Goal: Task Accomplishment & Management: Use online tool/utility

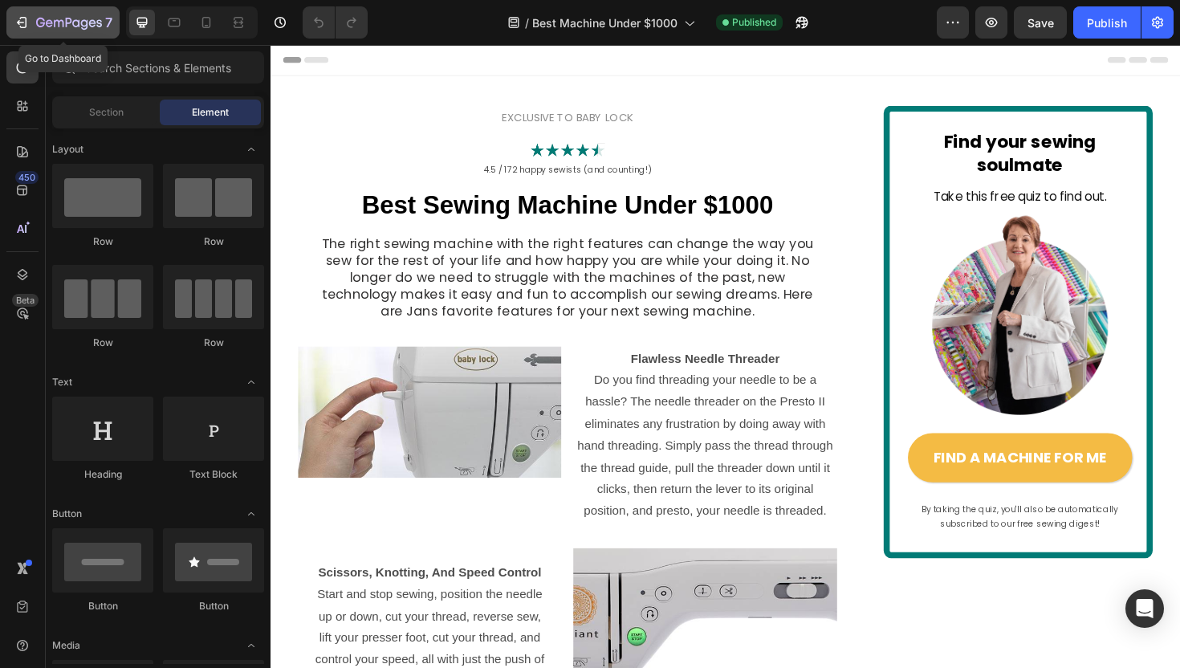
click at [66, 22] on icon "button" at bounding box center [69, 23] width 6 height 10
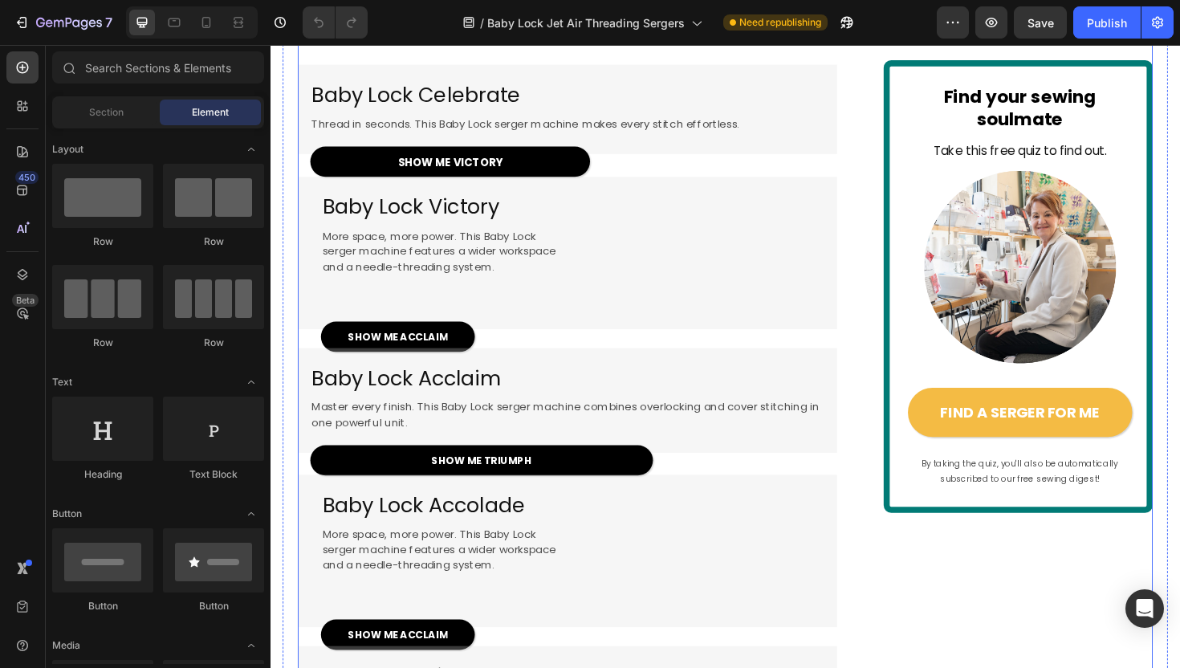
scroll to position [1392, 0]
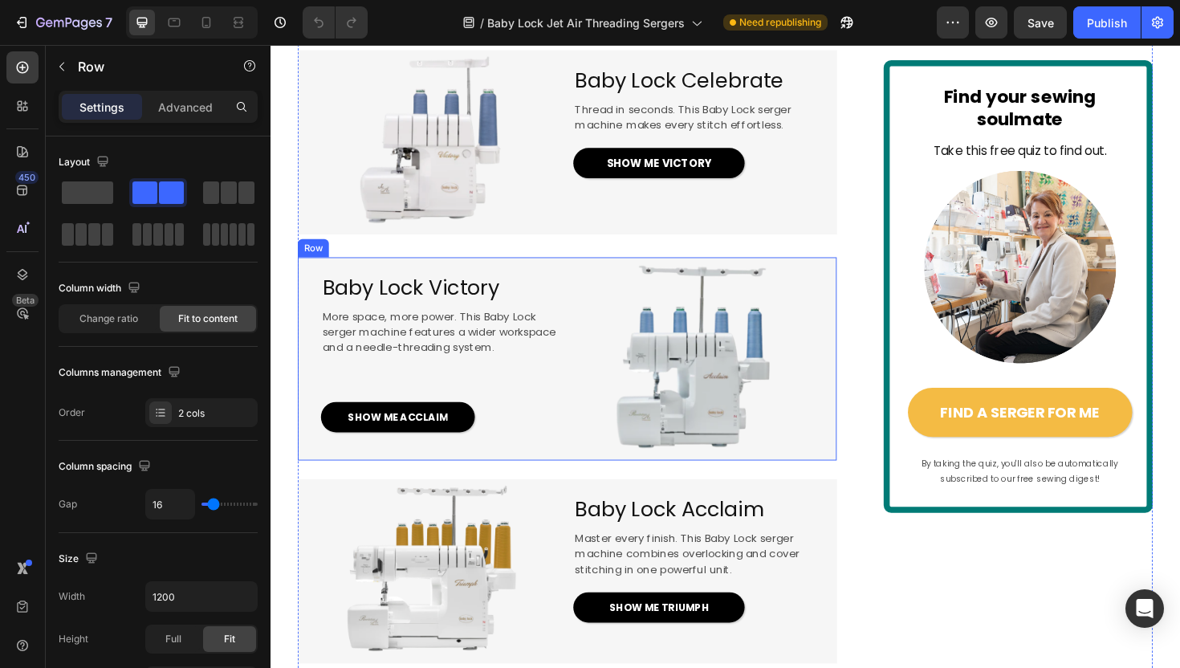
click at [549, 368] on div "Baby Lock Victory Heading More space, more power. This Baby Lock serger machine…" at bounding box center [424, 377] width 250 height 215
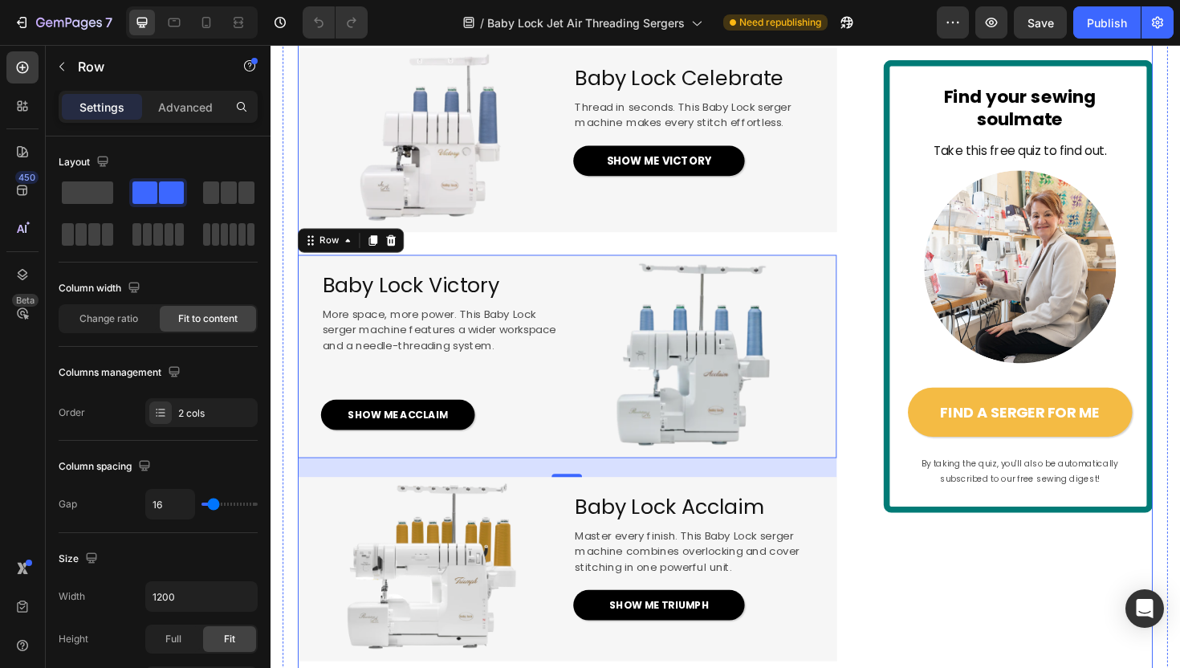
scroll to position [1390, 0]
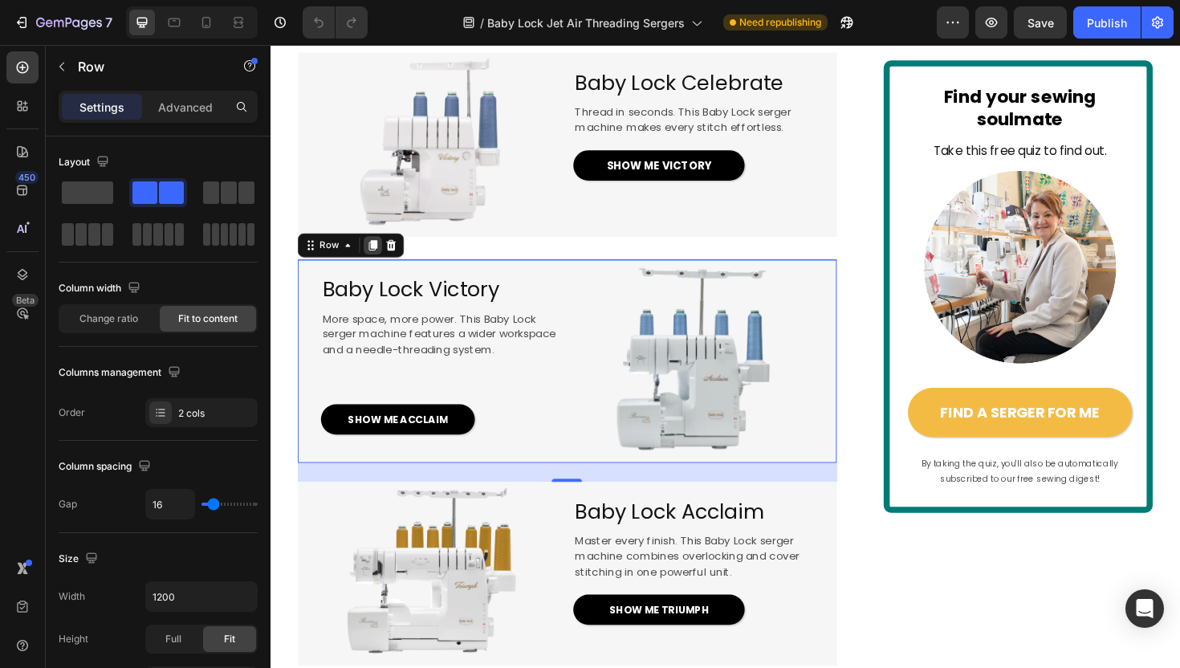
click at [380, 263] on icon at bounding box center [379, 257] width 9 height 11
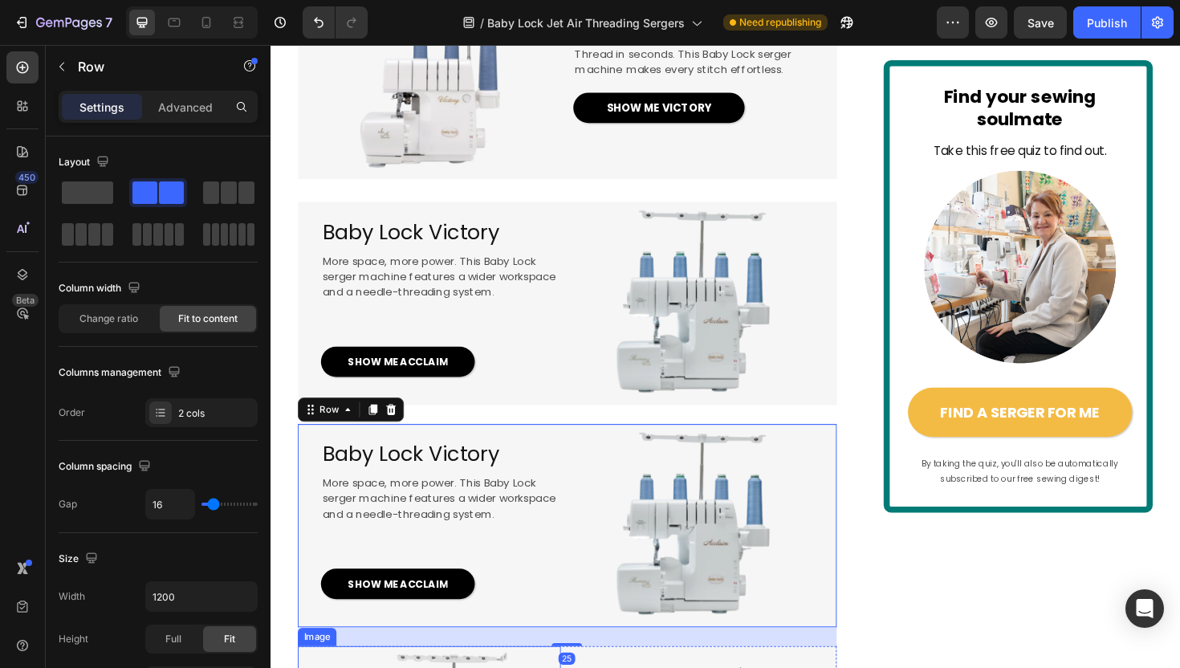
scroll to position [1411, 0]
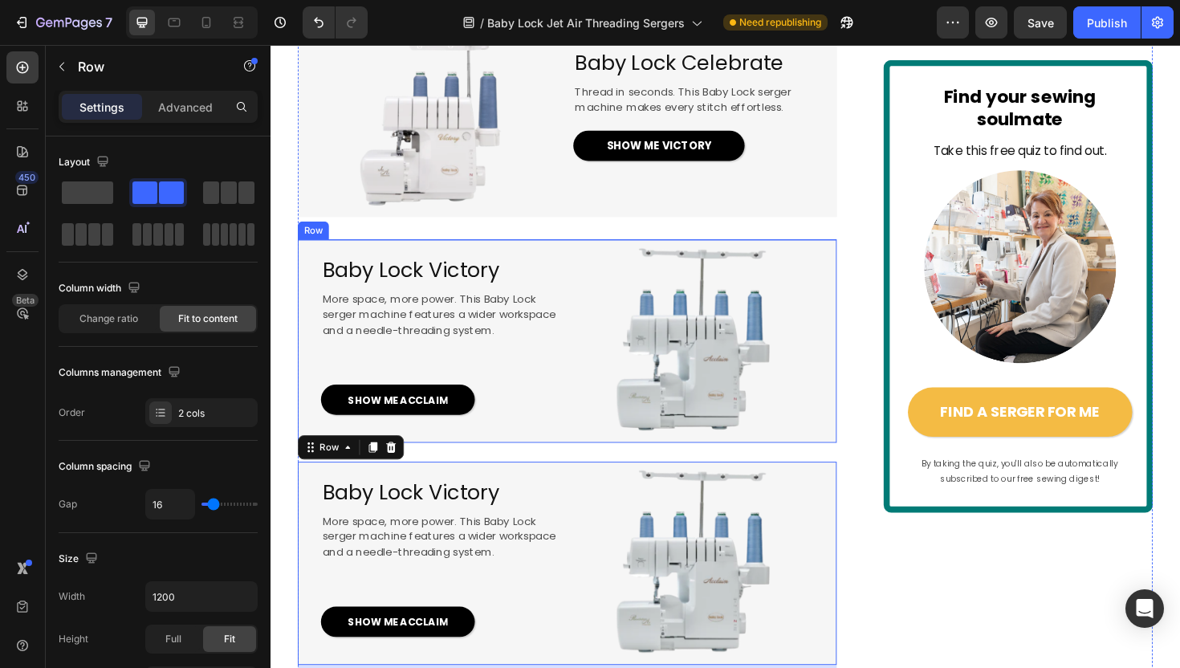
click at [417, 349] on div "Baby Lock Victory Heading More space, more power. This Baby Lock serger machine…" at bounding box center [424, 358] width 250 height 215
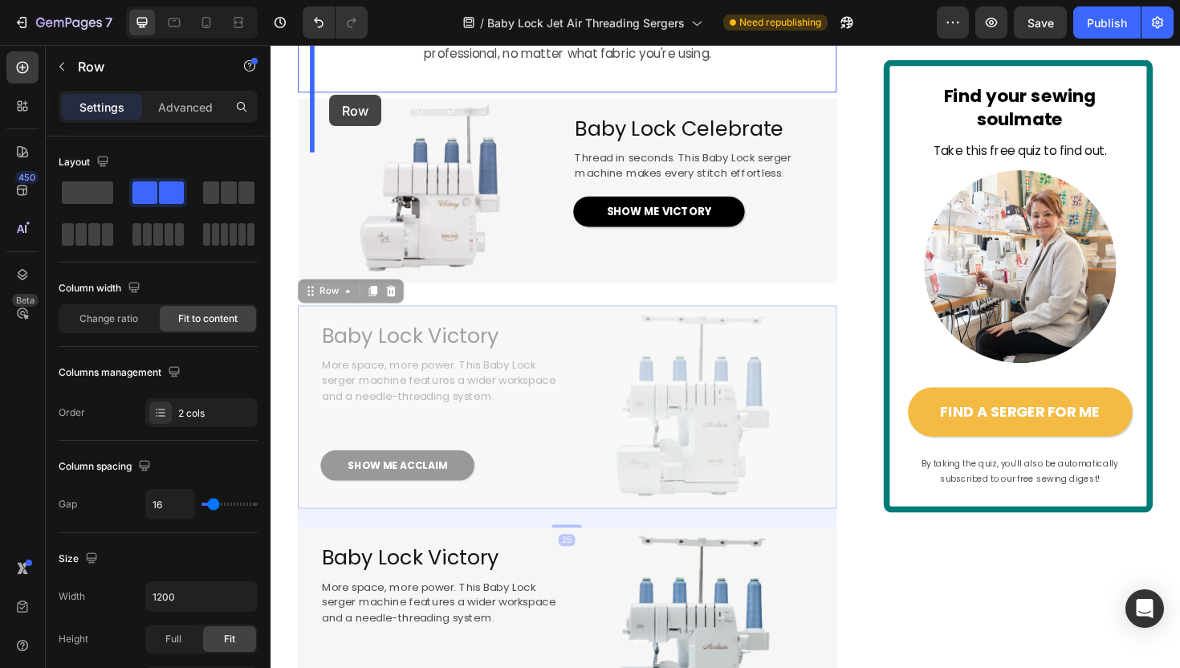
scroll to position [1320, 0]
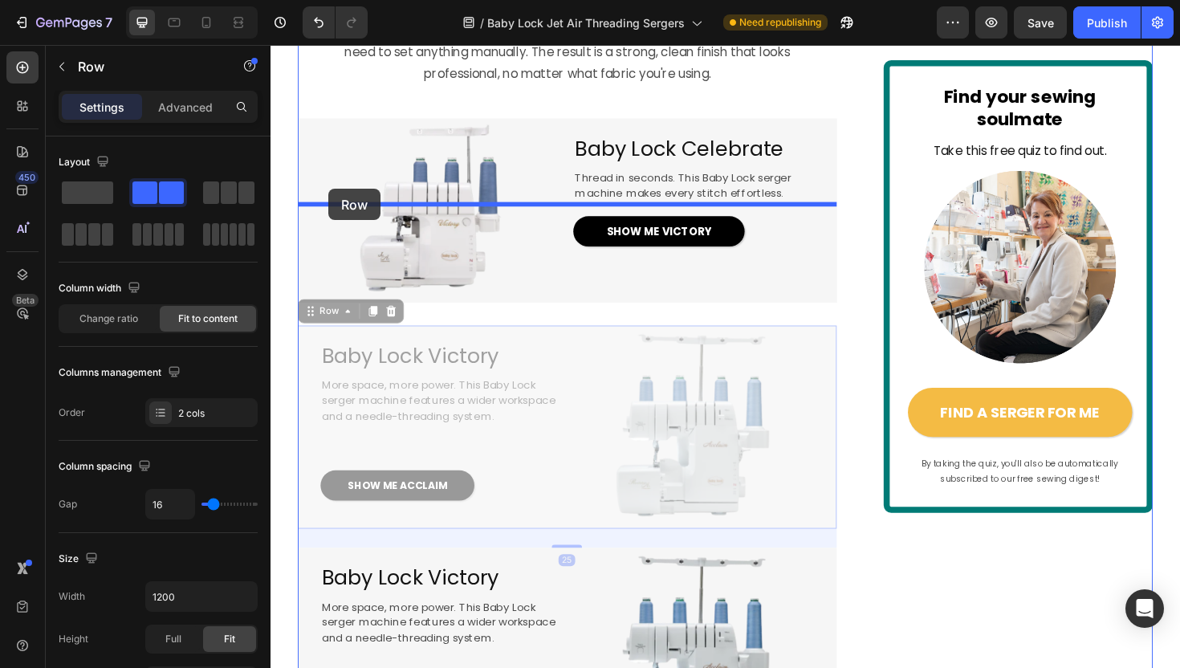
drag, startPoint x: 311, startPoint y: 326, endPoint x: 331, endPoint y: 197, distance: 130.0
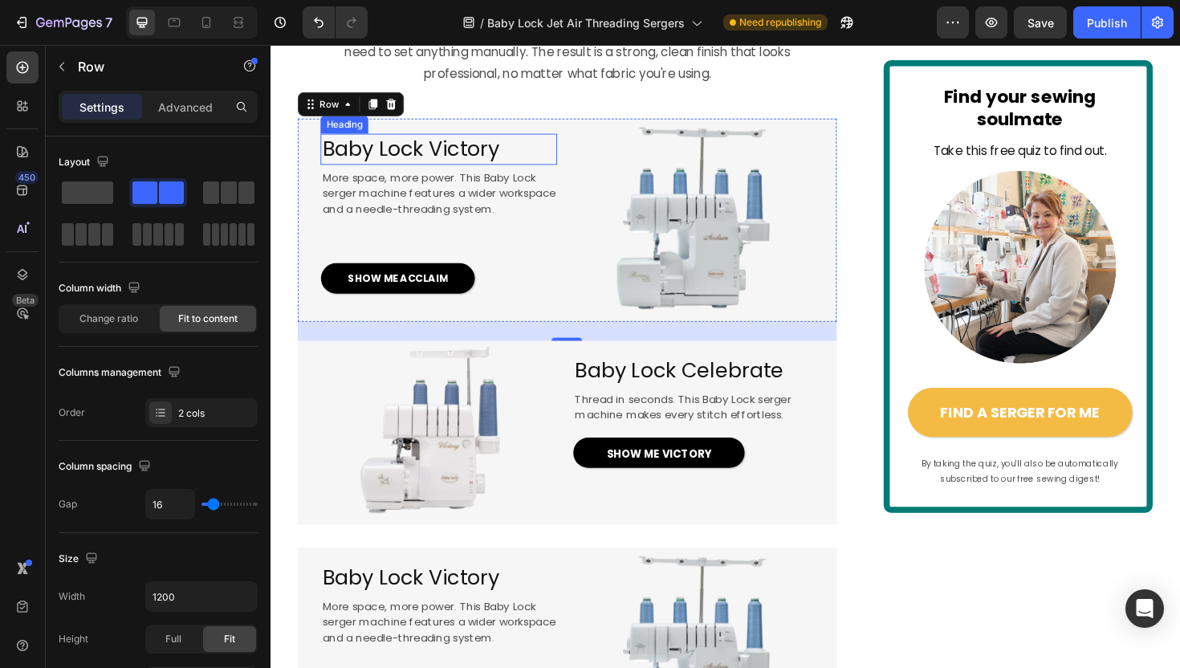
click at [479, 169] on span "Baby Lock Victory" at bounding box center [418, 155] width 187 height 30
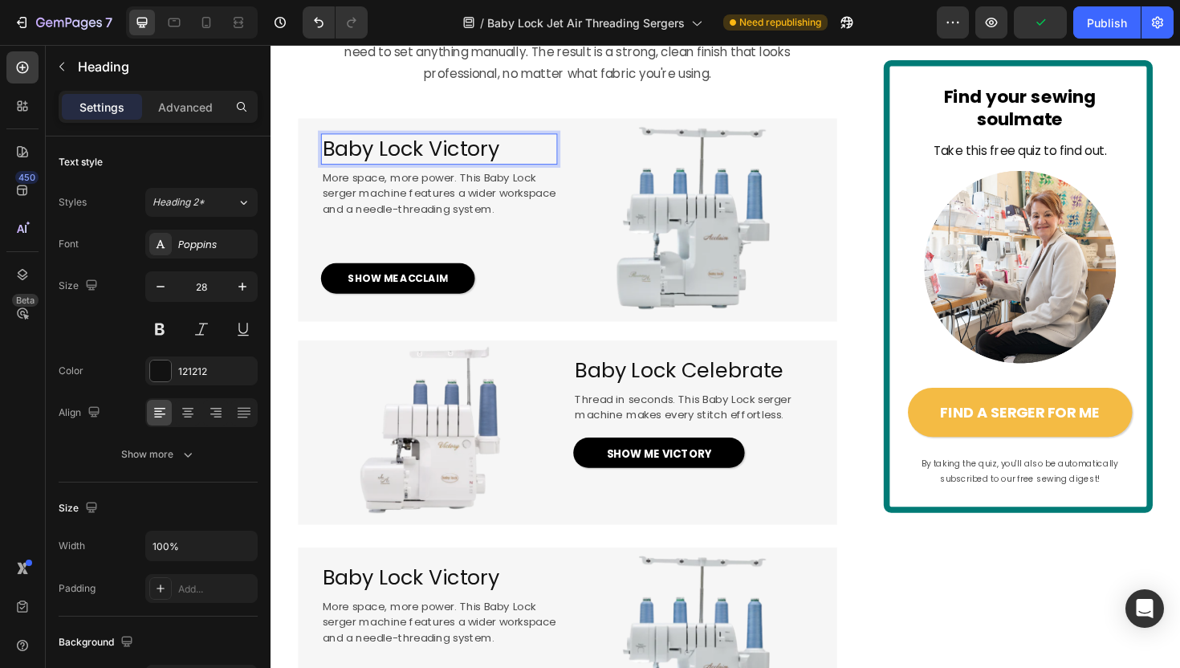
click at [480, 169] on span "Baby Lock Victory" at bounding box center [418, 155] width 187 height 30
click at [453, 300] on span "SHOW ME ACCLAIM" at bounding box center [404, 292] width 106 height 15
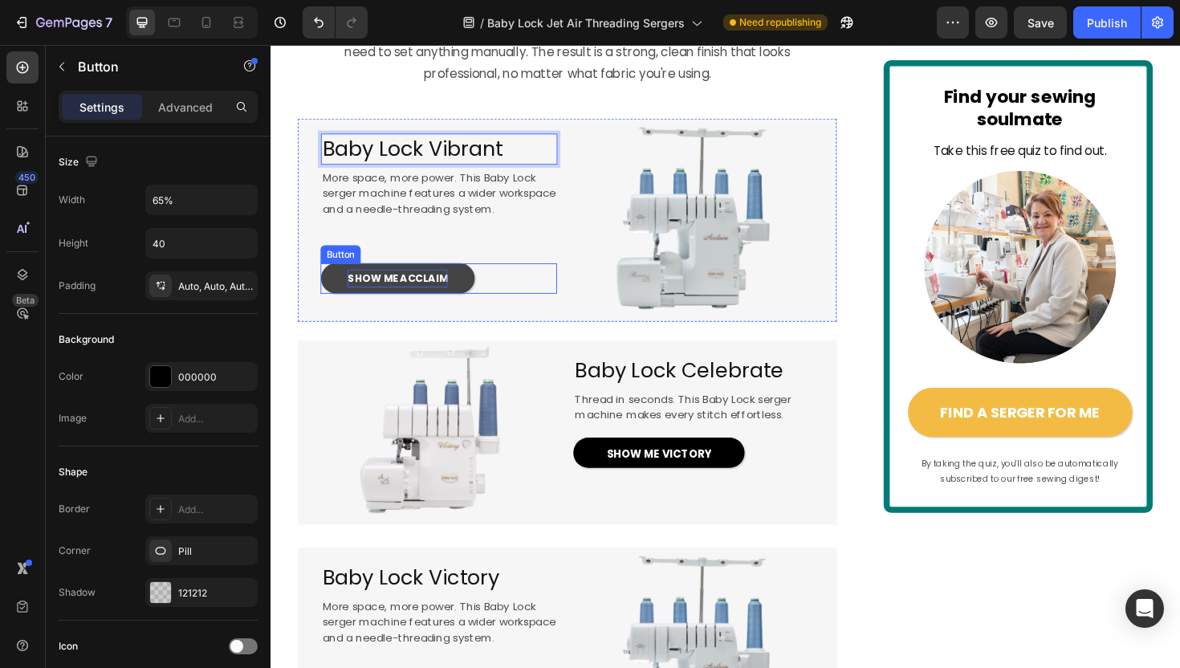
click at [453, 300] on span "SHOW ME ACCLAIM" at bounding box center [404, 292] width 106 height 15
click at [444, 300] on span "SHOW ME ACCLAIM" at bounding box center [404, 292] width 106 height 15
click at [480, 308] on link "SHOW ME VIBRANT" at bounding box center [404, 292] width 163 height 32
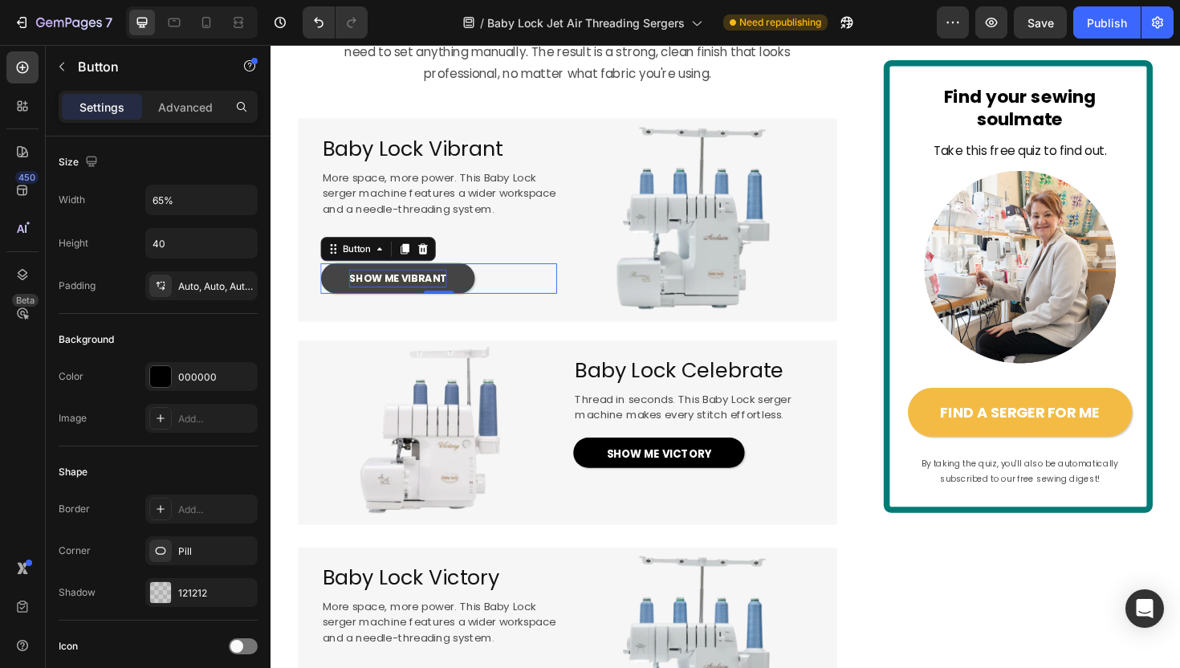
click at [480, 308] on link "SHOW ME VIBRANT" at bounding box center [404, 292] width 163 height 32
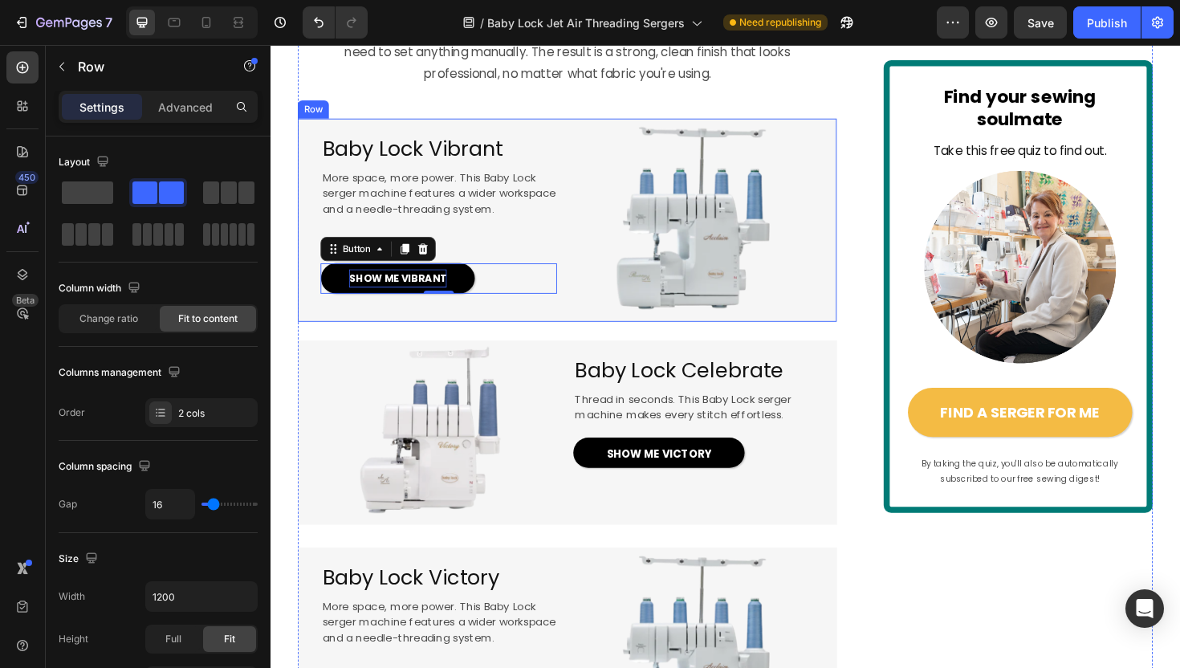
click at [498, 338] on div "⁠⁠⁠⁠⁠⁠⁠ Baby Lock Vibrant Heading More space, more power. This Baby Lock serger…" at bounding box center [424, 230] width 250 height 215
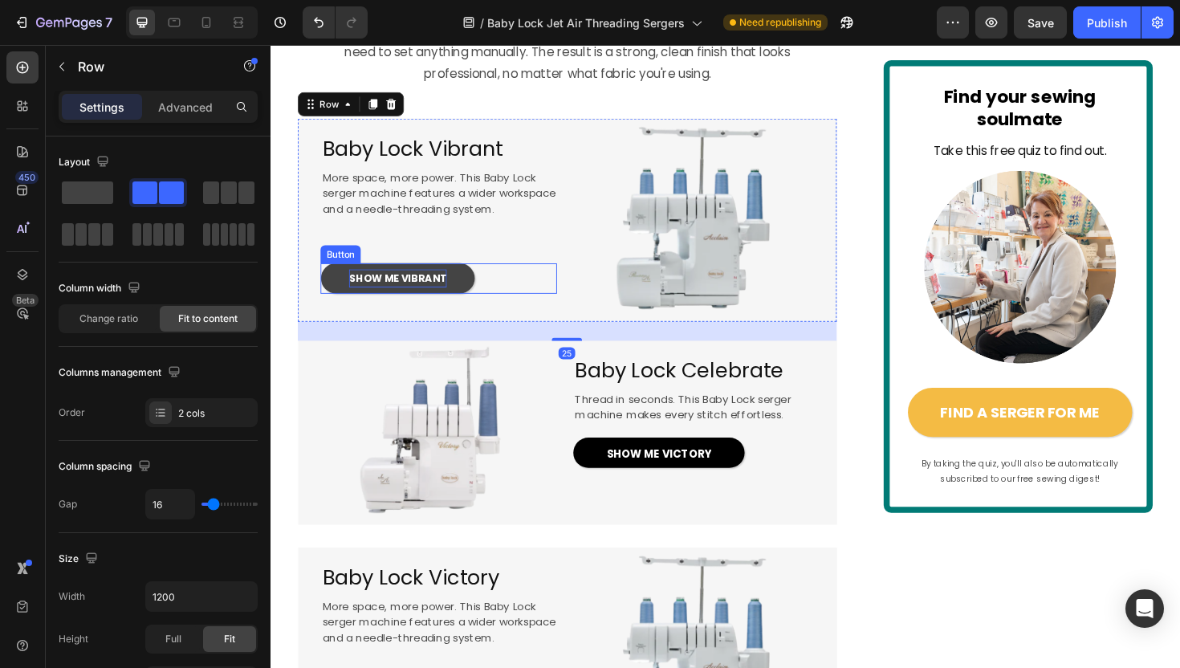
click at [483, 308] on link "SHOW ME VIBRANT" at bounding box center [404, 292] width 163 height 32
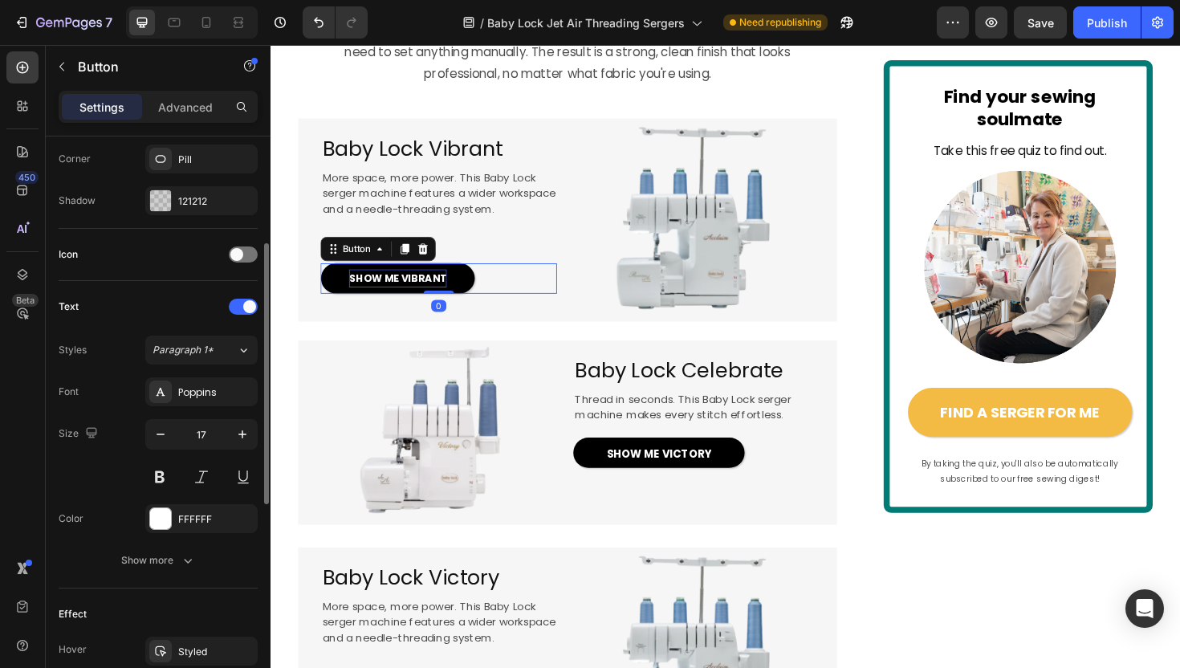
scroll to position [699, 0]
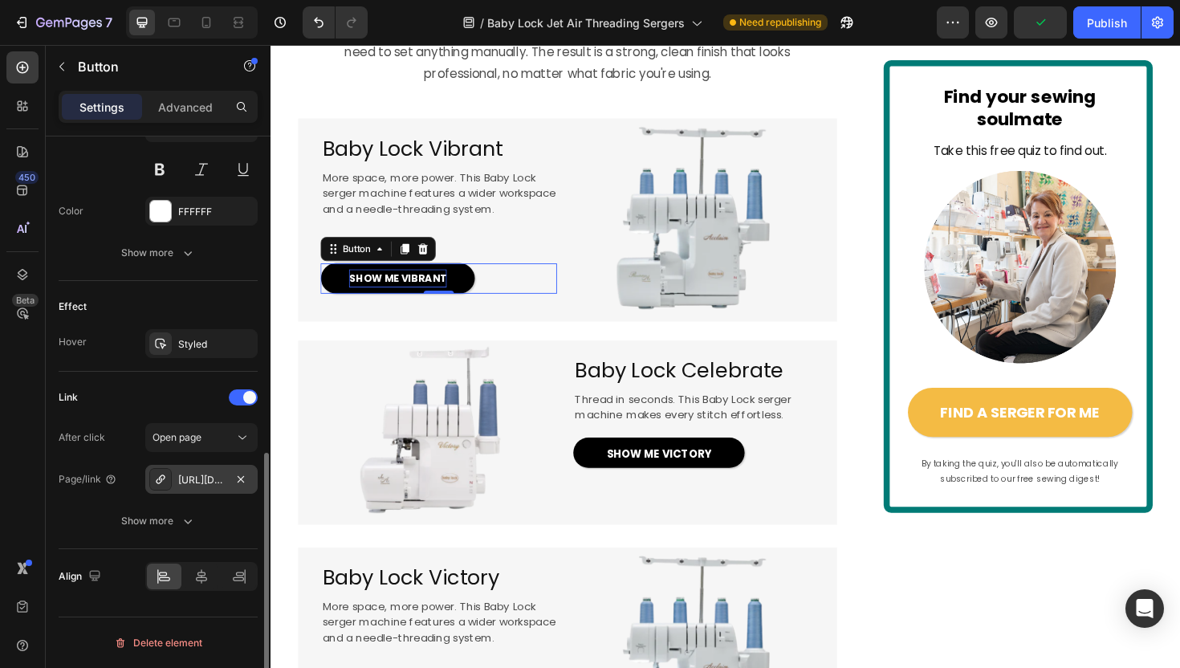
click at [165, 473] on icon at bounding box center [160, 479] width 13 height 13
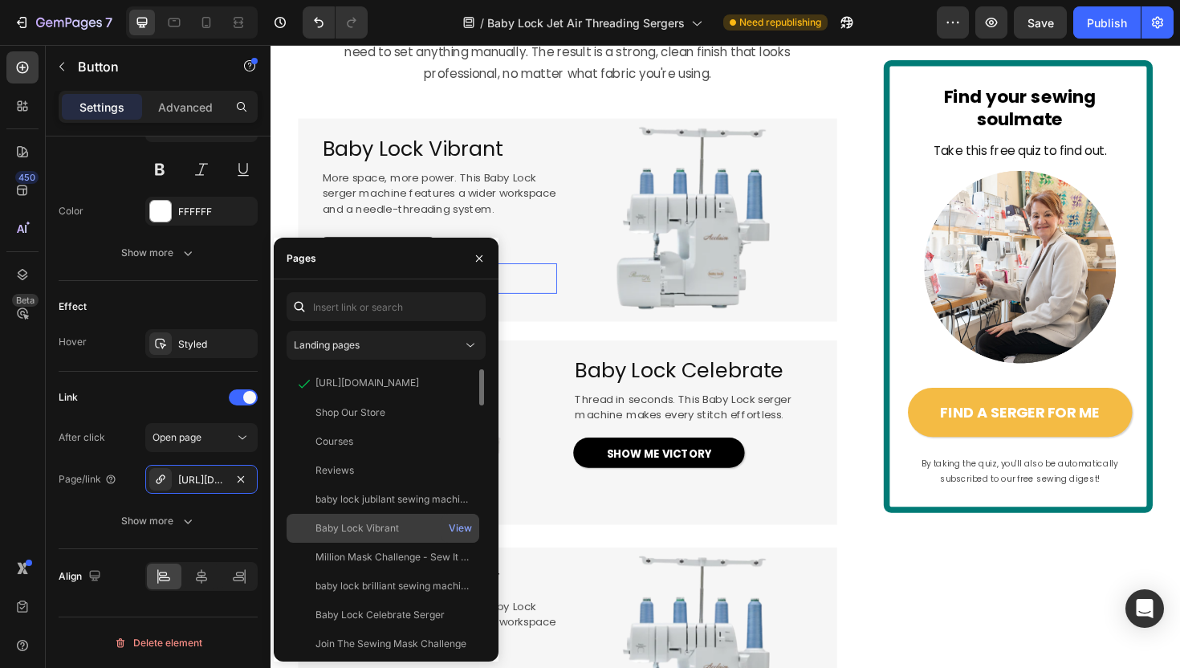
click at [364, 526] on div "Baby Lock Vibrant" at bounding box center [356, 528] width 83 height 14
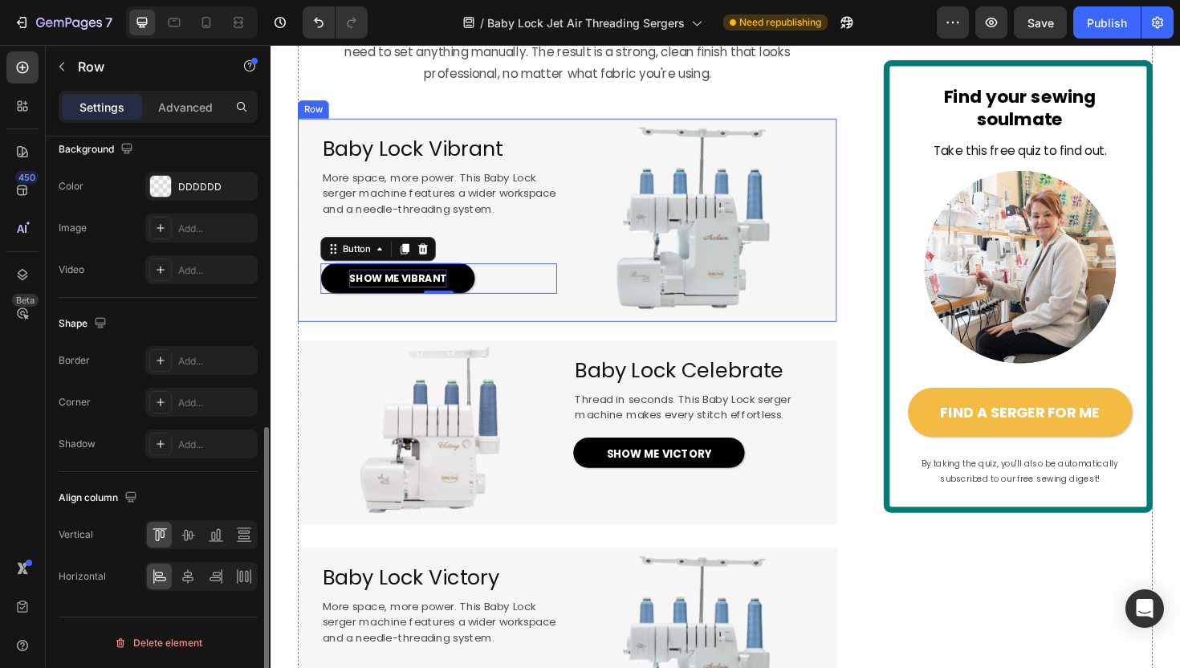
click at [556, 338] on div "⁠⁠⁠⁠⁠⁠⁠ Baby Lock Vibrant Heading More space, more power. This Baby Lock serger…" at bounding box center [584, 230] width 571 height 215
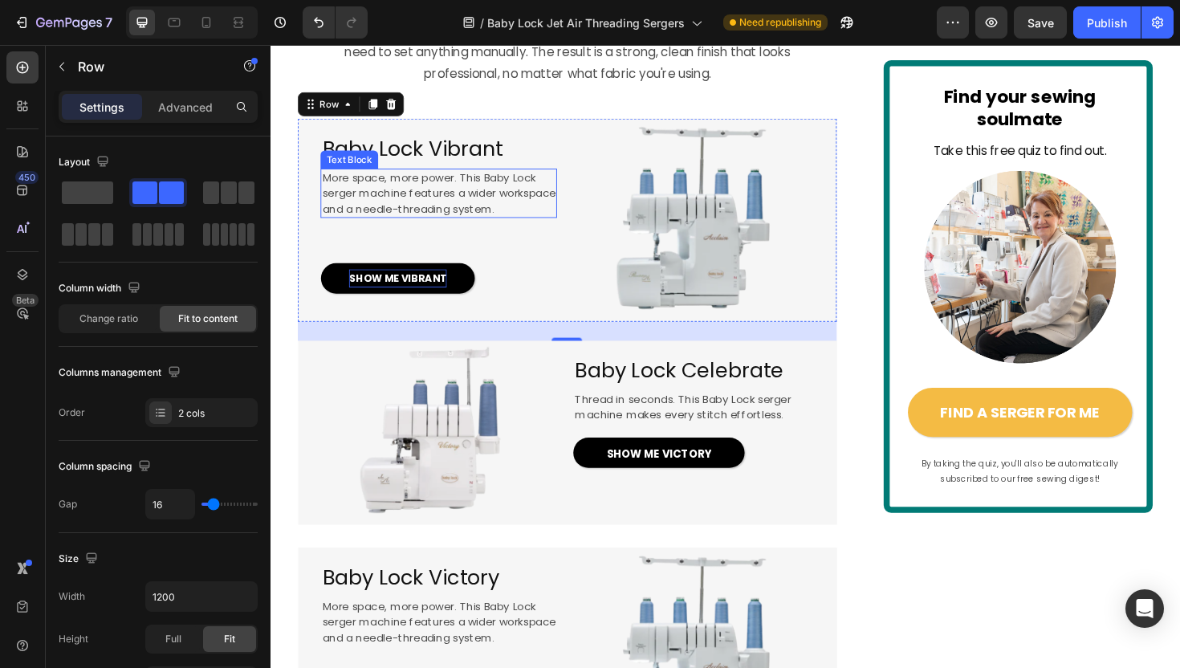
click at [469, 209] on span "serger machine features a wider workspace" at bounding box center [448, 201] width 247 height 16
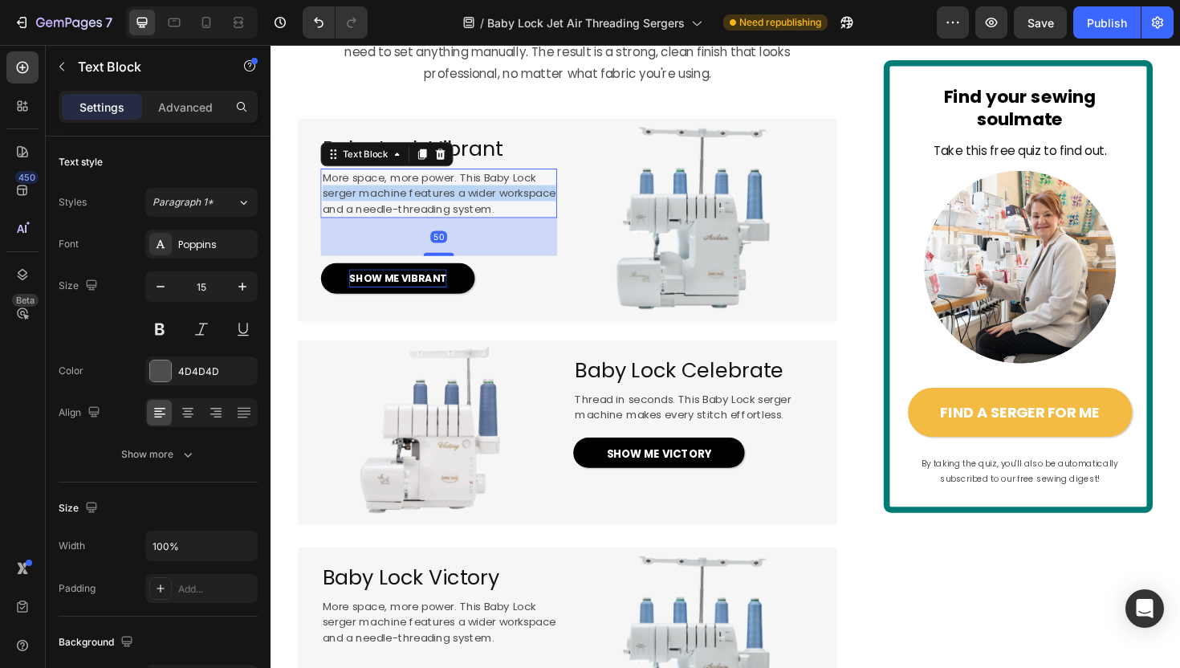
click at [469, 209] on span "serger machine features a wider workspace" at bounding box center [448, 201] width 247 height 16
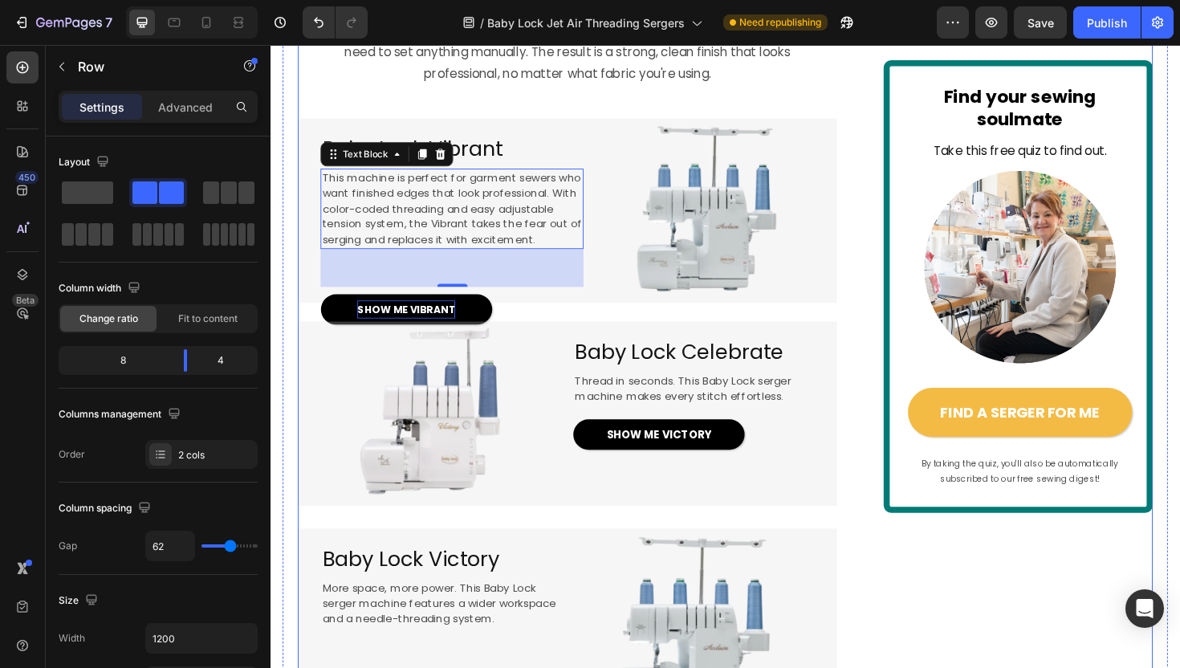
click at [566, 212] on div "EXCLUSIVE TO BABY LOCK Text Block Image 4.5 / 172 happy sewists (and counting!)…" at bounding box center [584, 538] width 571 height 3498
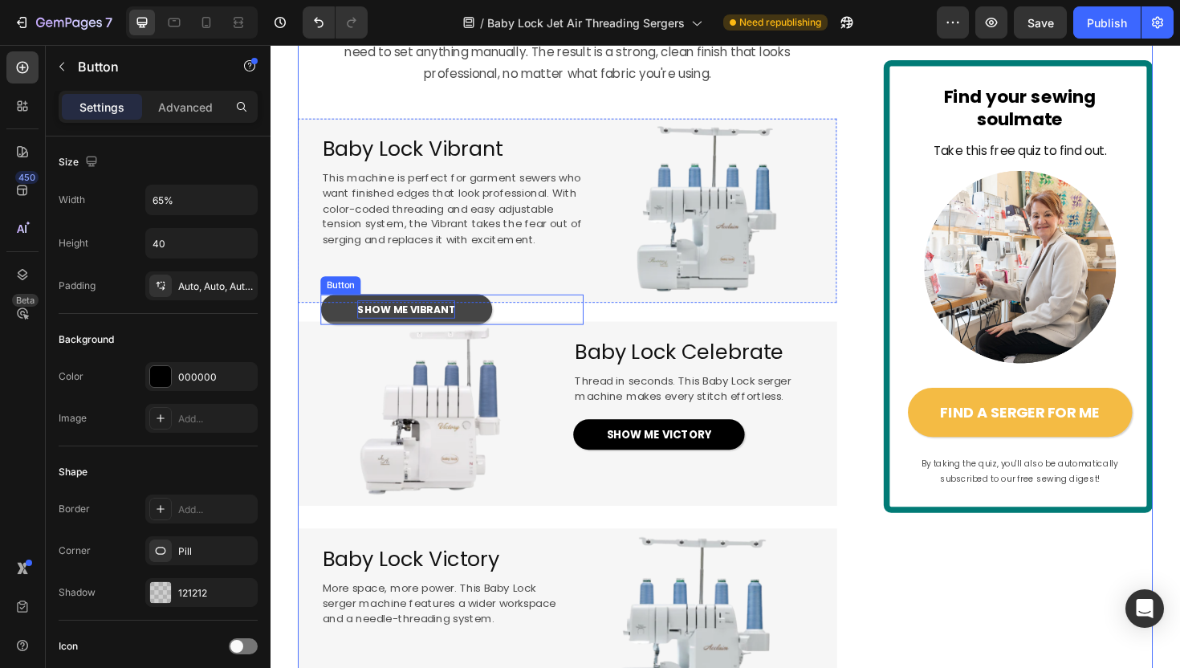
click at [494, 341] on link "SHOW ME VIBRANT" at bounding box center [413, 325] width 181 height 32
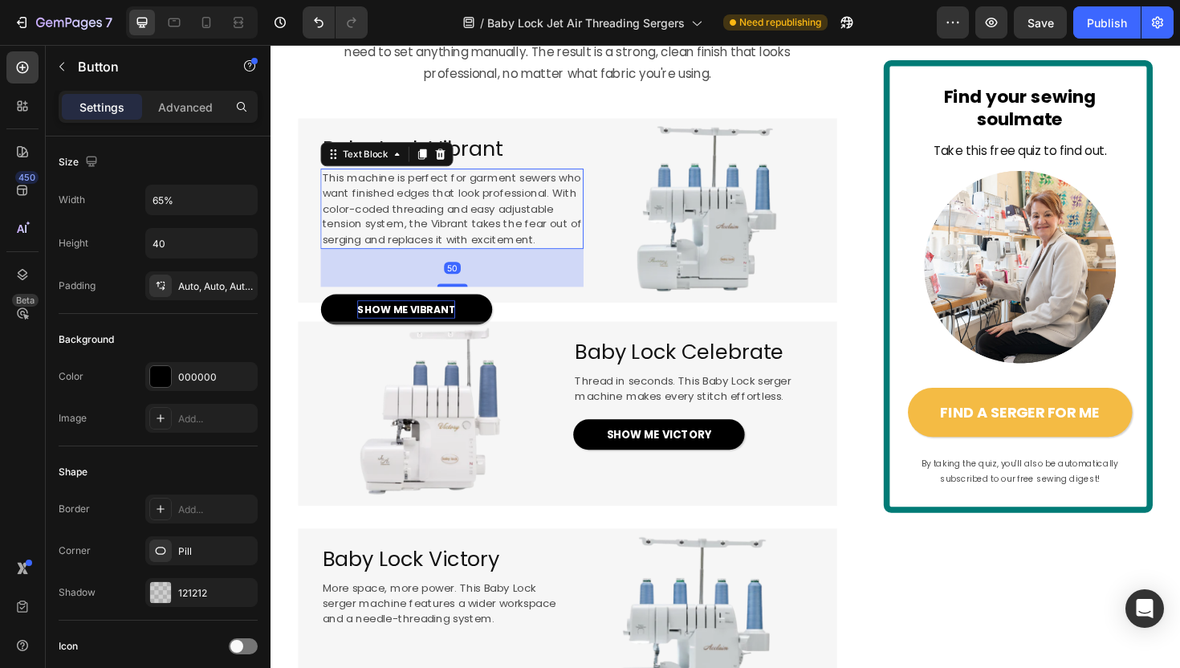
click at [505, 259] on span "This machine is perfect for garment sewers who want finished edges that look pr…" at bounding box center [462, 218] width 275 height 82
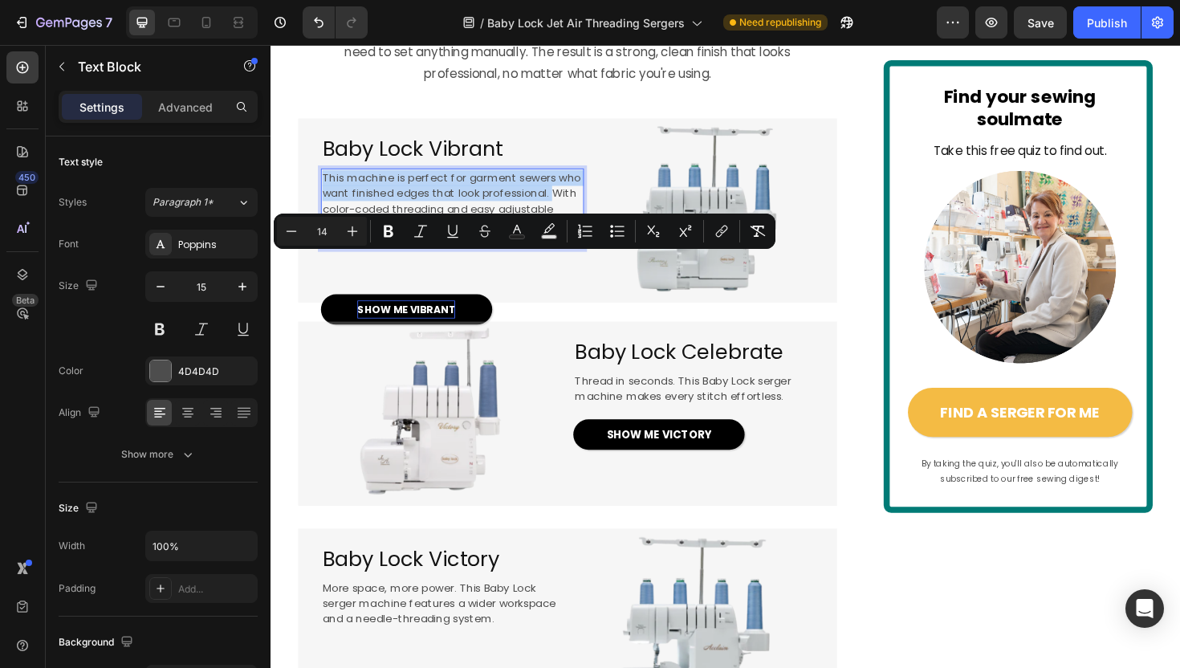
drag, startPoint x: 567, startPoint y: 289, endPoint x: 327, endPoint y: 273, distance: 240.5
click at [327, 259] on span "This machine is perfect for garment sewers who want finished edges that look pr…" at bounding box center [462, 218] width 275 height 82
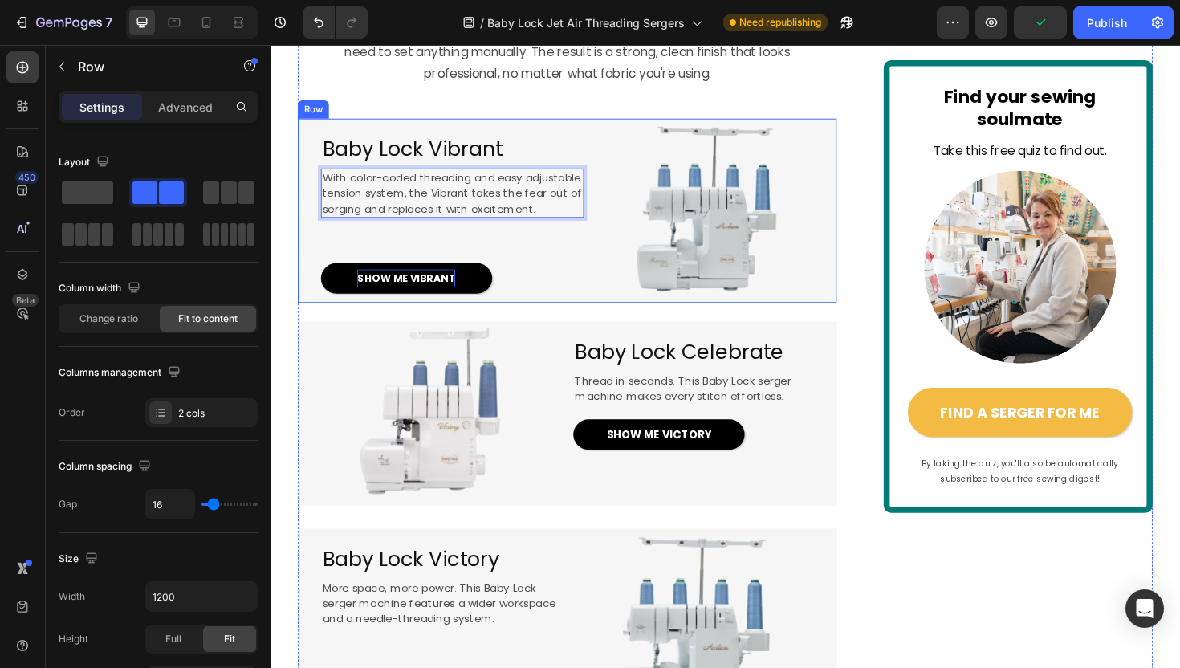
click at [557, 318] on div "⁠⁠⁠⁠⁠⁠⁠ Baby Lock Vibrant Heading With color-coded threading and easy adjustabl…" at bounding box center [438, 220] width 278 height 195
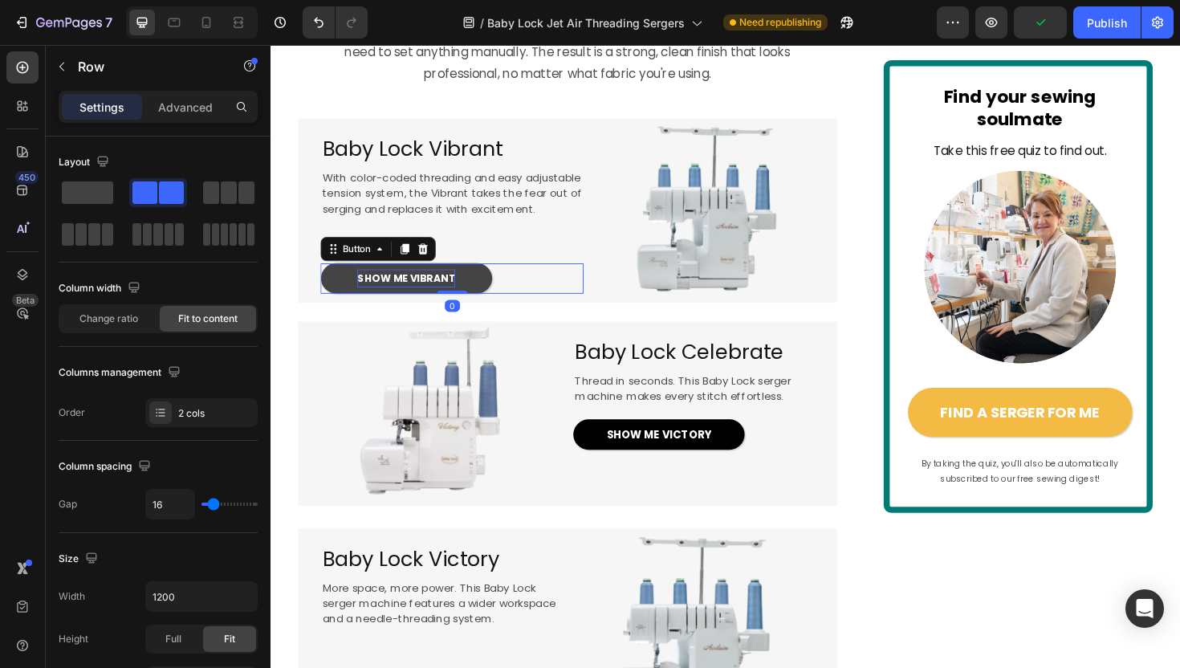
click at [476, 308] on link "SHOW ME VIBRANT" at bounding box center [413, 292] width 181 height 32
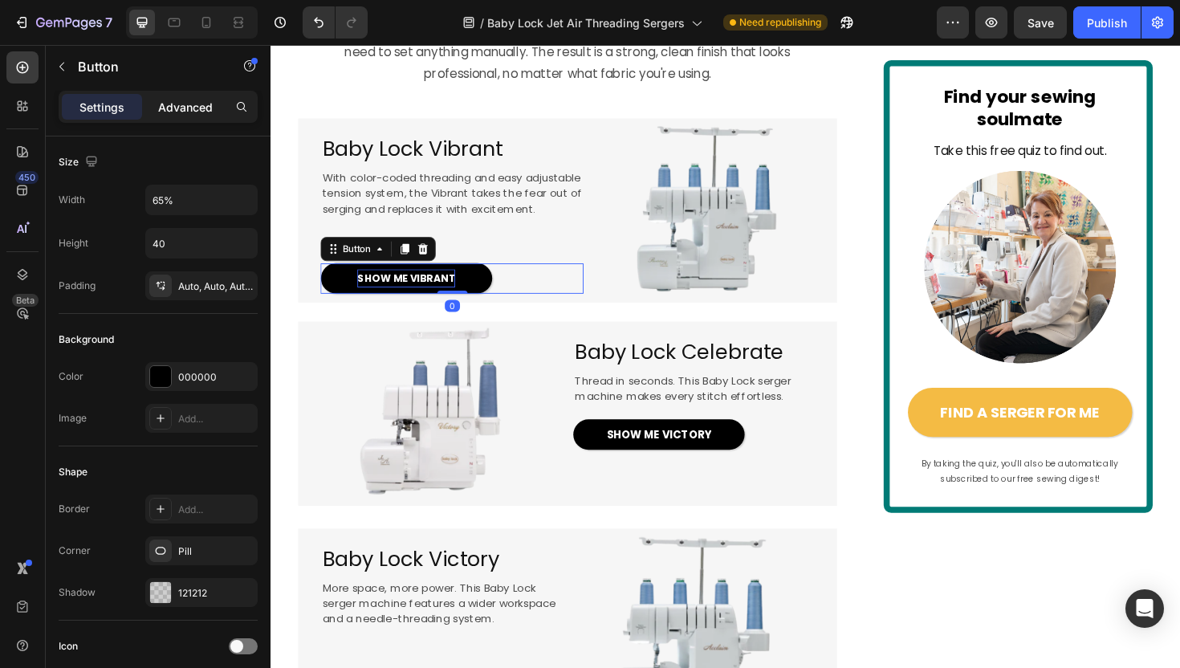
click at [191, 104] on p "Advanced" at bounding box center [185, 107] width 55 height 17
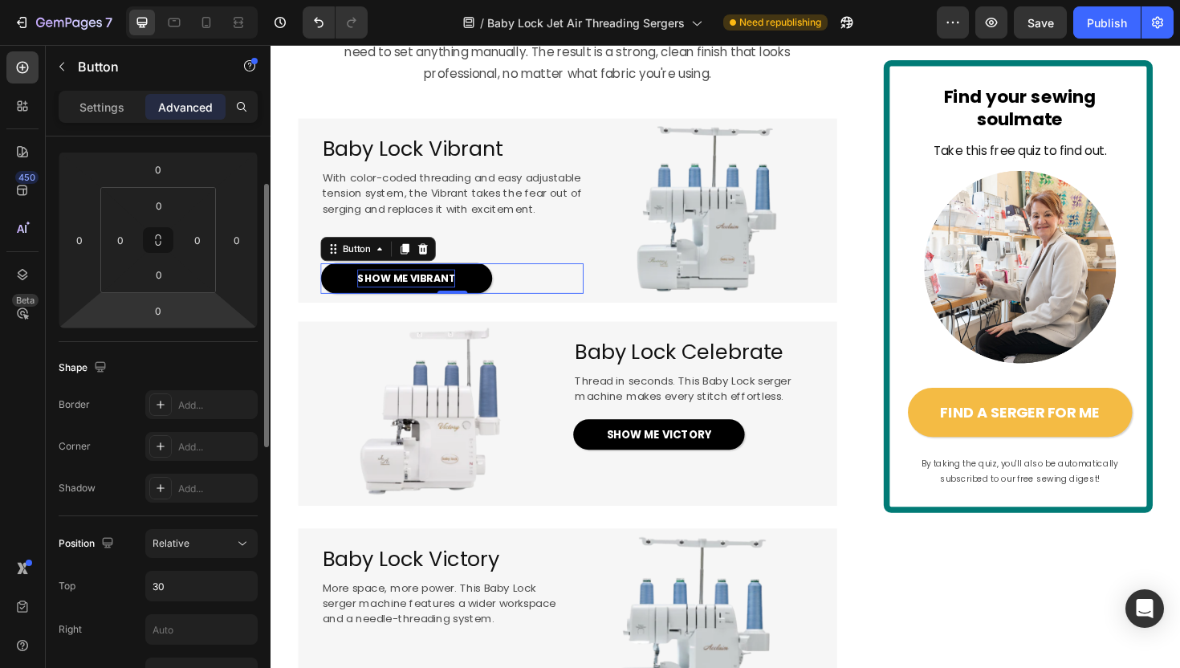
scroll to position [315, 0]
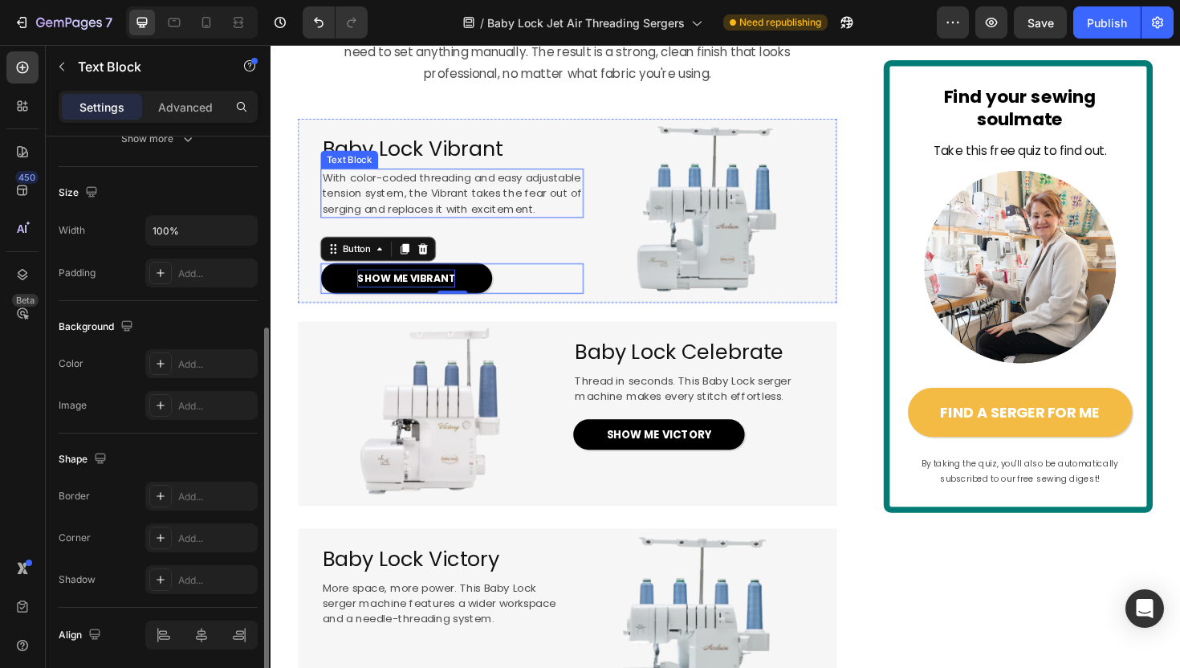
click at [556, 227] on p "With color-coded threading and easy adjustable tension system, the Vibrant take…" at bounding box center [462, 202] width 275 height 50
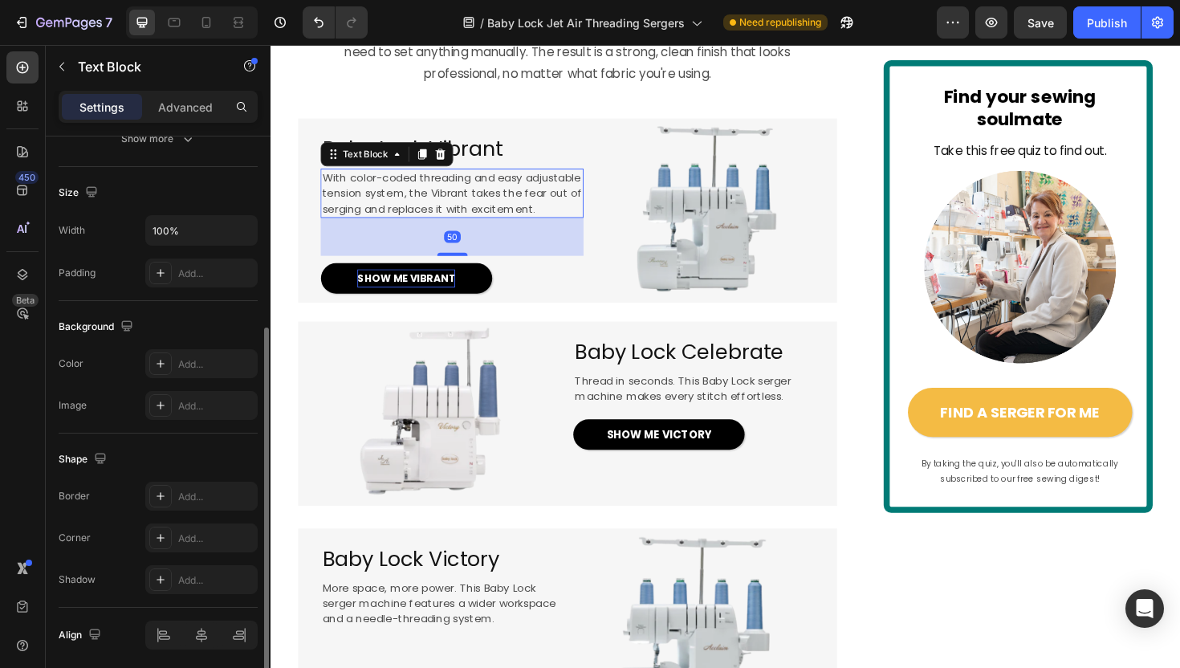
scroll to position [0, 0]
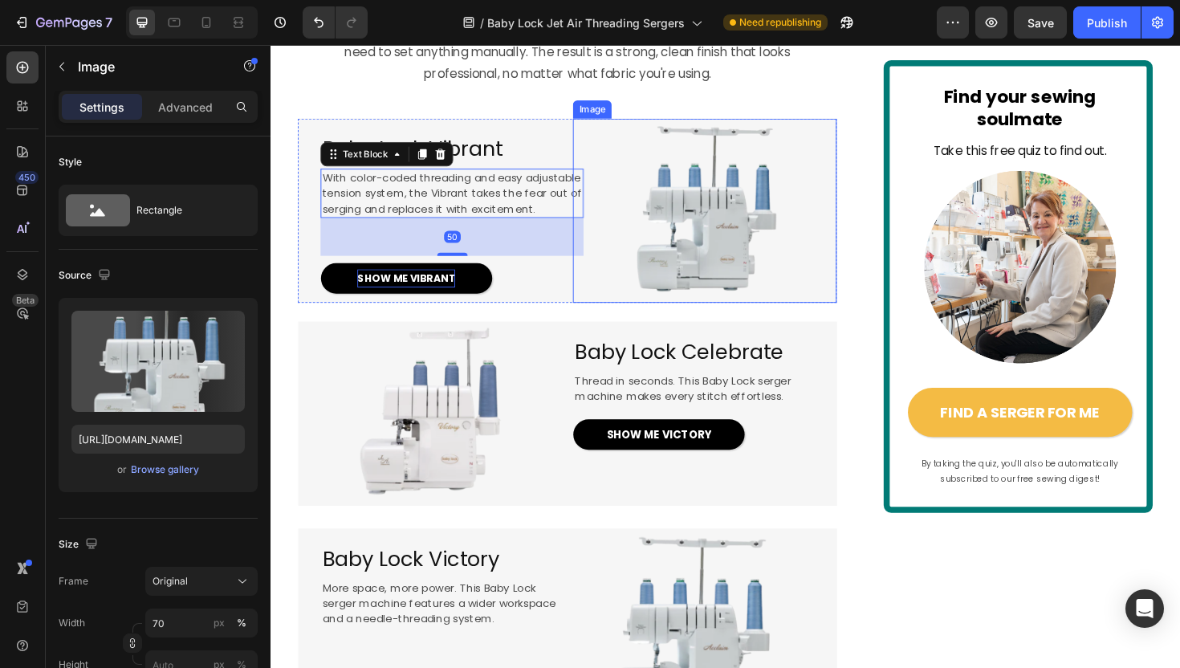
click at [725, 267] on img at bounding box center [729, 220] width 195 height 195
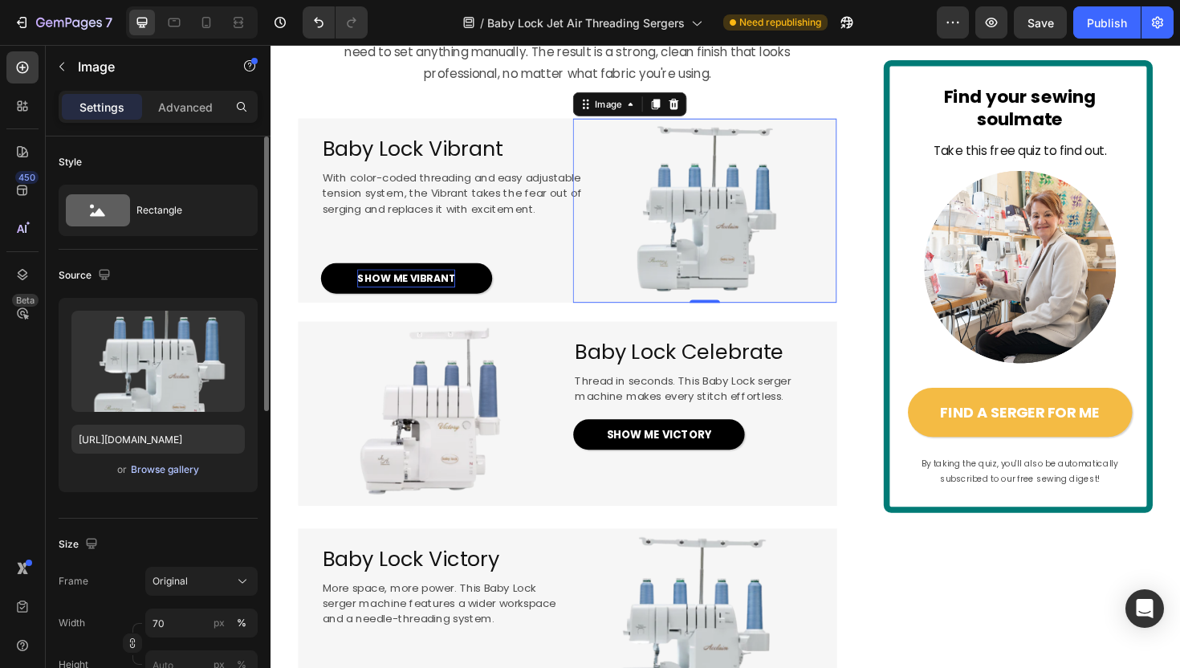
click at [152, 468] on div "Browse gallery" at bounding box center [165, 469] width 68 height 14
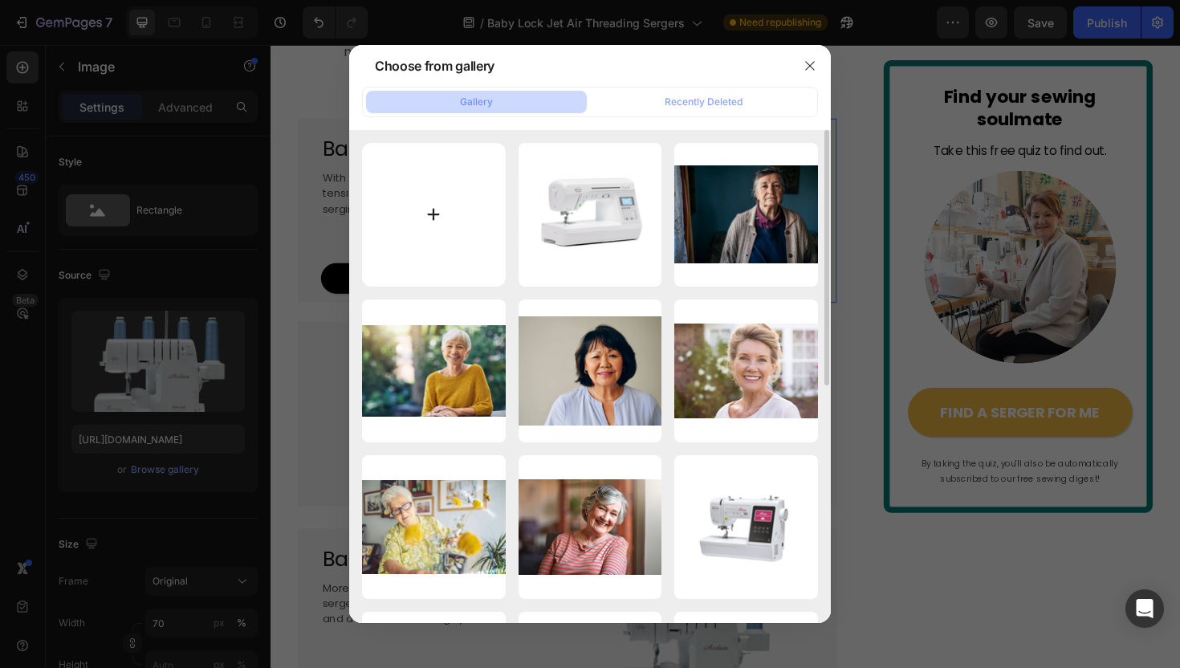
click at [481, 189] on input "file" at bounding box center [434, 215] width 144 height 144
type input "C:\fakepath\vibrant_main_1_1.webp"
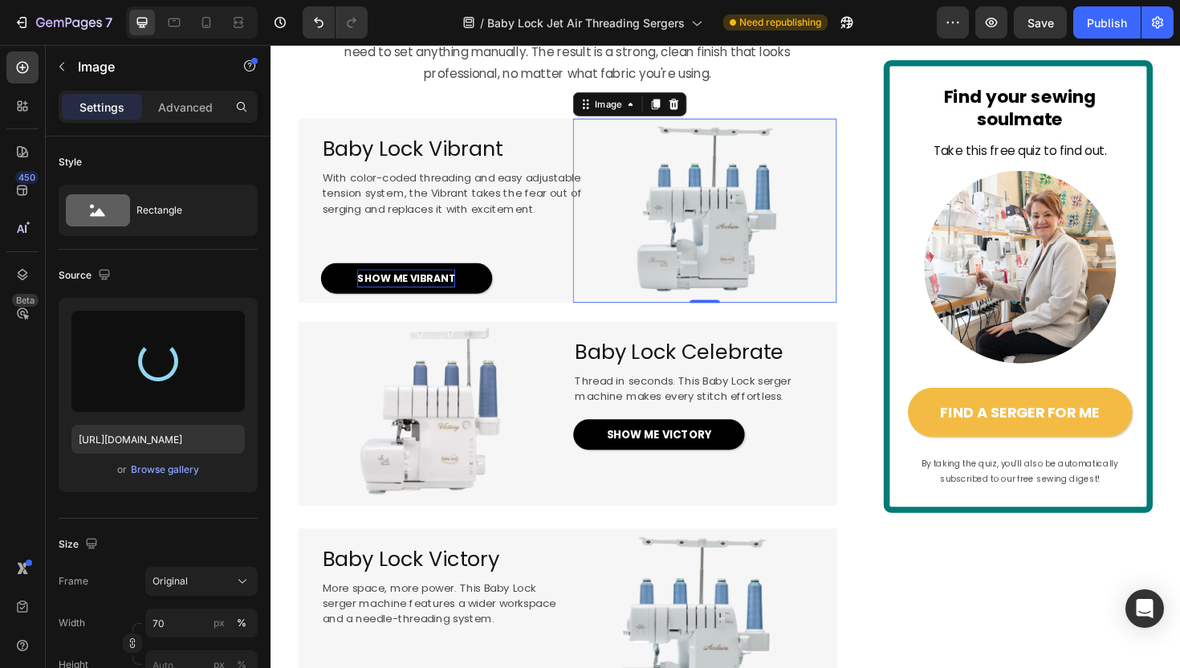
type input "https://cdn.shopify.com/s/files/1/1628/9107/files/gempages_576596163864560466-0…"
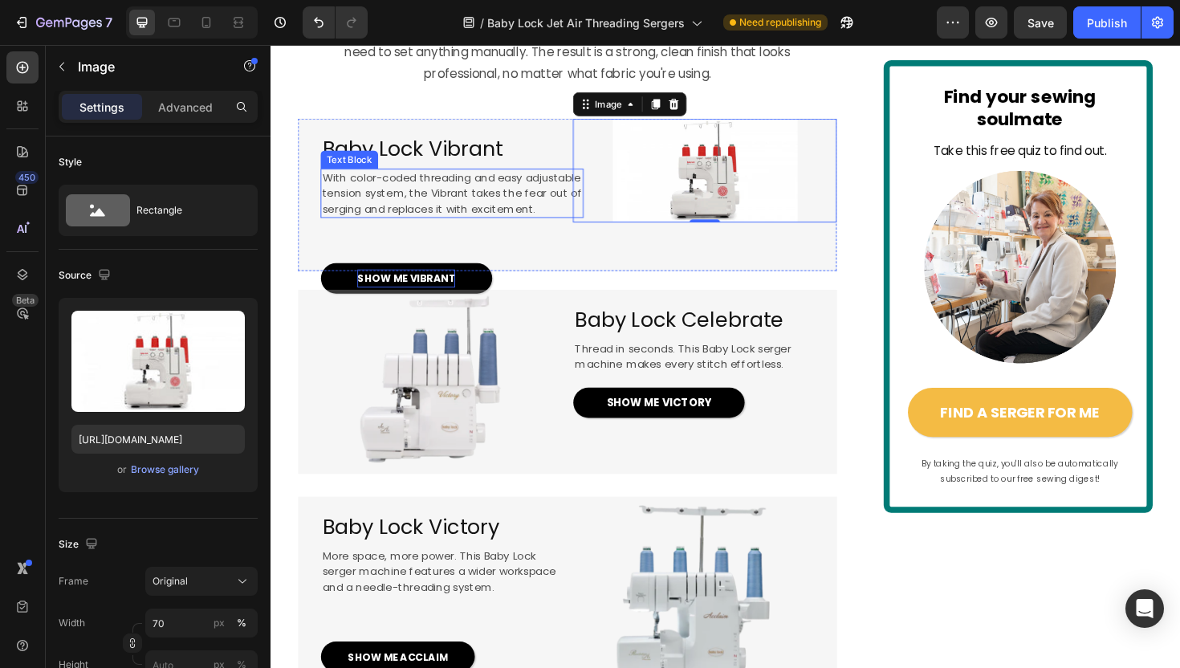
click at [532, 226] on span "With color-coded threading and easy adjustable tension system, the Vibrant take…" at bounding box center [462, 201] width 275 height 49
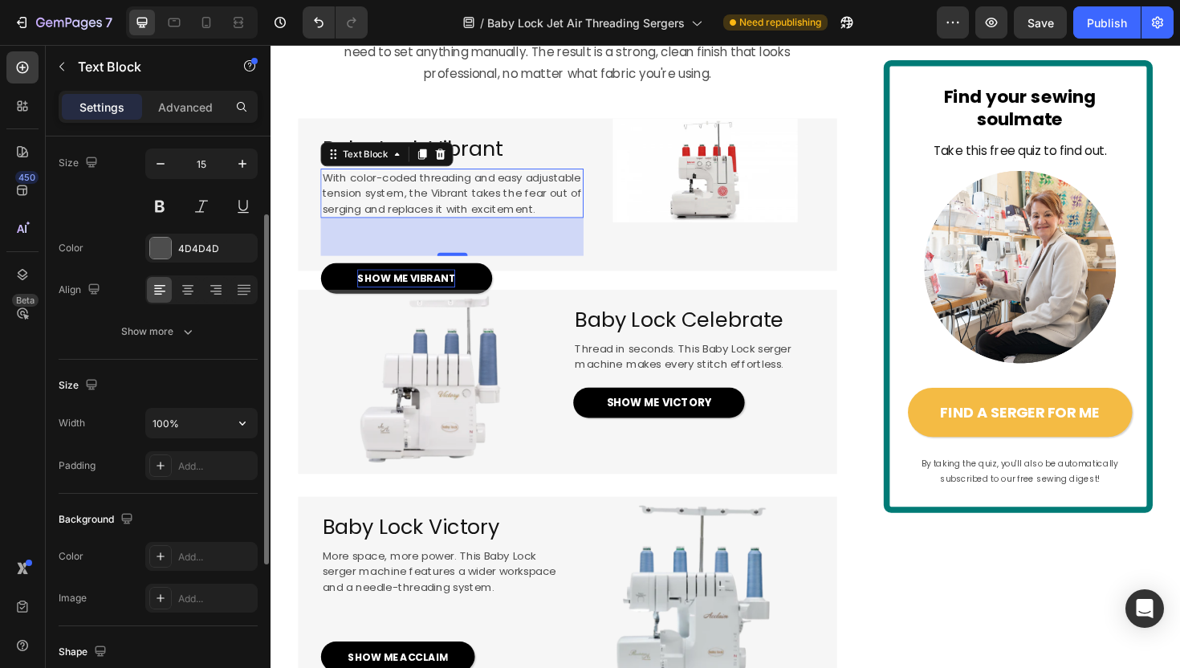
scroll to position [120, 0]
click at [176, 462] on div "Add..." at bounding box center [201, 467] width 112 height 29
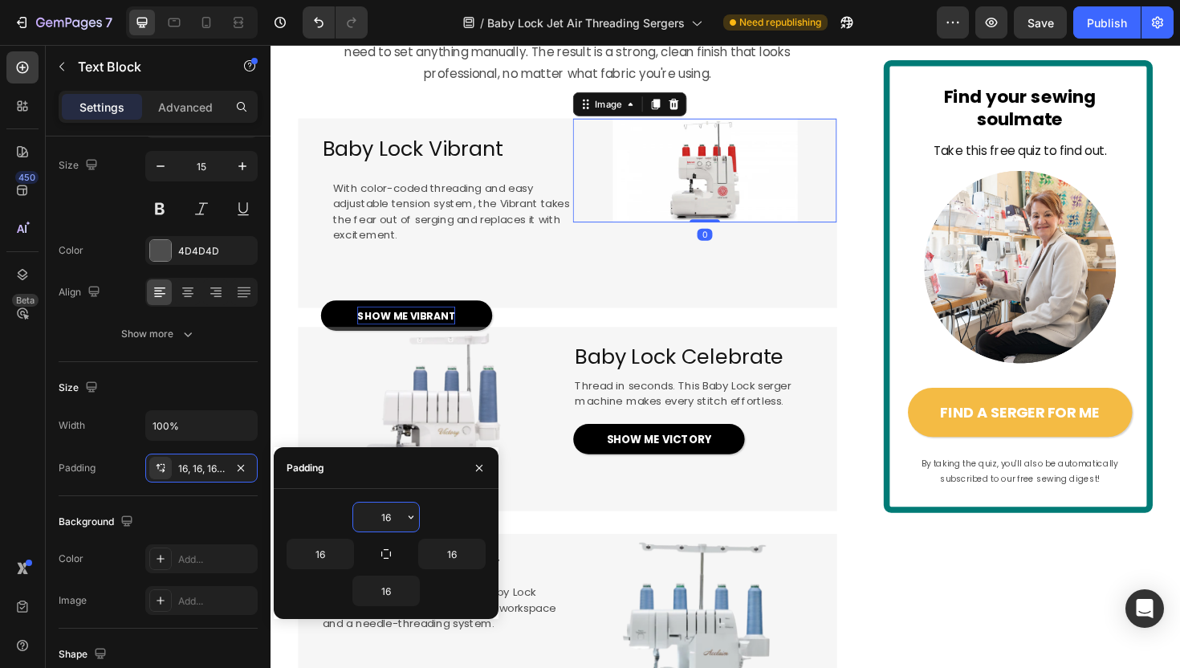
click at [708, 233] on img at bounding box center [729, 178] width 195 height 110
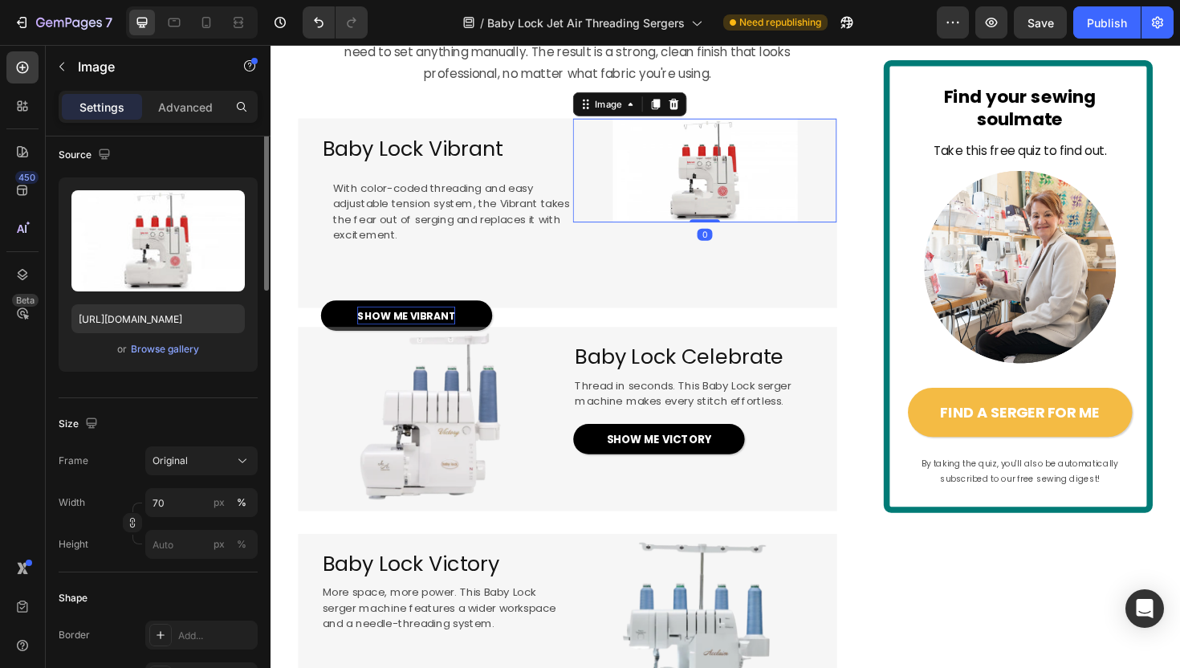
scroll to position [0, 0]
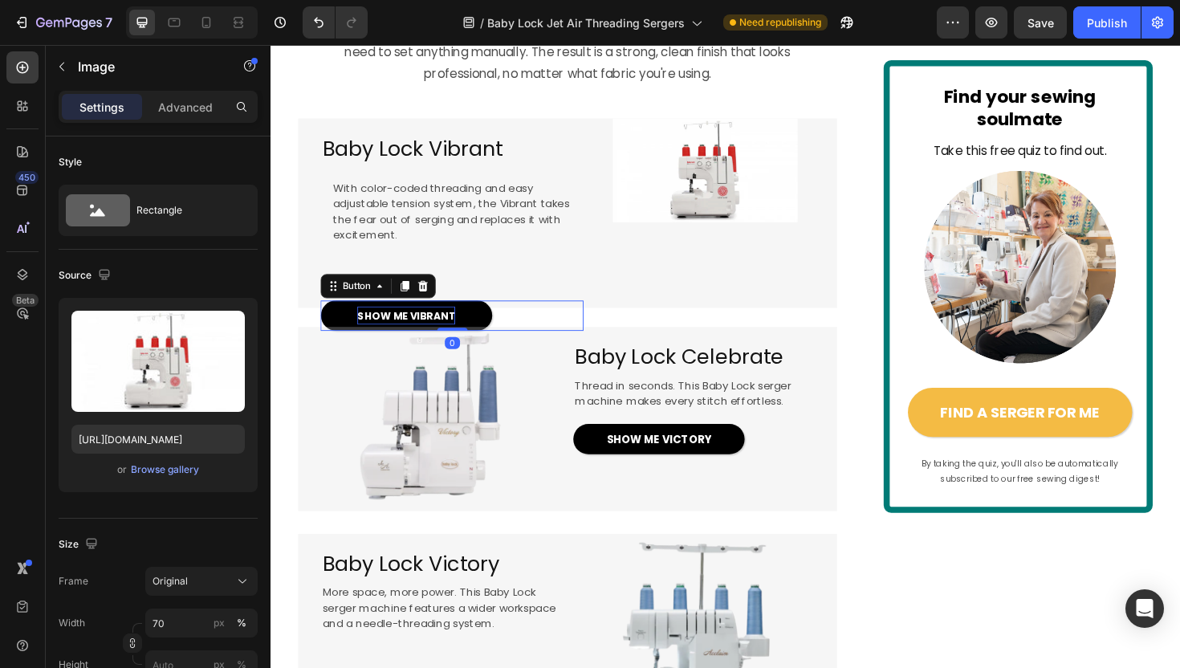
click at [505, 347] on div "SHOW ME VIBRANT Button 0" at bounding box center [462, 331] width 278 height 32
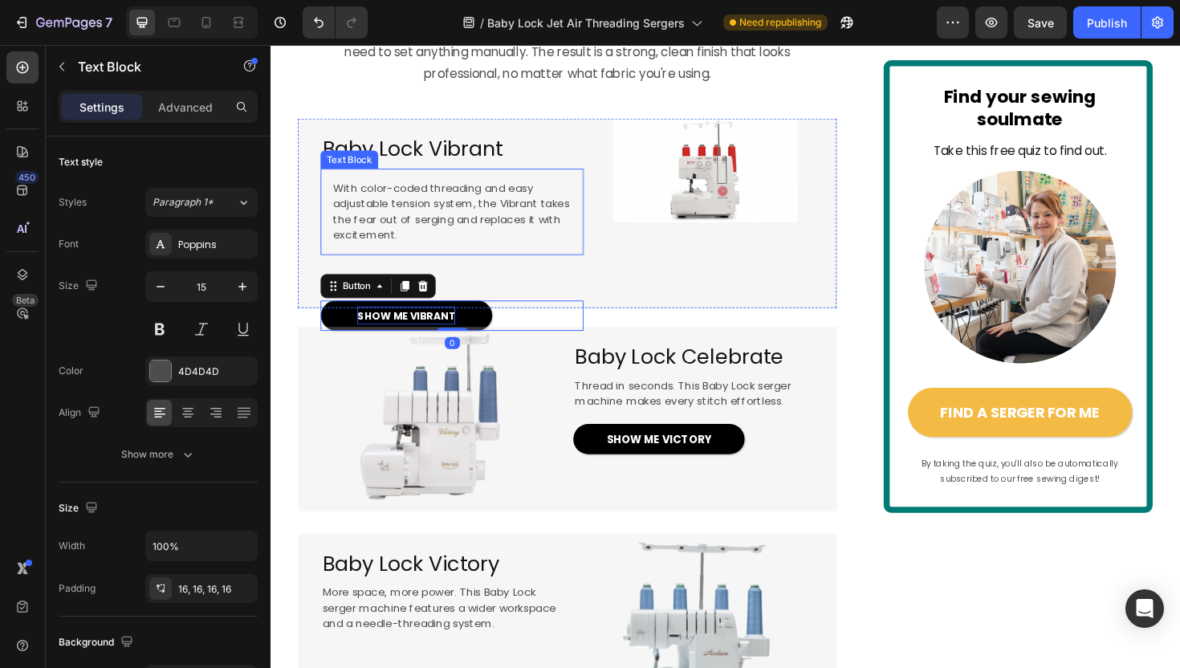
click at [512, 254] on span "With color-coded threading and easy adjustable tension system, the Vibrant take…" at bounding box center [461, 222] width 250 height 66
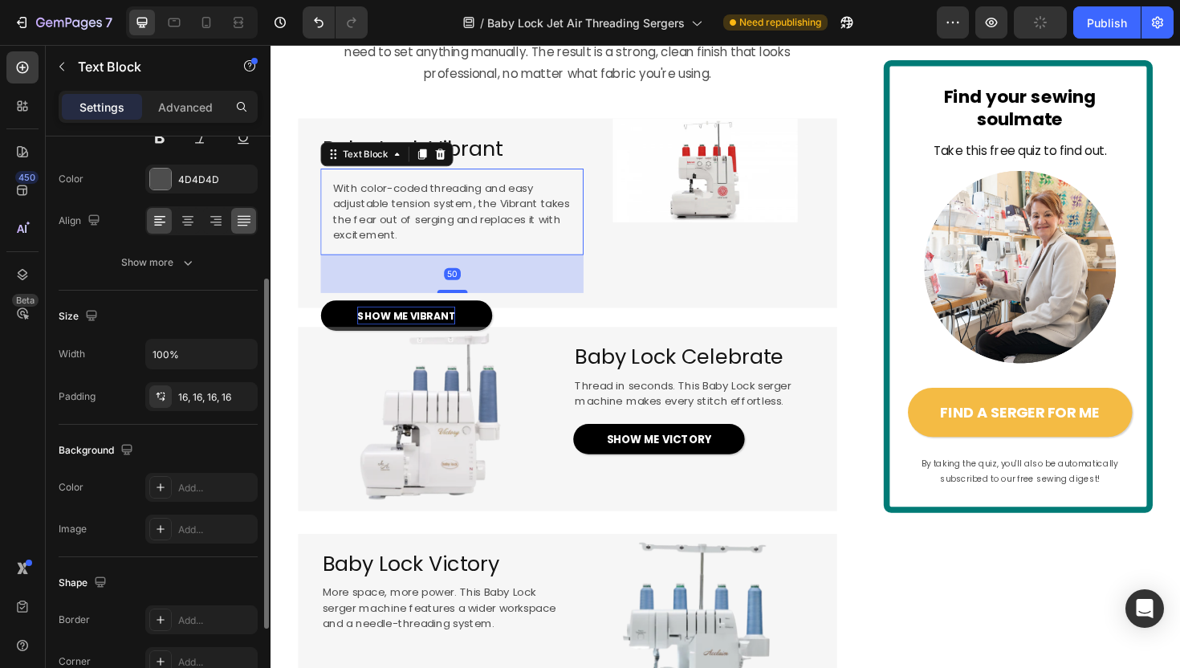
scroll to position [208, 0]
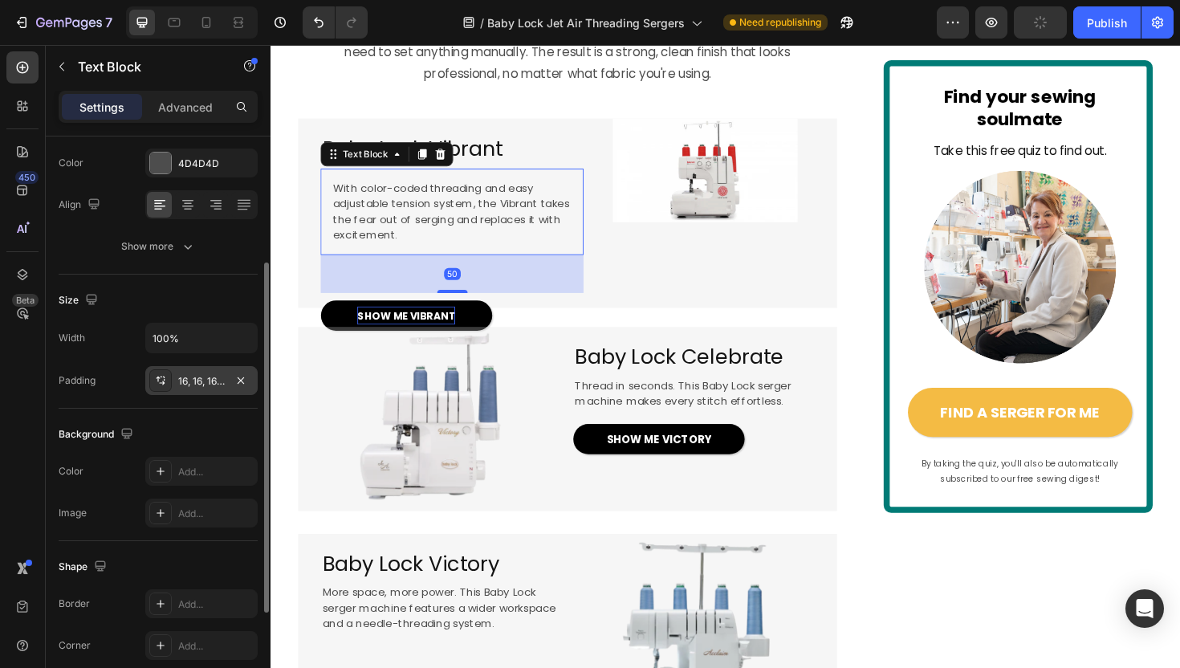
click at [214, 381] on div "16, 16, 16, 16" at bounding box center [201, 381] width 47 height 14
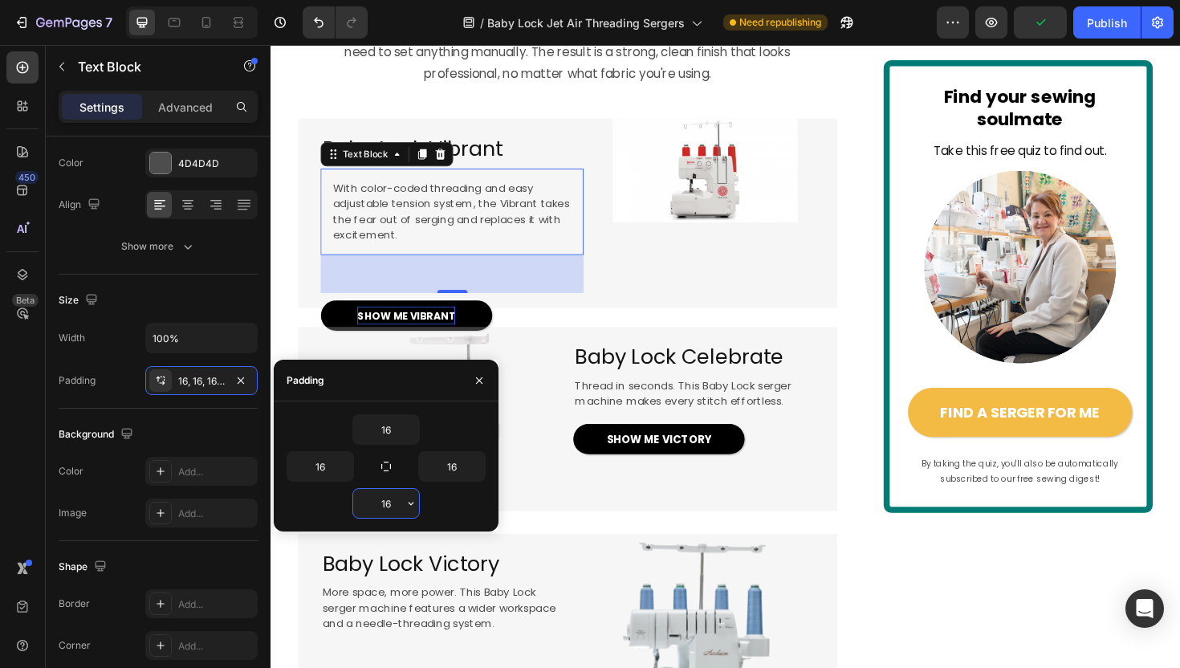
click at [383, 506] on input "16" at bounding box center [386, 503] width 66 height 29
type input "0"
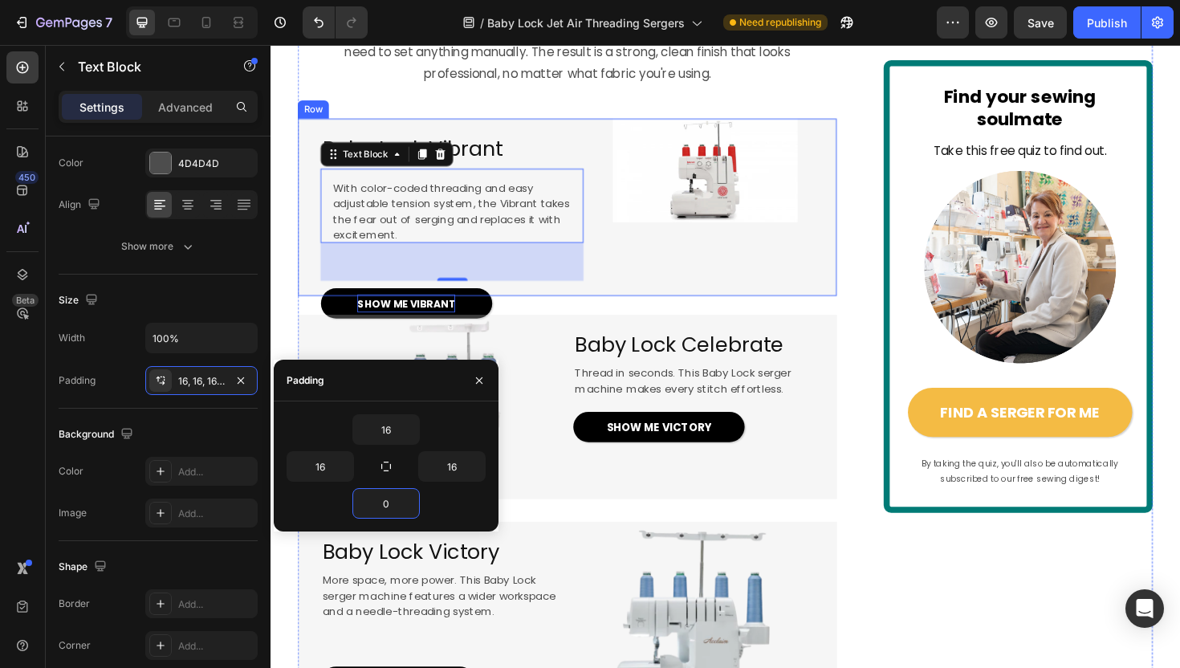
click at [628, 310] on div "Image" at bounding box center [730, 216] width 278 height 187
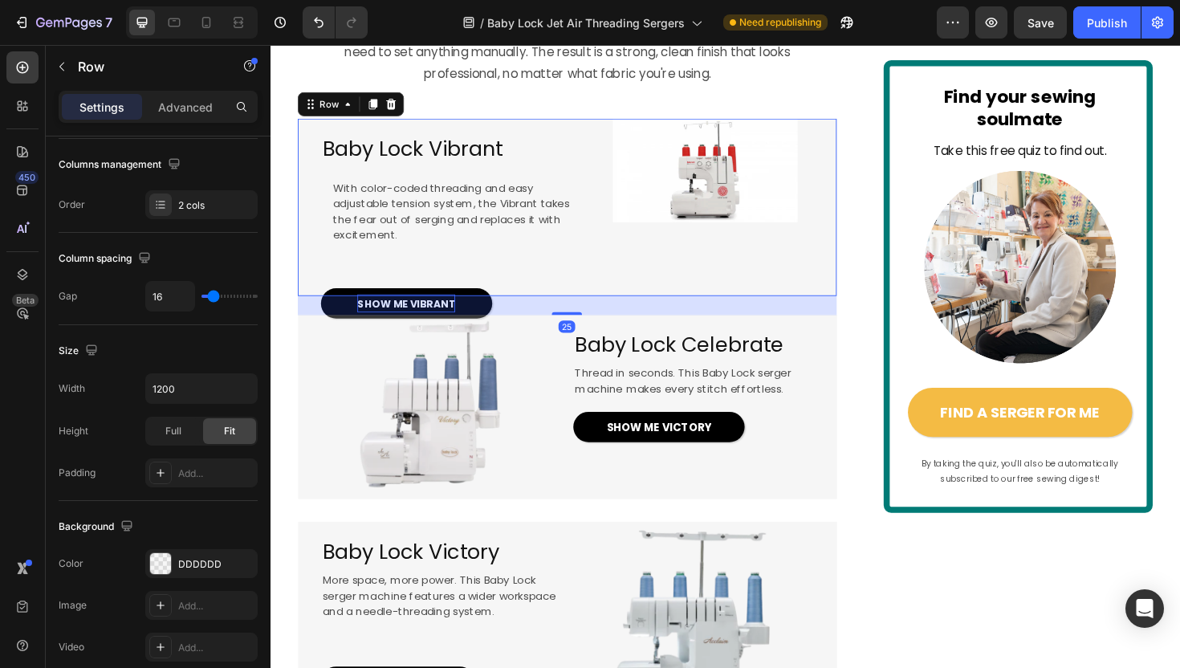
scroll to position [0, 0]
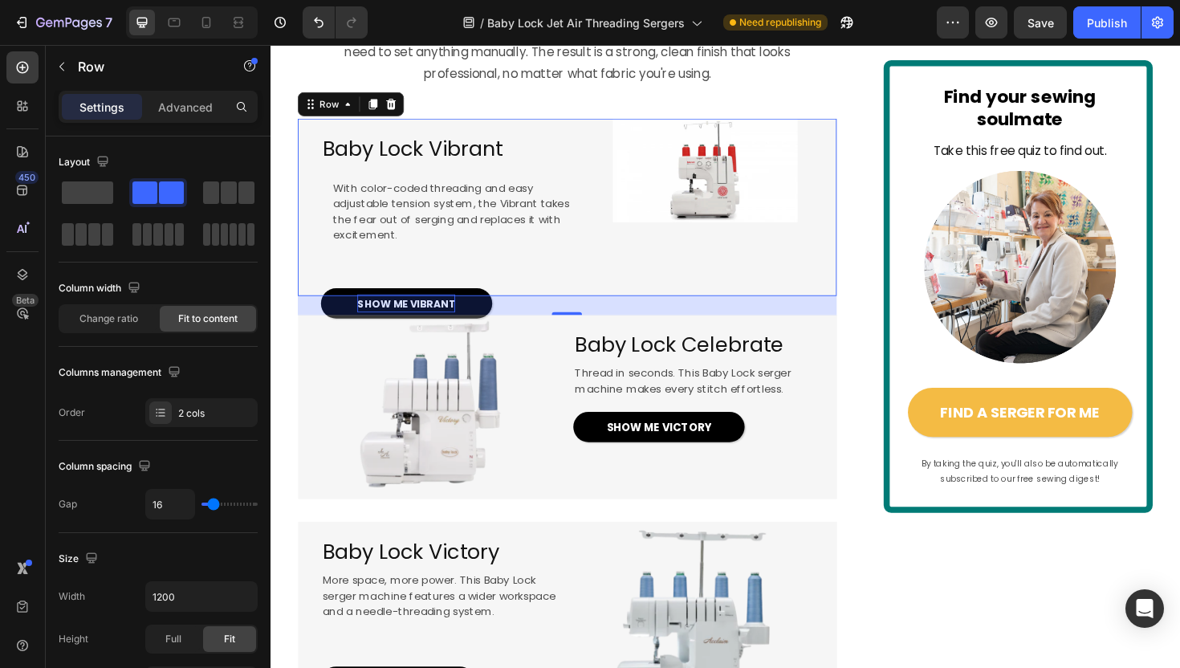
click at [564, 310] on div "⁠⁠⁠⁠⁠⁠⁠ Baby Lock Vibrant Heading With color-coded threading and easy adjustabl…" at bounding box center [438, 216] width 278 height 187
click at [469, 331] on div "25" at bounding box center [584, 321] width 571 height 20
click at [475, 310] on div "⁠⁠⁠⁠⁠⁠⁠ Baby Lock Vibrant Heading With color-coded threading and easy adjustabl…" at bounding box center [438, 216] width 278 height 187
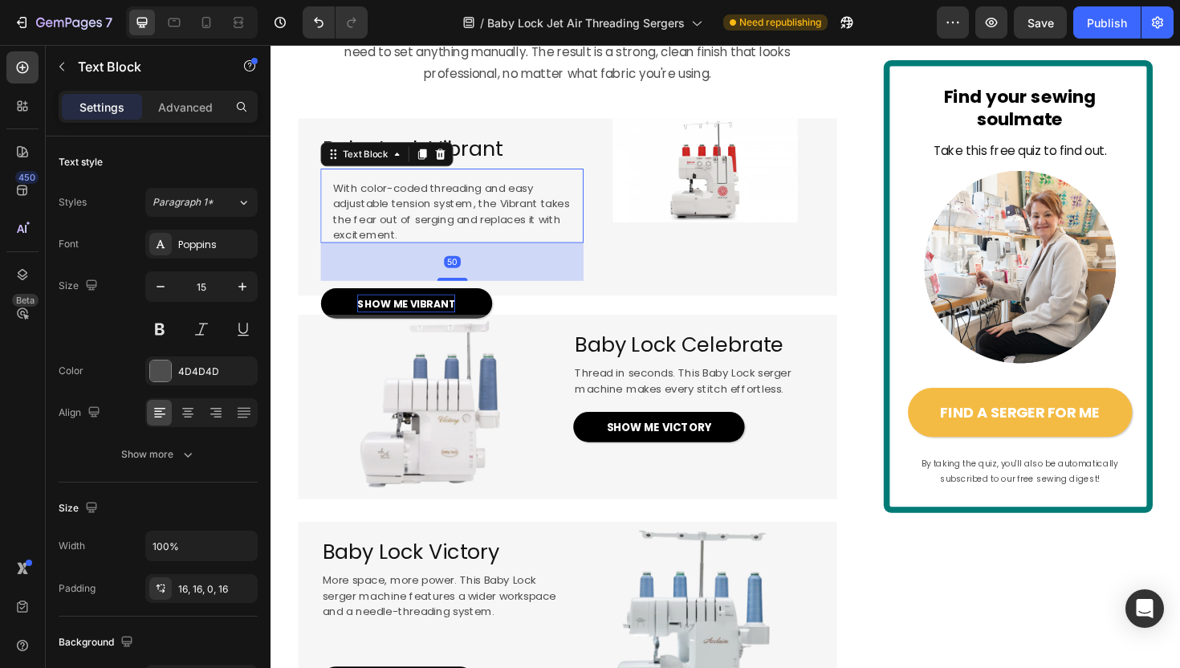
click at [468, 254] on span "With color-coded threading and easy adjustable tension system, the Vibrant take…" at bounding box center [461, 222] width 250 height 66
click at [481, 295] on div "50" at bounding box center [462, 274] width 278 height 40
click at [193, 114] on p "Advanced" at bounding box center [185, 107] width 55 height 17
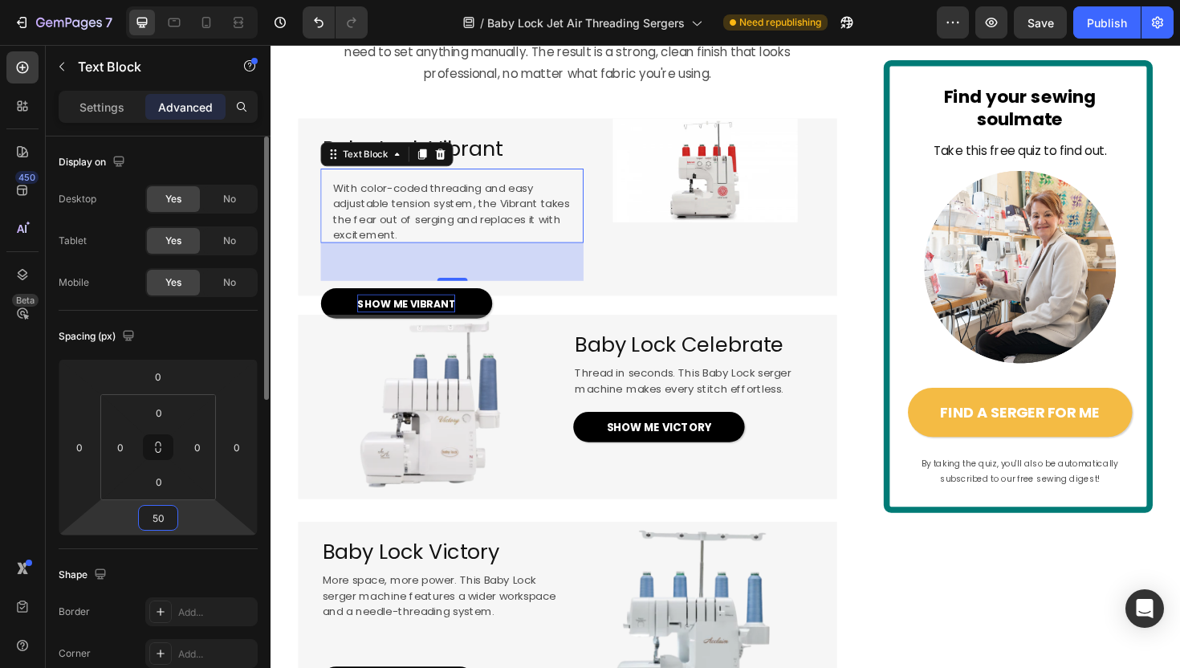
click at [160, 526] on input "50" at bounding box center [158, 518] width 32 height 24
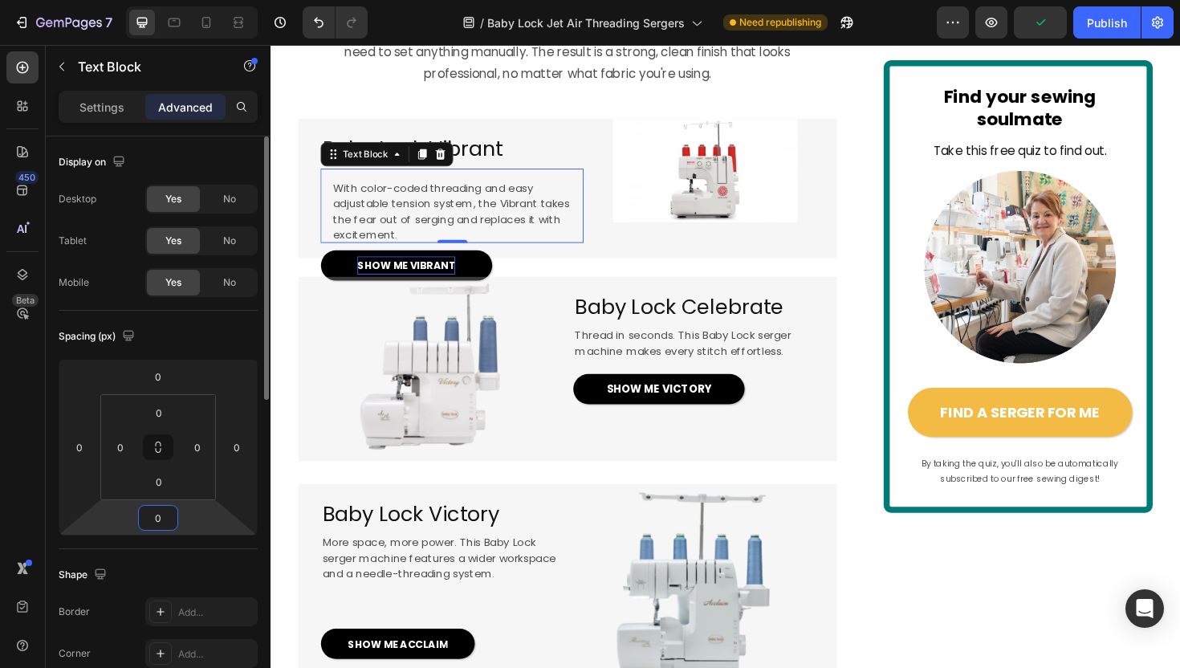
type input "30"
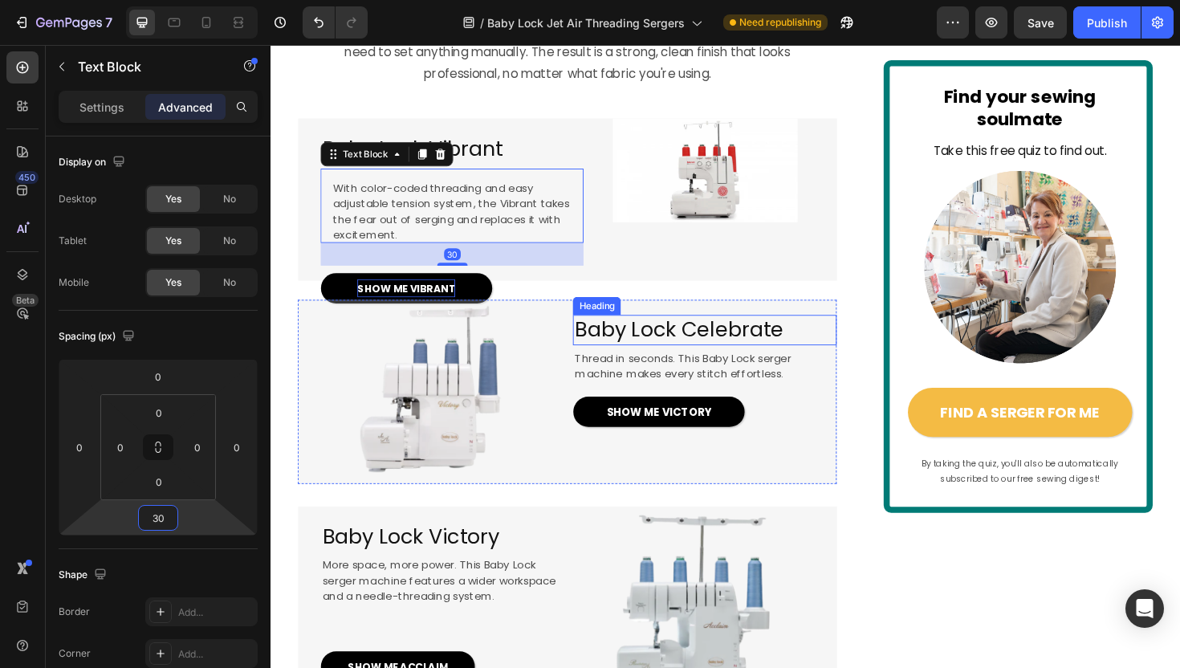
click at [643, 294] on div "Image" at bounding box center [730, 208] width 278 height 171
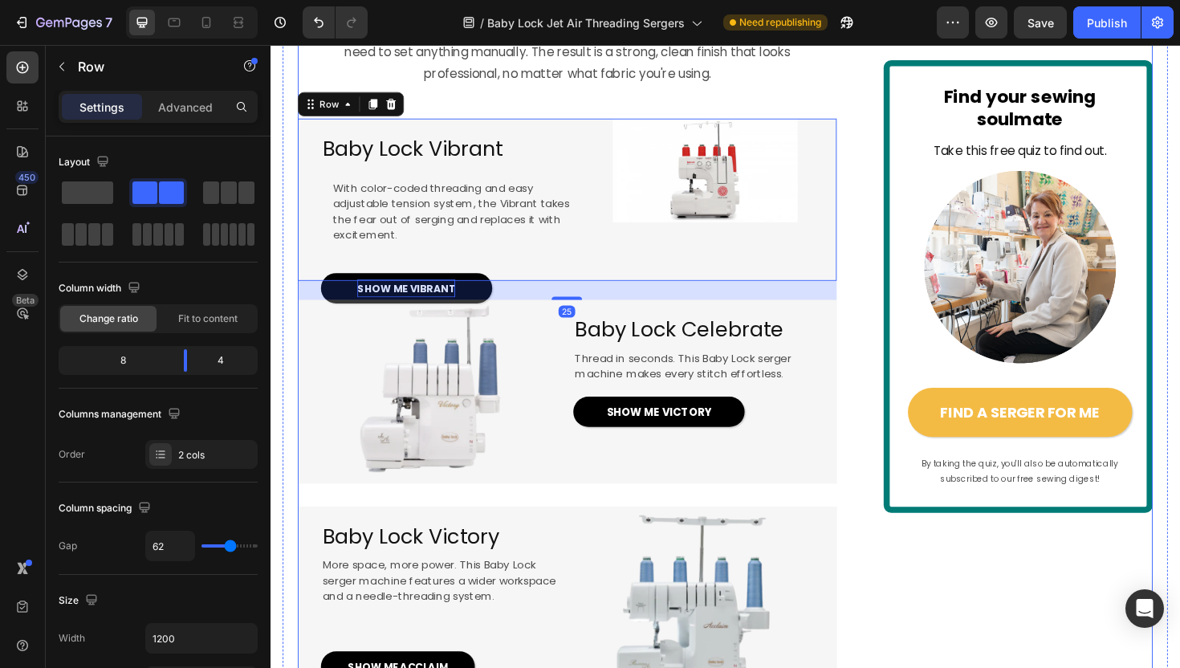
click at [886, 343] on div "EXCLUSIVE TO BABY LOCK Text Block Image 4.5 / 172 happy sewists (and counting!)…" at bounding box center [751, 526] width 905 height 3475
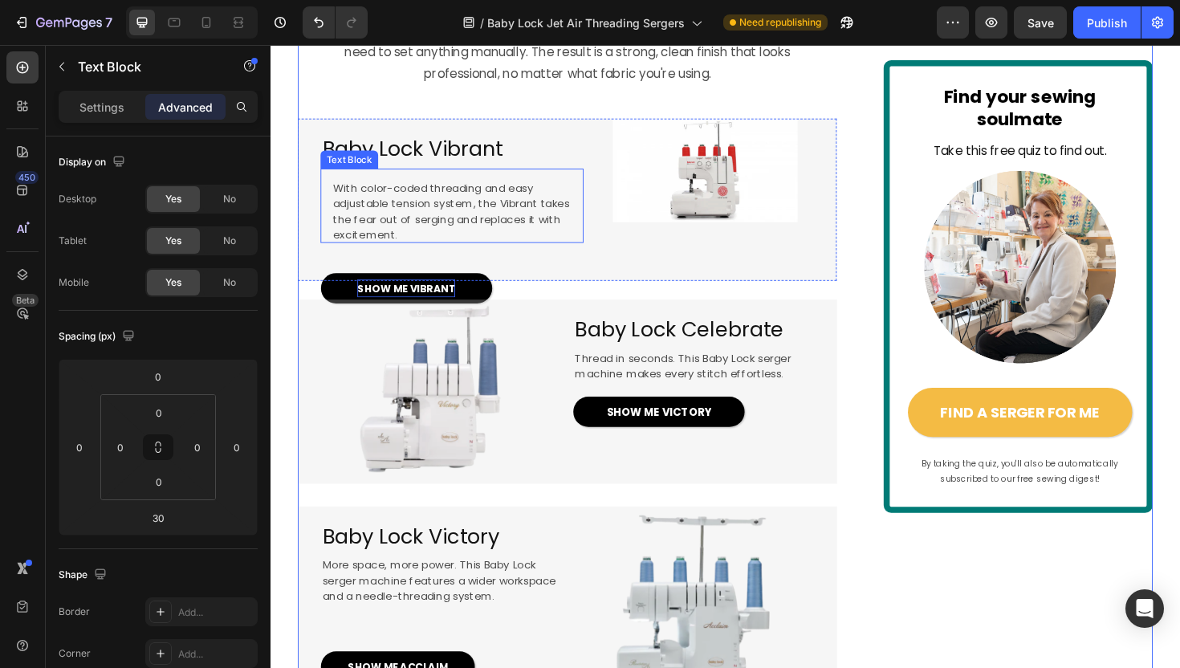
click at [434, 254] on span "With color-coded threading and easy adjustable tension system, the Vibrant take…" at bounding box center [461, 222] width 250 height 66
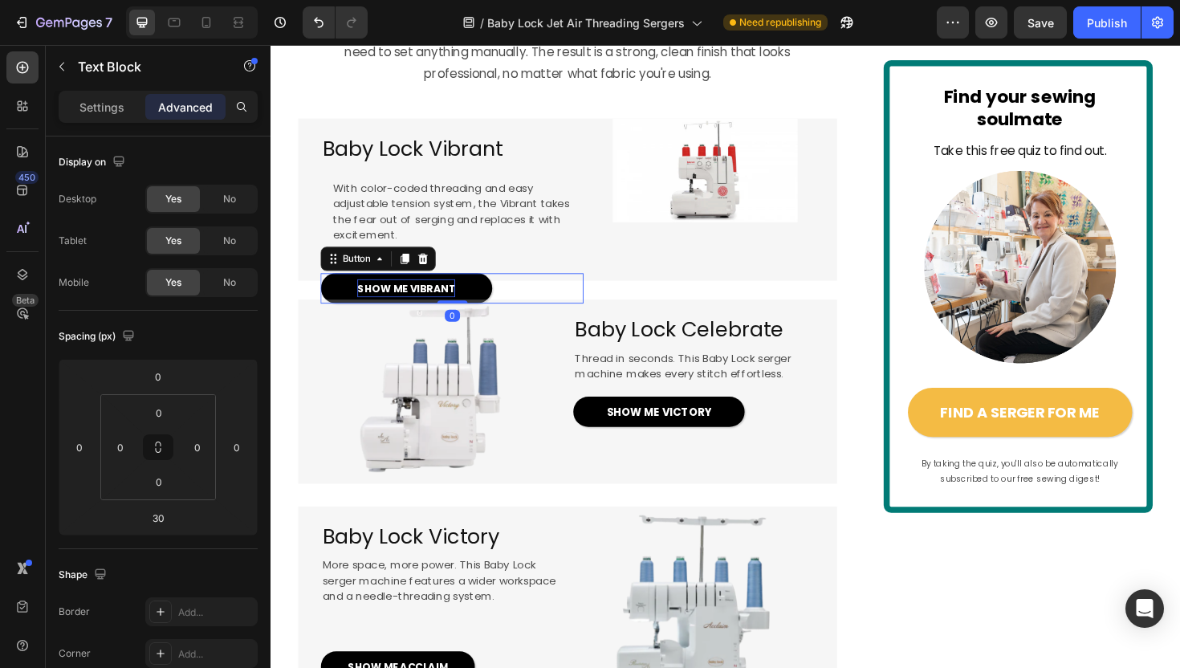
click at [455, 312] on p "SHOW ME VIBRANT" at bounding box center [414, 302] width 104 height 19
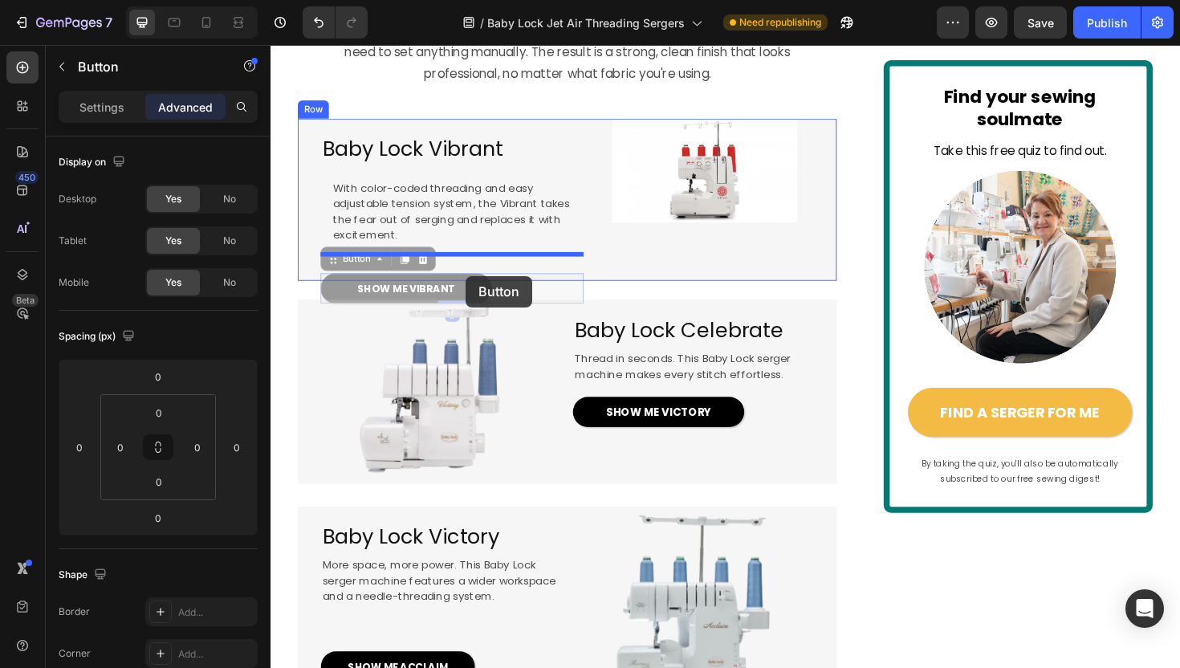
drag, startPoint x: 477, startPoint y: 387, endPoint x: 477, endPoint y: 290, distance: 96.3
type input "5"
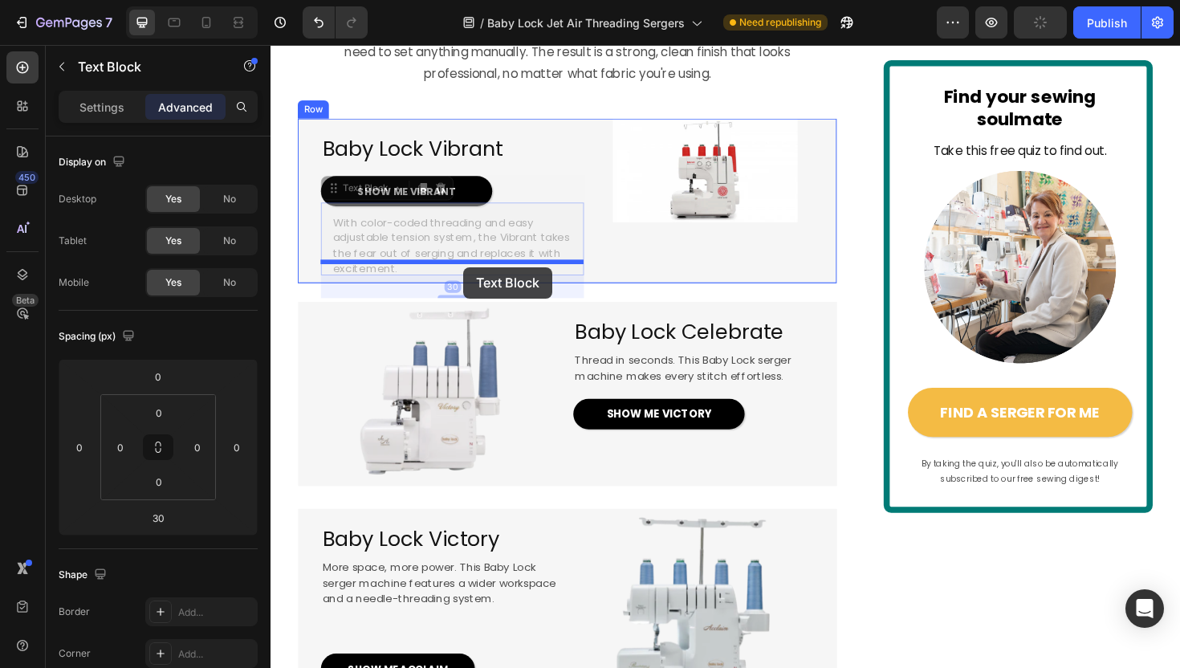
drag, startPoint x: 475, startPoint y: 343, endPoint x: 474, endPoint y: 282, distance: 60.2
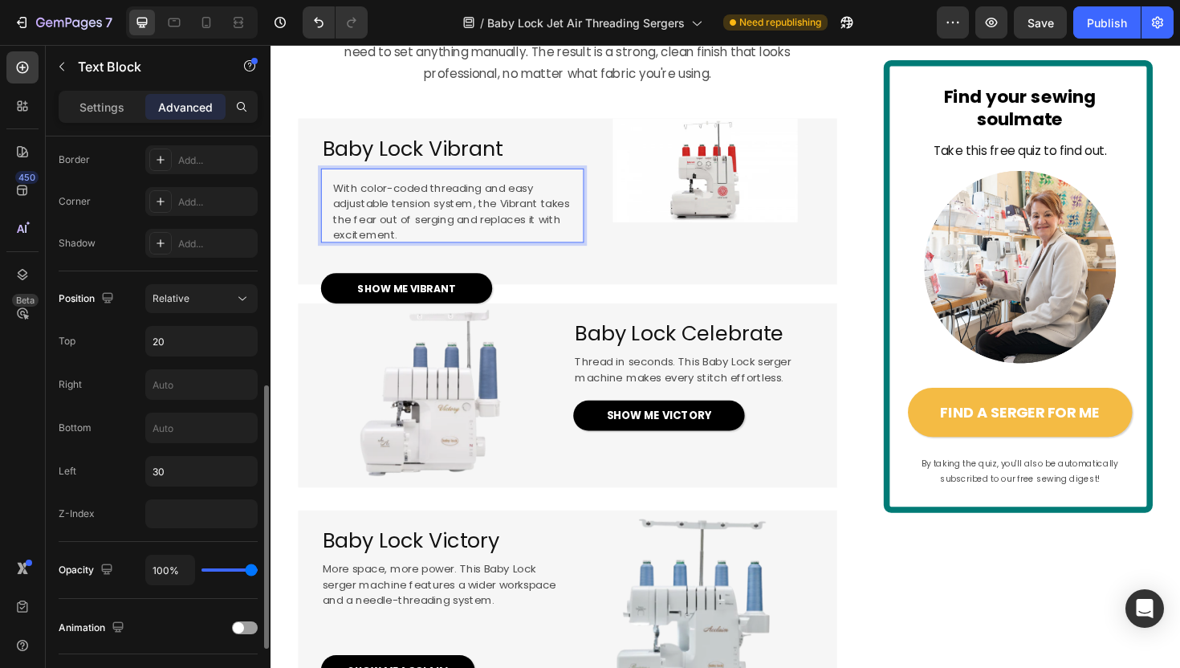
scroll to position [481, 0]
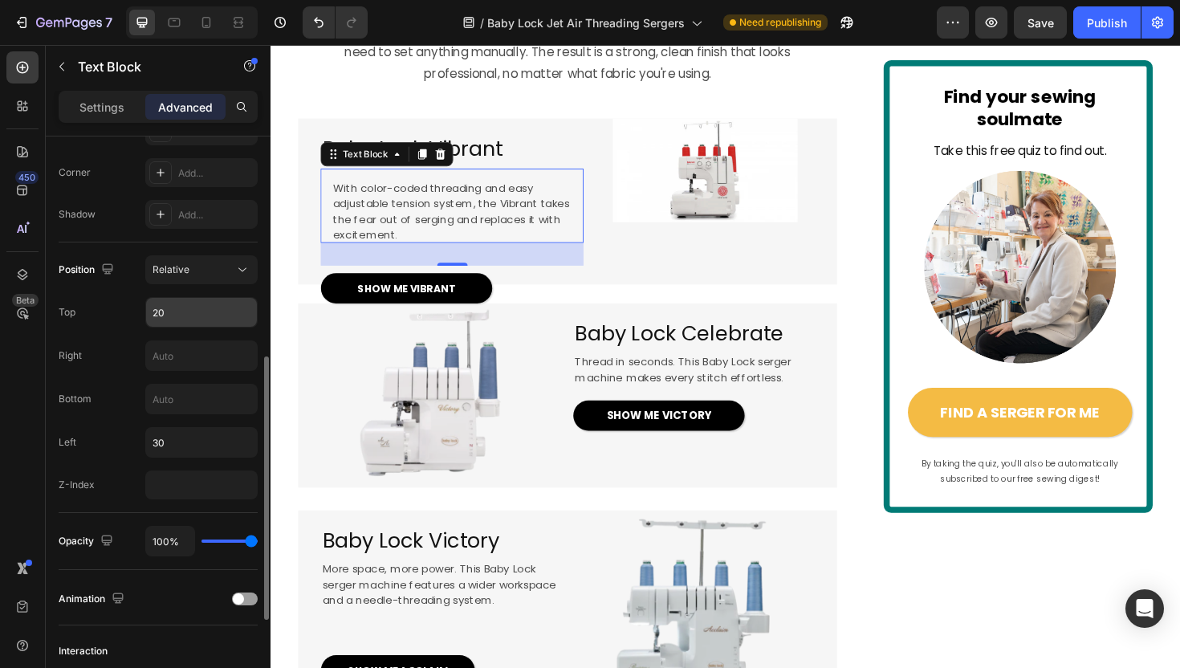
click at [161, 315] on input "20" at bounding box center [201, 312] width 111 height 29
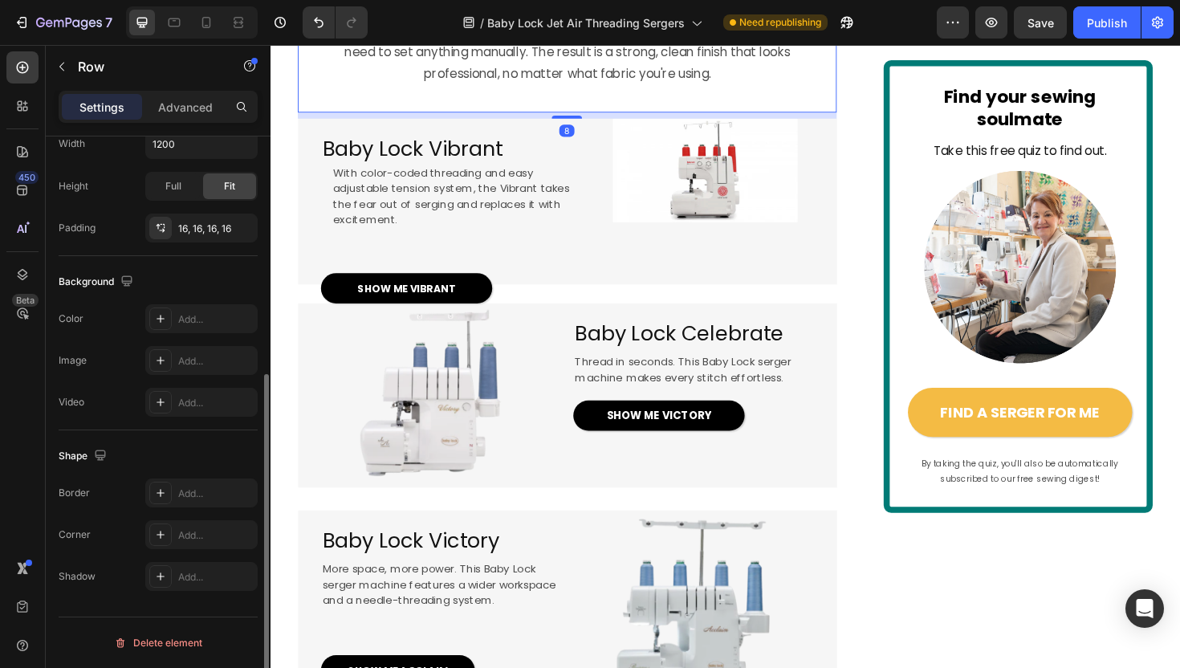
scroll to position [0, 0]
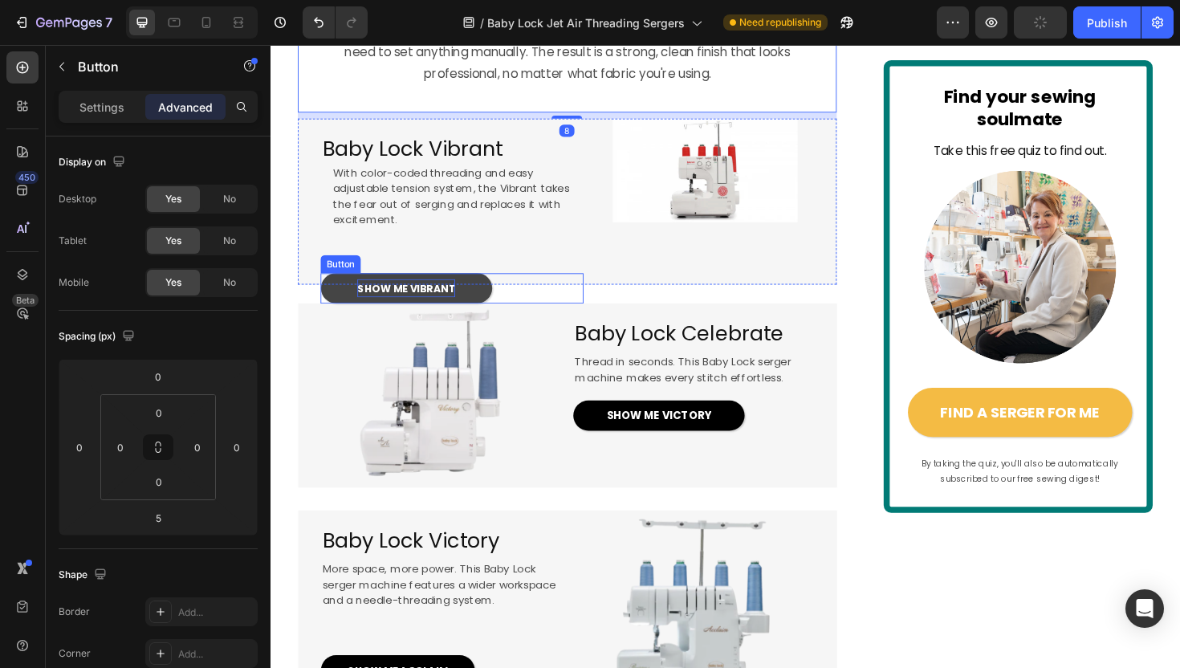
click at [436, 311] on span "SHOW ME VIBRANT" at bounding box center [414, 302] width 104 height 15
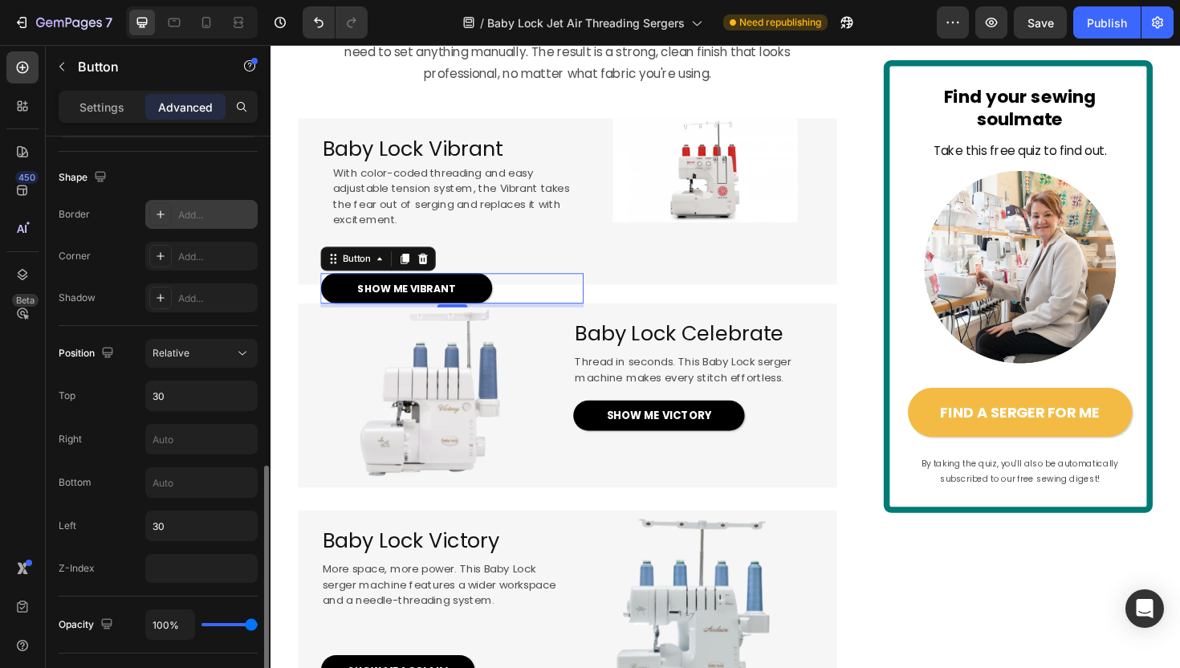
scroll to position [498, 0]
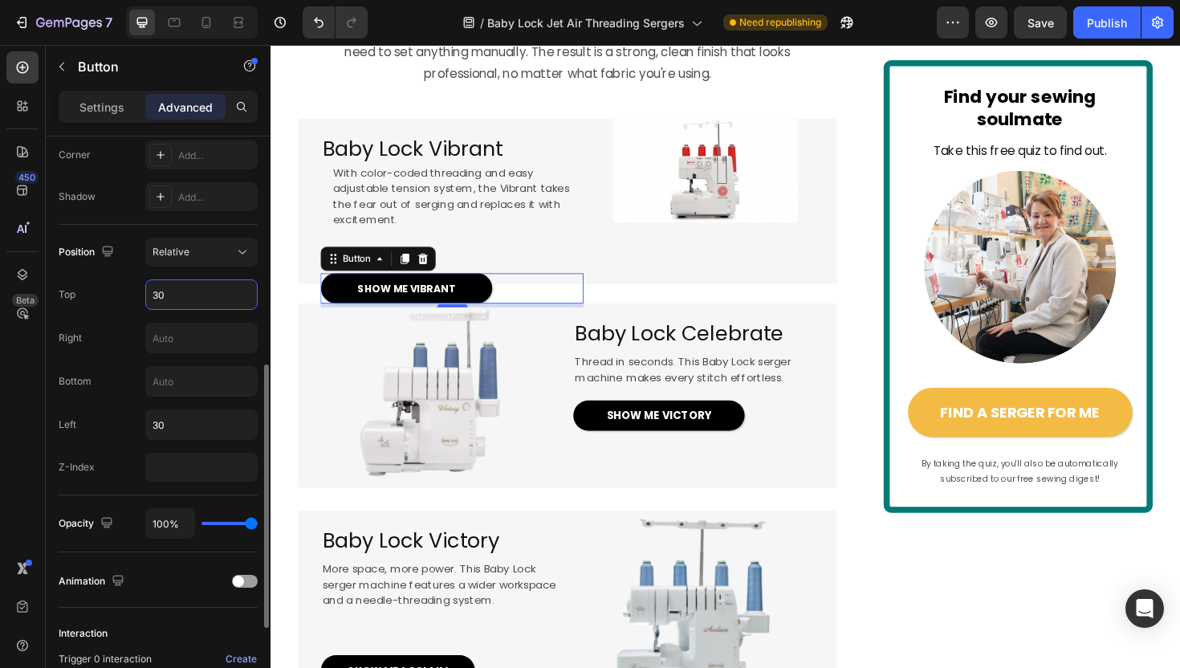
click at [180, 298] on input "30" at bounding box center [201, 294] width 111 height 29
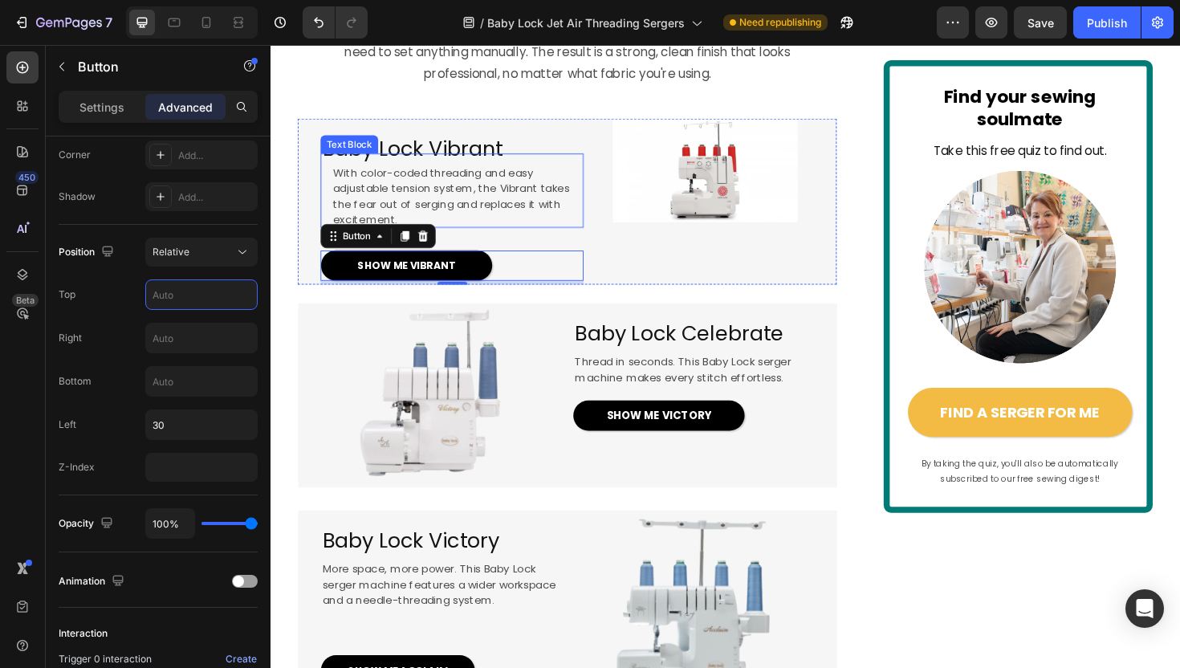
click at [333, 238] on div "With color-coded threading and easy adjustable tension system, the Vibrant take…" at bounding box center [462, 199] width 278 height 79
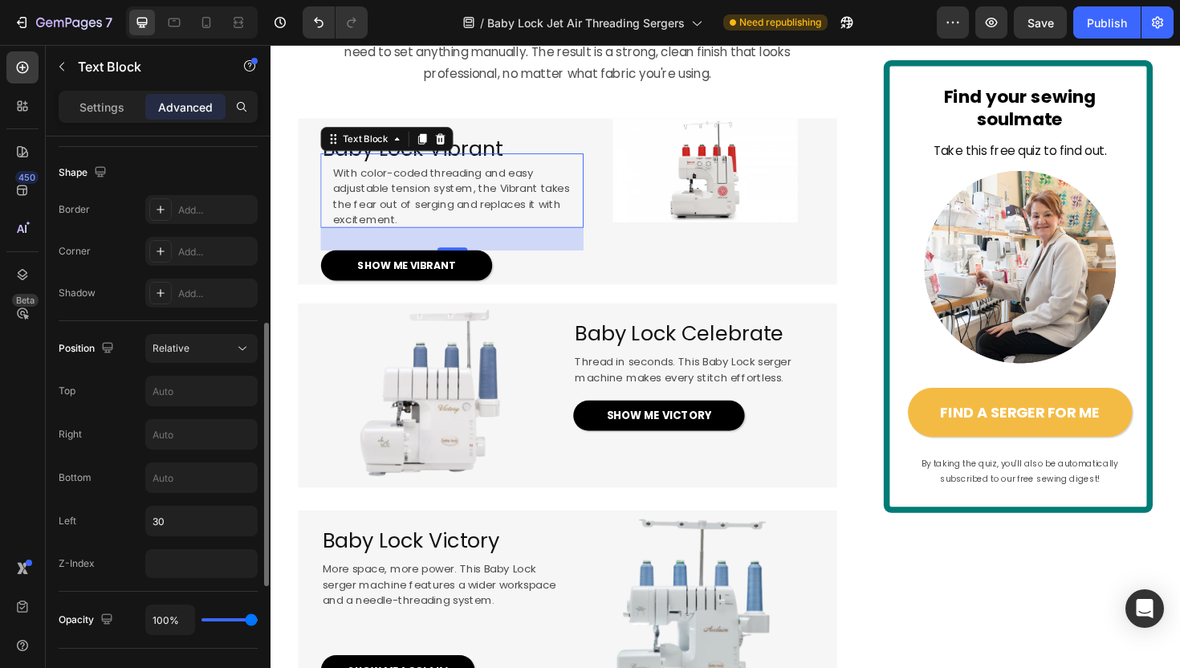
scroll to position [404, 0]
click at [166, 392] on input "text" at bounding box center [201, 389] width 111 height 29
type input "10"
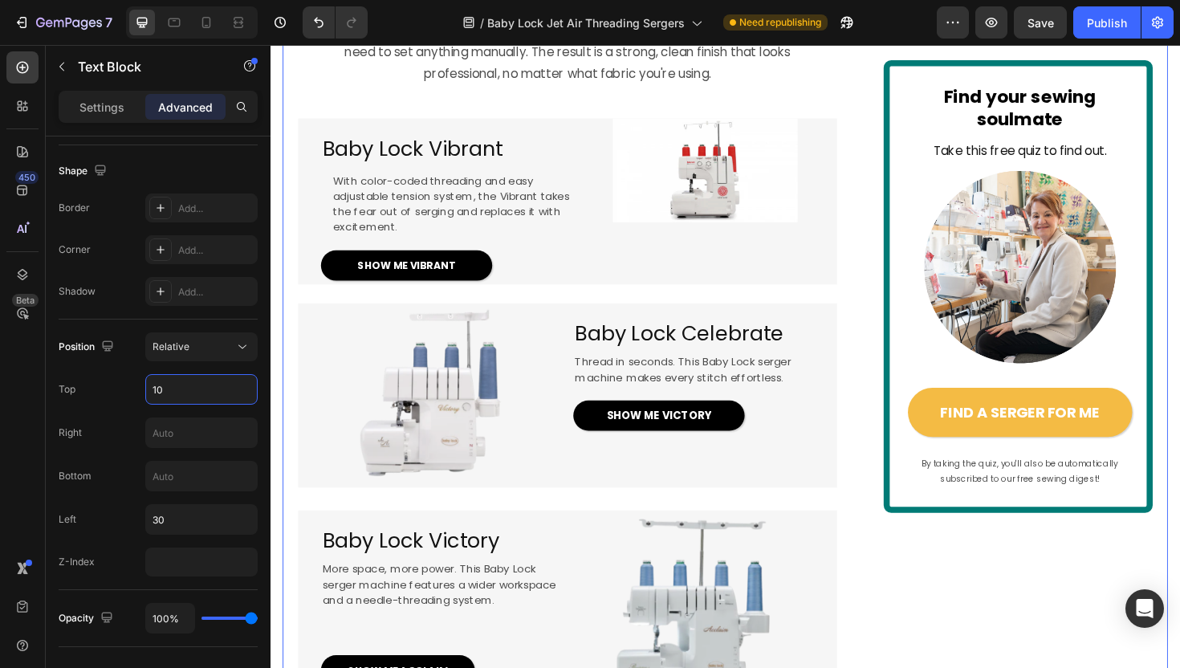
click at [285, 258] on div "EXCLUSIVE TO BABY LOCK Text Block Image 4.5 / 172 happy sewists (and counting!)…" at bounding box center [751, 519] width 937 height 3523
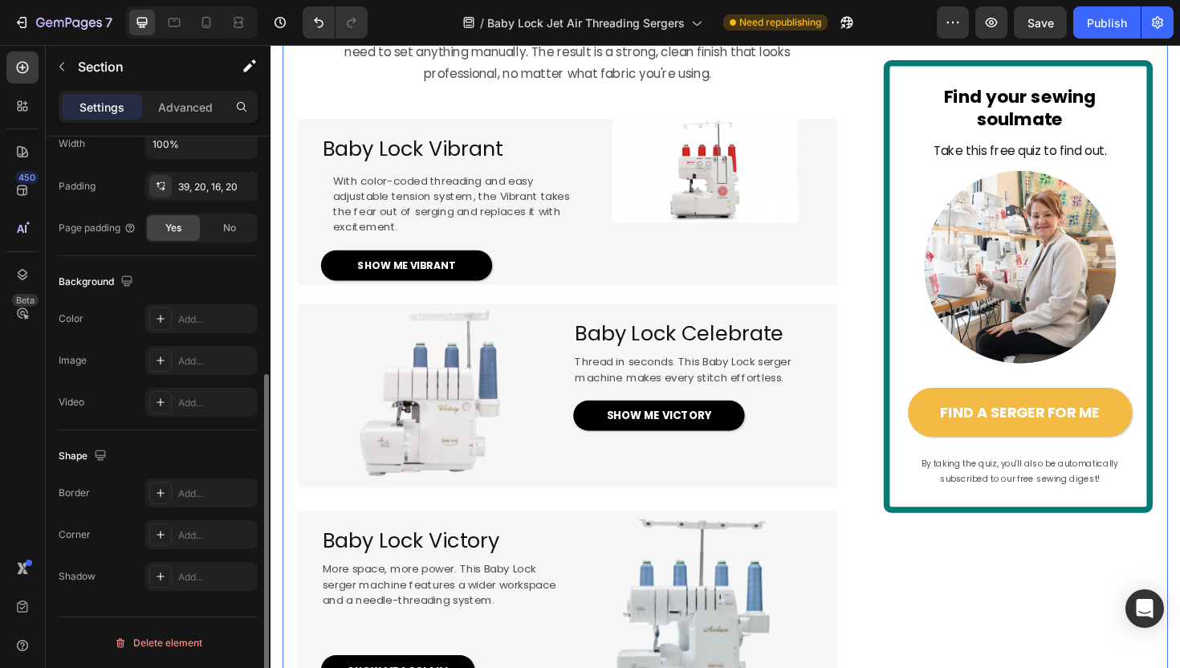
scroll to position [0, 0]
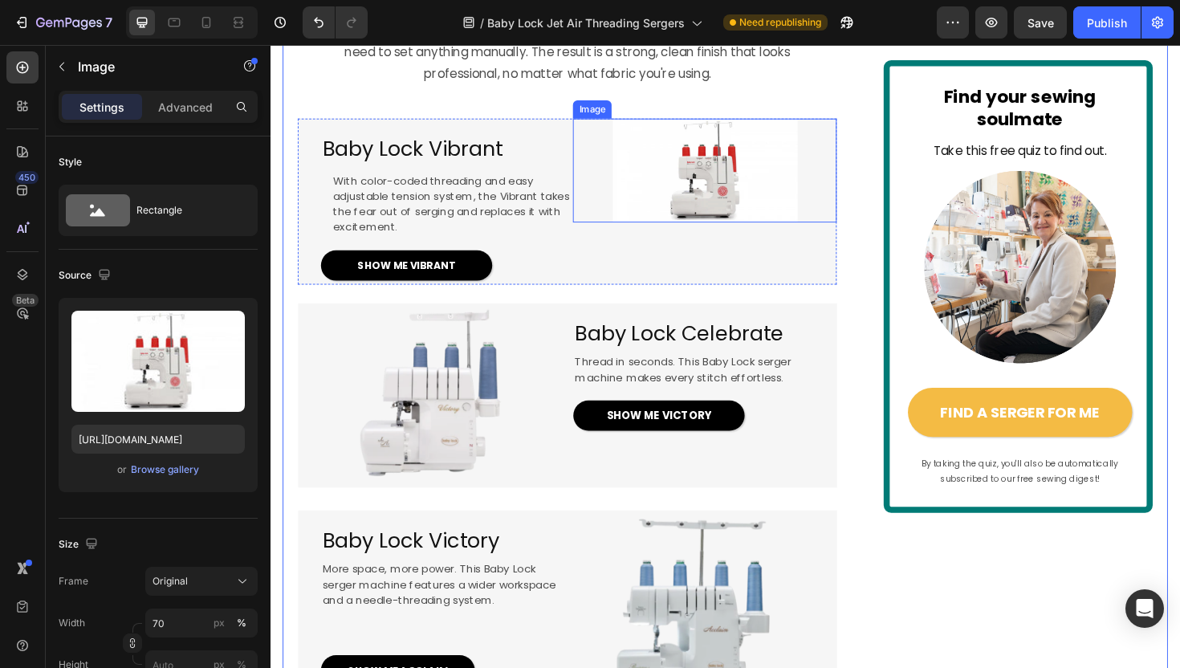
click at [744, 233] on img at bounding box center [729, 178] width 195 height 110
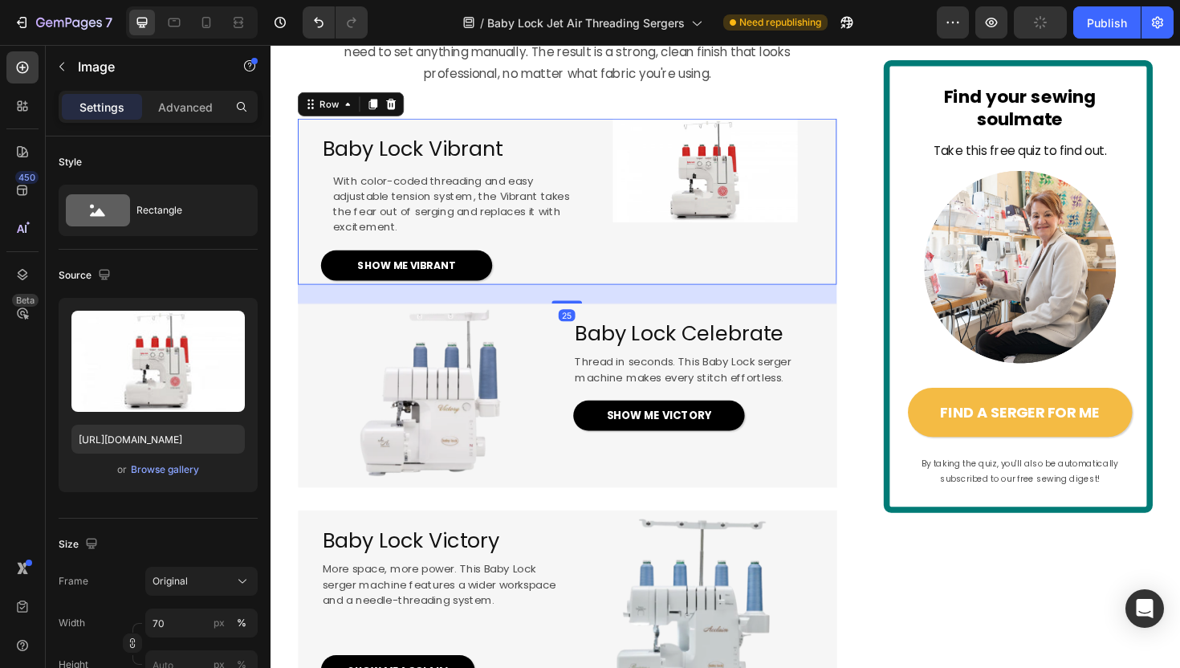
click at [813, 298] on div "Image" at bounding box center [730, 210] width 278 height 175
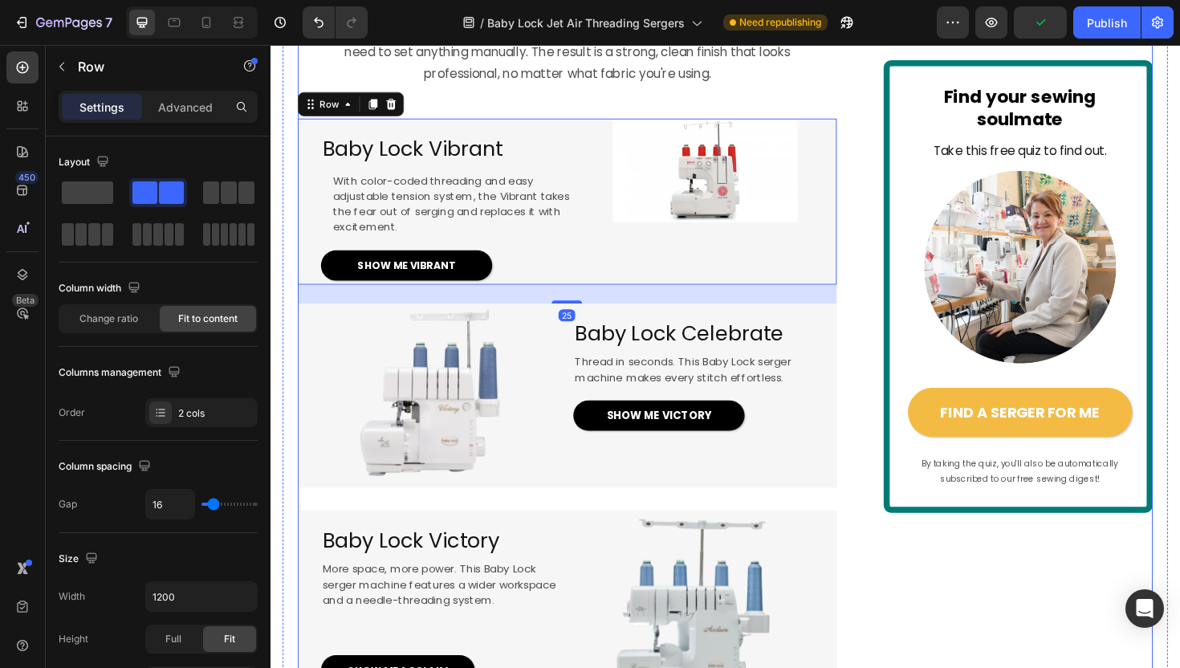
click at [884, 416] on div "EXCLUSIVE TO BABY LOCK Text Block Image 4.5 / 172 happy sewists (and counting!)…" at bounding box center [751, 528] width 905 height 3479
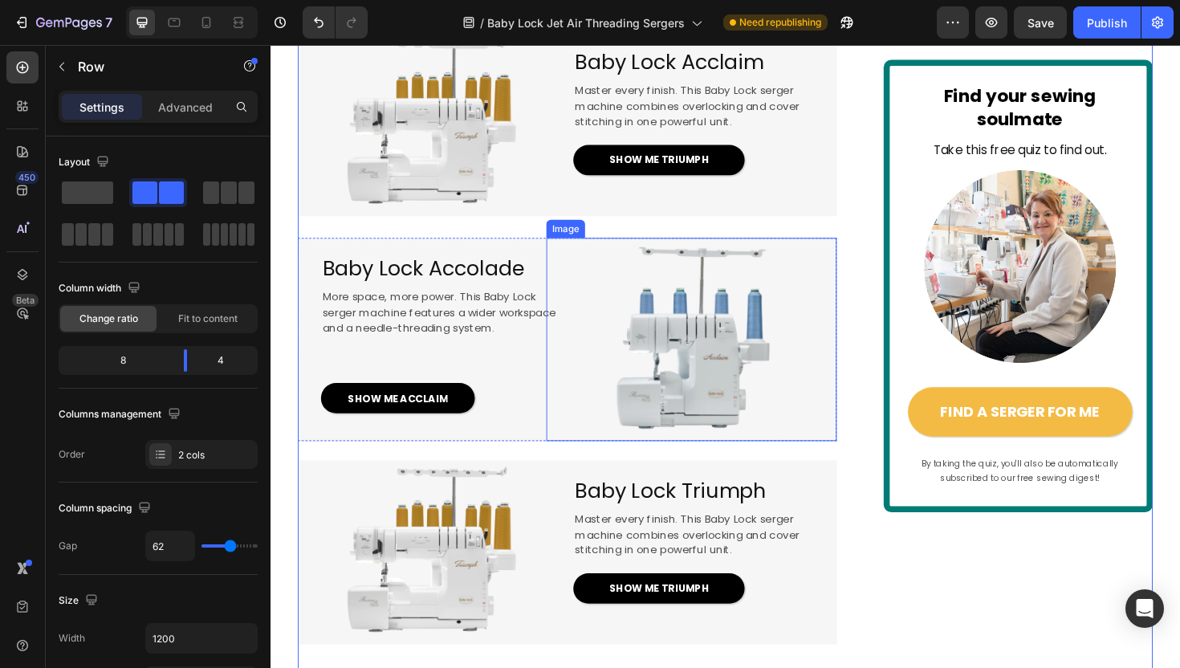
scroll to position [2060, 0]
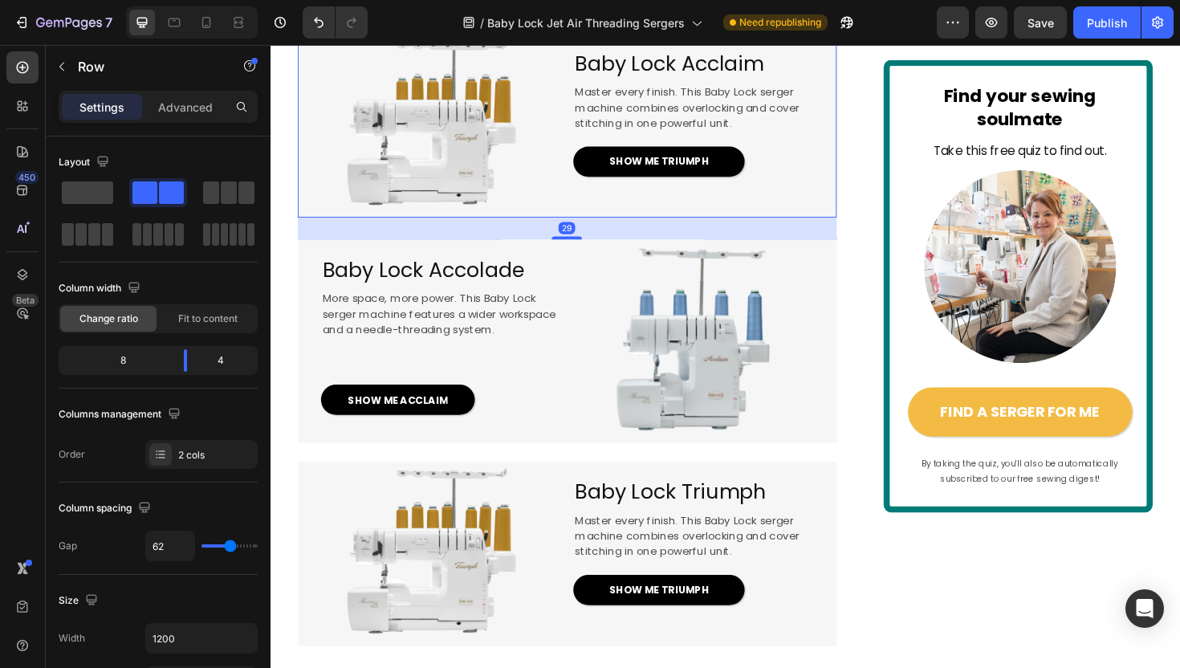
click at [718, 228] on div "Baby Lock Acclaim Heading Master every finish. This Baby Lock serger machine co…" at bounding box center [730, 130] width 278 height 195
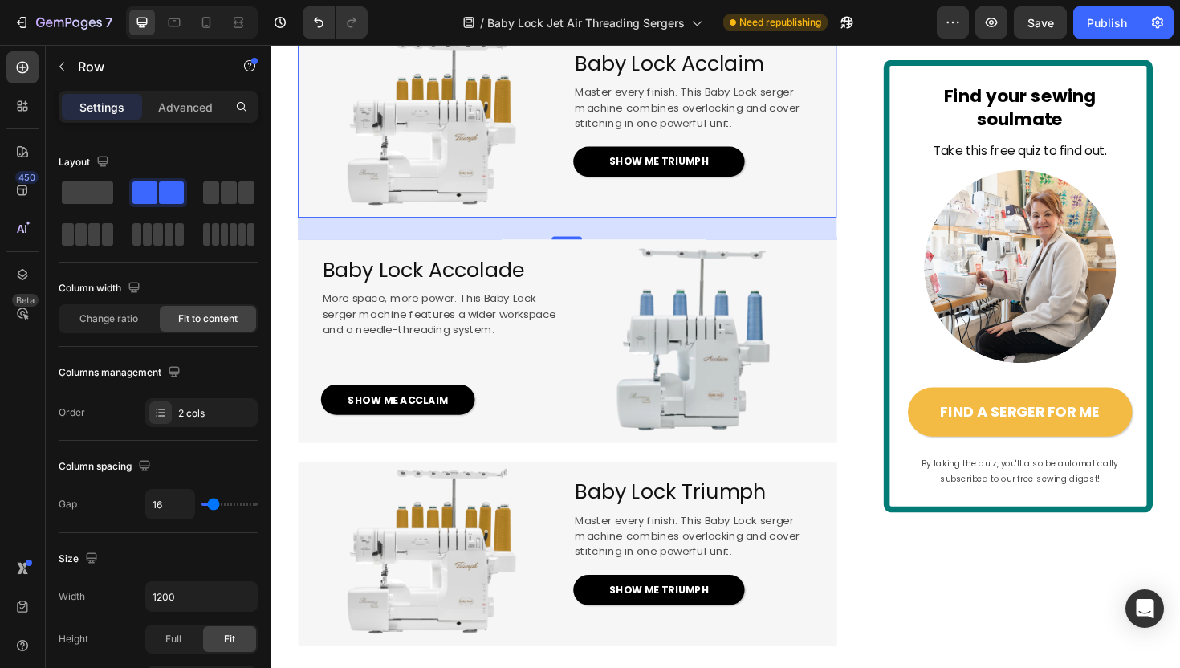
click at [379, 24] on icon at bounding box center [378, 17] width 13 height 13
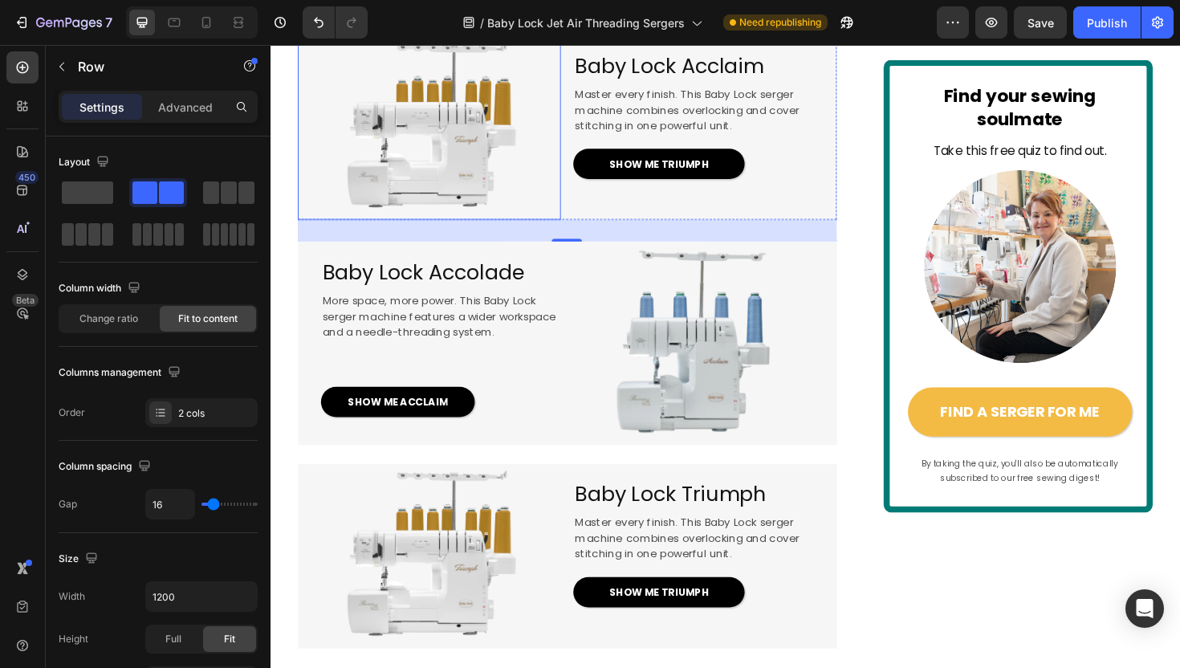
scroll to position [2293, 0]
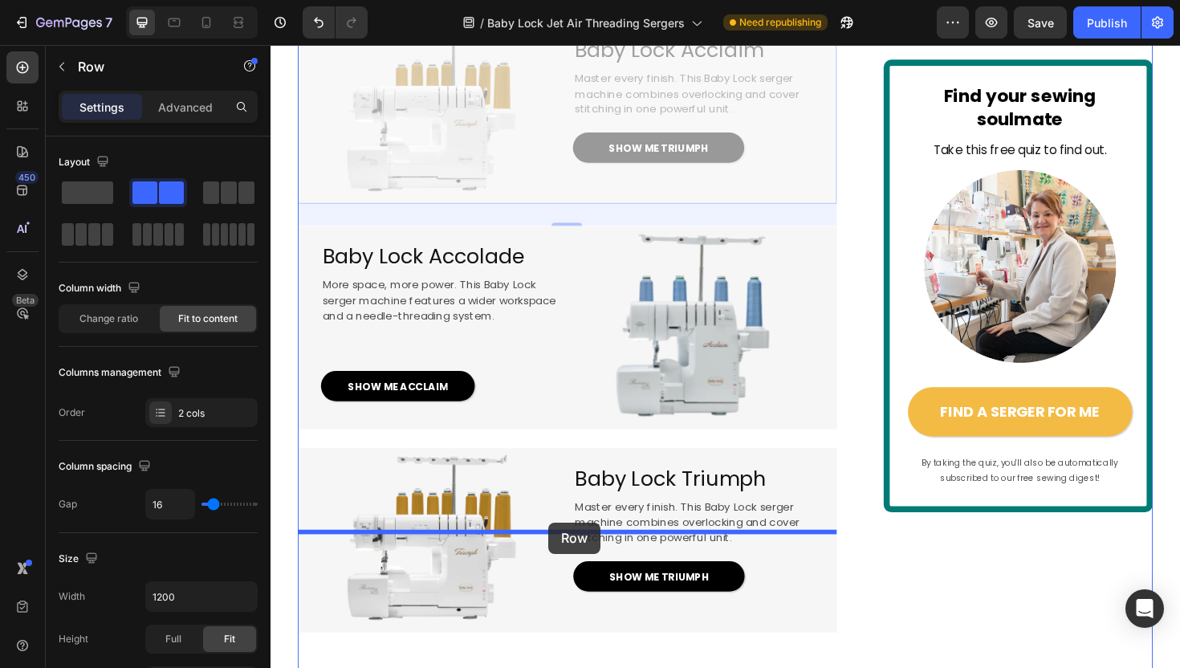
drag, startPoint x: 593, startPoint y: 283, endPoint x: 564, endPoint y: 550, distance: 268.8
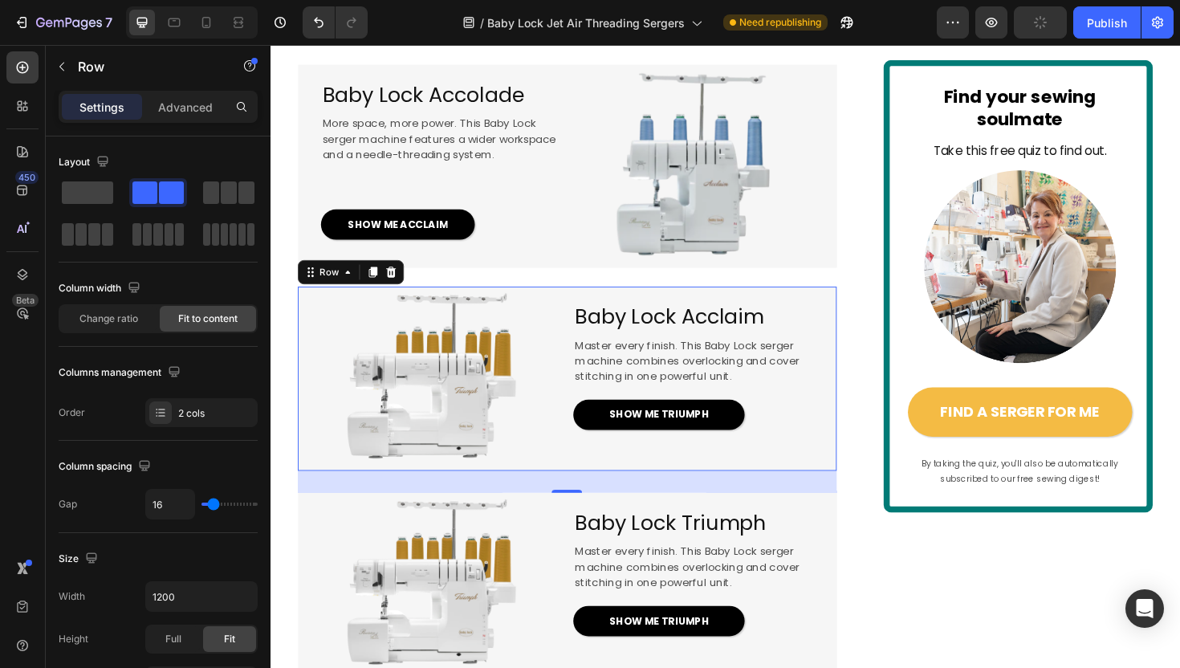
scroll to position [2277, 0]
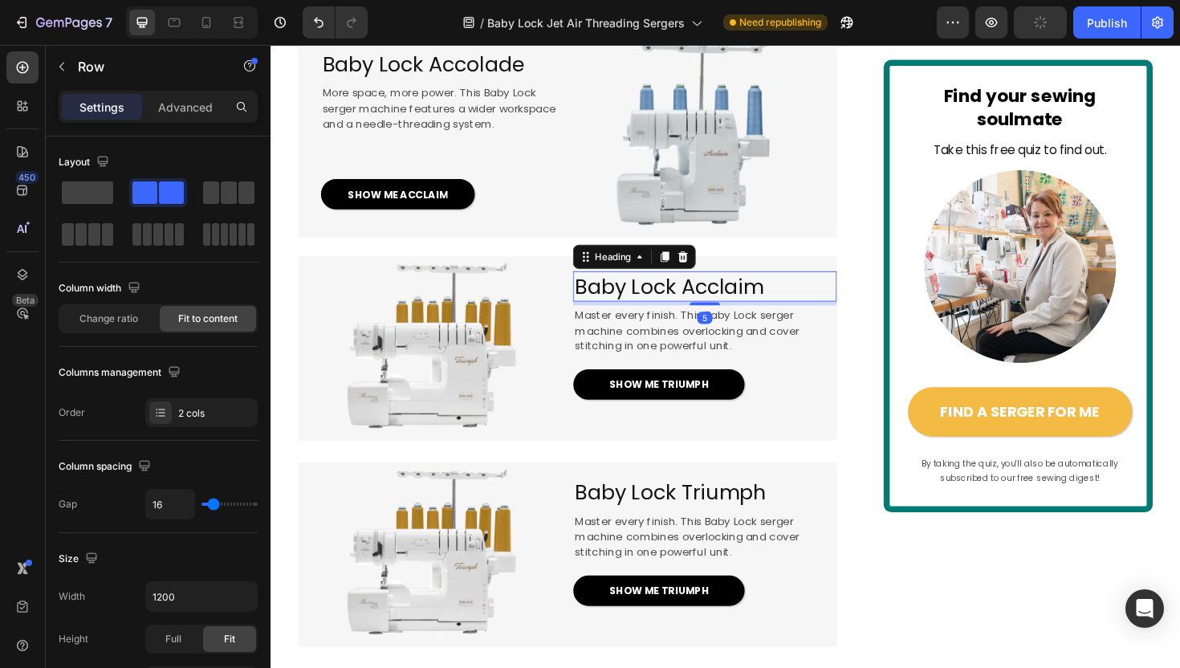
click at [758, 315] on span "Baby Lock Acclaim" at bounding box center [692, 301] width 200 height 30
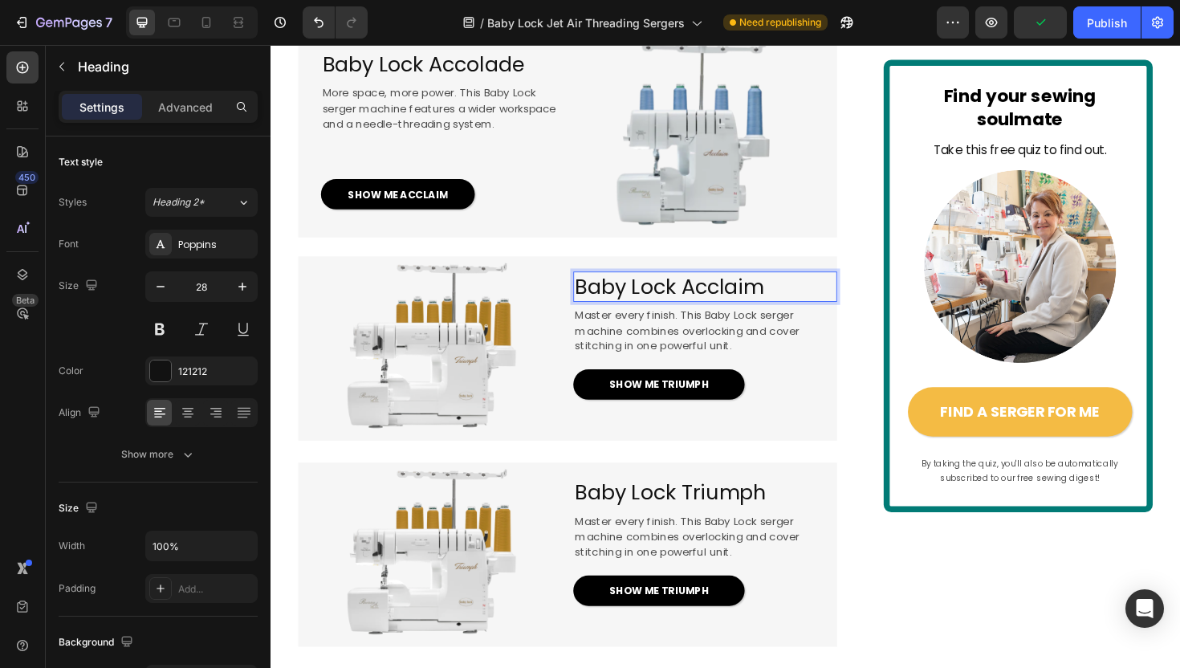
click at [756, 315] on span "Baby Lock Acclaim" at bounding box center [692, 301] width 200 height 30
click at [721, 412] on span "SHOW ME TRIUMPH" at bounding box center [681, 403] width 106 height 15
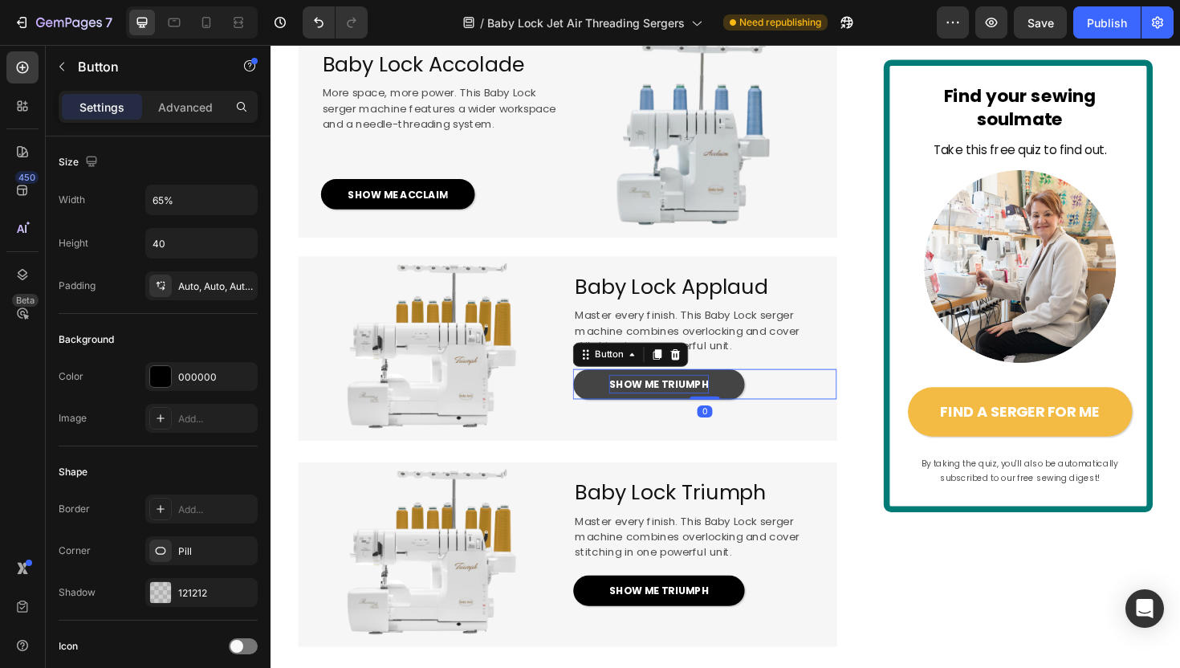
click at [721, 412] on span "SHOW ME TRIUMPH" at bounding box center [681, 403] width 106 height 15
click at [800, 420] on div "SHOW ME APPLAUD Button 0" at bounding box center [730, 404] width 278 height 32
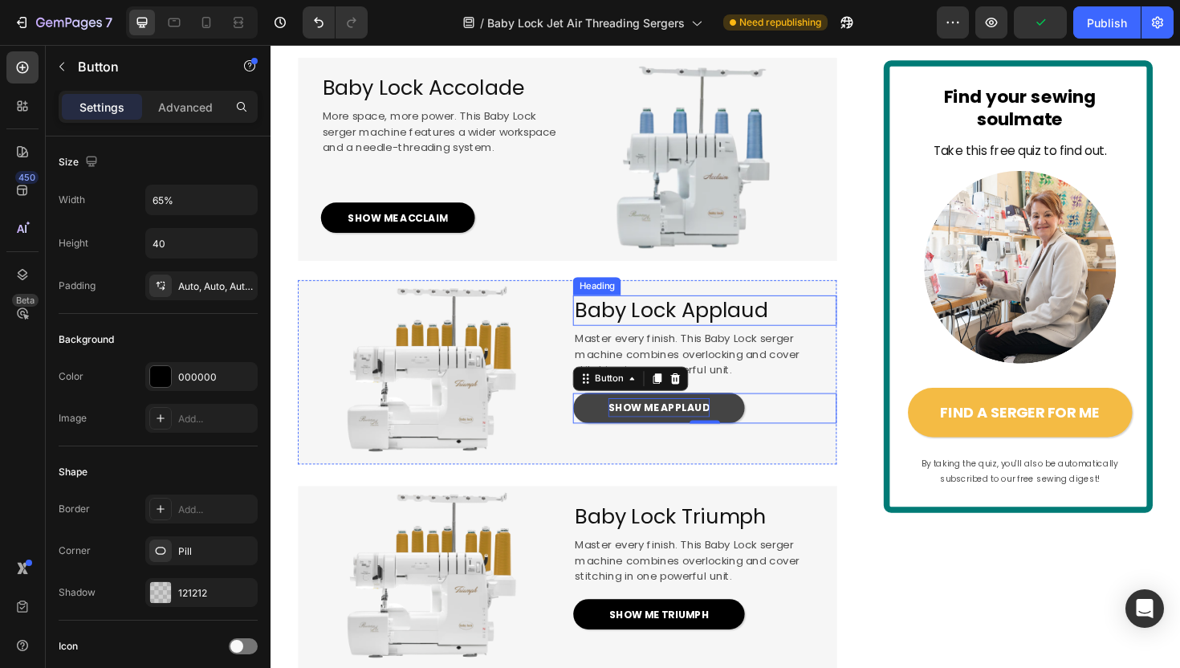
scroll to position [2311, 0]
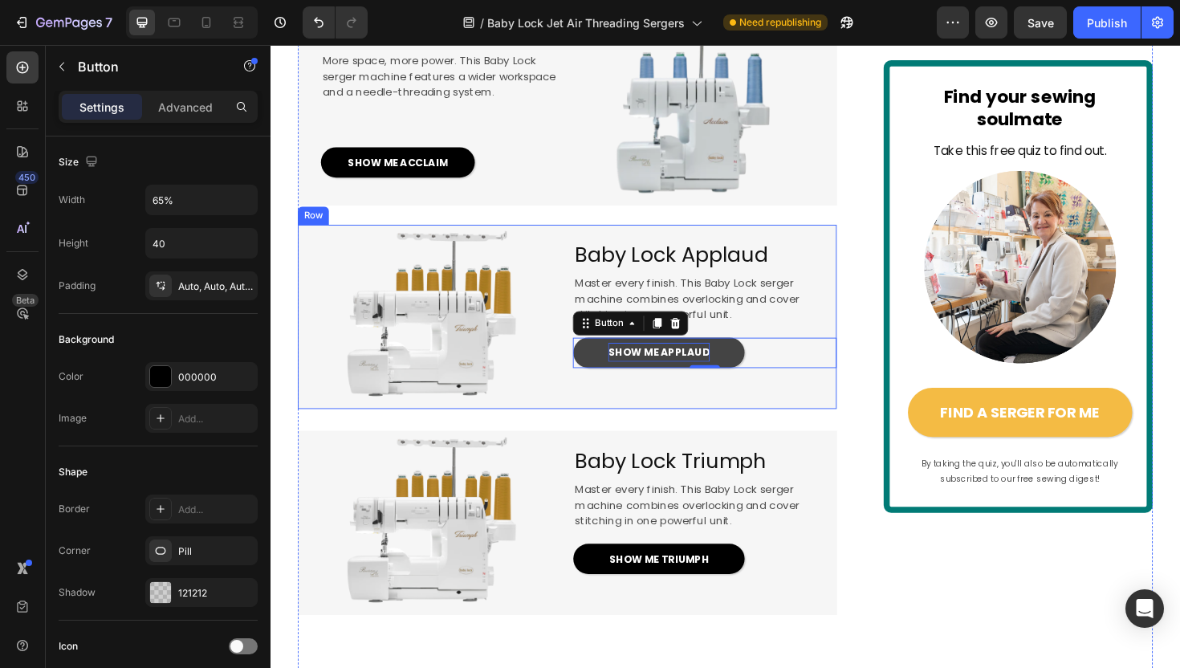
click at [749, 430] on div "⁠⁠⁠⁠⁠⁠⁠ Baby Lock Applaud Heading Master every finish. This Baby Lock serger ma…" at bounding box center [730, 332] width 278 height 195
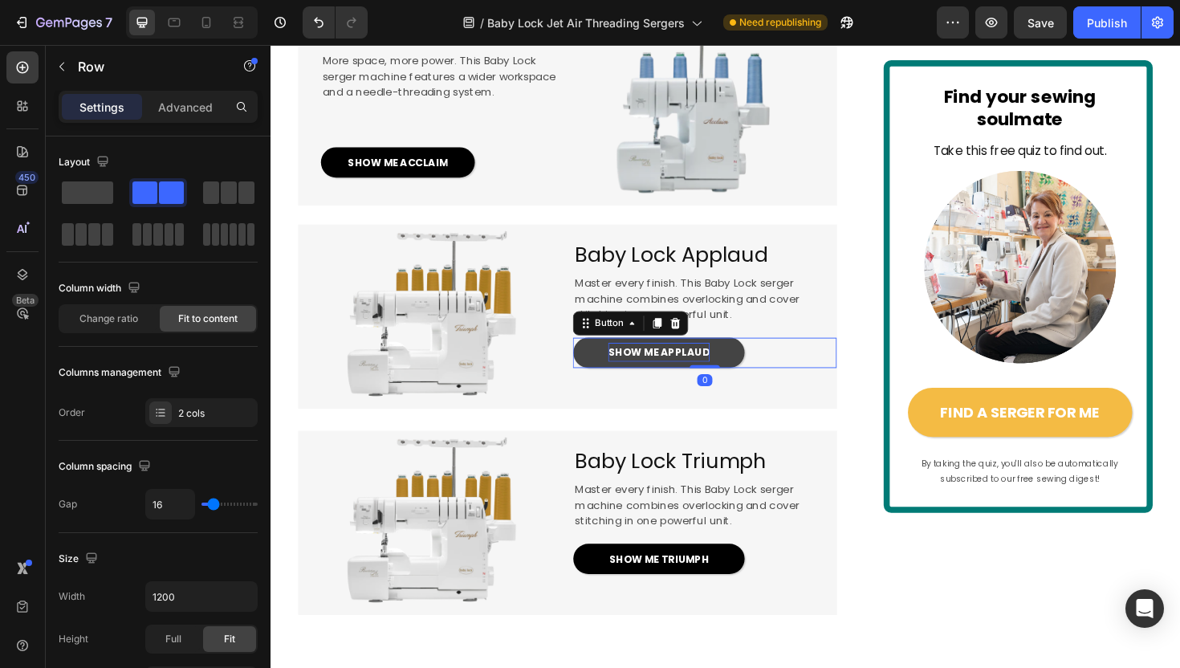
click at [652, 378] on span "SHOW ME APPLAUD" at bounding box center [682, 370] width 108 height 15
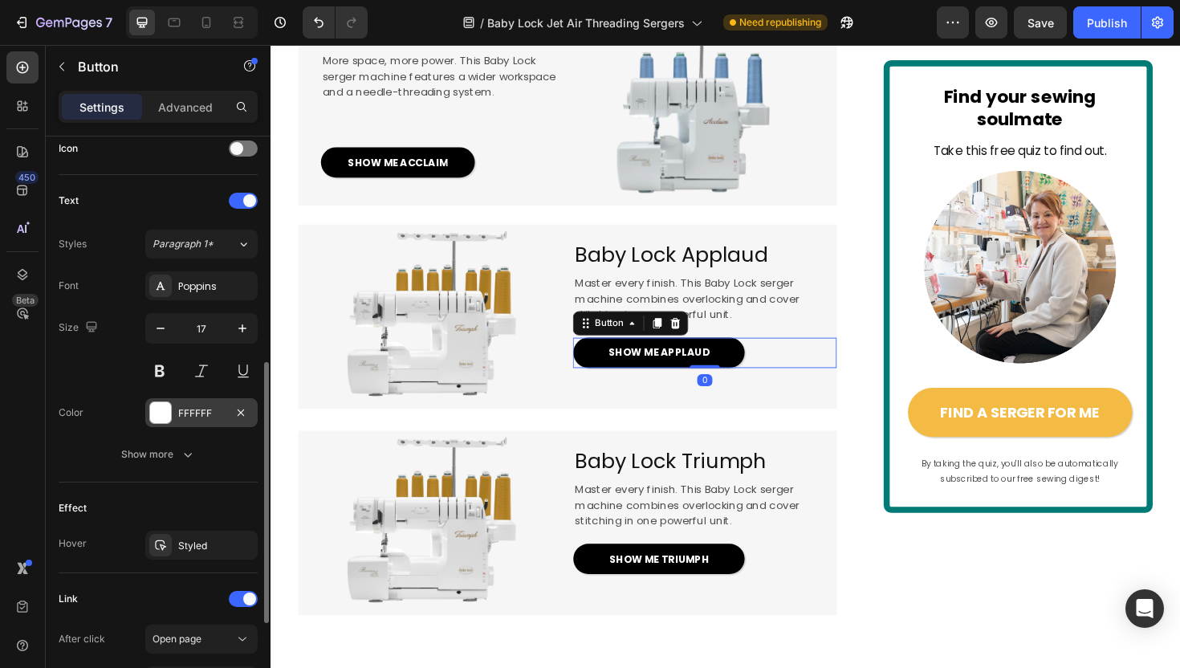
scroll to position [699, 0]
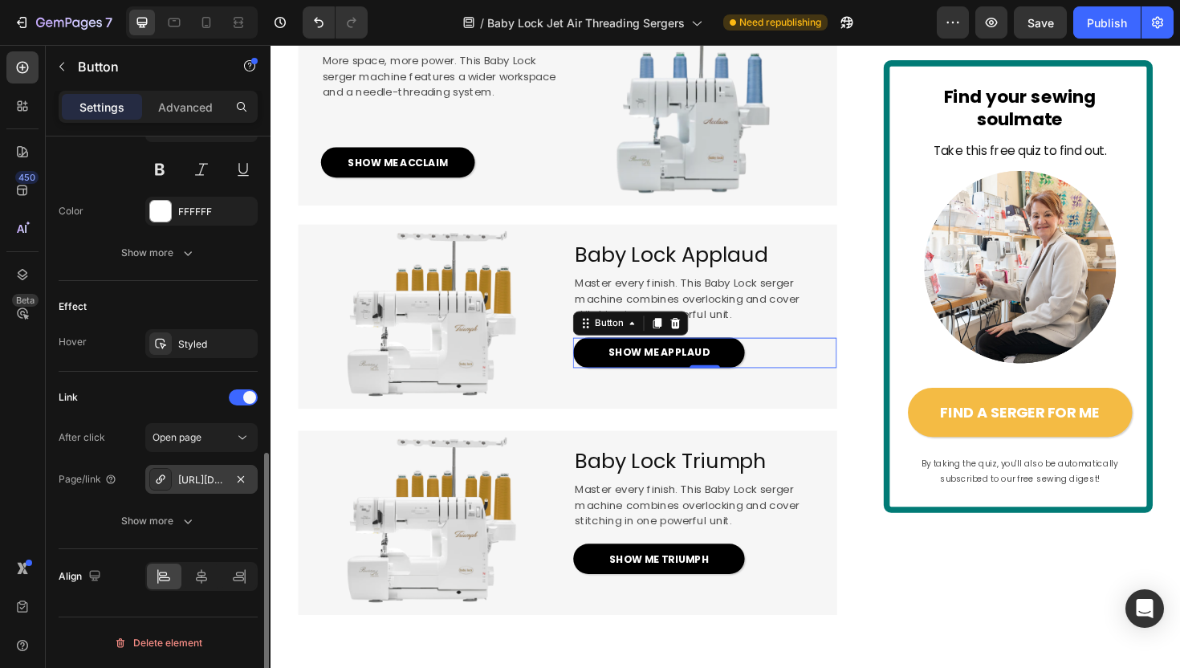
click at [206, 477] on div "[URL][DOMAIN_NAME]" at bounding box center [201, 480] width 47 height 14
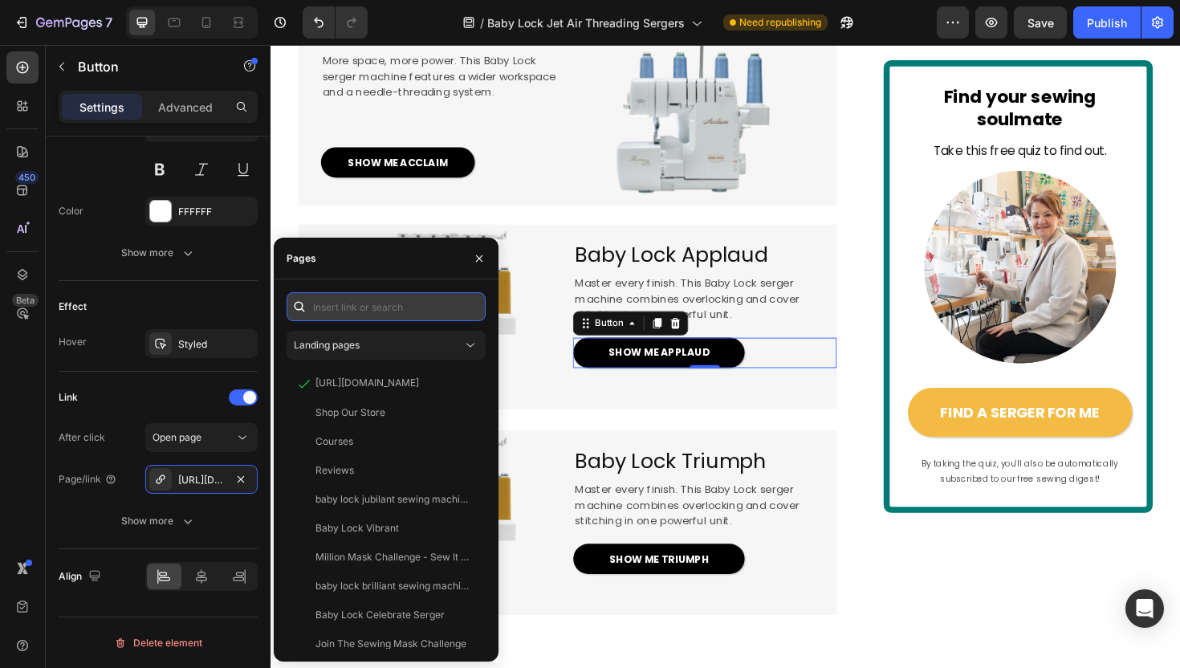
click at [355, 308] on input "text" at bounding box center [385, 306] width 199 height 29
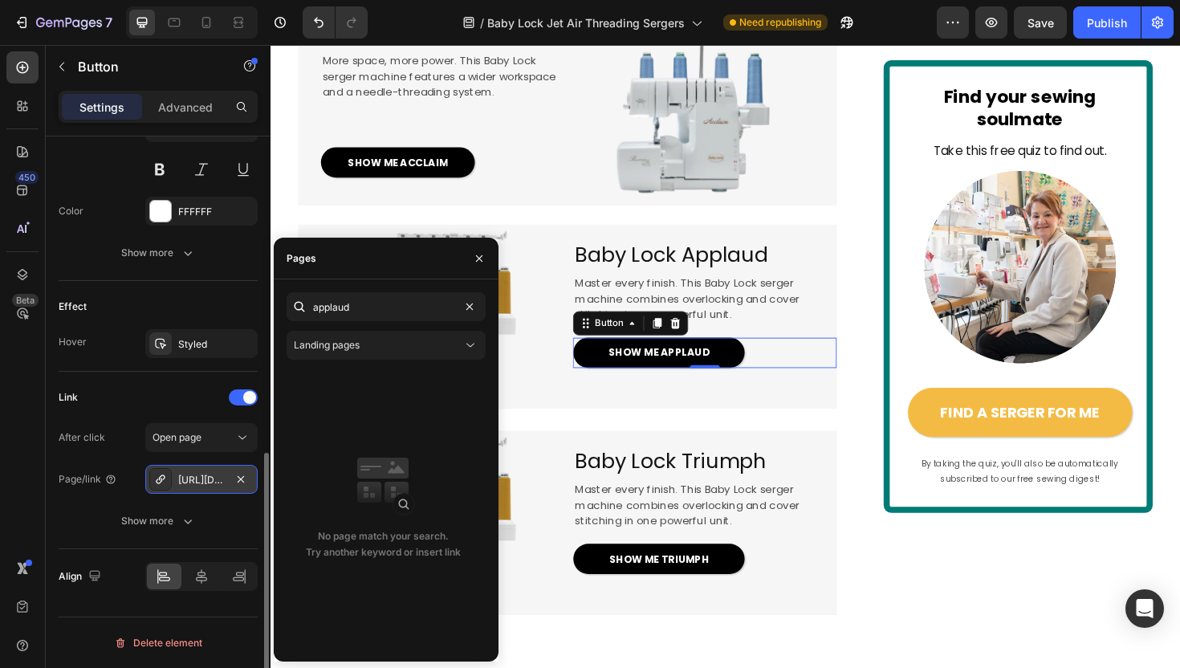
click at [195, 484] on div "[URL][DOMAIN_NAME]" at bounding box center [201, 480] width 47 height 14
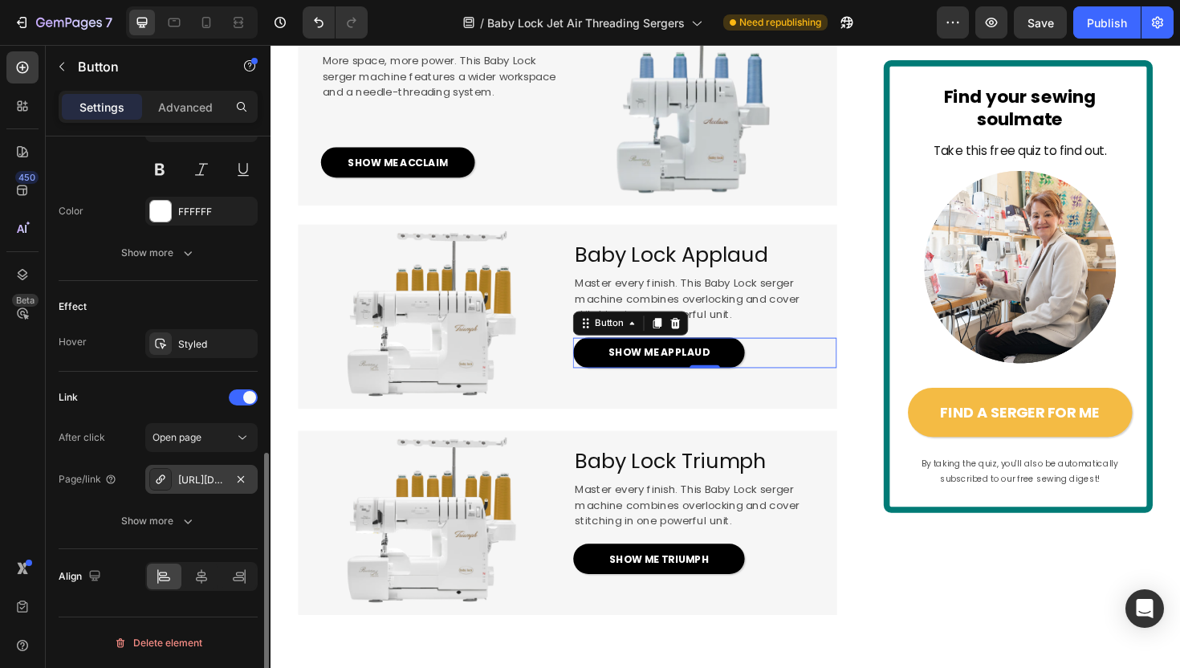
click at [195, 484] on div "[URL][DOMAIN_NAME]" at bounding box center [201, 480] width 47 height 14
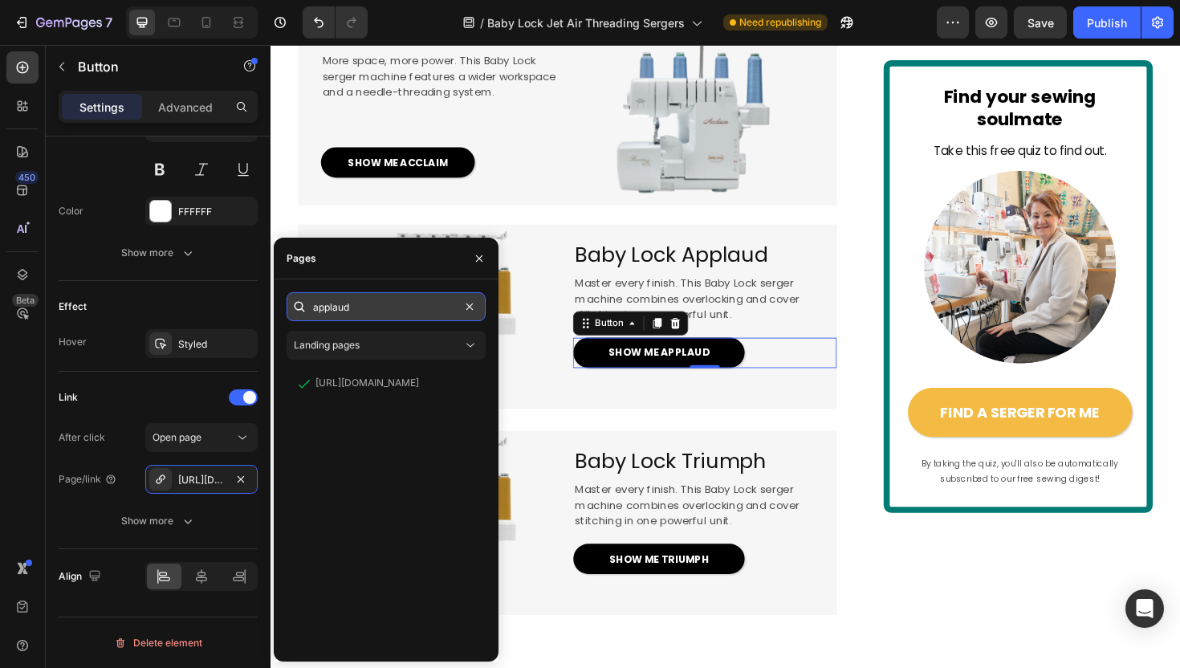
paste input "https://sewitonline.com/products/baby-lock-applaud-creative-coverstitch-machine"
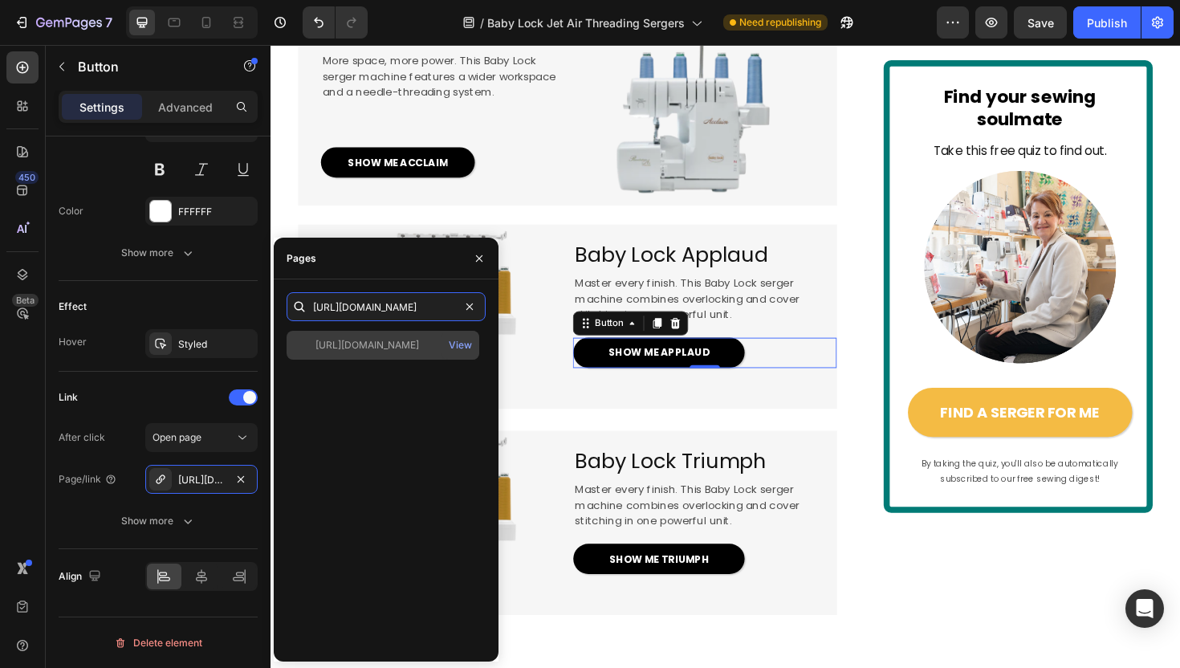
type input "https://sewitonline.com/products/baby-lock-applaud-creative-coverstitch-machine"
click at [373, 348] on div "https://sewitonline.com/products/baby-lock-applaud-creative-coverstitch-machine" at bounding box center [367, 345] width 104 height 14
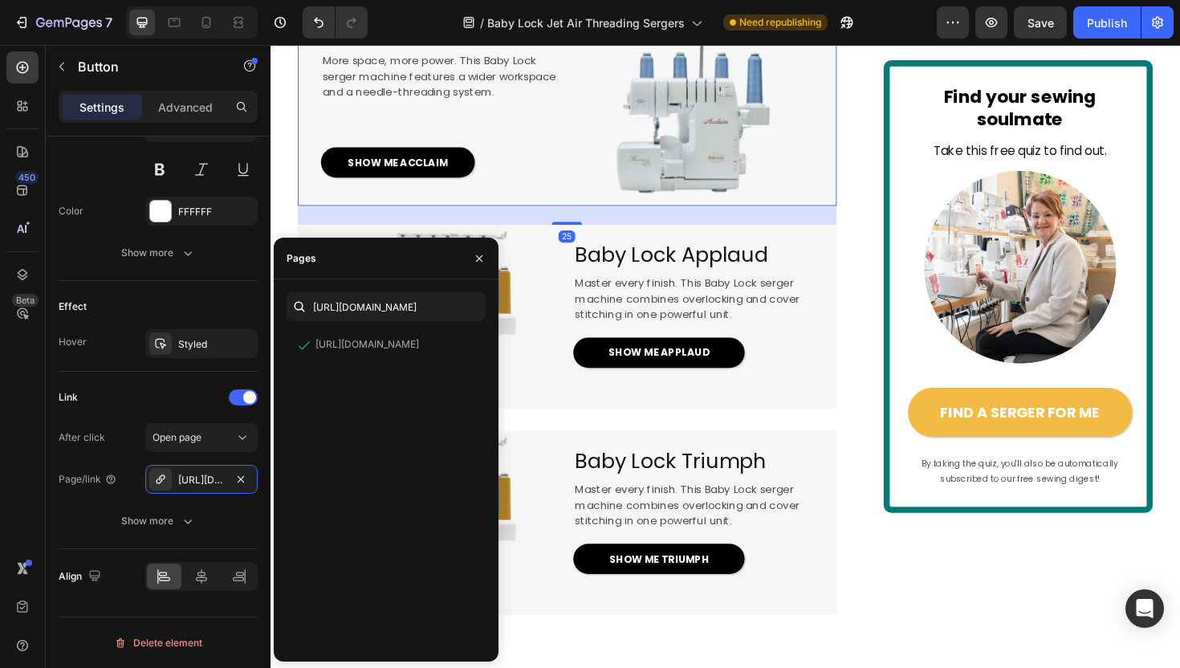
click at [462, 212] on div "Baby Lock Accolade Heading More space, more power. This Baby Lock serger machin…" at bounding box center [424, 107] width 250 height 215
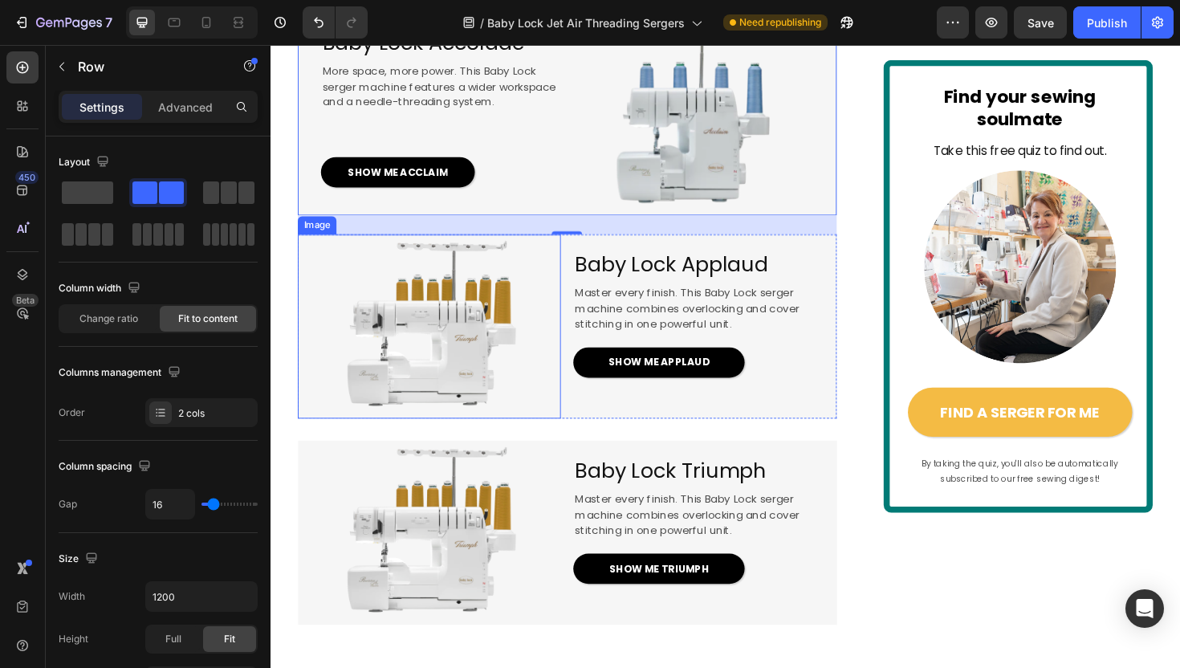
scroll to position [2297, 0]
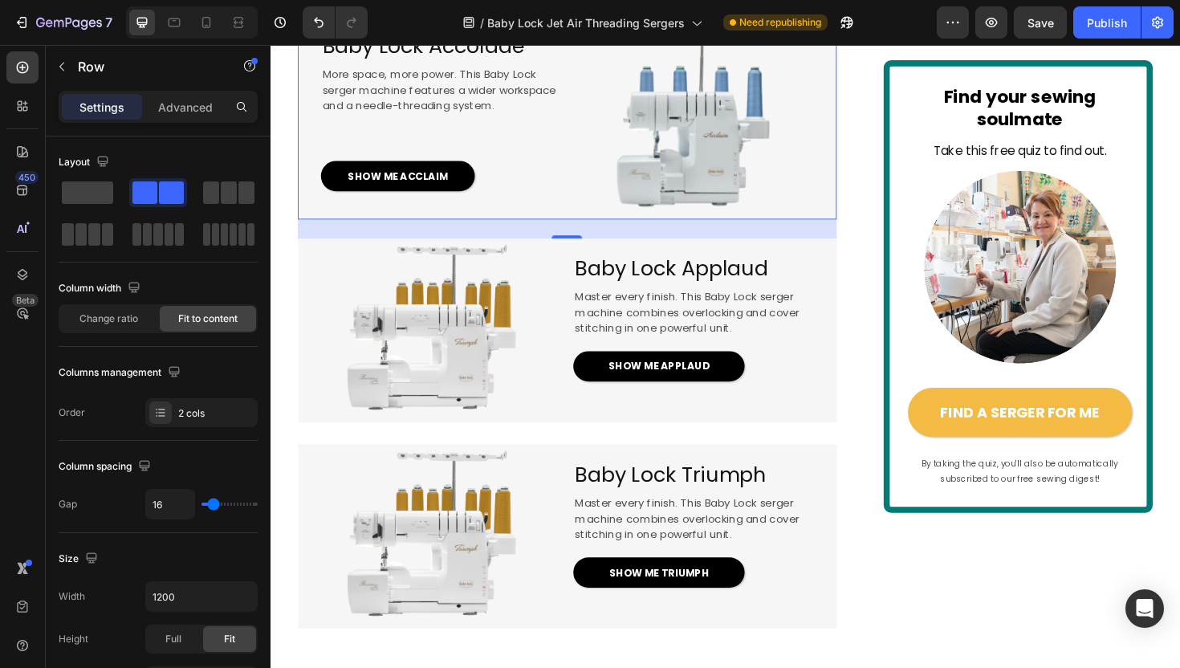
click at [545, 230] on div "Baby Lock Accolade Heading More space, more power. This Baby Lock serger machin…" at bounding box center [424, 121] width 250 height 215
click at [381, 36] on icon at bounding box center [379, 30] width 9 height 11
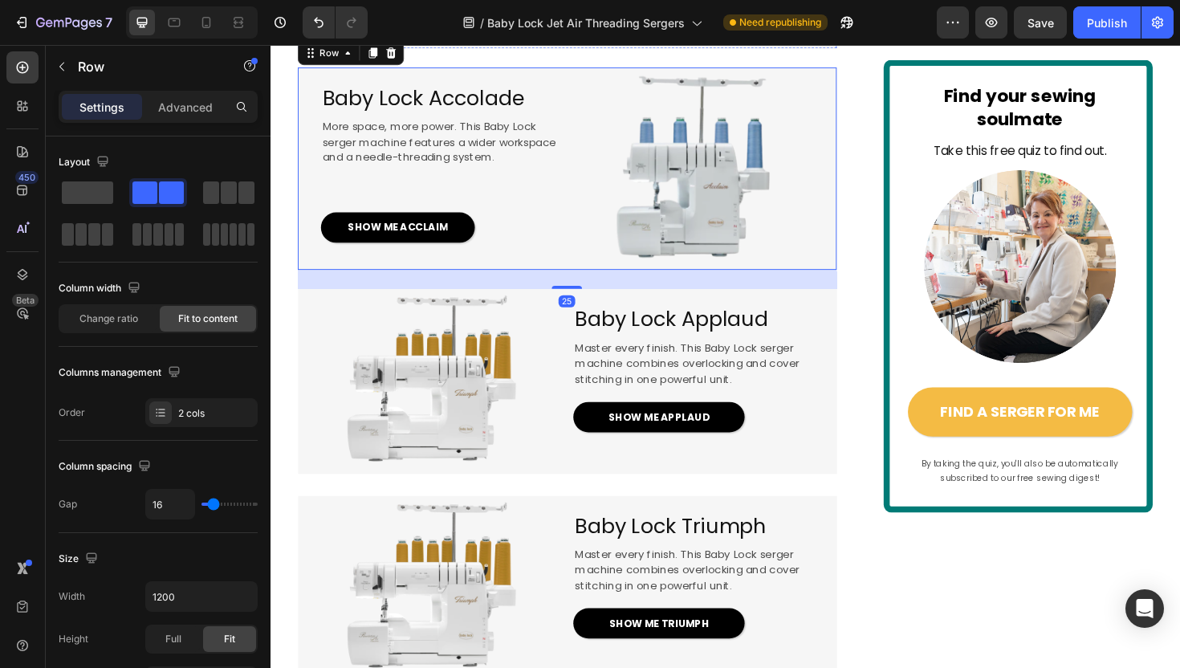
scroll to position [2478, 0]
click at [461, 162] on div "Baby Lock Accolade Heading More space, more power. This Baby Lock serger machin…" at bounding box center [424, 175] width 250 height 215
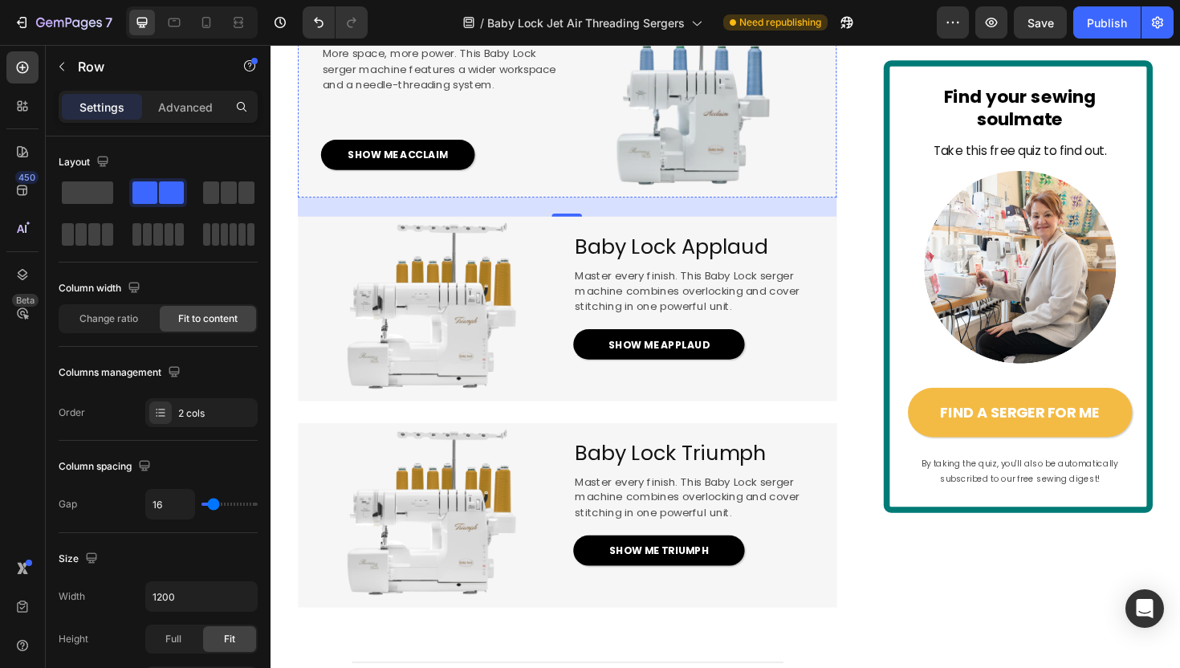
scroll to position [2555, 0]
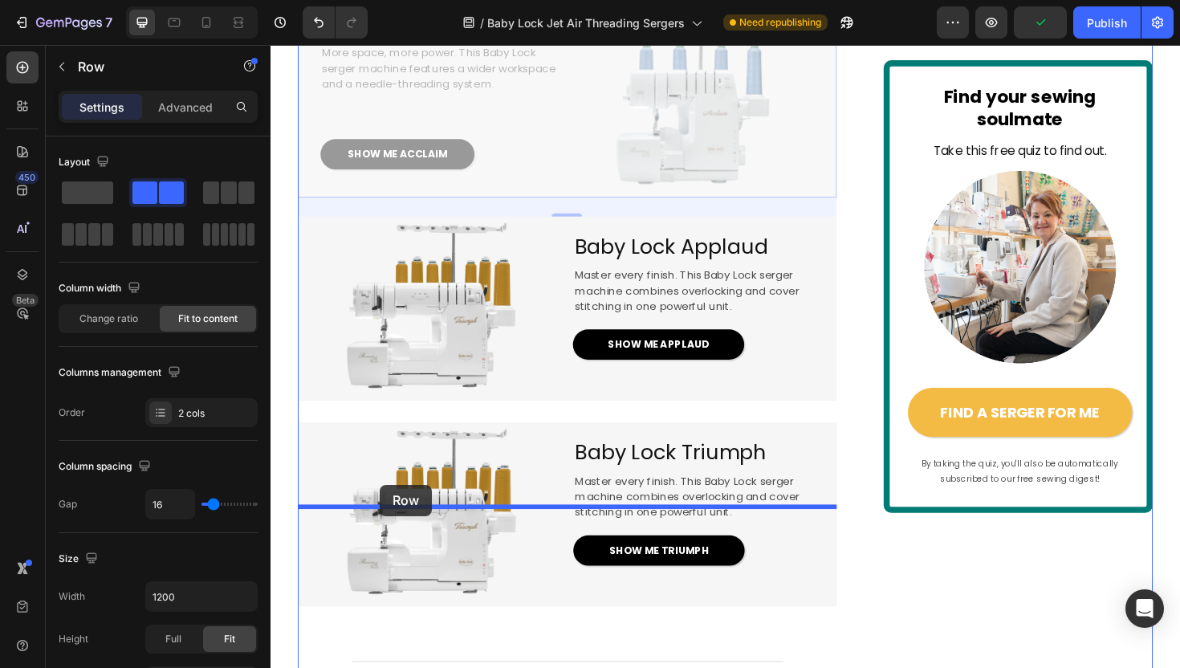
drag, startPoint x: 307, startPoint y: 71, endPoint x: 386, endPoint y: 510, distance: 445.9
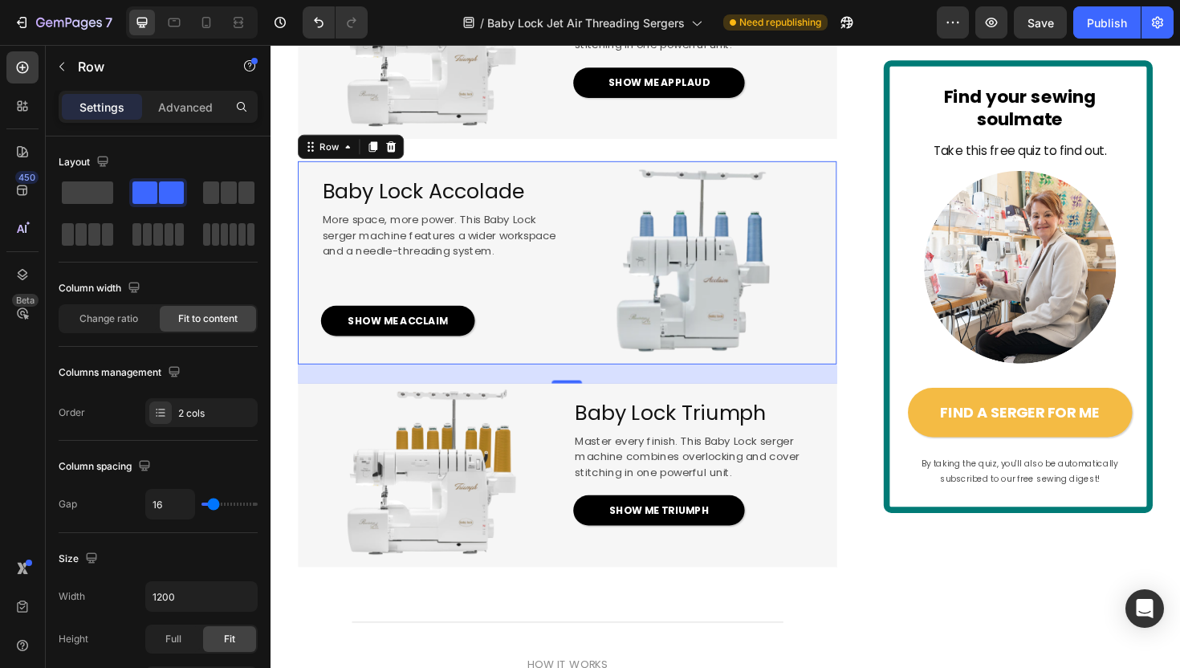
scroll to position [2615, 0]
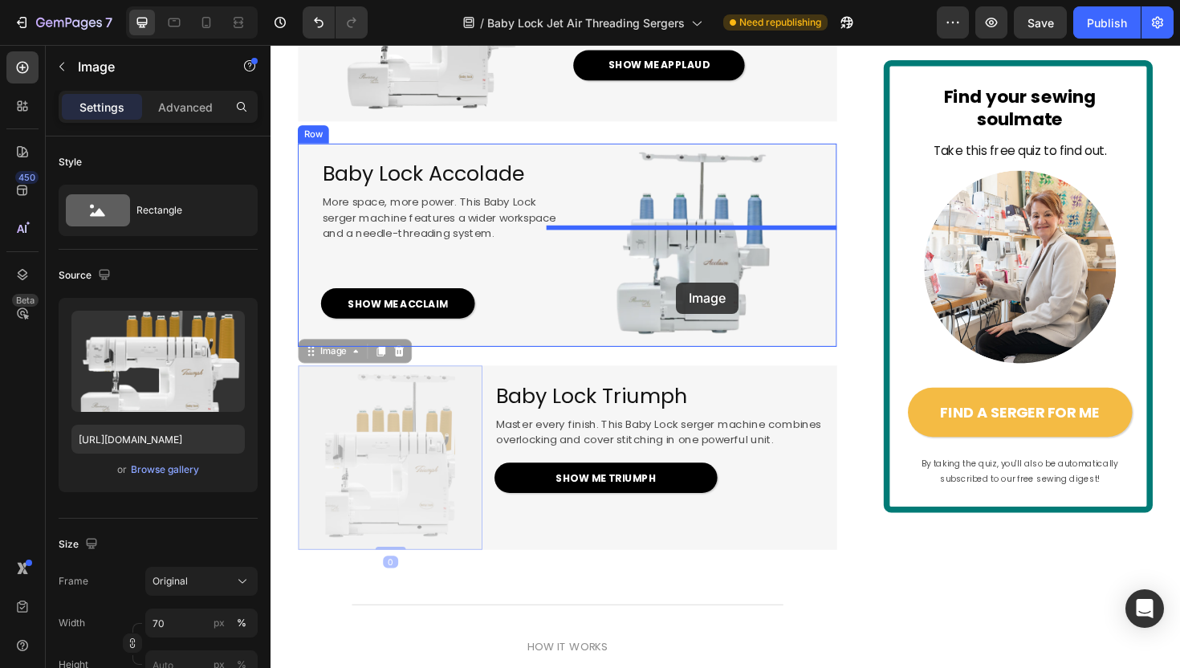
drag, startPoint x: 474, startPoint y: 538, endPoint x: 700, endPoint y: 296, distance: 330.4
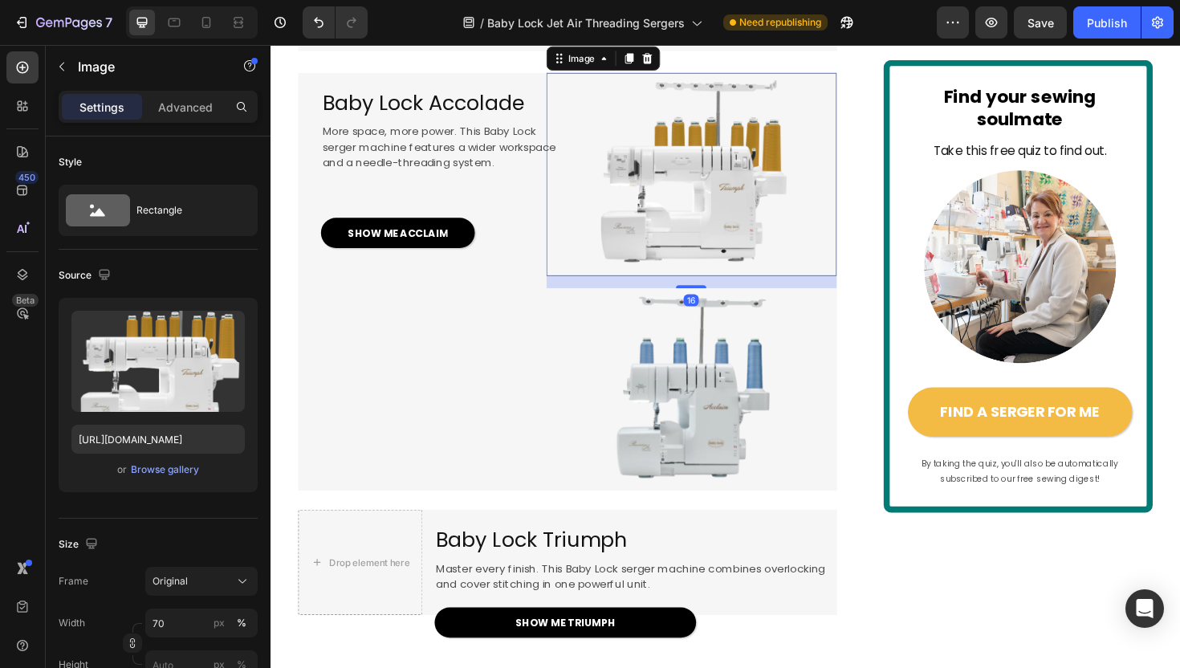
scroll to position [2848, 0]
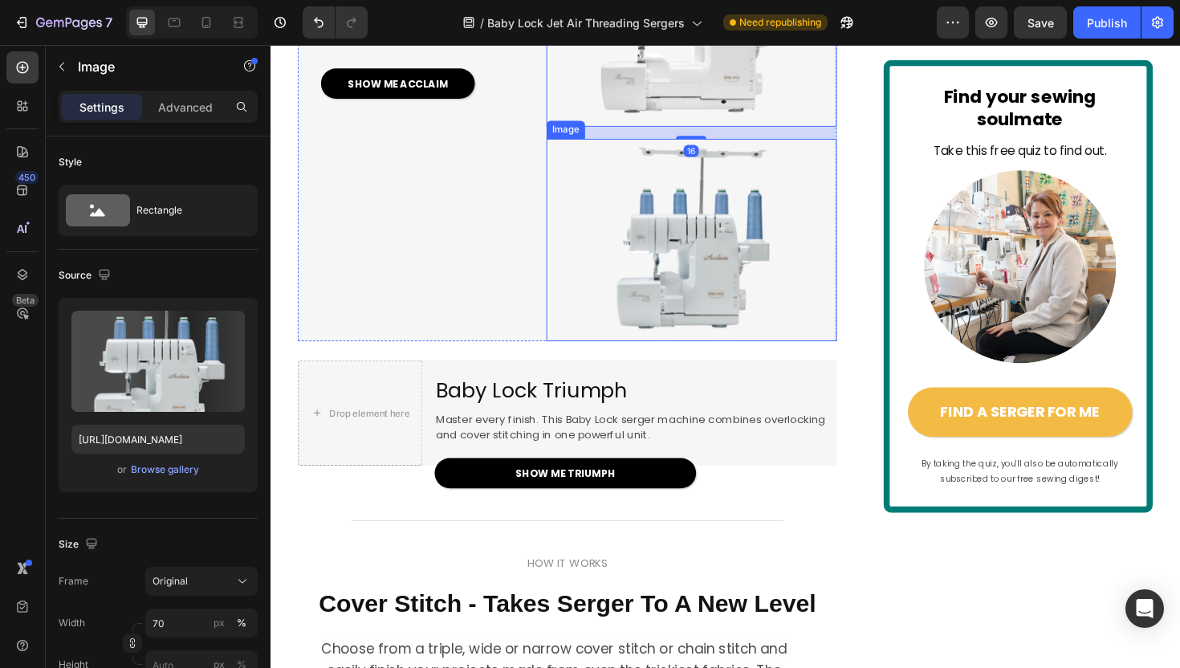
click at [714, 360] on img at bounding box center [715, 251] width 215 height 215
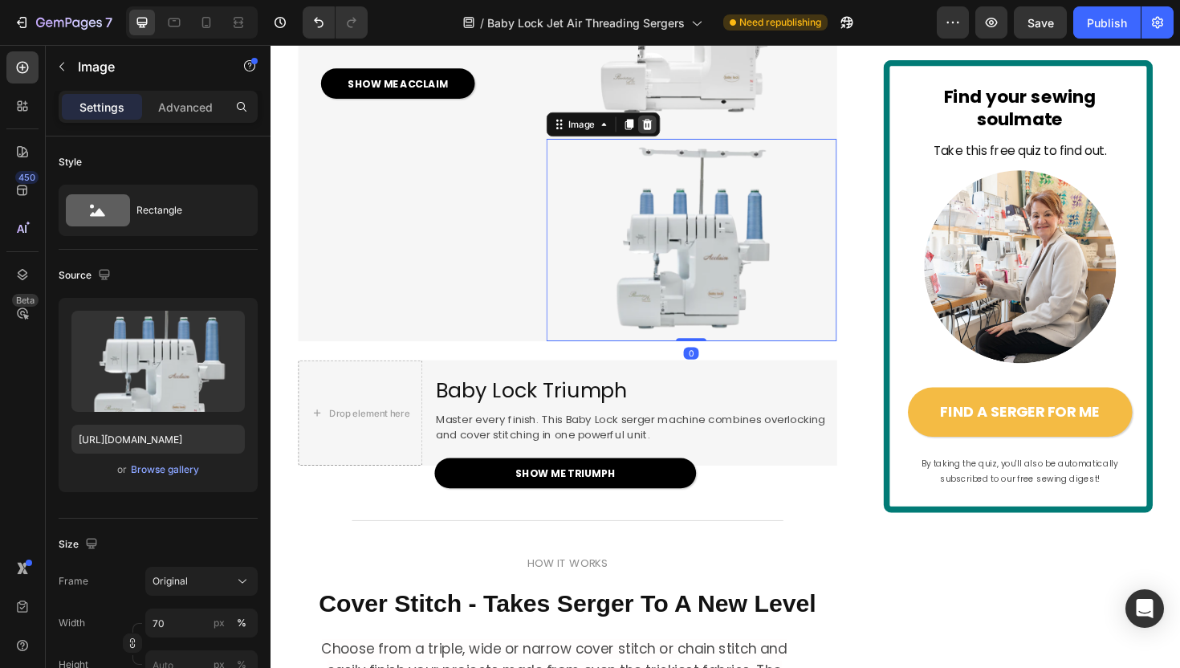
click at [672, 134] on icon at bounding box center [669, 128] width 10 height 11
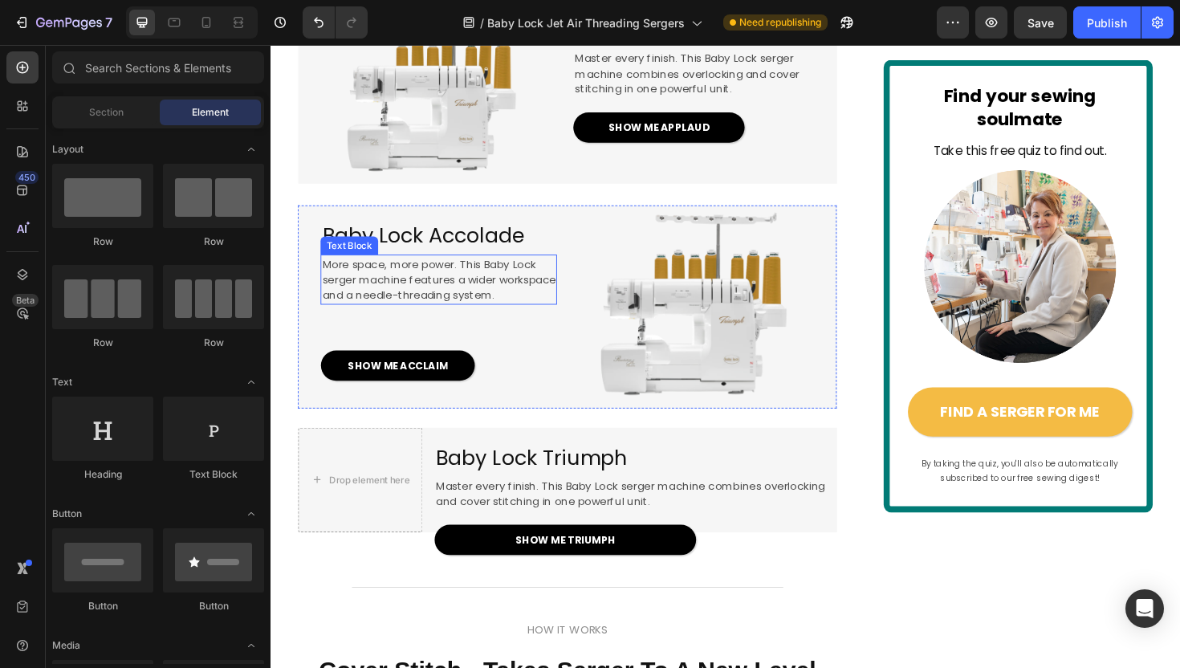
scroll to position [2562, 0]
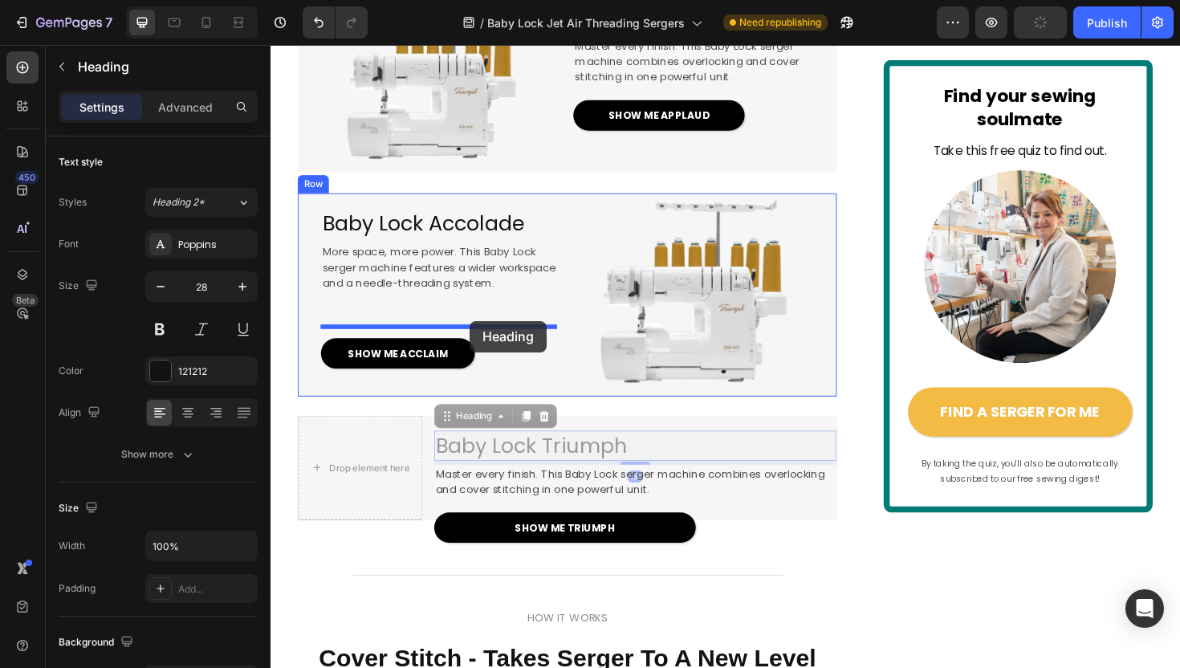
drag, startPoint x: 547, startPoint y: 550, endPoint x: 482, endPoint y: 338, distance: 222.4
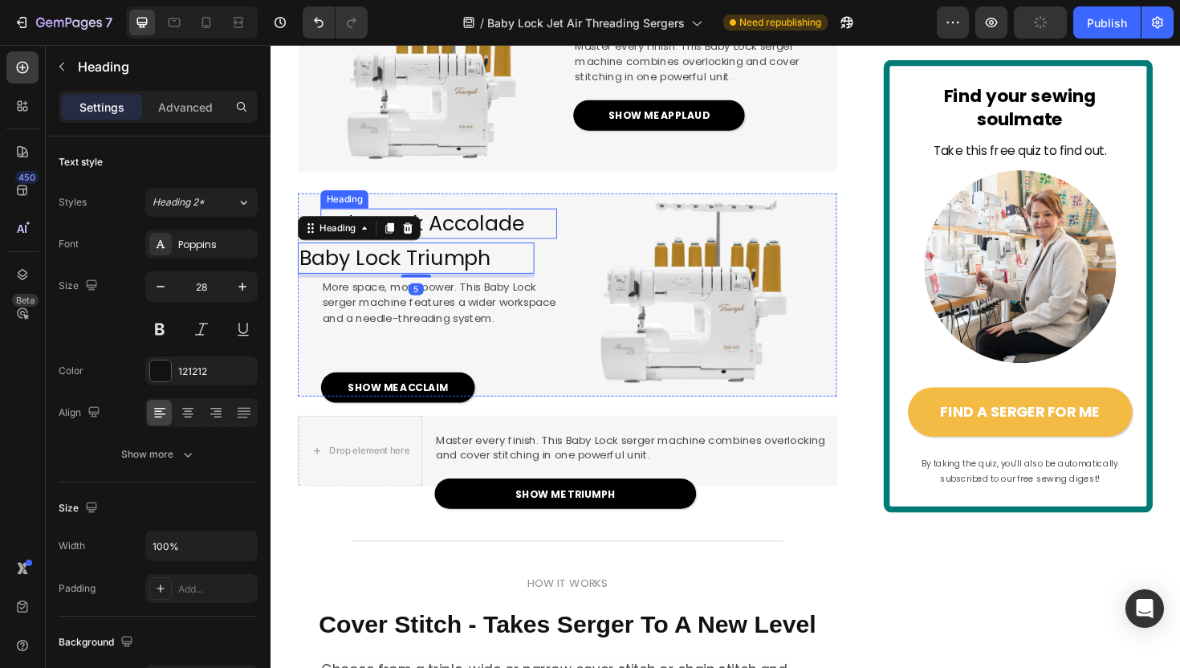
click at [508, 249] on span "Baby Lock Accolade" at bounding box center [432, 234] width 214 height 30
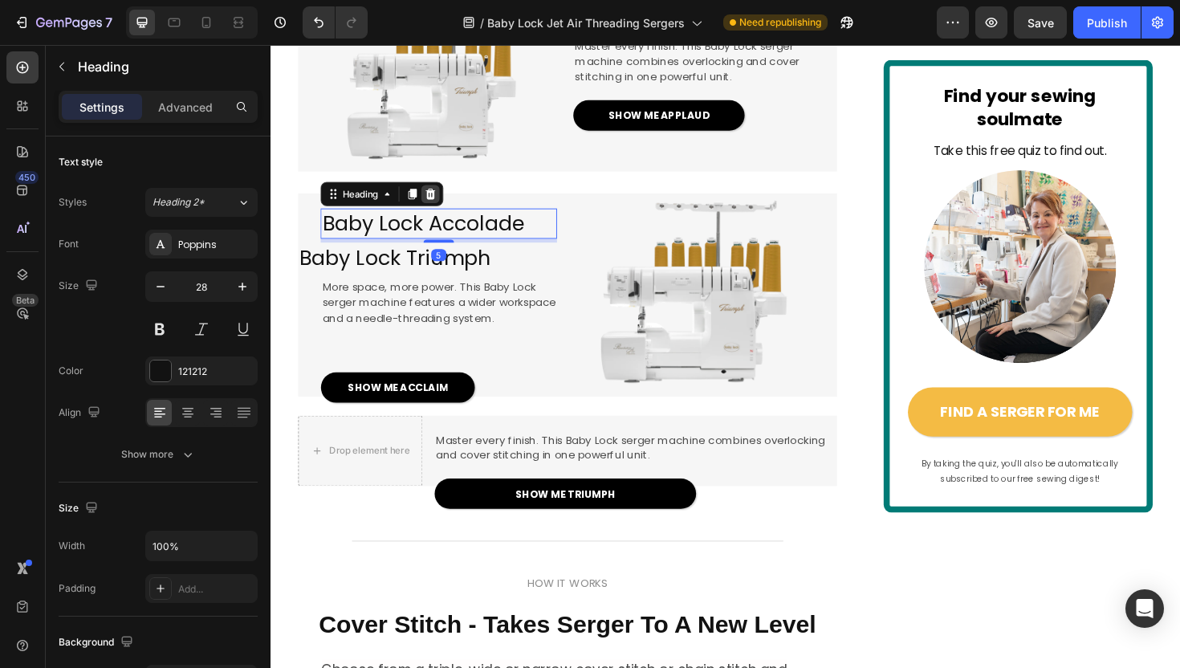
click at [439, 209] on icon at bounding box center [440, 202] width 10 height 11
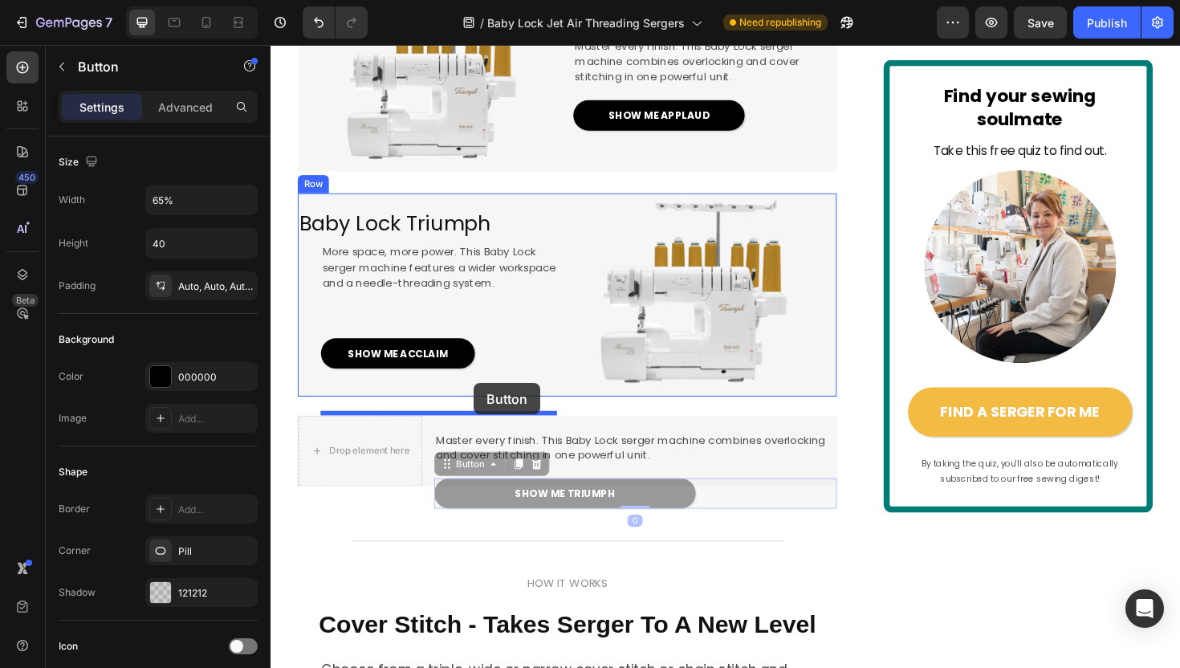
drag, startPoint x: 637, startPoint y: 606, endPoint x: 486, endPoint y: 406, distance: 250.4
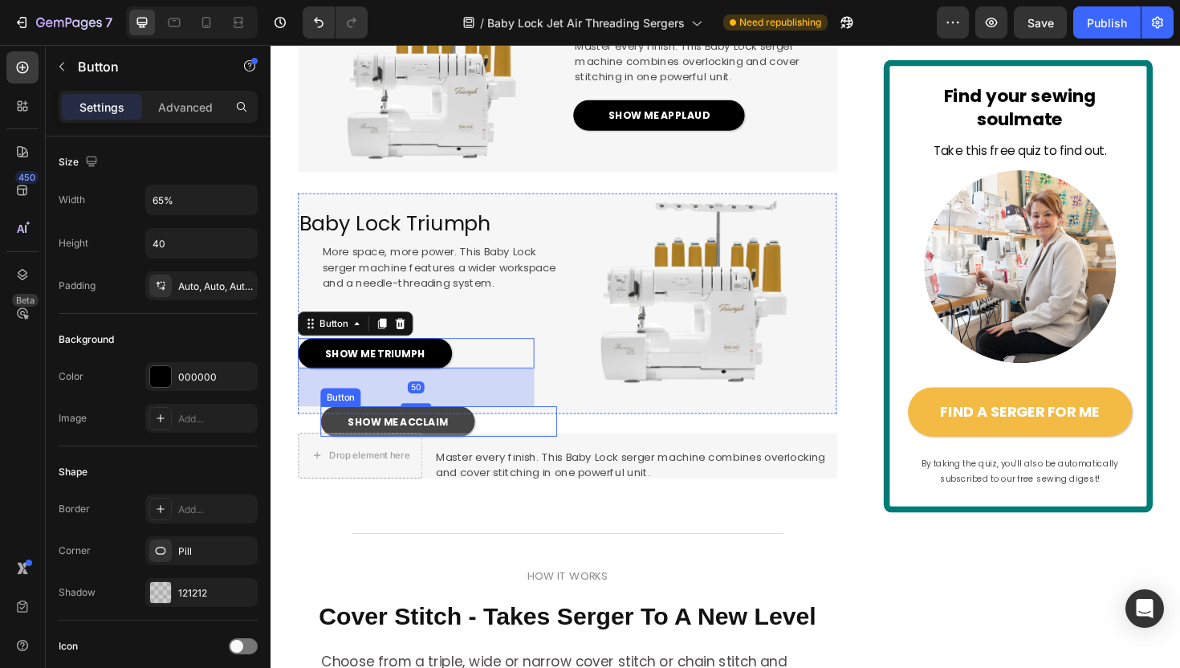
click at [480, 460] on link "SHOW ME ACCLAIM" at bounding box center [404, 444] width 163 height 32
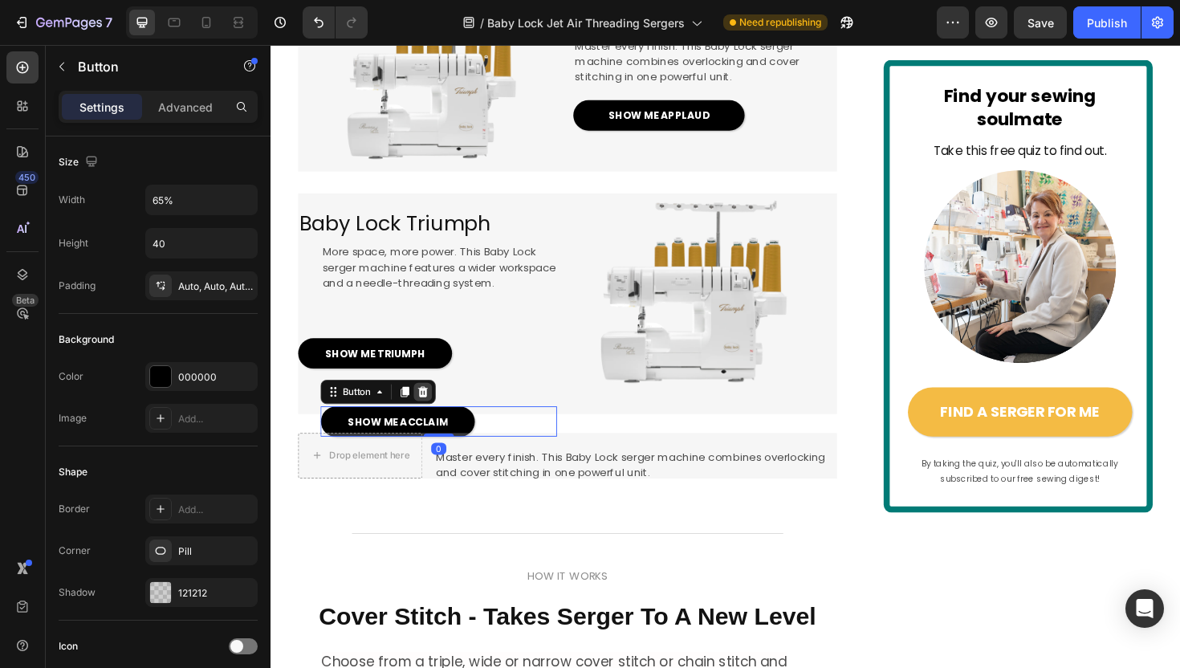
click at [435, 418] on icon at bounding box center [432, 412] width 10 height 11
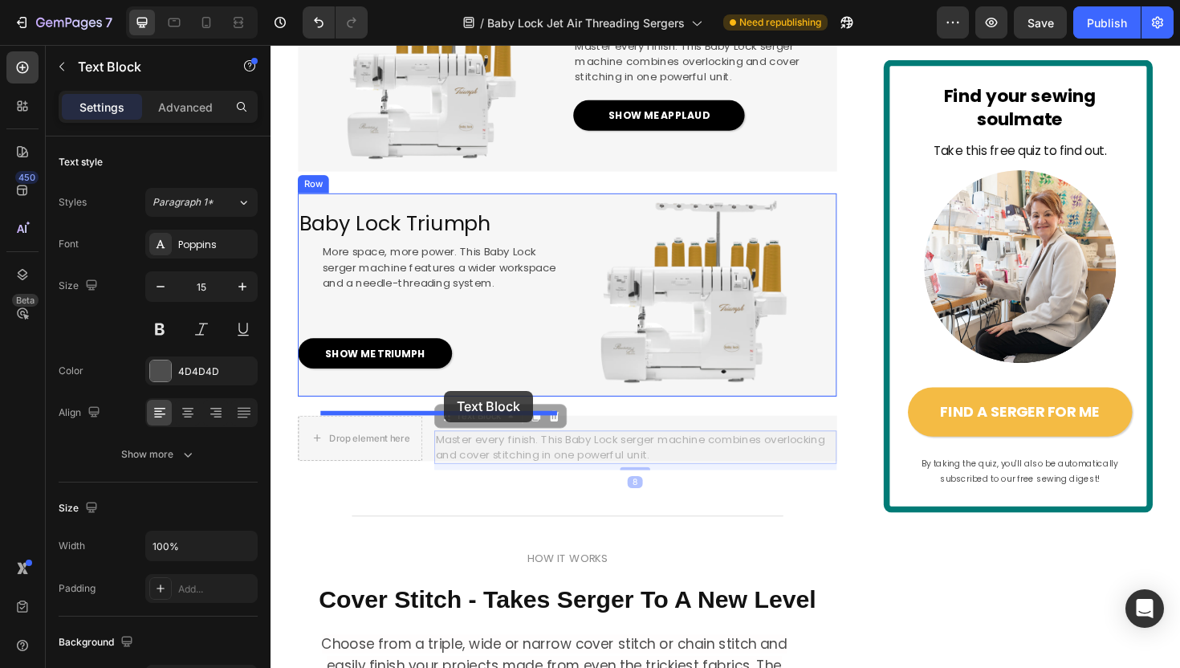
drag, startPoint x: 556, startPoint y: 554, endPoint x: 452, endPoint y: 406, distance: 180.8
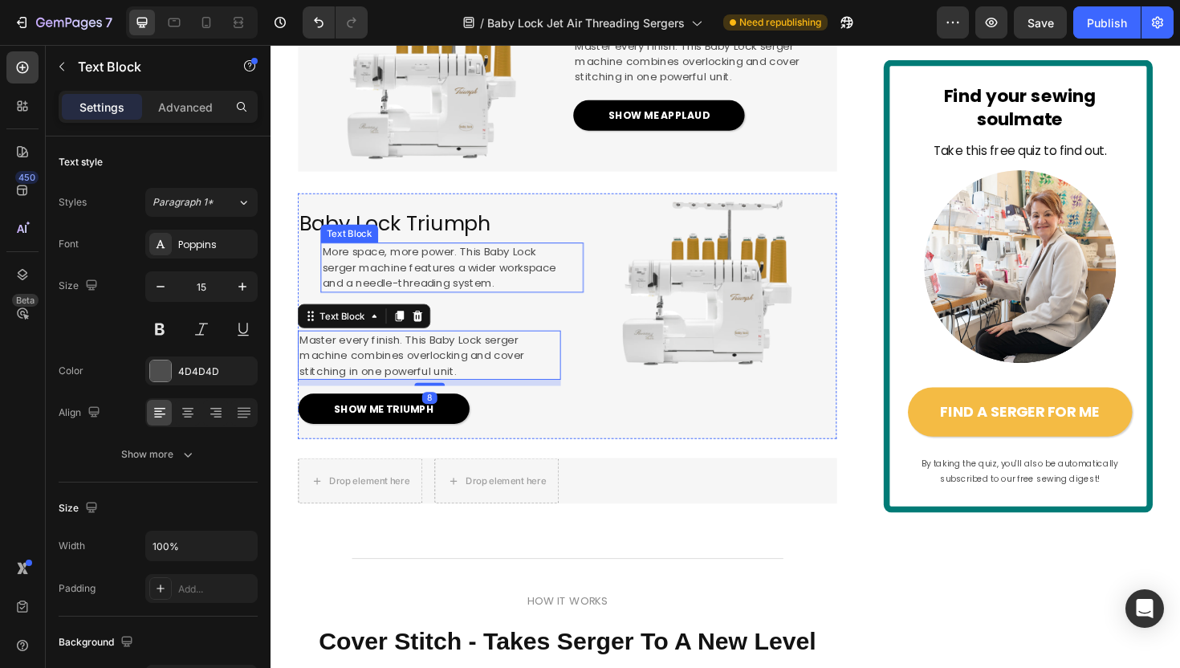
click at [465, 289] on span "serger machine features a wider workspace" at bounding box center [448, 281] width 247 height 16
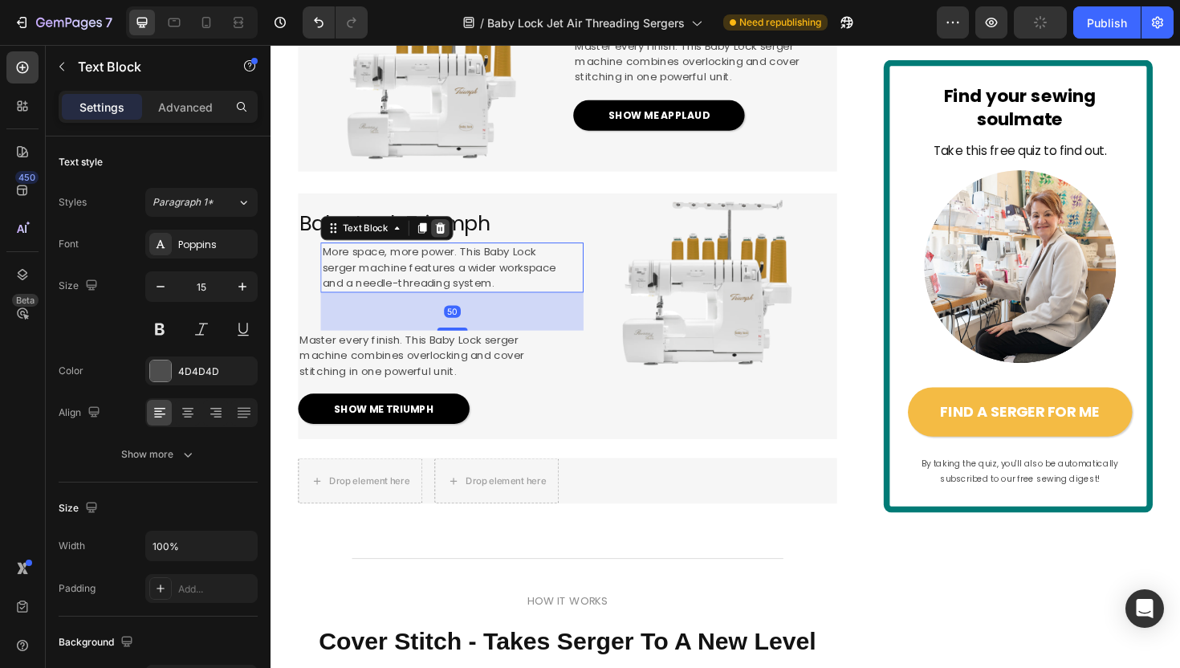
click at [447, 245] on icon at bounding box center [450, 239] width 10 height 11
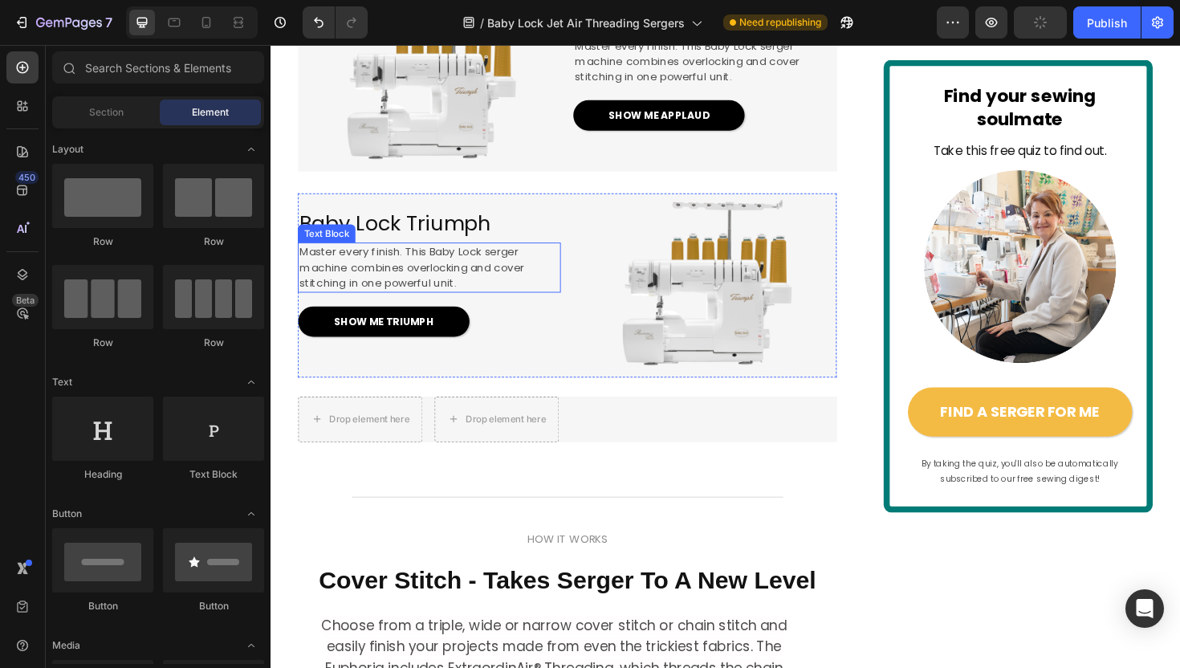
click at [452, 305] on span "Master every finish. This Baby Lock serger machine combines overlocking and cov…" at bounding box center [420, 280] width 238 height 49
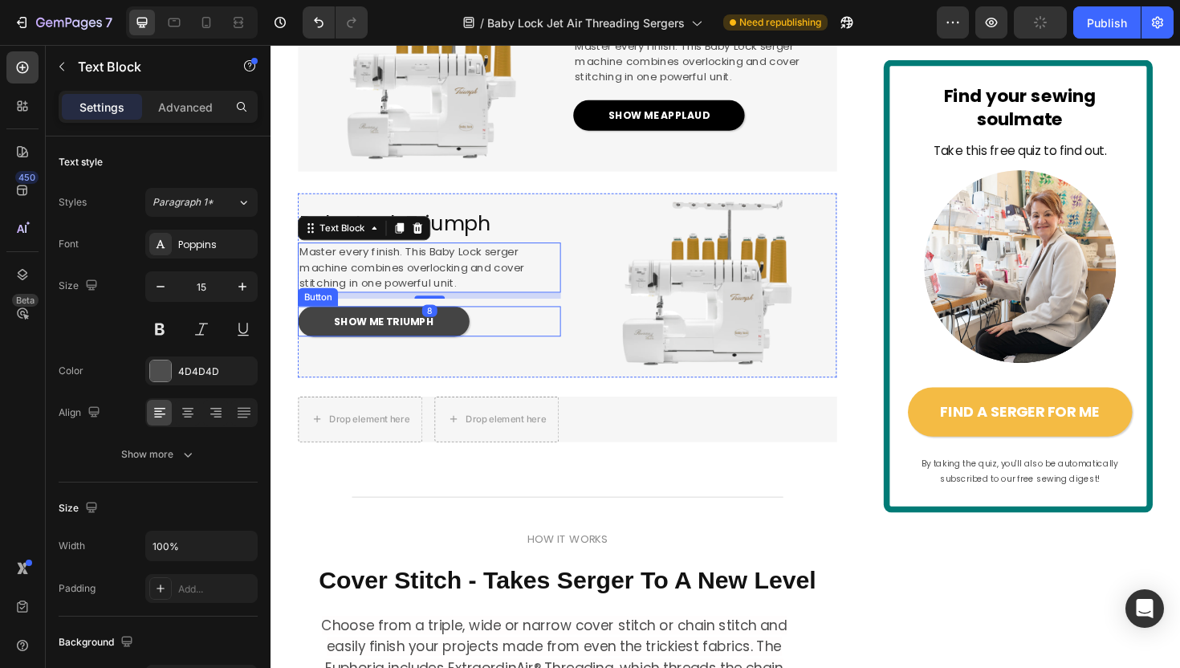
click at [470, 354] on link "SHOW ME TRIUMPH" at bounding box center [389, 338] width 181 height 32
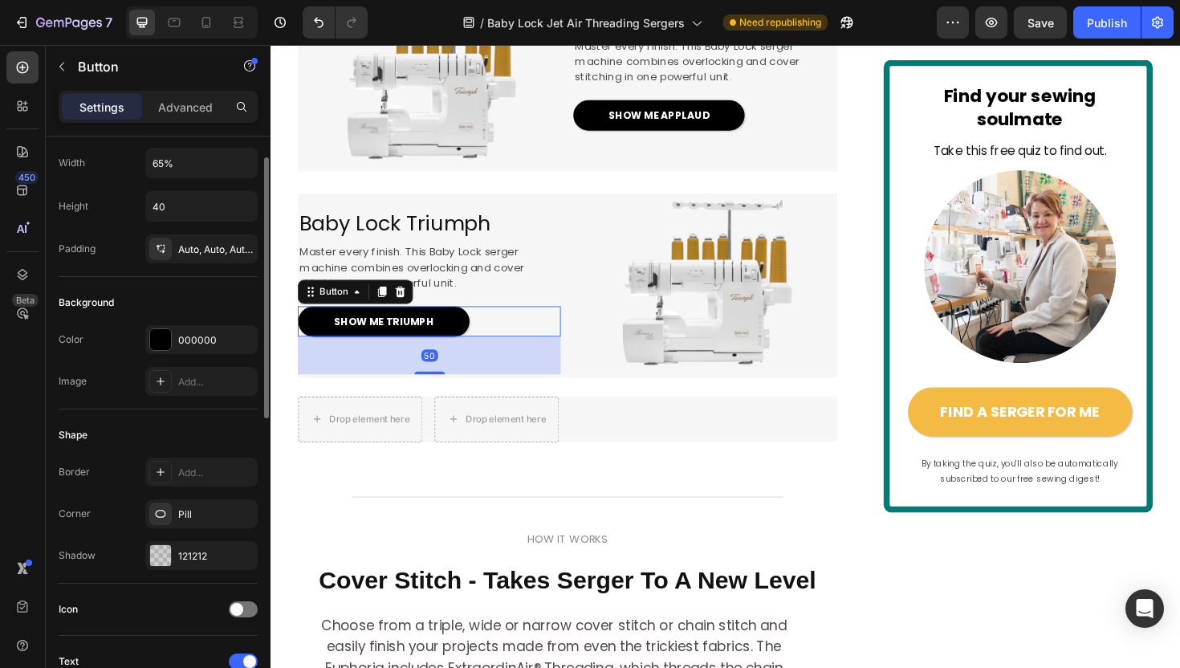
scroll to position [40, 0]
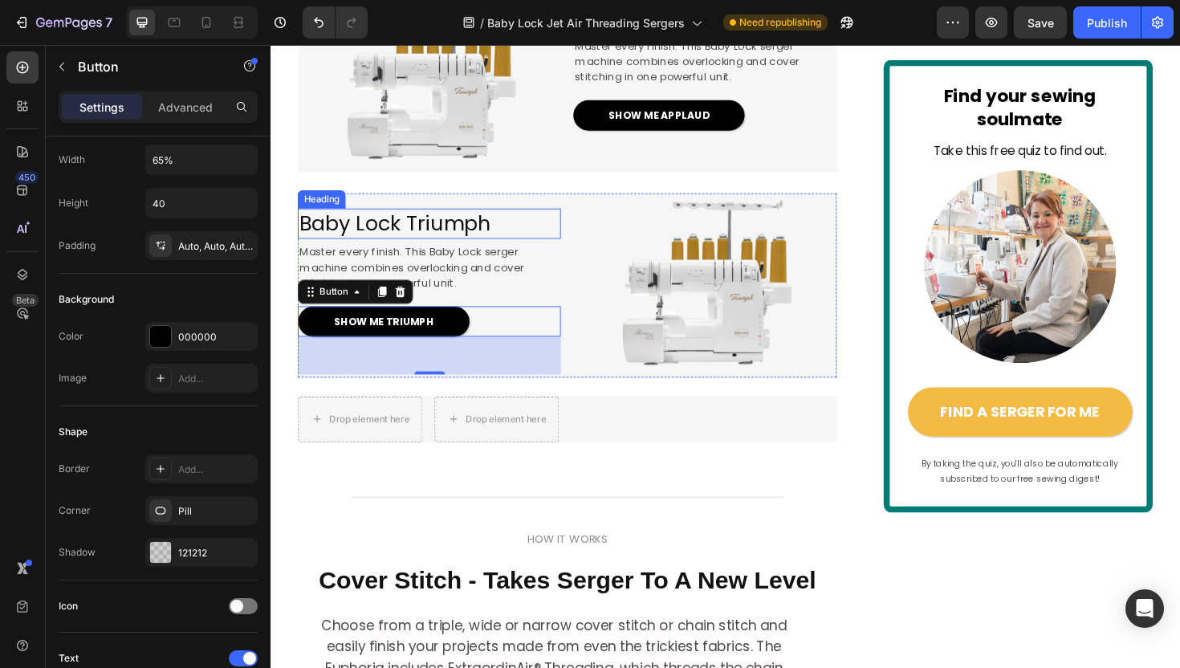
click at [466, 249] on span "Baby Lock Triumph" at bounding box center [402, 234] width 202 height 30
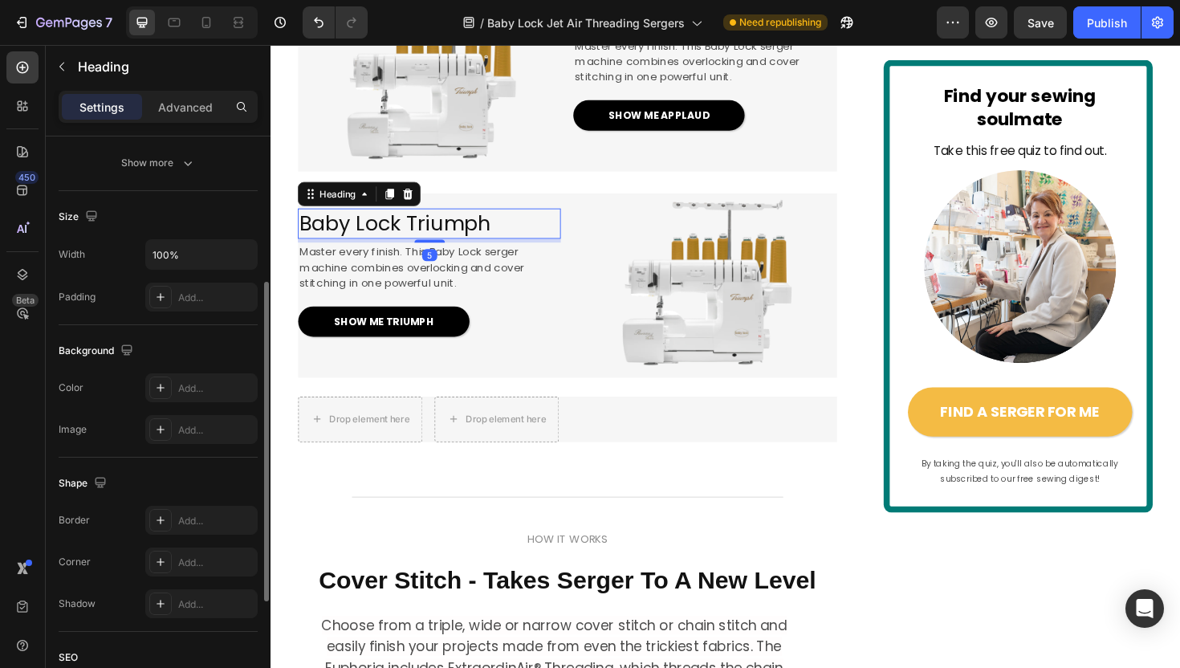
scroll to position [296, 0]
click at [157, 293] on icon at bounding box center [160, 292] width 13 height 13
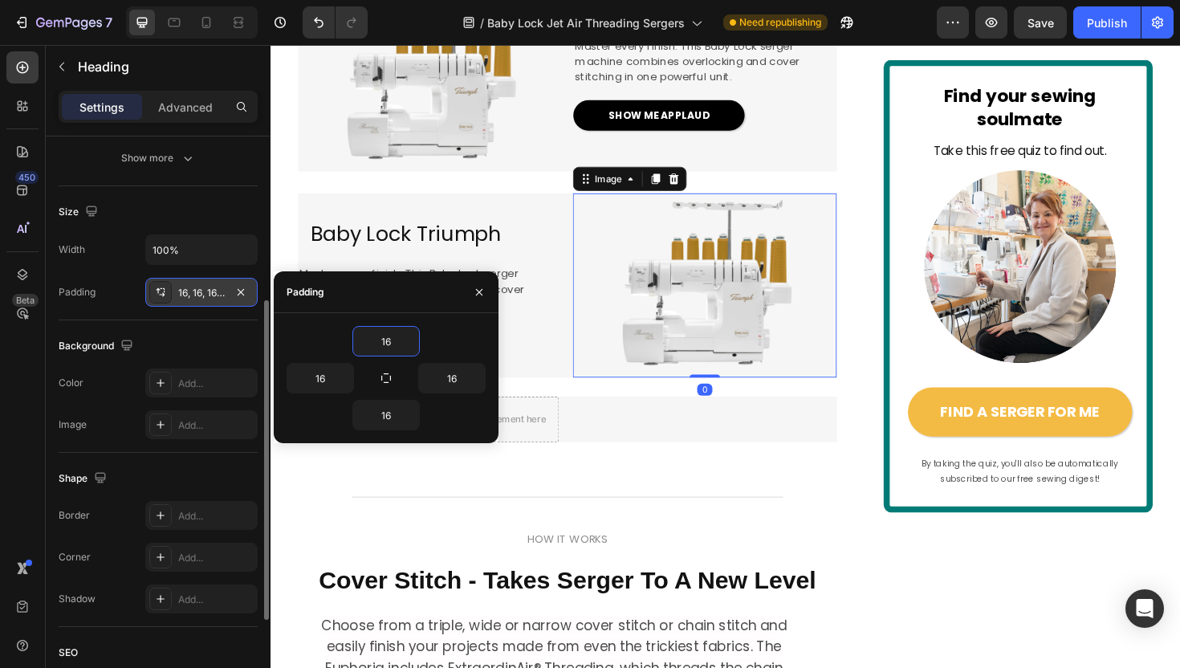
click at [596, 397] on div at bounding box center [730, 299] width 278 height 195
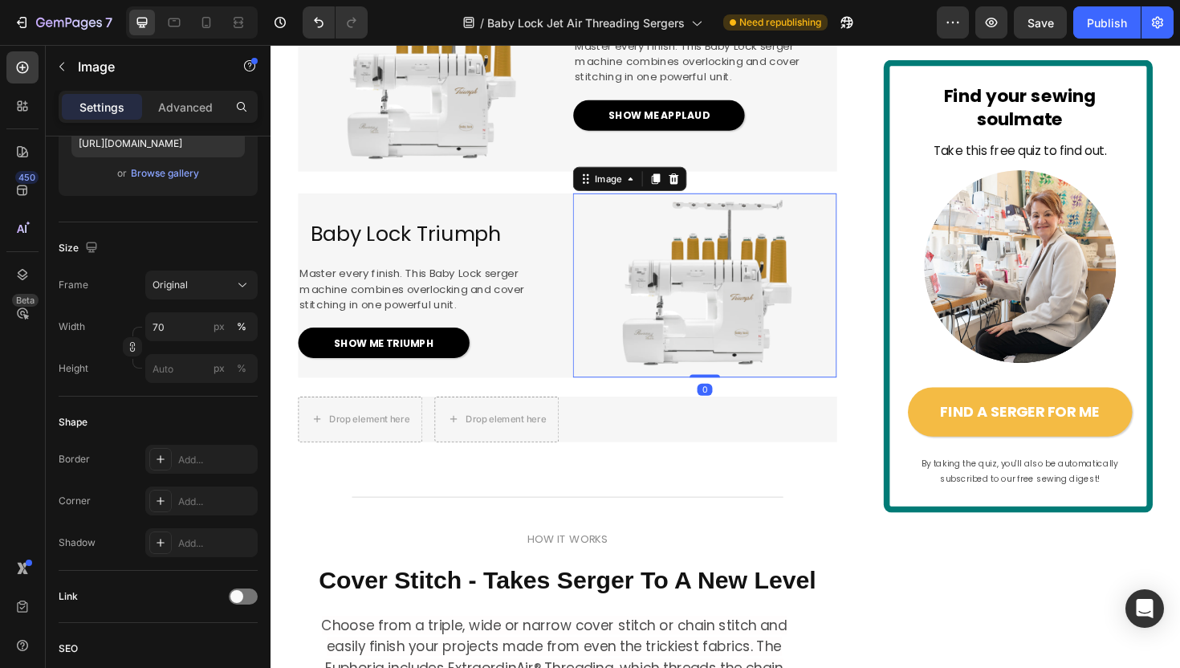
scroll to position [0, 0]
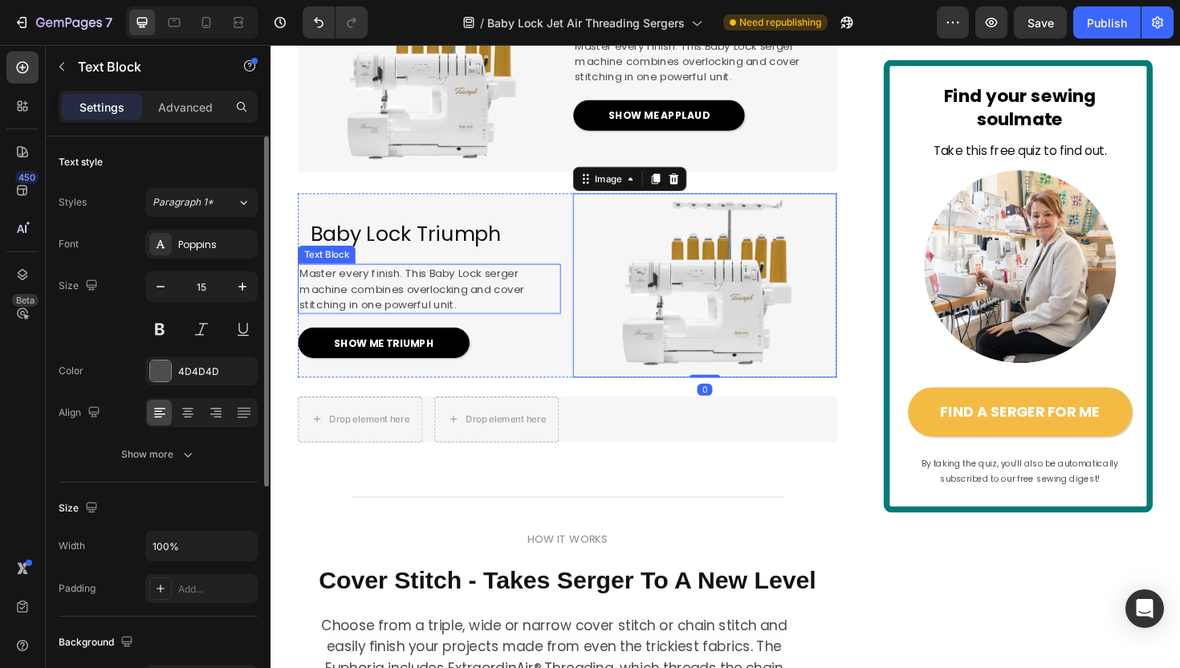
click at [508, 327] on span "Master every finish. This Baby Lock serger machine combines overlocking and cov…" at bounding box center [420, 302] width 238 height 49
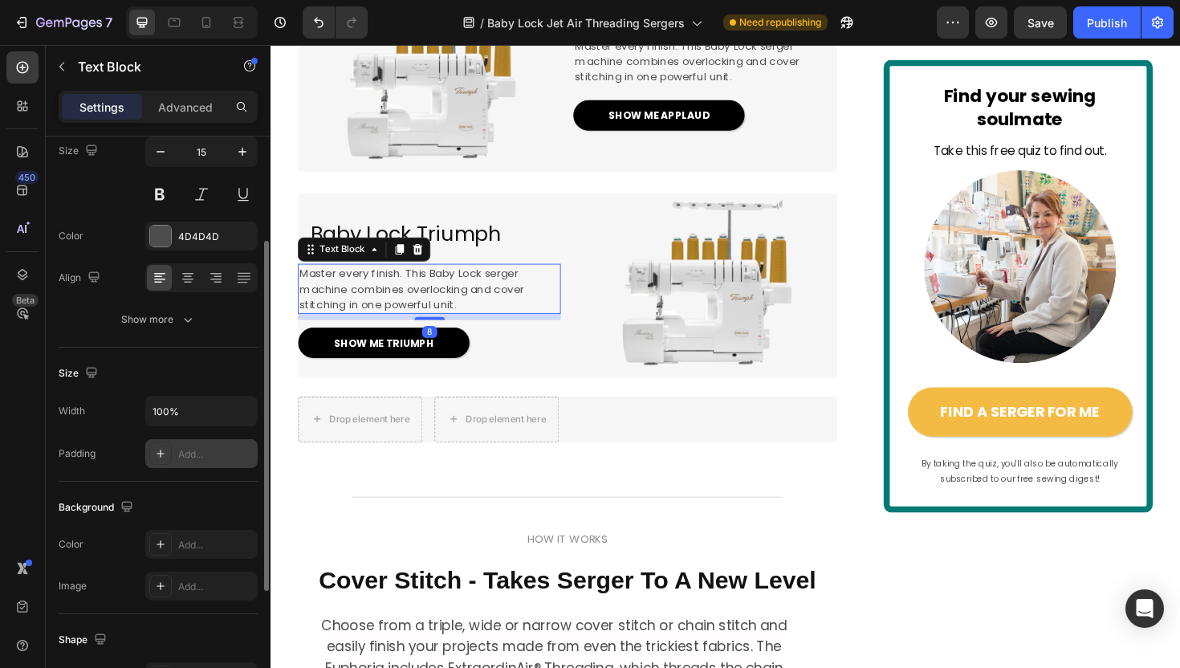
scroll to position [163, 0]
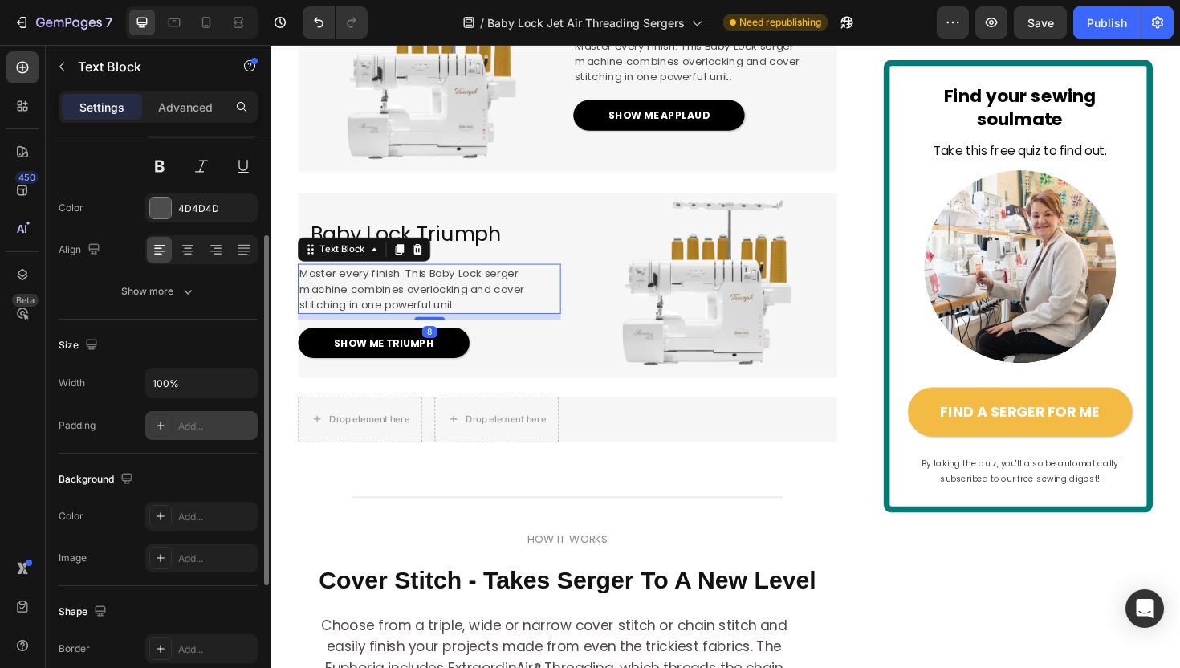
click at [160, 416] on div at bounding box center [160, 425] width 22 height 22
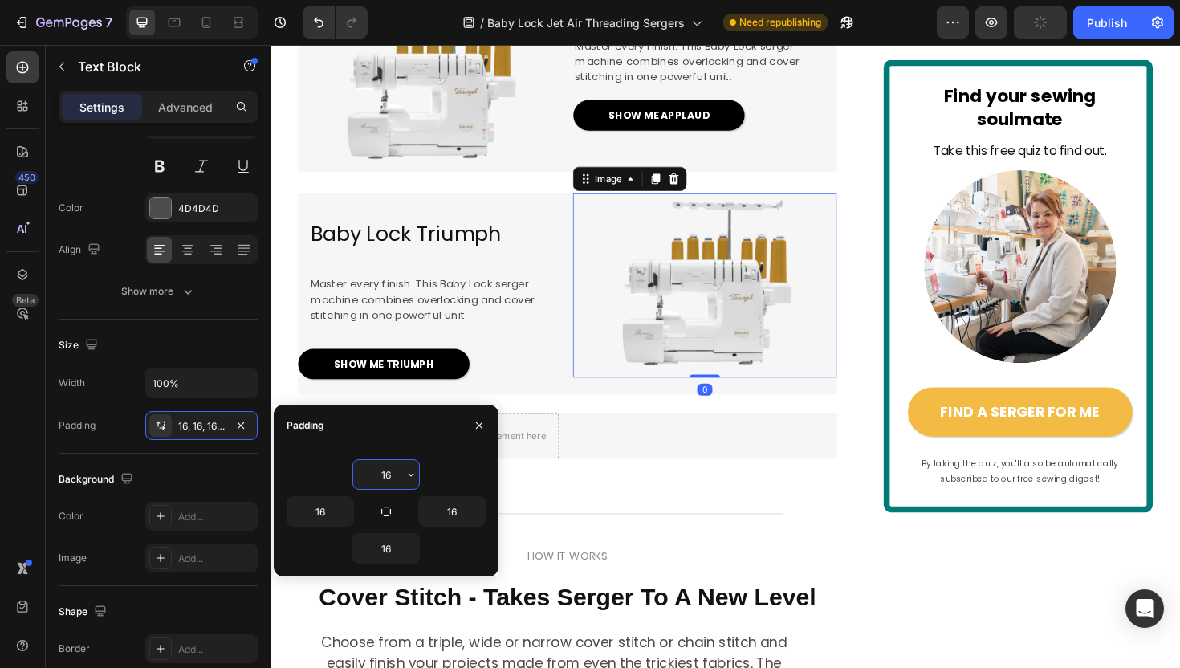
click at [594, 397] on div at bounding box center [730, 299] width 278 height 195
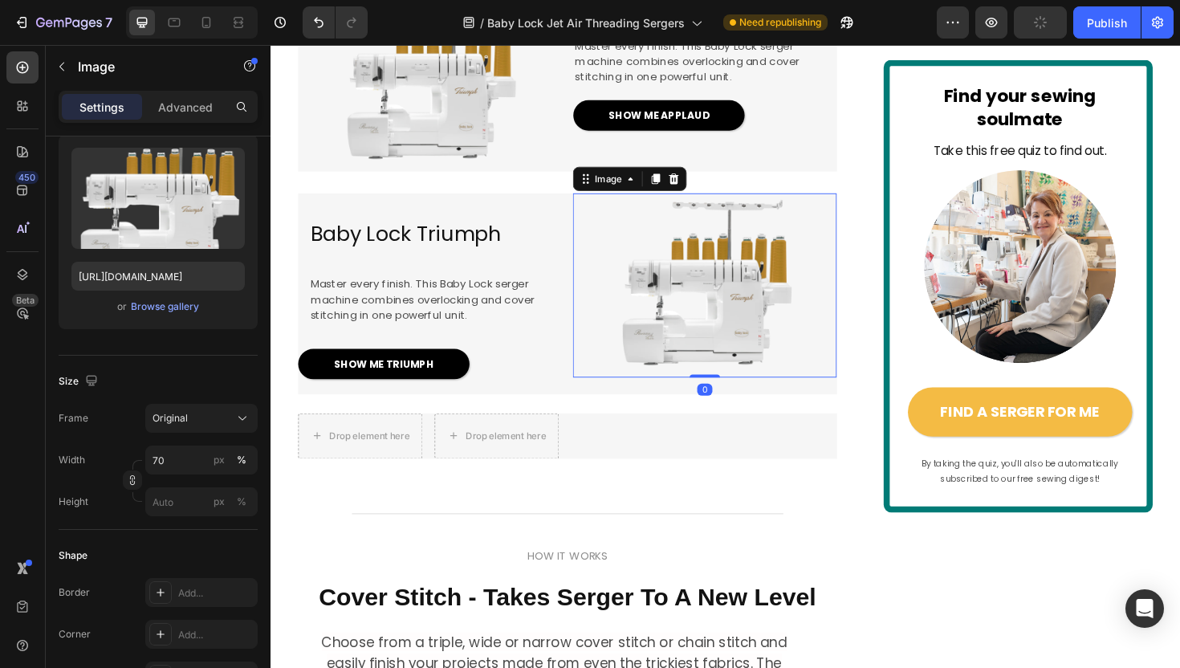
scroll to position [0, 0]
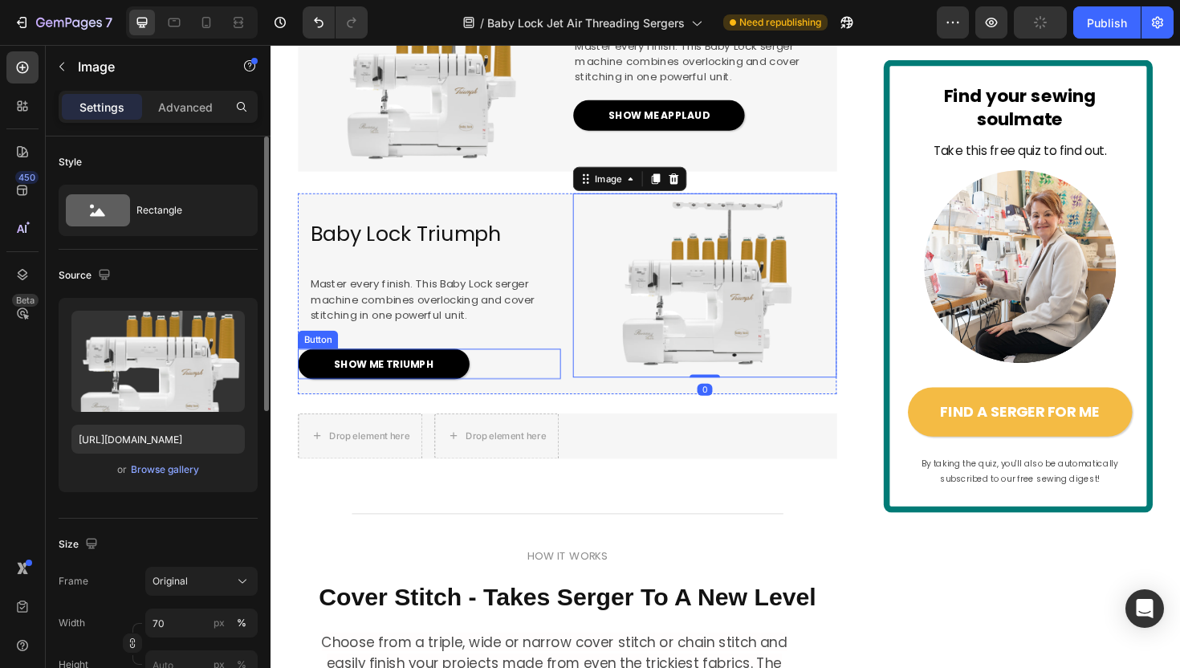
click at [506, 399] on div "SHOW ME TRIUMPH Button" at bounding box center [438, 383] width 278 height 32
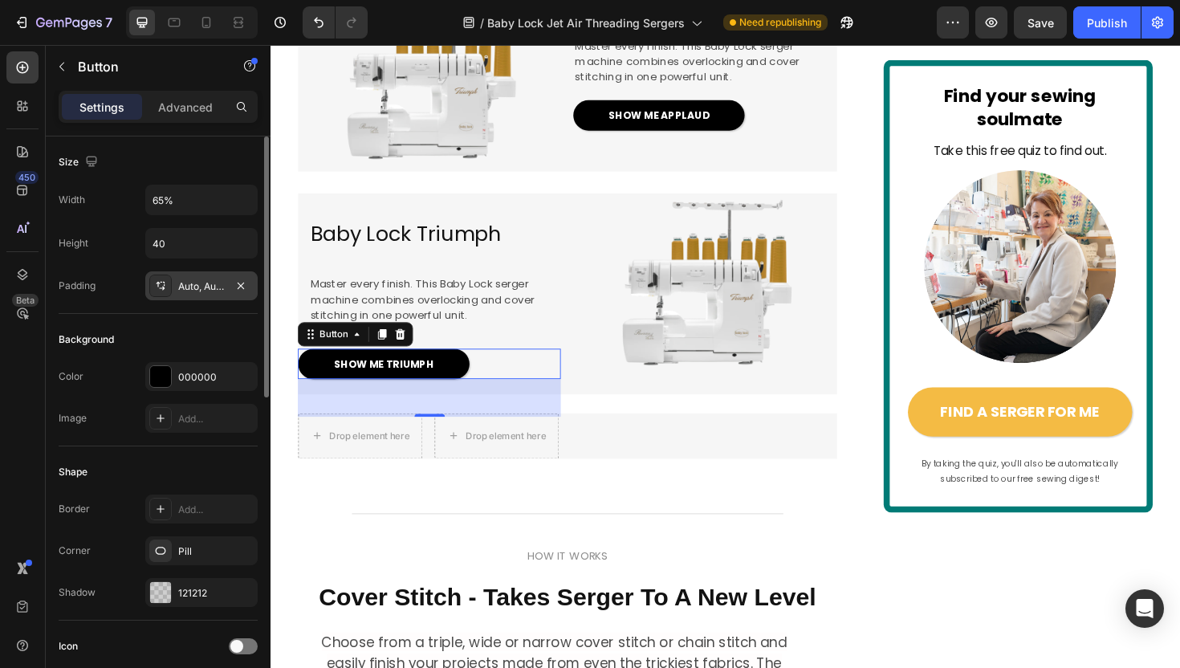
click at [152, 283] on div at bounding box center [160, 285] width 22 height 22
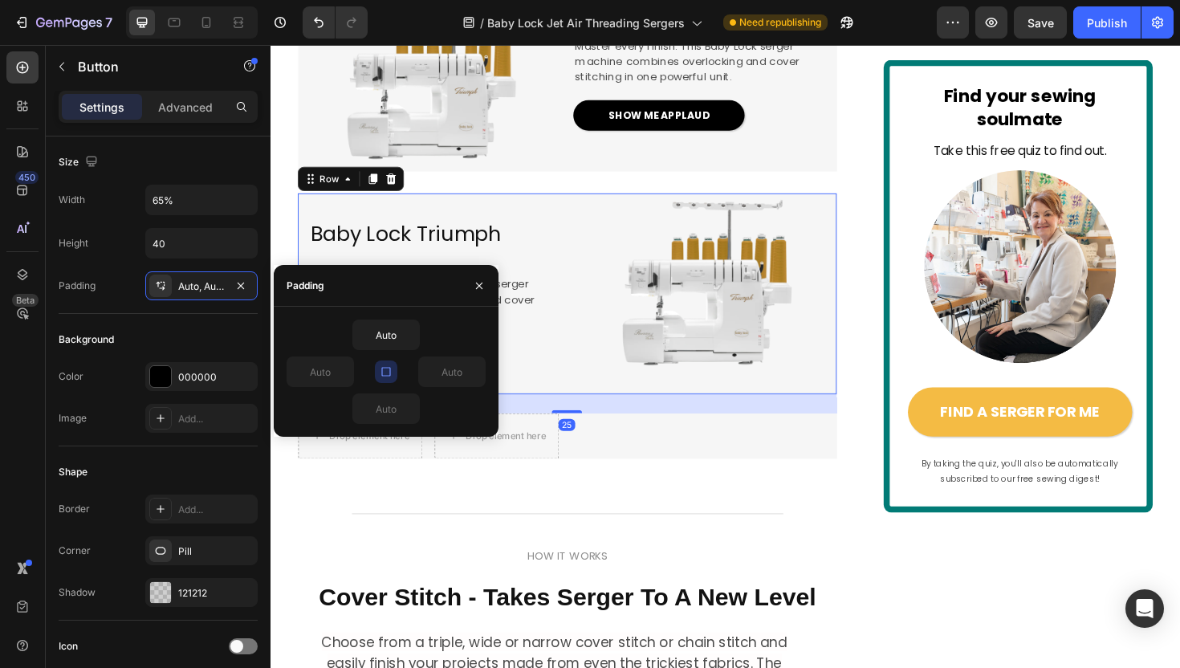
click at [579, 415] on div "Baby Lock Triumph Heading Master every finish. This Baby Lock serger machine co…" at bounding box center [584, 308] width 571 height 213
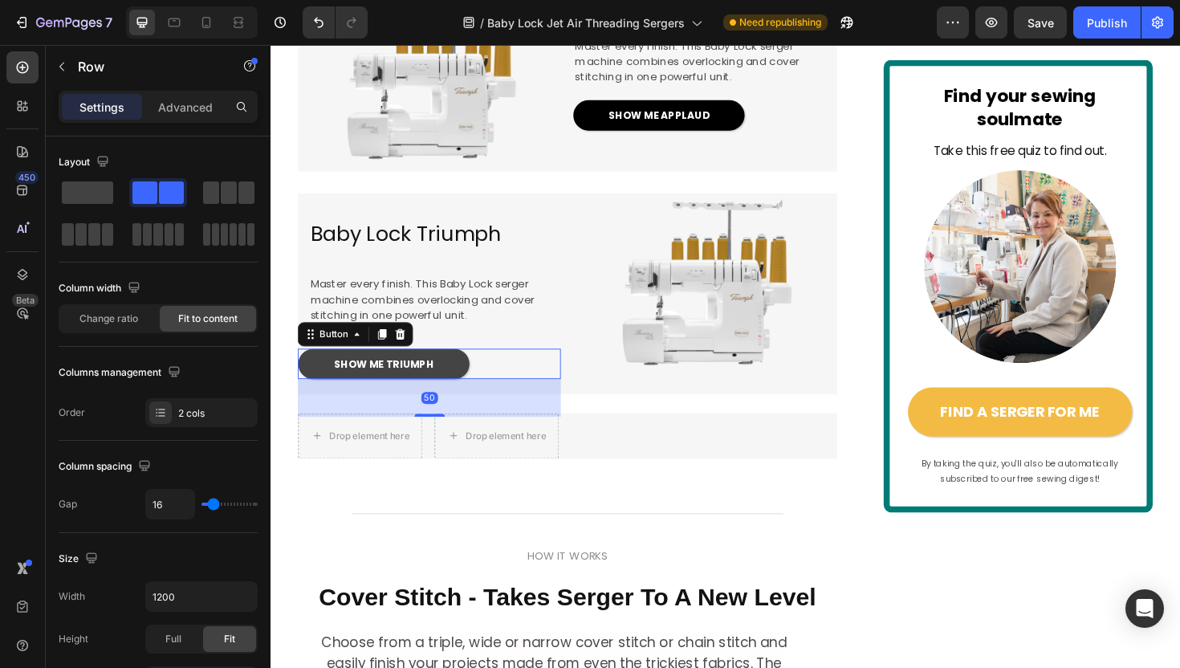
click at [479, 399] on link "SHOW ME TRIUMPH" at bounding box center [389, 383] width 181 height 32
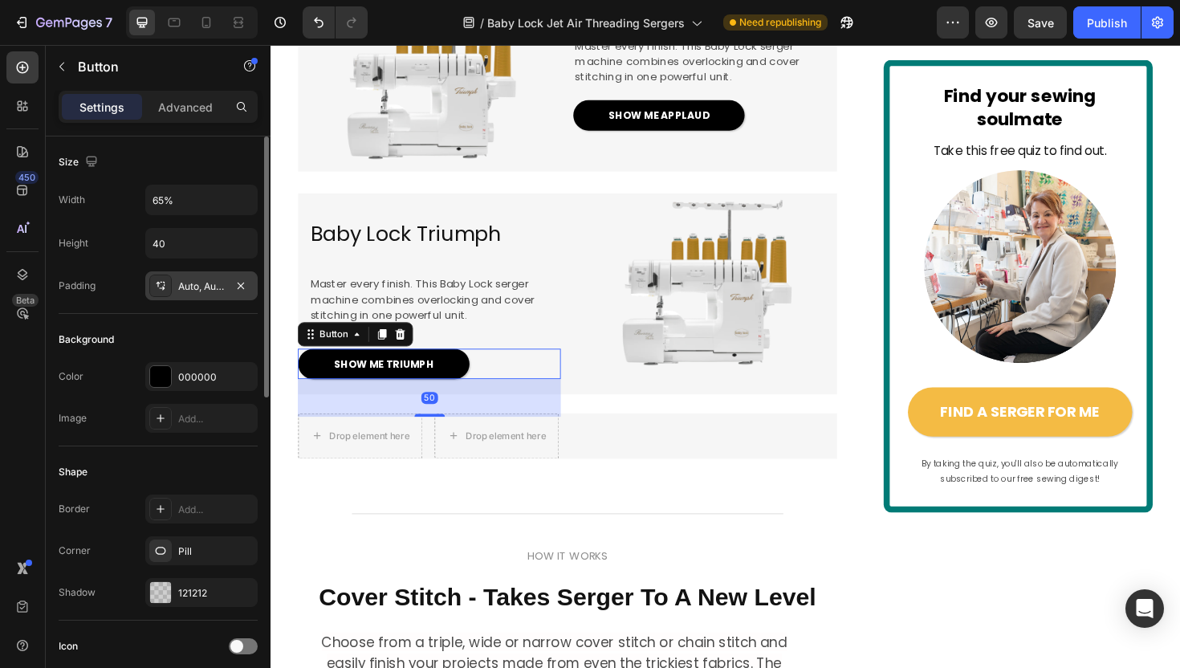
click at [167, 283] on div at bounding box center [160, 285] width 22 height 22
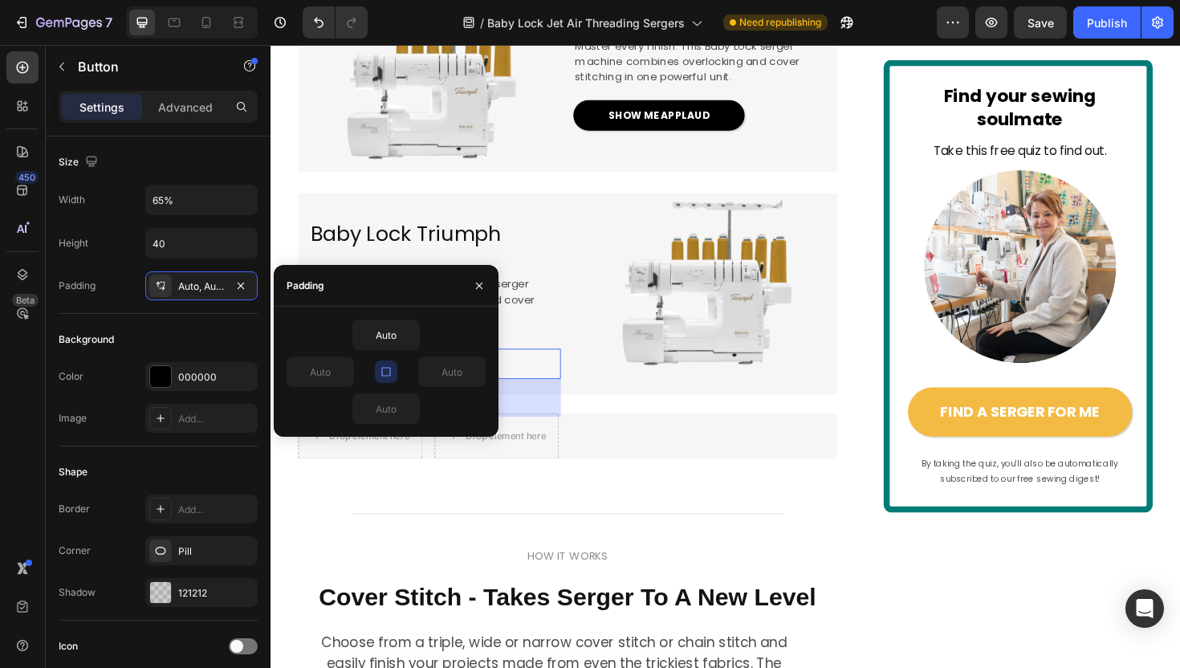
click at [386, 376] on icon "button" at bounding box center [386, 371] width 13 height 13
click at [313, 378] on input "Auto" at bounding box center [320, 371] width 66 height 29
type input "2"
type input "4"
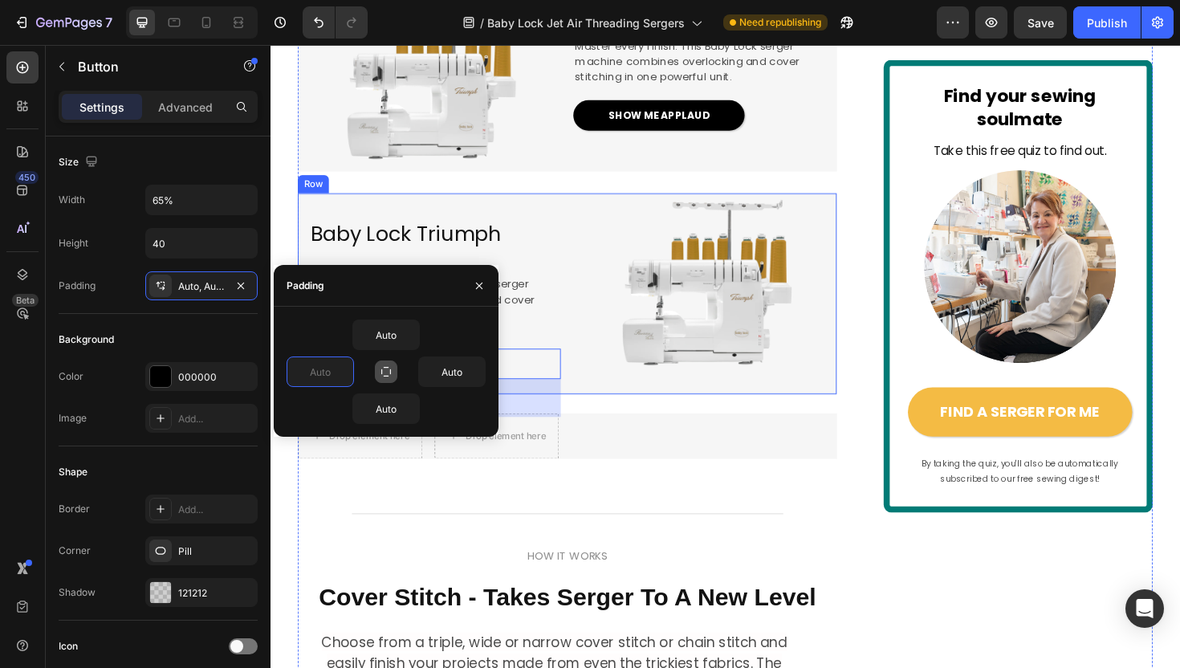
click at [611, 397] on div at bounding box center [730, 299] width 278 height 195
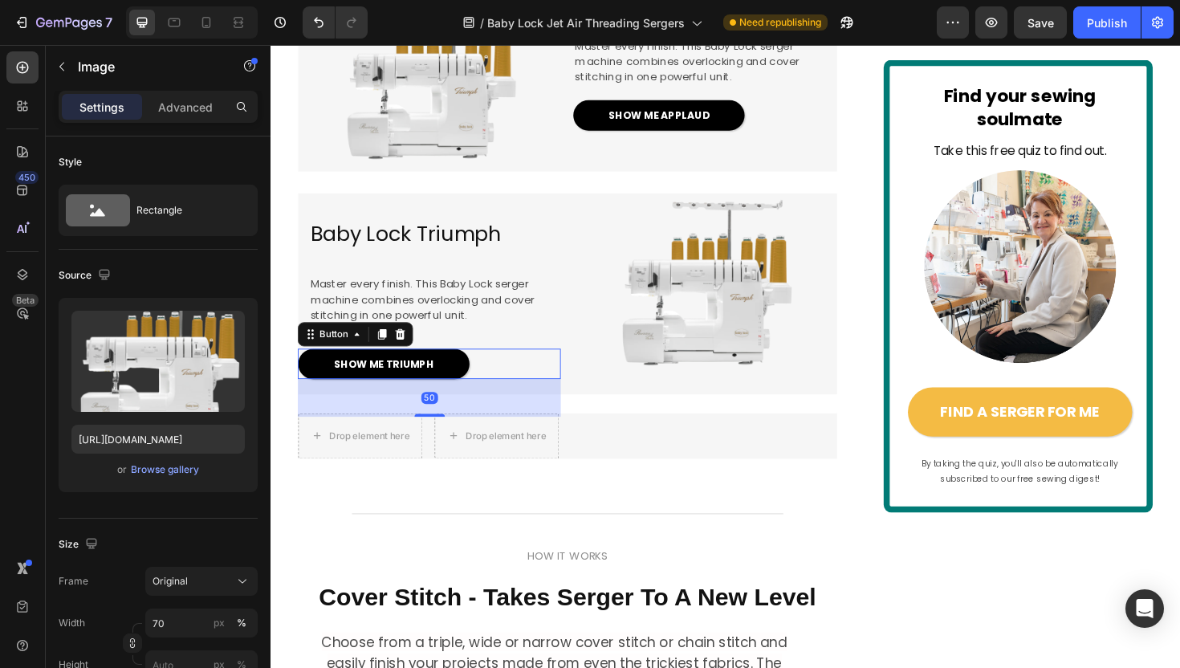
click at [516, 399] on div "SHOW ME TRIUMPH Button 50" at bounding box center [438, 383] width 278 height 32
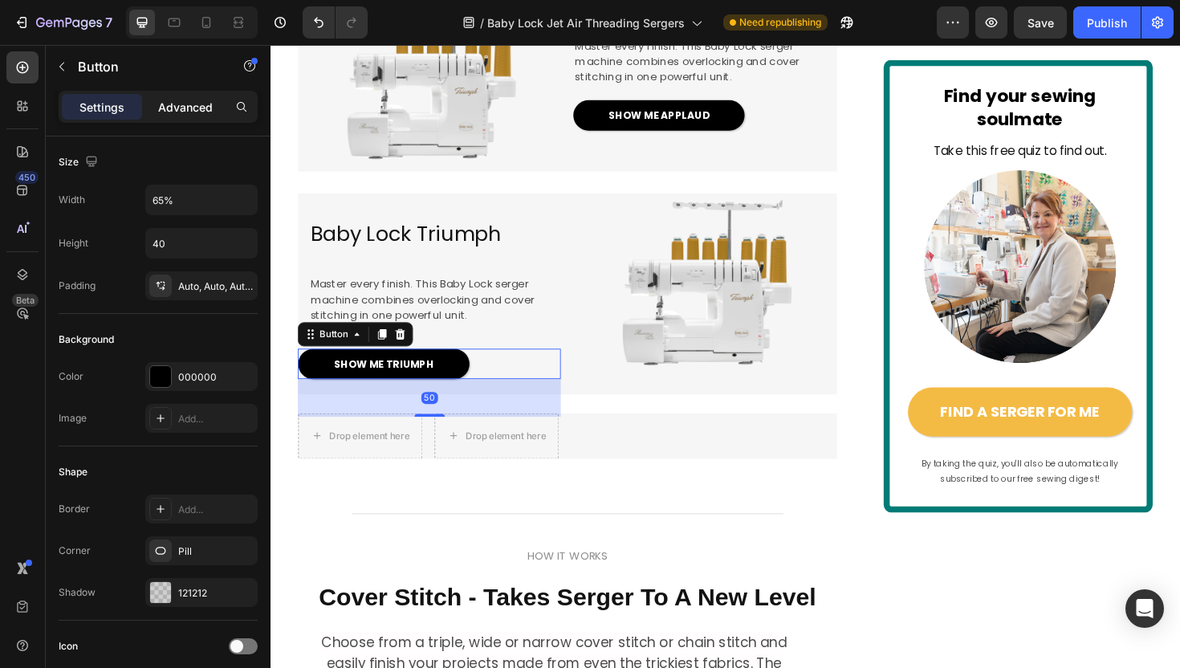
click at [183, 105] on p "Advanced" at bounding box center [185, 107] width 55 height 17
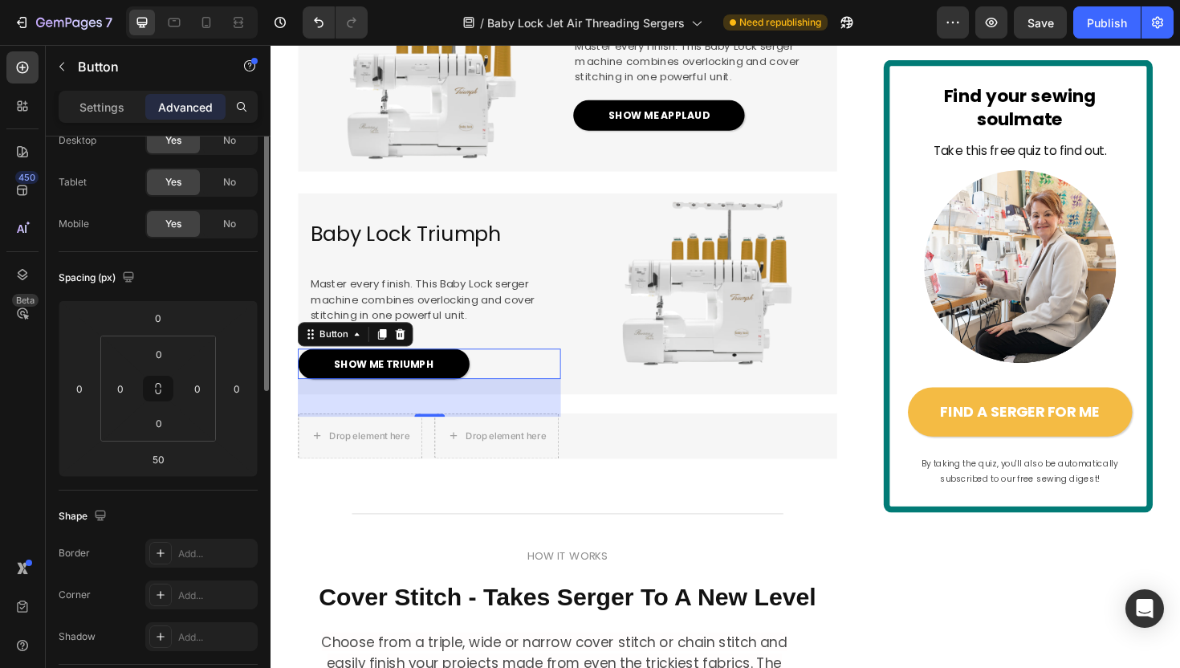
scroll to position [62, 0]
click at [118, 385] on input "0" at bounding box center [120, 385] width 24 height 24
type input "20"
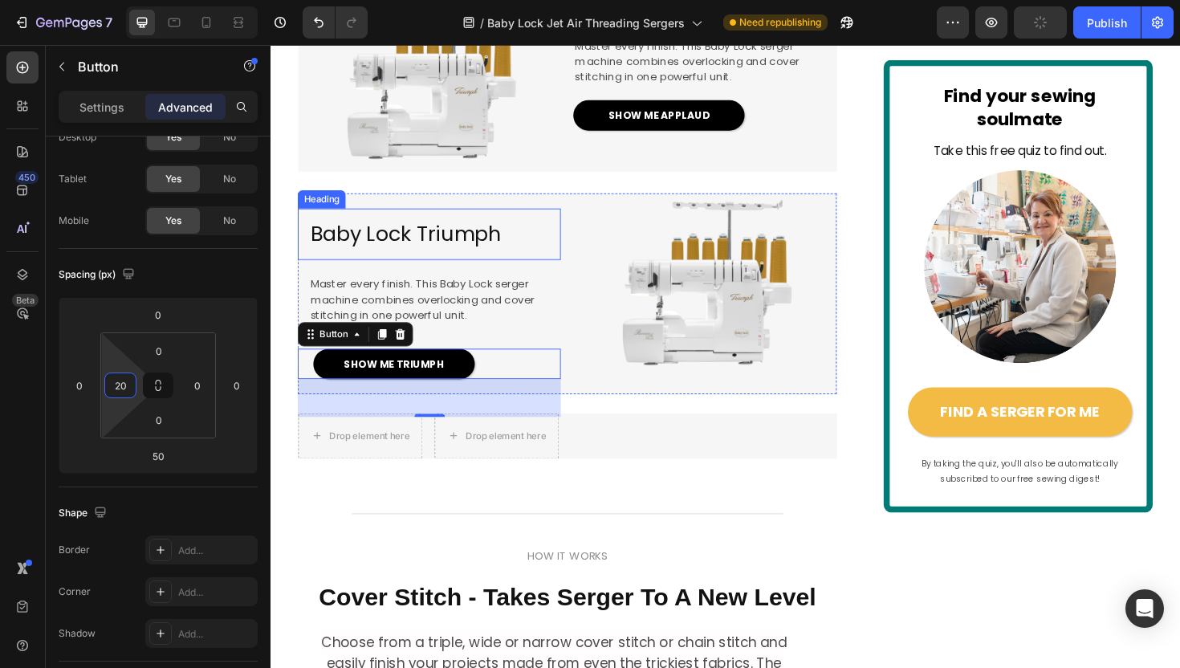
click at [452, 260] on span "Baby Lock Triumph" at bounding box center [413, 245] width 202 height 30
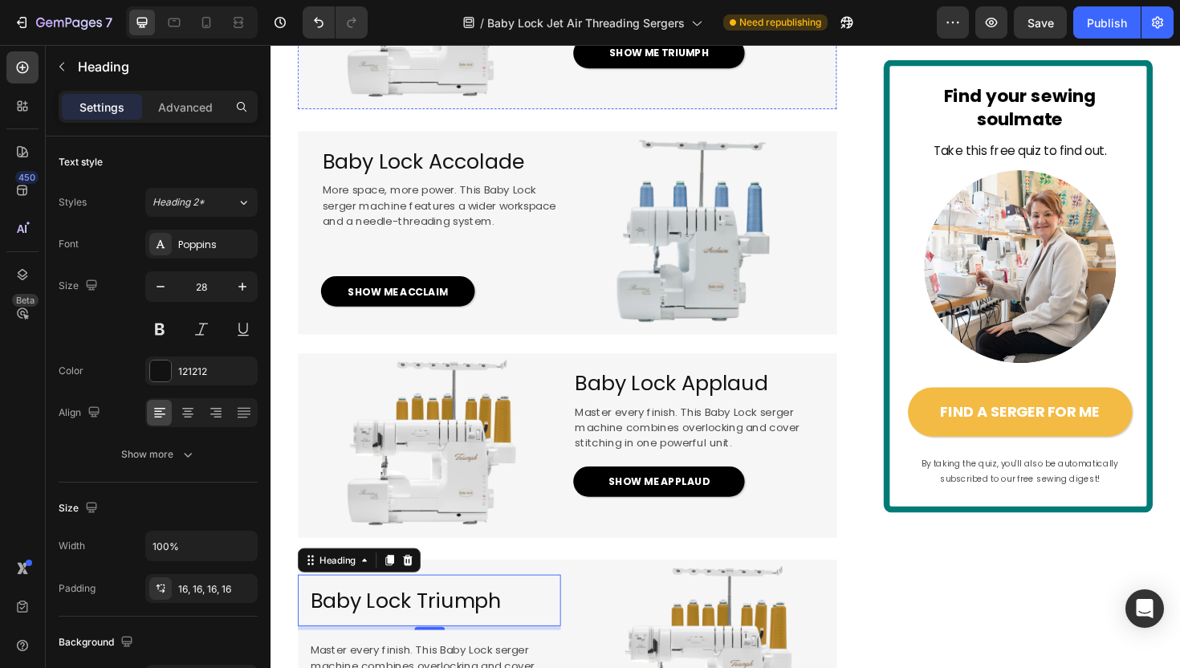
scroll to position [2169, 0]
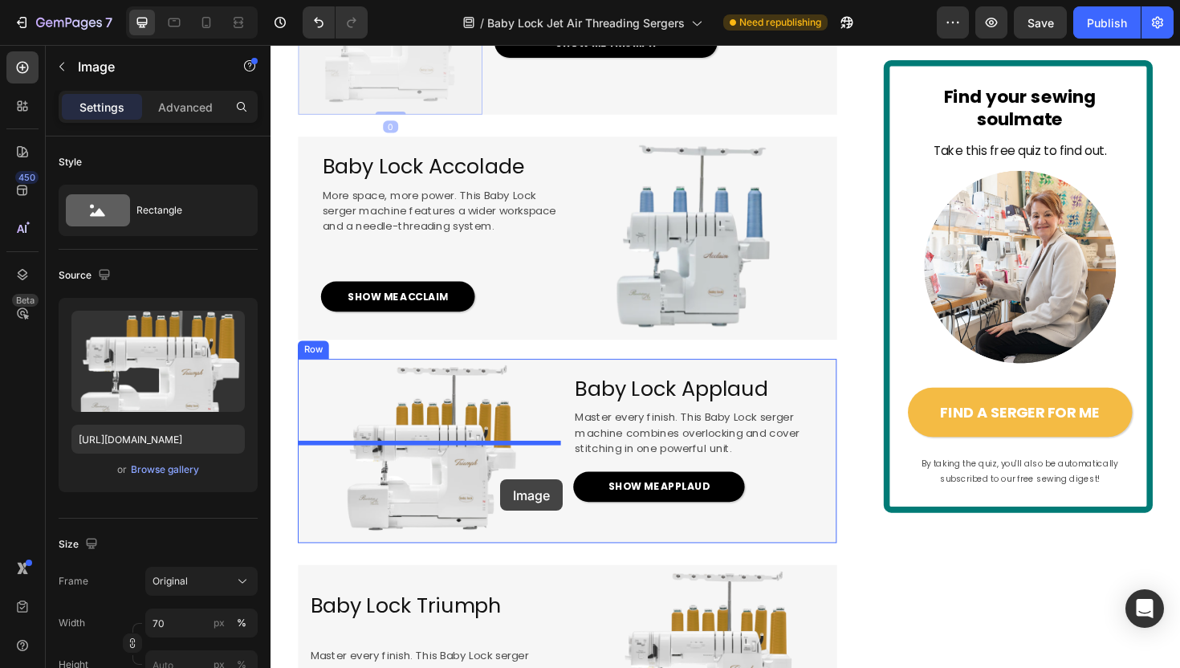
drag, startPoint x: 494, startPoint y: 136, endPoint x: 514, endPoint y: 505, distance: 369.6
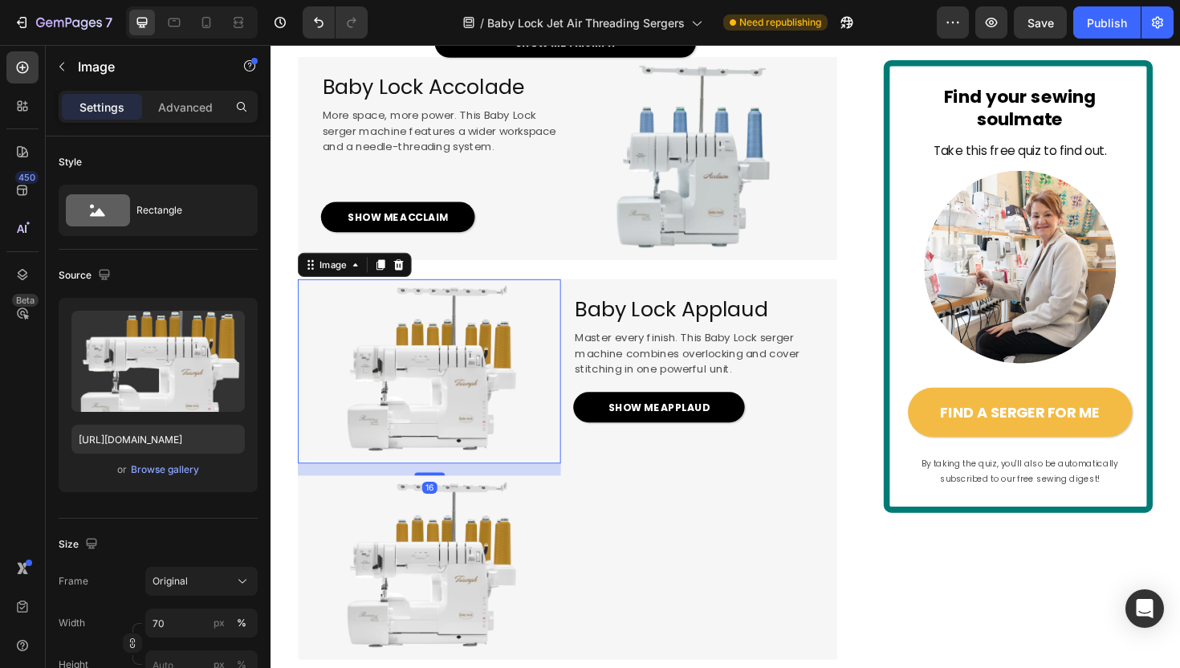
scroll to position [2293, 0]
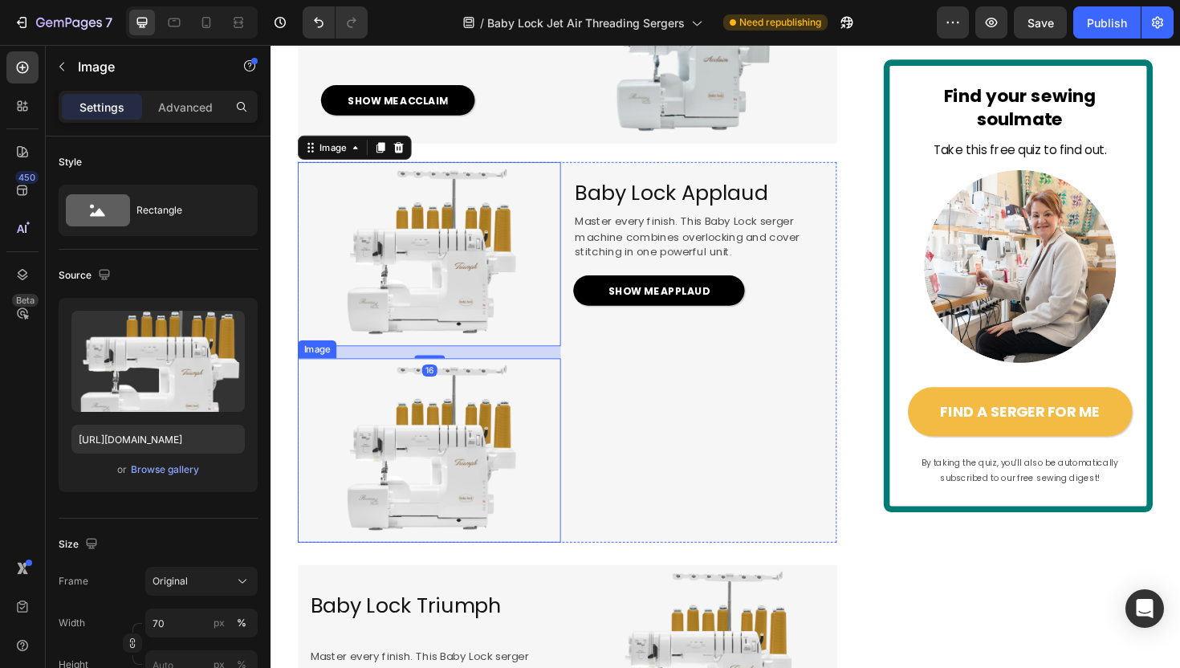
click at [503, 522] on img at bounding box center [438, 474] width 195 height 195
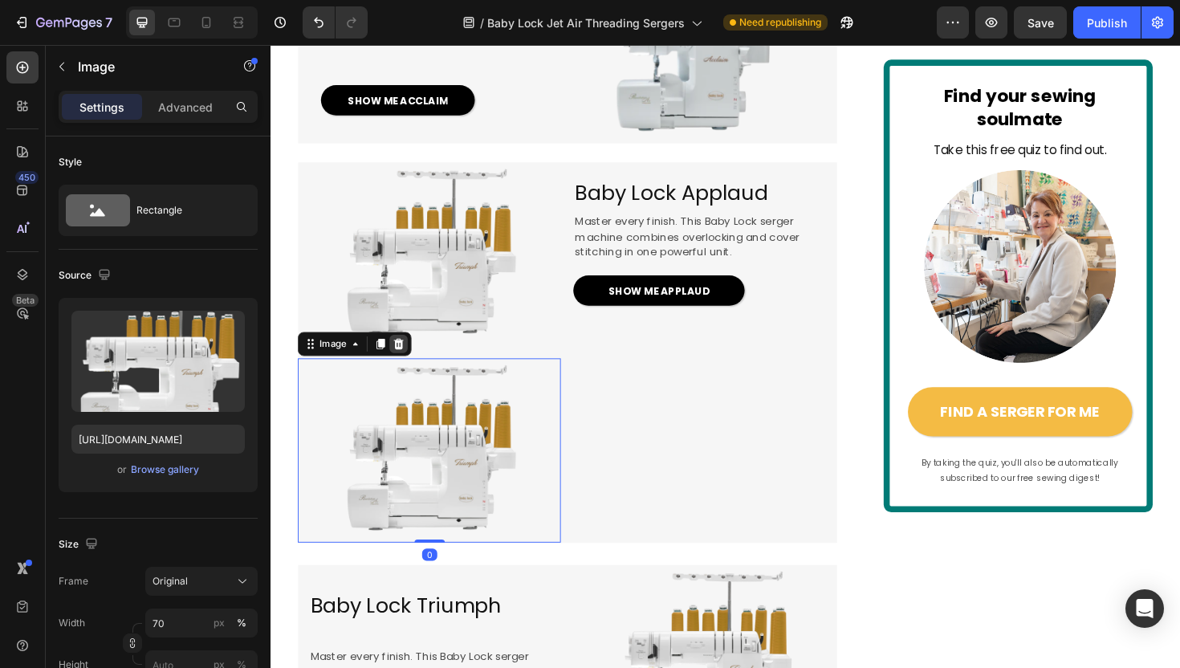
click at [406, 368] on icon at bounding box center [406, 361] width 10 height 11
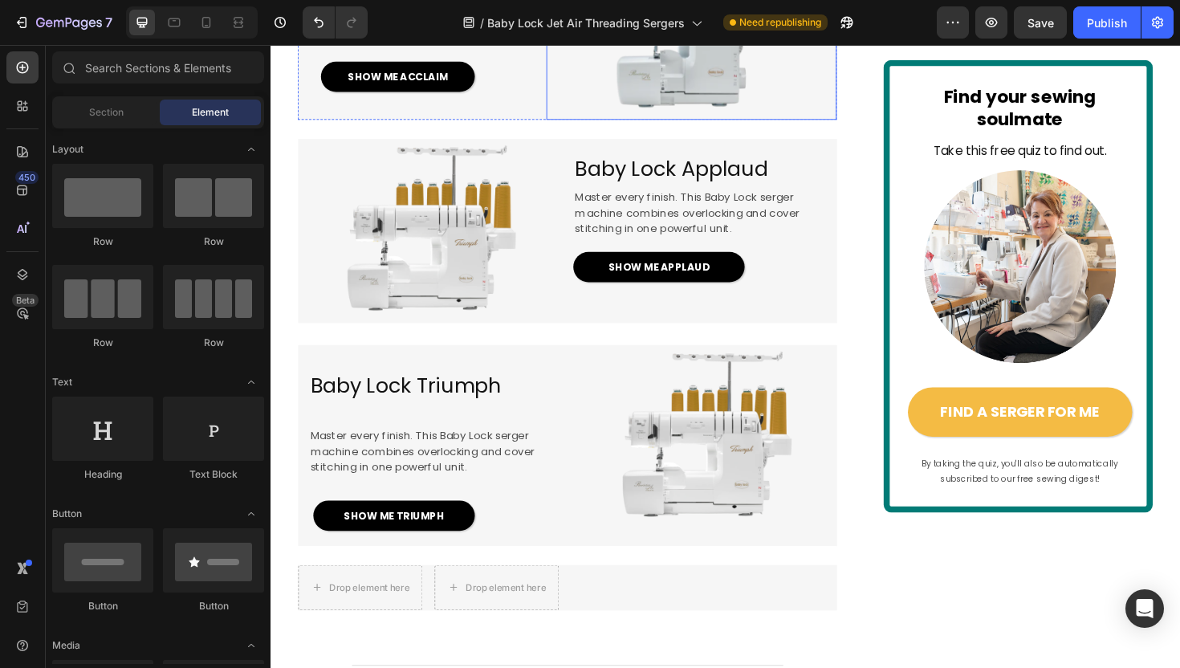
scroll to position [2319, 0]
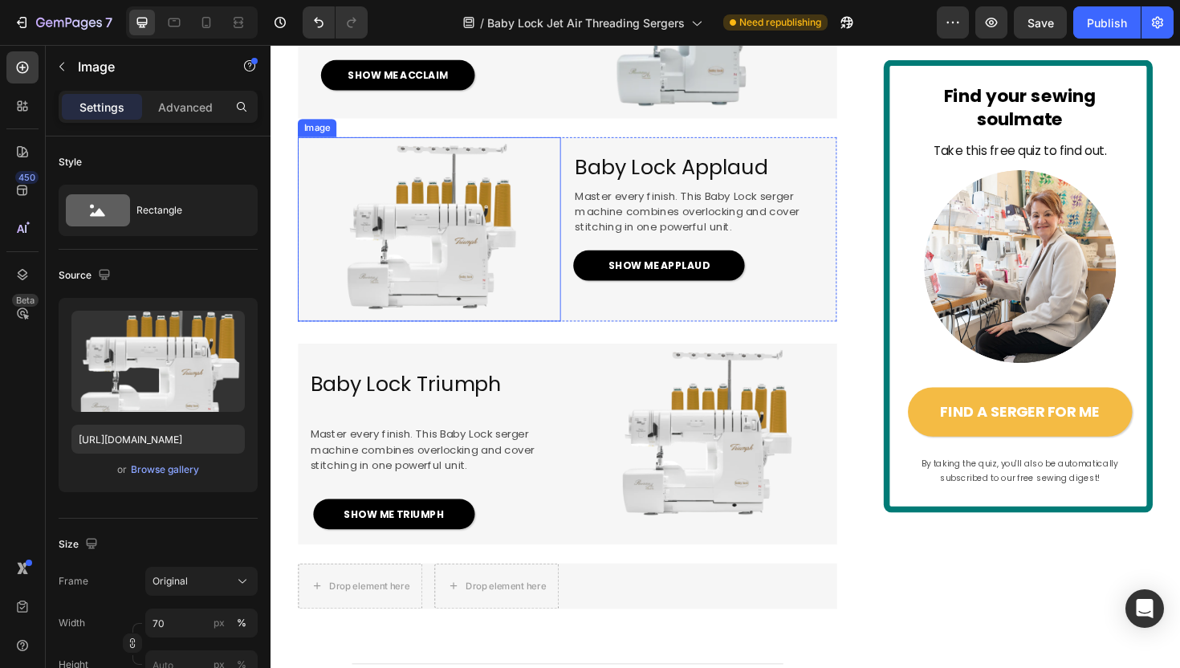
click at [478, 307] on img at bounding box center [438, 240] width 195 height 195
click at [173, 469] on div "Browse gallery" at bounding box center [165, 469] width 68 height 14
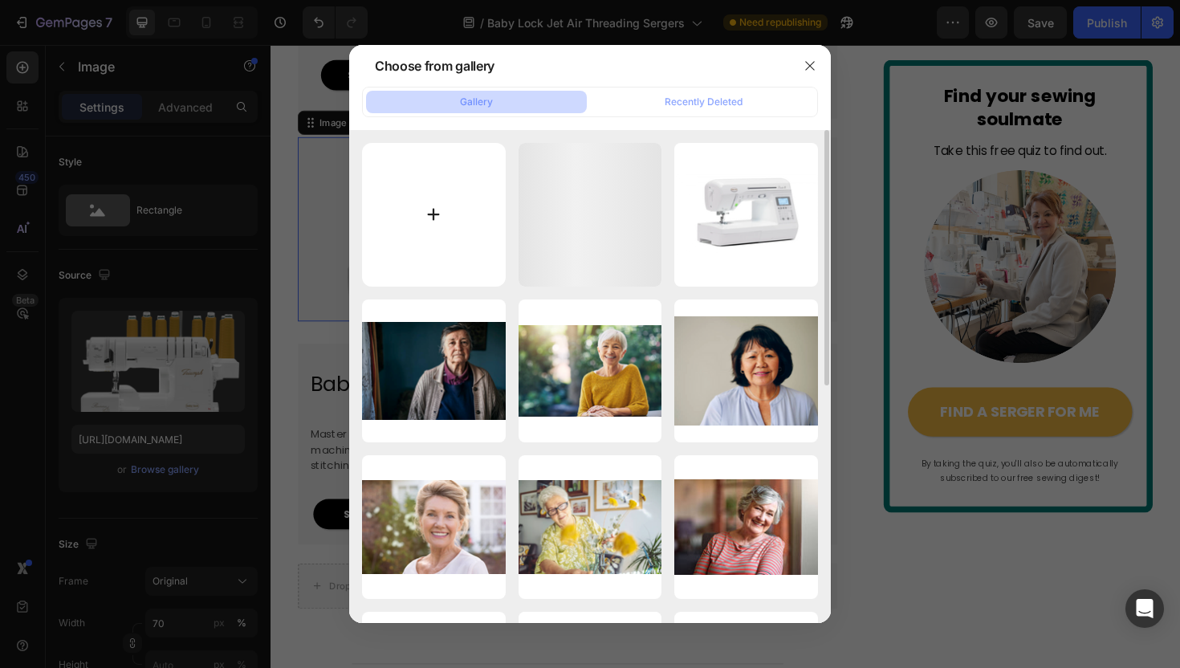
click at [416, 193] on input "file" at bounding box center [434, 215] width 144 height 144
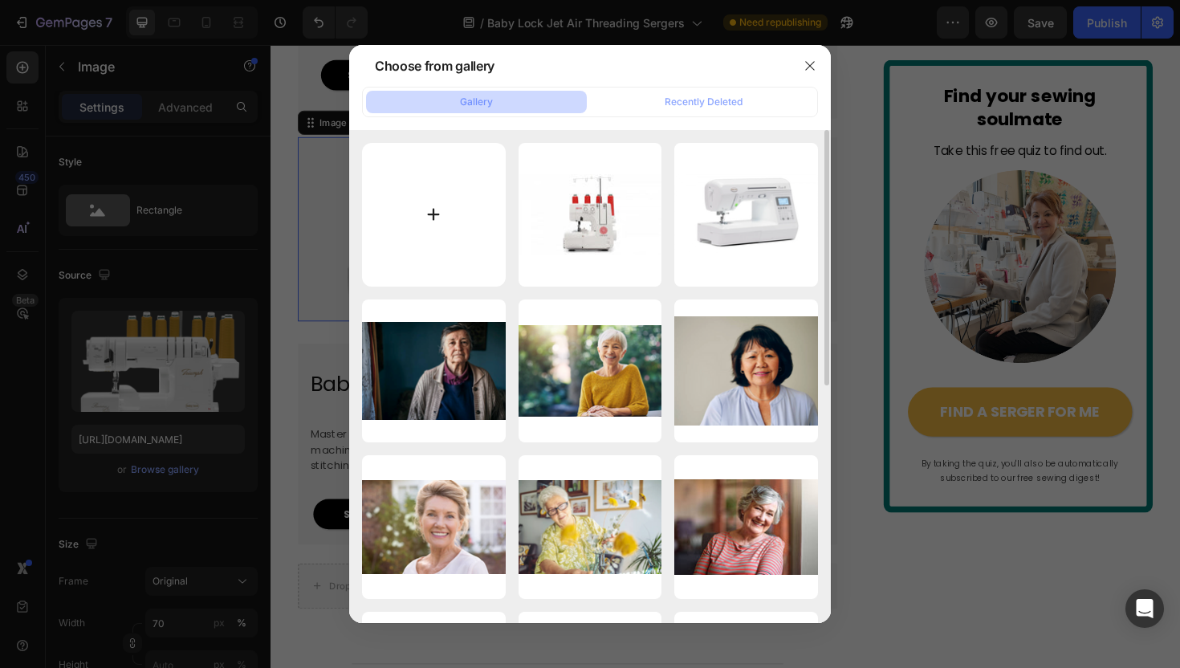
type input "C:\fakepath\Screenshot2024-11-23at6.10.35AM.webp"
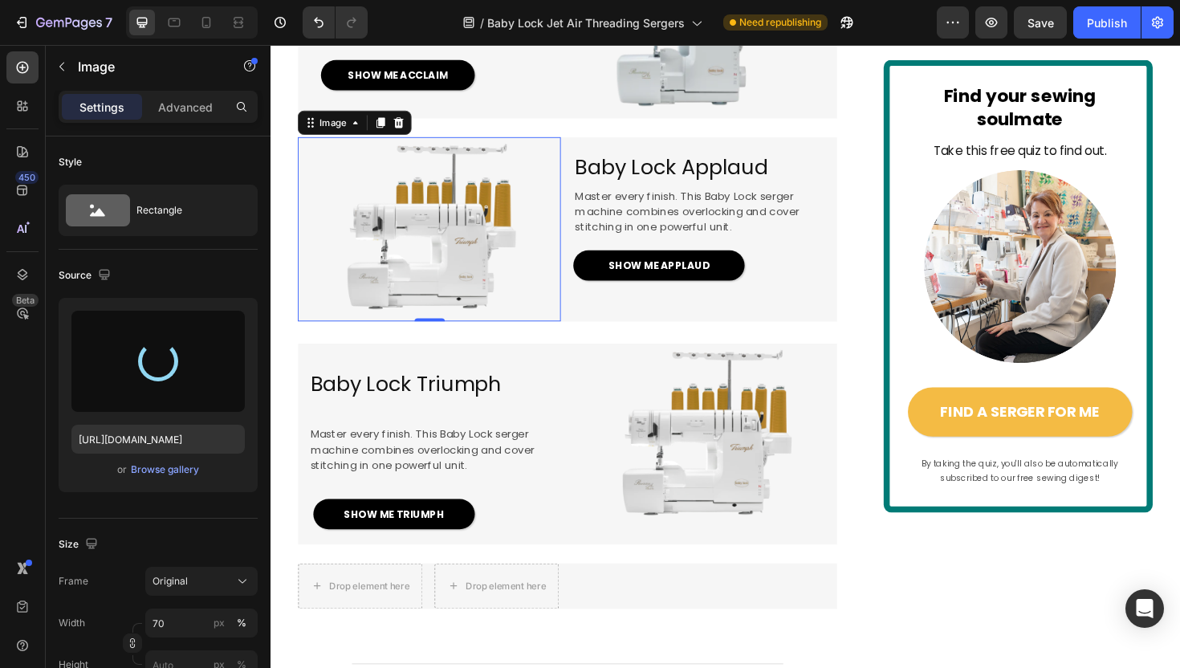
type input "https://cdn.shopify.com/s/files/1/1628/9107/files/gempages_576596163864560466-7…"
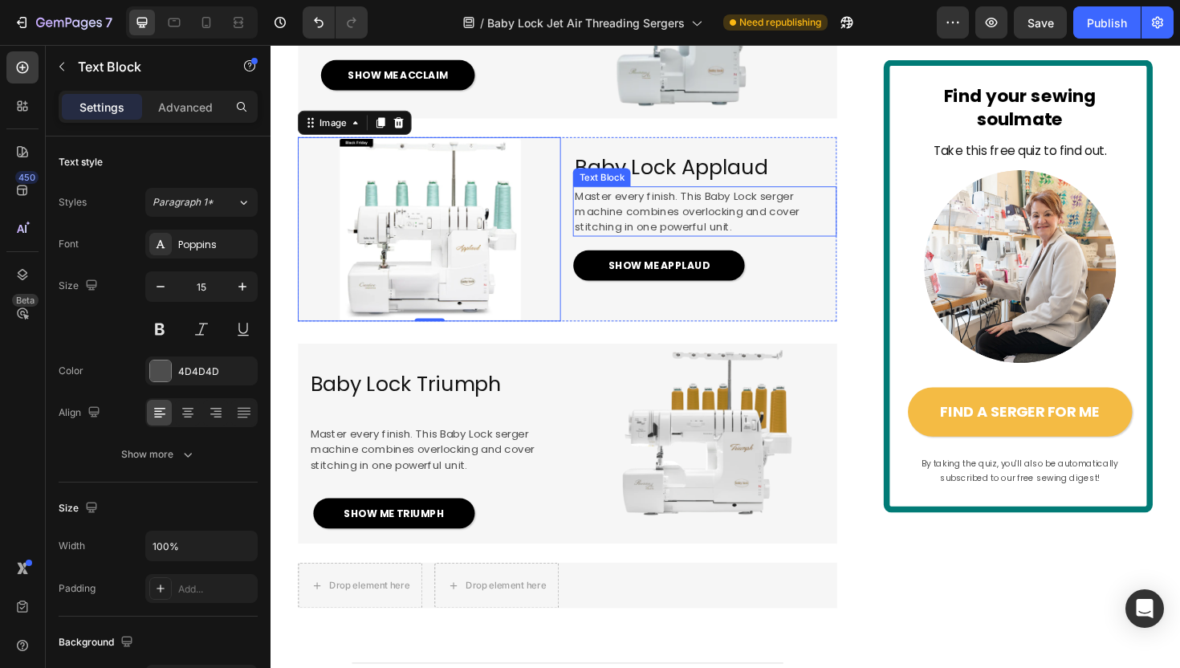
click at [738, 246] on span "Master every finish. This Baby Lock serger machine combines overlocking and cov…" at bounding box center [711, 221] width 238 height 49
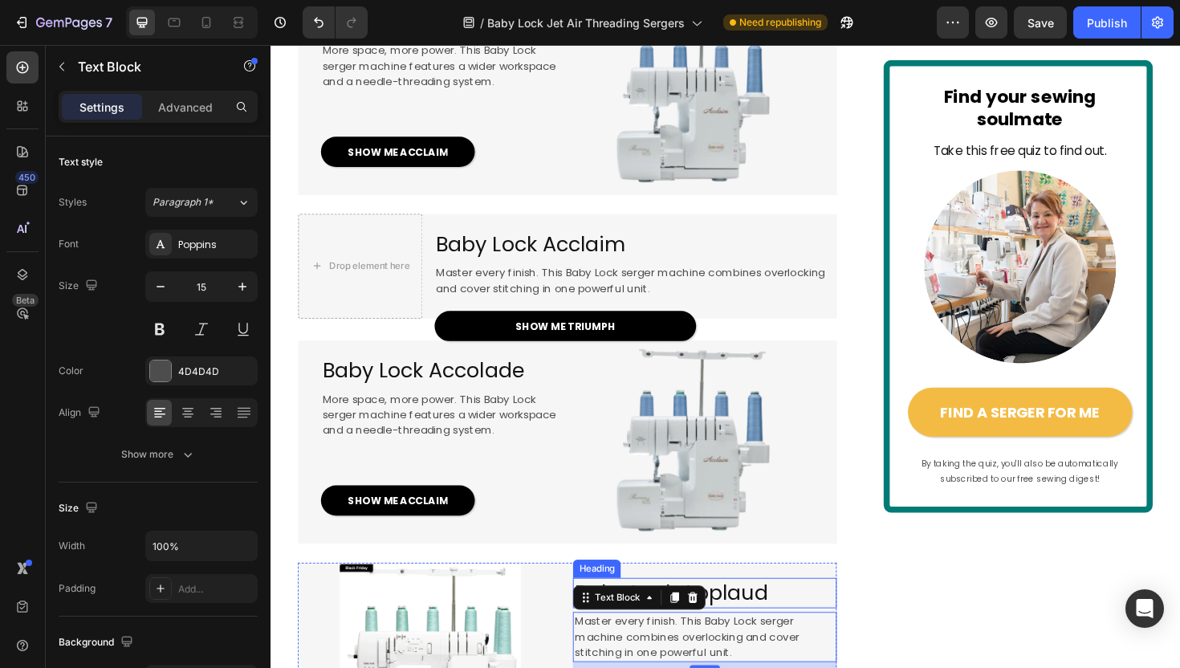
scroll to position [1894, 0]
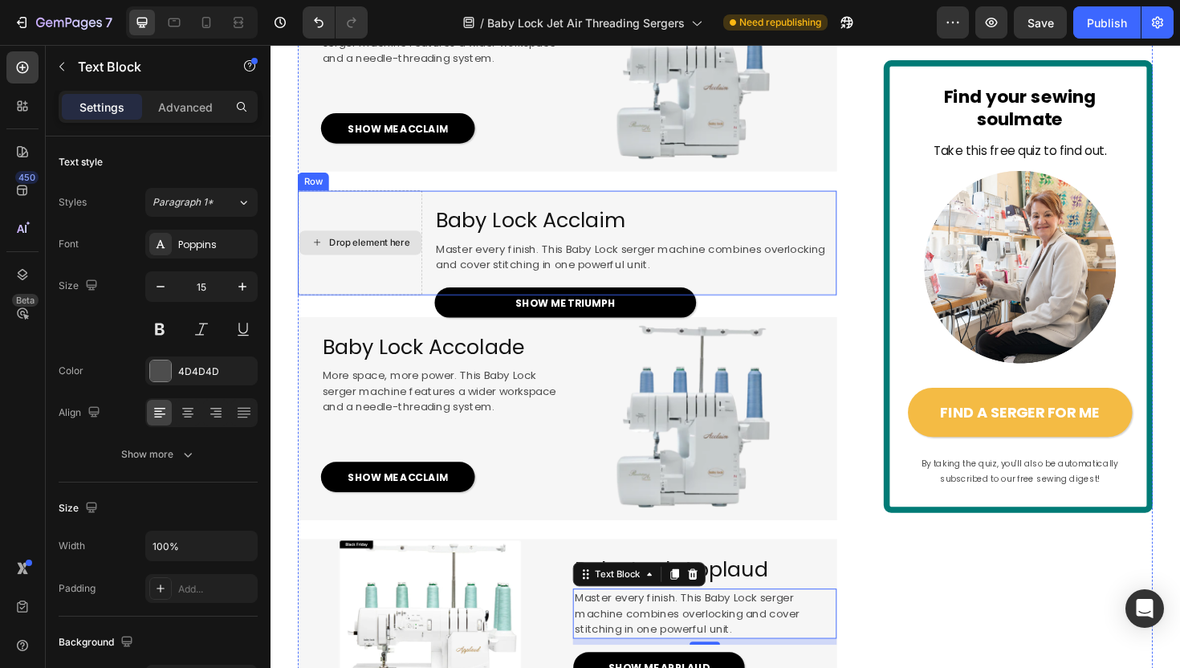
click at [396, 267] on div "Drop element here" at bounding box center [365, 255] width 130 height 26
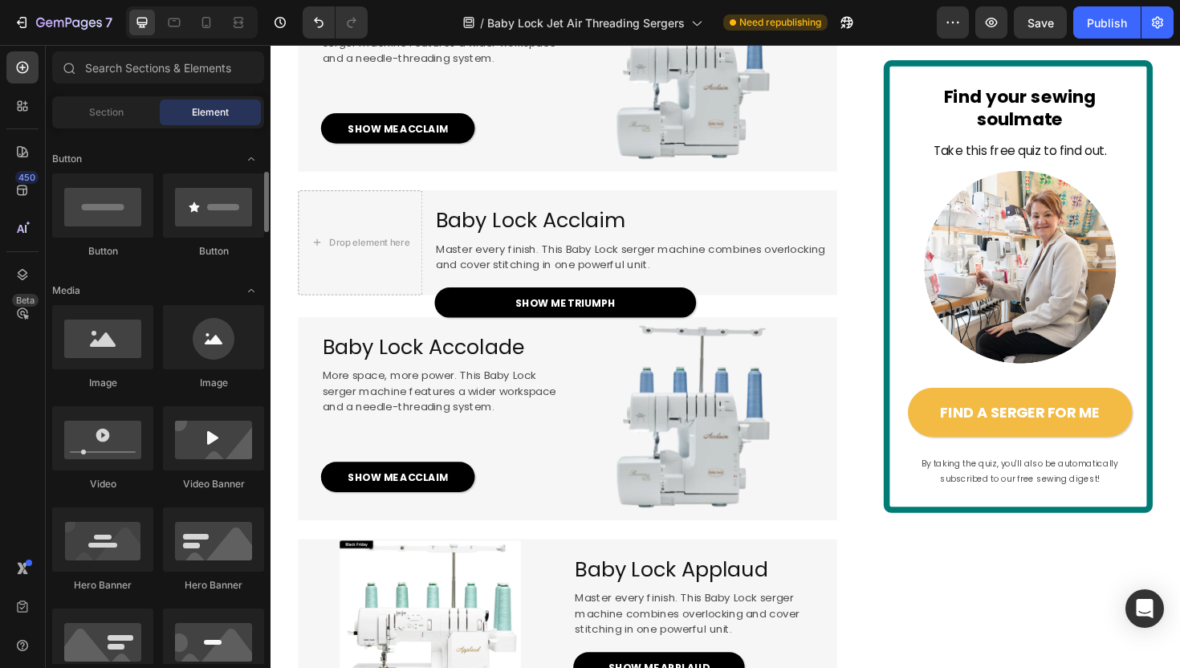
scroll to position [371, 0]
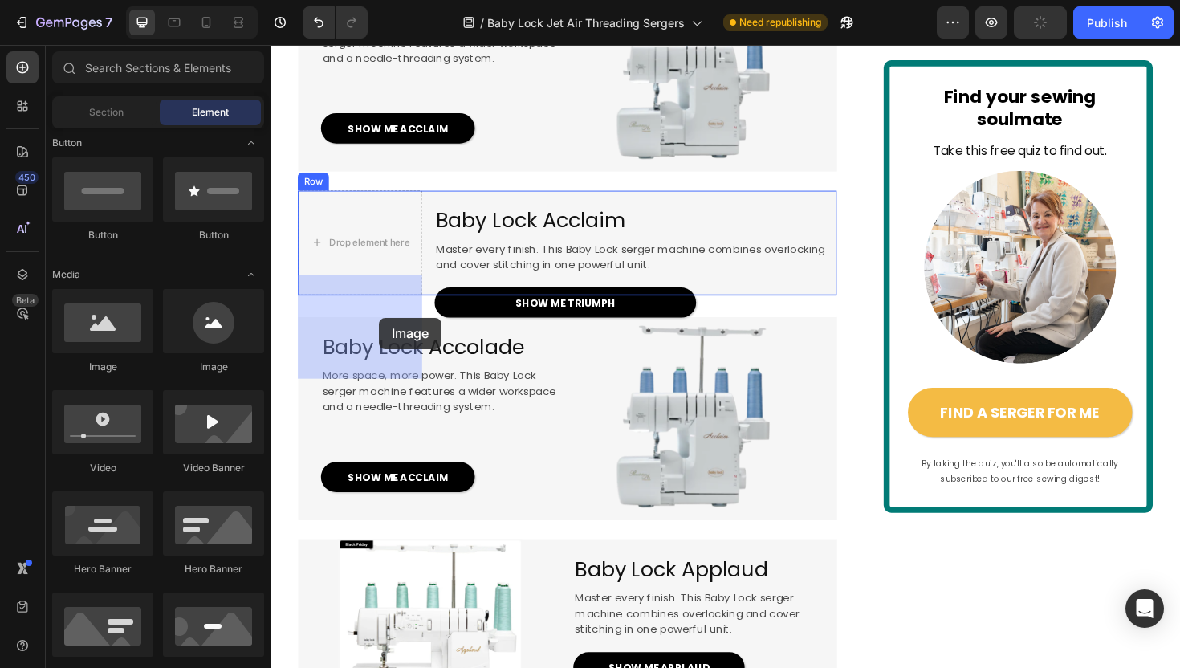
drag, startPoint x: 388, startPoint y: 360, endPoint x: 383, endPoint y: 331, distance: 30.1
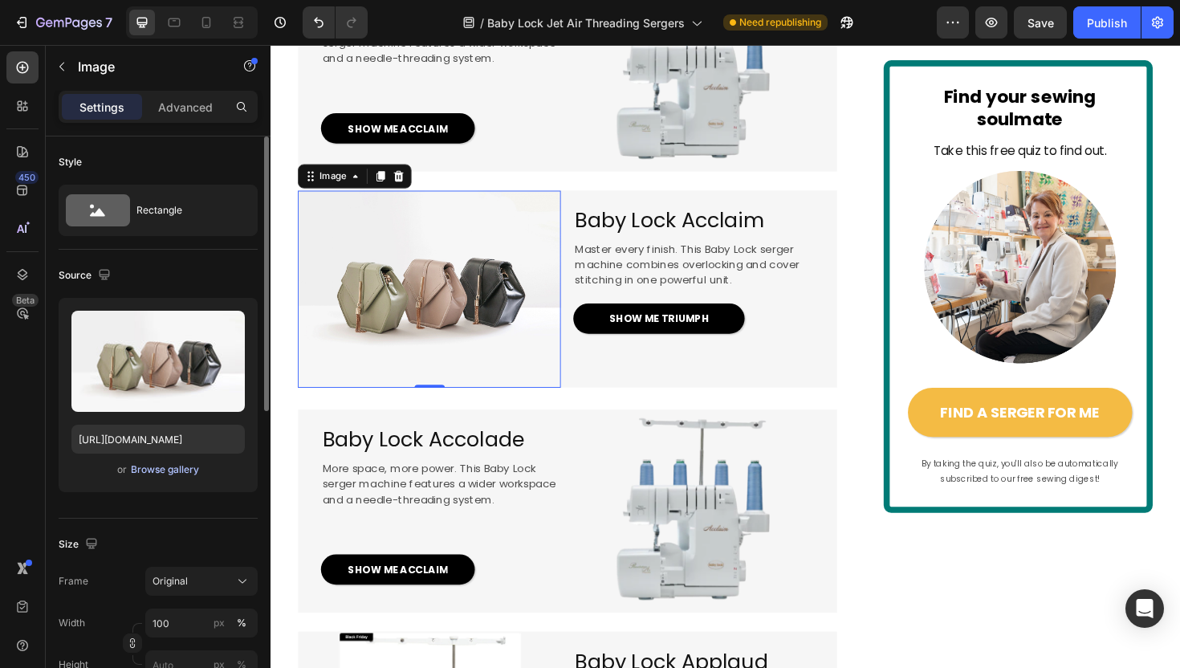
click at [183, 467] on div "Browse gallery" at bounding box center [165, 469] width 68 height 14
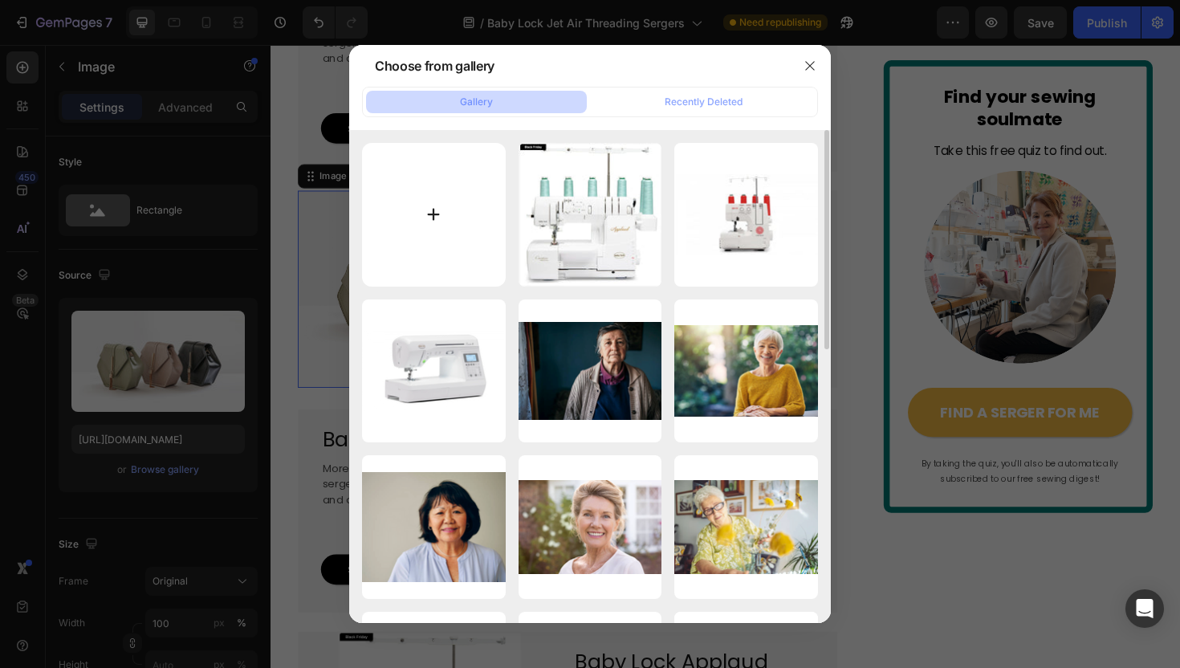
click at [394, 250] on input "file" at bounding box center [434, 215] width 144 height 144
type input "C:\fakepath\acclaim.webp"
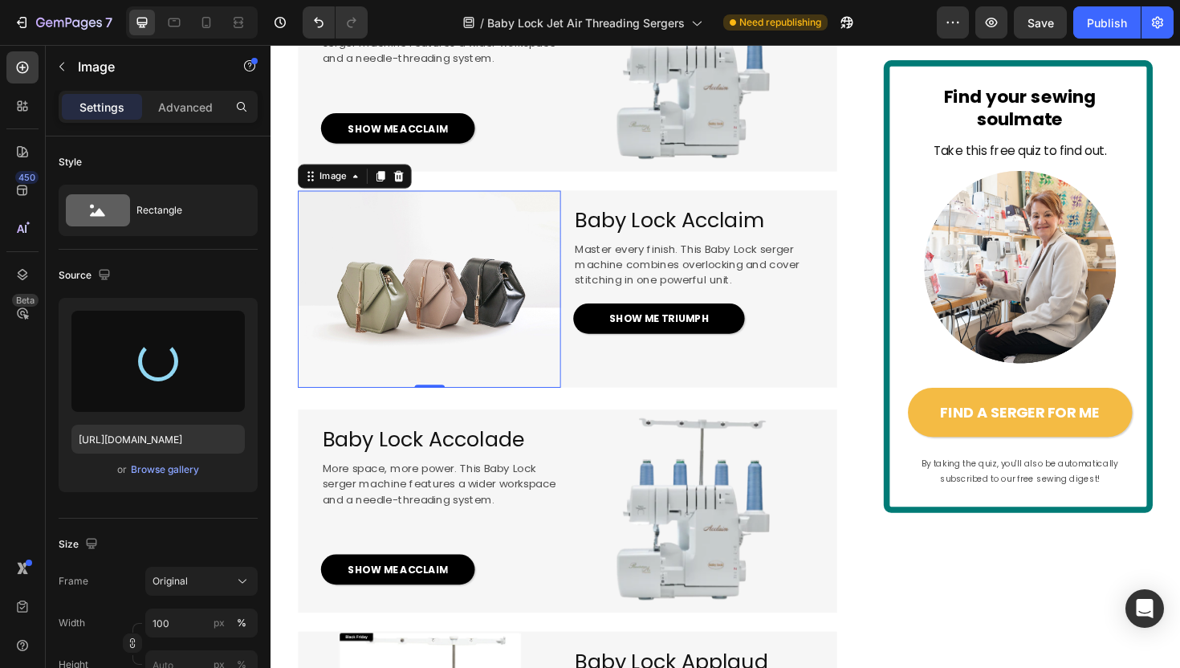
type input "https://cdn.shopify.com/s/files/1/1628/9107/files/gempages_576596163864560466-4…"
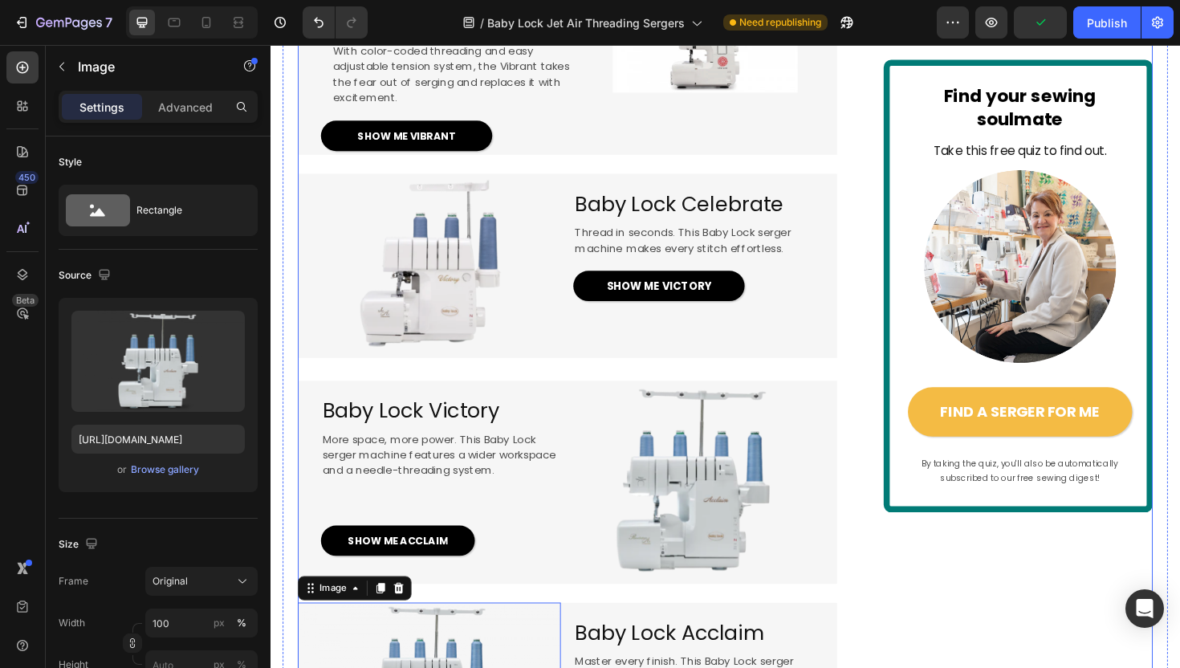
scroll to position [1432, 0]
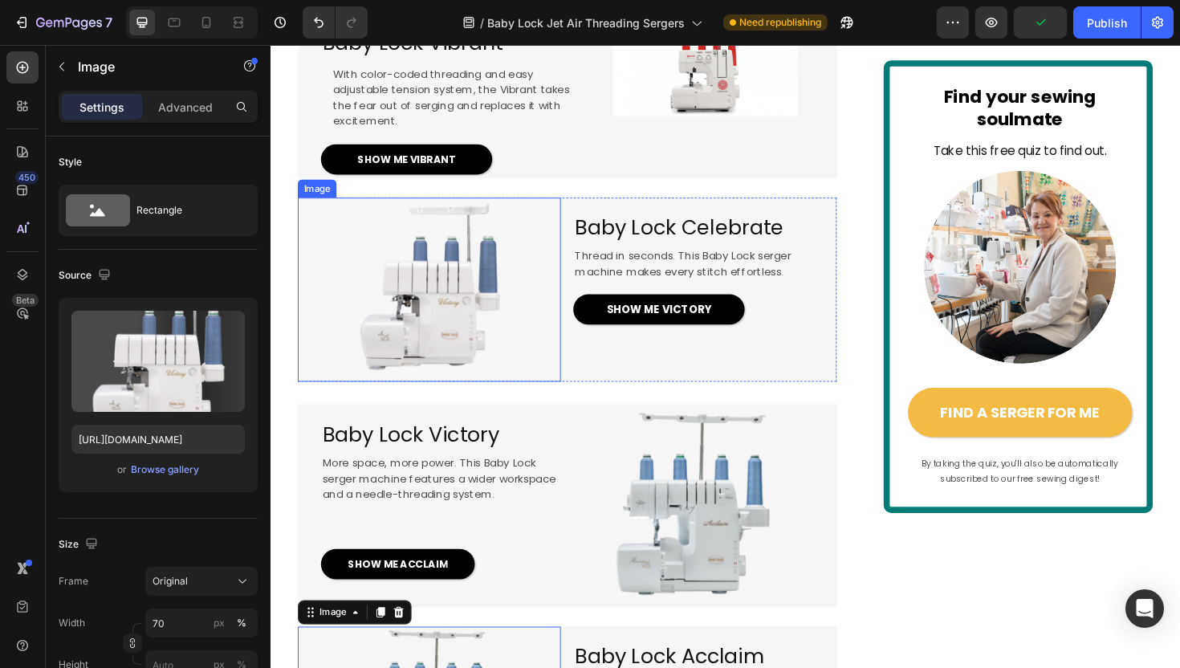
click at [516, 376] on img at bounding box center [438, 303] width 195 height 195
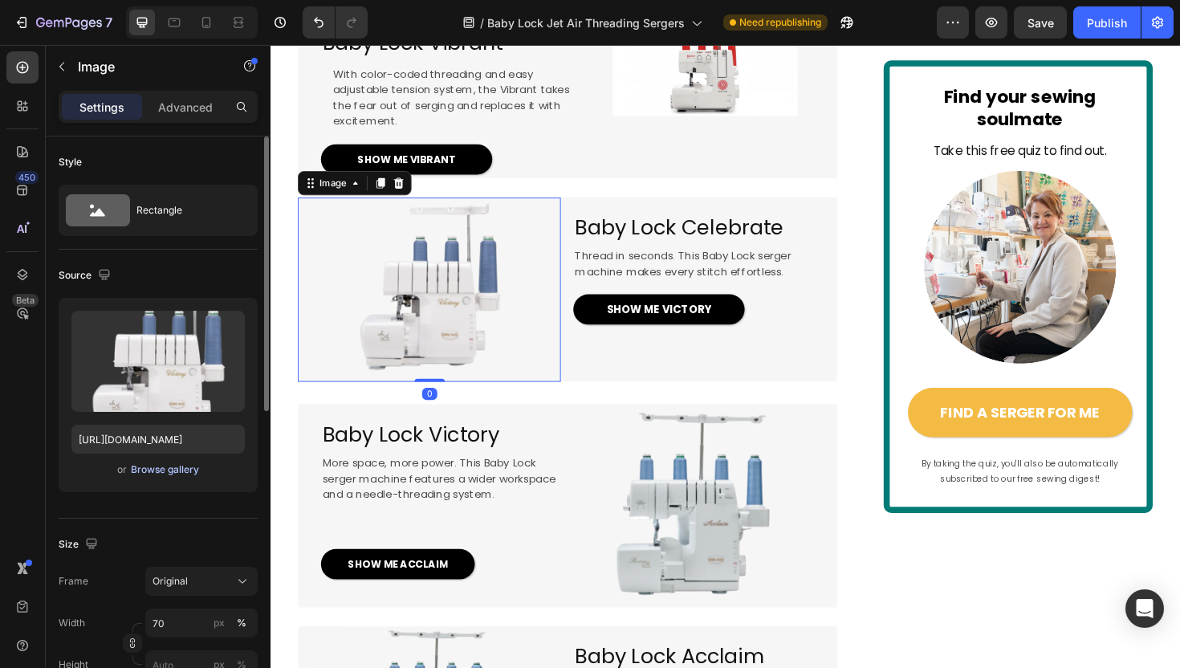
click at [185, 466] on div "Browse gallery" at bounding box center [165, 469] width 68 height 14
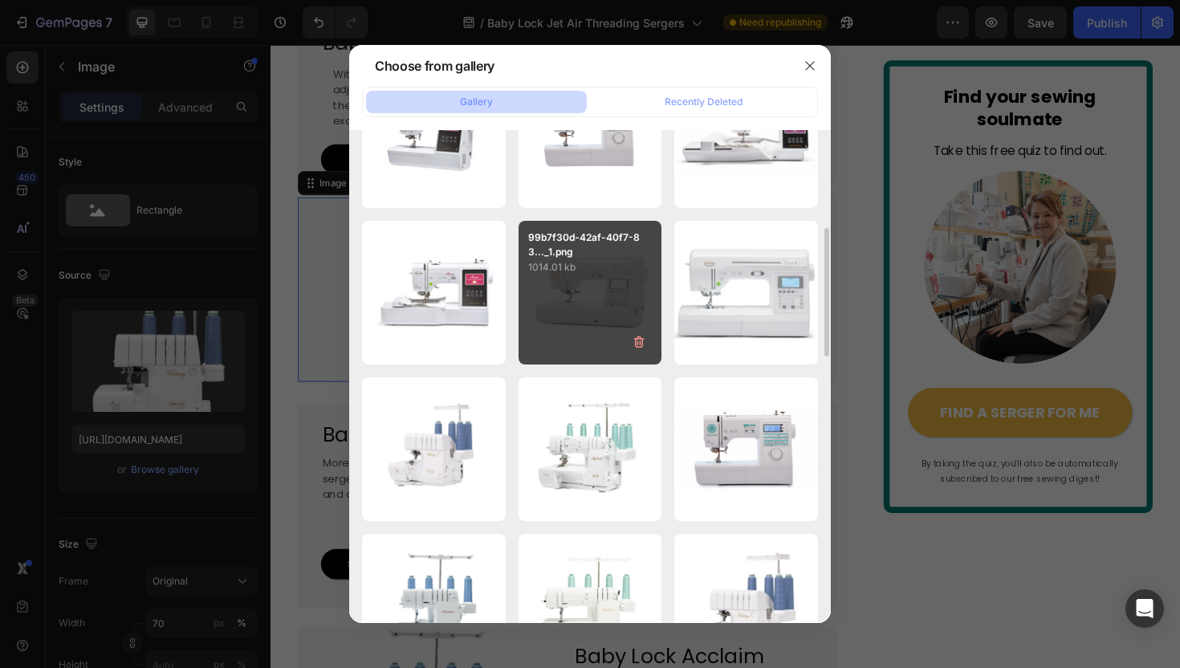
scroll to position [705, 0]
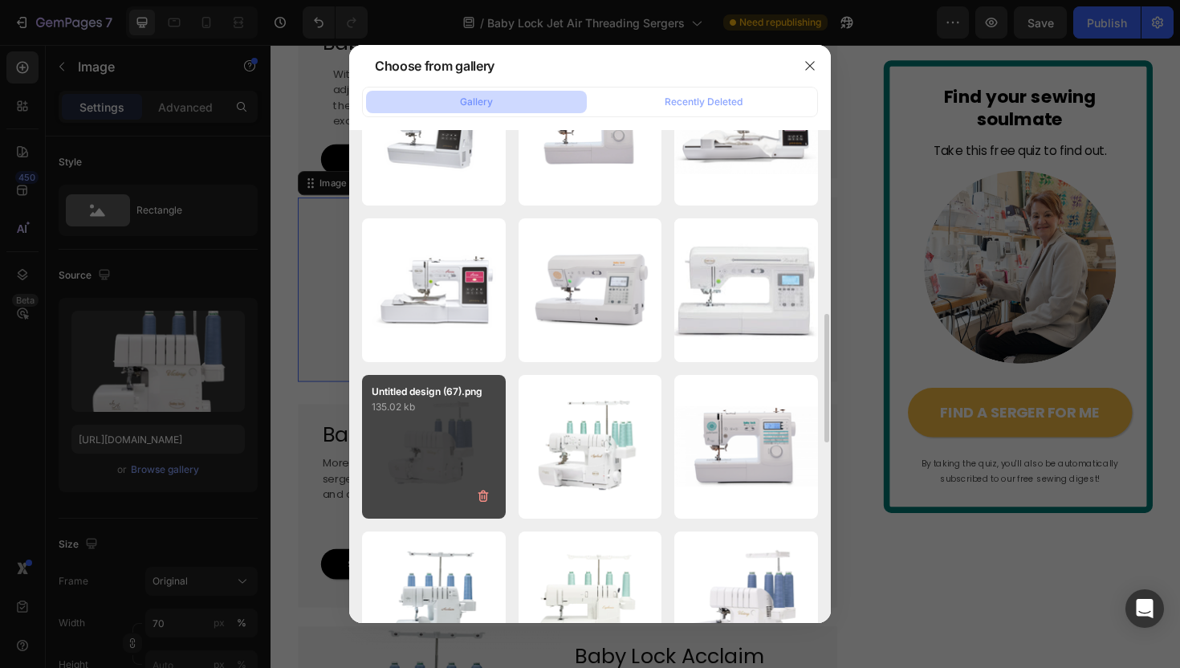
click at [447, 445] on div "Untitled design (67).png 135.02 kb" at bounding box center [434, 447] width 144 height 144
type input "https://cdn.shopify.com/s/files/1/1628/9107/files/gempages_576596163864560466-9…"
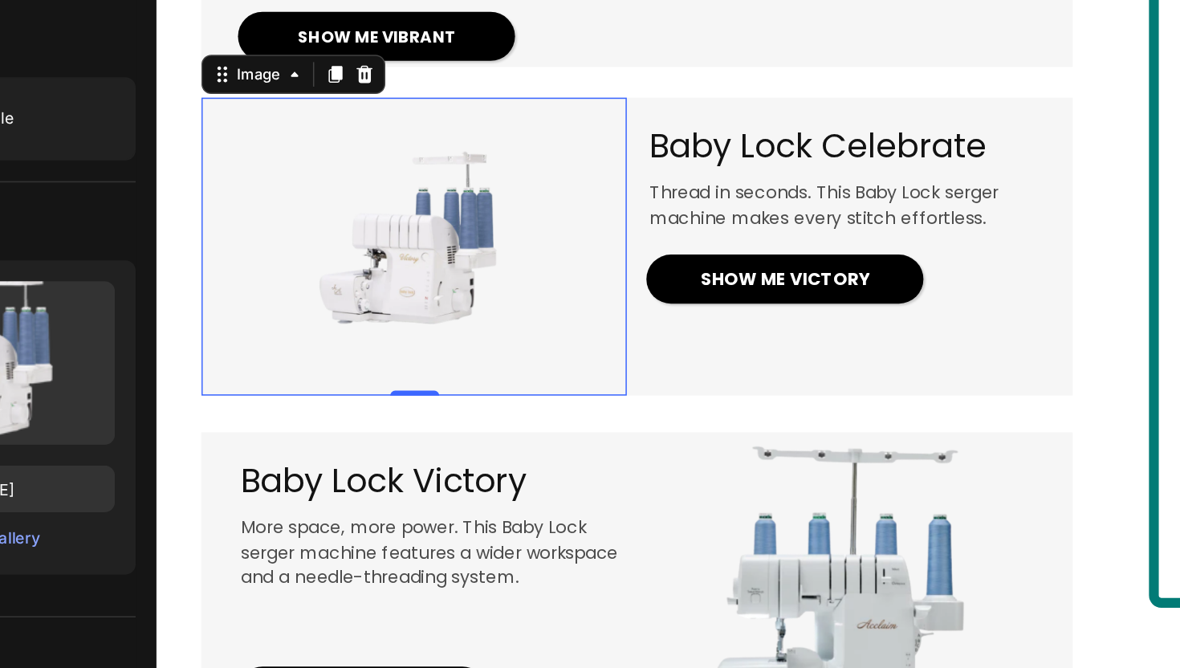
click at [349, 184] on img at bounding box center [323, 110] width 195 height 195
click at [186, 469] on div "Browse gallery" at bounding box center [165, 469] width 68 height 14
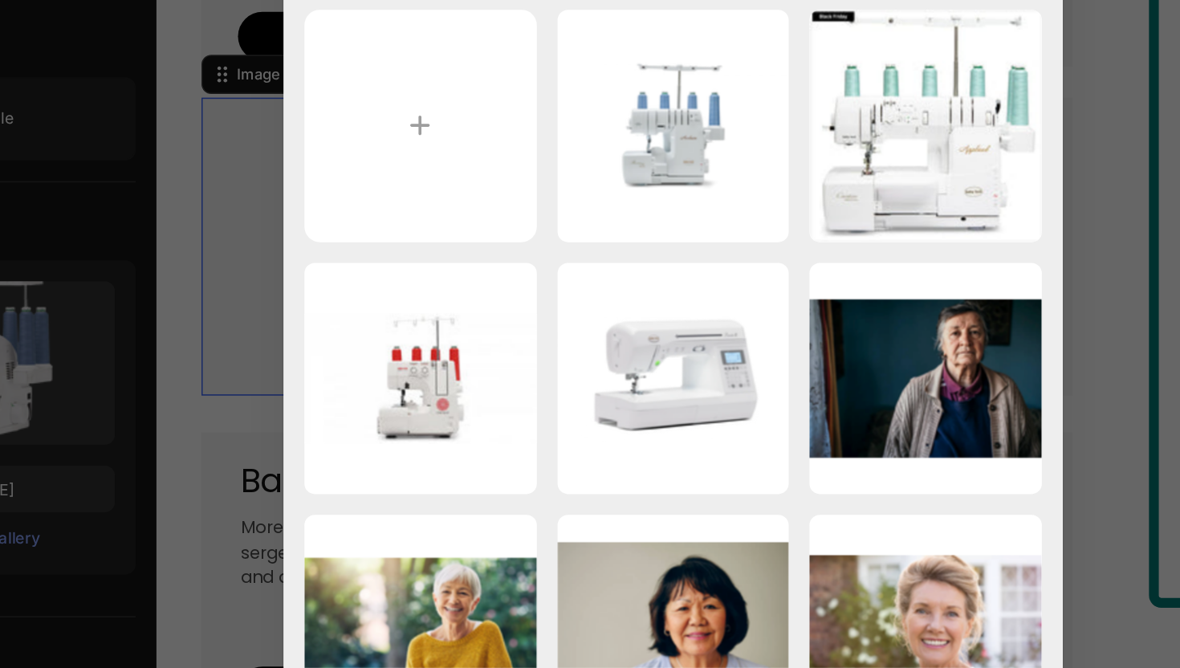
click at [297, 386] on div at bounding box center [590, 334] width 1180 height 668
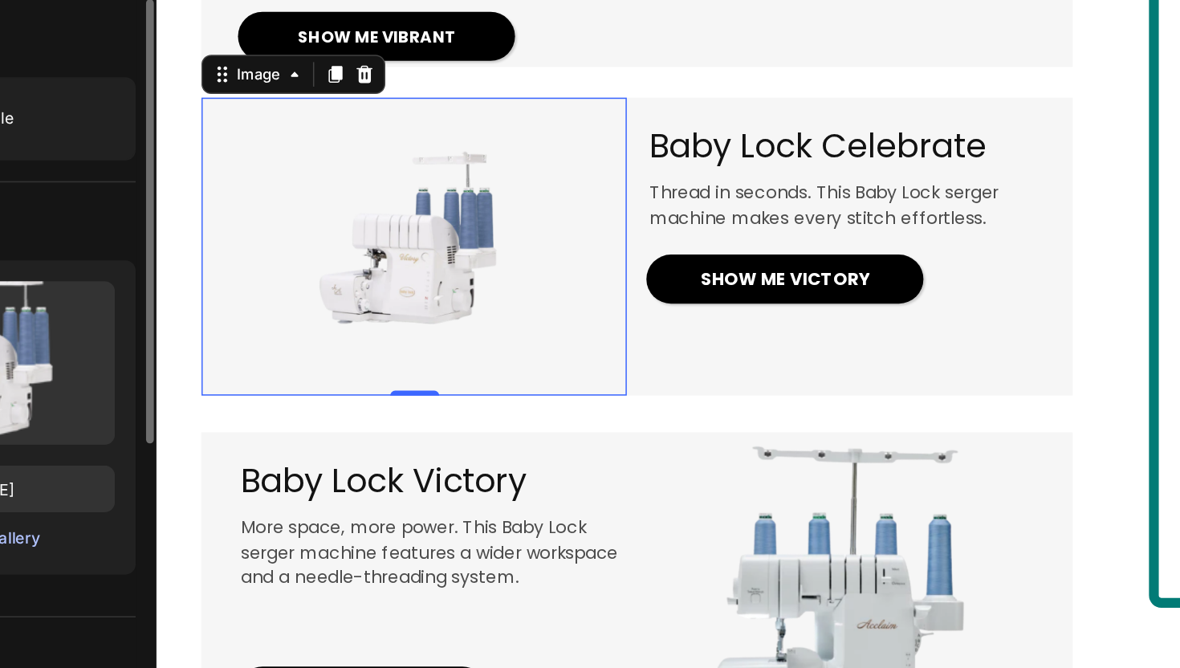
click at [187, 465] on div "Browse gallery" at bounding box center [165, 469] width 68 height 14
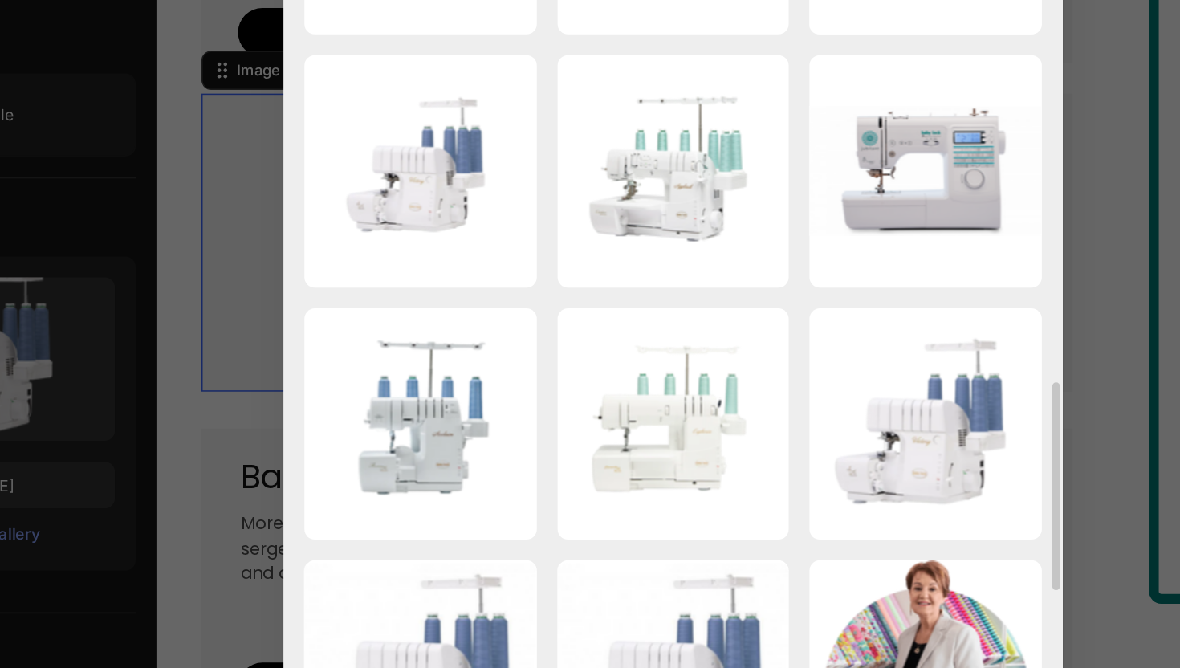
scroll to position [883, 0]
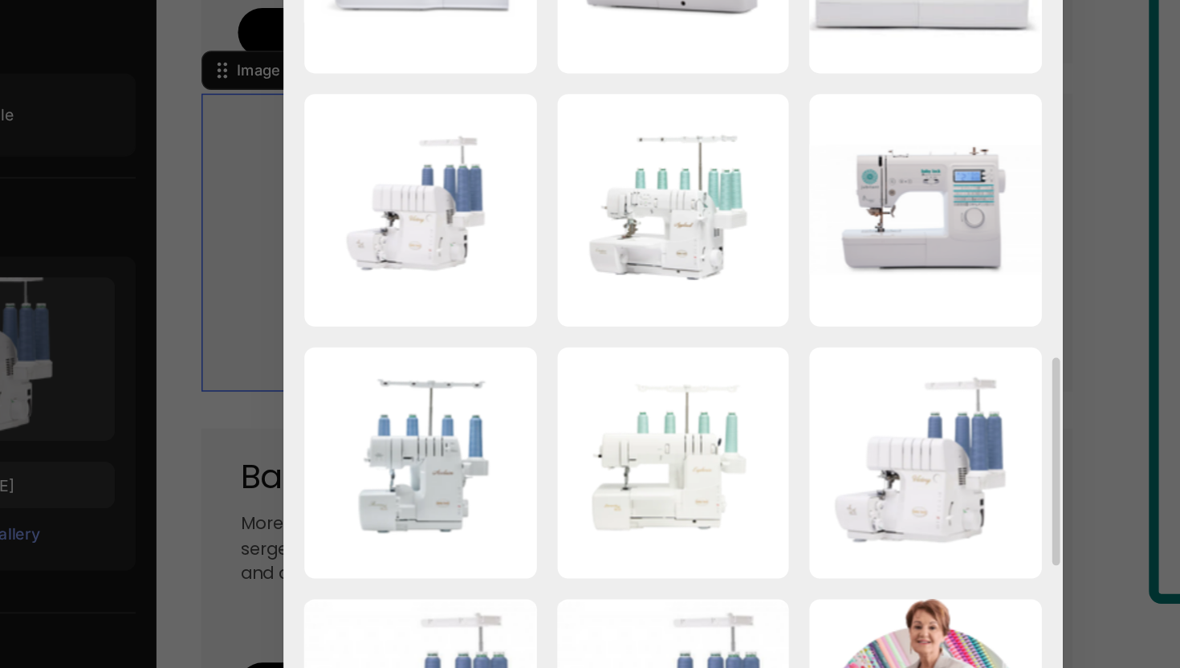
click at [864, 233] on div at bounding box center [590, 334] width 1180 height 668
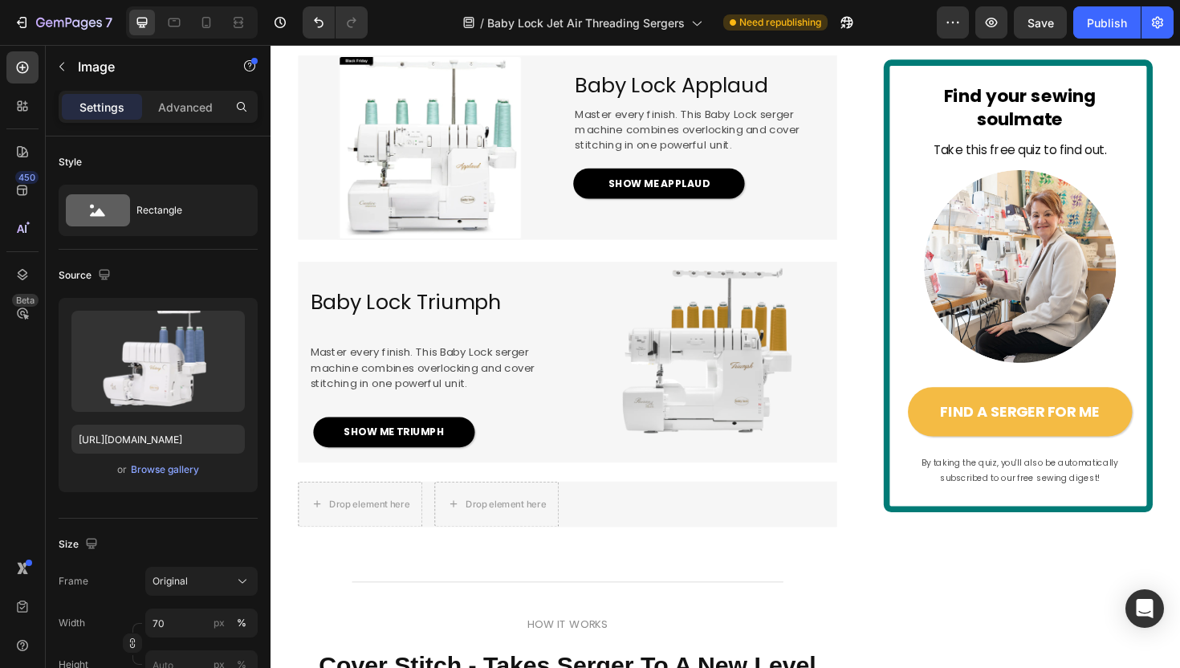
scroll to position [2453, 0]
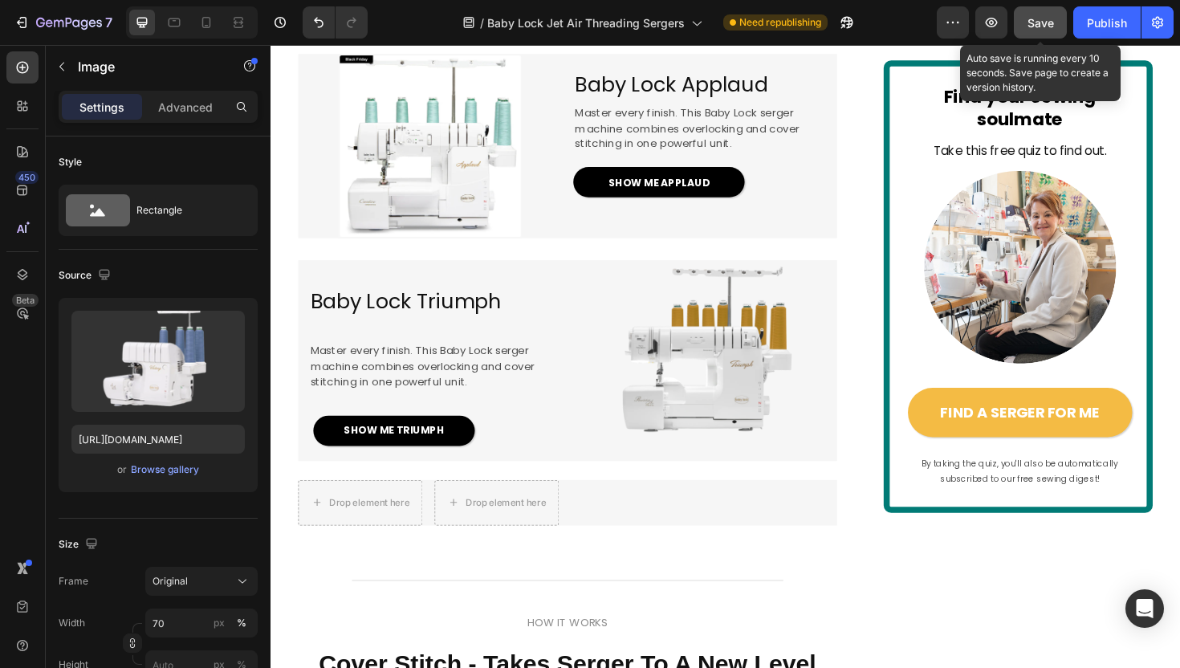
click at [1036, 19] on span "Save" at bounding box center [1040, 23] width 26 height 14
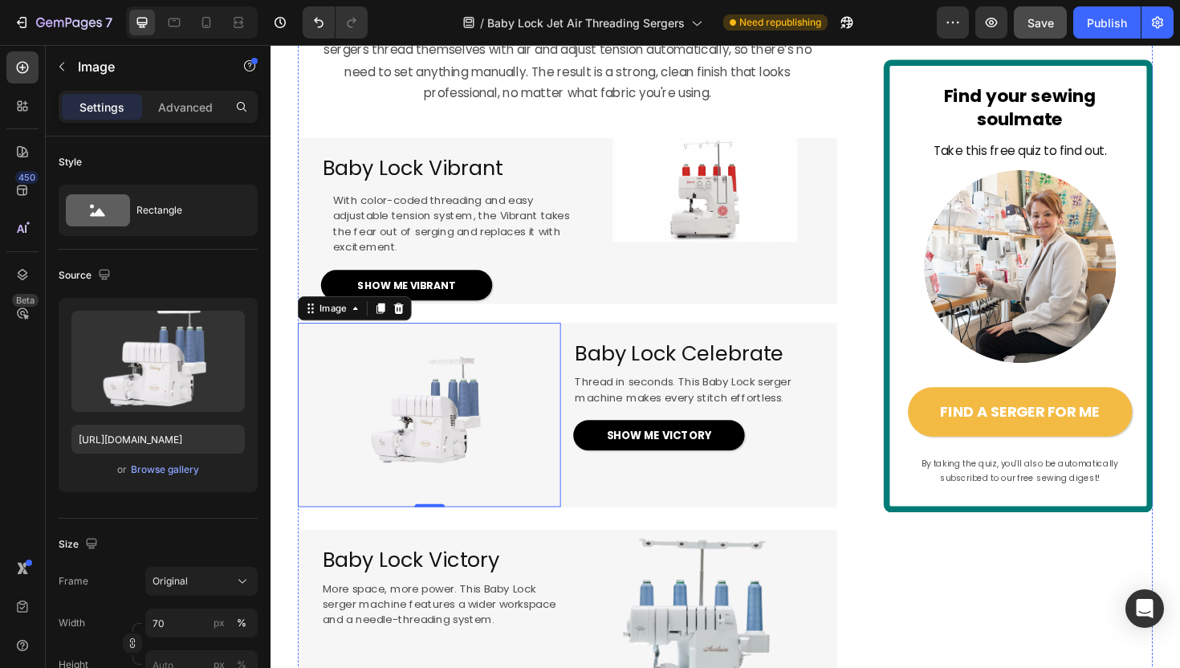
scroll to position [1316, 0]
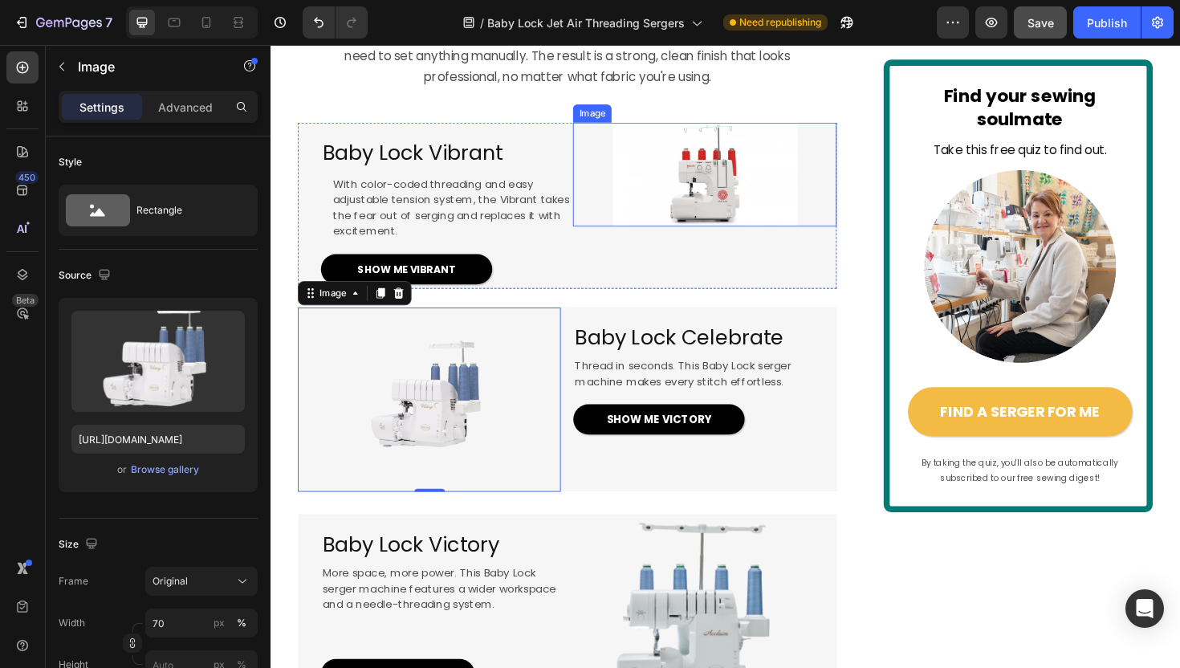
click at [708, 237] on img at bounding box center [729, 182] width 195 height 110
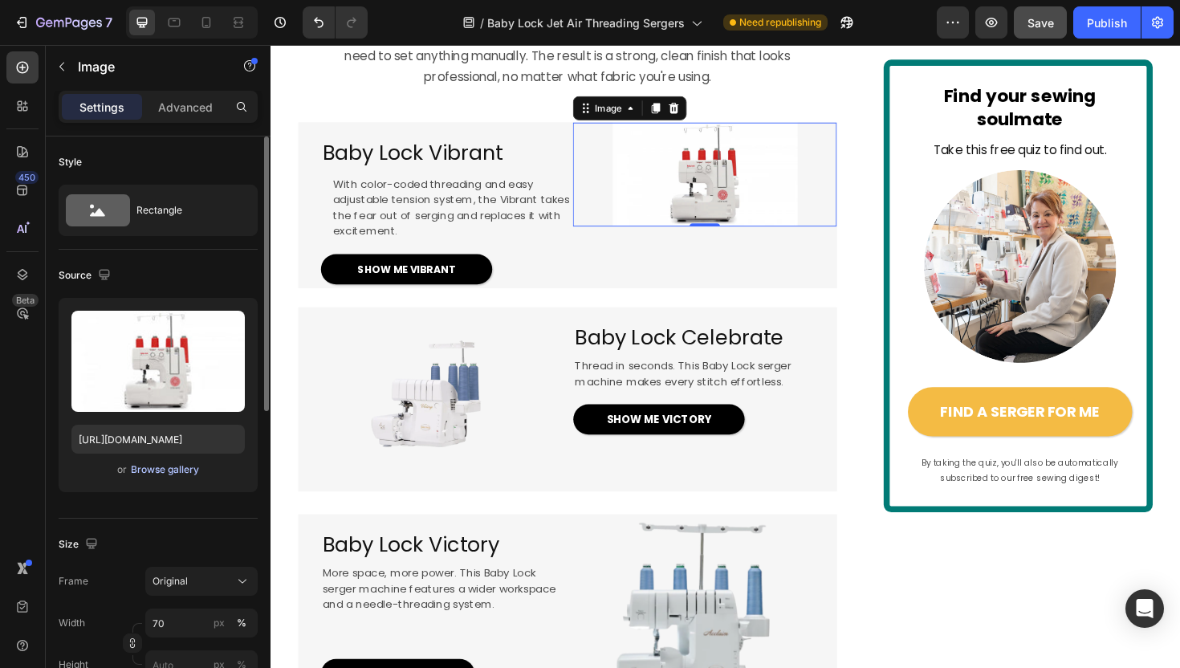
click at [172, 469] on div "Browse gallery" at bounding box center [165, 469] width 68 height 14
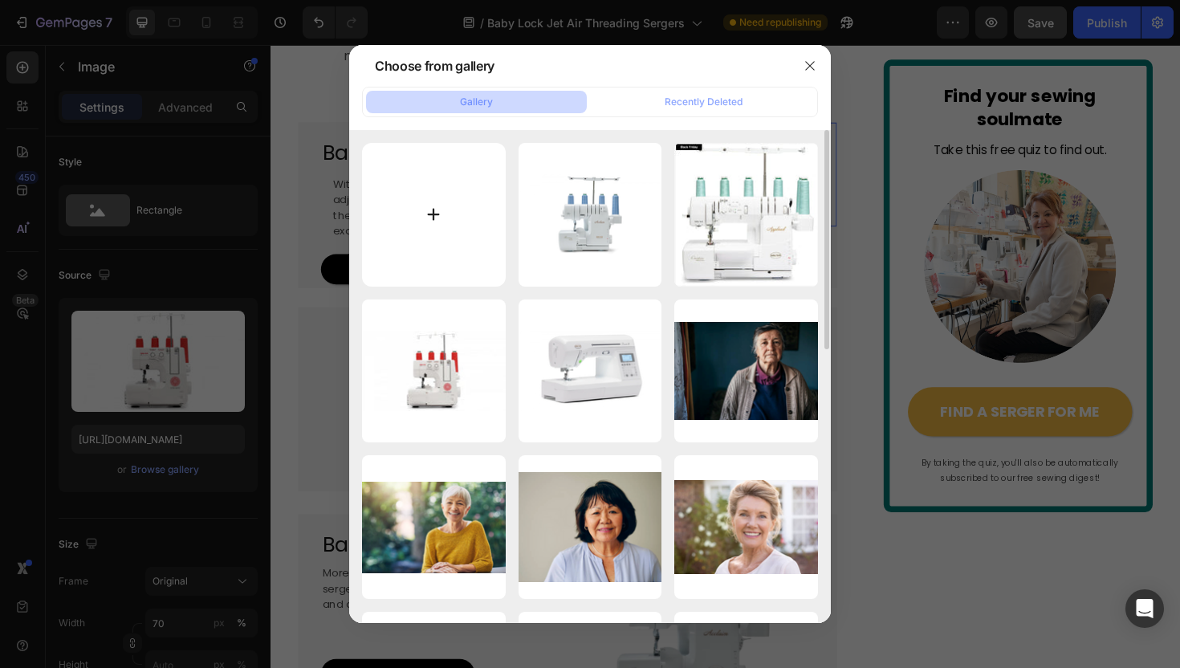
click at [449, 191] on input "file" at bounding box center [434, 215] width 144 height 144
type input "C:\fakepath\BONUS INCLUDED (15).png"
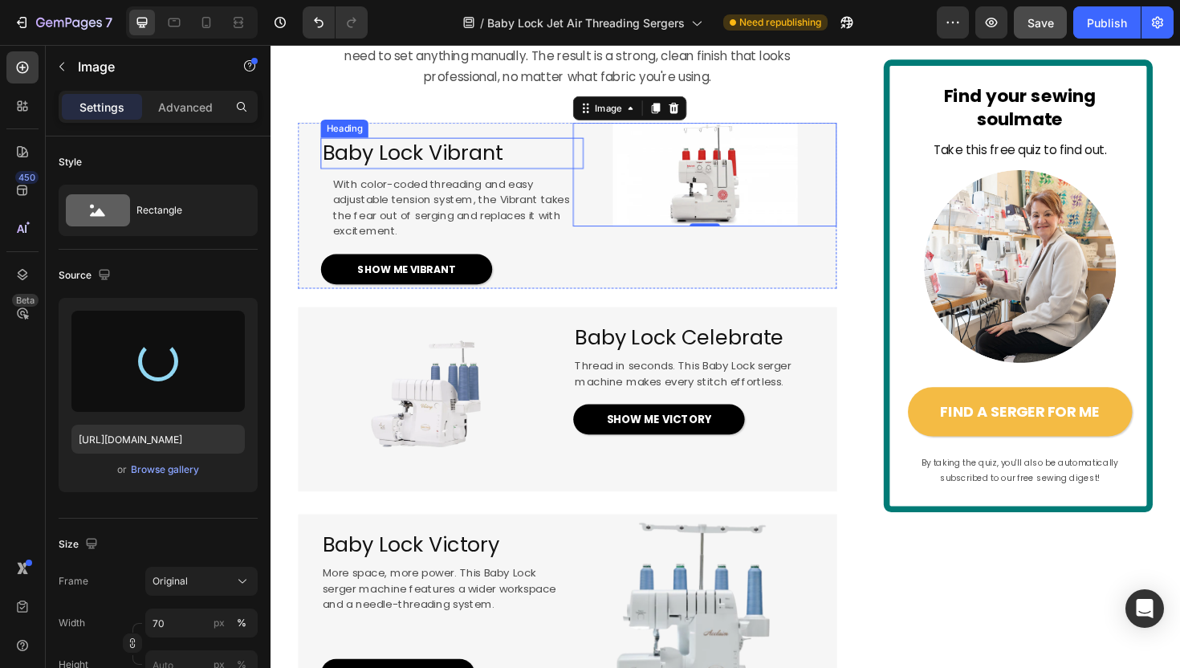
type input "https://cdn.shopify.com/s/files/1/1628/9107/files/gempages_576596163864560466-5…"
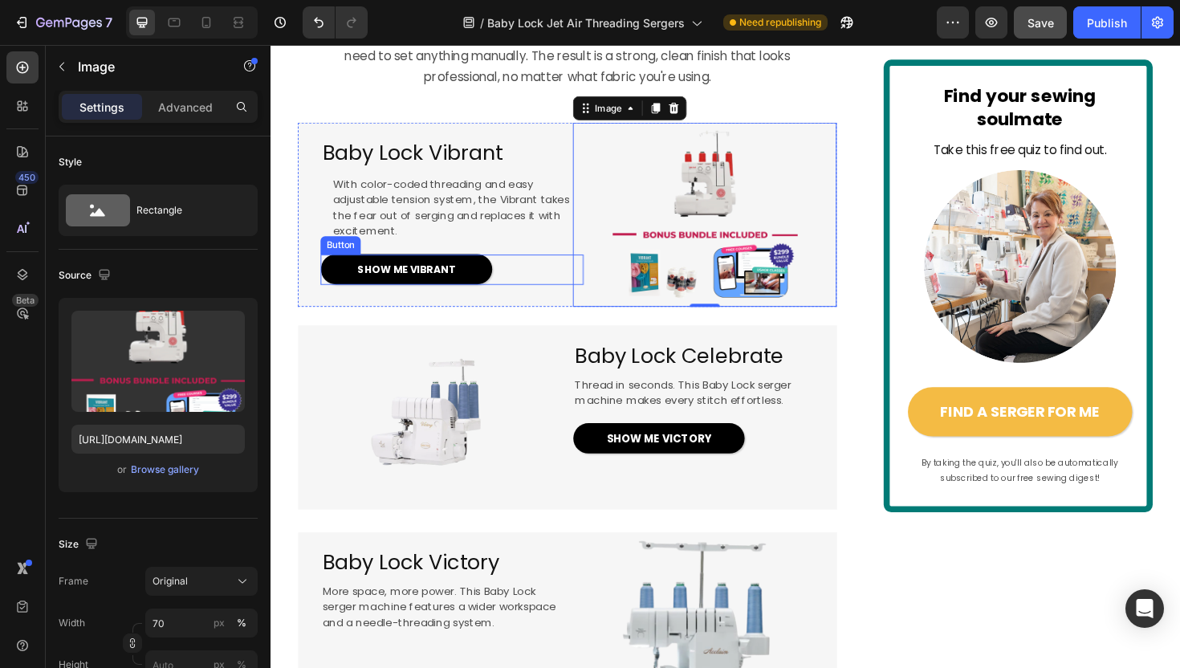
click at [517, 299] on div "SHOW ME VIBRANT Button" at bounding box center [462, 282] width 278 height 32
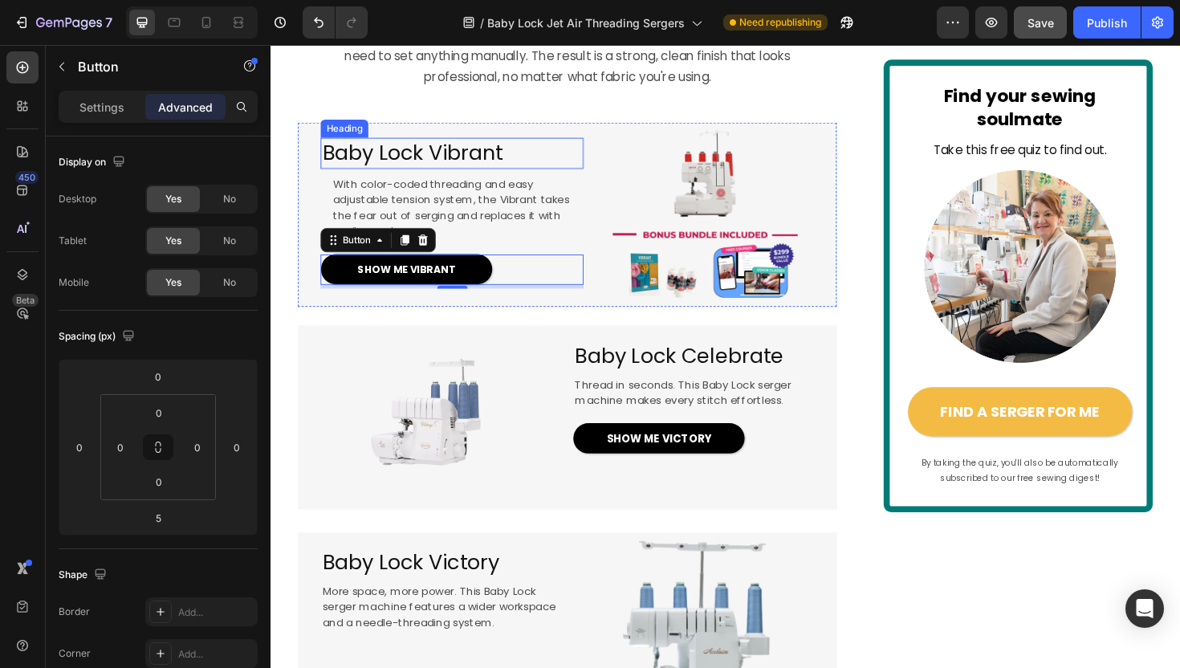
click at [522, 173] on p "⁠⁠⁠⁠⁠⁠⁠ Baby Lock Vibrant" at bounding box center [462, 158] width 275 height 29
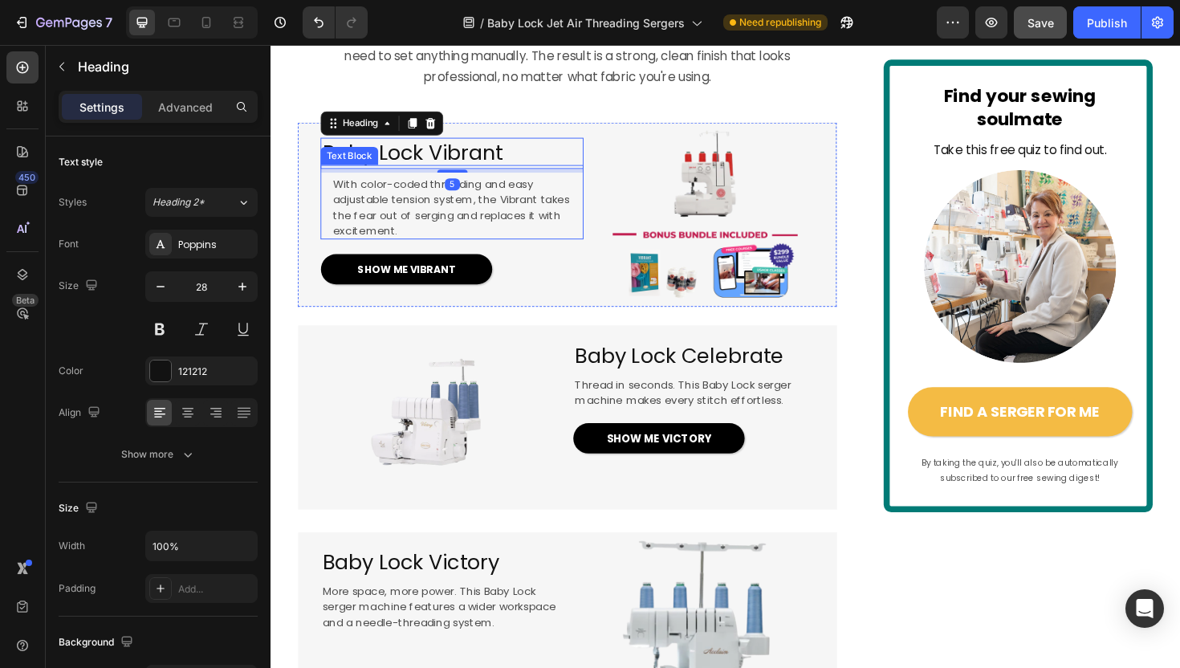
click at [383, 250] on span "With color-coded threading and easy adjustable tension system, the Vibrant take…" at bounding box center [461, 218] width 250 height 66
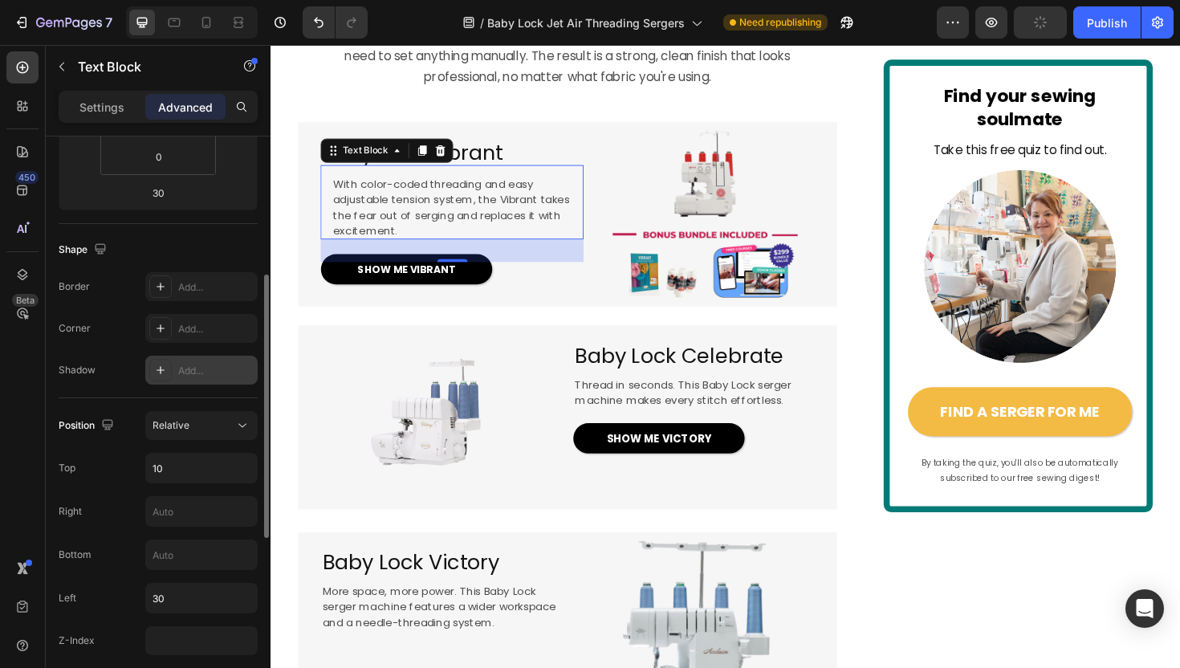
scroll to position [0, 0]
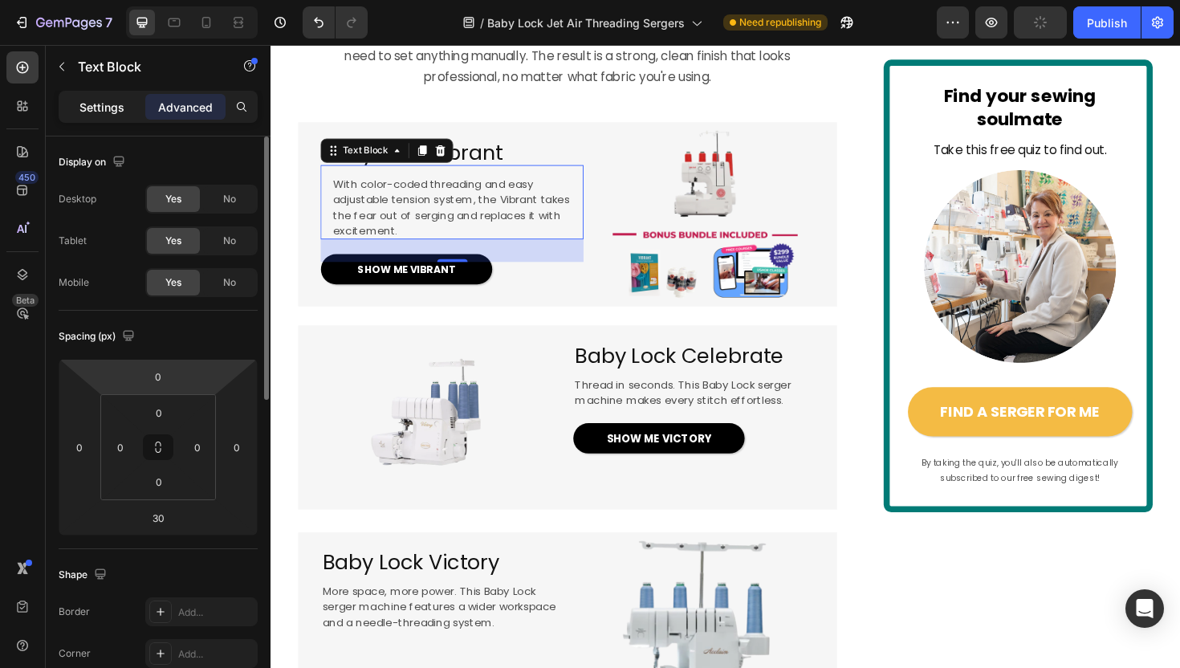
click at [120, 108] on p "Settings" at bounding box center [101, 107] width 45 height 17
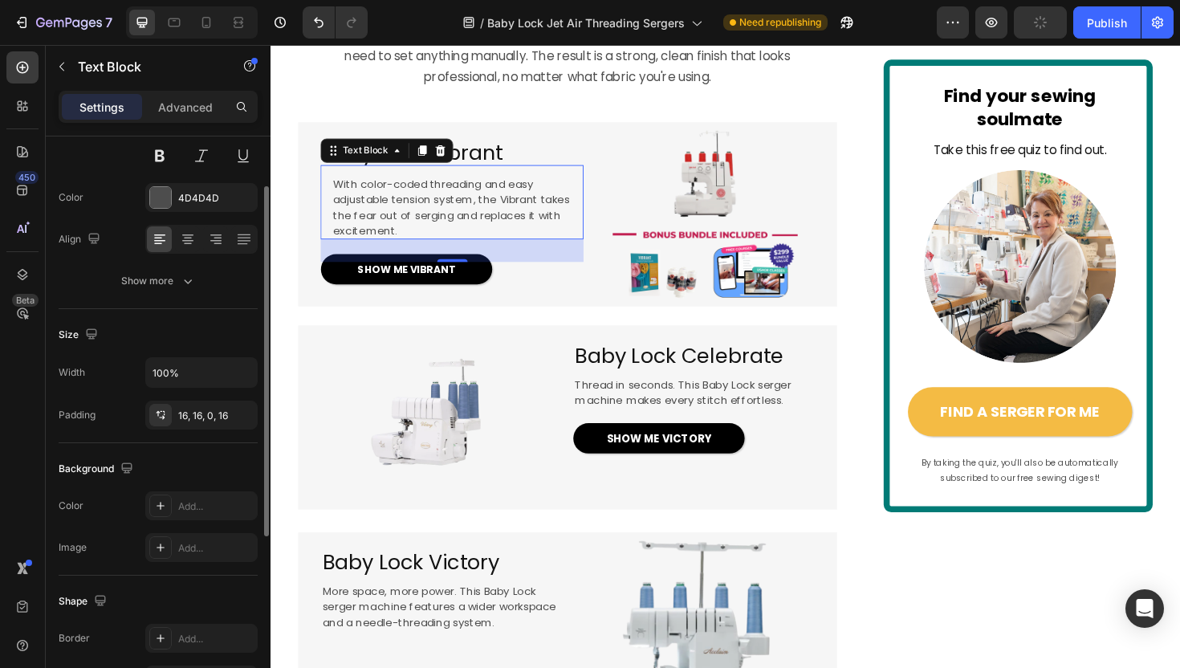
scroll to position [236, 0]
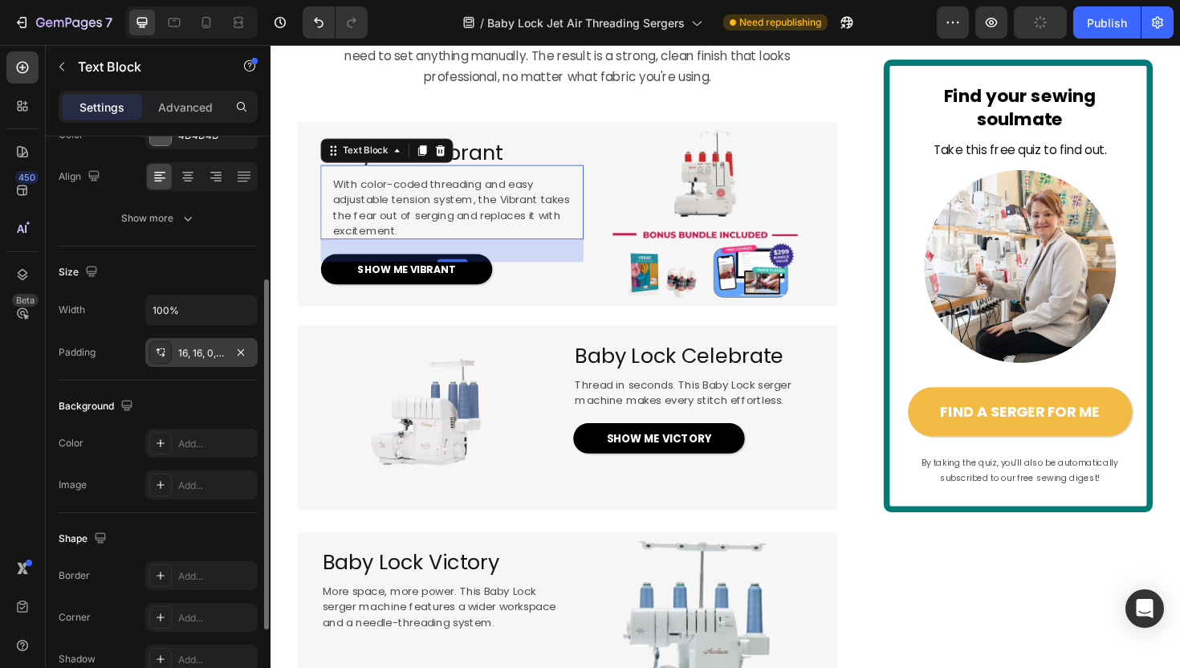
click at [189, 355] on div "16, 16, 0, 16" at bounding box center [201, 353] width 47 height 14
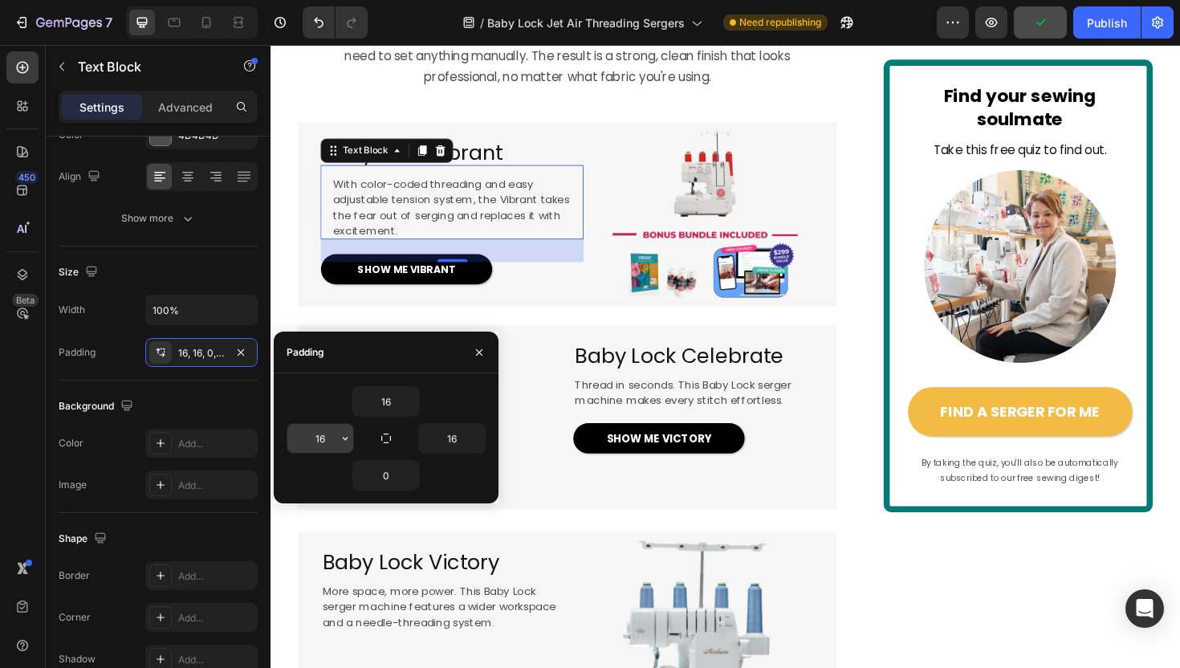
click at [316, 441] on input "16" at bounding box center [320, 438] width 66 height 29
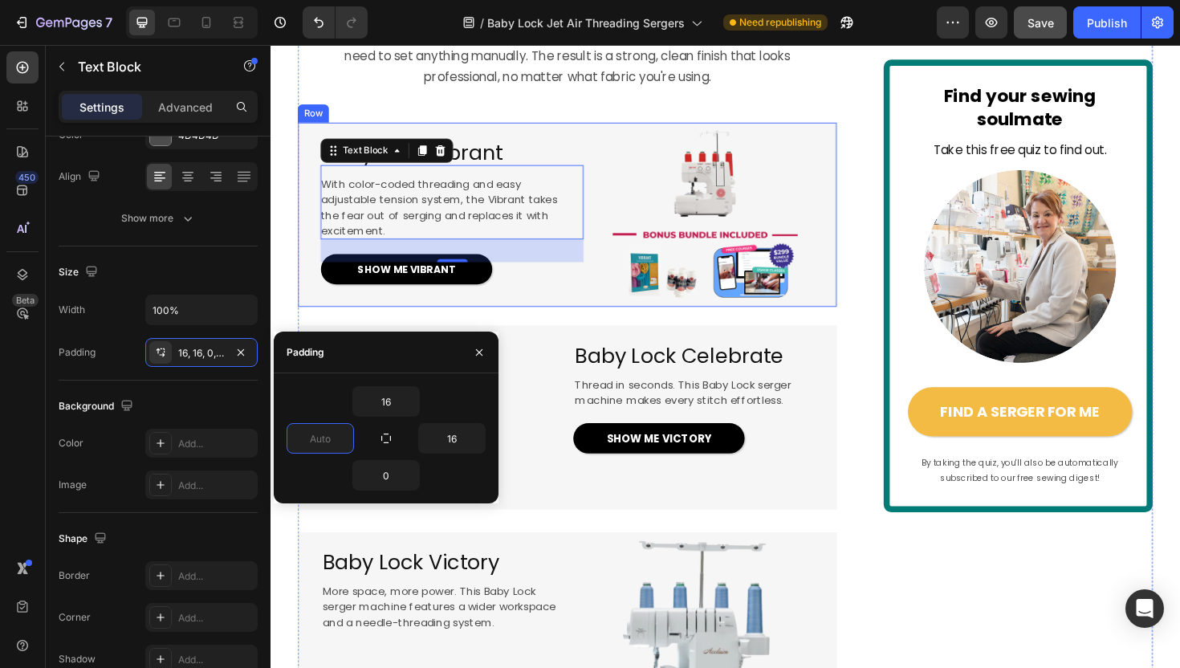
click at [292, 316] on div "EXCLUSIVE TO BABY LOCK Text Block Image 4.5 / 172 happy sewists (and counting!)…" at bounding box center [751, 666] width 937 height 3808
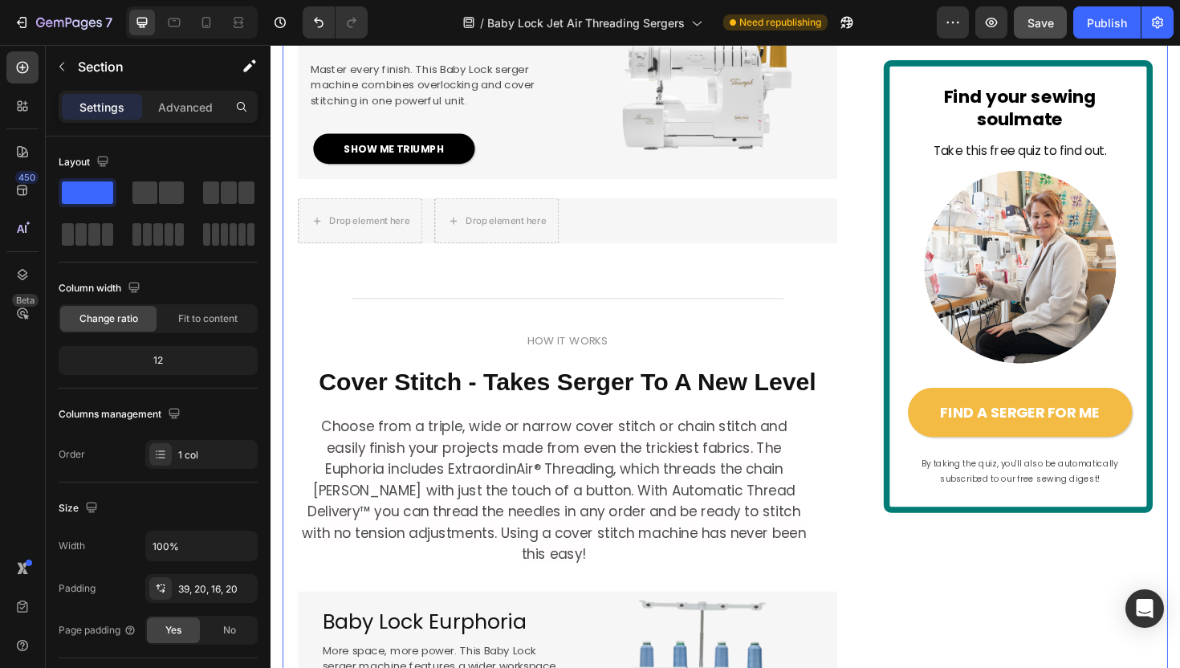
scroll to position [2753, 0]
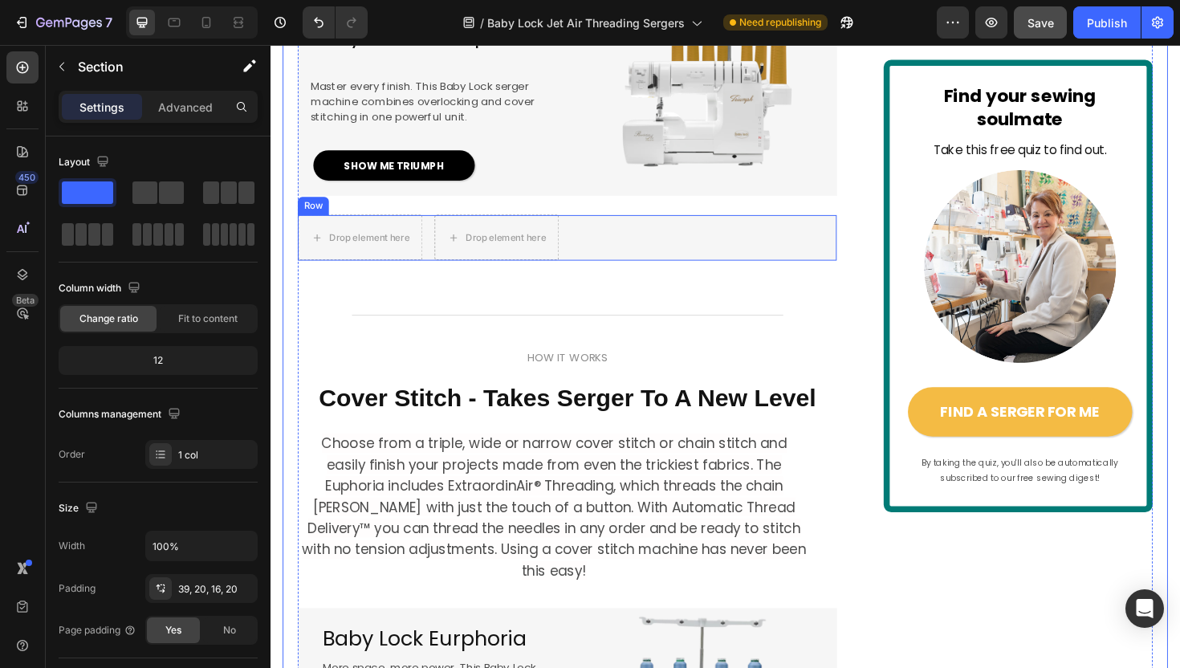
click at [776, 273] on div "Drop element here Drop element here Row" at bounding box center [584, 249] width 571 height 48
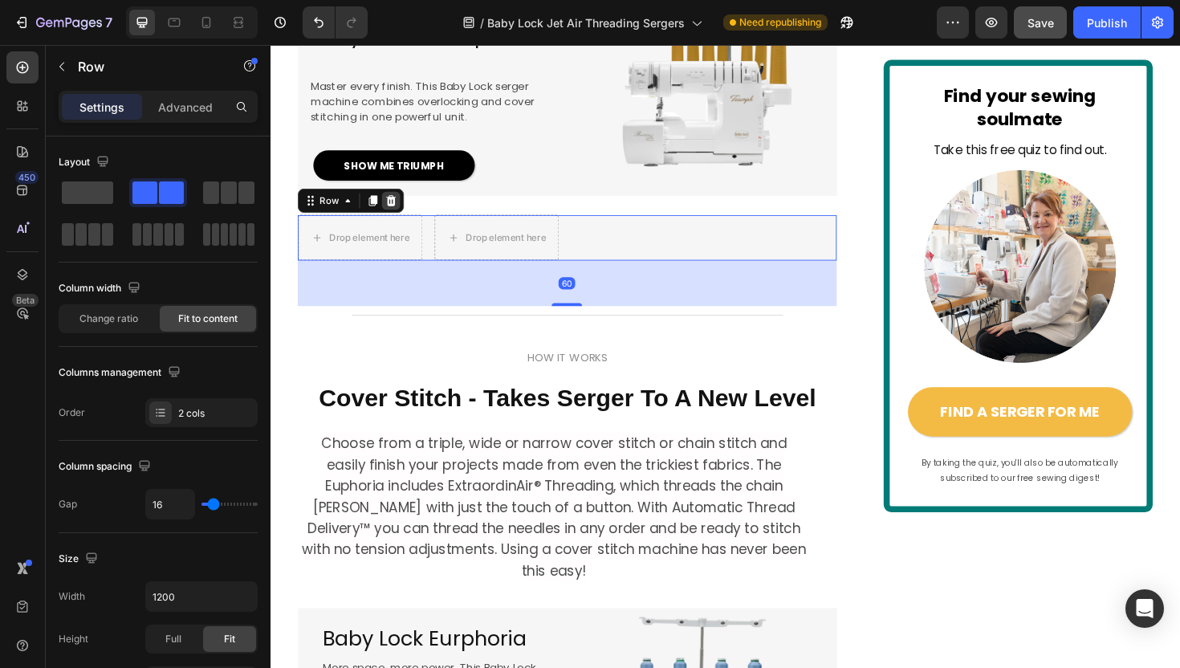
click at [401, 215] on icon at bounding box center [398, 209] width 10 height 11
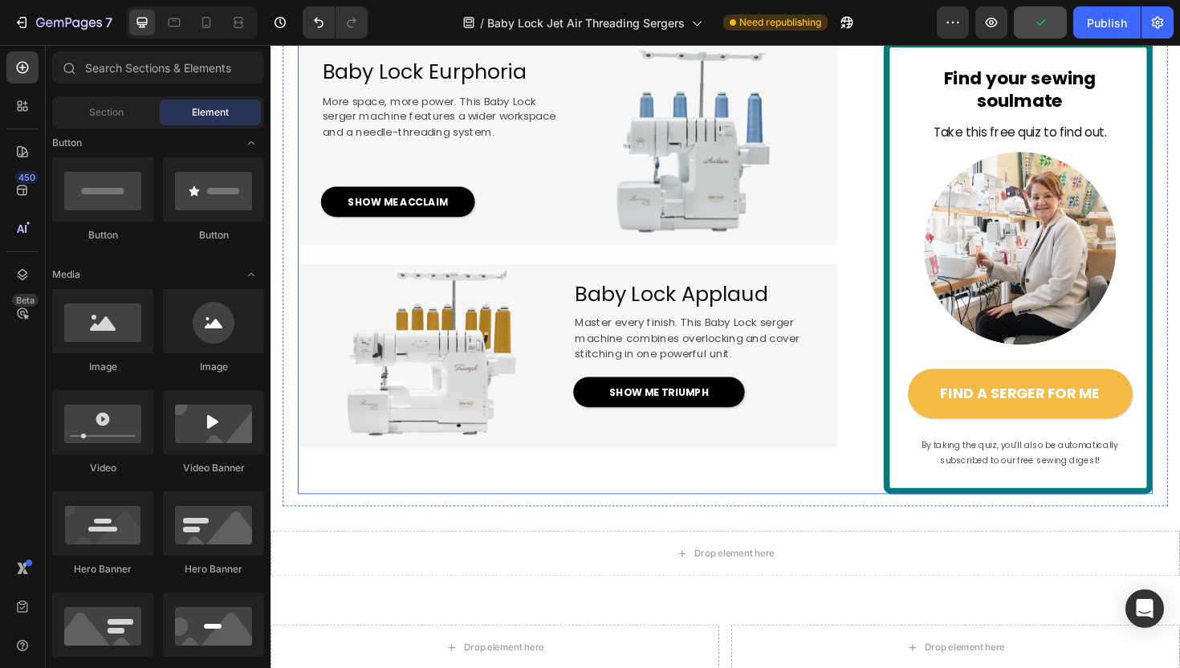
scroll to position [3256, 0]
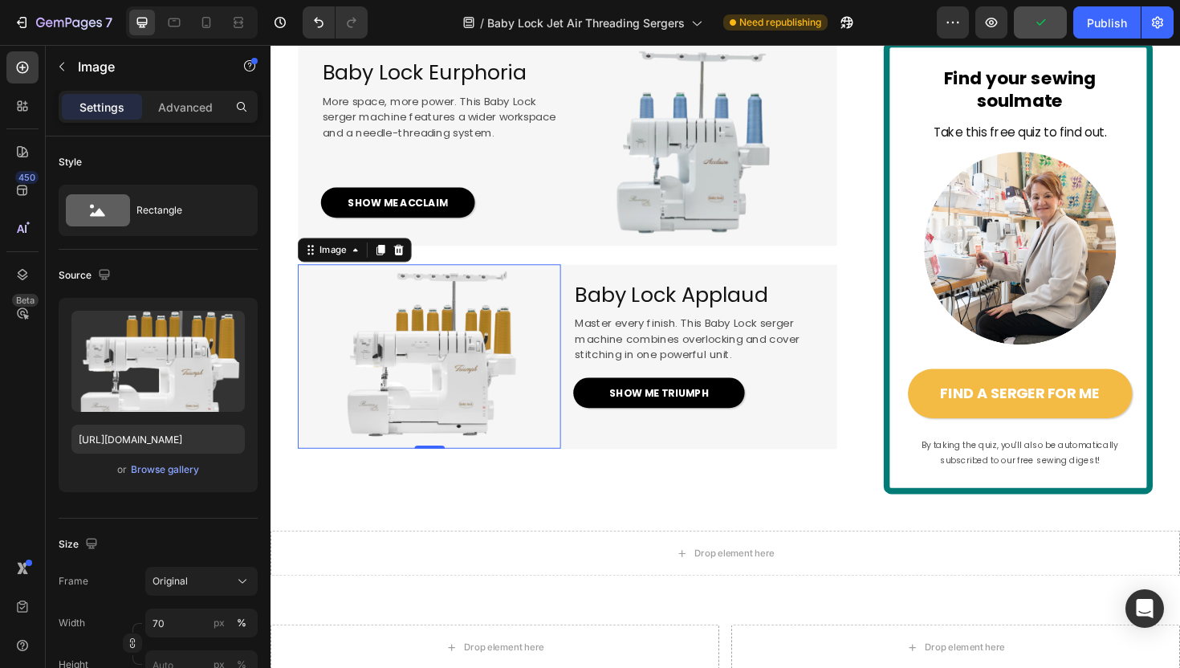
click at [571, 368] on div at bounding box center [438, 375] width 278 height 195
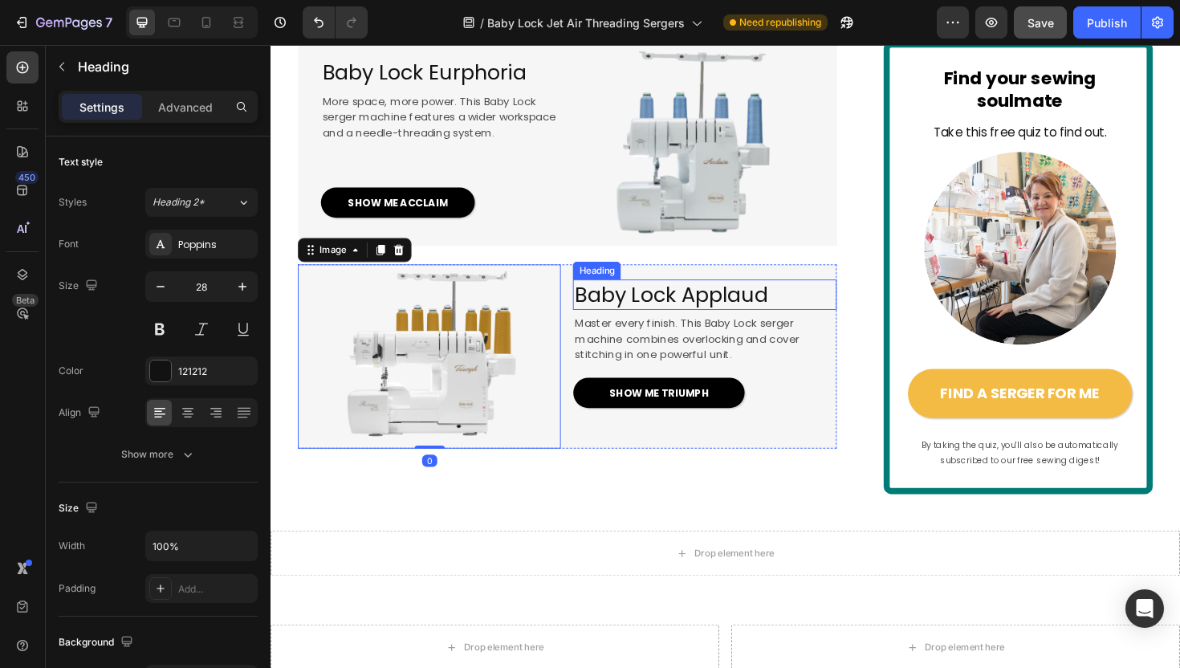
click at [605, 324] on span "Baby Lock Applaud" at bounding box center [694, 310] width 205 height 30
click at [567, 351] on div at bounding box center [438, 375] width 278 height 195
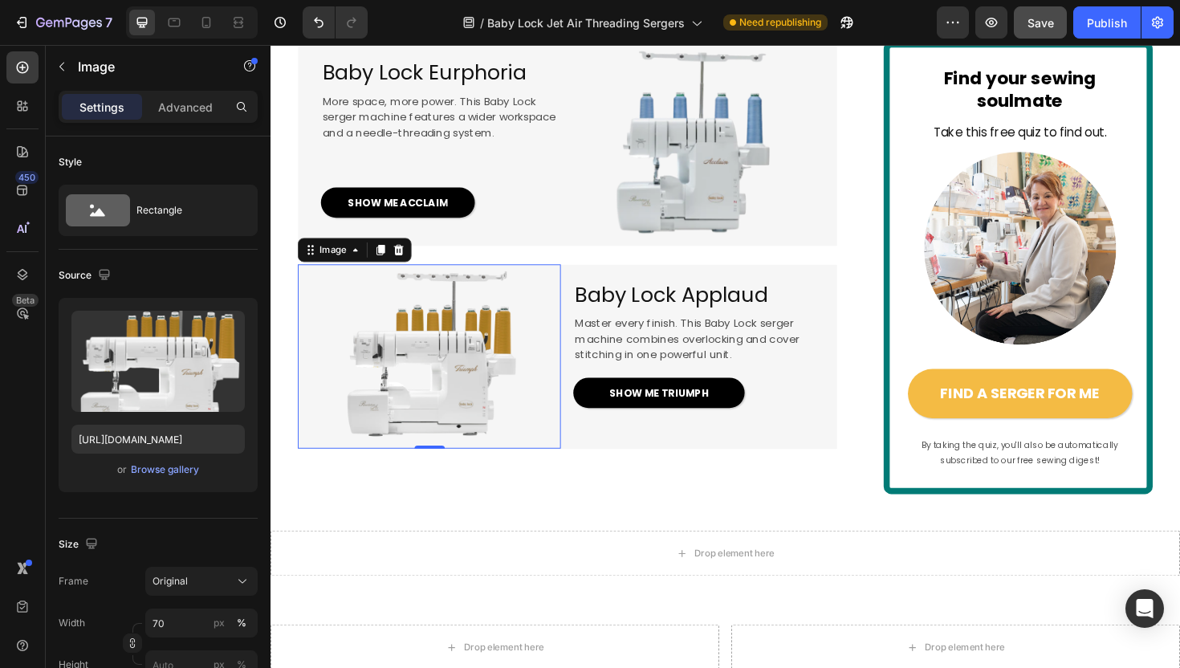
click at [578, 345] on div at bounding box center [438, 375] width 278 height 195
click at [583, 347] on div "Image 0 Baby Lock Applaud Heading Master every finish. This Baby Lock serger ma…" at bounding box center [584, 375] width 571 height 195
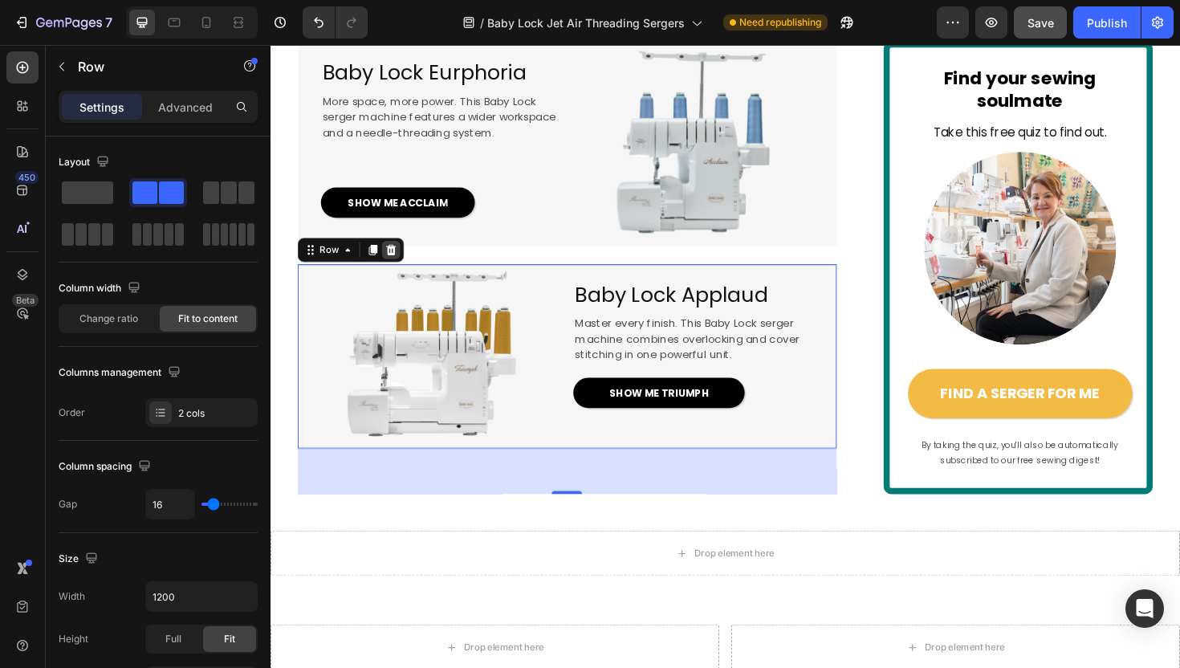
click at [398, 269] on icon at bounding box center [398, 262] width 13 height 13
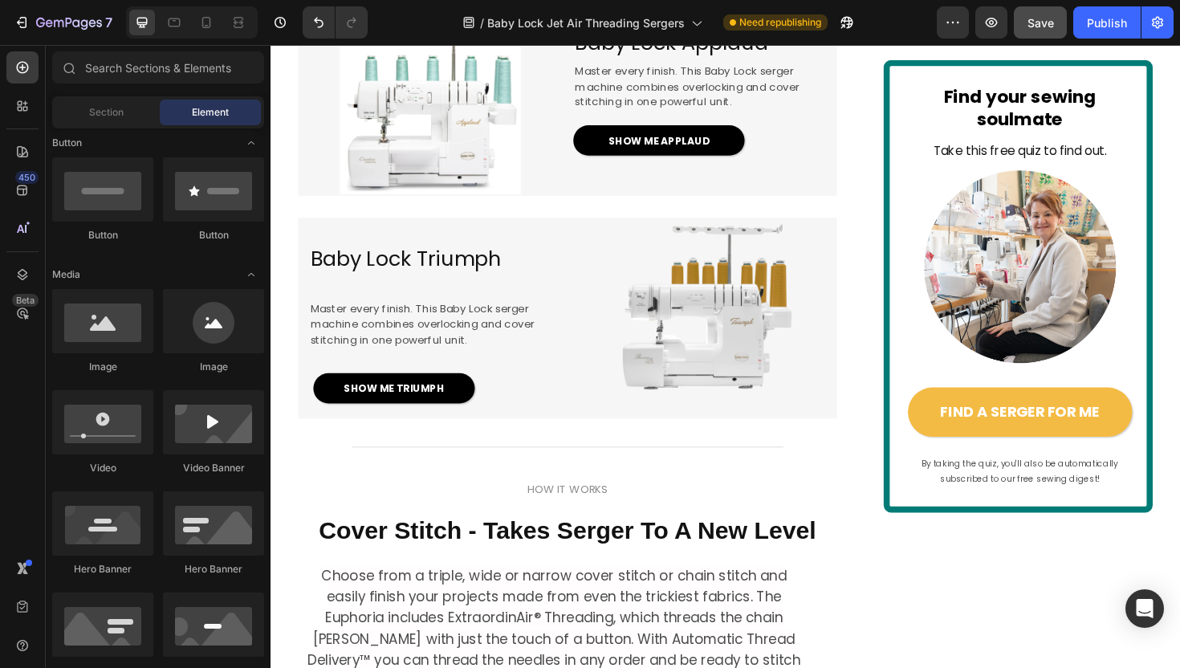
scroll to position [2443, 0]
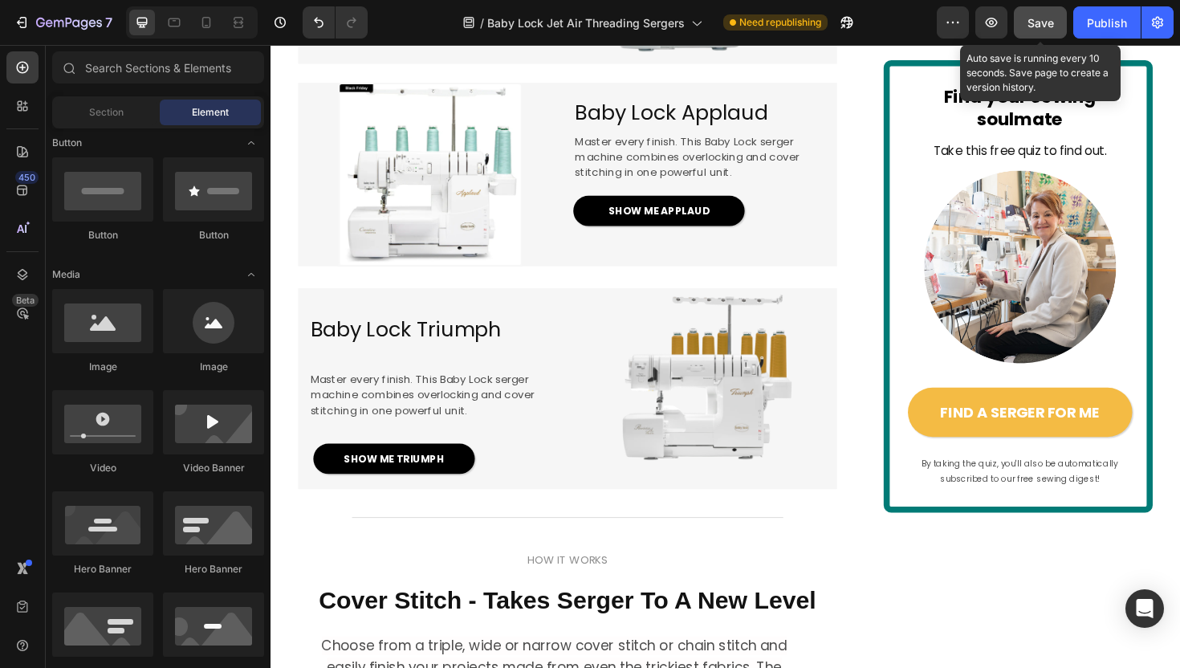
click at [1025, 30] on button "Save" at bounding box center [1040, 22] width 53 height 32
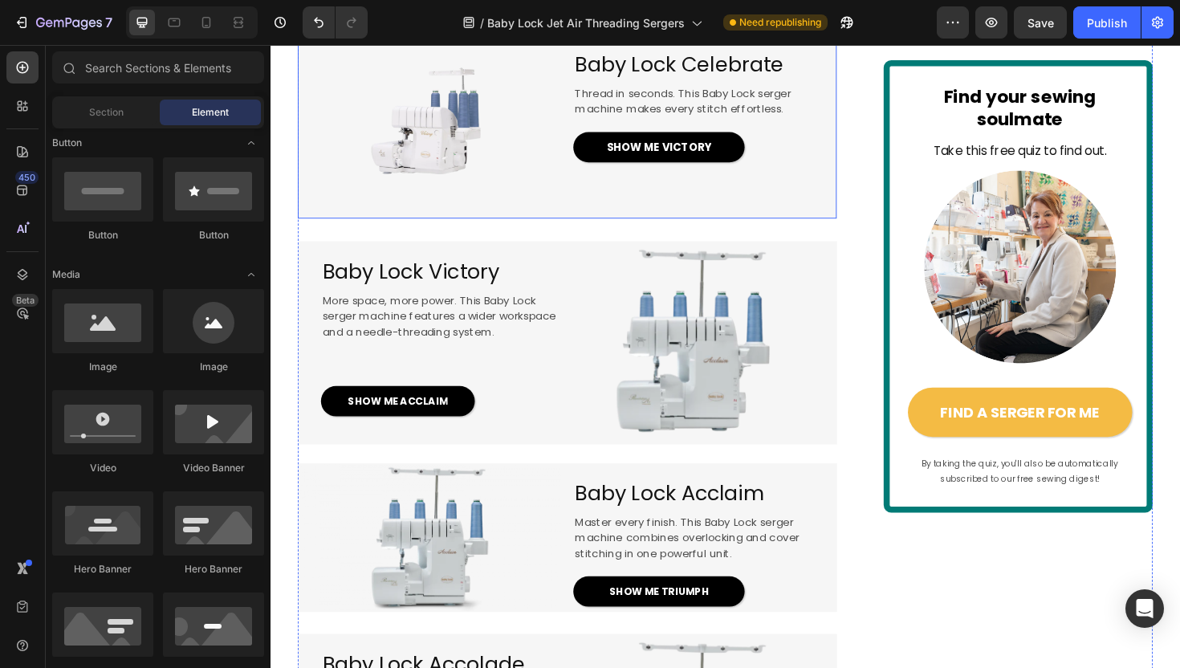
scroll to position [1656, 0]
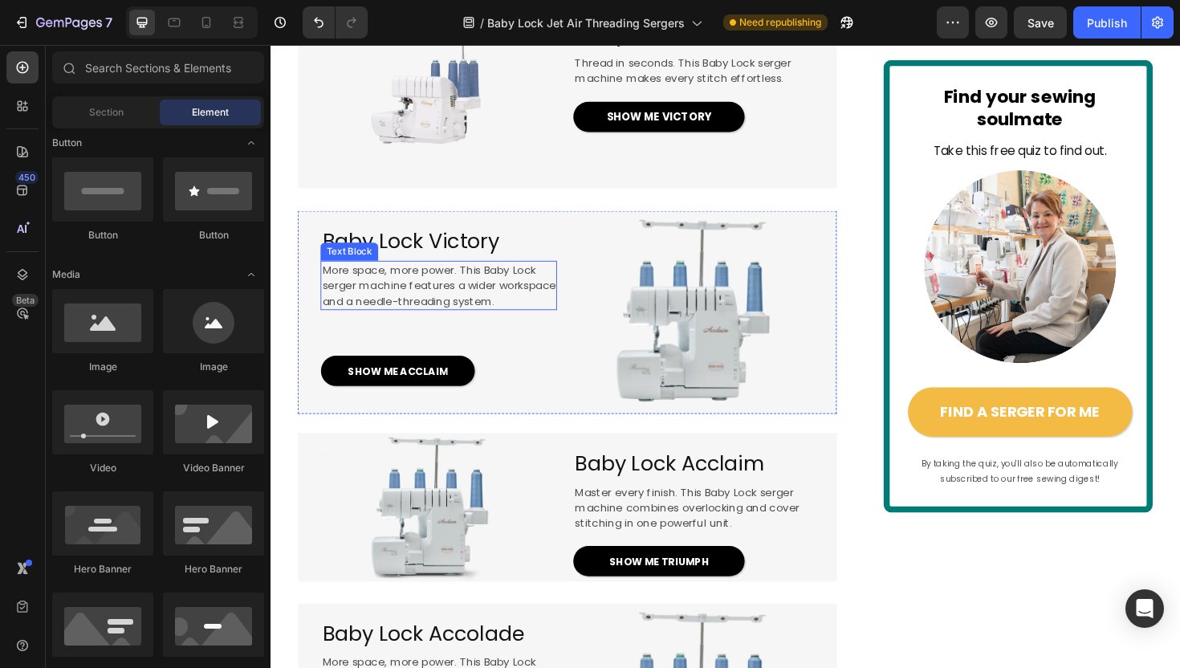
click at [709, 391] on img at bounding box center [715, 328] width 215 height 215
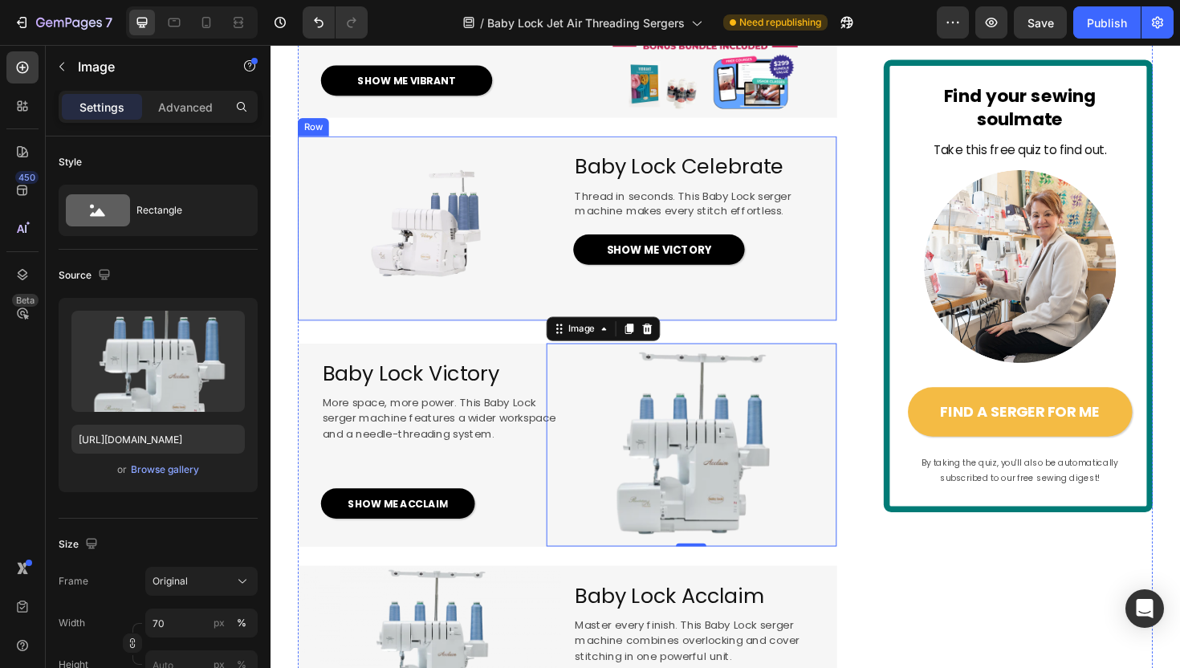
scroll to position [1525, 0]
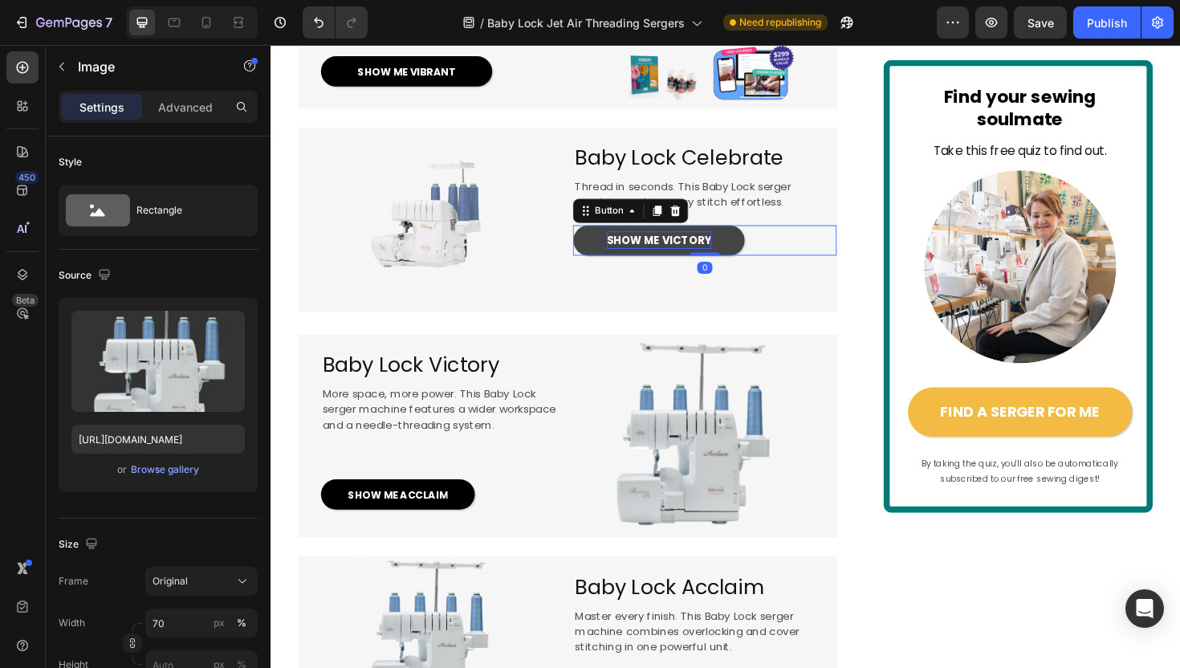
click at [721, 260] on span "SHOW ME VICTORY" at bounding box center [681, 252] width 111 height 16
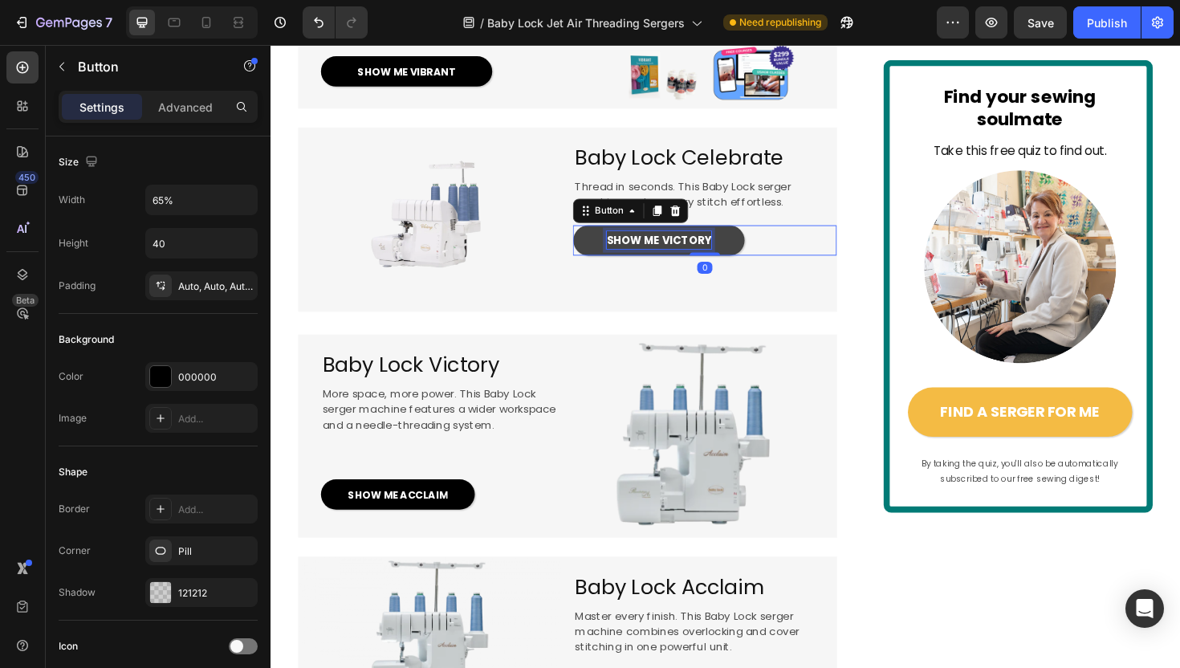
click at [714, 260] on span "SHOW ME VICTORY" at bounding box center [681, 252] width 111 height 16
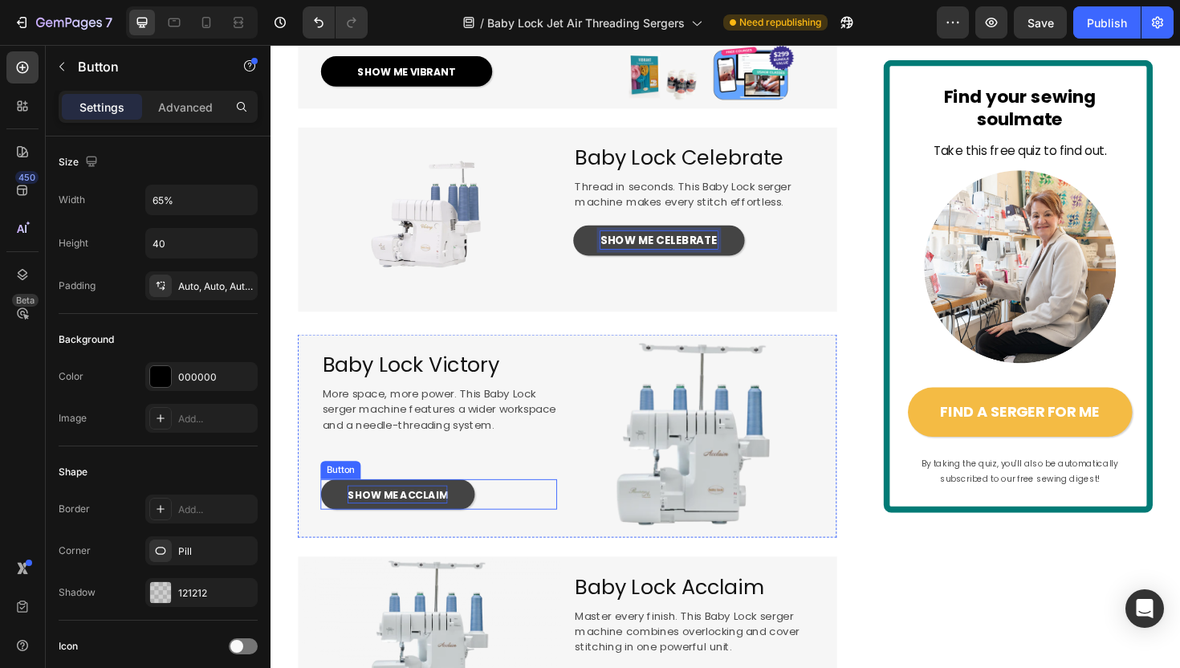
click at [431, 529] on span "SHOW ME ACCLAIM" at bounding box center [404, 521] width 106 height 15
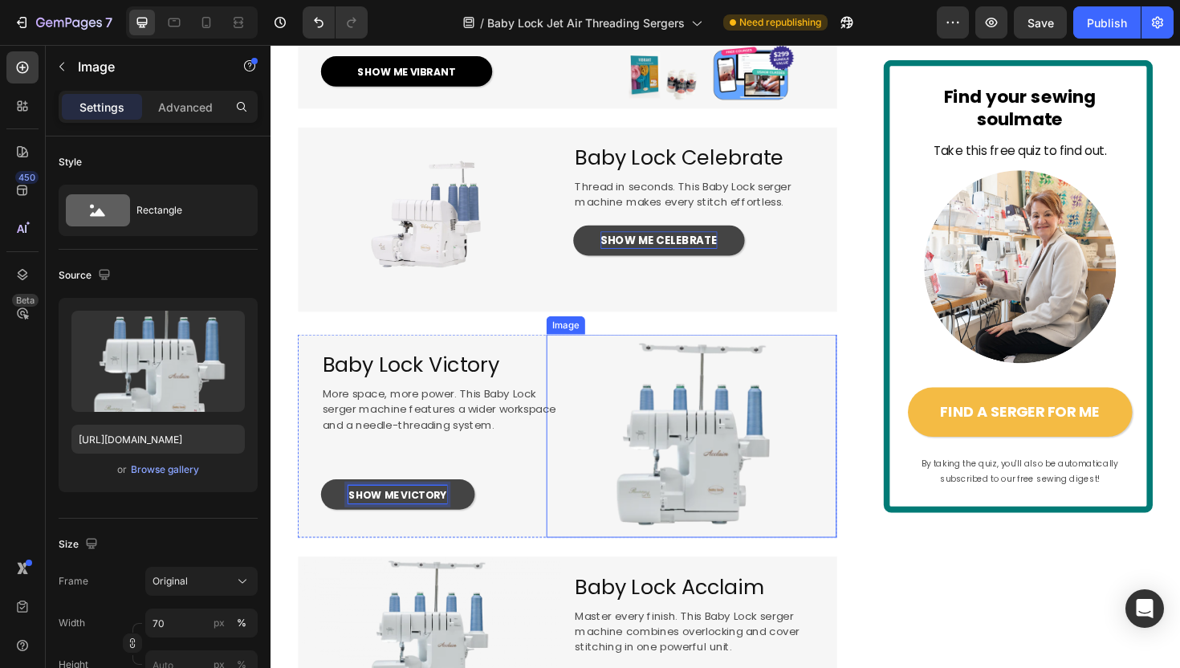
click at [666, 567] on img at bounding box center [715, 458] width 215 height 215
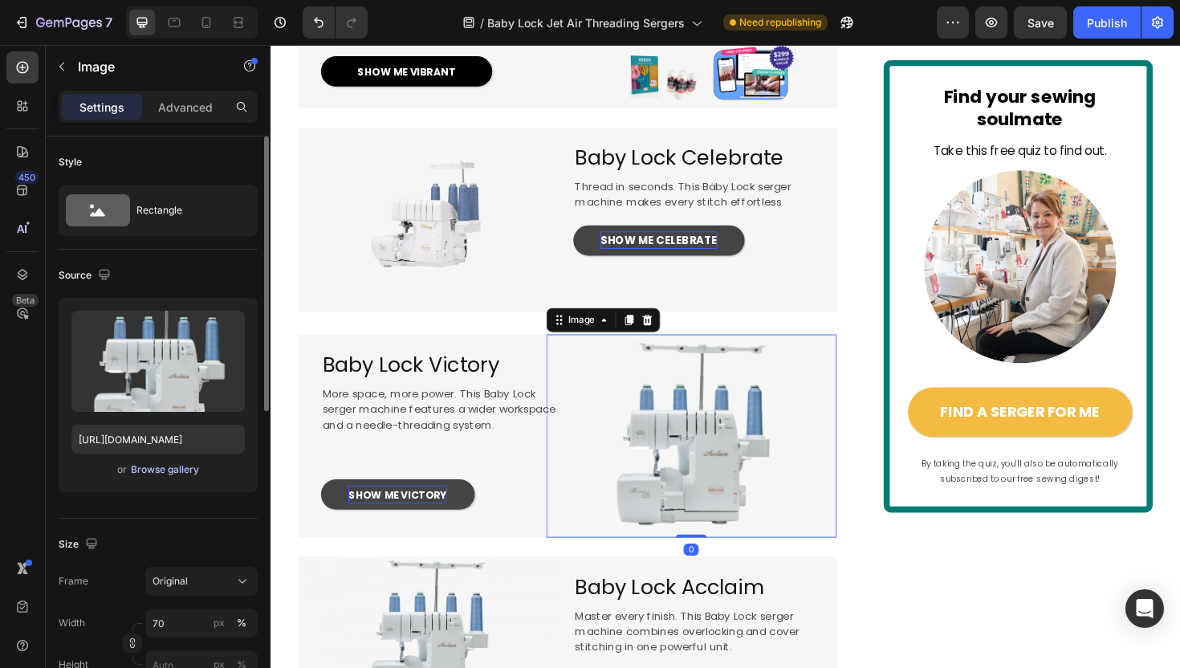
click at [141, 471] on div "Browse gallery" at bounding box center [165, 469] width 68 height 14
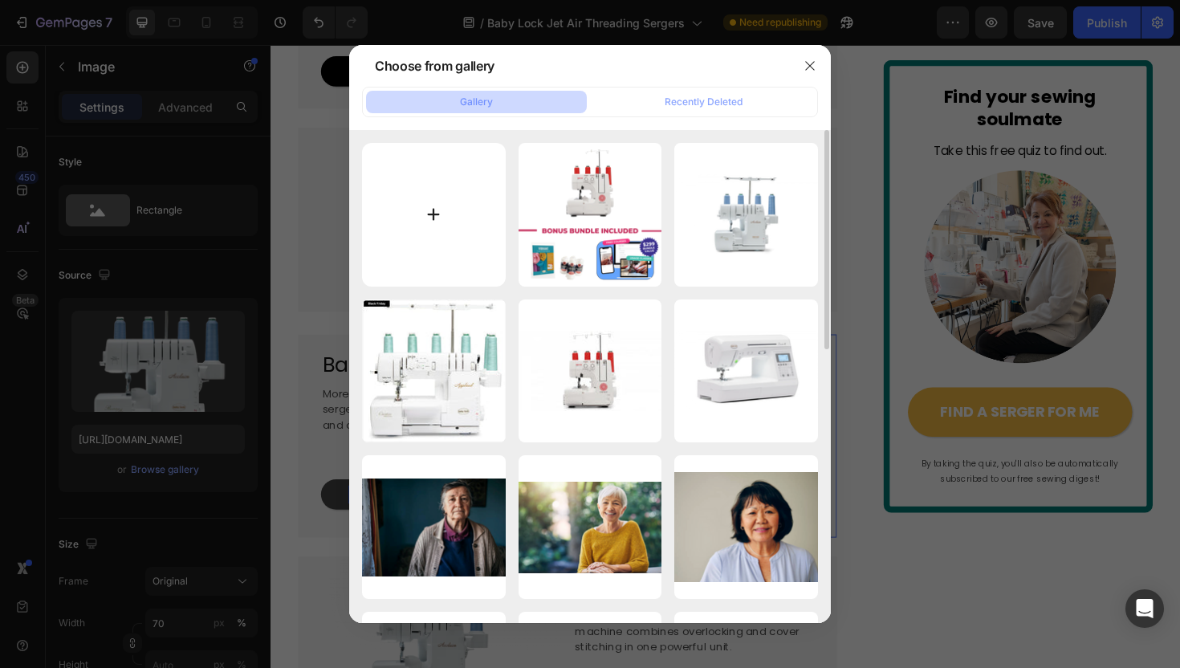
click at [405, 238] on input "file" at bounding box center [434, 215] width 144 height 144
type input "C:\fakepath\BONUS INCLUDED (16).png"
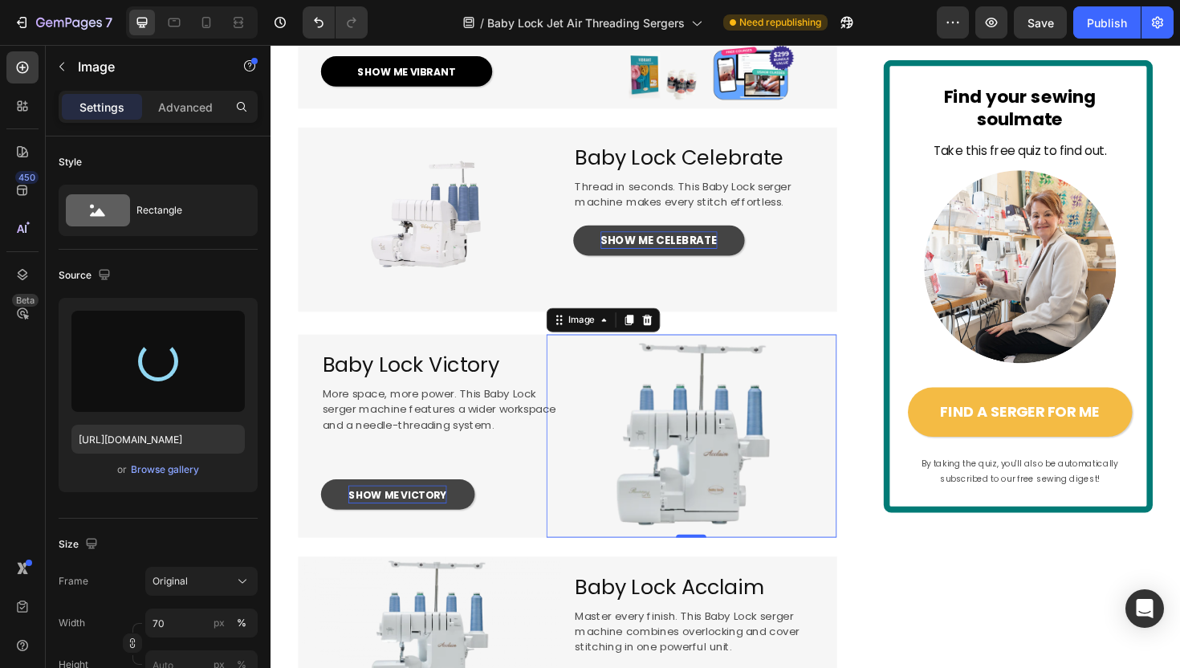
type input "https://cdn.shopify.com/s/files/1/1628/9107/files/gempages_576596163864560466-9…"
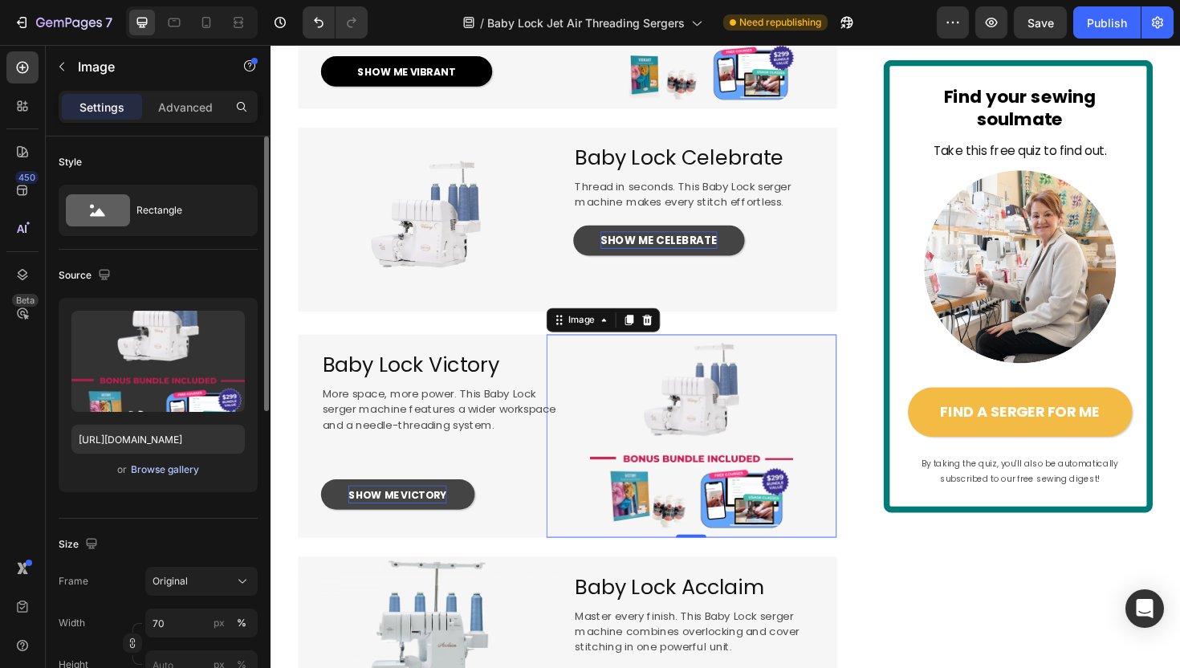
click at [148, 472] on div "Browse gallery" at bounding box center [165, 469] width 68 height 14
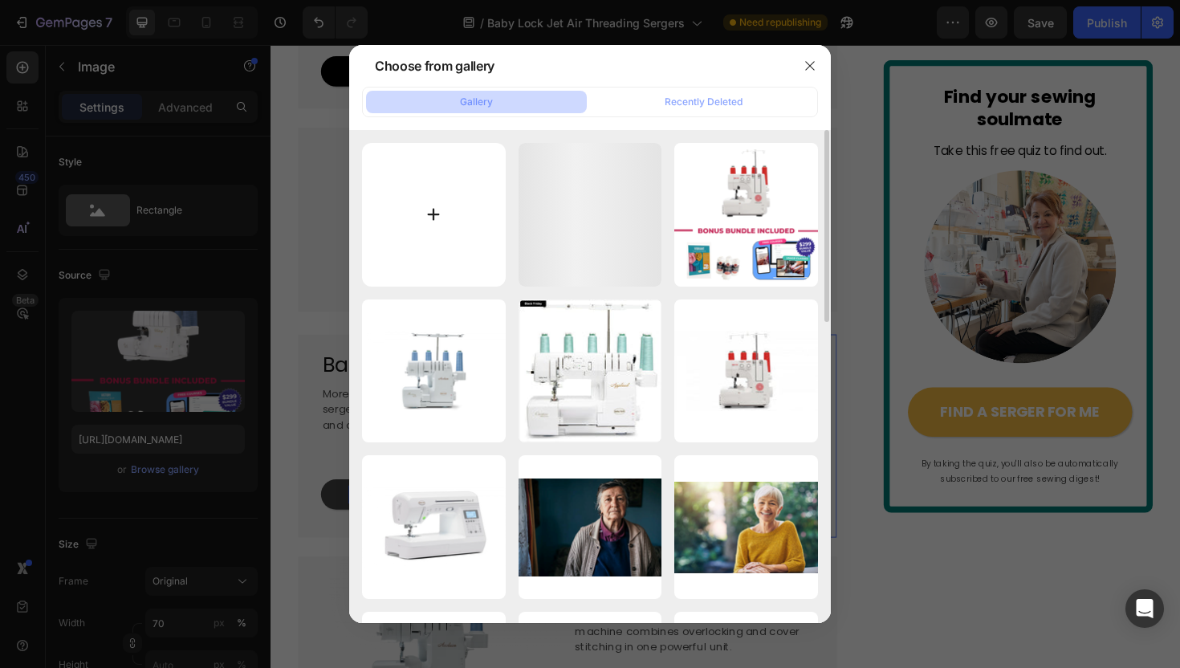
click at [393, 236] on input "file" at bounding box center [434, 215] width 144 height 144
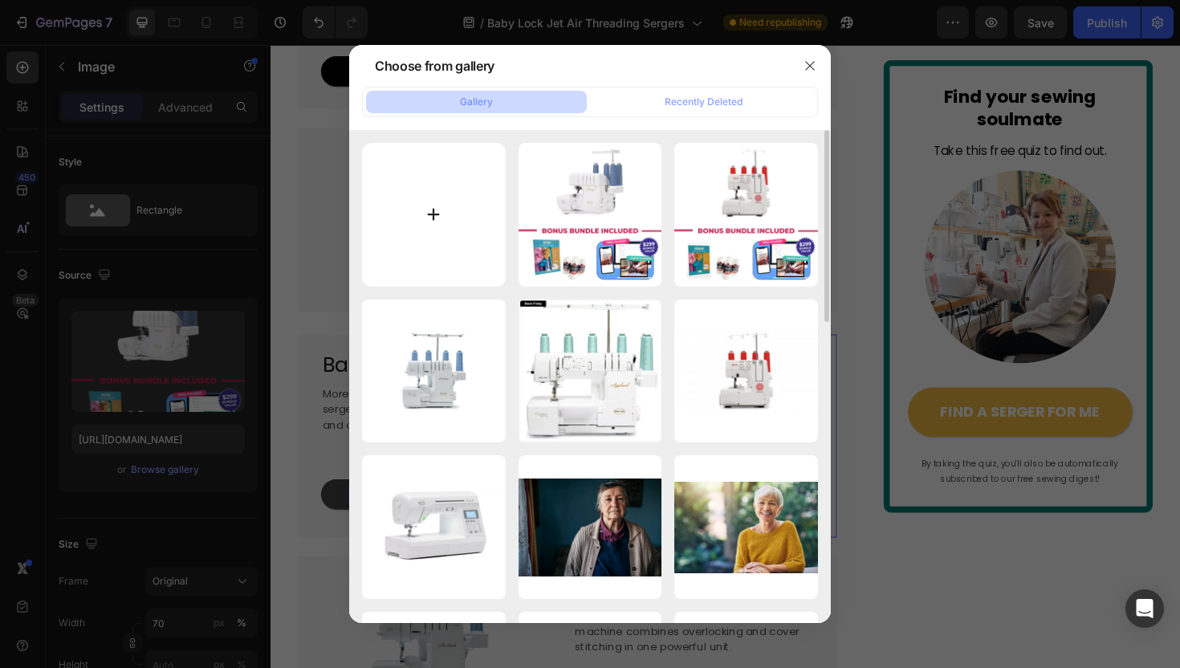
type input "C:\fakepath\BONUS INCLUDED (17).png"
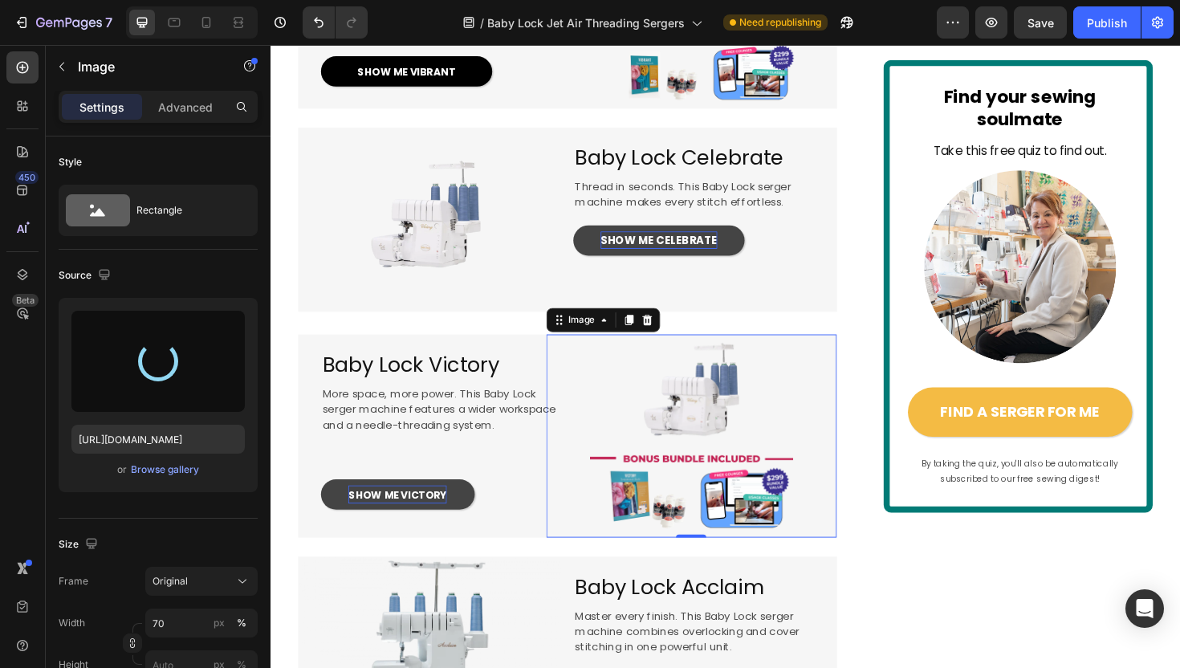
type input "https://cdn.shopify.com/s/files/1/1628/9107/files/gempages_576596163864560466-d…"
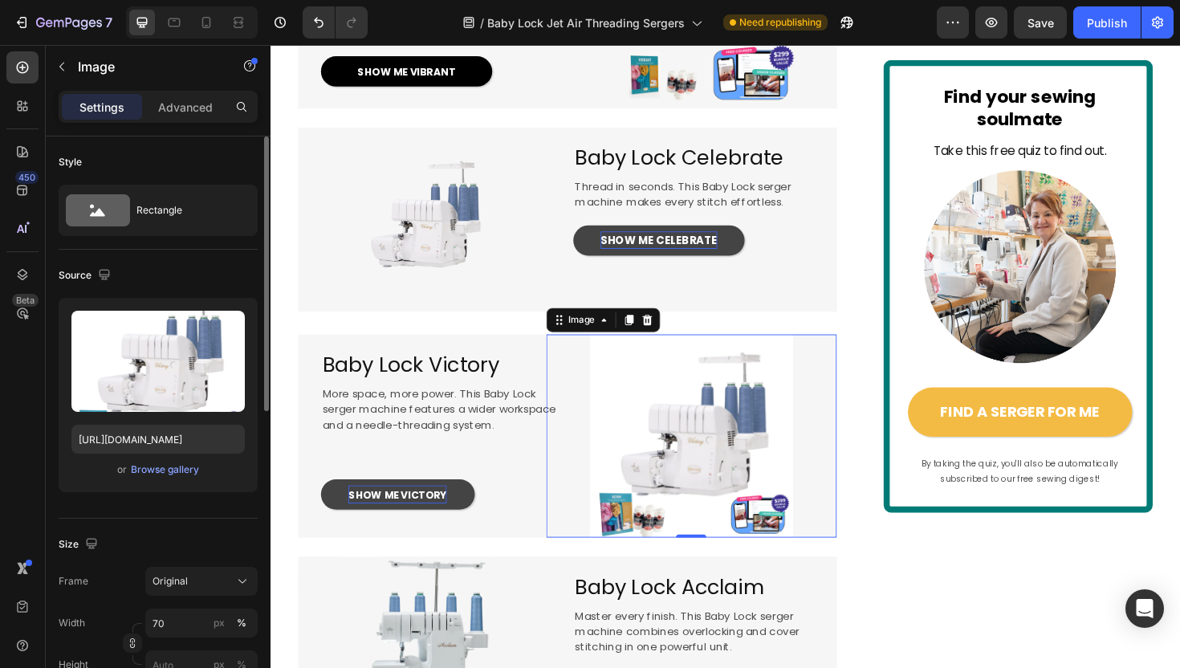
click at [199, 465] on div "or Browse gallery" at bounding box center [157, 469] width 173 height 19
click at [197, 465] on div "Browse gallery" at bounding box center [165, 469] width 68 height 14
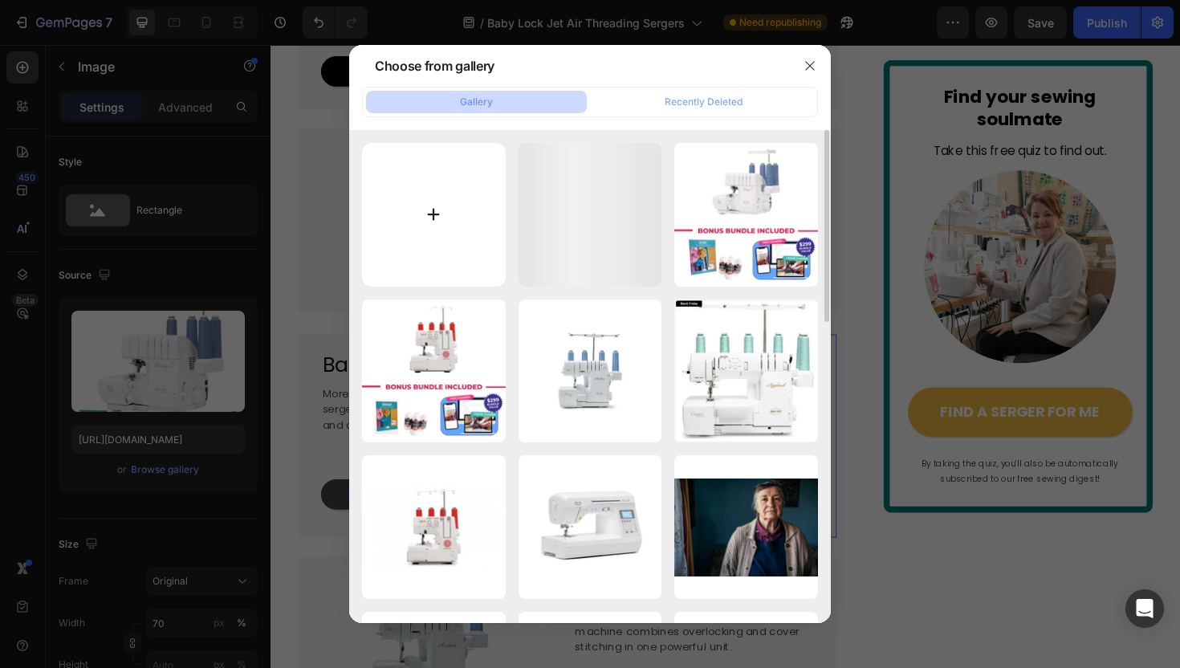
click at [446, 262] on input "file" at bounding box center [434, 215] width 144 height 144
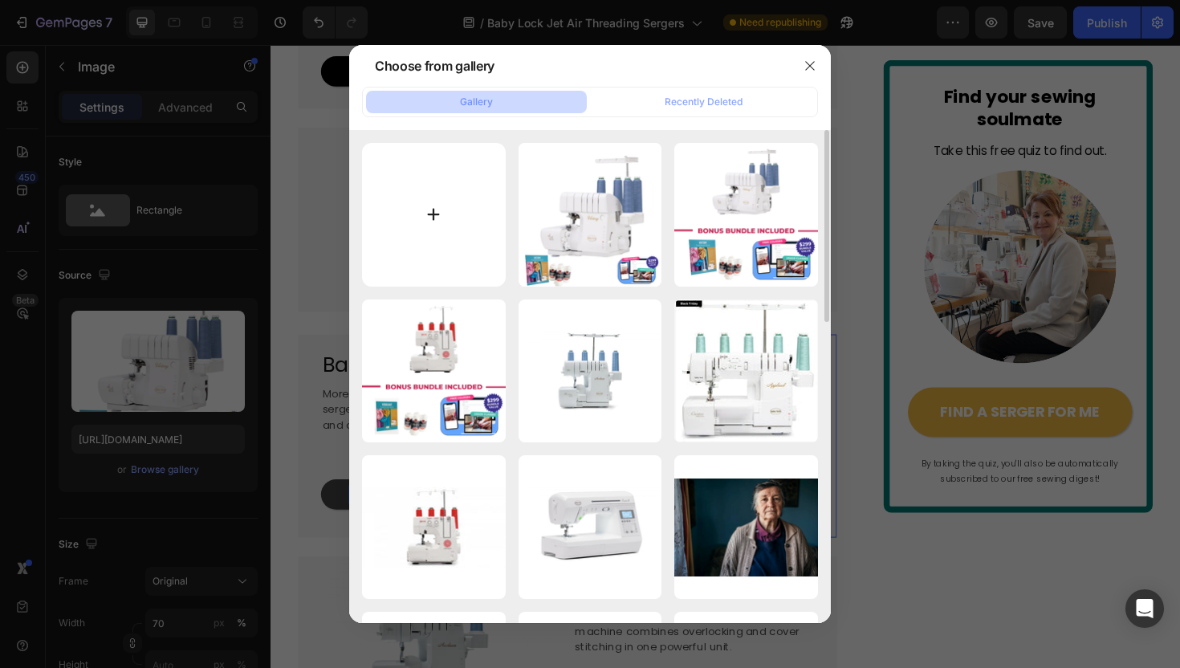
type input "C:\fakepath\BONUS INCLUDED (18).png"
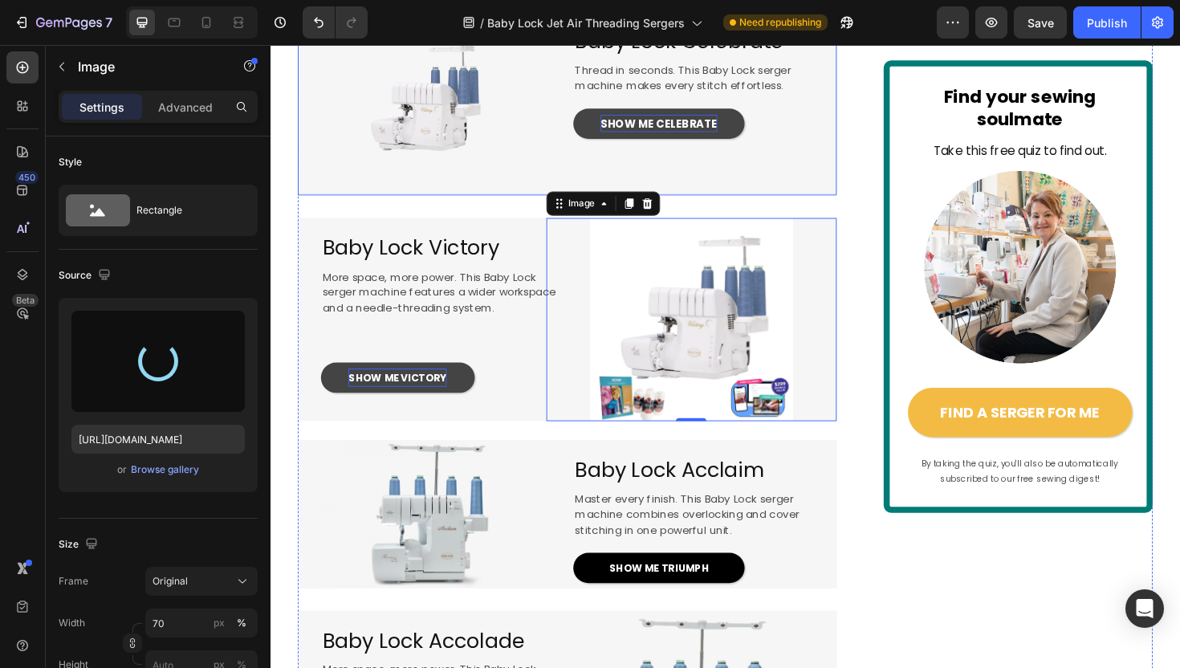
scroll to position [1651, 0]
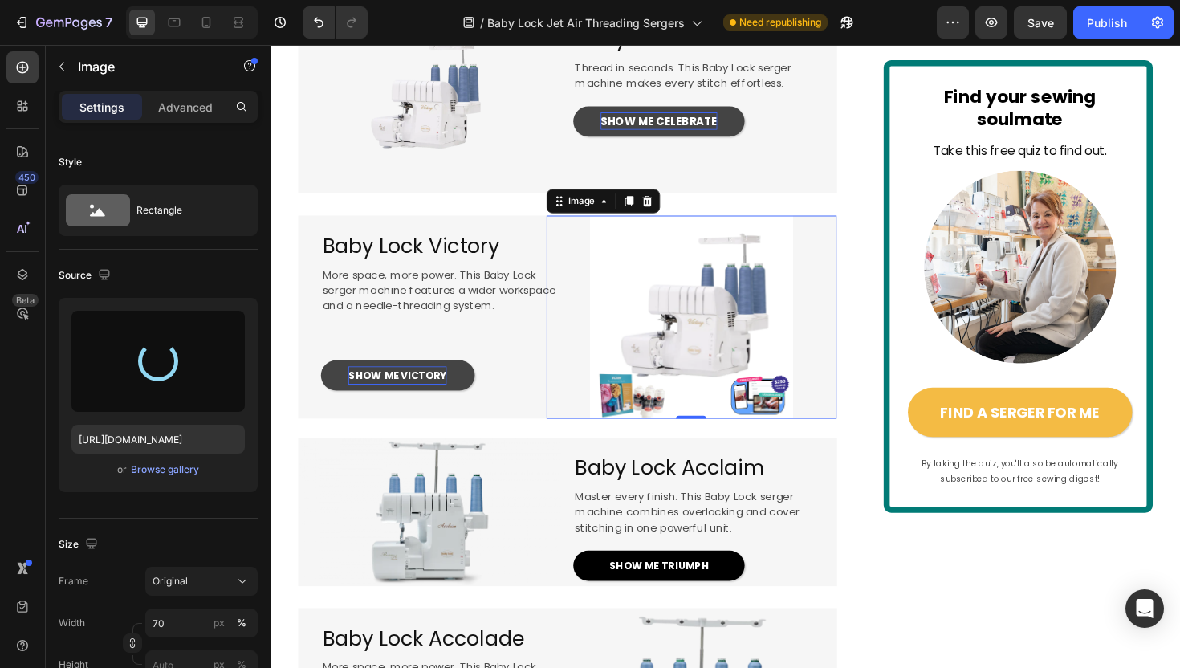
type input "[URL][DOMAIN_NAME]"
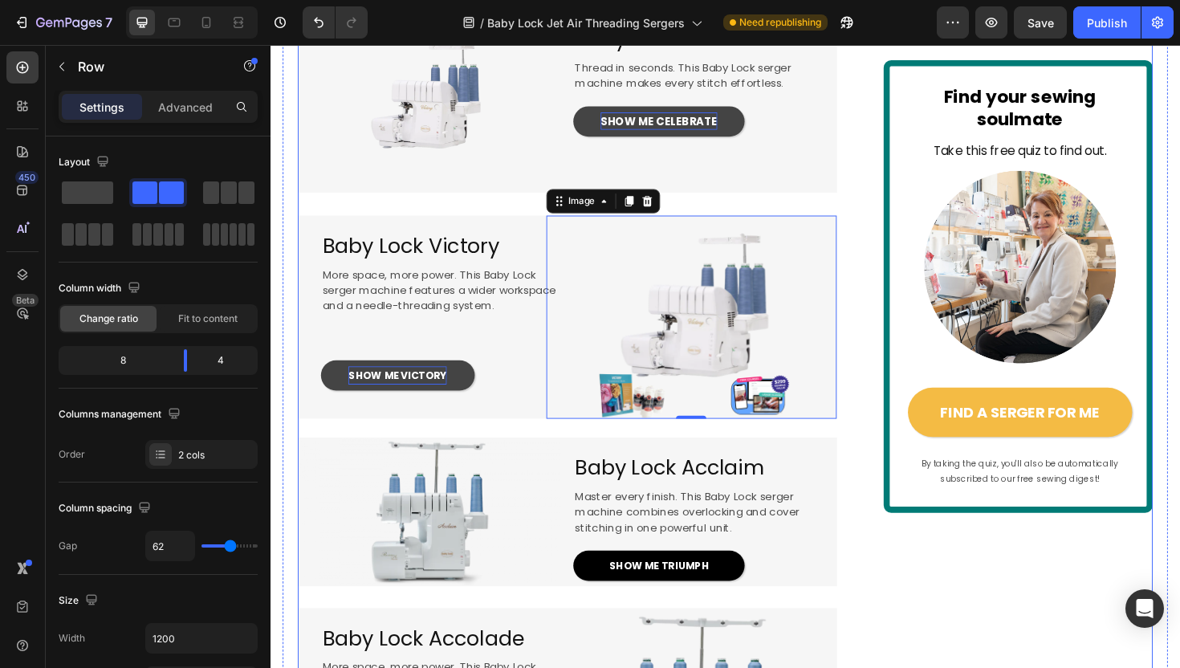
click at [882, 557] on div "EXCLUSIVE TO BABY LOCK Text Block Image 4.5 / 172 happy sewists (and counting!)…" at bounding box center [751, 170] width 905 height 3424
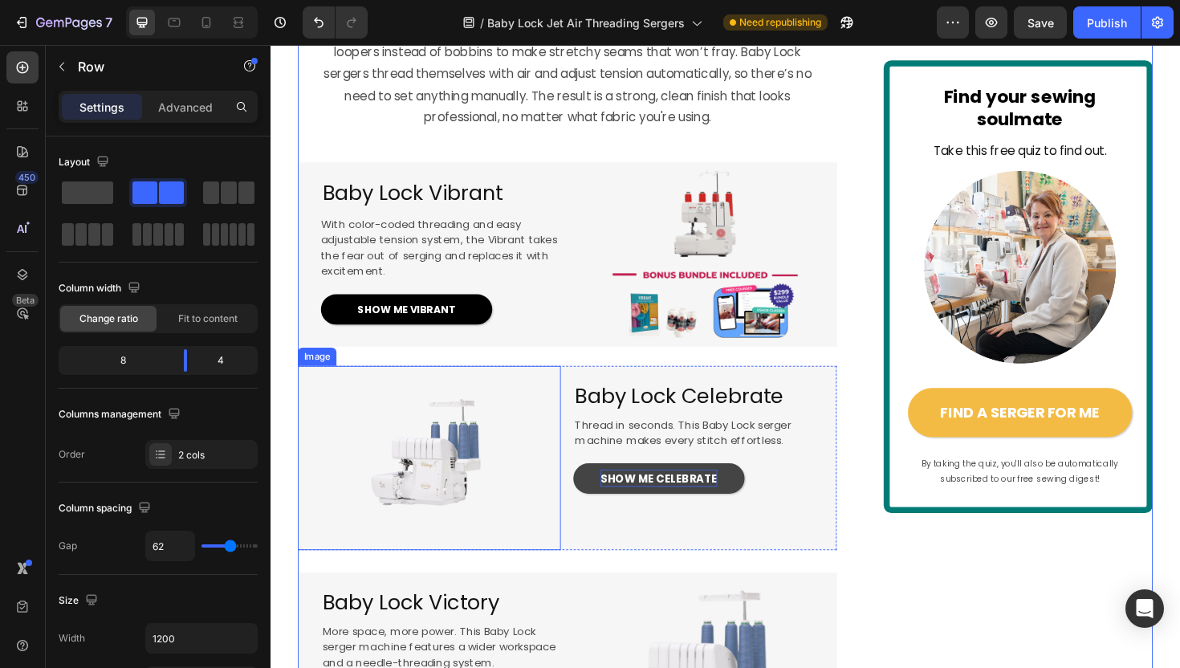
scroll to position [1242, 0]
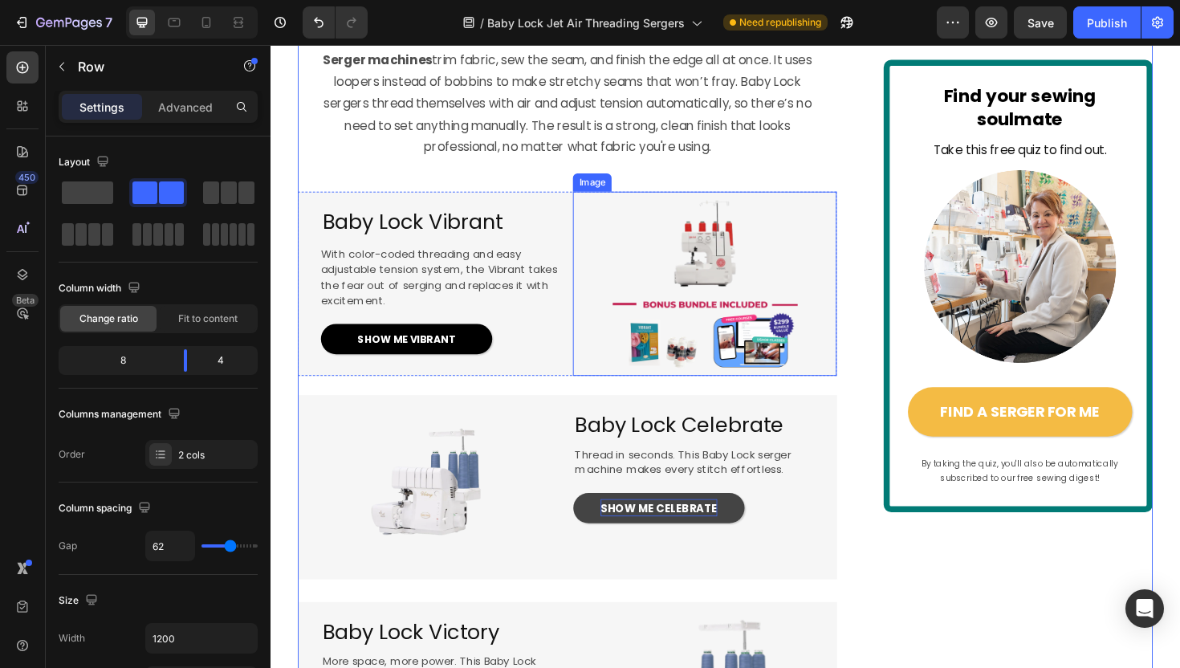
click at [714, 331] on img at bounding box center [729, 298] width 195 height 195
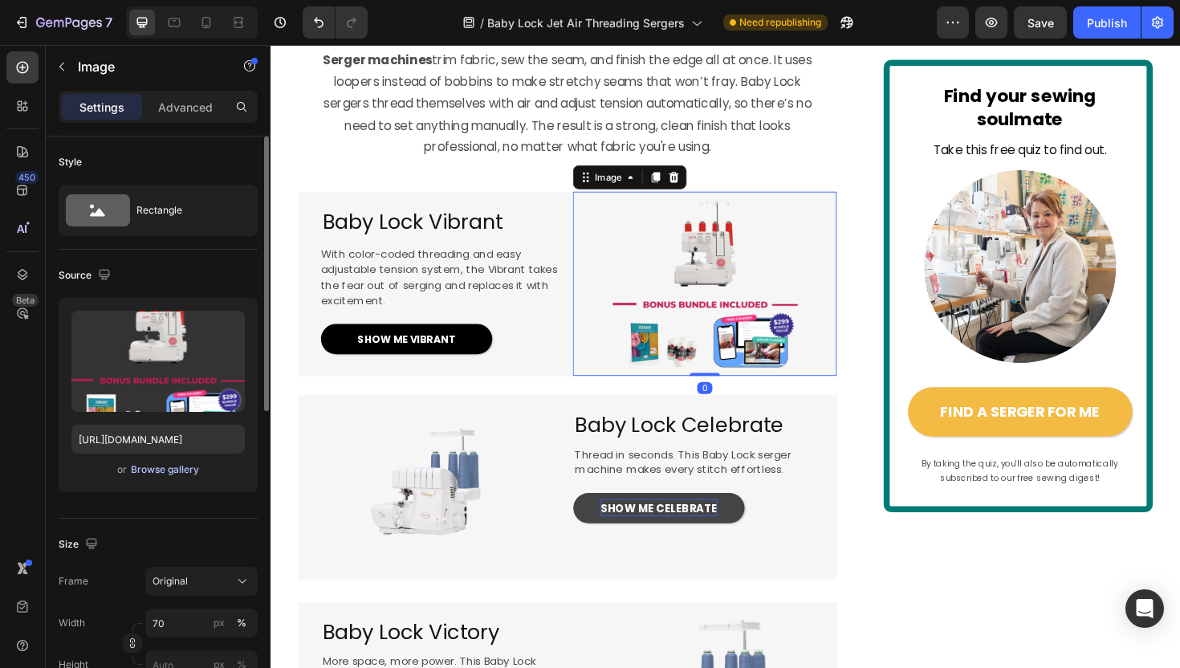
click at [147, 469] on div "Browse gallery" at bounding box center [165, 469] width 68 height 14
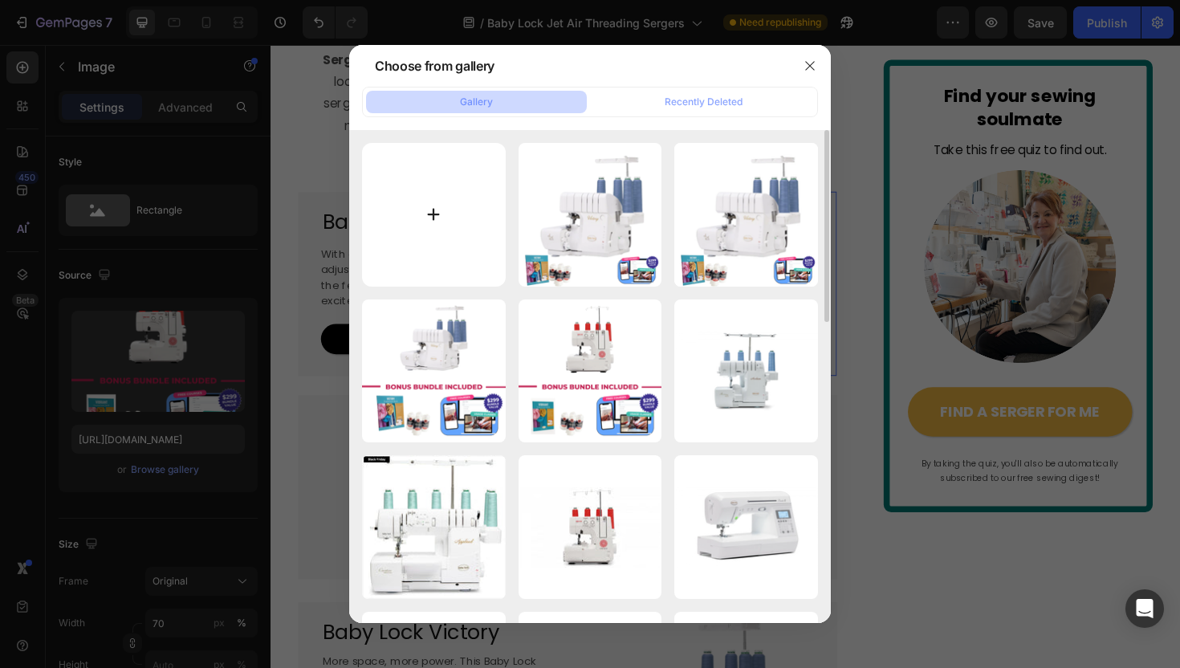
click at [377, 232] on input "file" at bounding box center [434, 215] width 144 height 144
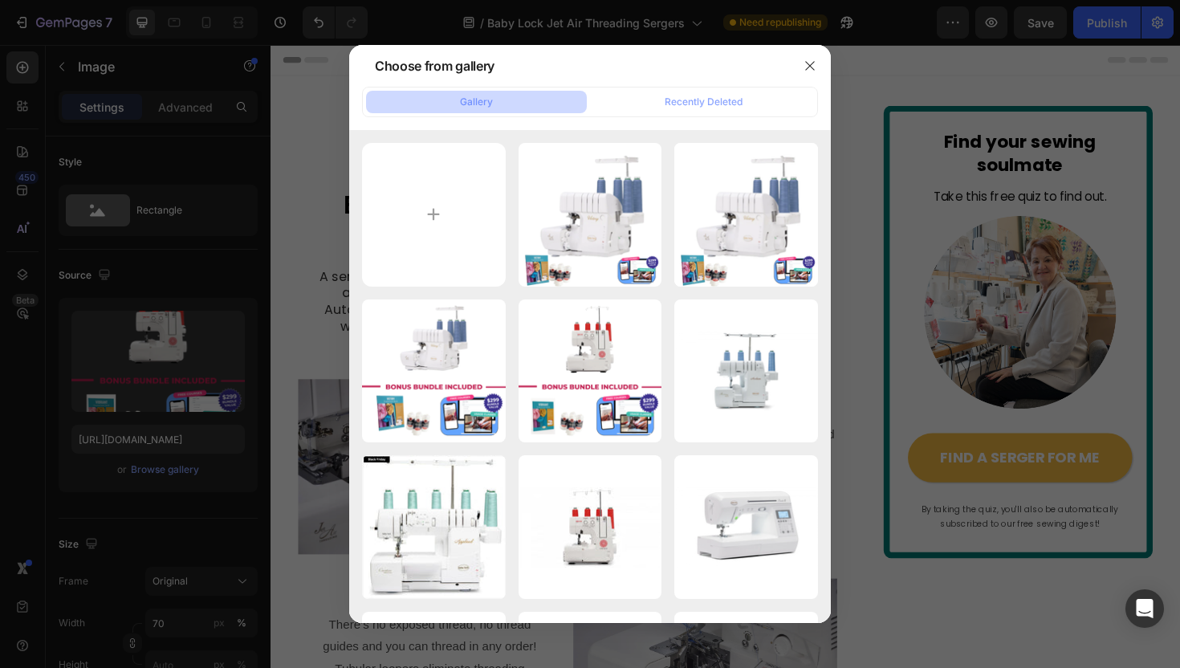
scroll to position [1242, 0]
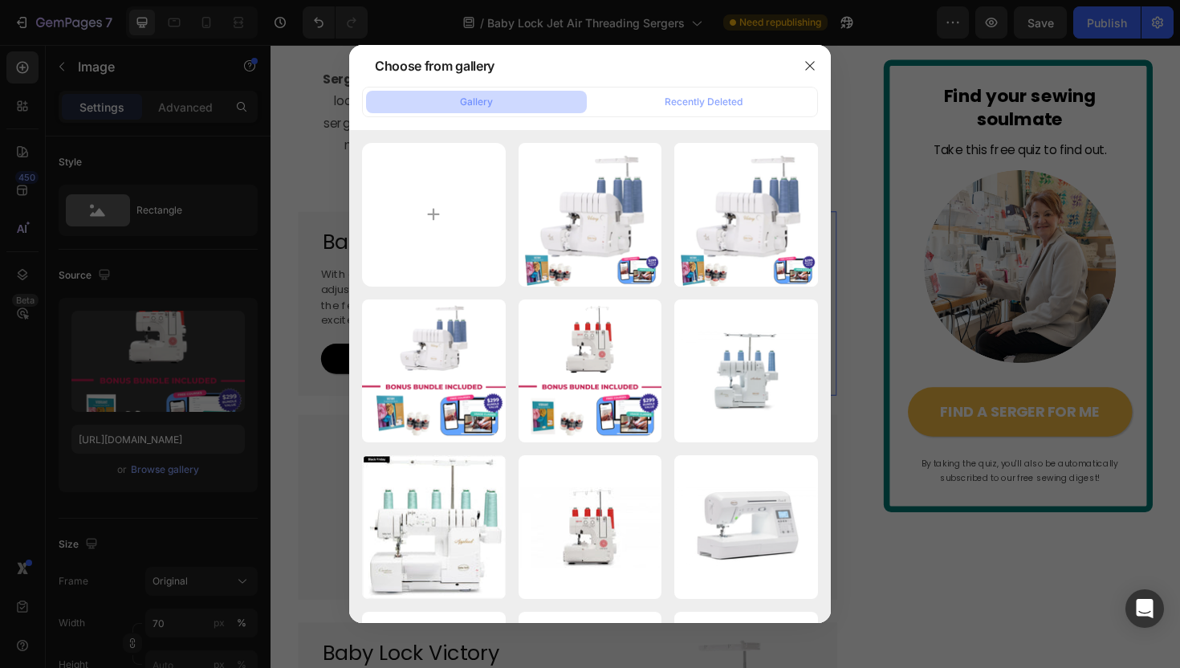
type input "C:\fakepath\BONUS INCLUDED (19).png"
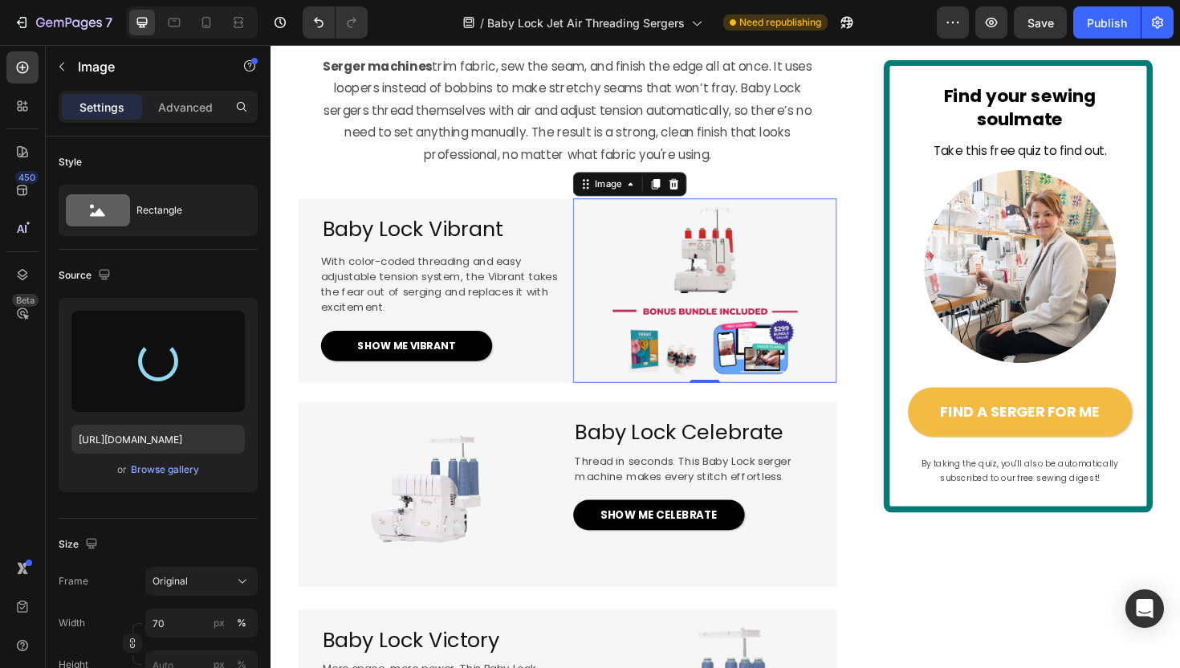
scroll to position [1253, 0]
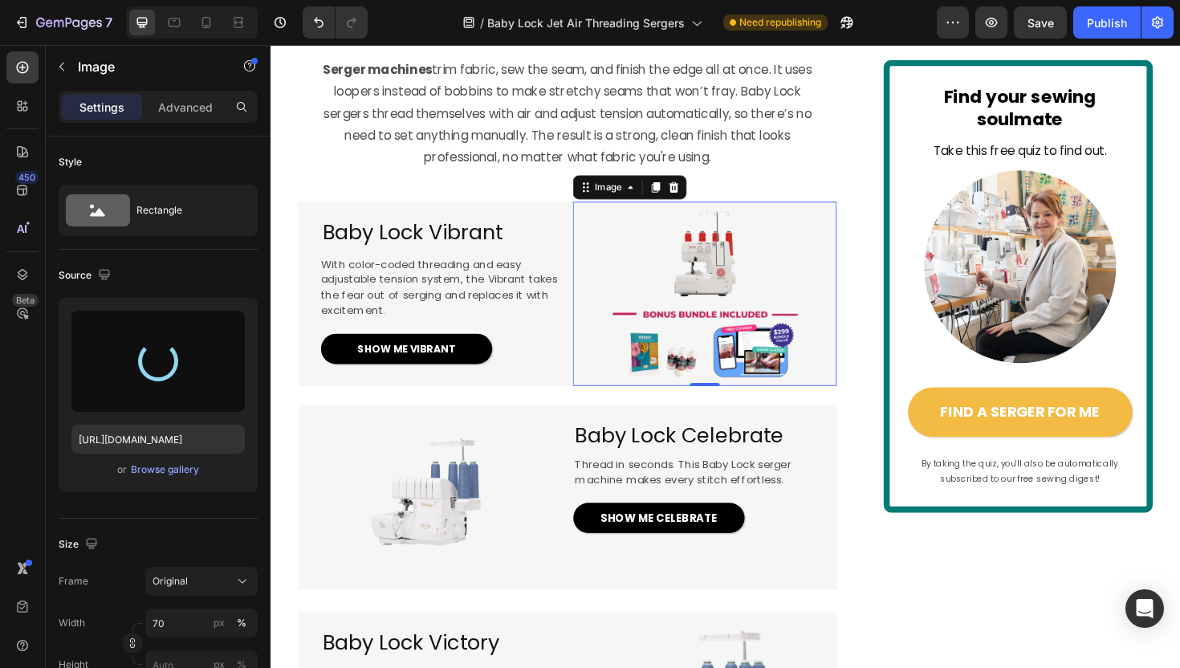
type input "[URL][DOMAIN_NAME]"
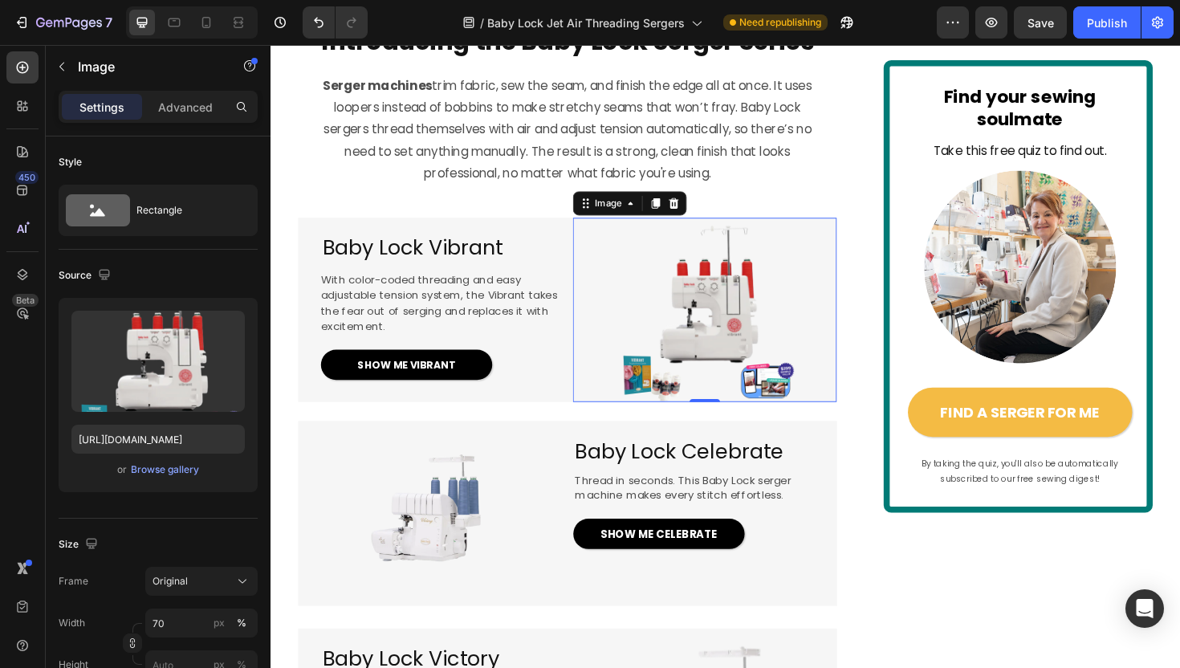
scroll to position [1229, 0]
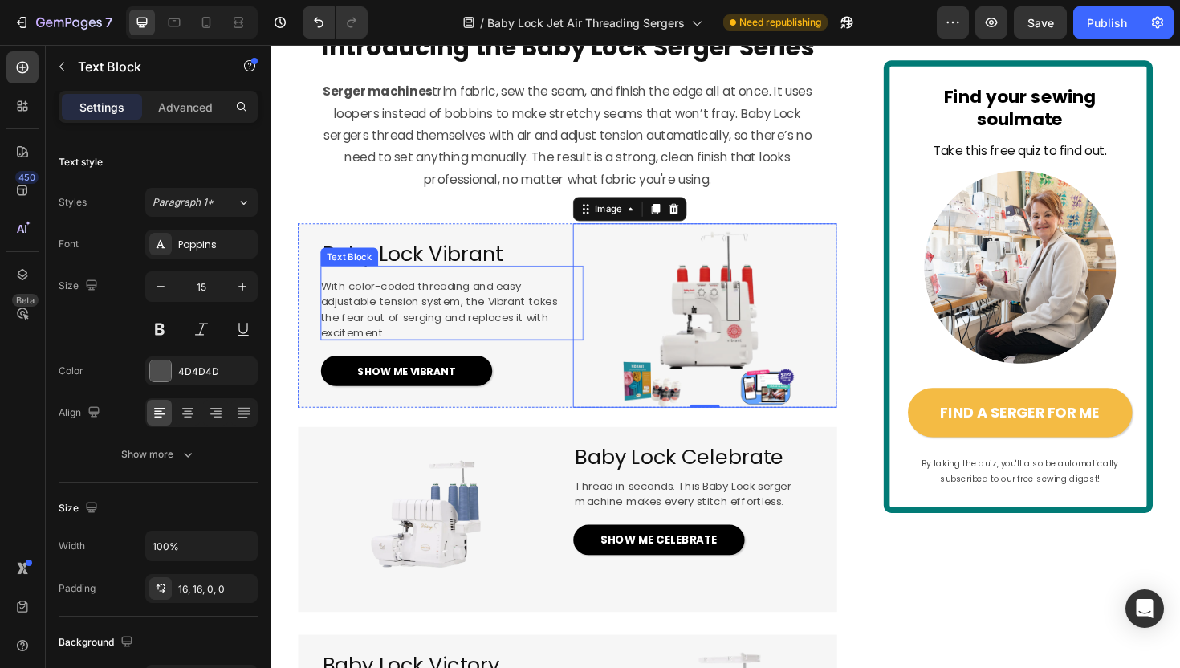
click at [570, 358] on span "With color-coded threading and easy adjustable tension system, the Vibrant take…" at bounding box center [448, 325] width 250 height 66
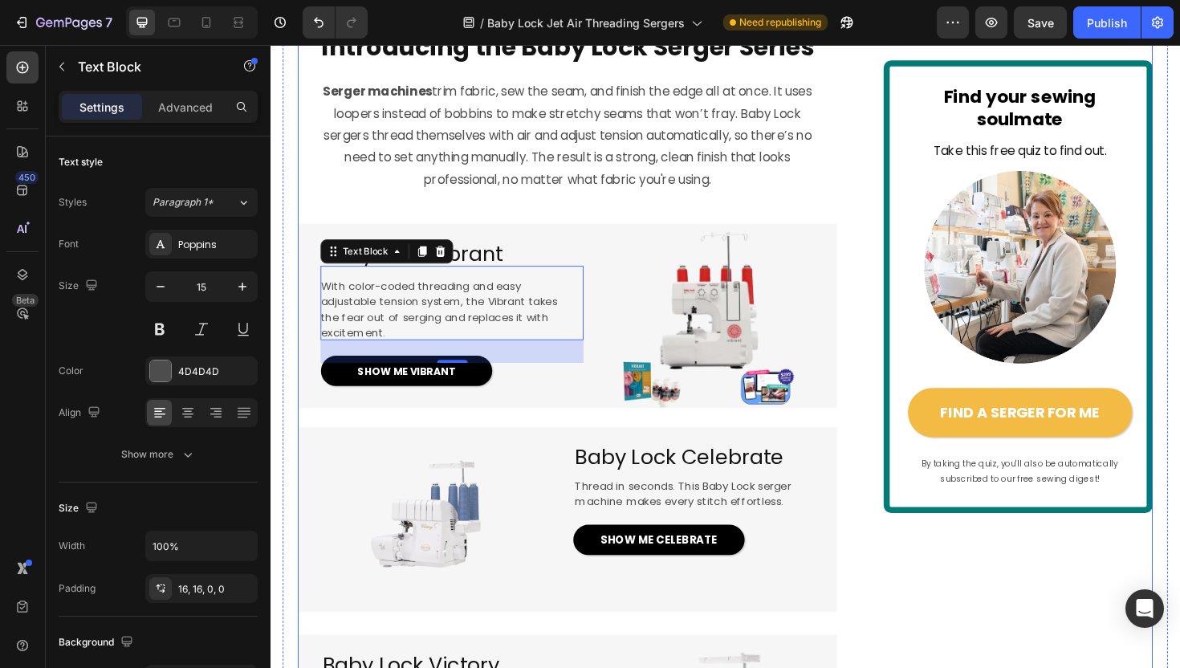
click at [856, 299] on div "EXCLUSIVE TO BABY LOCK Text Block Image 4.5 / 172 happy sewists (and counting!)…" at bounding box center [584, 499] width 571 height 3238
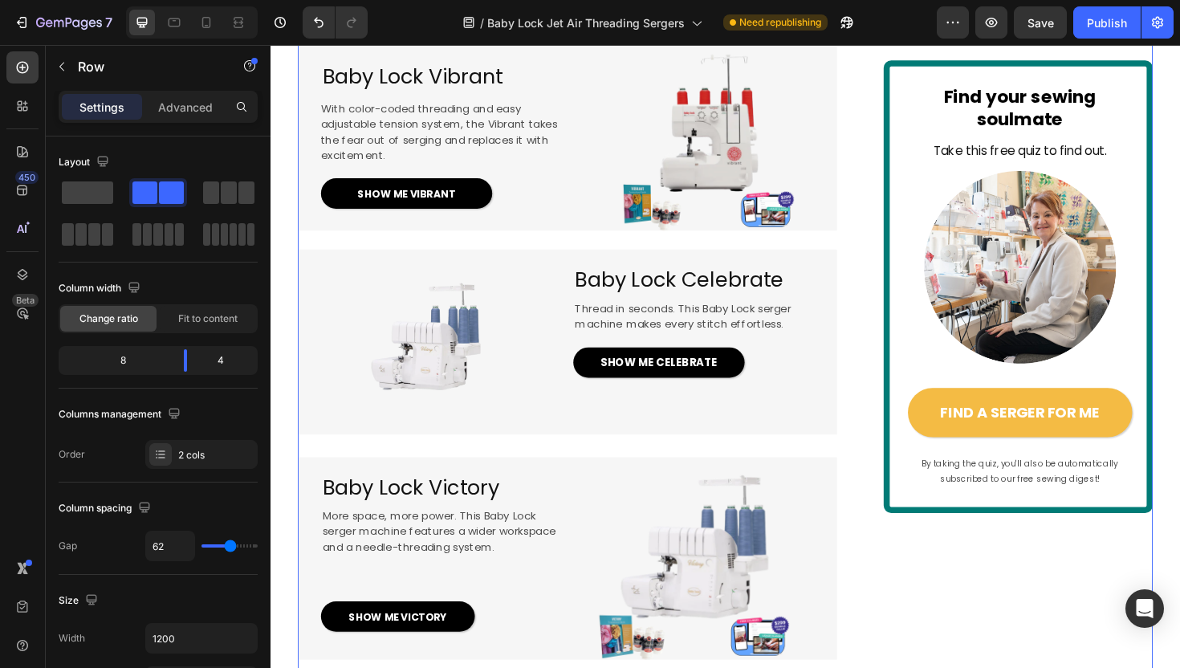
scroll to position [1422, 0]
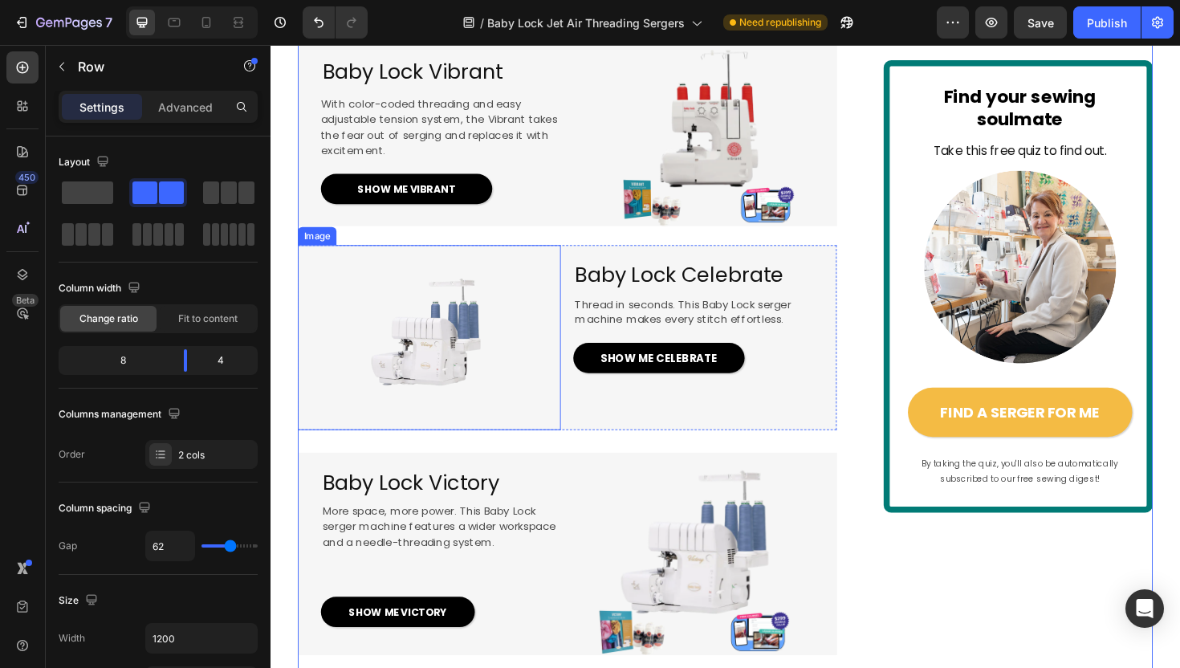
click at [473, 421] on img at bounding box center [438, 354] width 195 height 195
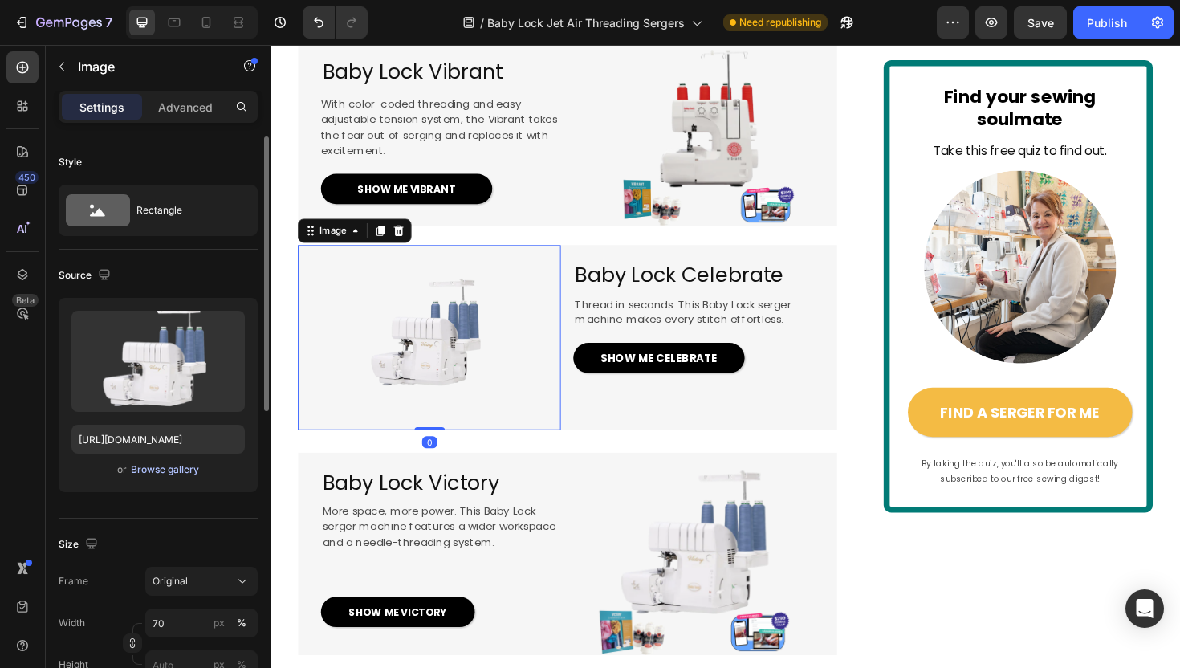
click at [167, 469] on div "Browse gallery" at bounding box center [165, 469] width 68 height 14
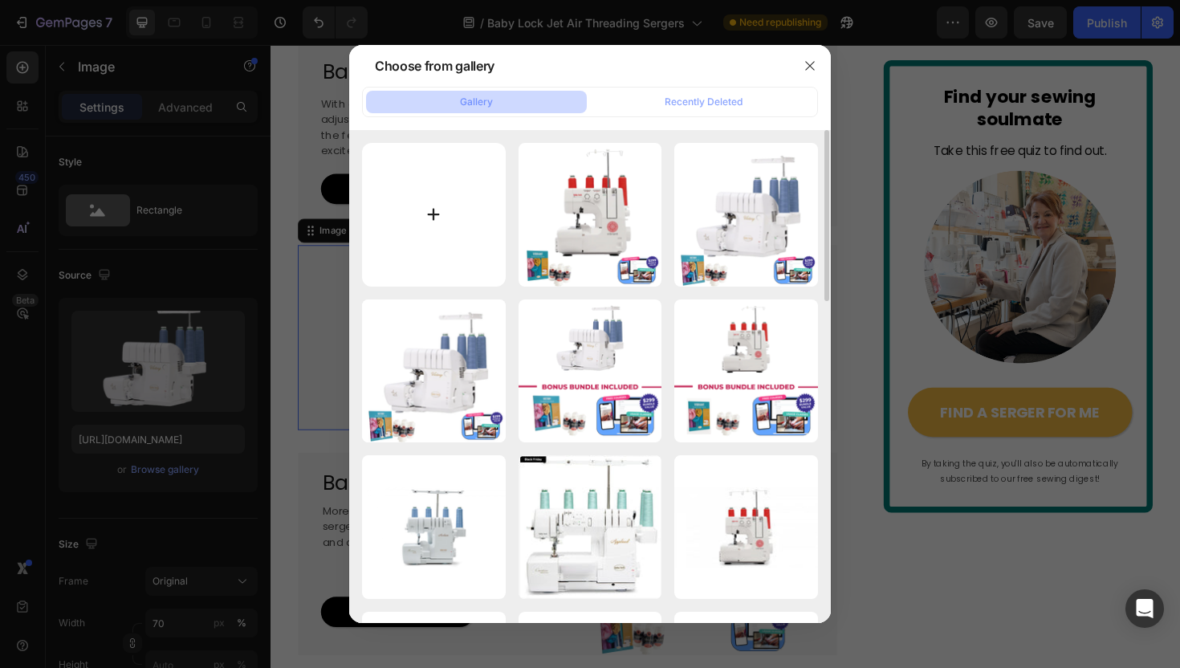
click at [490, 197] on input "file" at bounding box center [434, 215] width 144 height 144
type input "C:\fakepath\BONUS INCLUDED (20).png"
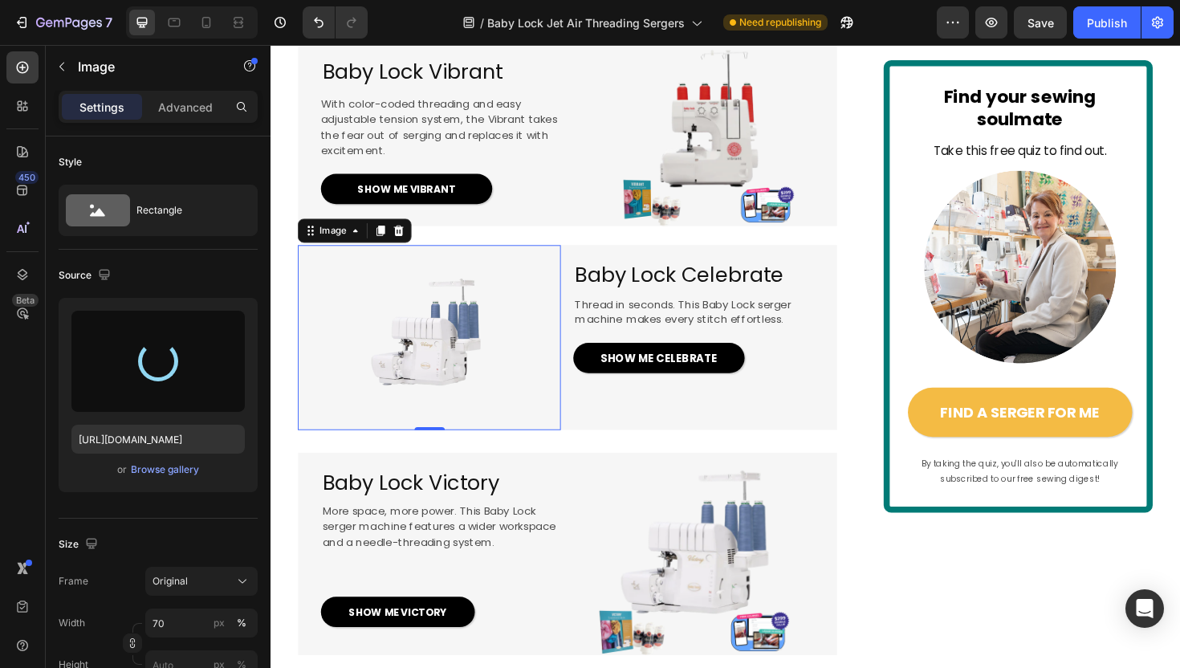
type input "[URL][DOMAIN_NAME]"
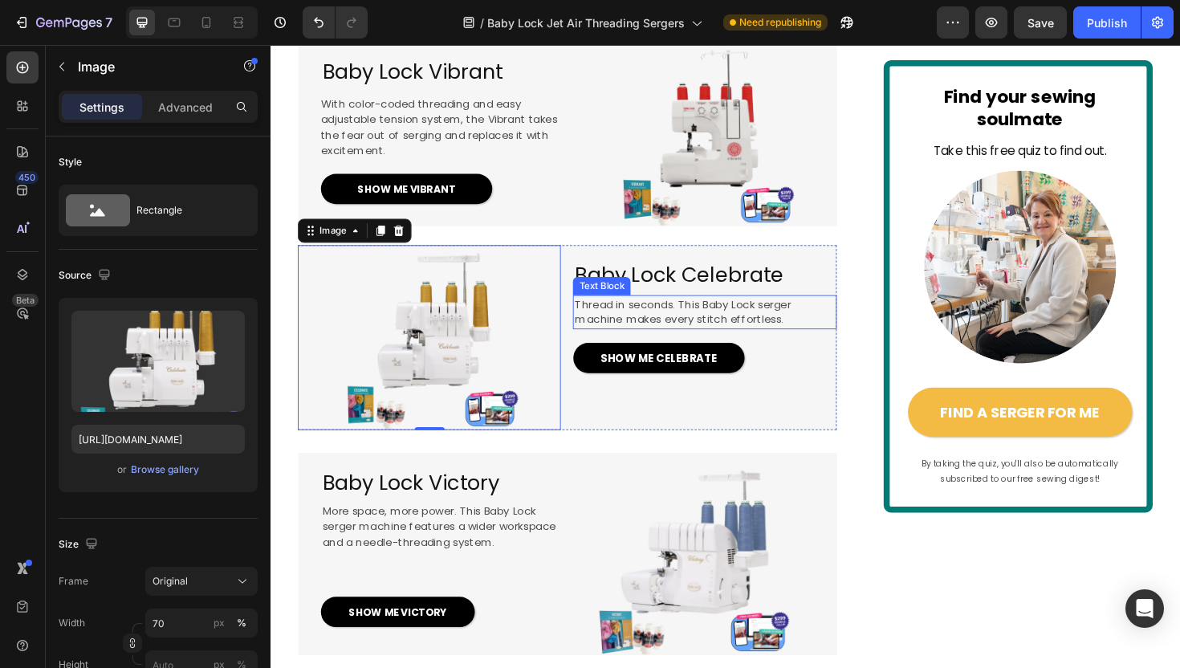
click at [640, 344] on span "Thread in seconds. This Baby Lock serger machine makes every stitch effortless." at bounding box center [706, 327] width 229 height 33
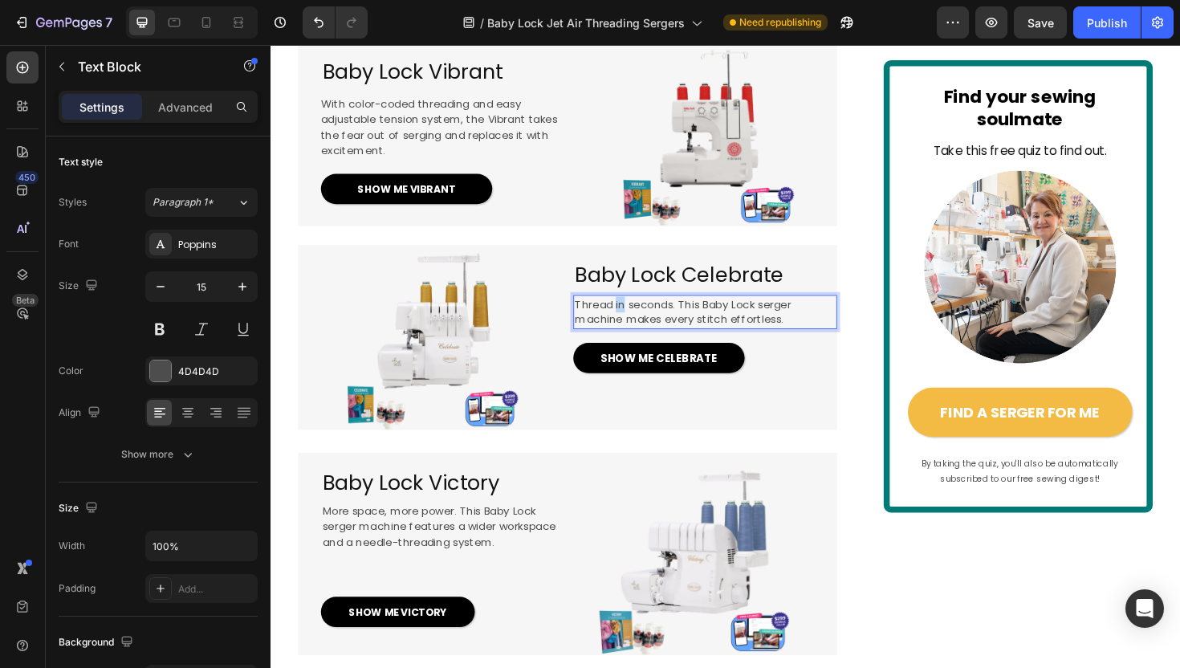
click at [640, 344] on span "Thread in seconds. This Baby Lock serger machine makes every stitch effortless." at bounding box center [706, 327] width 229 height 33
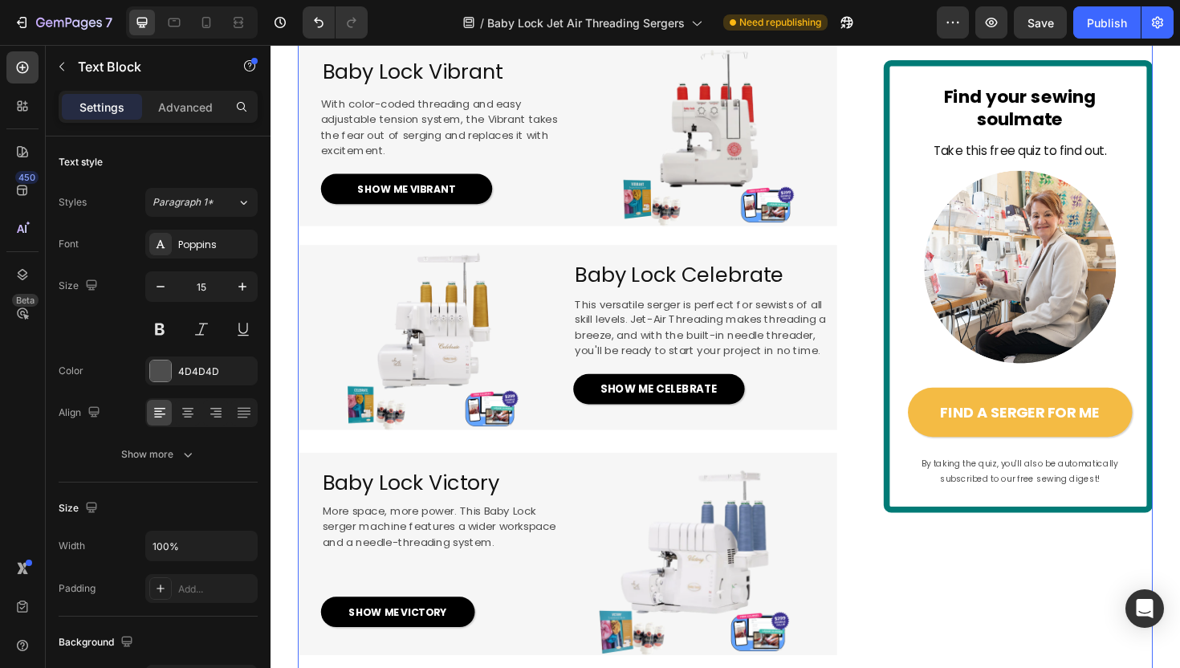
click at [889, 485] on div "EXCLUSIVE TO BABY LOCK Text Block Image 4.5 / 172 happy sewists (and counting!)…" at bounding box center [751, 306] width 905 height 3238
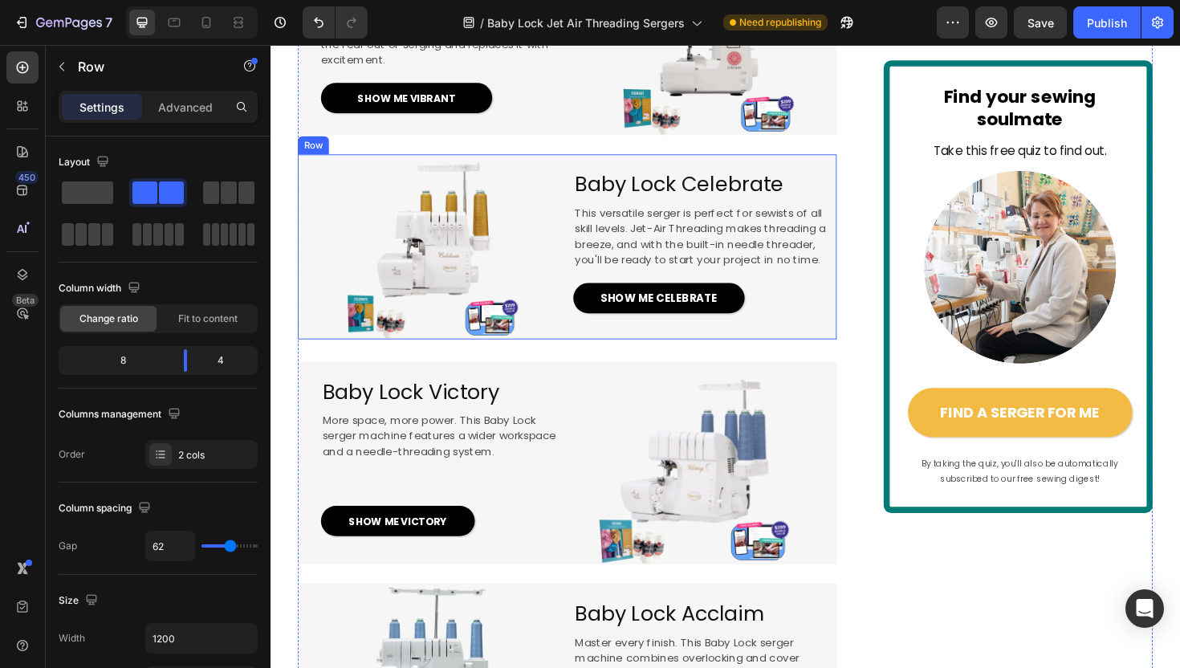
scroll to position [1542, 0]
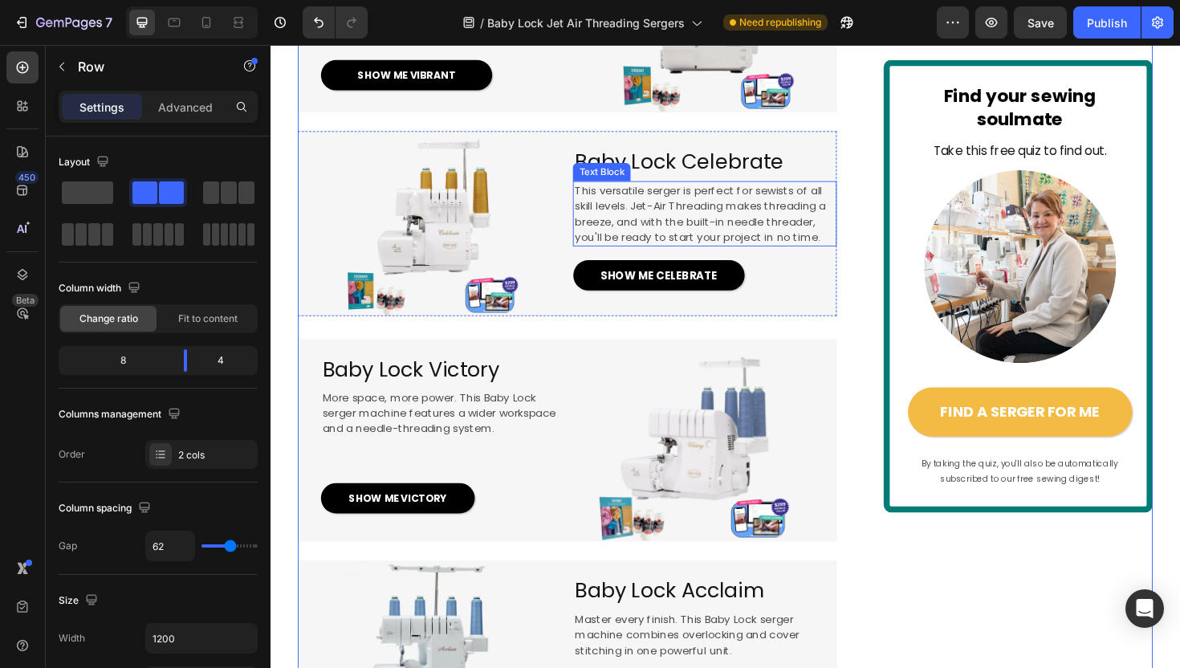
click at [760, 257] on span "This versatile serger is perfect for sewists of all skill levels. Jet-Air Threa…" at bounding box center [725, 224] width 266 height 66
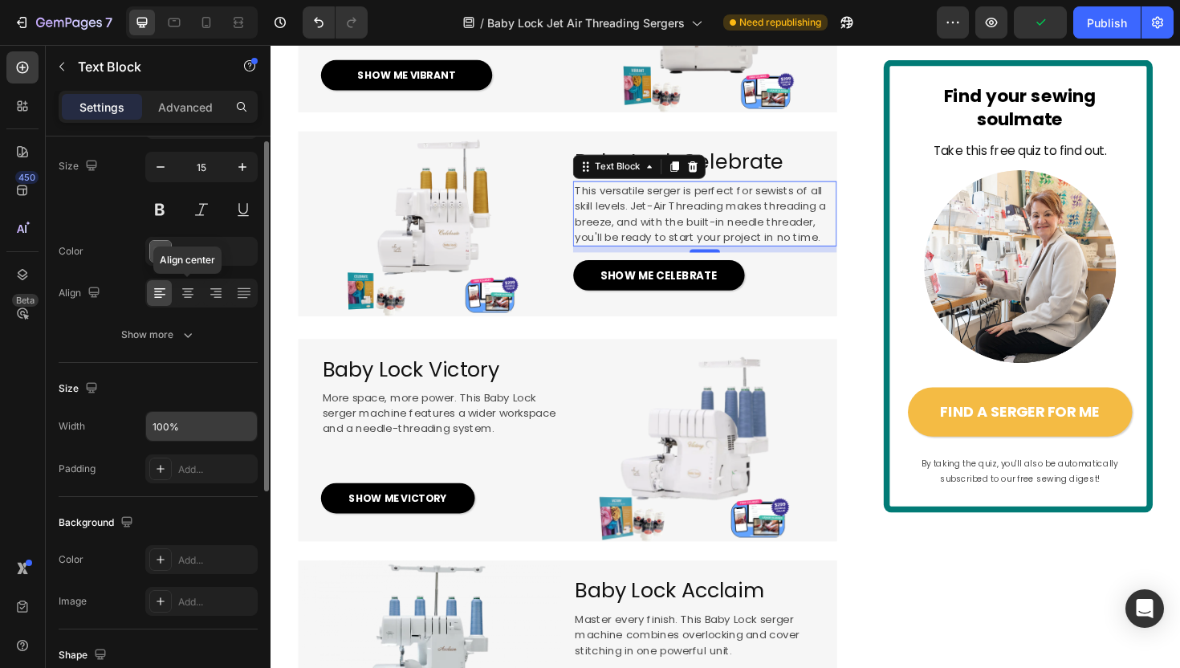
scroll to position [133, 0]
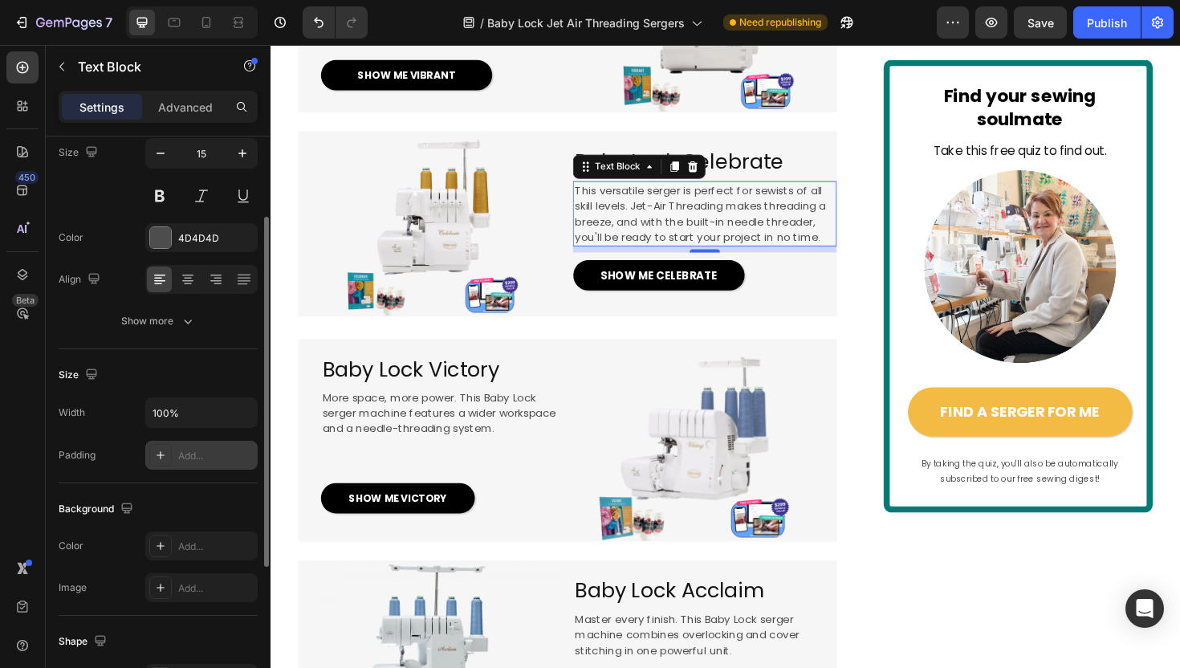
click at [158, 459] on icon at bounding box center [160, 455] width 13 height 13
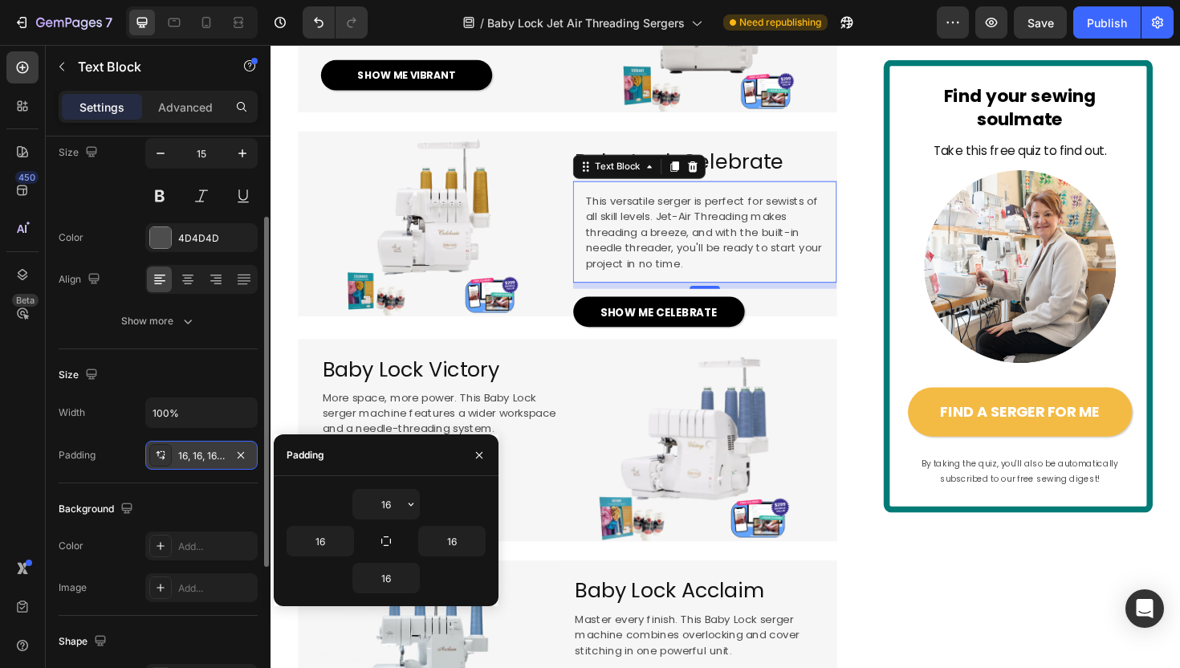
click at [210, 453] on div "16, 16, 16, 16" at bounding box center [201, 456] width 47 height 14
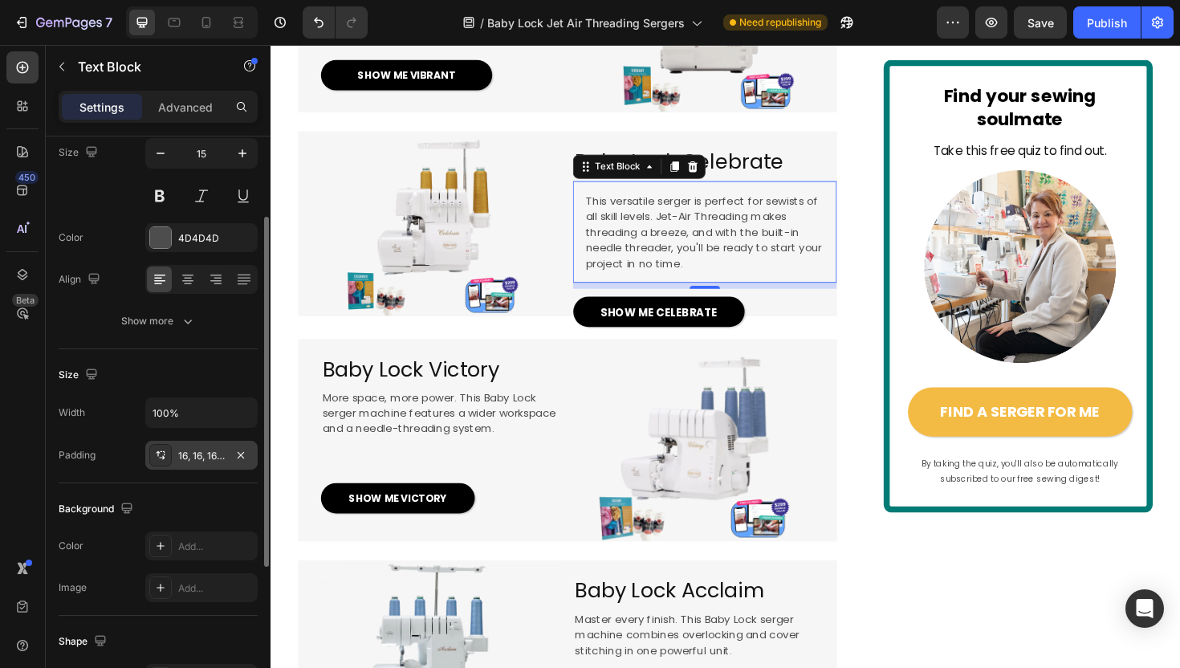
click at [210, 453] on div "16, 16, 16, 16" at bounding box center [201, 456] width 47 height 14
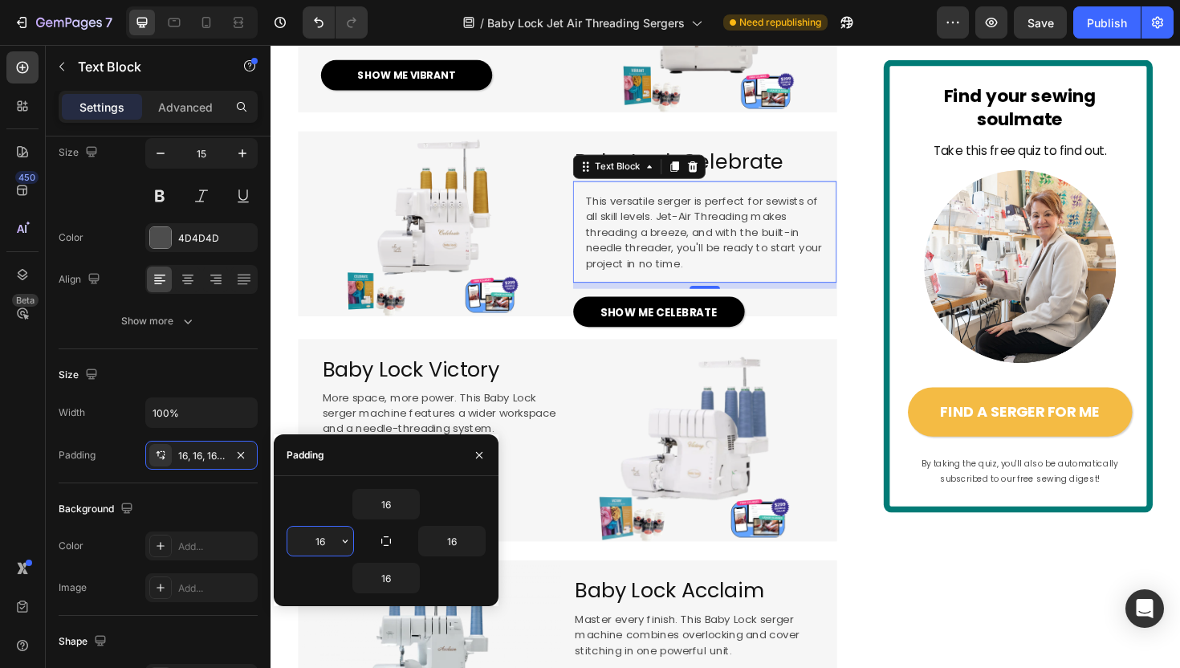
click at [326, 538] on input "16" at bounding box center [320, 540] width 66 height 29
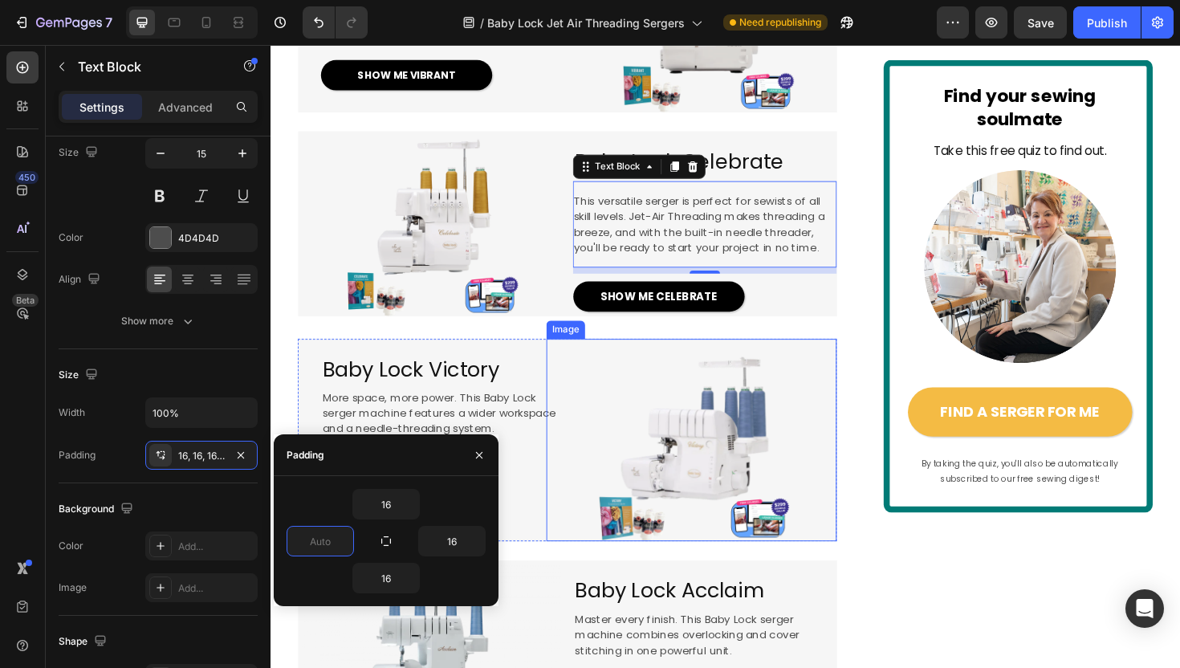
click at [839, 477] on div at bounding box center [716, 463] width 307 height 215
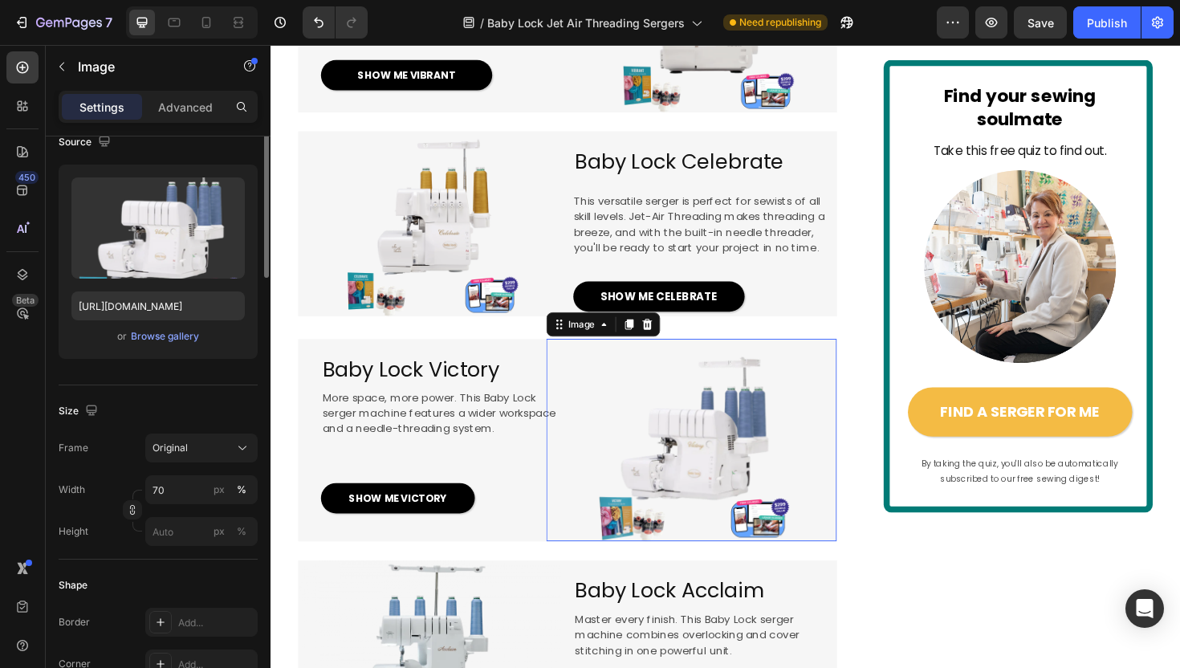
scroll to position [0, 0]
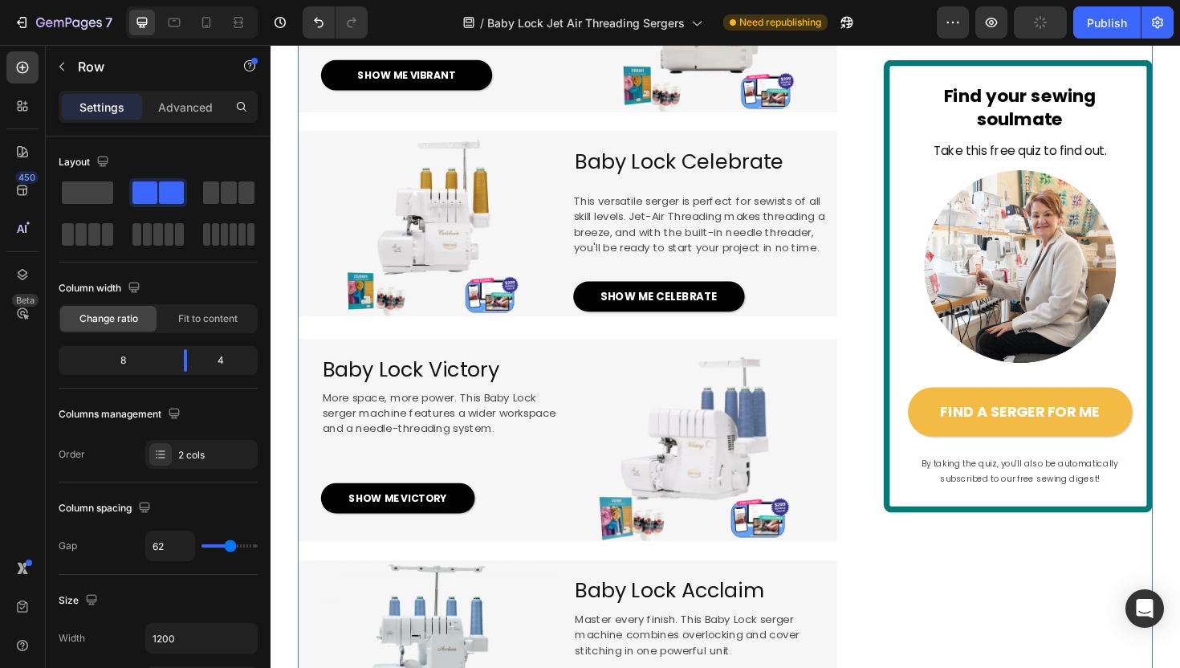
click at [880, 400] on div "EXCLUSIVE TO BABY LOCK Text Block Image 4.5 / 172 happy sewists (and counting!)…" at bounding box center [751, 186] width 905 height 3238
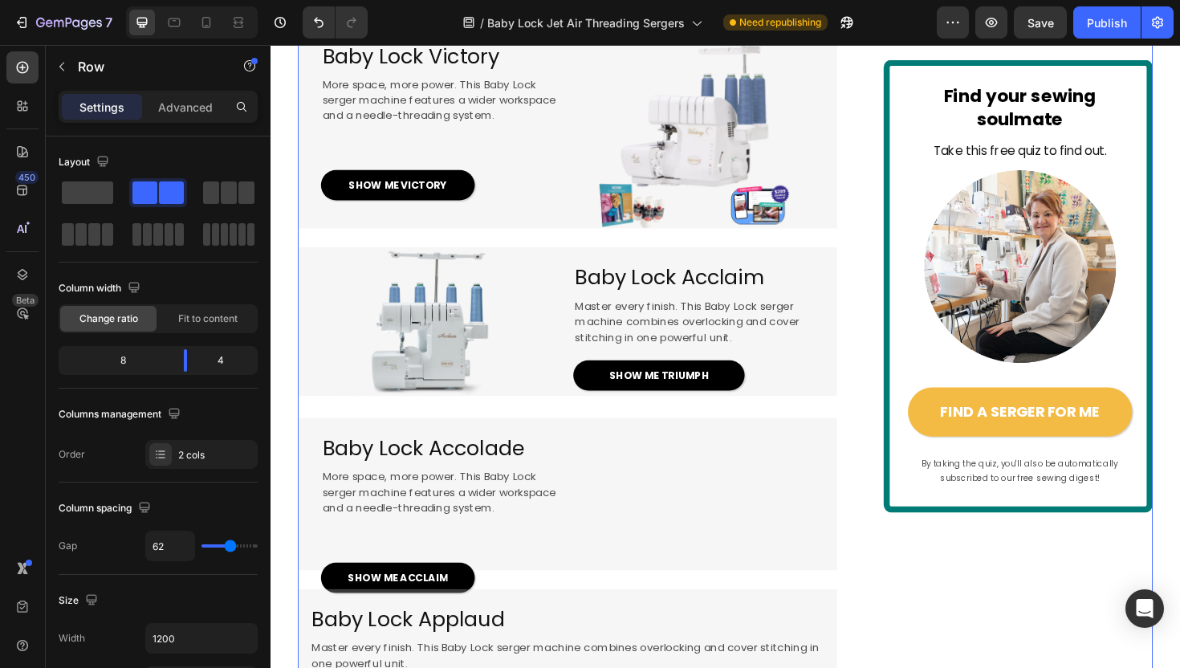
scroll to position [1883, 0]
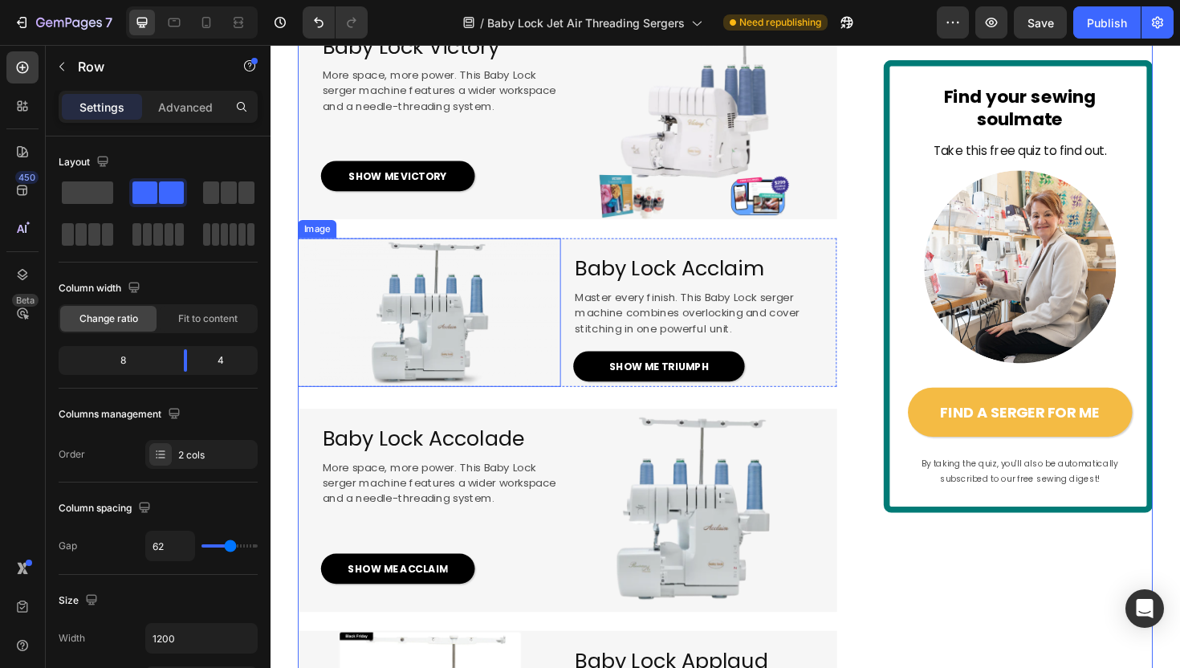
click at [433, 396] on img at bounding box center [438, 328] width 278 height 156
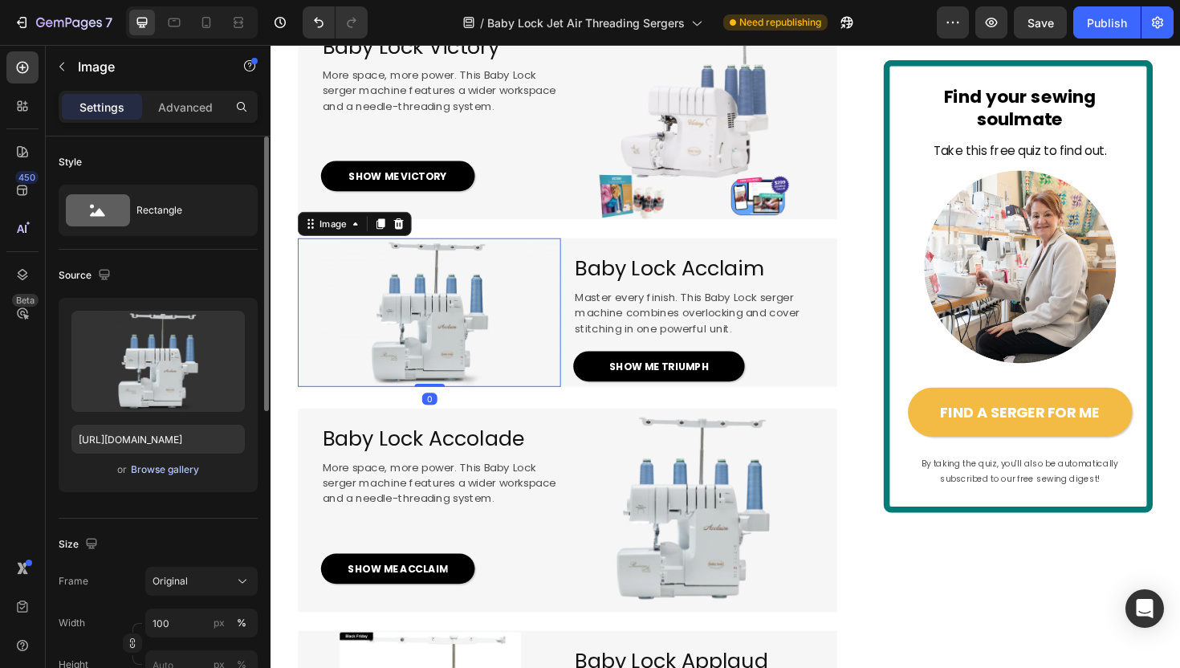
click at [161, 469] on div "Browse gallery" at bounding box center [165, 469] width 68 height 14
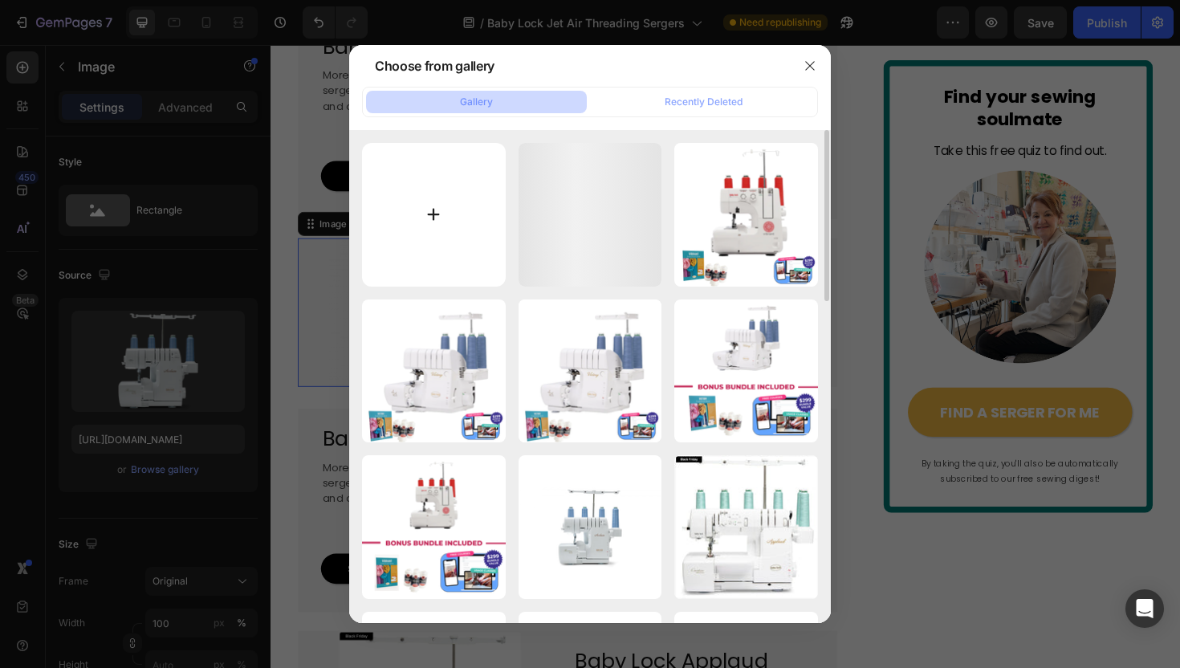
click at [398, 231] on input "file" at bounding box center [434, 215] width 144 height 144
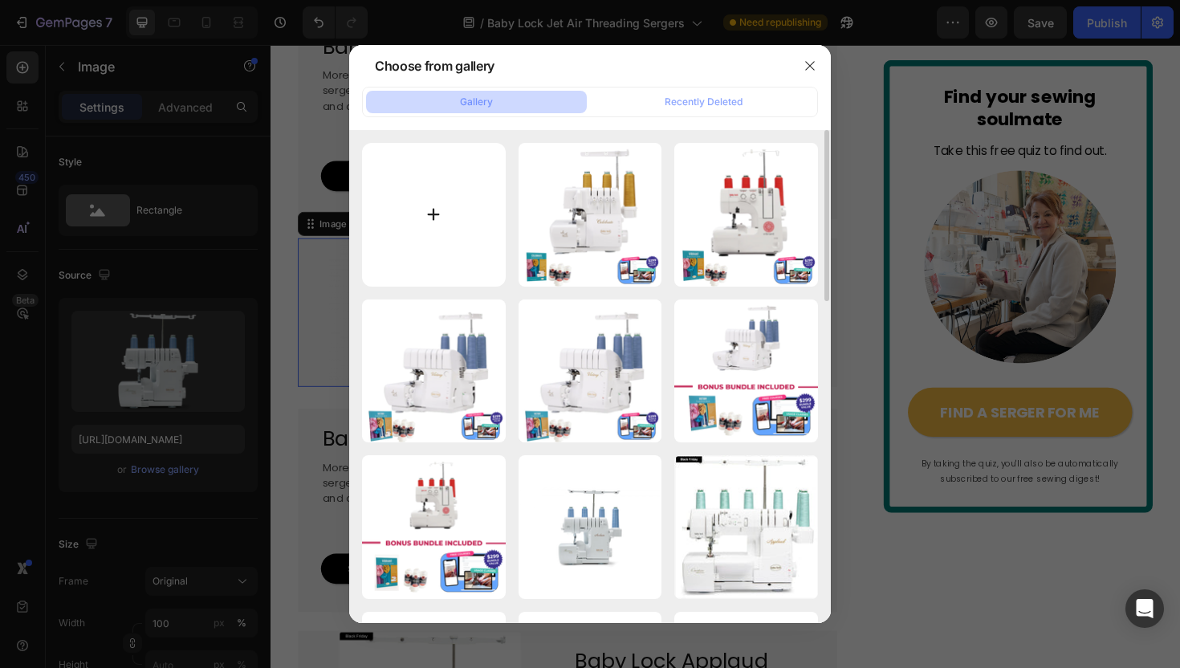
type input "C:\fakepath\BONUS INCLUDED (21).png"
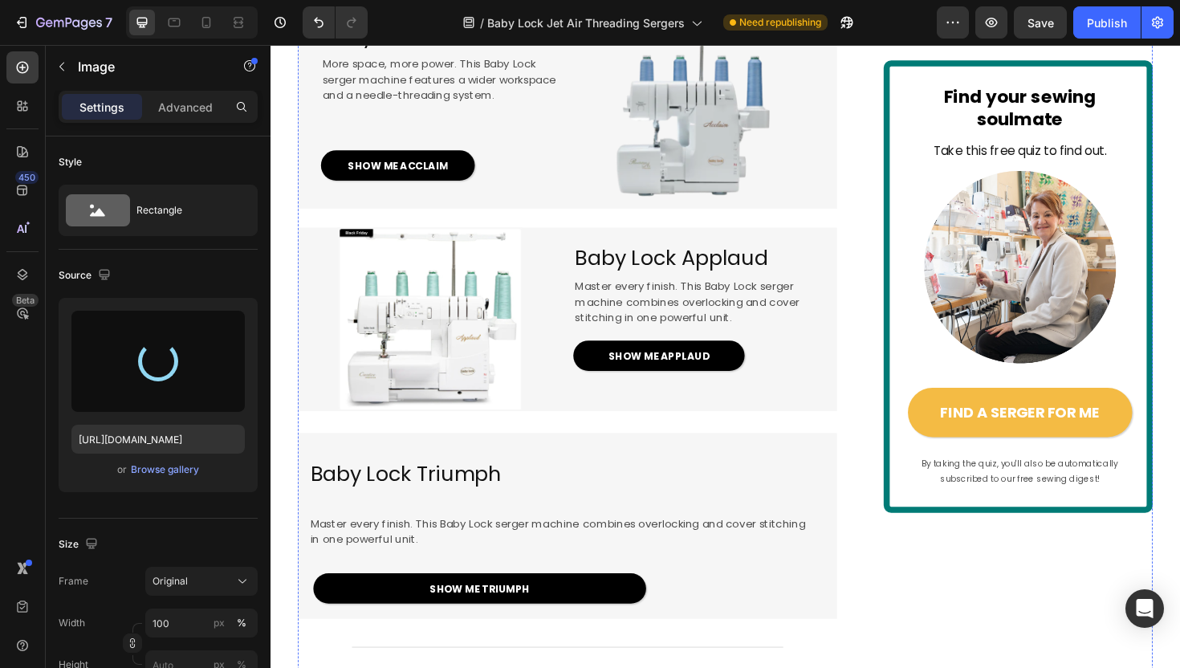
type input "[URL][DOMAIN_NAME]"
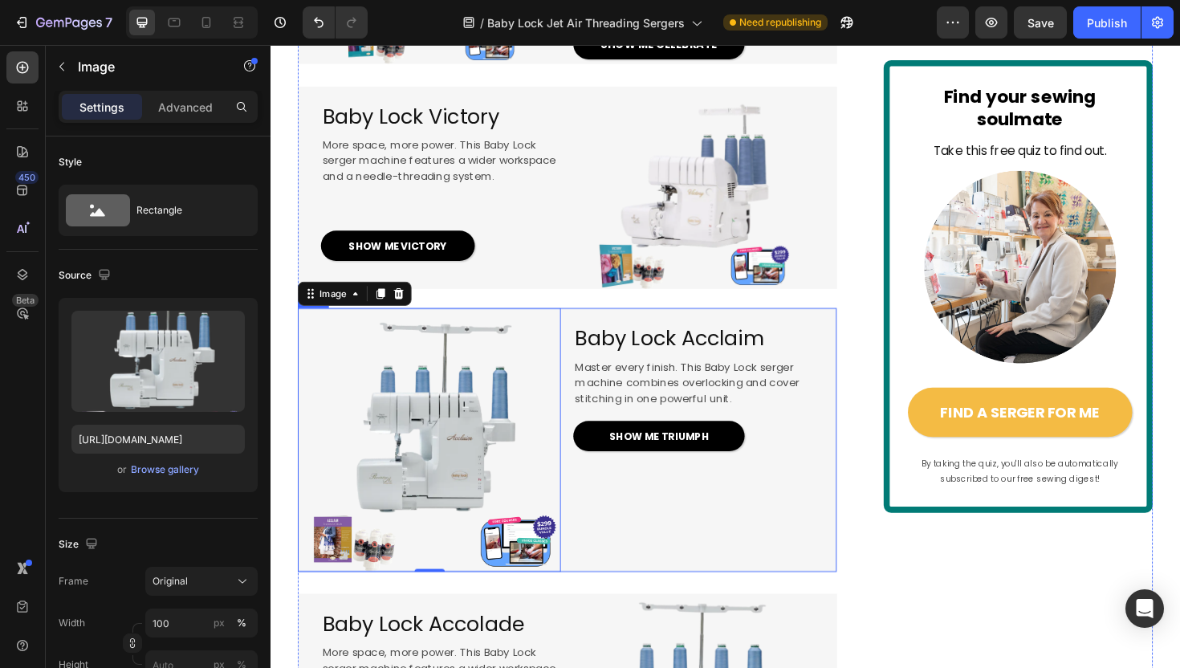
scroll to position [1809, 0]
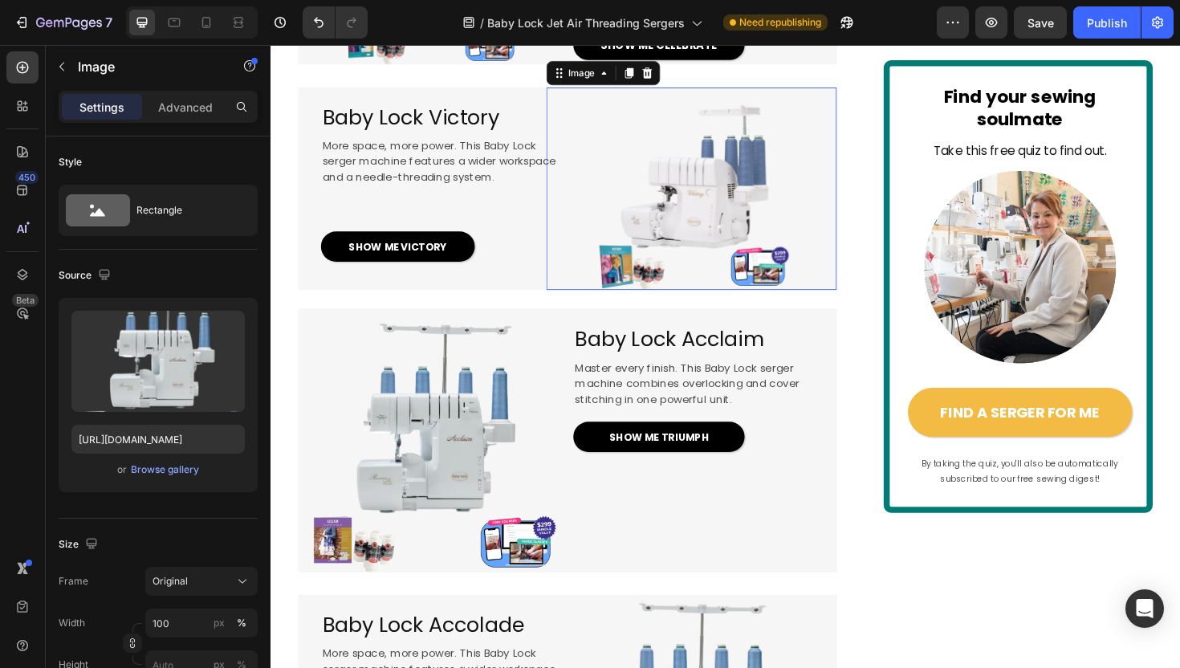
click at [797, 305] on img at bounding box center [715, 197] width 215 height 215
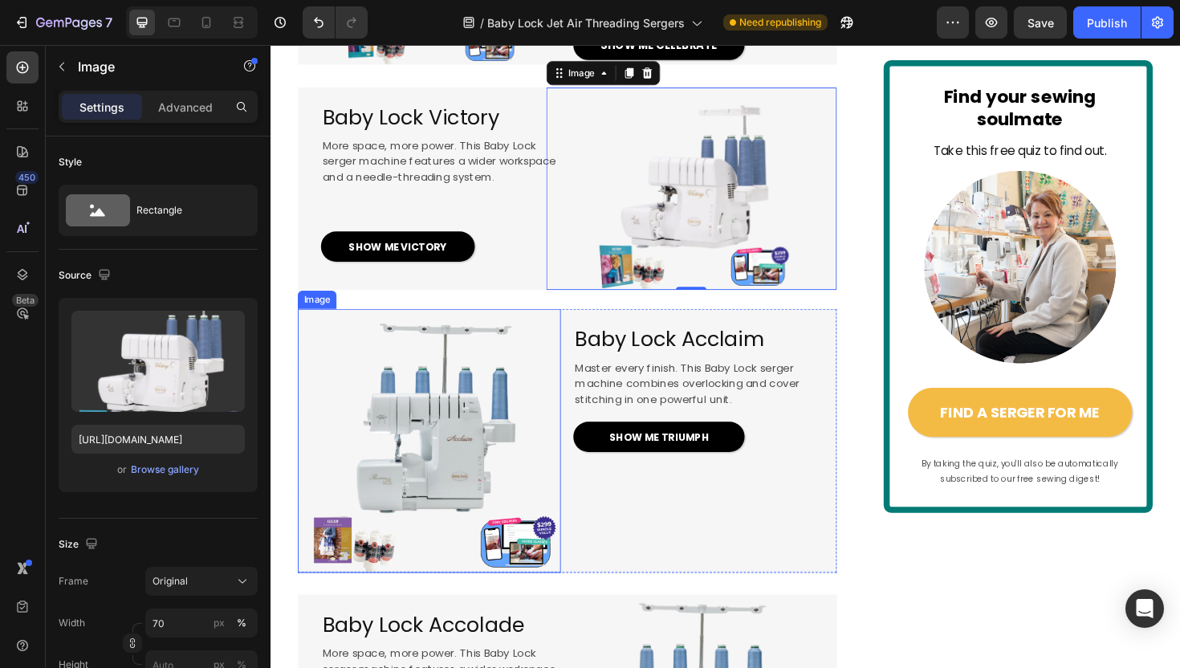
click at [526, 522] on img at bounding box center [438, 463] width 278 height 278
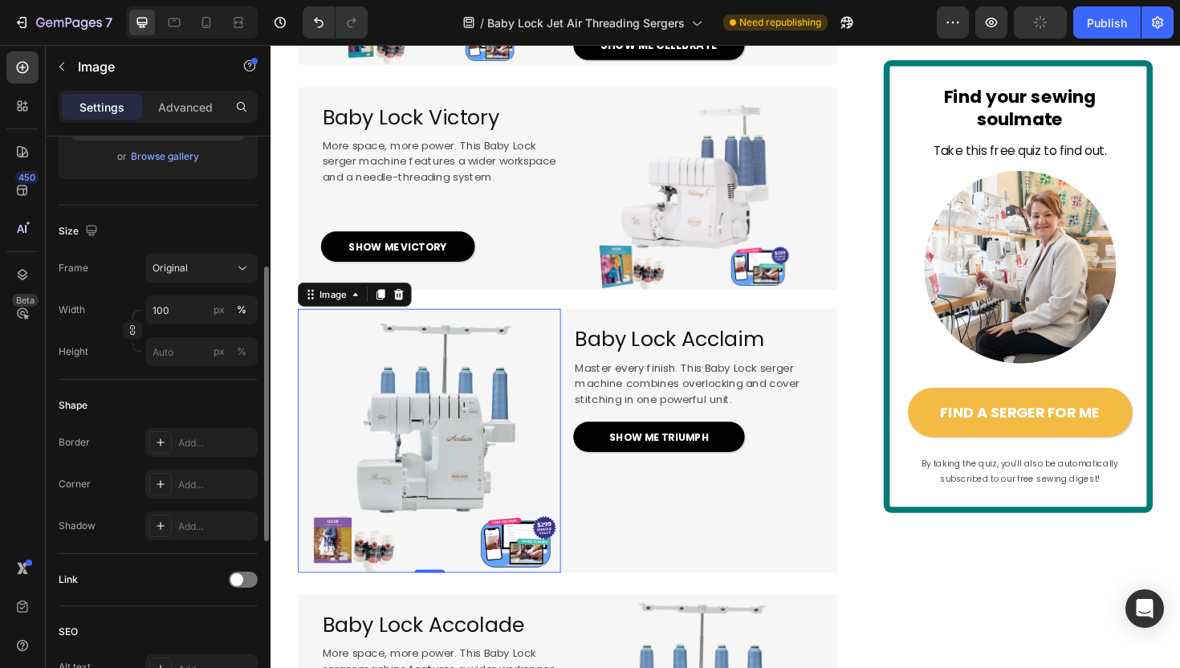
scroll to position [315, 0]
click at [208, 274] on button "Original" at bounding box center [201, 265] width 112 height 29
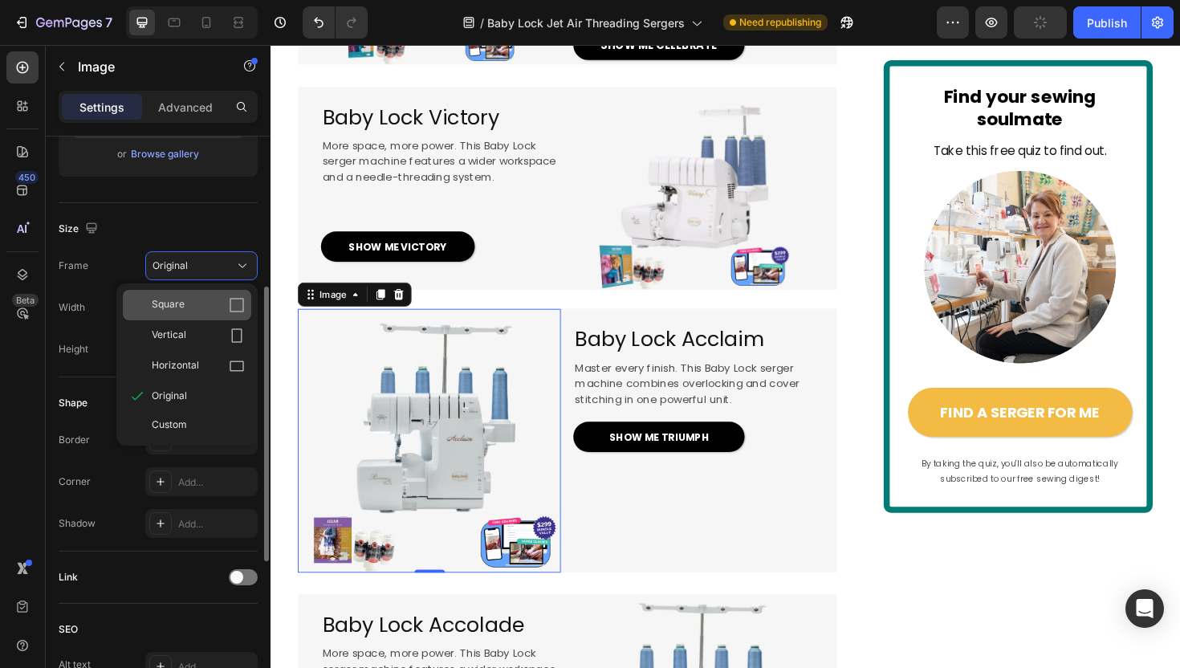
click at [195, 308] on div "Square" at bounding box center [198, 305] width 93 height 16
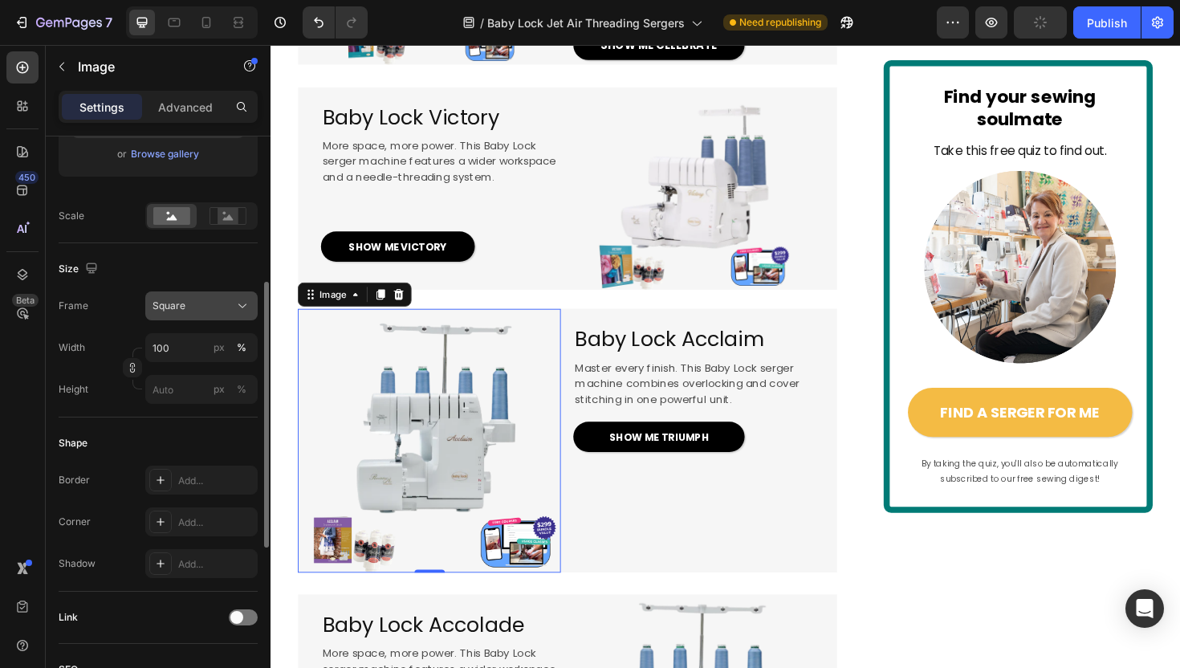
click at [196, 304] on div "Square" at bounding box center [191, 306] width 79 height 14
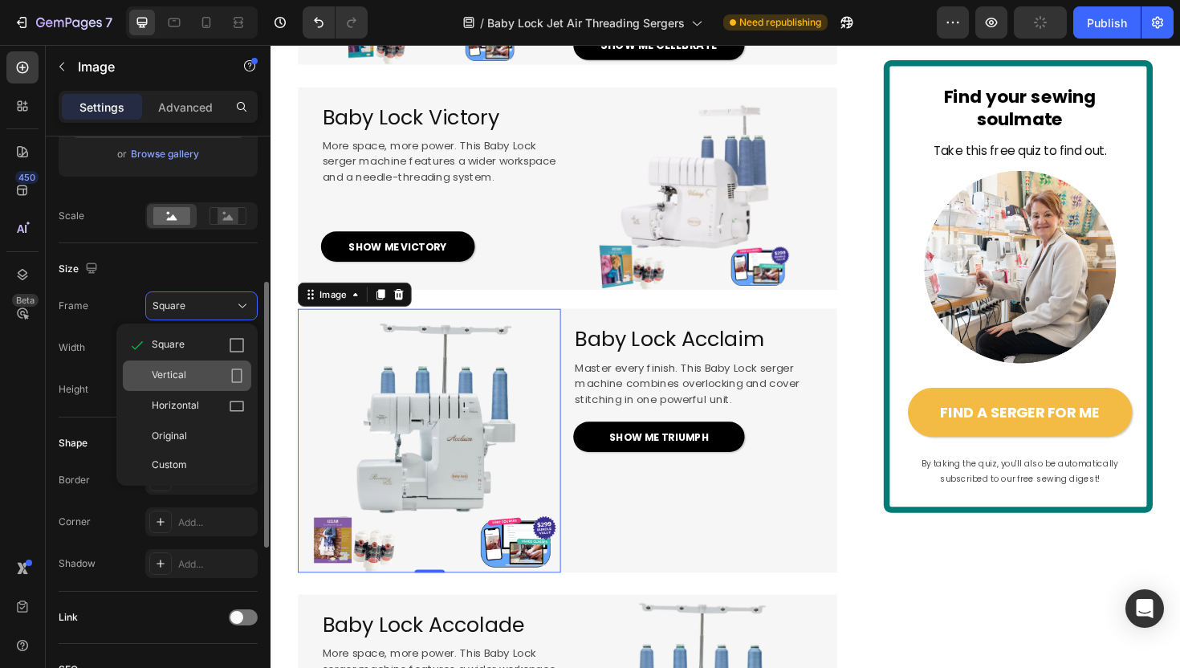
click at [184, 368] on span "Vertical" at bounding box center [169, 376] width 35 height 16
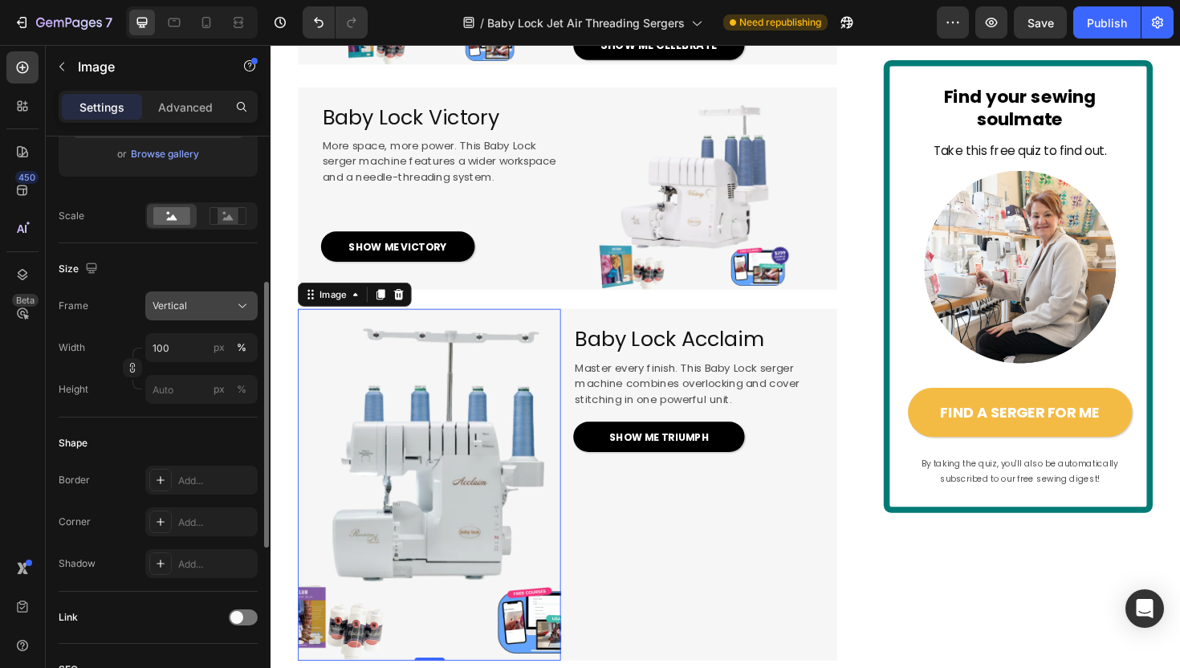
click at [199, 303] on div "Vertical" at bounding box center [191, 306] width 79 height 14
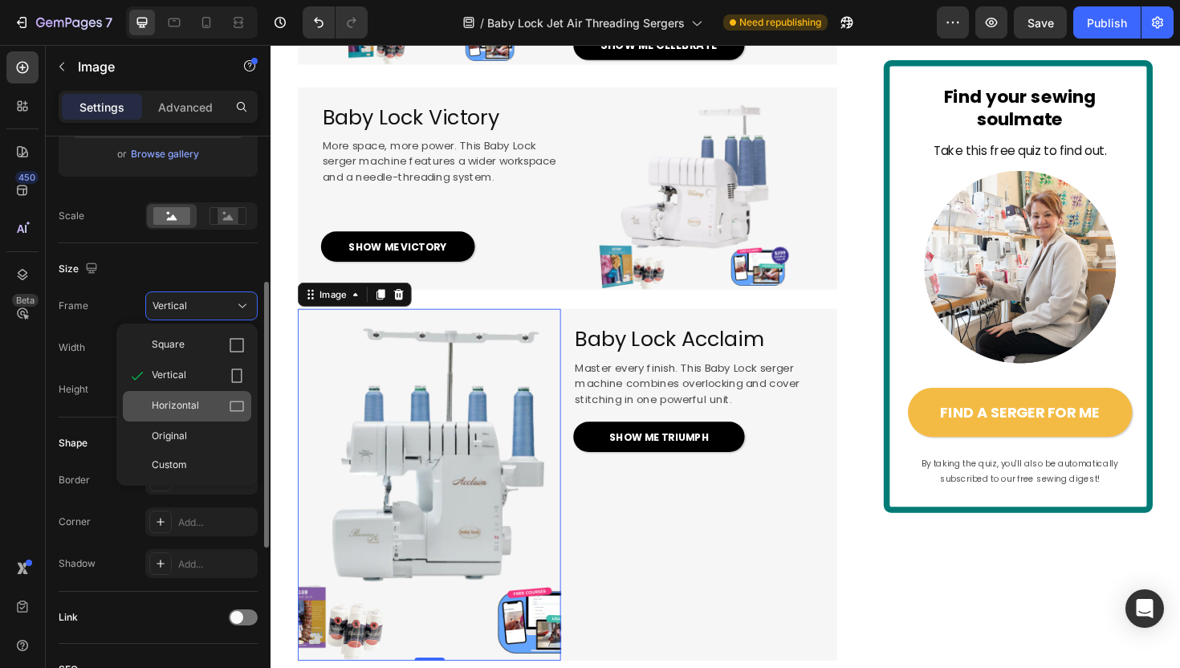
click at [197, 402] on span "Horizontal" at bounding box center [175, 406] width 47 height 16
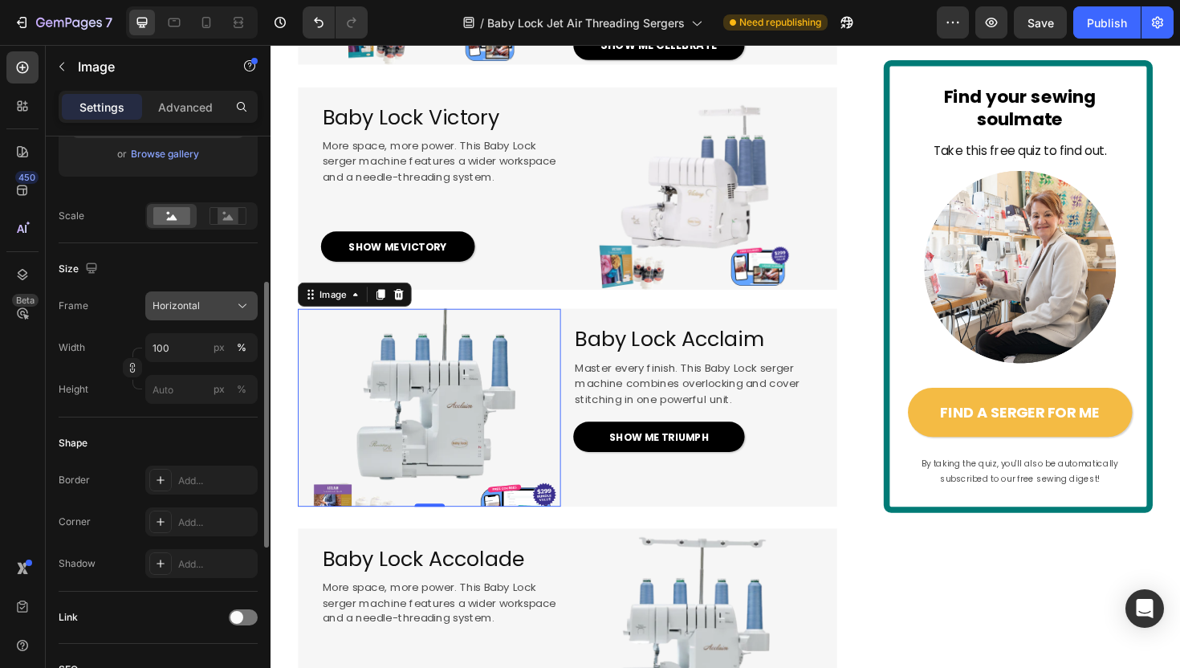
click at [206, 299] on div "Horizontal" at bounding box center [191, 306] width 79 height 14
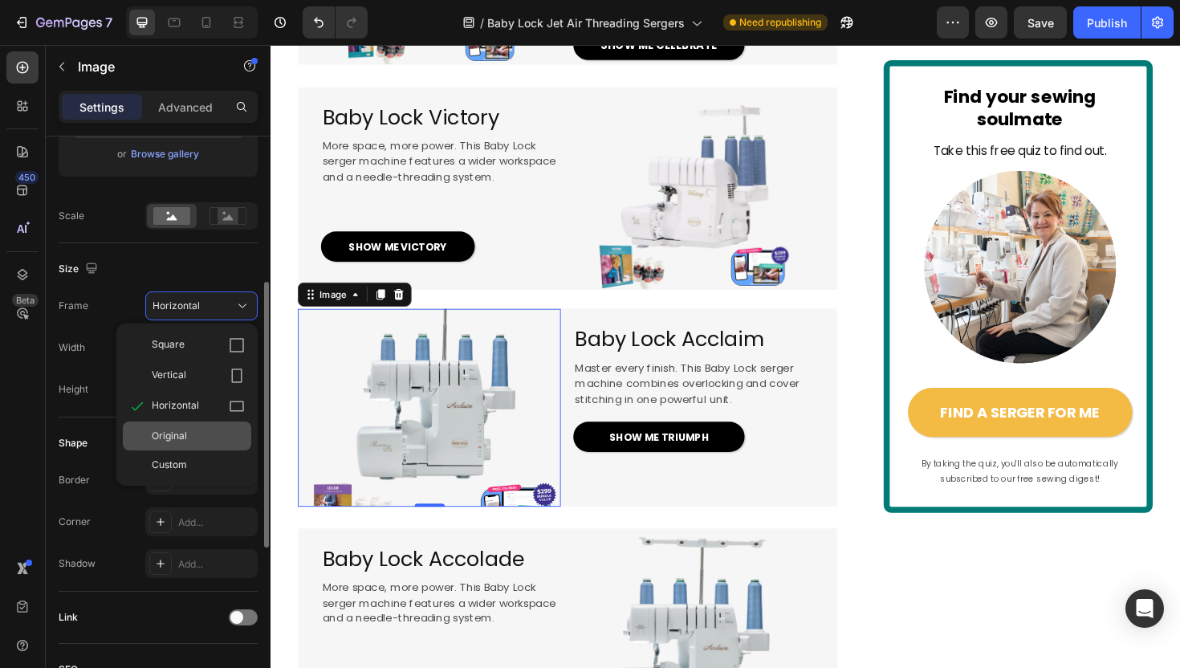
click at [195, 431] on div "Original" at bounding box center [198, 436] width 93 height 14
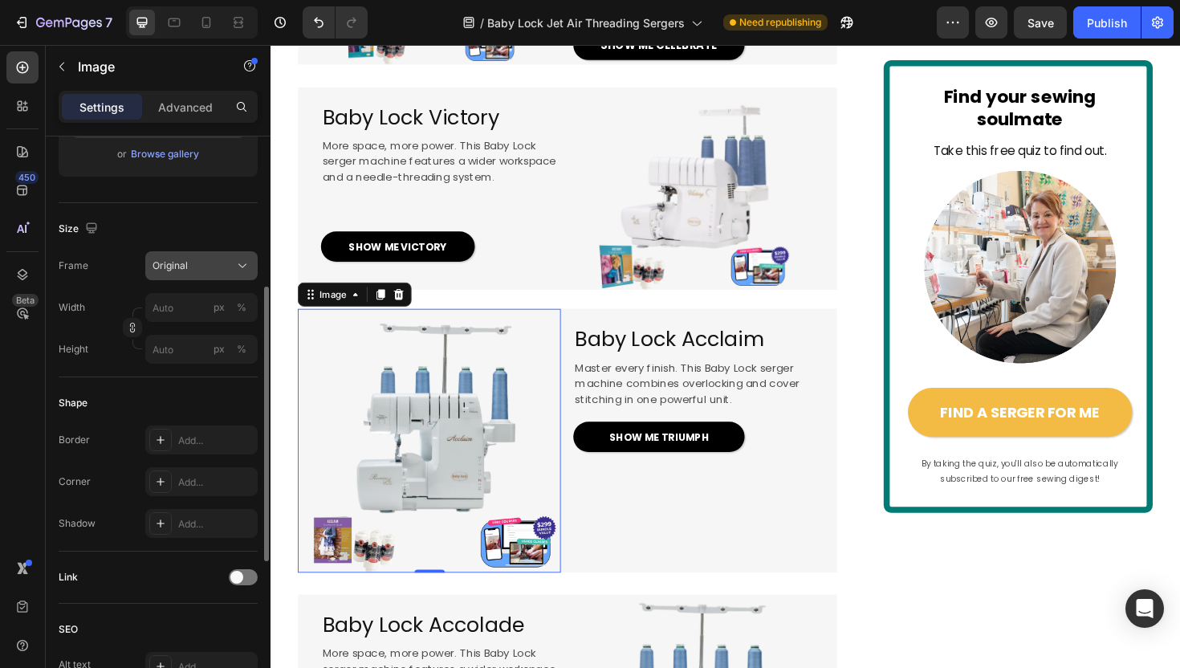
click at [213, 266] on div "Original" at bounding box center [191, 265] width 79 height 14
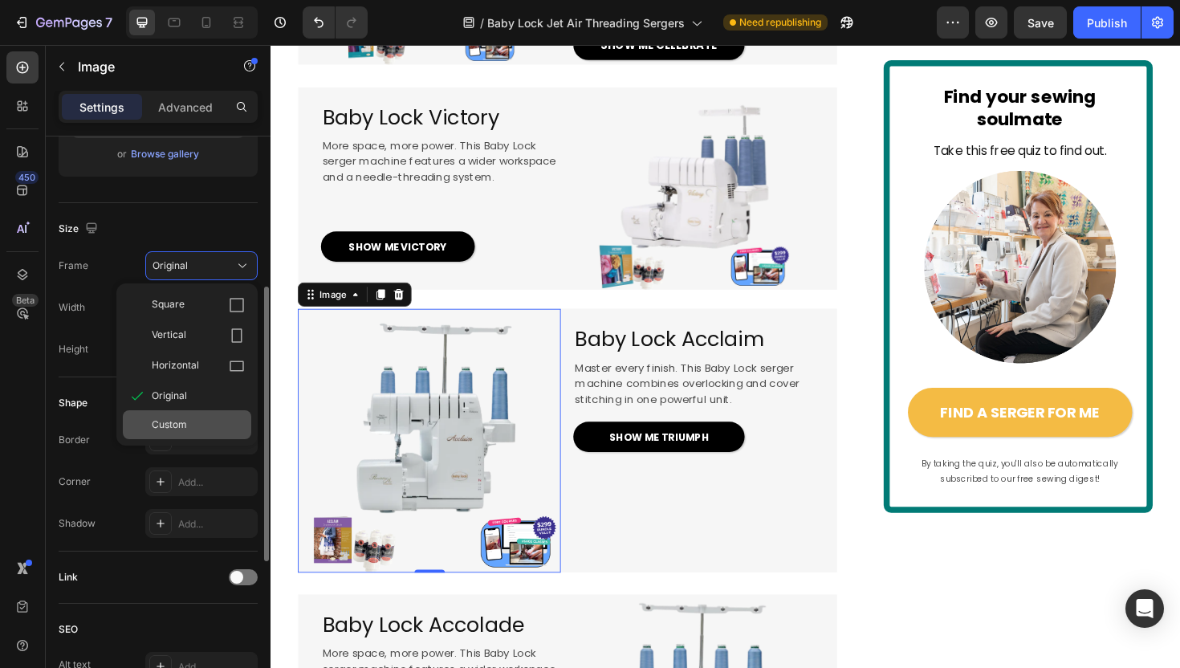
click at [193, 417] on div "Custom" at bounding box center [198, 424] width 93 height 14
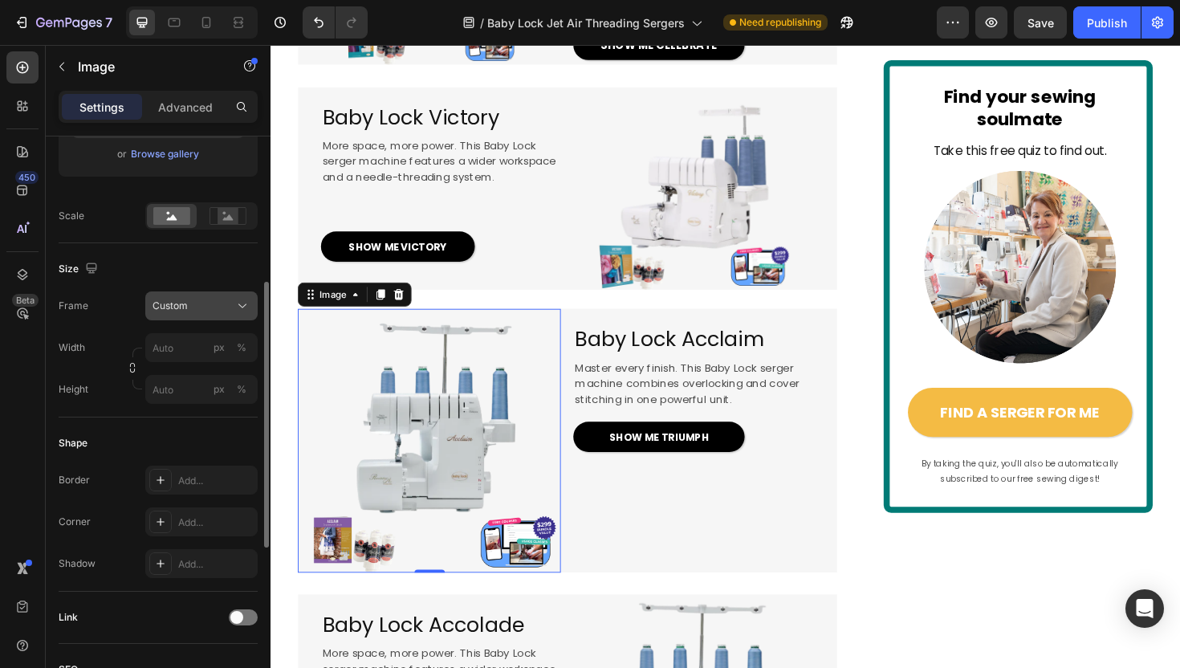
click at [201, 304] on div "Frame Custom Width px % Height px %" at bounding box center [158, 347] width 199 height 112
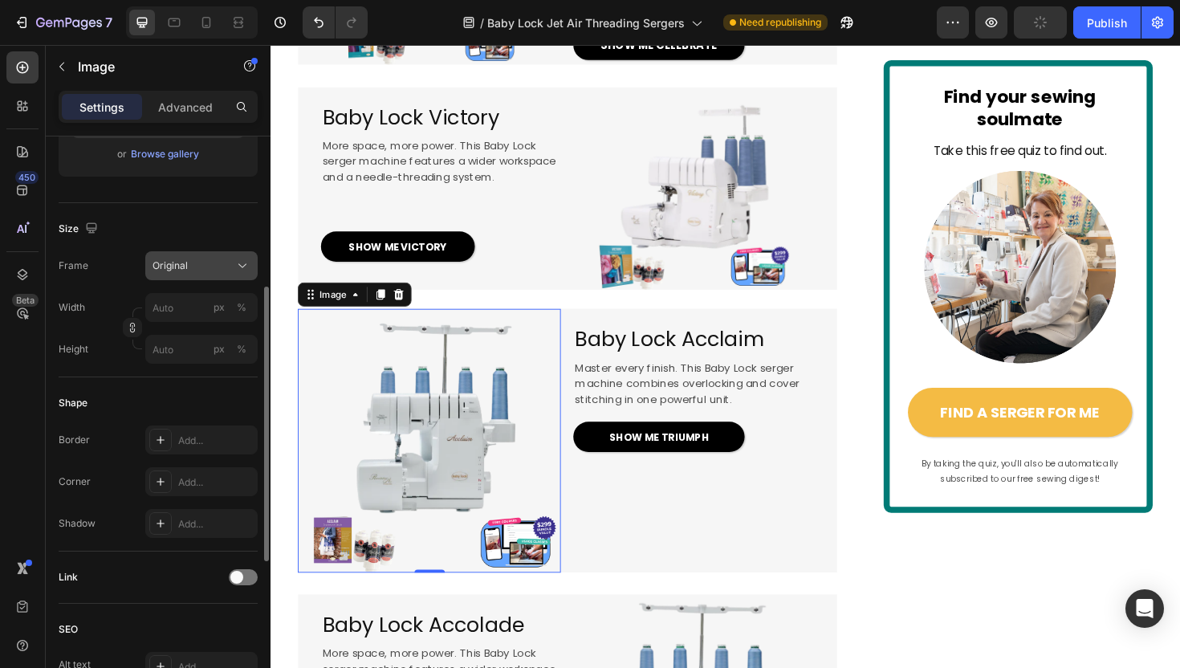
click at [216, 272] on div "Original" at bounding box center [191, 265] width 79 height 14
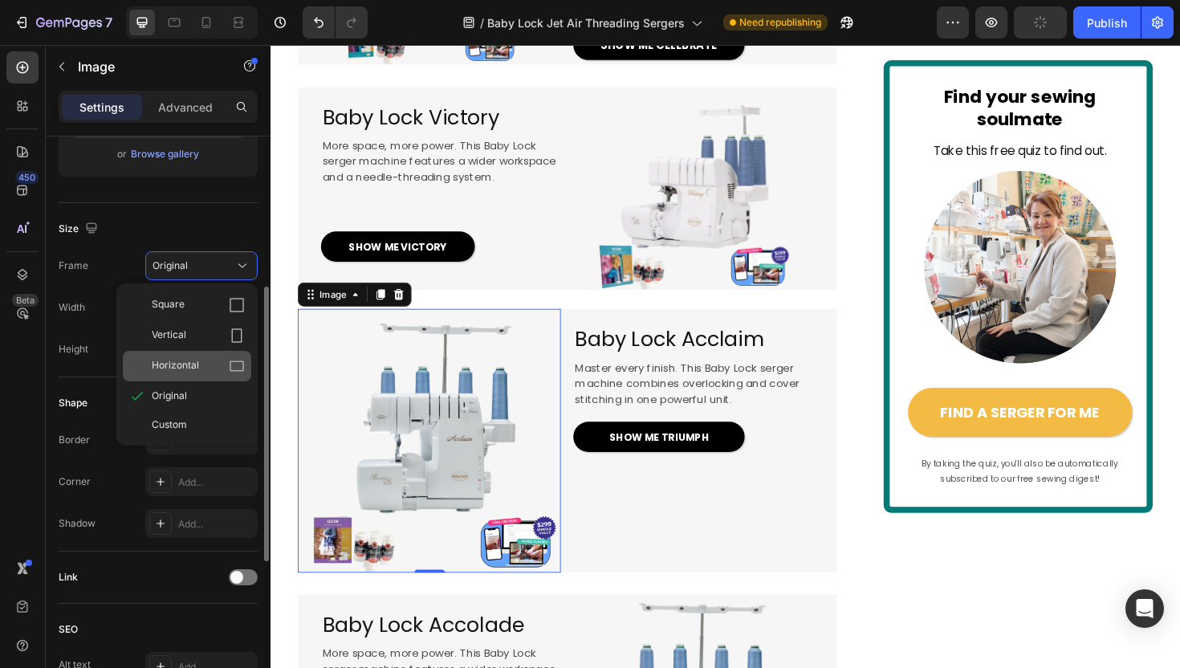
click at [205, 364] on div "Horizontal" at bounding box center [198, 366] width 93 height 16
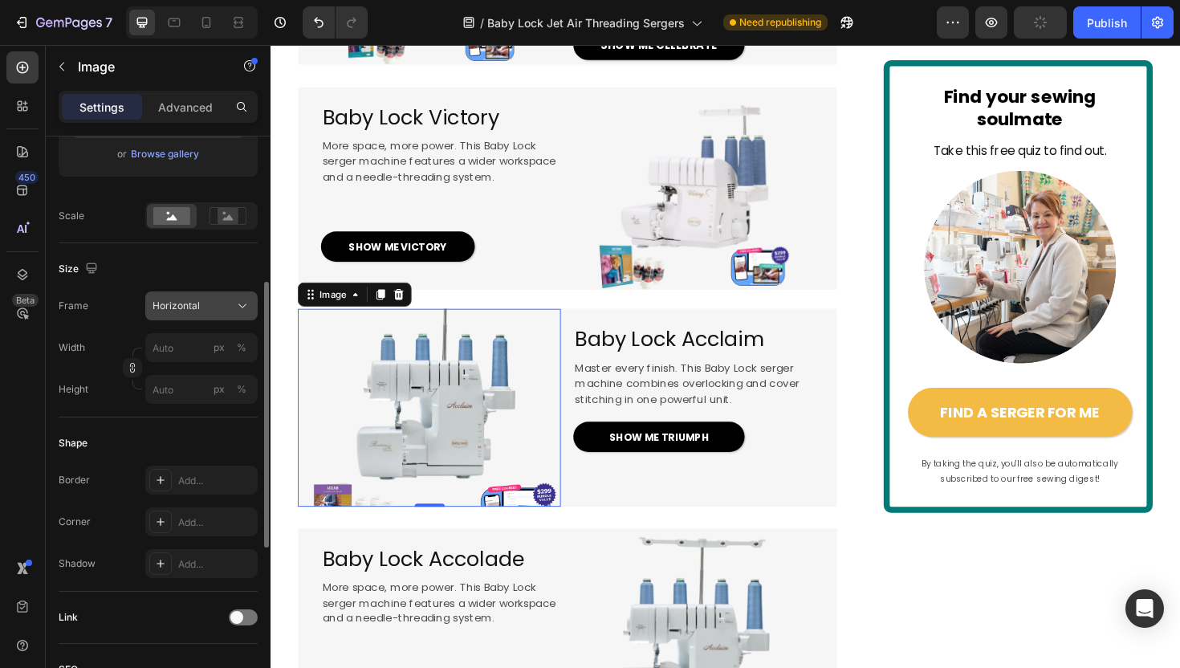
click at [236, 303] on icon at bounding box center [242, 306] width 16 height 16
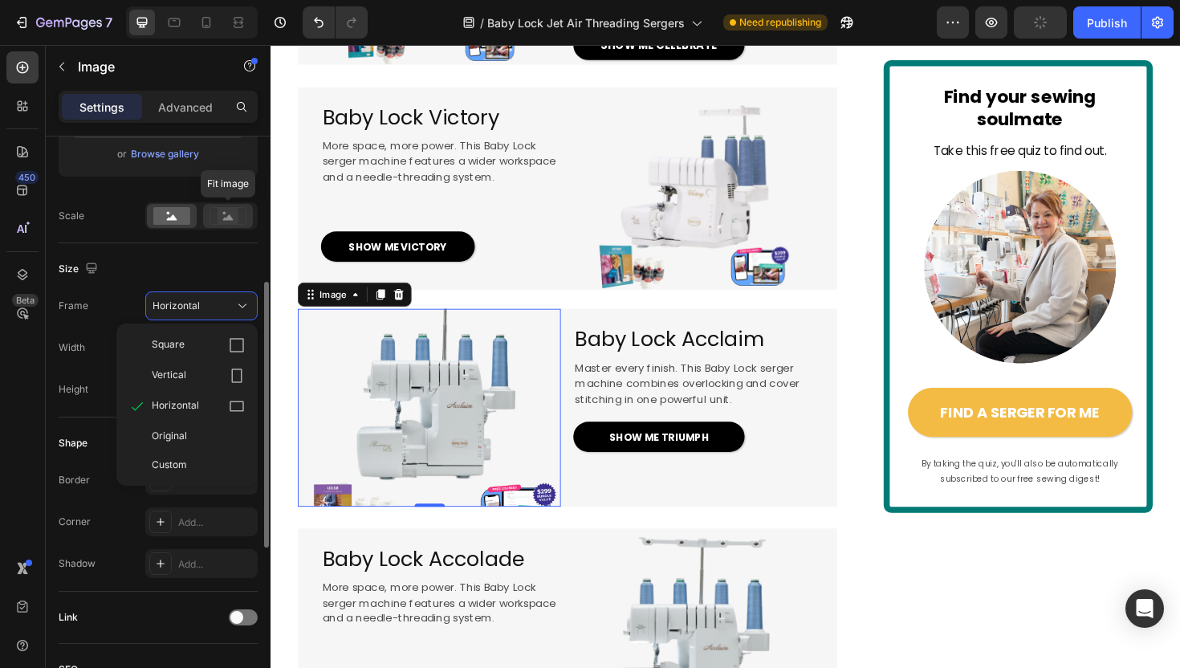
click at [217, 218] on rect at bounding box center [227, 216] width 21 height 16
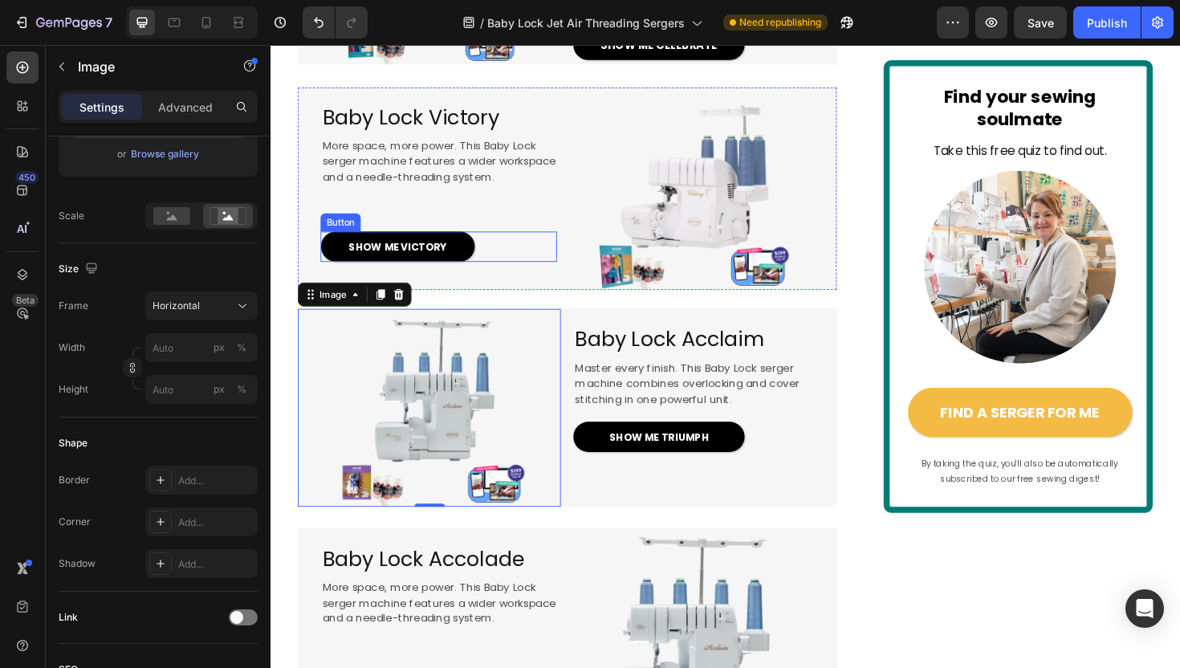
click at [546, 274] on div "SHOW ME VICTORY Button" at bounding box center [448, 258] width 250 height 32
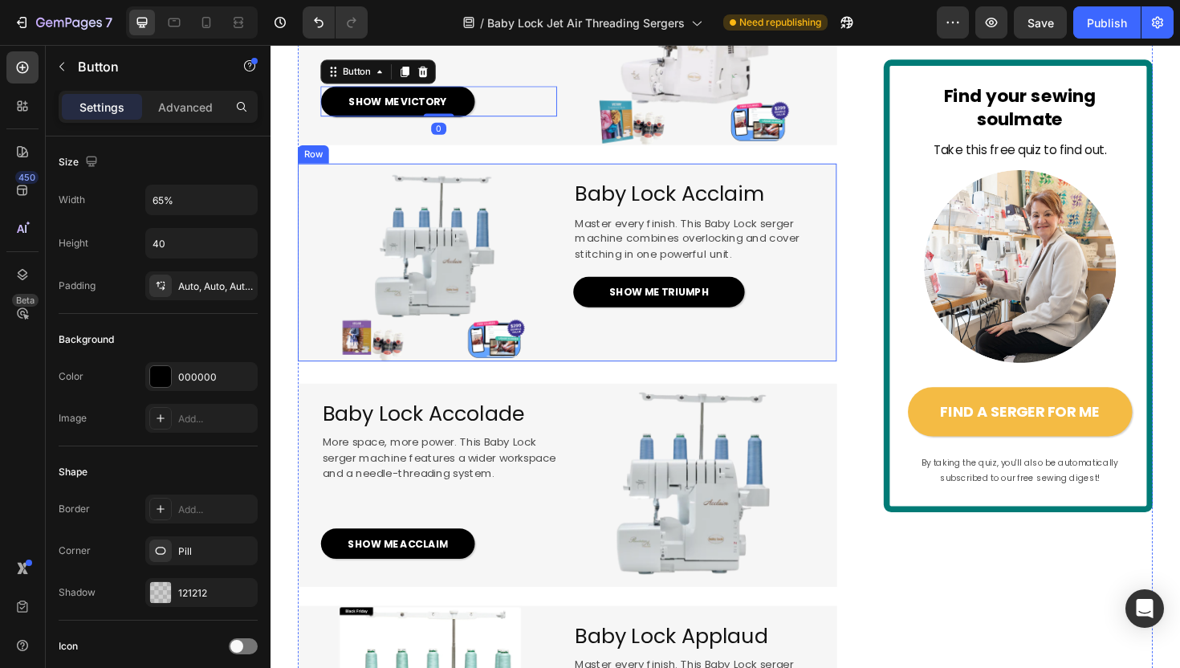
scroll to position [2019, 0]
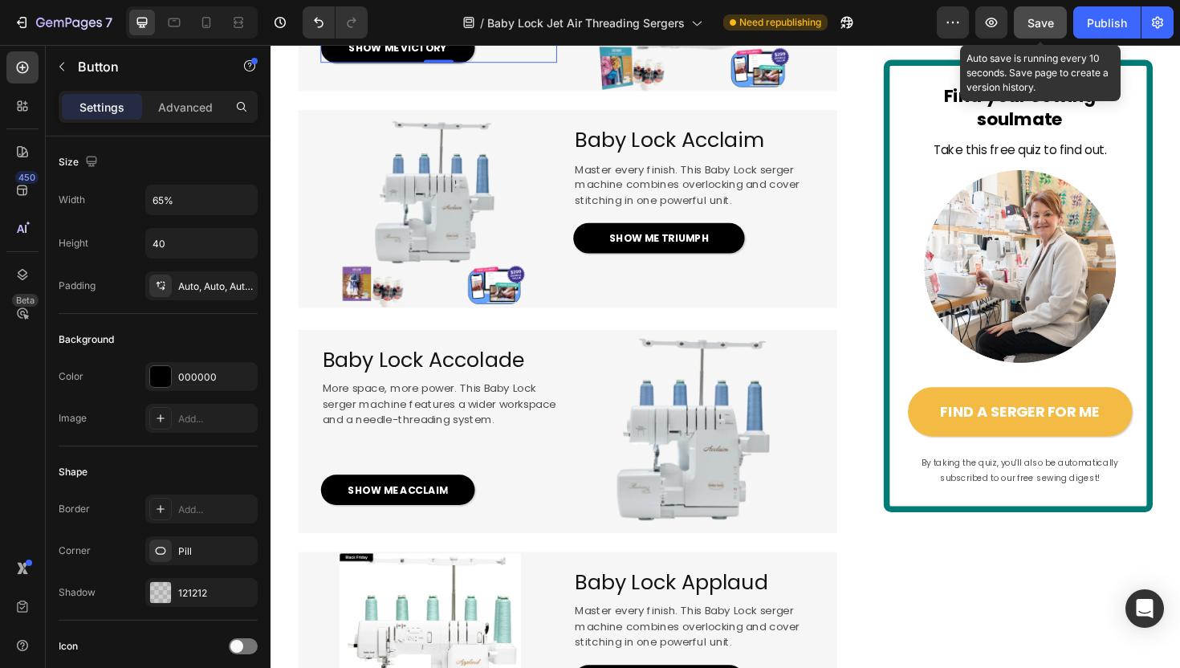
click at [1042, 9] on button "Save" at bounding box center [1040, 22] width 53 height 32
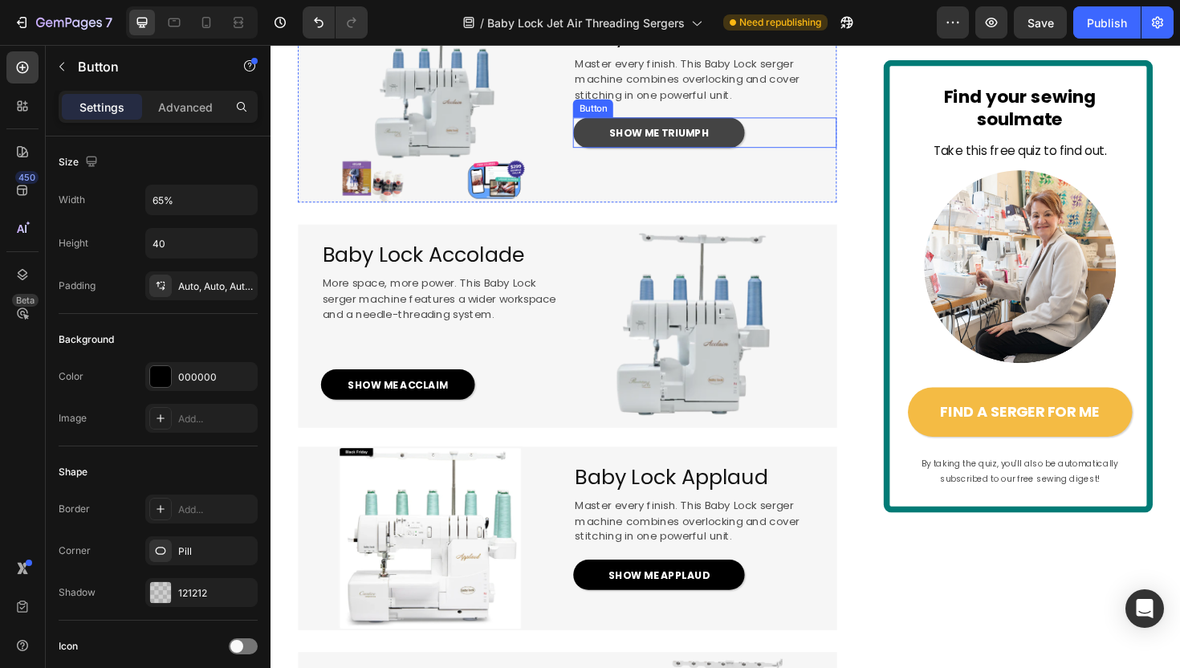
scroll to position [2131, 0]
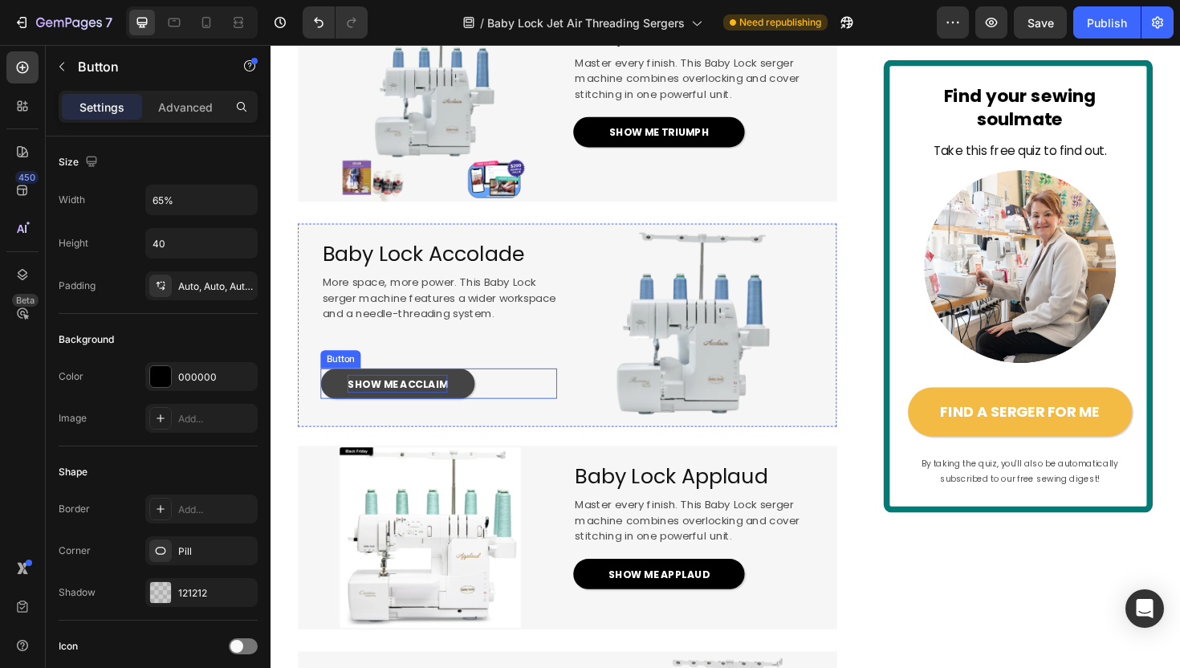
click at [451, 412] on span "SHOW ME ACCLAIM" at bounding box center [404, 403] width 106 height 15
click at [432, 412] on span "SHOW ME ACCLAIM" at bounding box center [404, 403] width 106 height 15
click at [710, 408] on img at bounding box center [715, 341] width 215 height 215
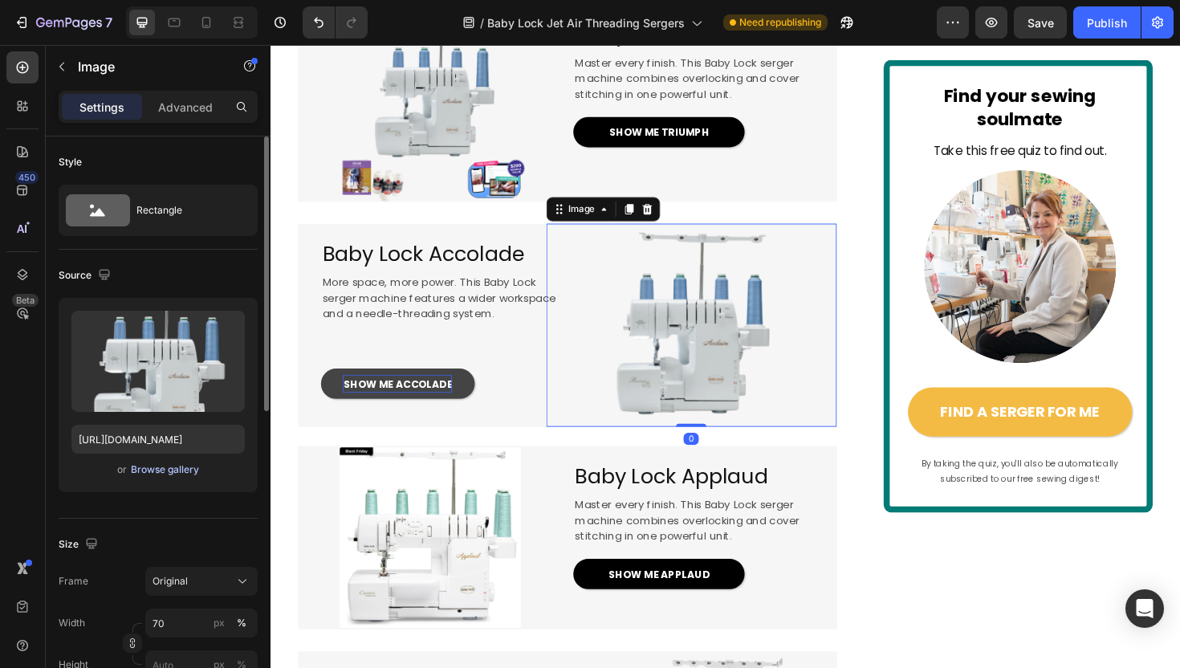
click at [176, 472] on div "Browse gallery" at bounding box center [165, 469] width 68 height 14
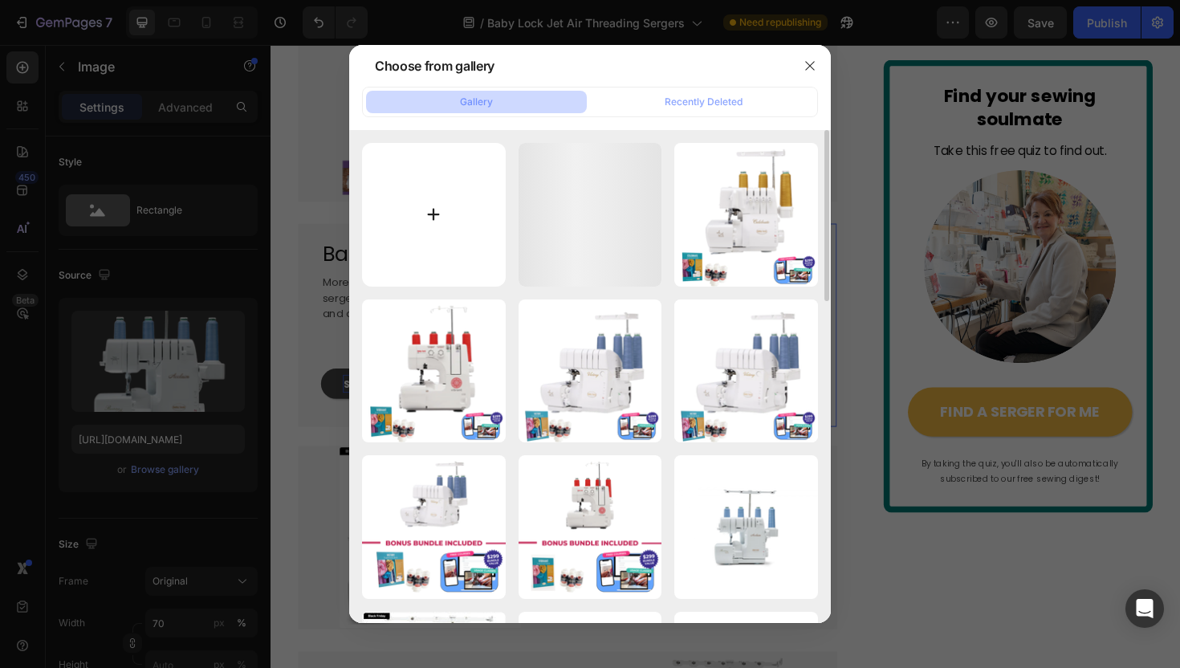
click at [448, 185] on input "file" at bounding box center [434, 215] width 144 height 144
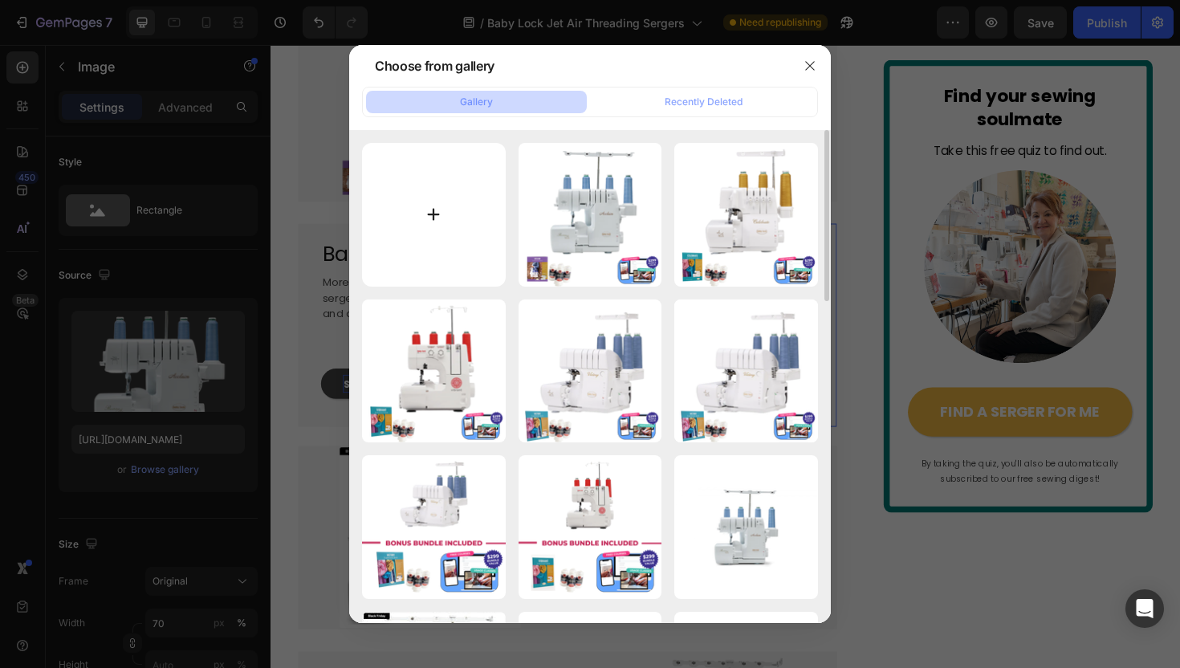
click at [439, 246] on input "file" at bounding box center [434, 215] width 144 height 144
type input "C:\fakepath\BONUS INCLUDED (22).png"
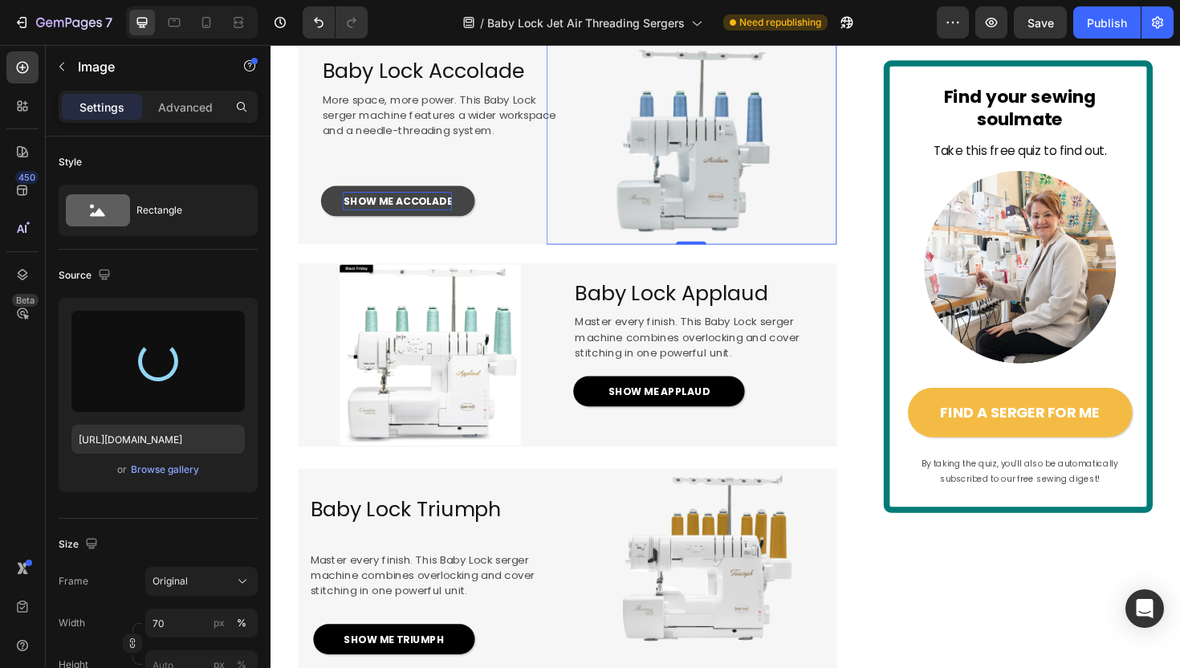
scroll to position [2326, 0]
type input "[URL][DOMAIN_NAME]"
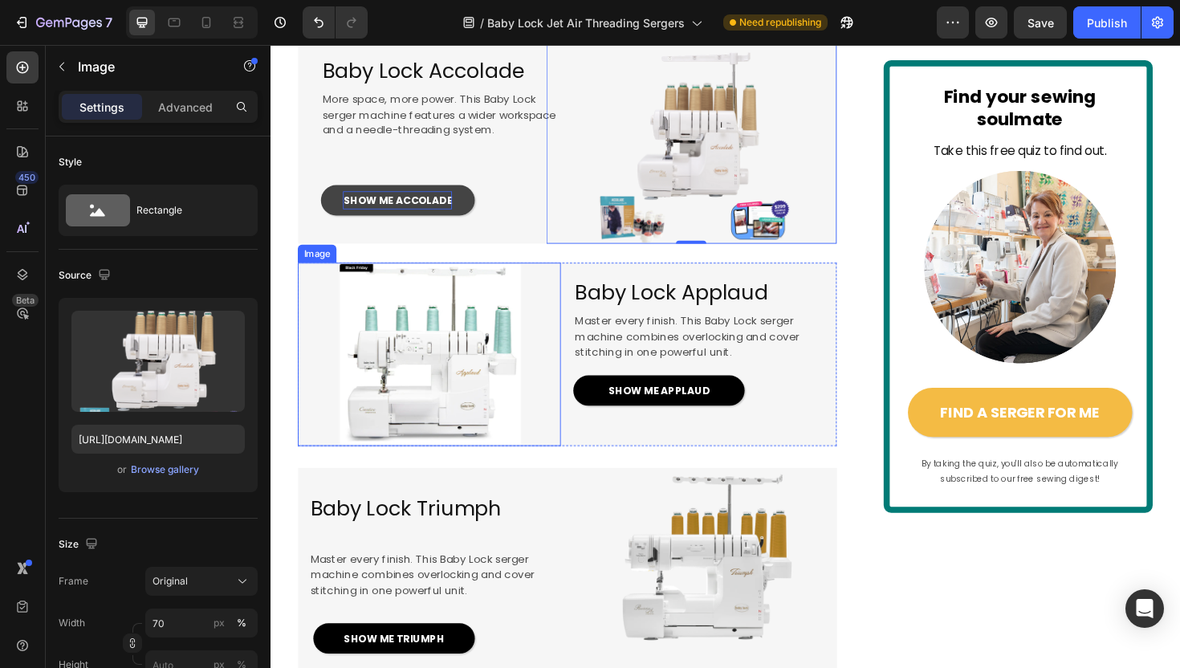
click at [439, 454] on img at bounding box center [438, 372] width 195 height 195
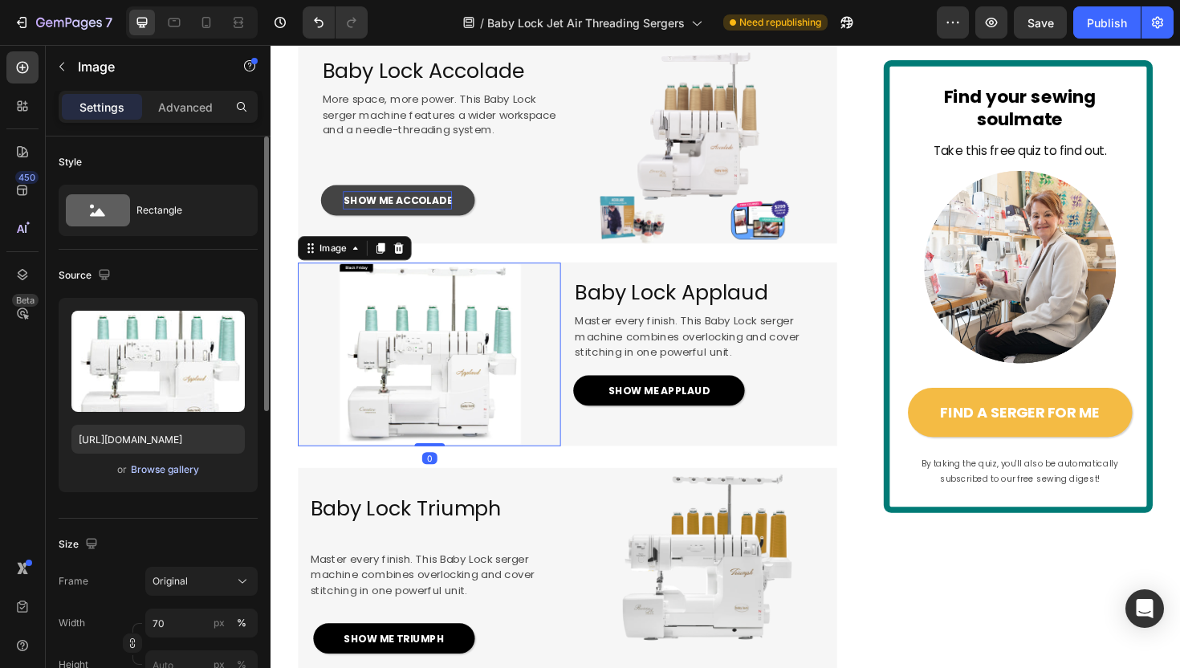
click at [144, 470] on div "Browse gallery" at bounding box center [165, 469] width 68 height 14
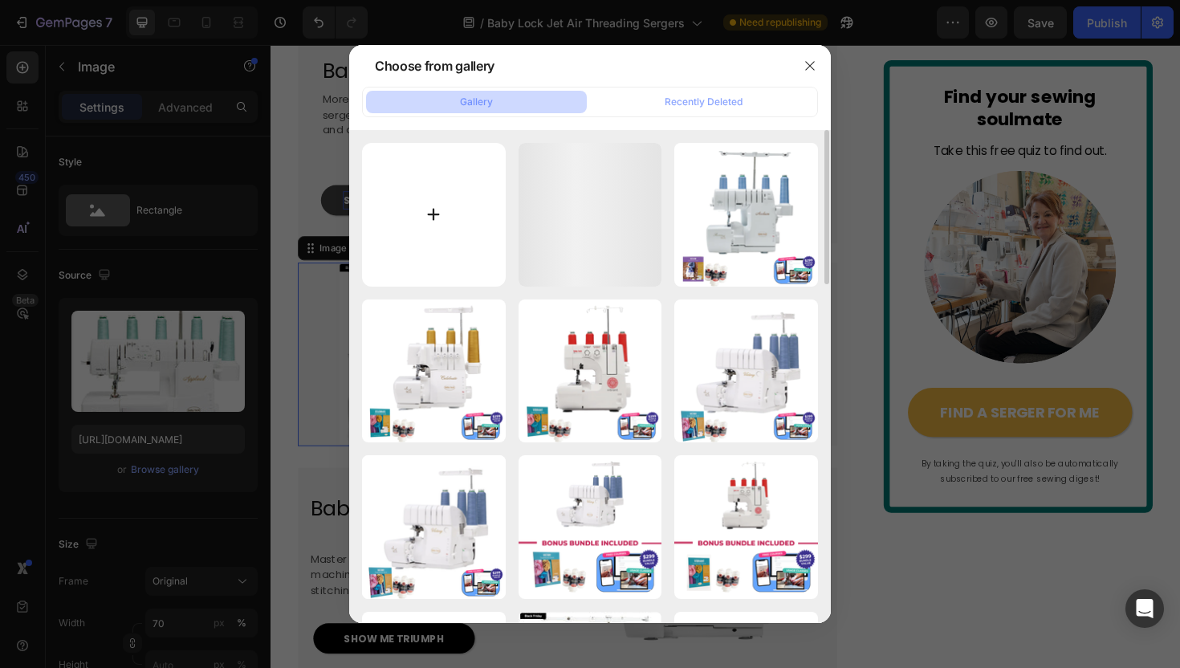
click at [465, 246] on input "file" at bounding box center [434, 215] width 144 height 144
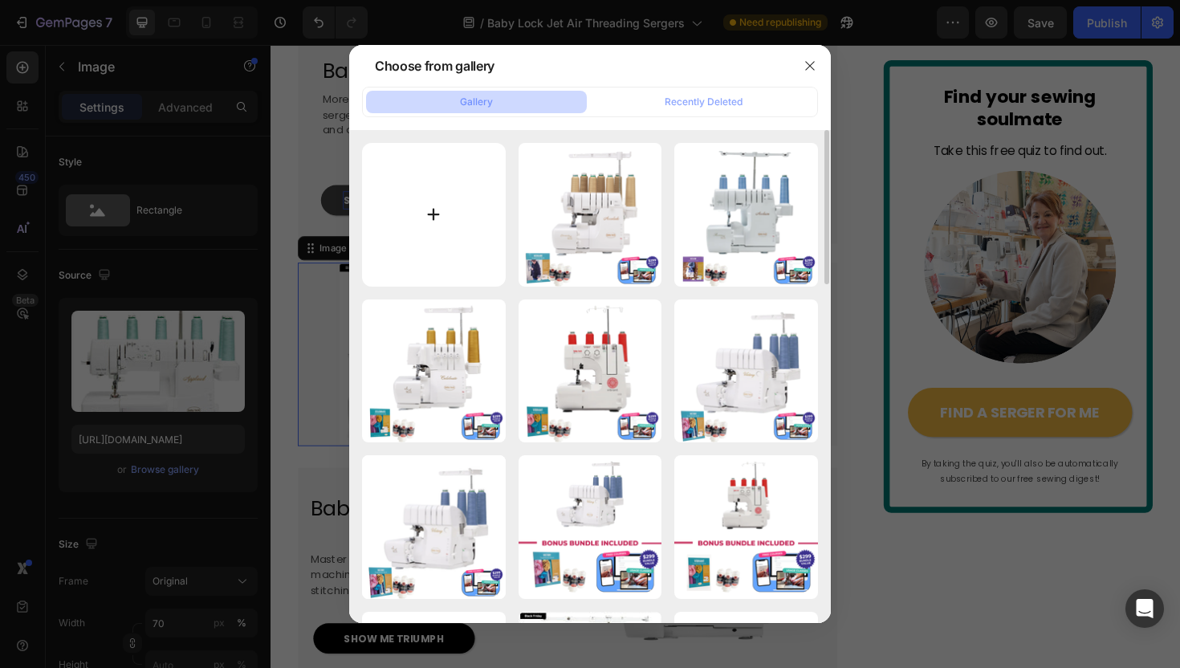
type input "C:\fakepath\BONUS INCLUDED (23).png"
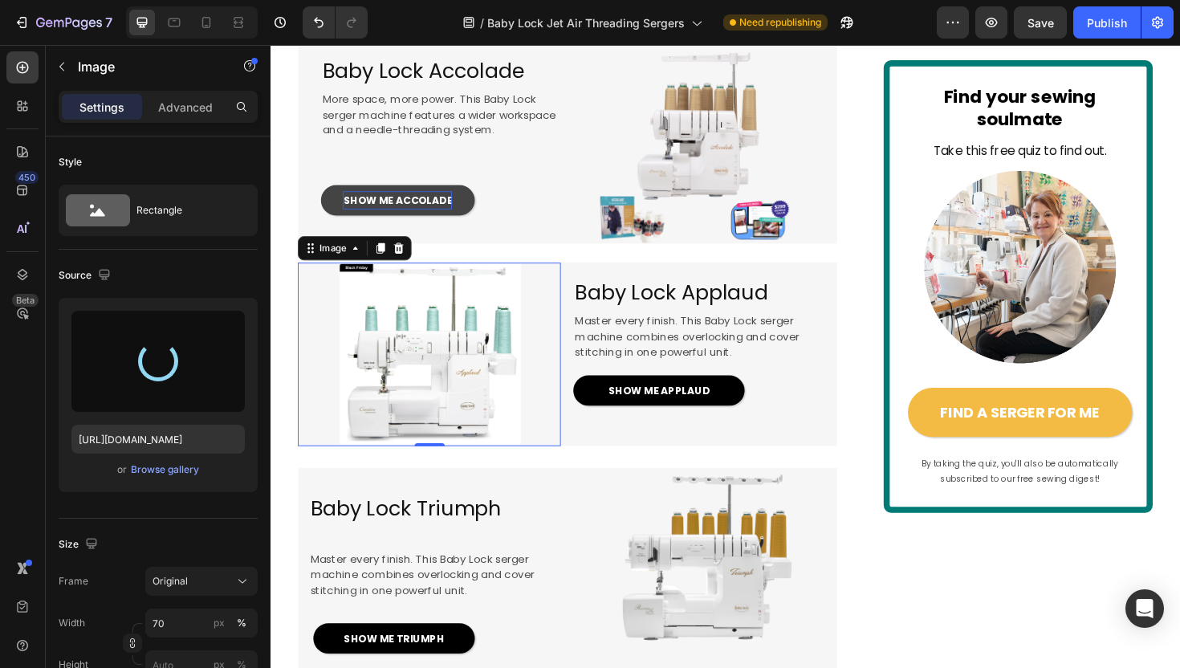
type input "https://cdn.shopify.com/s/files/1/1628/9107/files/gempages_576596163864560466-2…"
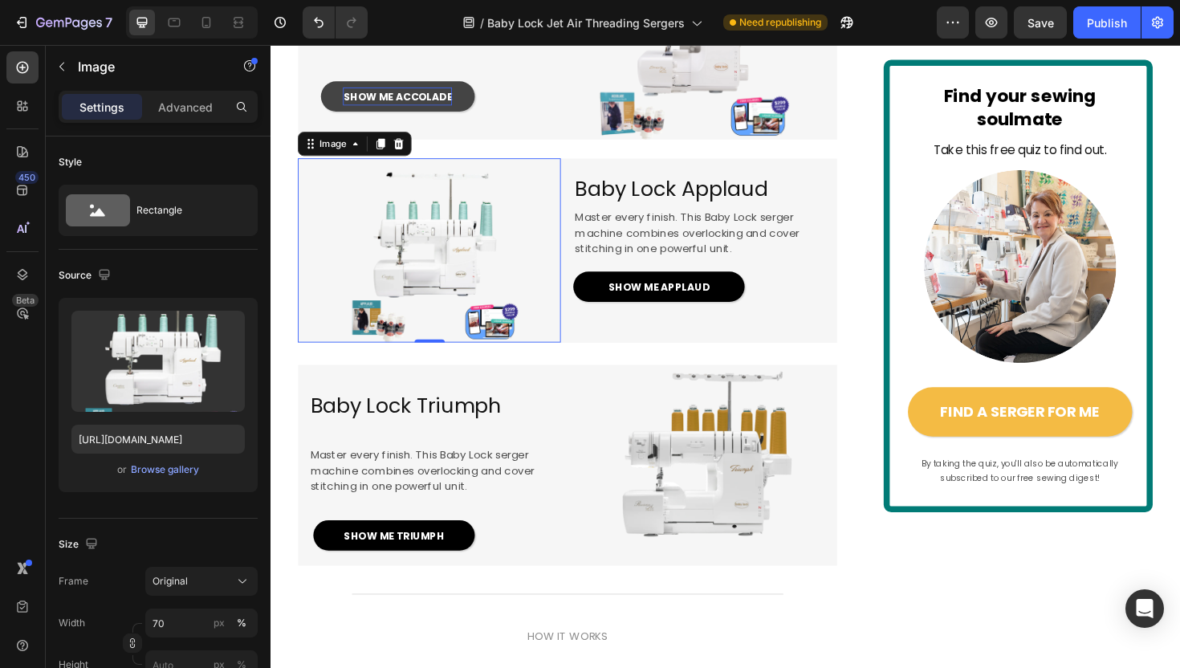
scroll to position [2511, 0]
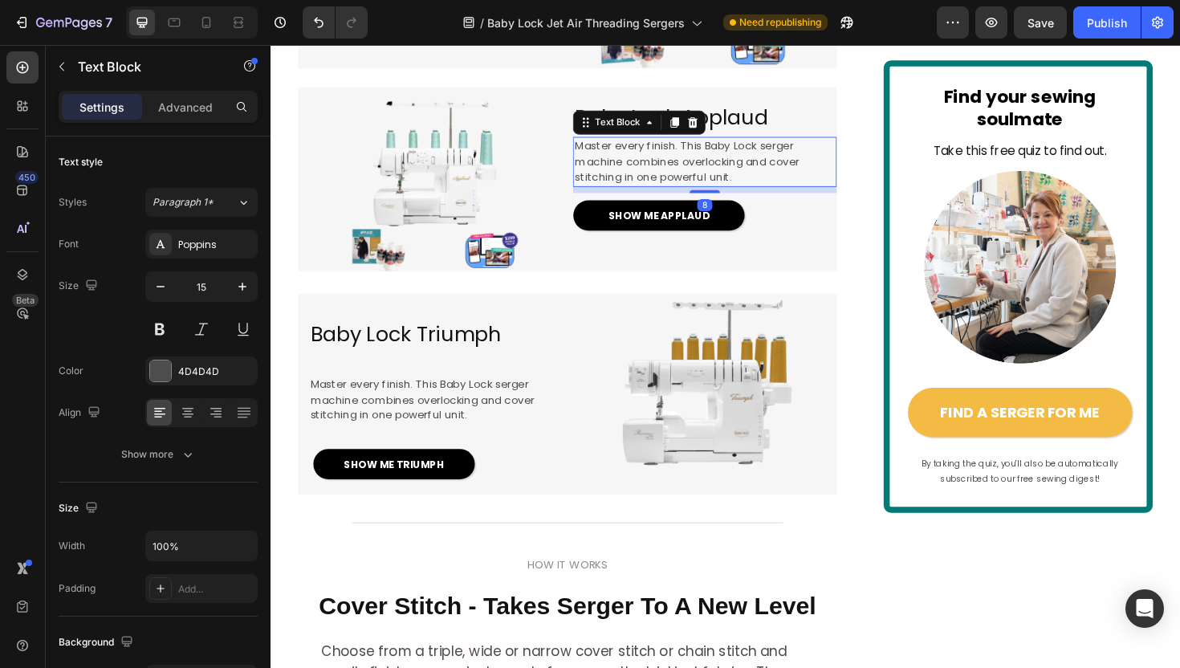
click at [644, 209] on div "⁠⁠⁠⁠⁠⁠⁠ Baby Lock Applaud Heading Master every finish. This Baby Lock serger ma…" at bounding box center [730, 187] width 278 height 195
click at [703, 457] on img at bounding box center [729, 405] width 195 height 195
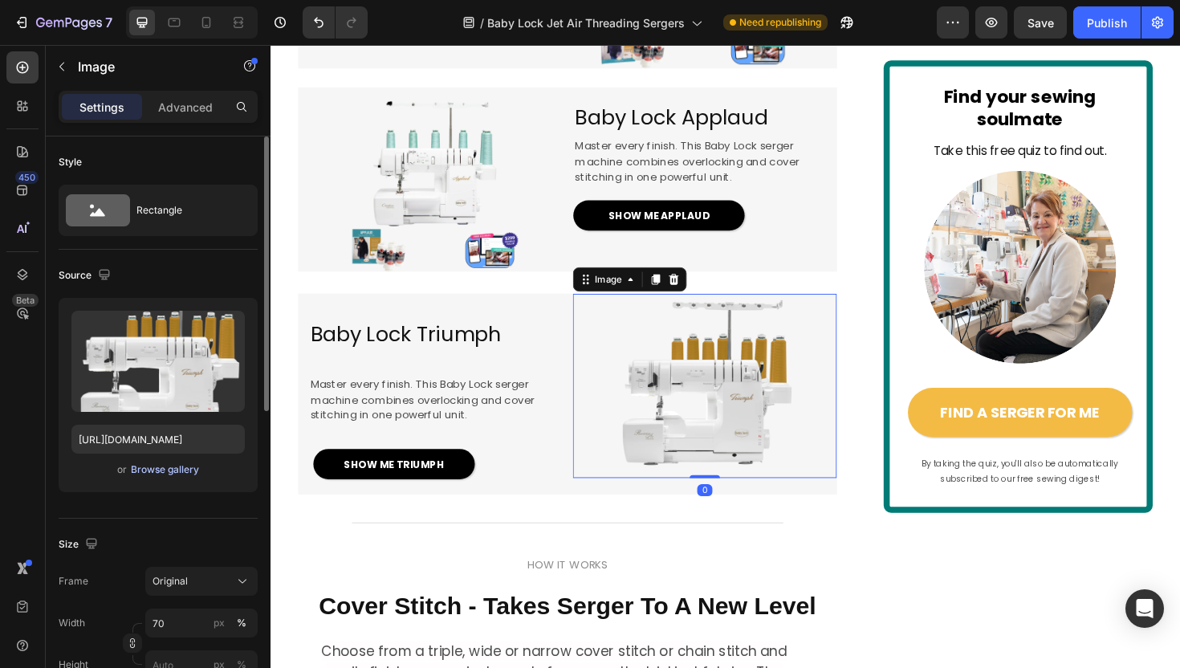
click at [161, 468] on div "Browse gallery" at bounding box center [165, 469] width 68 height 14
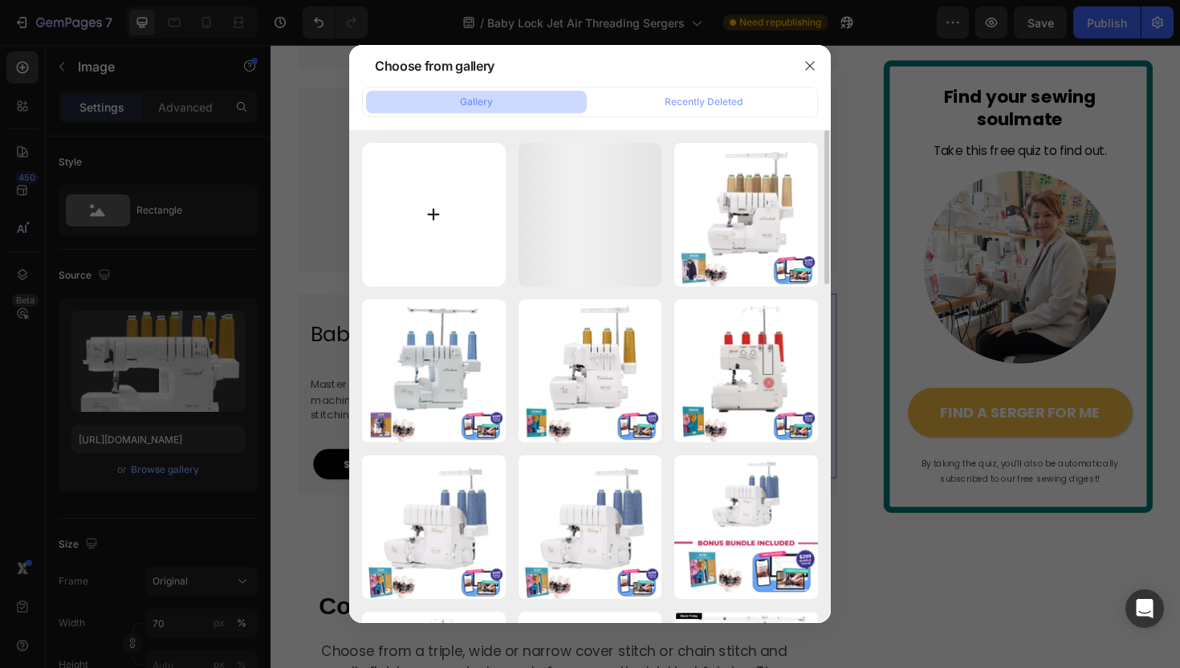
click at [437, 225] on input "file" at bounding box center [434, 215] width 144 height 144
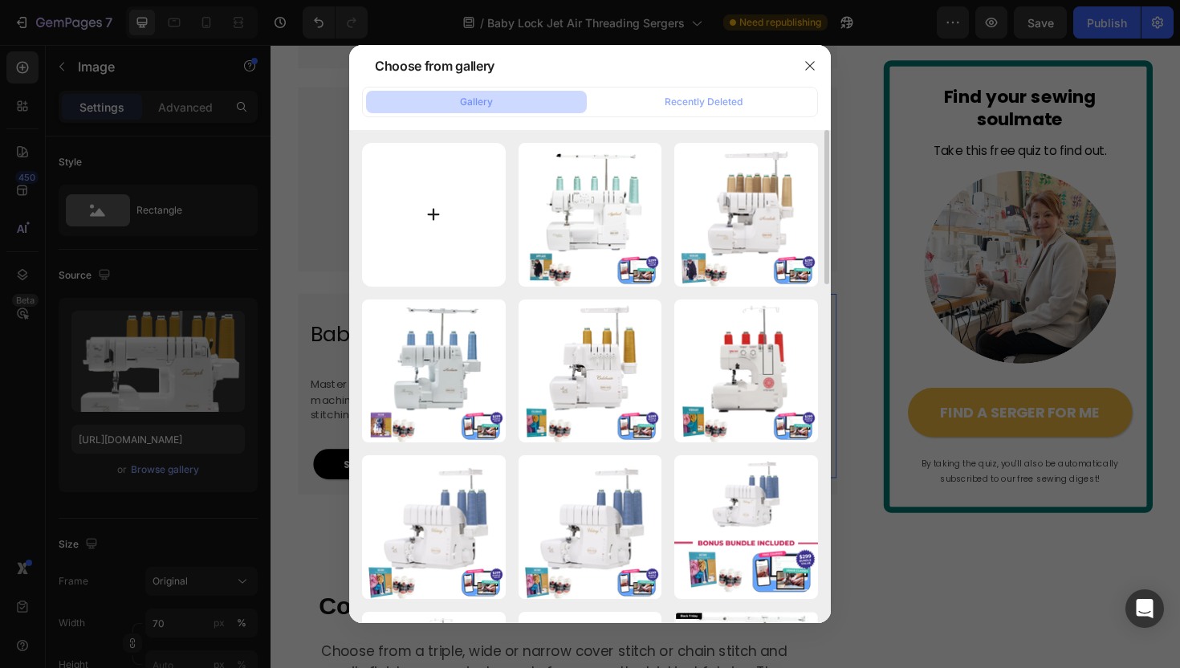
type input "C:\fakepath\BONUS INCLUDED (24).png"
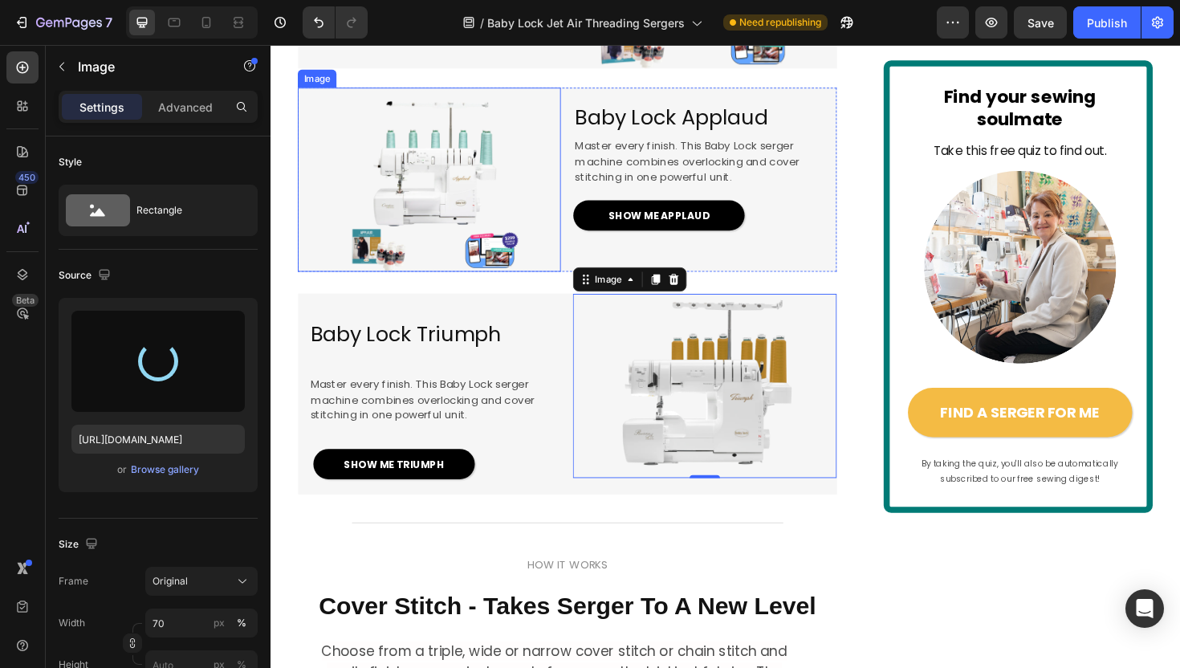
type input "[URL][DOMAIN_NAME]"
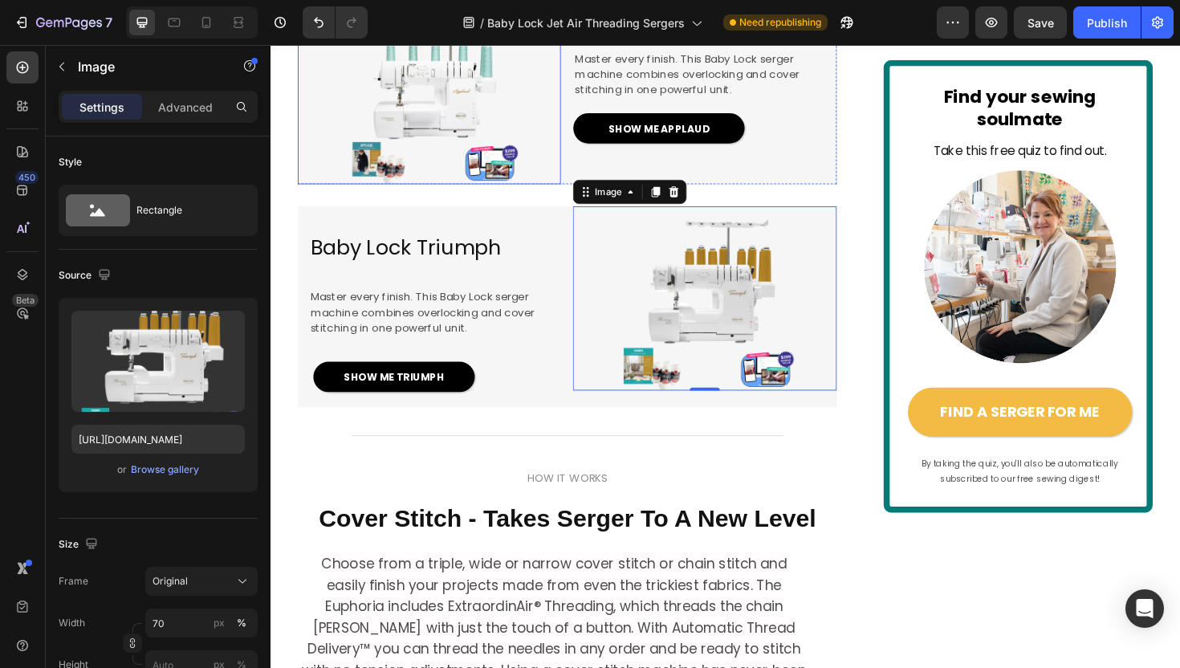
scroll to position [2696, 0]
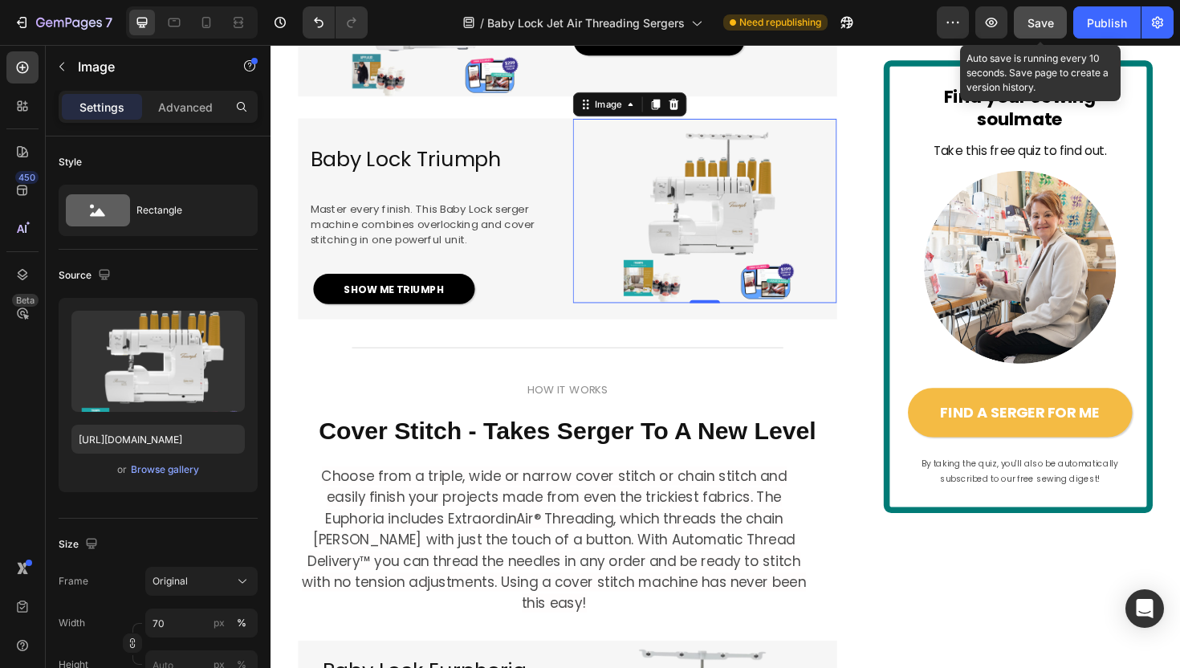
click at [1029, 16] on span "Save" at bounding box center [1040, 23] width 26 height 14
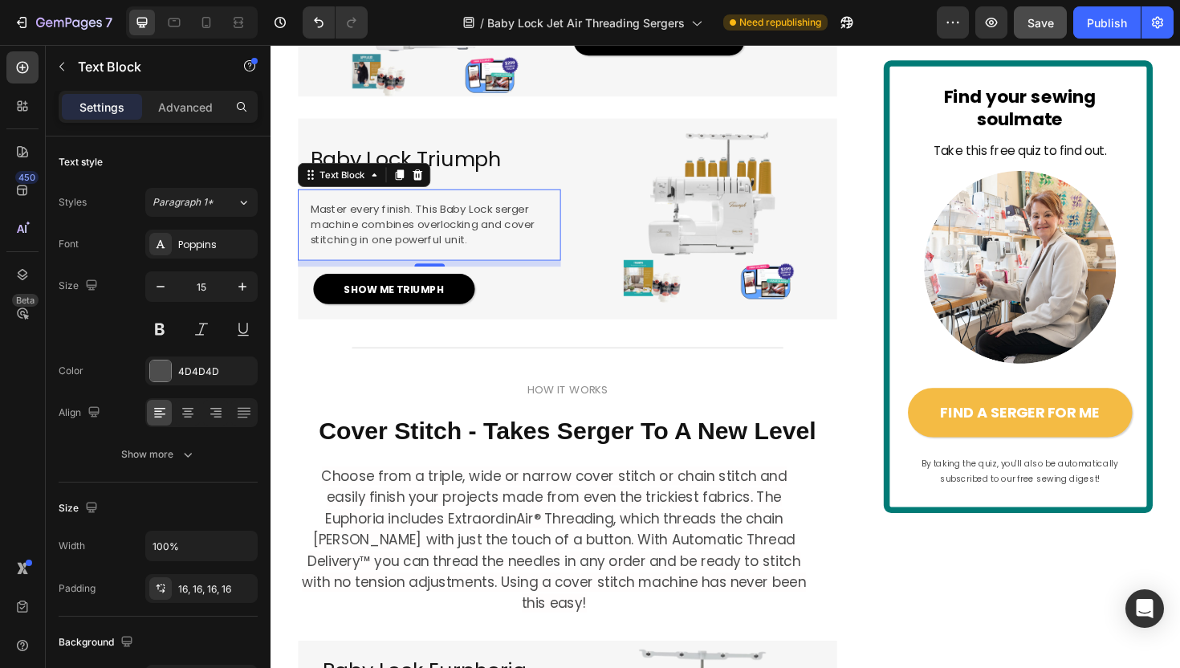
click at [450, 259] on span "Master every finish. This Baby Lock serger machine combines overlocking and cov…" at bounding box center [431, 234] width 238 height 49
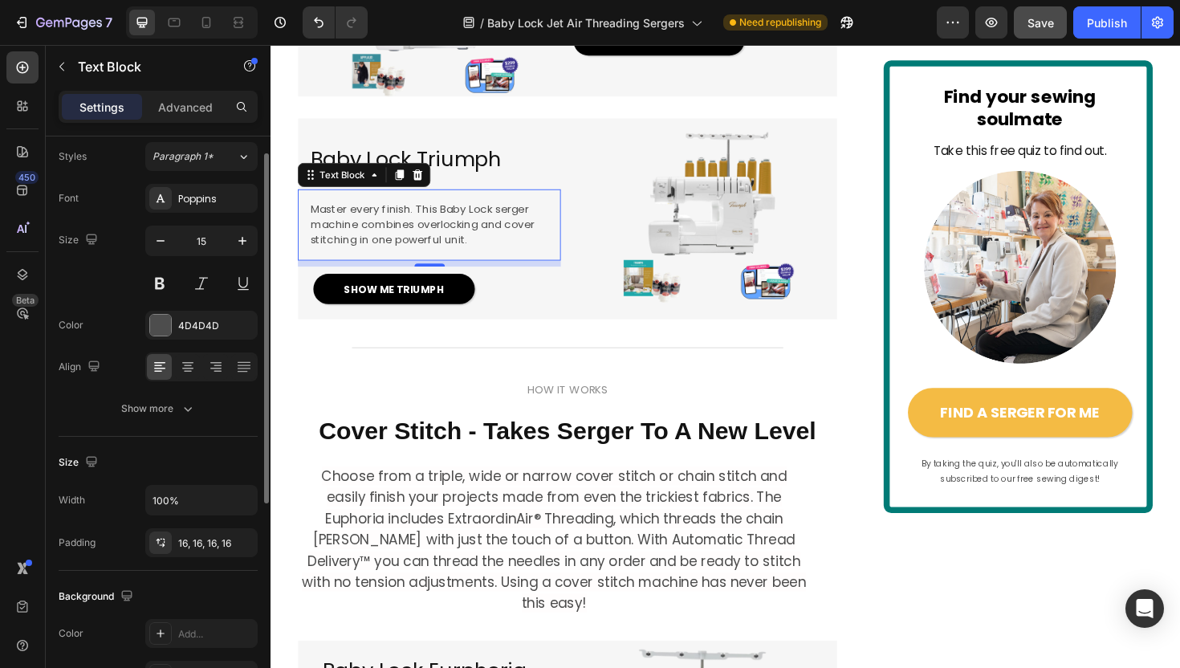
scroll to position [47, 0]
click at [191, 538] on div "16, 16, 16, 16" at bounding box center [201, 542] width 47 height 14
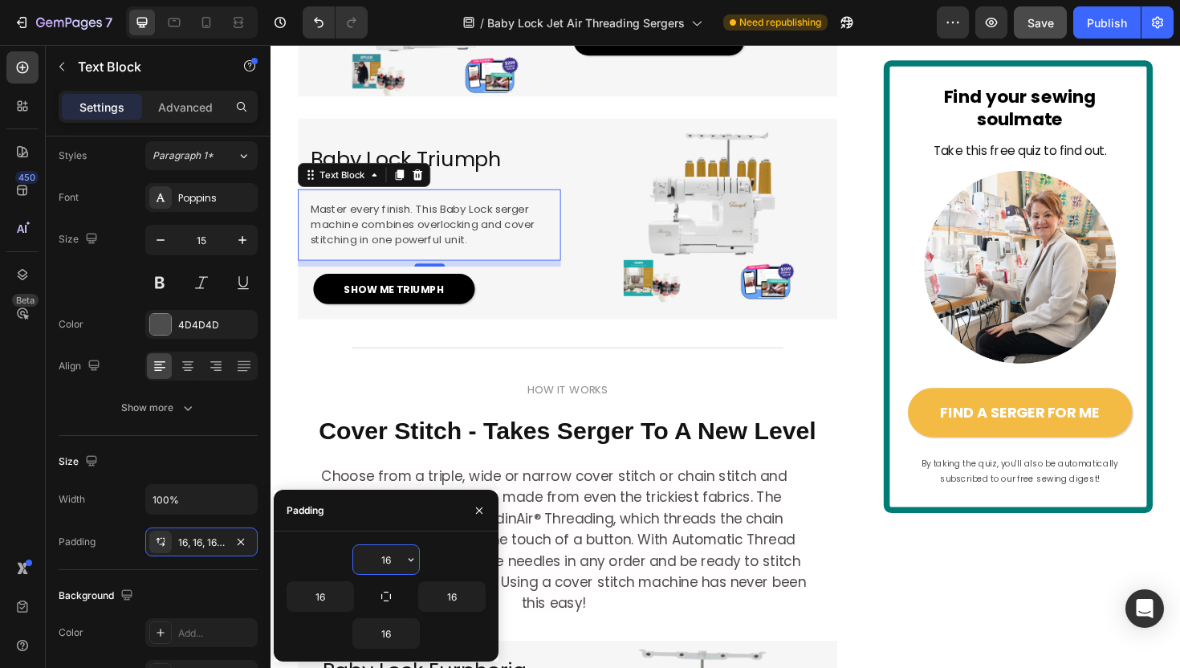
click at [383, 553] on input "16" at bounding box center [386, 559] width 66 height 29
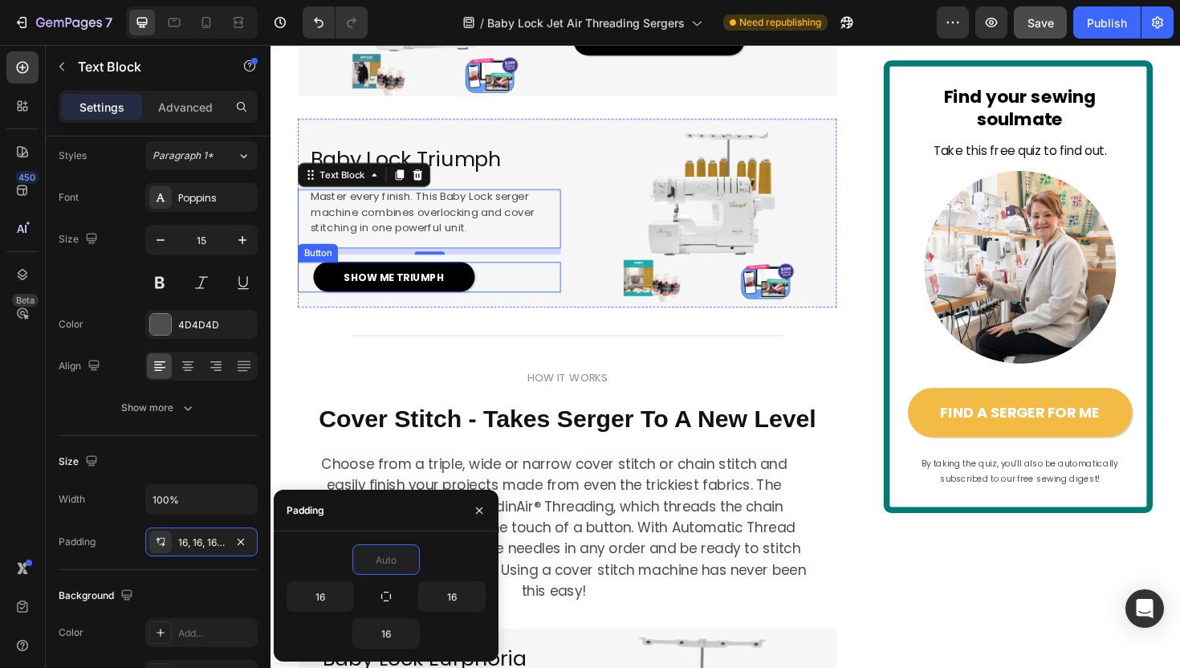
click at [560, 307] on div "SHOW ME TRIUMPH Button" at bounding box center [438, 290] width 278 height 32
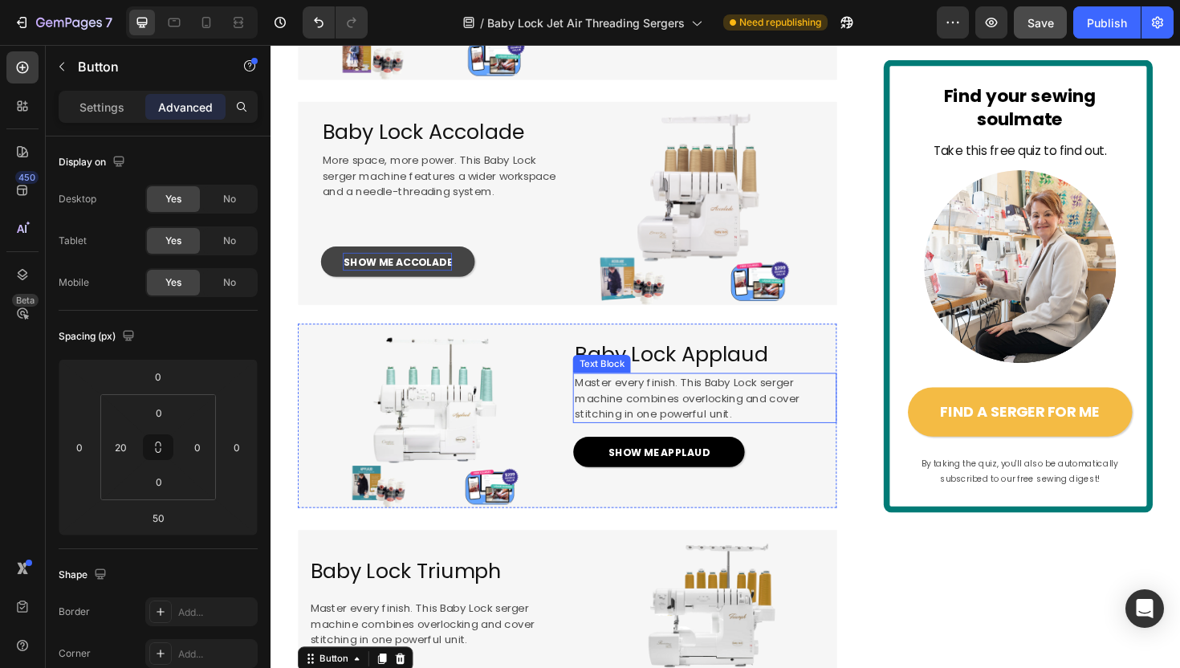
scroll to position [2257, 0]
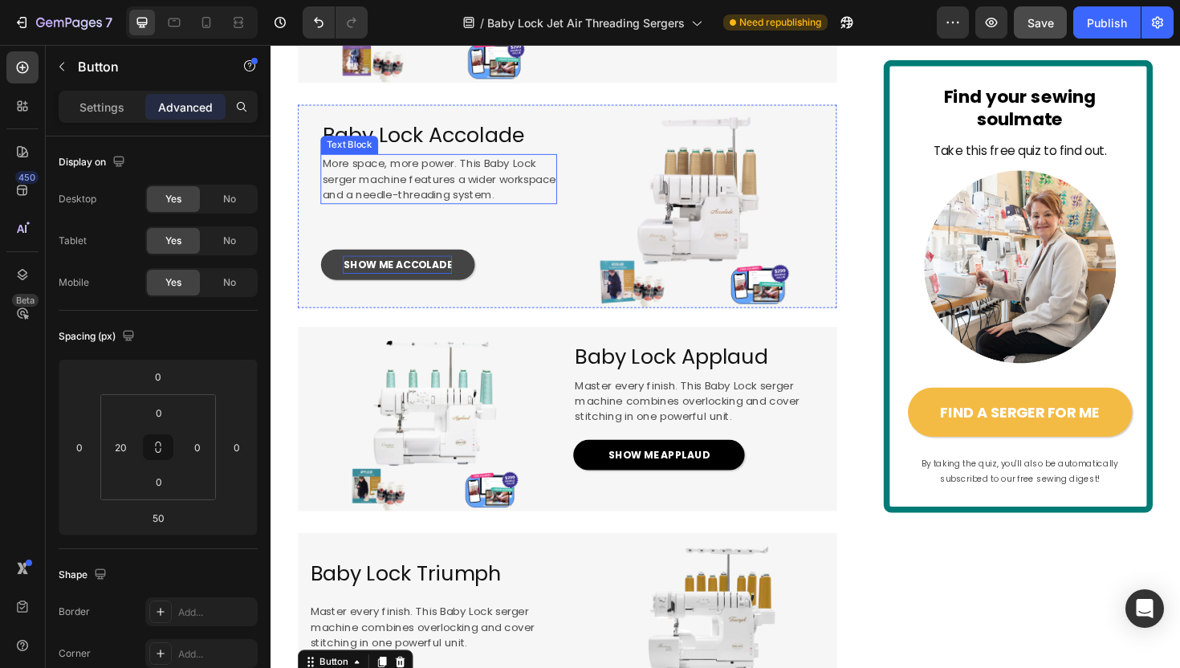
click at [450, 195] on span "serger machine features a wider workspace" at bounding box center [448, 187] width 247 height 16
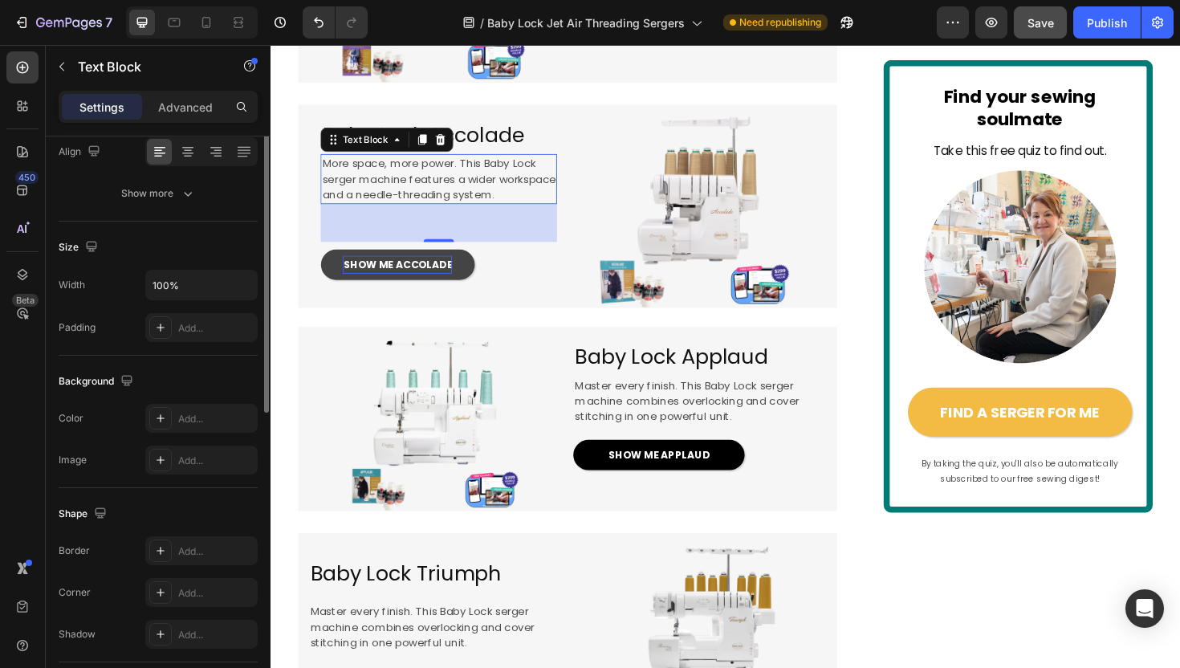
scroll to position [0, 0]
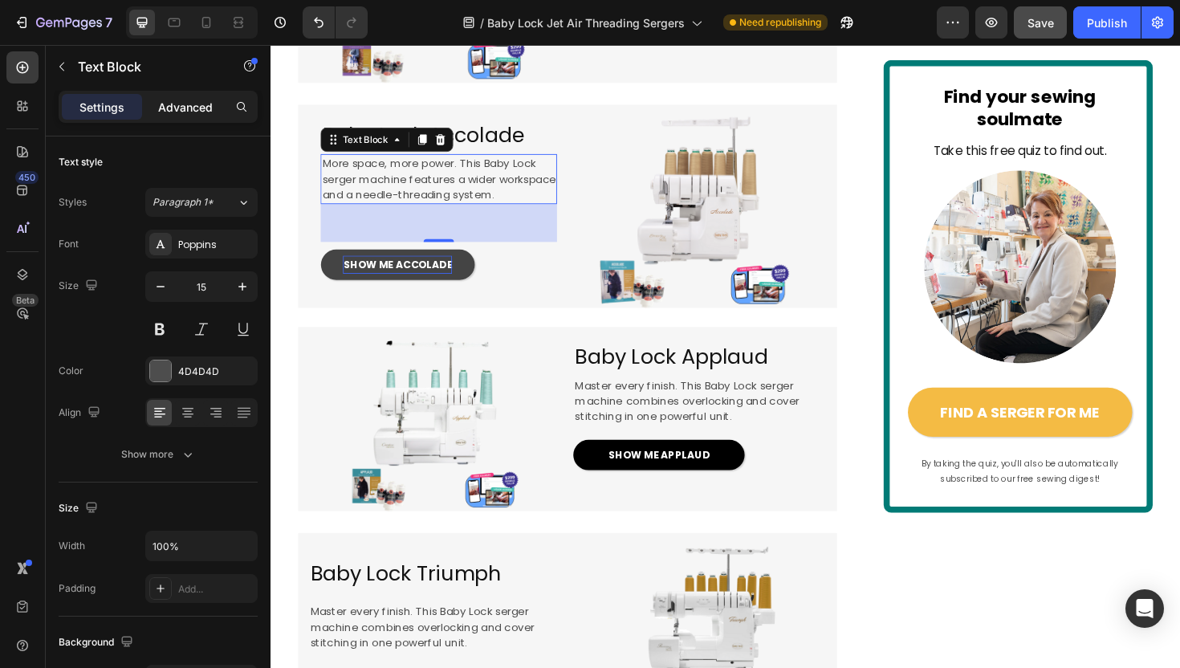
click at [185, 116] on div "Advanced" at bounding box center [185, 107] width 80 height 26
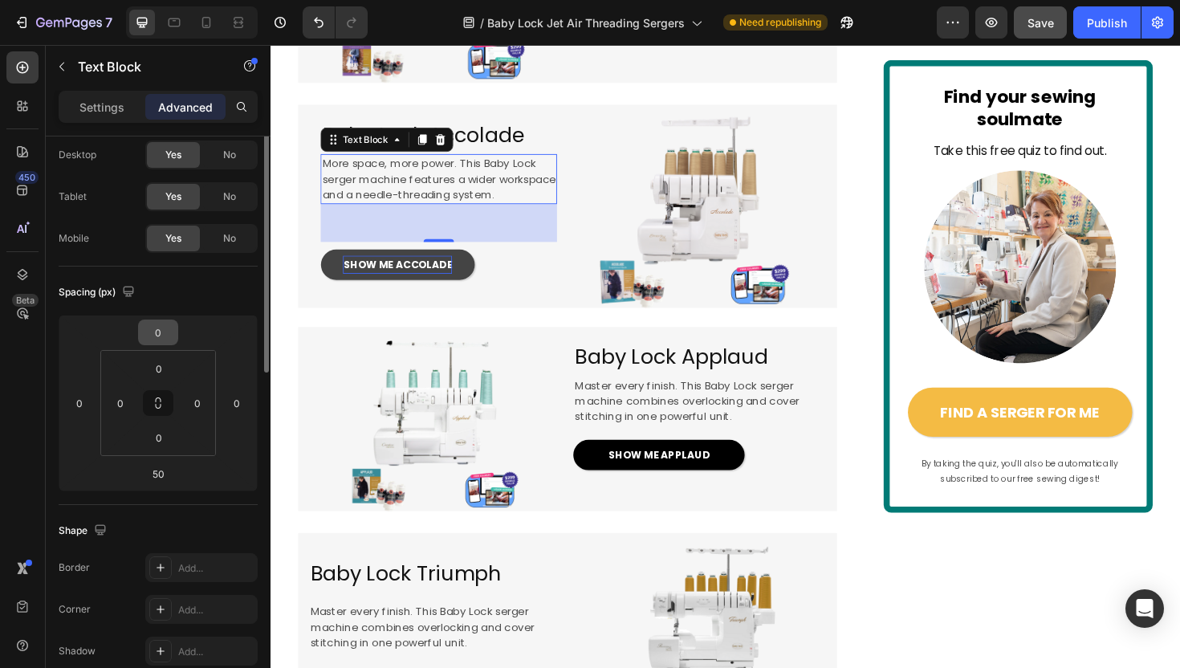
scroll to position [117, 0]
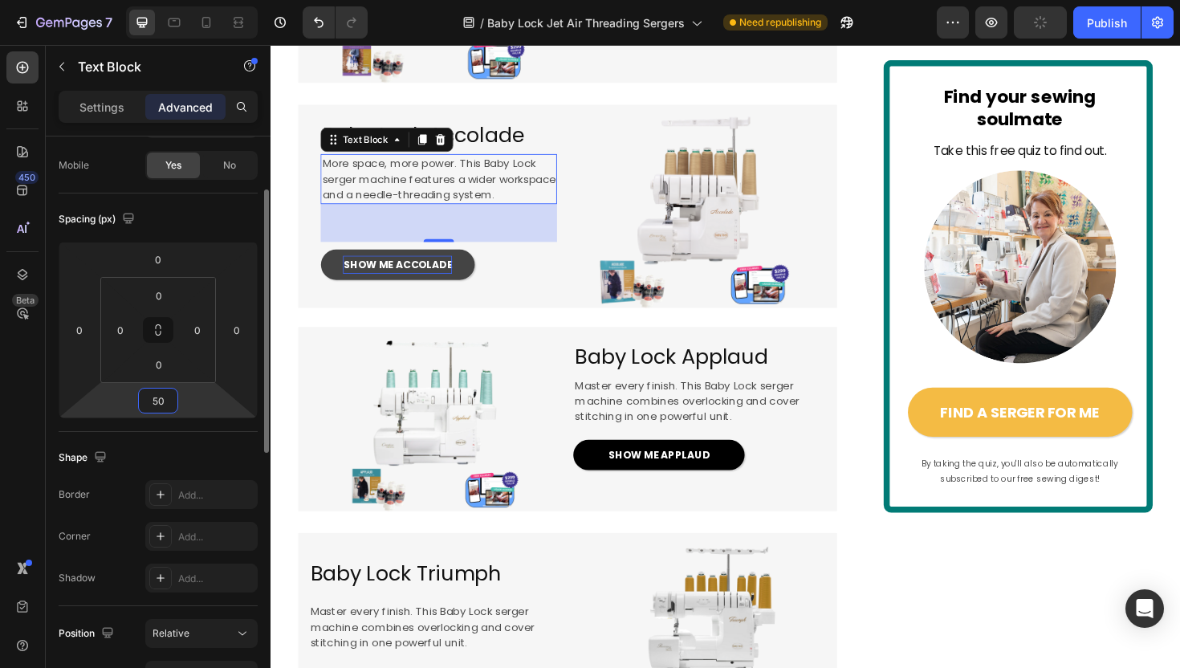
click at [160, 398] on input "50" at bounding box center [158, 400] width 32 height 24
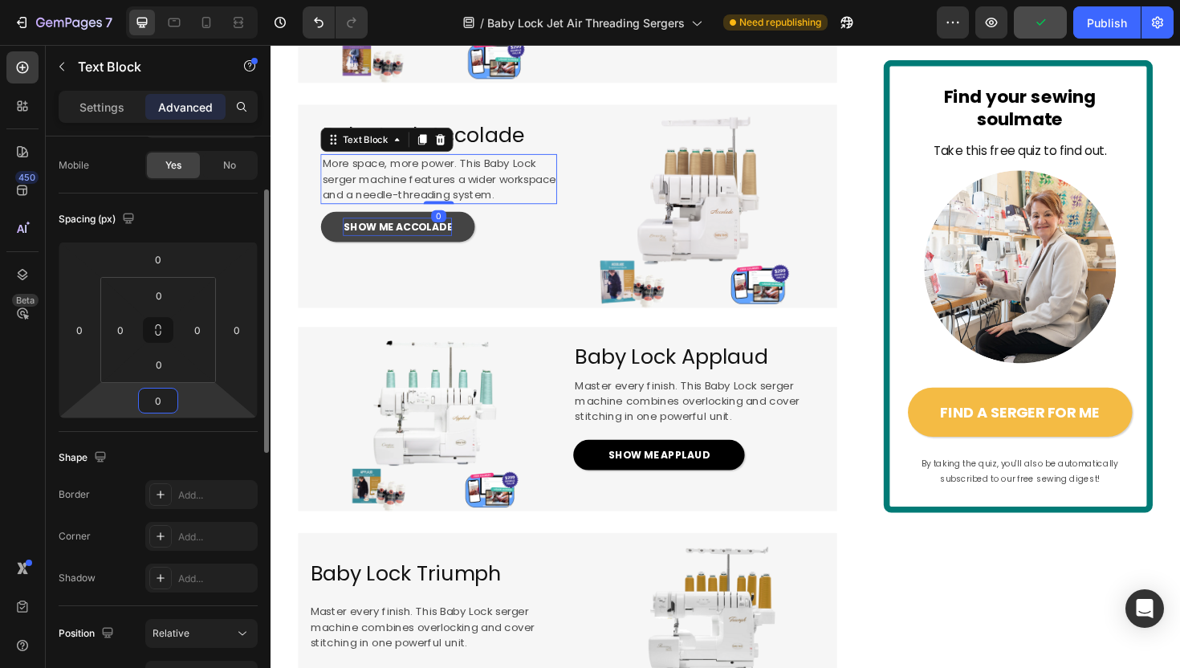
click at [156, 398] on input "0" at bounding box center [158, 400] width 32 height 24
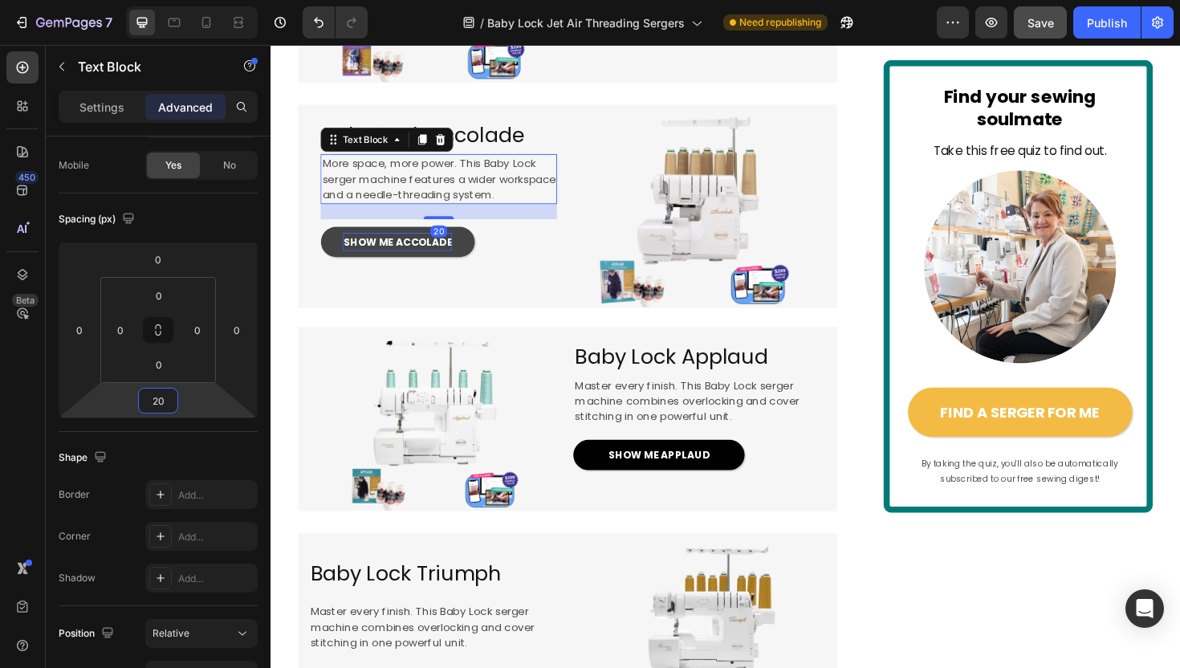
type input "20"
click at [525, 230] on div "20" at bounding box center [448, 221] width 250 height 16
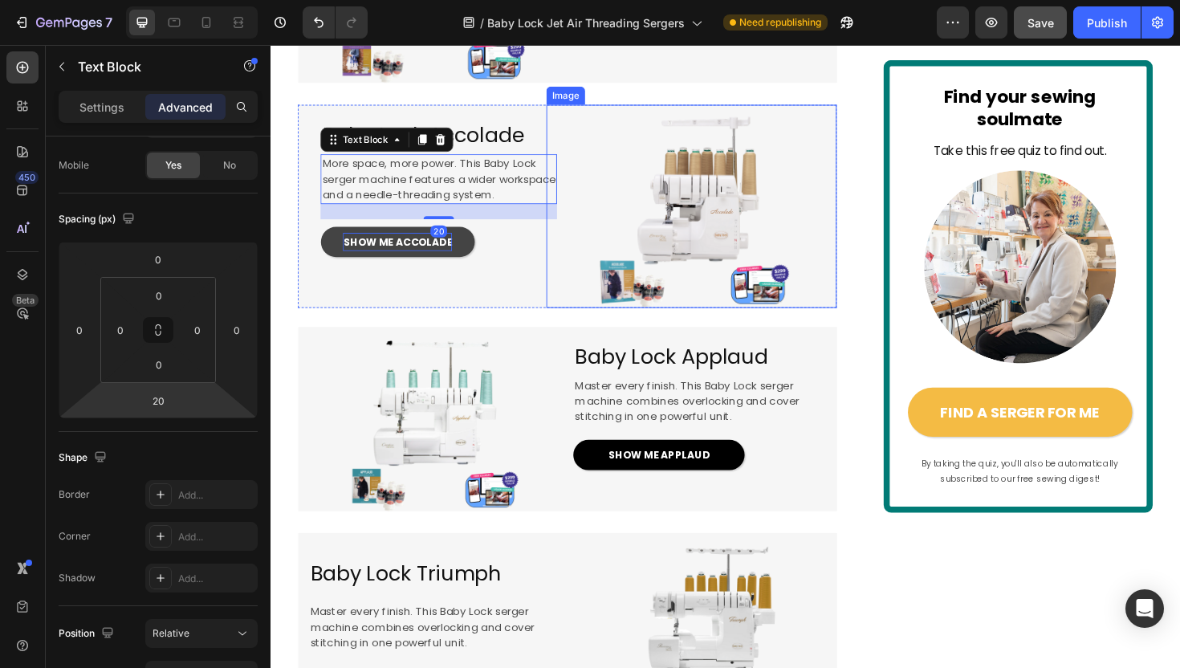
click at [603, 269] on div at bounding box center [716, 215] width 307 height 215
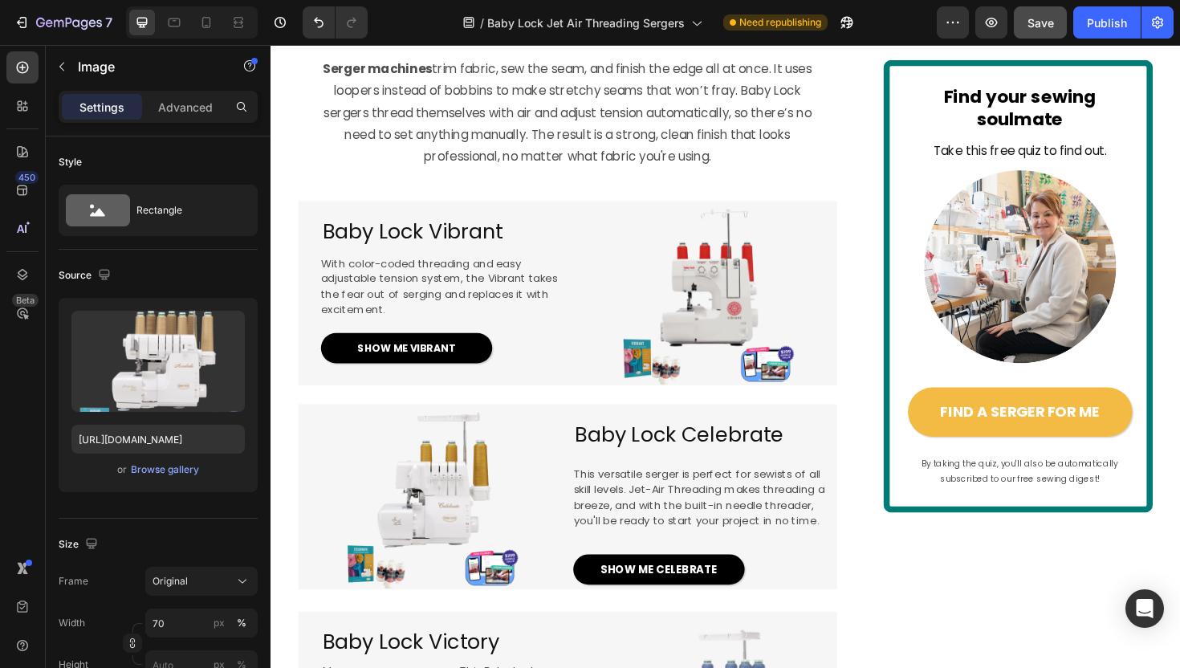
scroll to position [1241, 0]
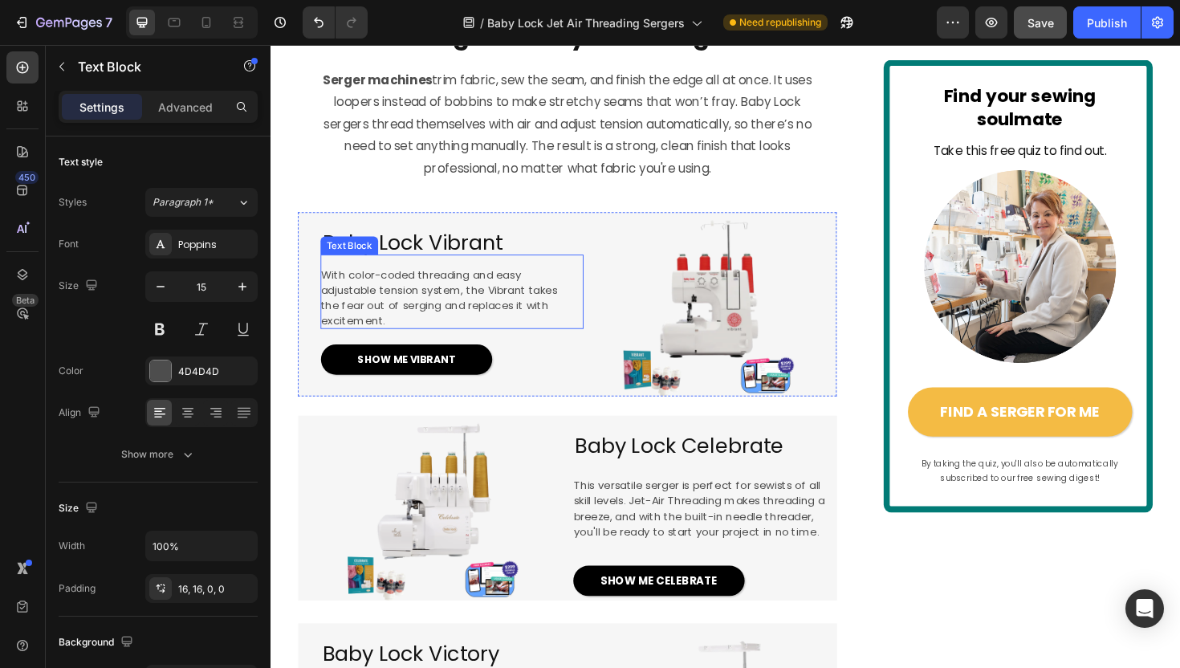
click at [475, 346] on span "With color-coded threading and easy adjustable tension system, the Vibrant take…" at bounding box center [448, 313] width 250 height 66
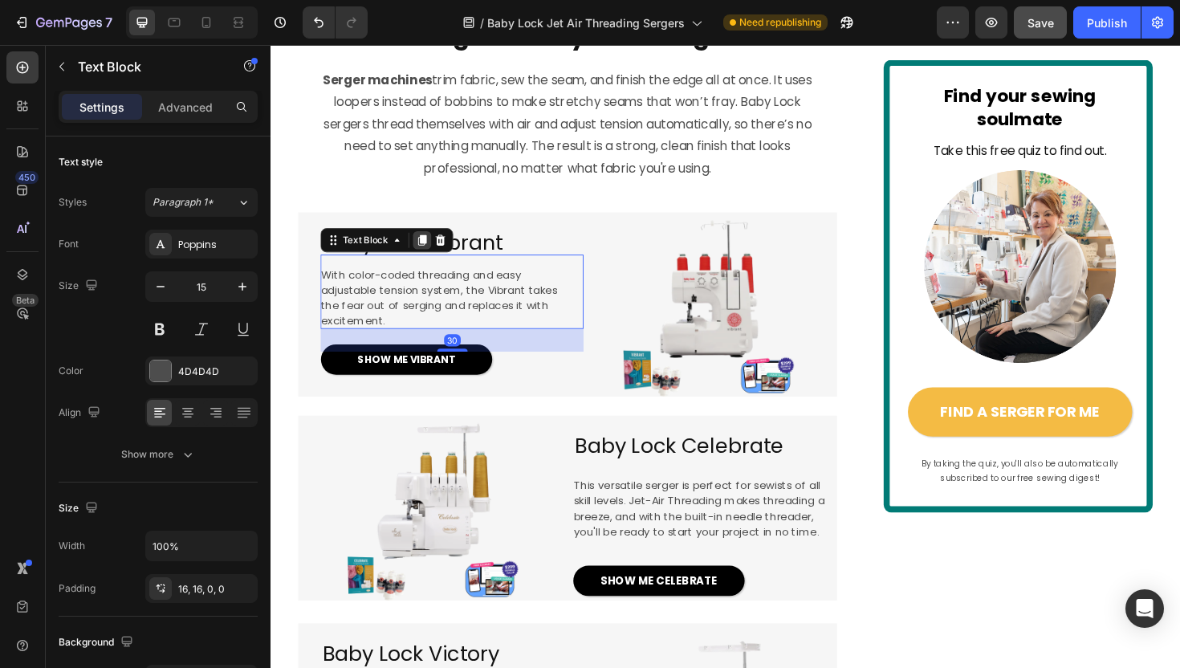
click at [427, 258] on icon at bounding box center [431, 251] width 9 height 11
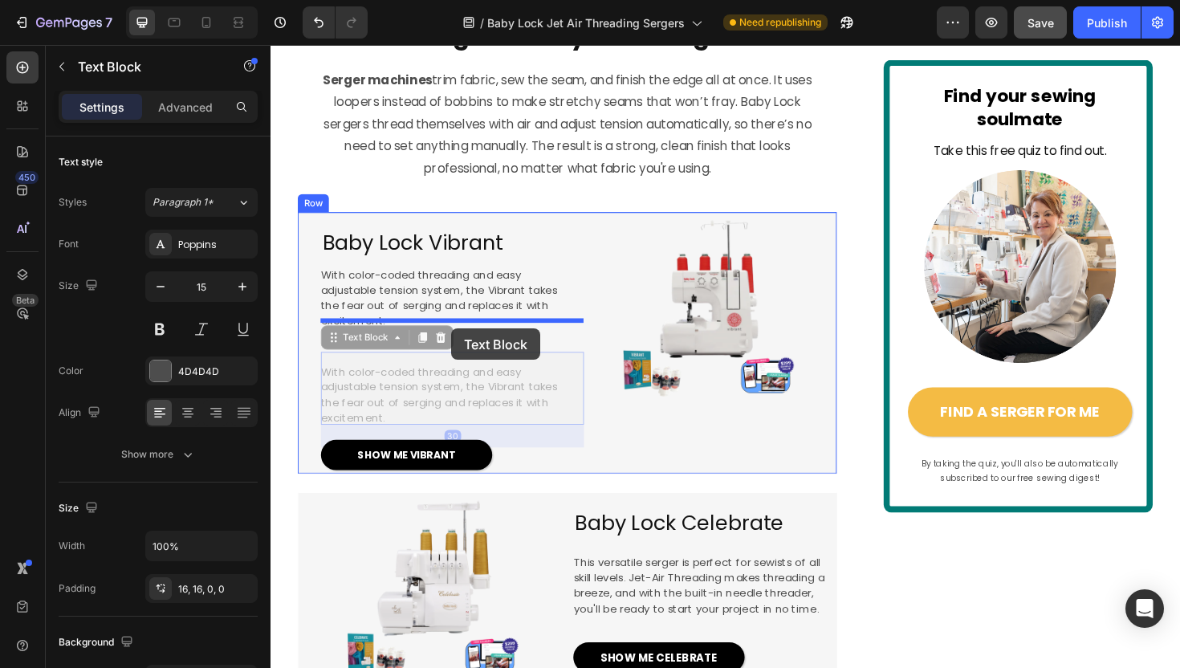
drag, startPoint x: 464, startPoint y: 446, endPoint x: 461, endPoint y: 348, distance: 98.0
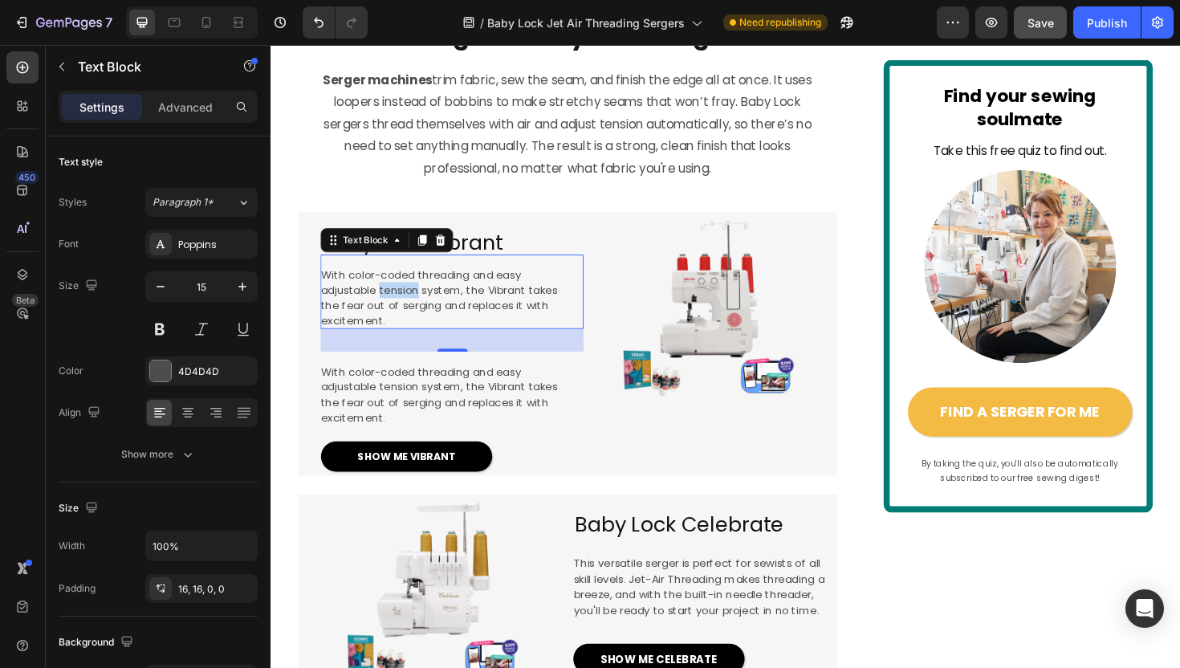
click at [401, 346] on span "With color-coded threading and easy adjustable tension system, the Vibrant take…" at bounding box center [448, 313] width 250 height 66
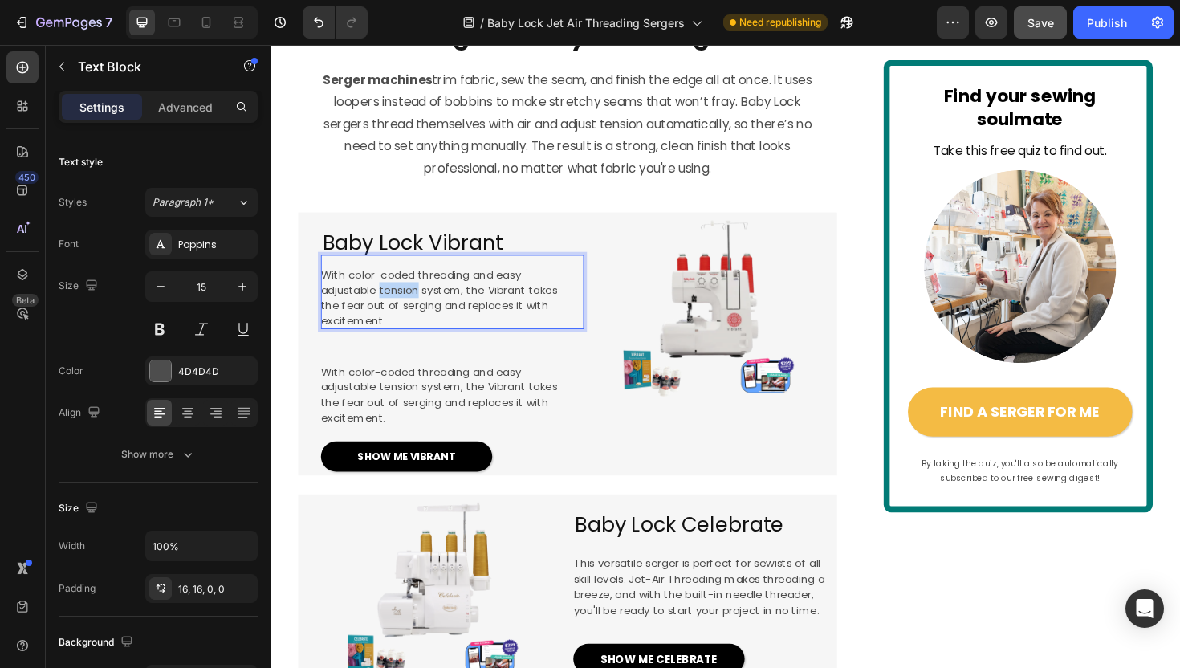
click at [401, 346] on span "With color-coded threading and easy adjustable tension system, the Vibrant take…" at bounding box center [448, 313] width 250 height 66
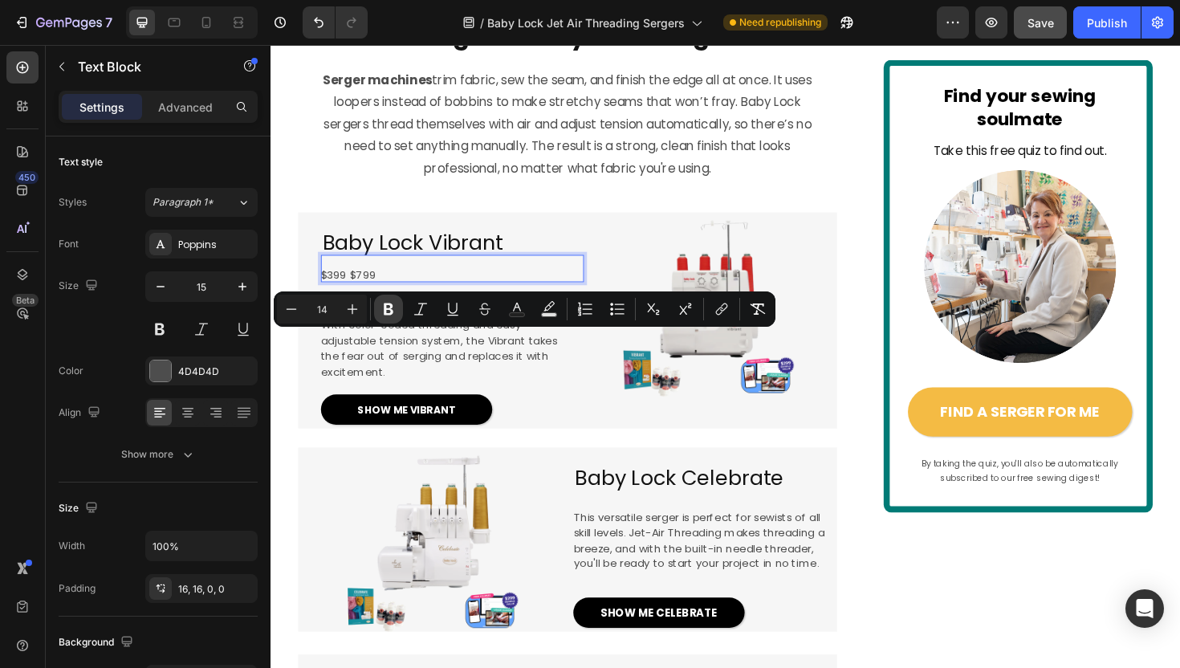
click at [388, 310] on icon "Editor contextual toolbar" at bounding box center [388, 309] width 16 height 16
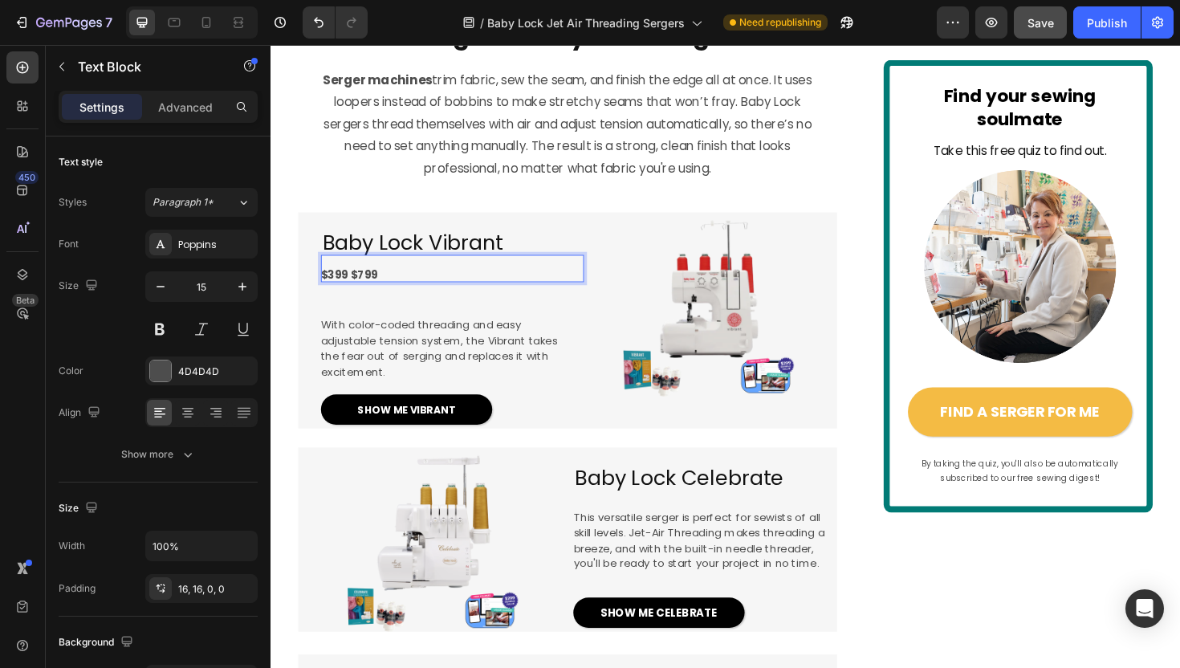
click at [364, 296] on strong "$399 $799" at bounding box center [353, 288] width 60 height 16
drag, startPoint x: 356, startPoint y: 352, endPoint x: 392, endPoint y: 354, distance: 35.3
click at [392, 297] on p "$399 $799" at bounding box center [456, 288] width 266 height 17
drag, startPoint x: 351, startPoint y: 355, endPoint x: 380, endPoint y: 355, distance: 28.9
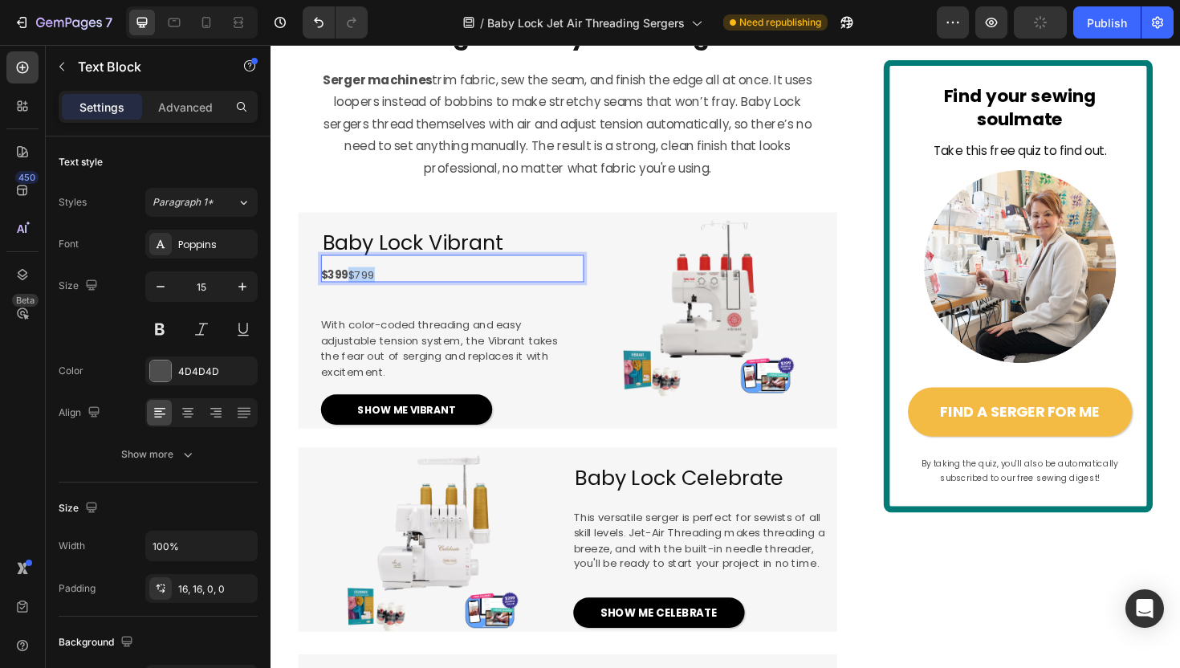
click at [380, 296] on span "$399 $799" at bounding box center [351, 288] width 57 height 16
click at [374, 296] on span "$399 $799" at bounding box center [351, 288] width 57 height 16
click at [359, 296] on span "$399 $799" at bounding box center [351, 288] width 57 height 16
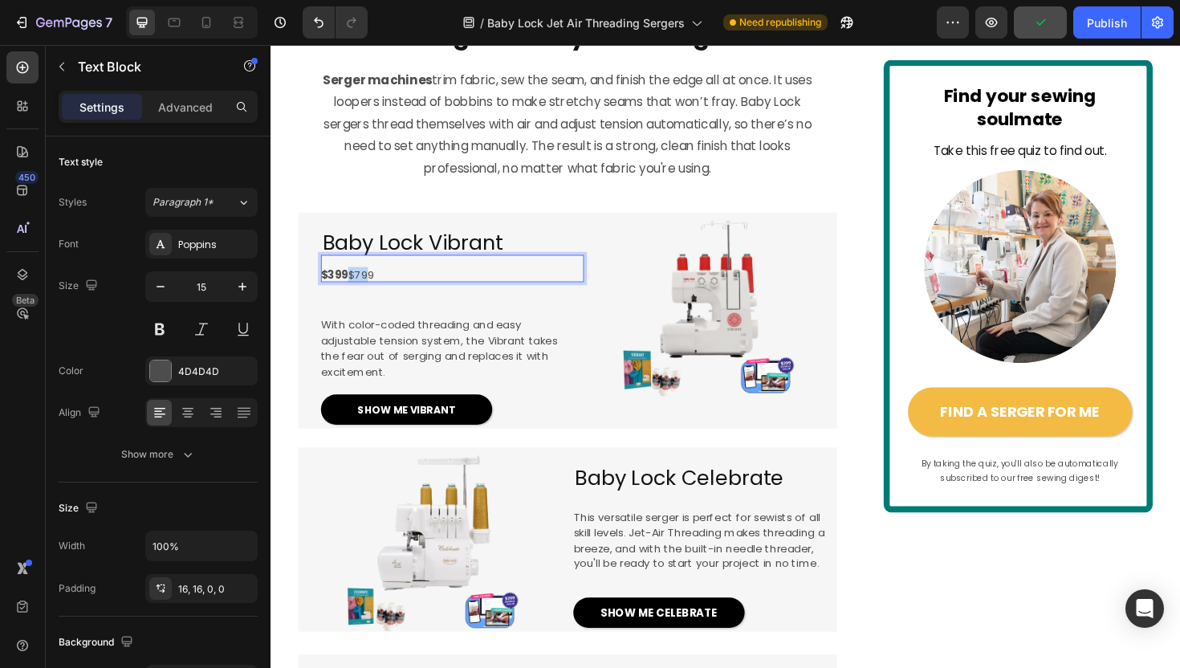
drag, startPoint x: 355, startPoint y: 355, endPoint x: 377, endPoint y: 355, distance: 22.5
click at [377, 296] on span "$399 $799" at bounding box center [351, 288] width 57 height 16
drag, startPoint x: 378, startPoint y: 355, endPoint x: 353, endPoint y: 355, distance: 24.9
click at [353, 296] on span "$399 $799" at bounding box center [351, 288] width 57 height 16
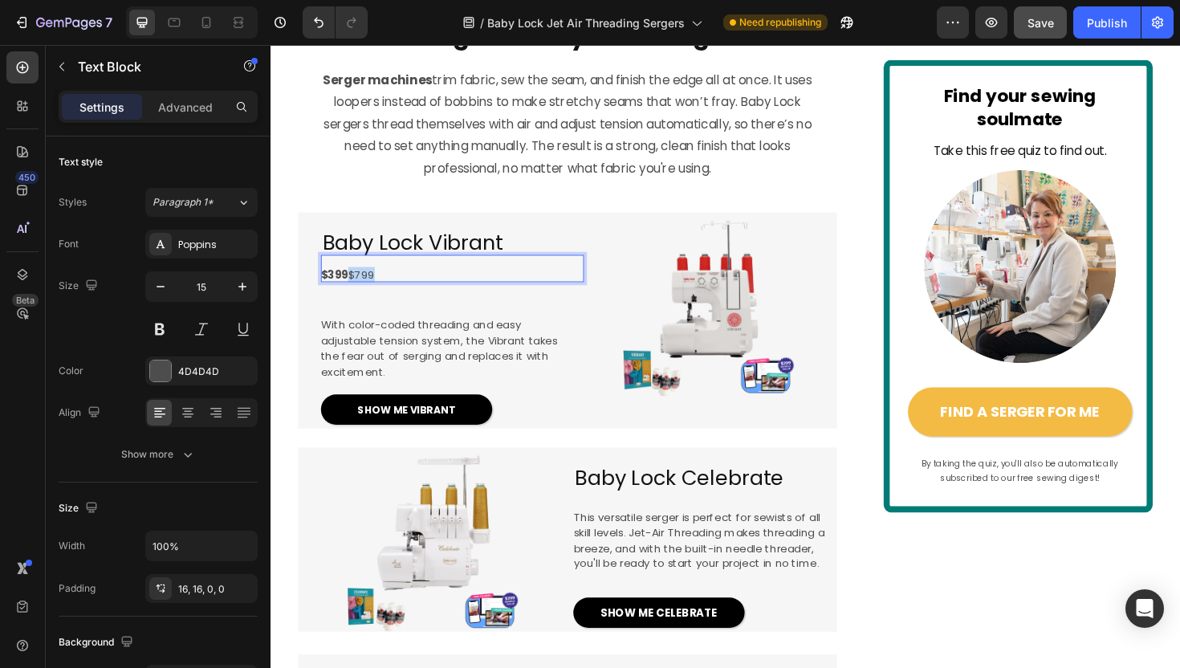
click at [385, 384] on div "⁠⁠⁠⁠⁠⁠⁠ Baby Lock Vibrant Heading $399 $799 Text Block 30 With color-coded thre…" at bounding box center [438, 336] width 278 height 229
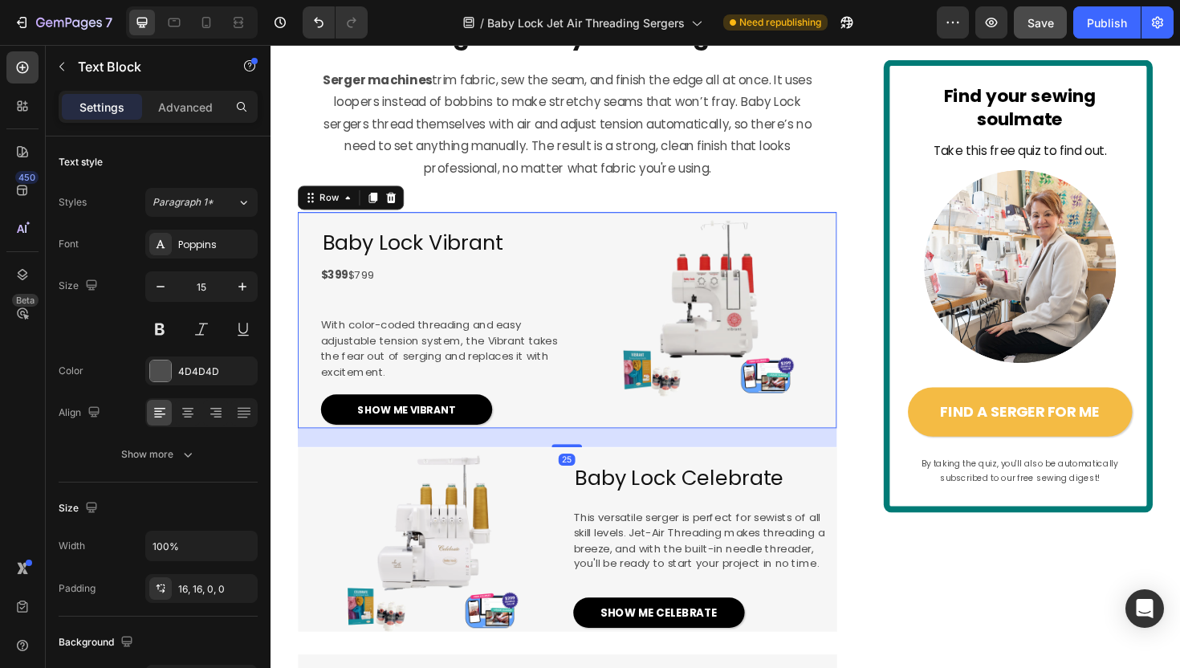
click at [386, 297] on p "$399 $799" at bounding box center [456, 288] width 266 height 17
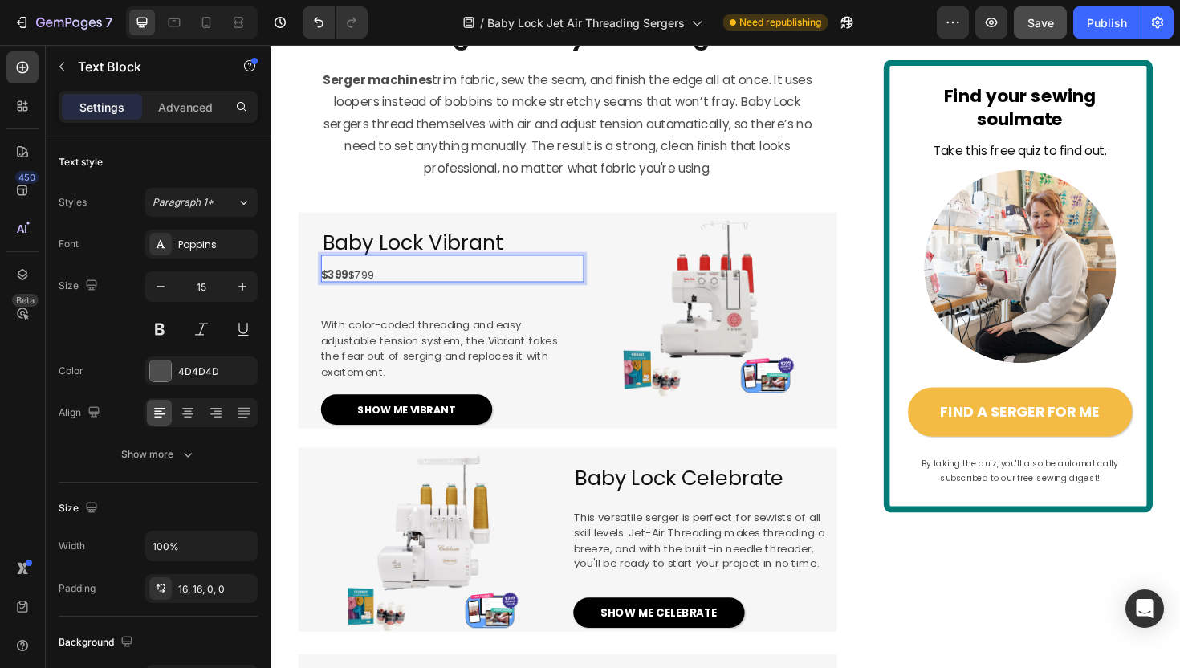
click at [363, 296] on span "$399 $799" at bounding box center [351, 288] width 57 height 16
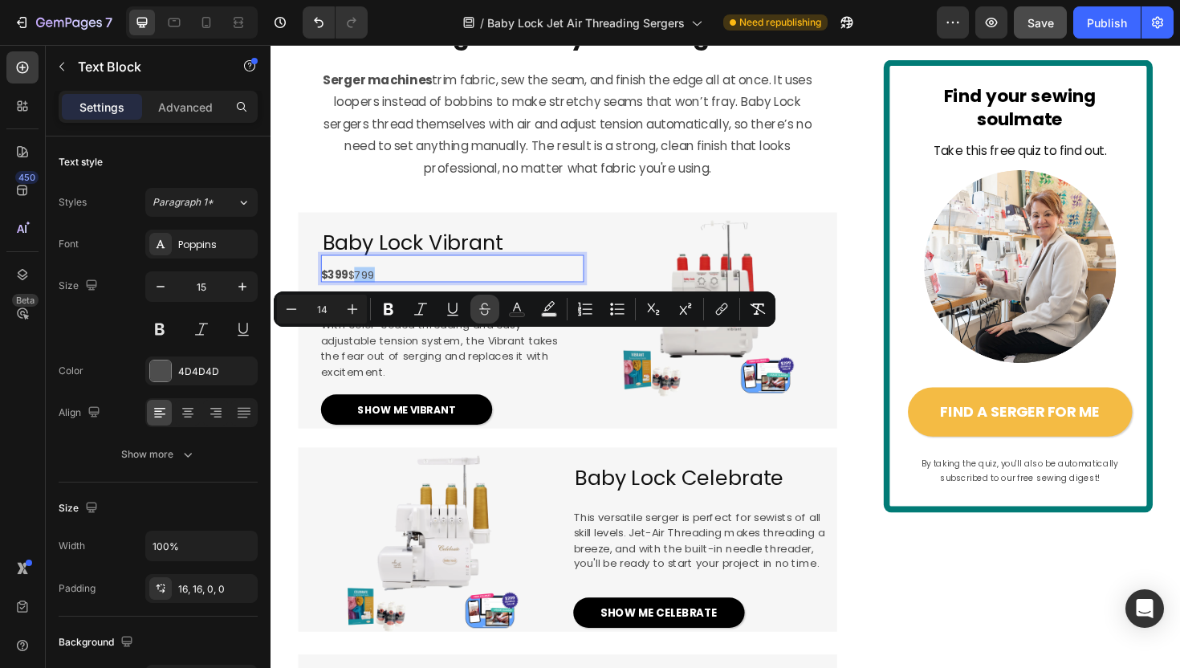
click at [478, 307] on icon "Editor contextual toolbar" at bounding box center [485, 309] width 16 height 16
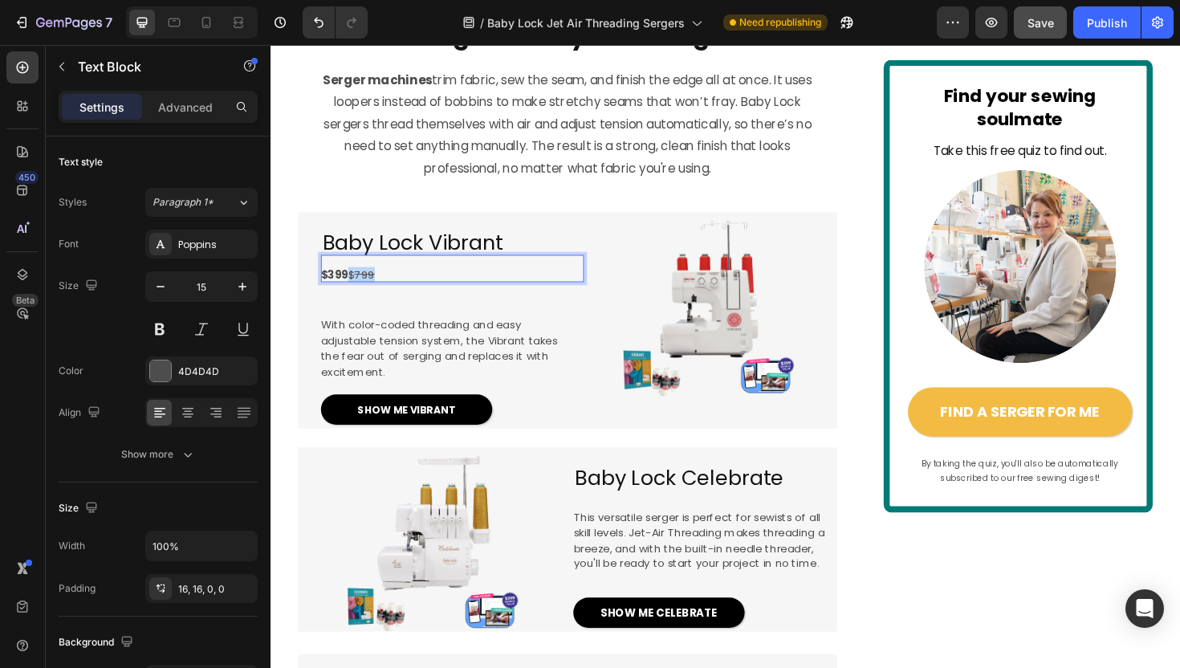
drag, startPoint x: 354, startPoint y: 355, endPoint x: 382, endPoint y: 355, distance: 28.1
click at [382, 297] on p "$399 $ 799" at bounding box center [456, 288] width 266 height 17
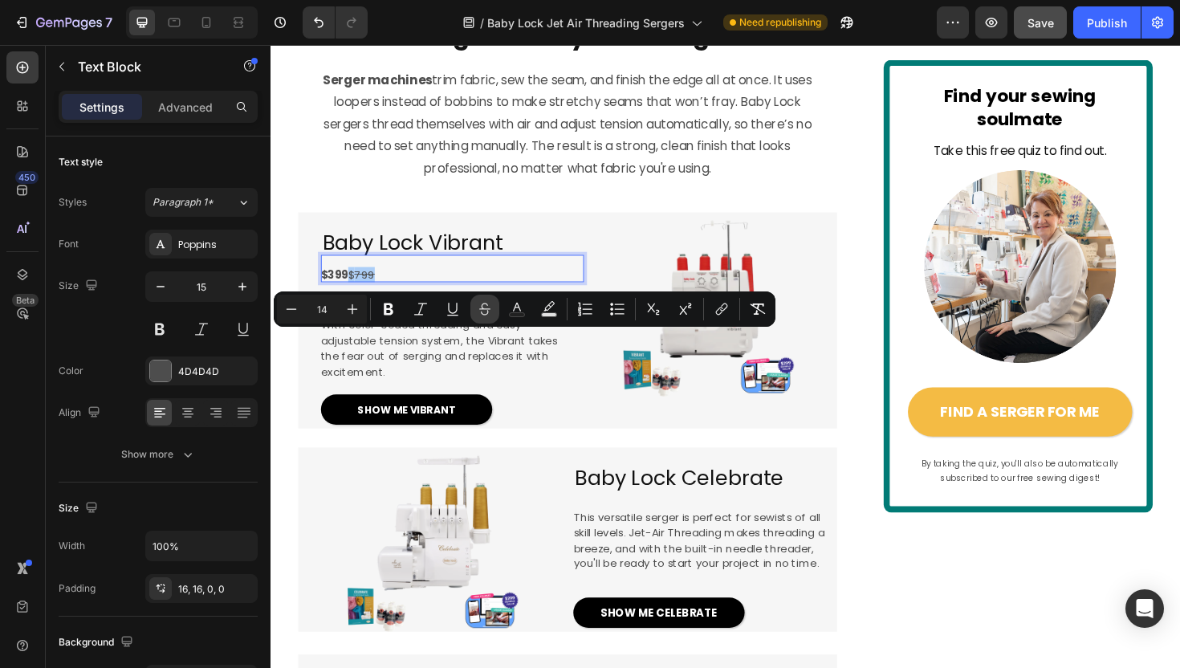
click at [480, 301] on icon "Editor contextual toolbar" at bounding box center [485, 309] width 16 height 16
click at [462, 383] on div "⁠⁠⁠⁠⁠⁠⁠ Baby Lock Vibrant Heading $399 $799 Text Block 30 With color-coded thre…" at bounding box center [438, 336] width 278 height 229
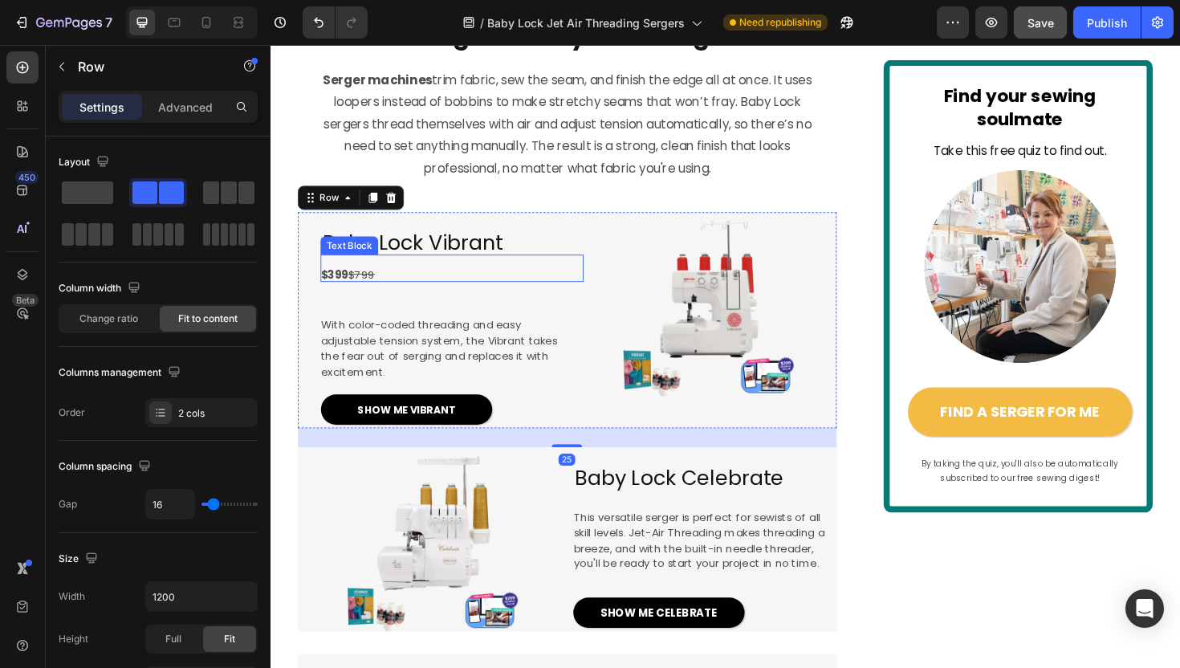
click at [434, 297] on p "$399 $799" at bounding box center [456, 288] width 266 height 17
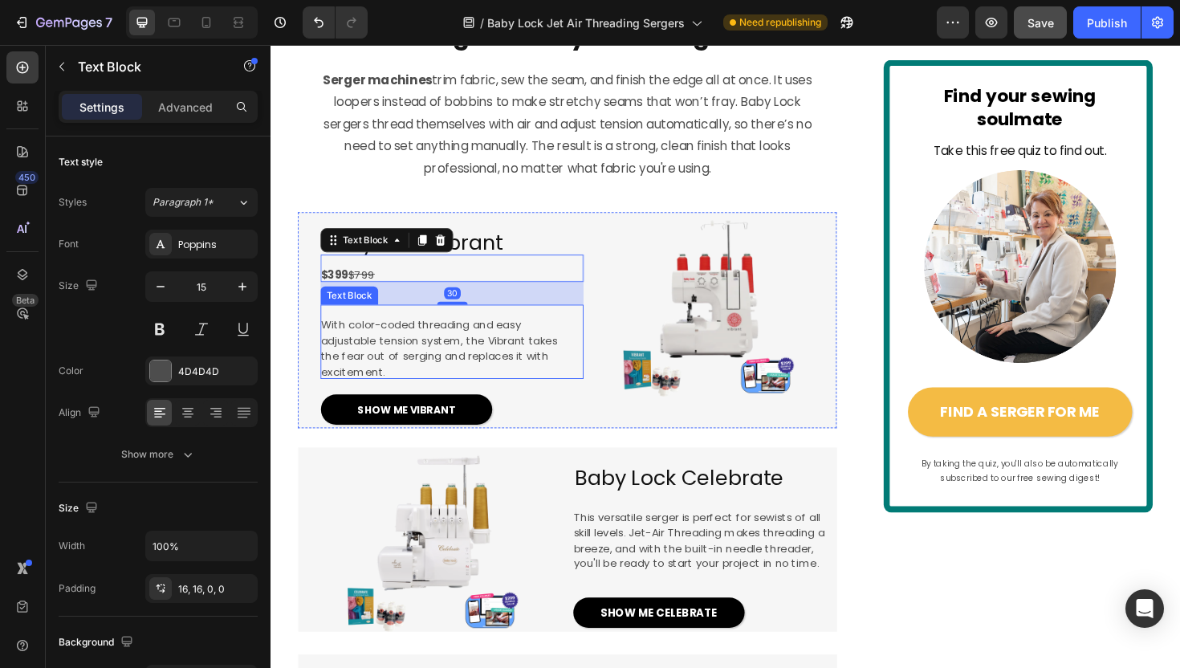
click at [411, 399] on span "With color-coded threading and easy adjustable tension system, the Vibrant take…" at bounding box center [448, 366] width 250 height 66
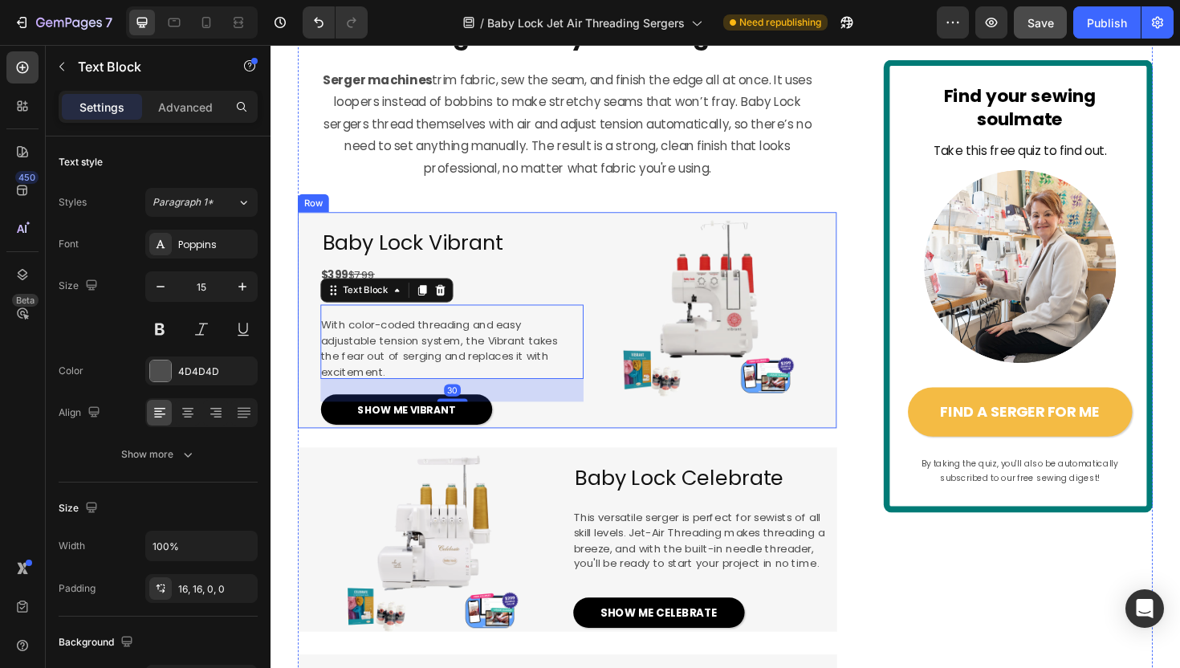
click at [492, 297] on p "$399 $799" at bounding box center [456, 288] width 266 height 17
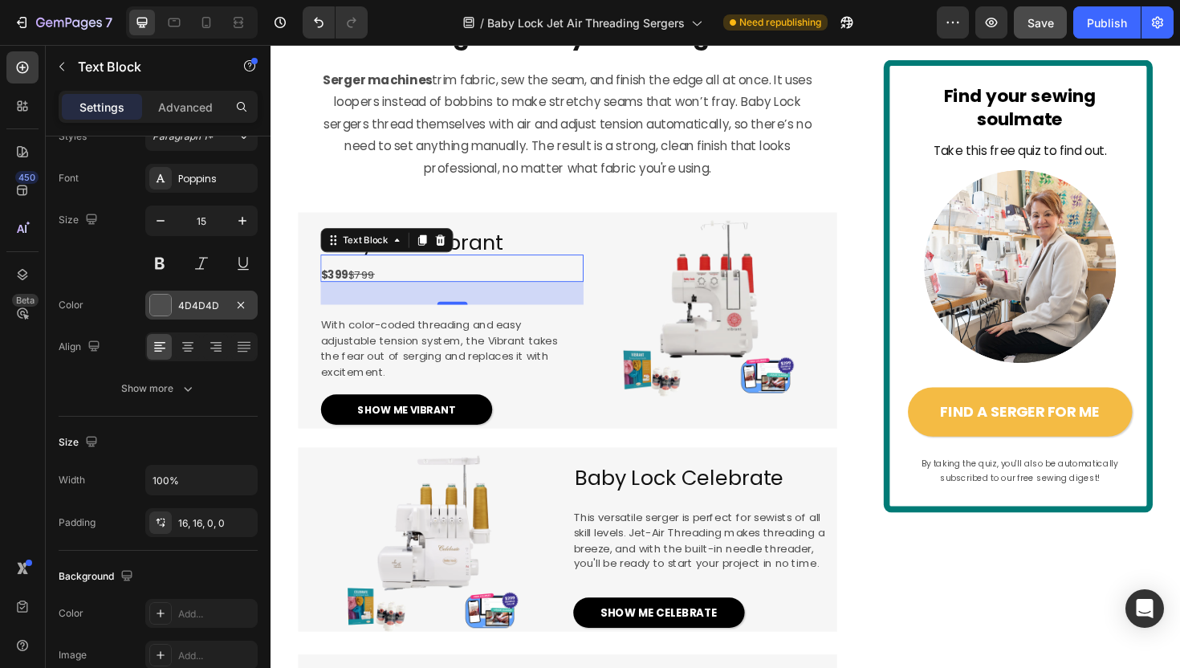
scroll to position [0, 0]
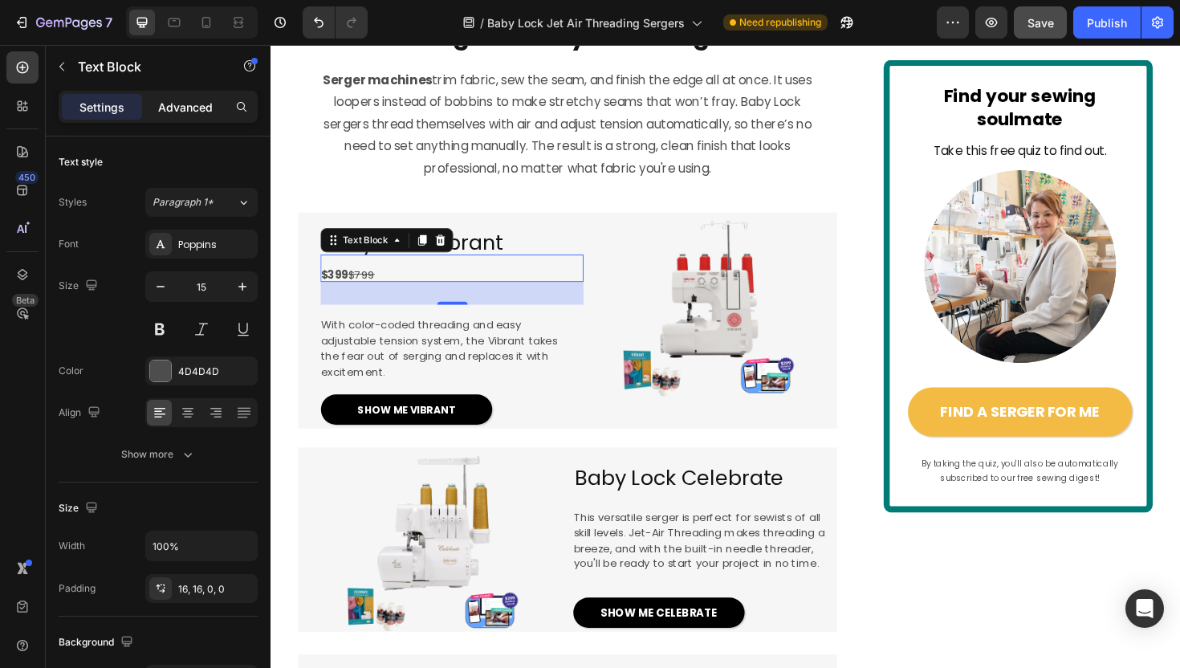
click at [181, 116] on div "Advanced" at bounding box center [185, 107] width 80 height 26
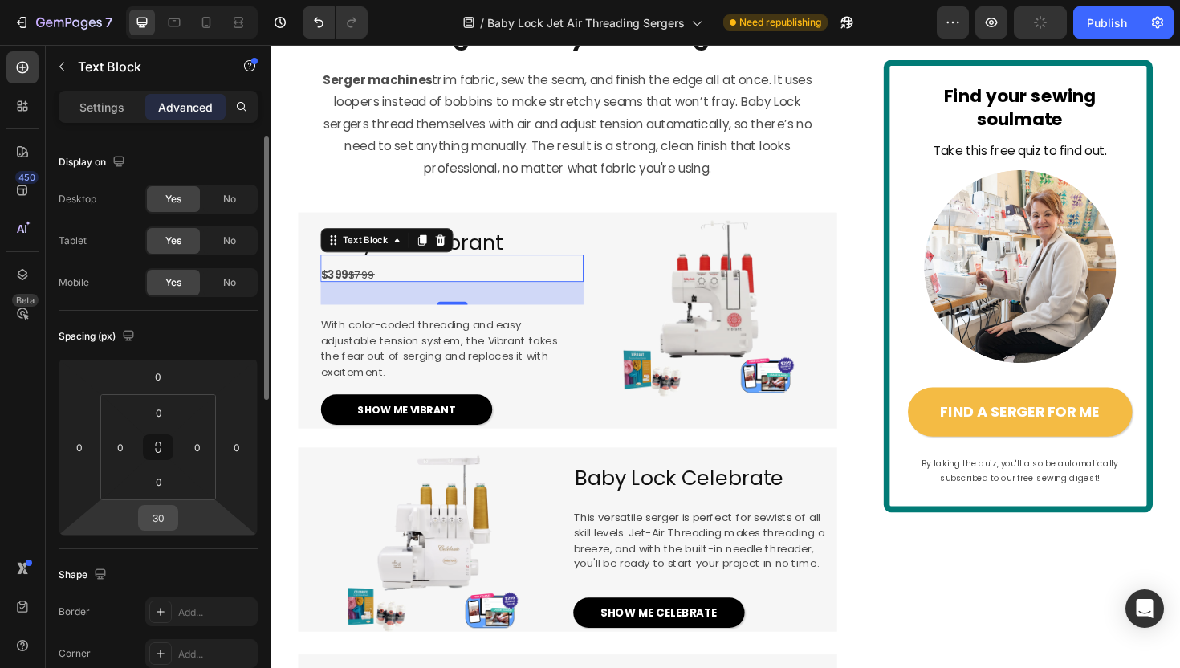
click at [158, 516] on input "30" at bounding box center [158, 518] width 32 height 24
type input "0"
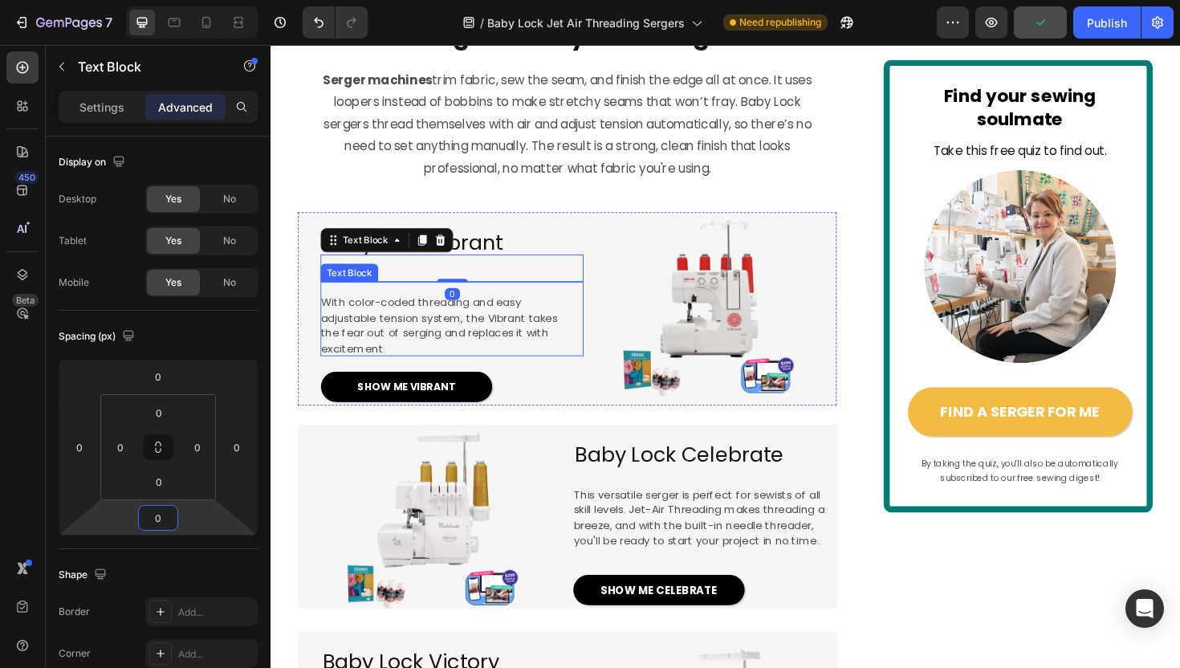
click at [563, 375] on span "With color-coded threading and easy adjustable tension system, the Vibrant take…" at bounding box center [448, 342] width 250 height 66
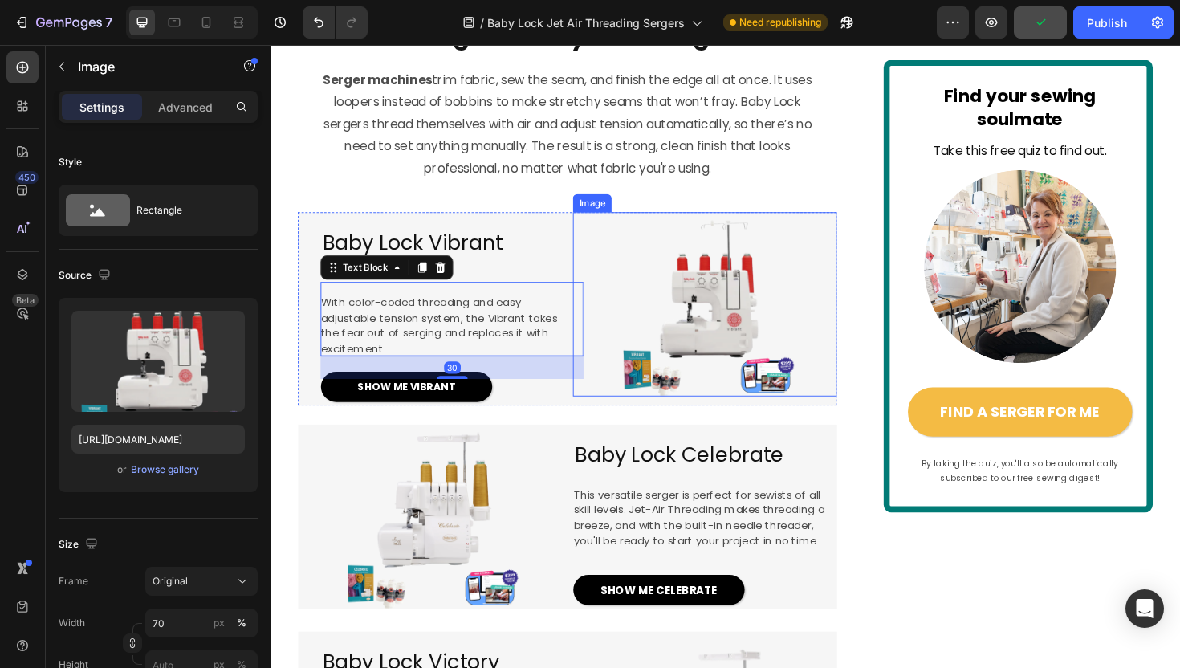
click at [624, 323] on div at bounding box center [730, 319] width 278 height 195
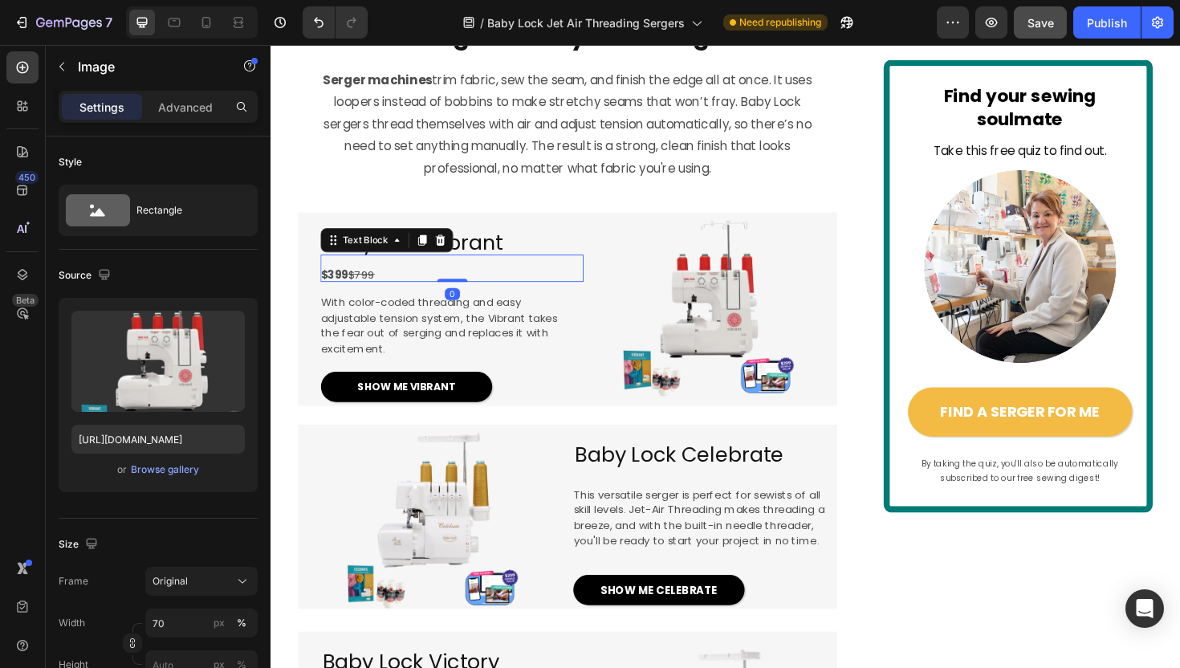
click at [477, 297] on p "$399 $799" at bounding box center [456, 288] width 266 height 17
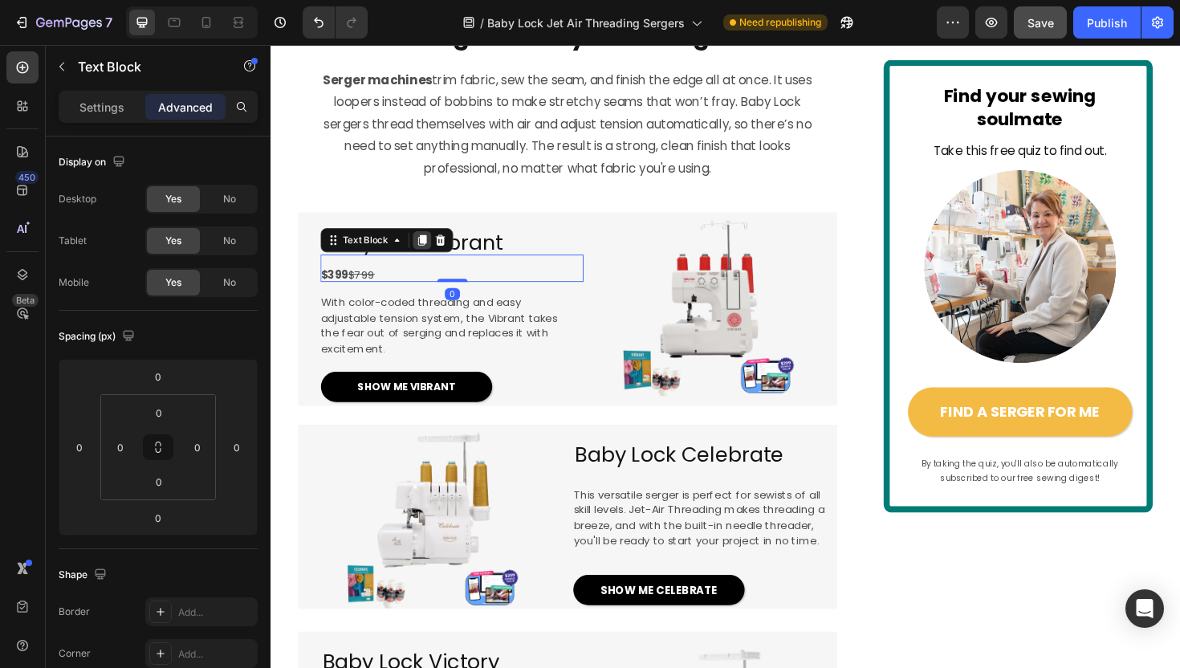
click at [431, 258] on icon at bounding box center [431, 251] width 9 height 11
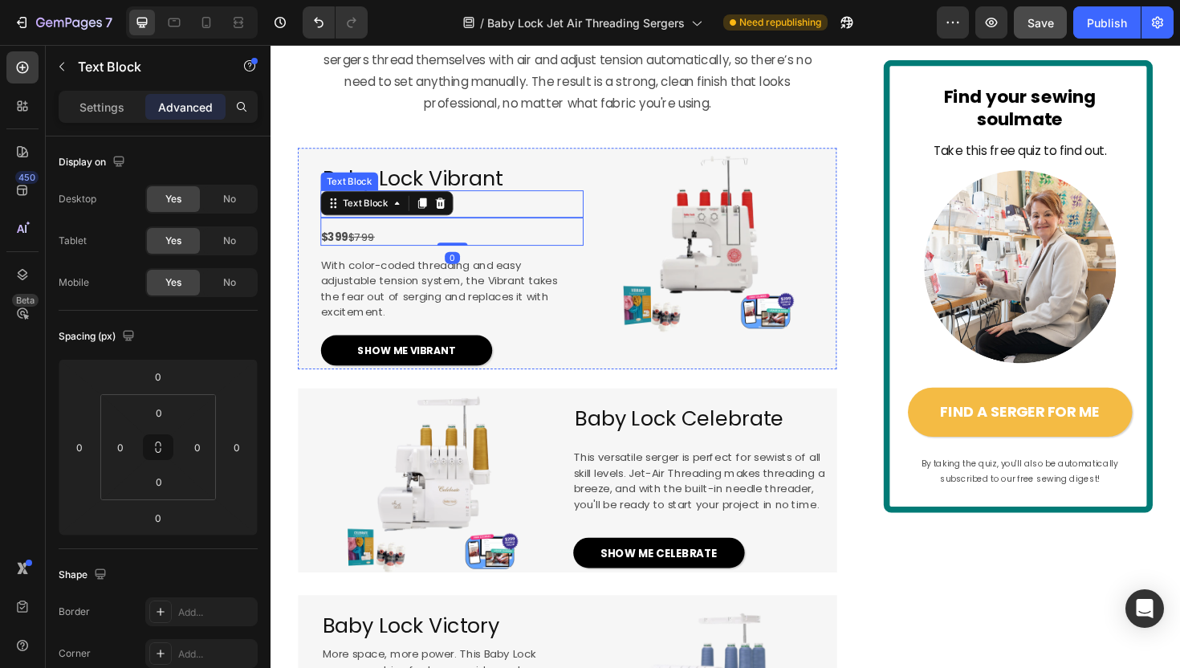
scroll to position [1326, 0]
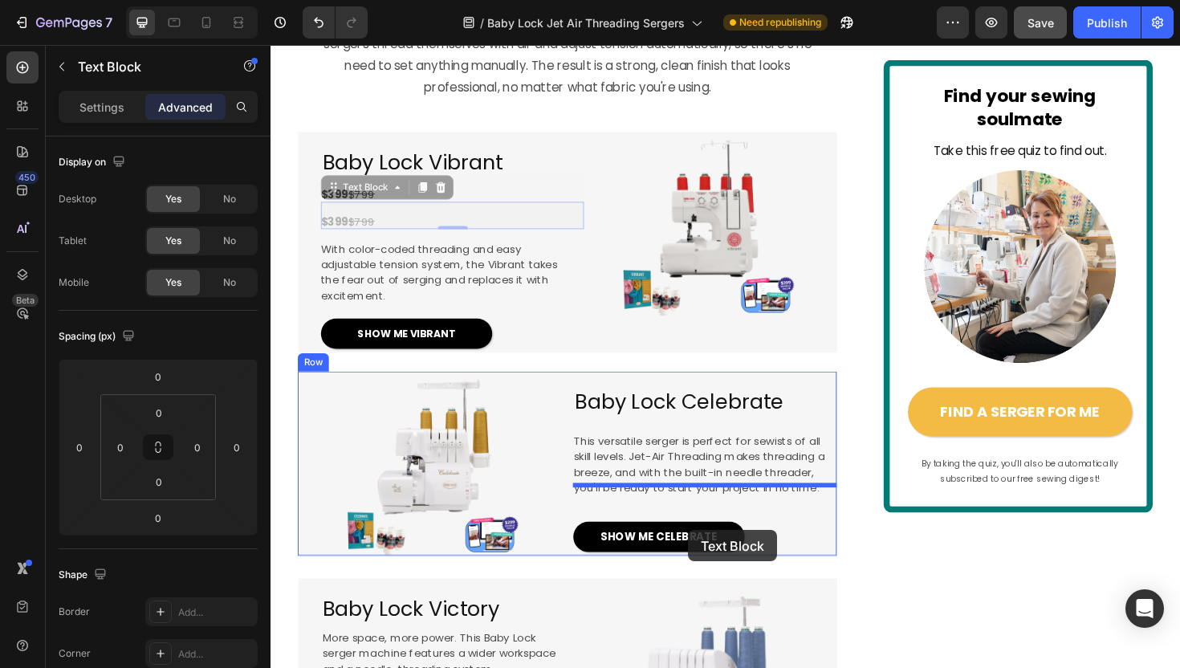
drag, startPoint x: 339, startPoint y: 267, endPoint x: 711, endPoint y: 558, distance: 472.3
type input "5"
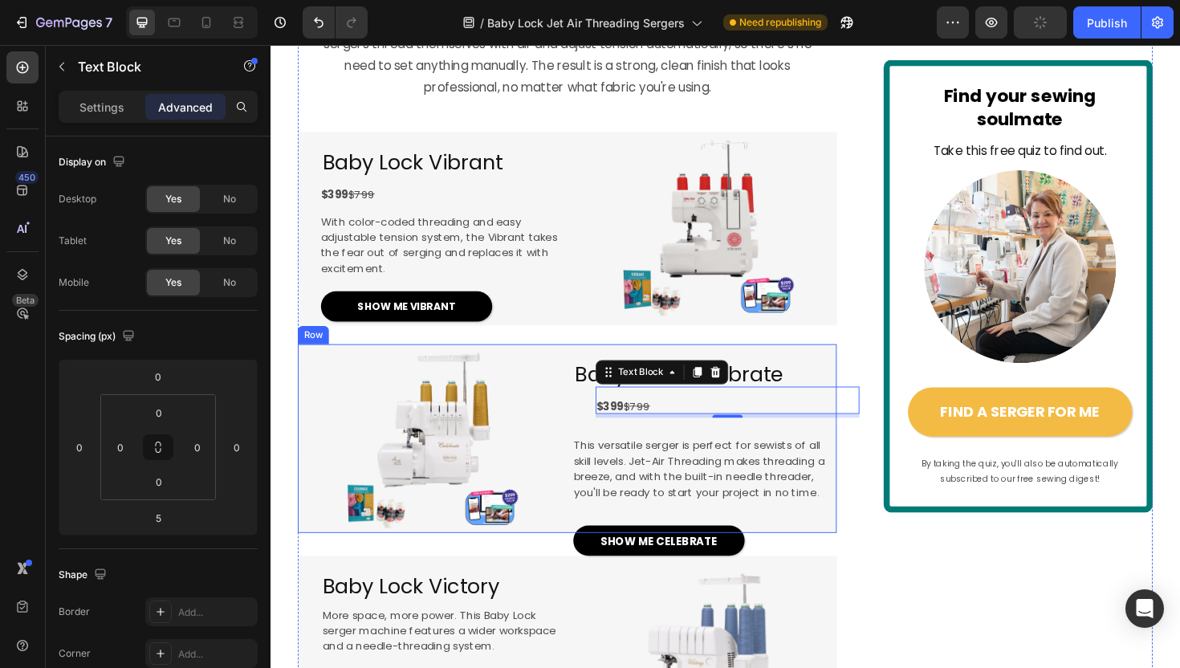
click at [592, 498] on div "Baby Lock Celebrate Heading $399 $799 Text Block 5 This versatile serger is per…" at bounding box center [730, 462] width 278 height 200
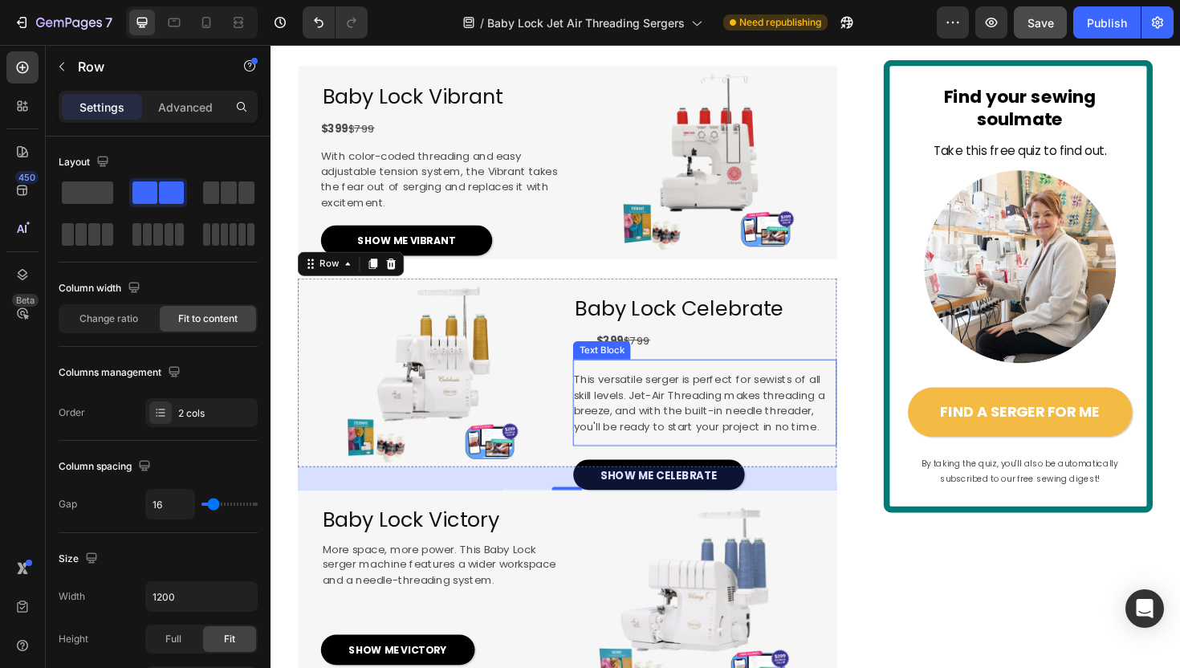
scroll to position [1406, 0]
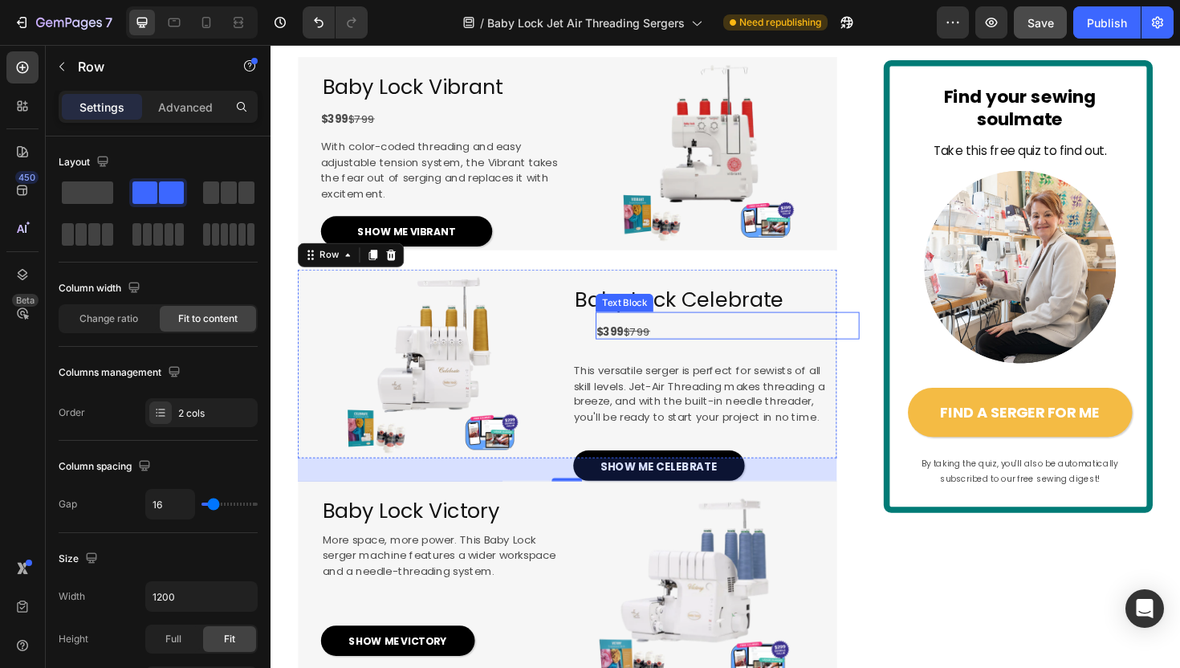
click at [701, 357] on p "$399 $799" at bounding box center [748, 348] width 266 height 17
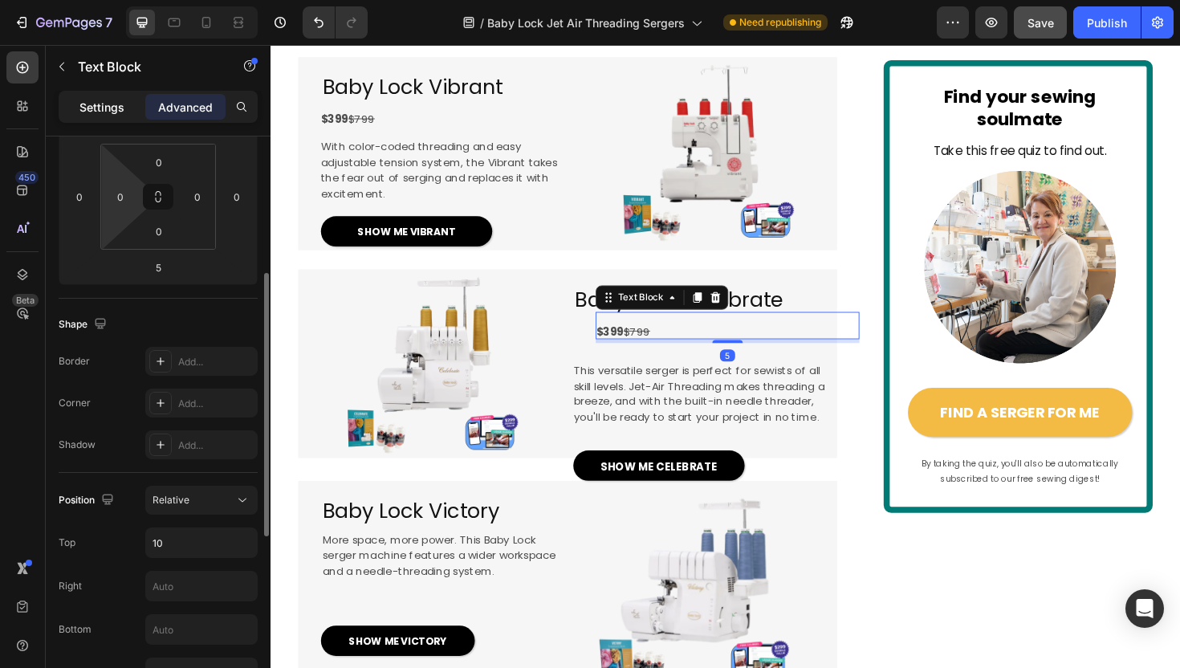
scroll to position [266, 0]
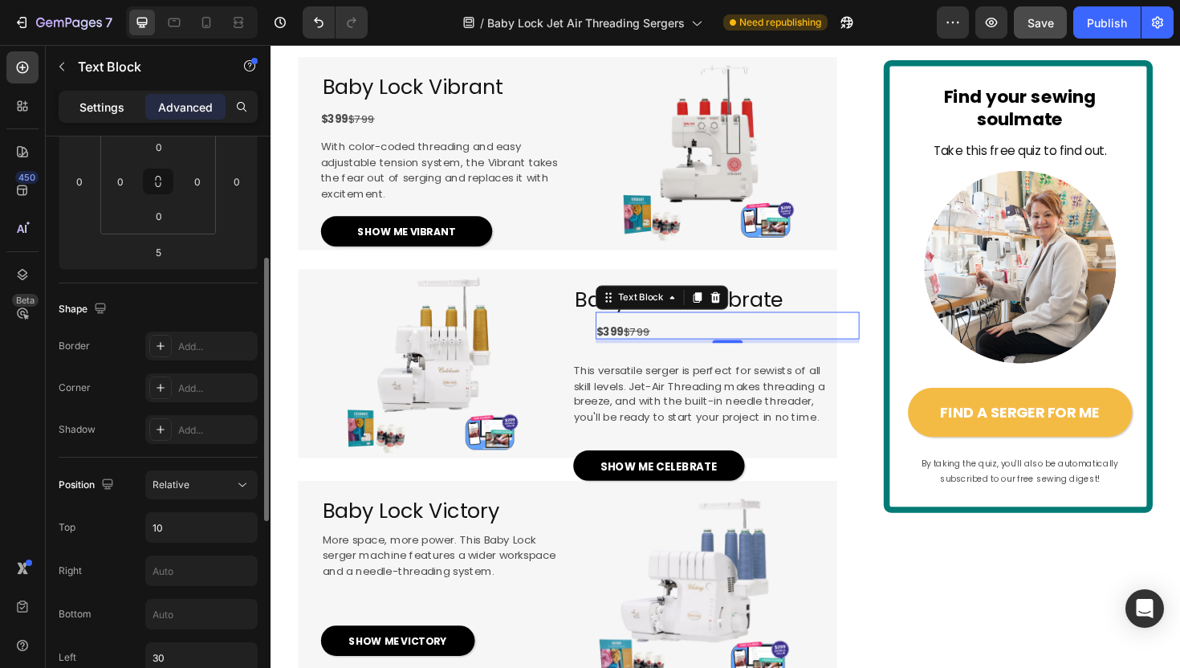
click at [98, 108] on p "Settings" at bounding box center [101, 107] width 45 height 17
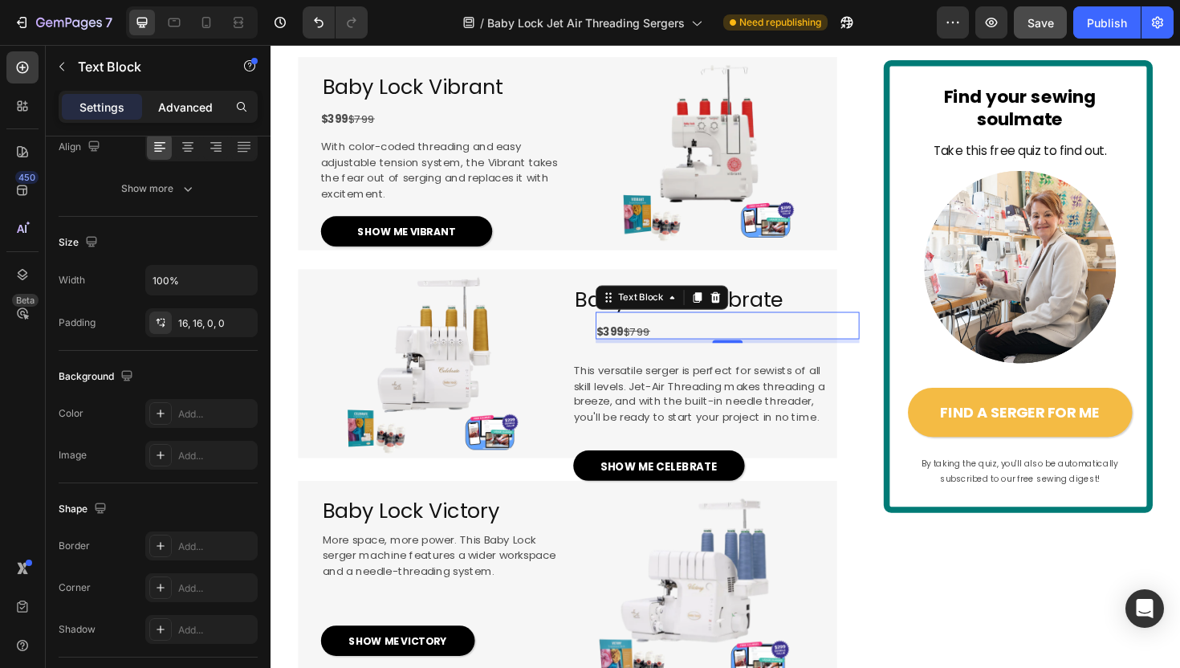
click at [176, 95] on div "Advanced" at bounding box center [185, 107] width 80 height 26
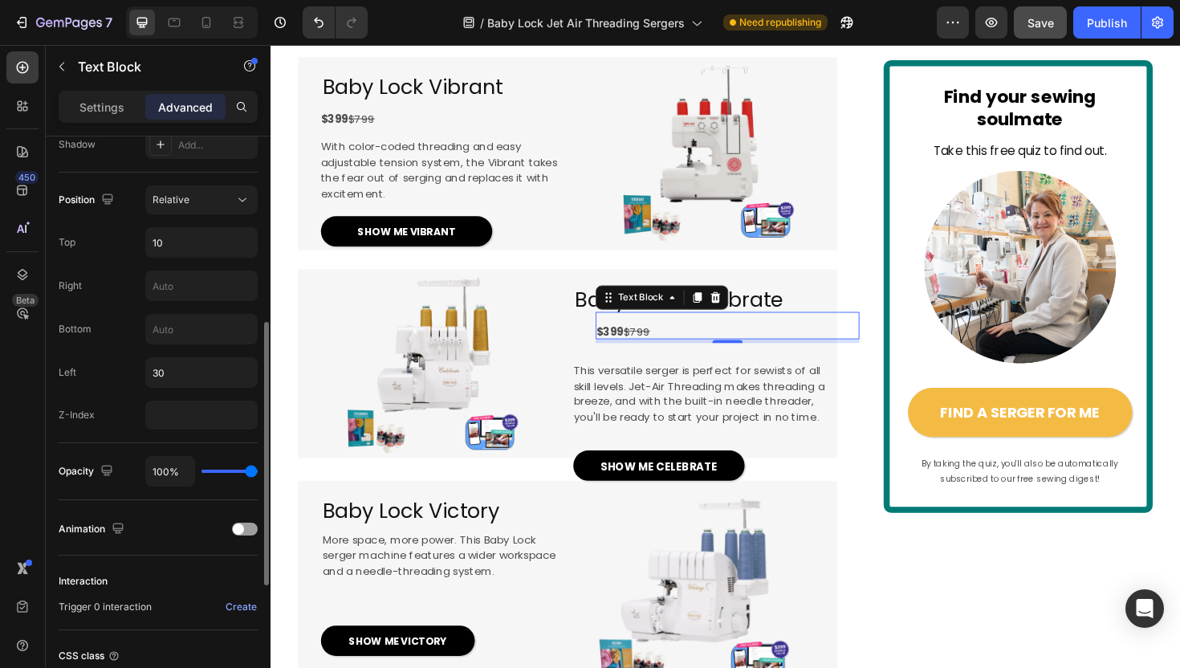
scroll to position [570, 0]
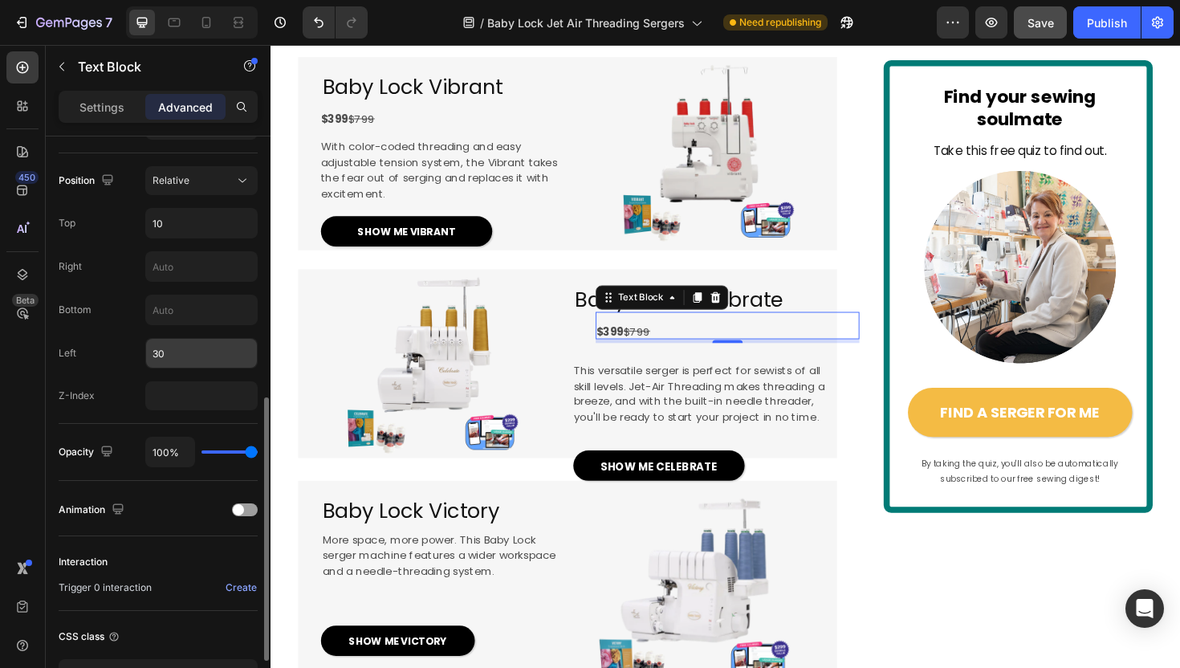
click at [168, 355] on input "30" at bounding box center [201, 353] width 111 height 29
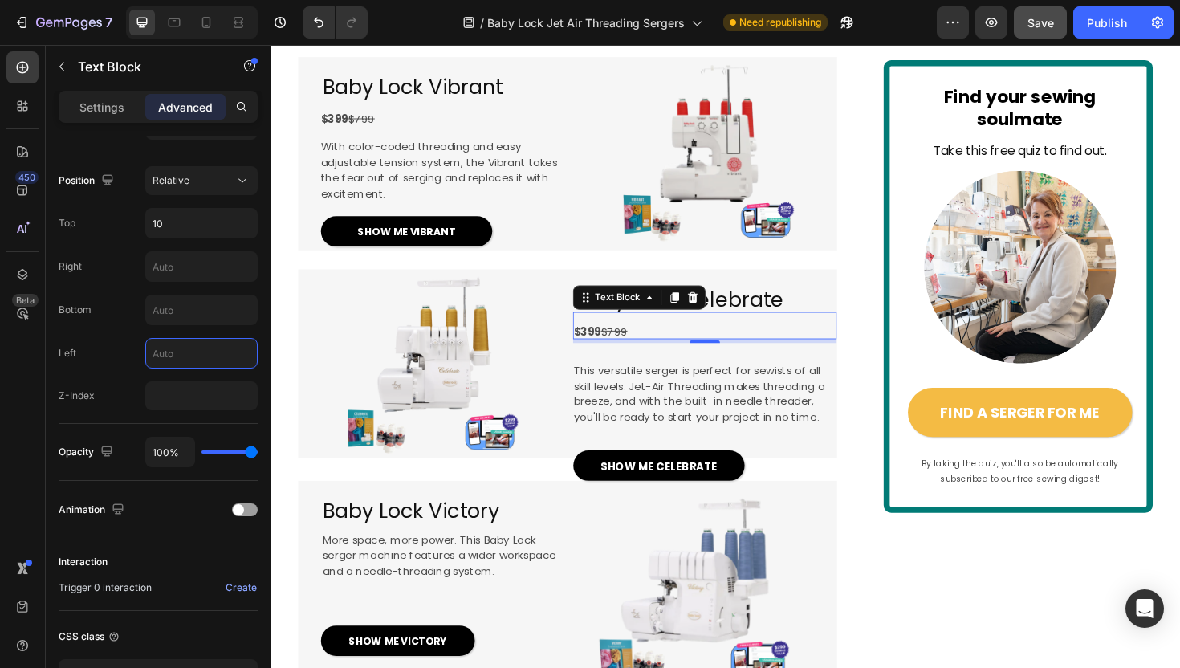
click at [606, 356] on strong "$399" at bounding box center [605, 348] width 29 height 16
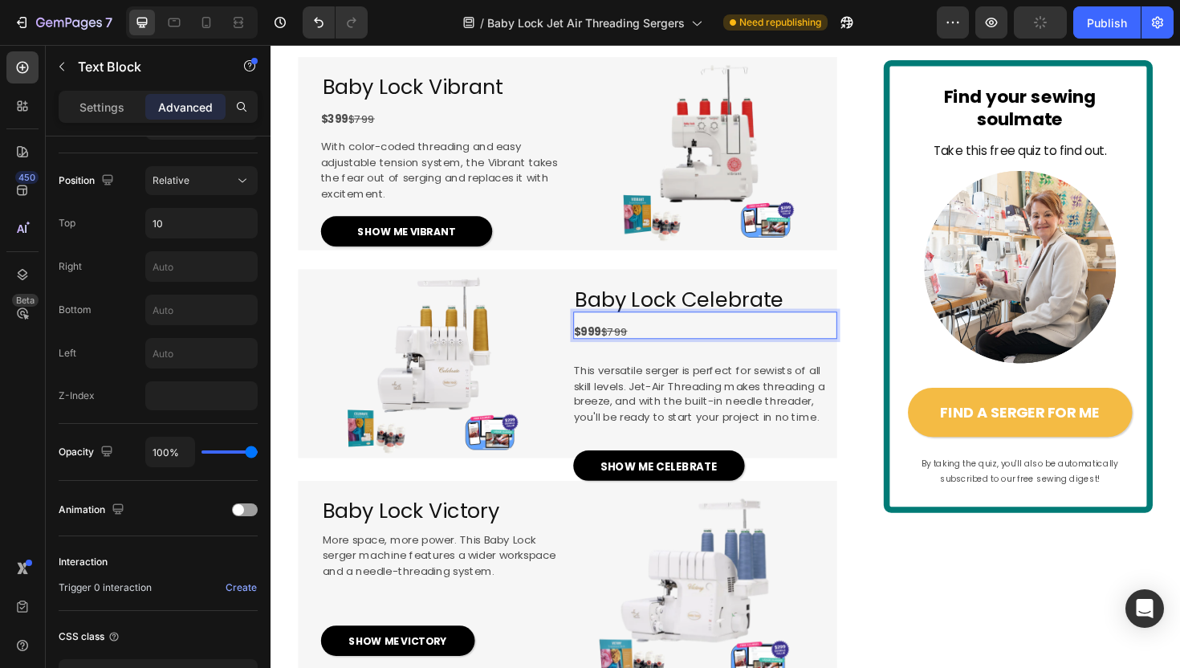
click at [629, 356] on s "$799" at bounding box center [633, 348] width 28 height 16
click at [545, 437] on div at bounding box center [438, 379] width 278 height 195
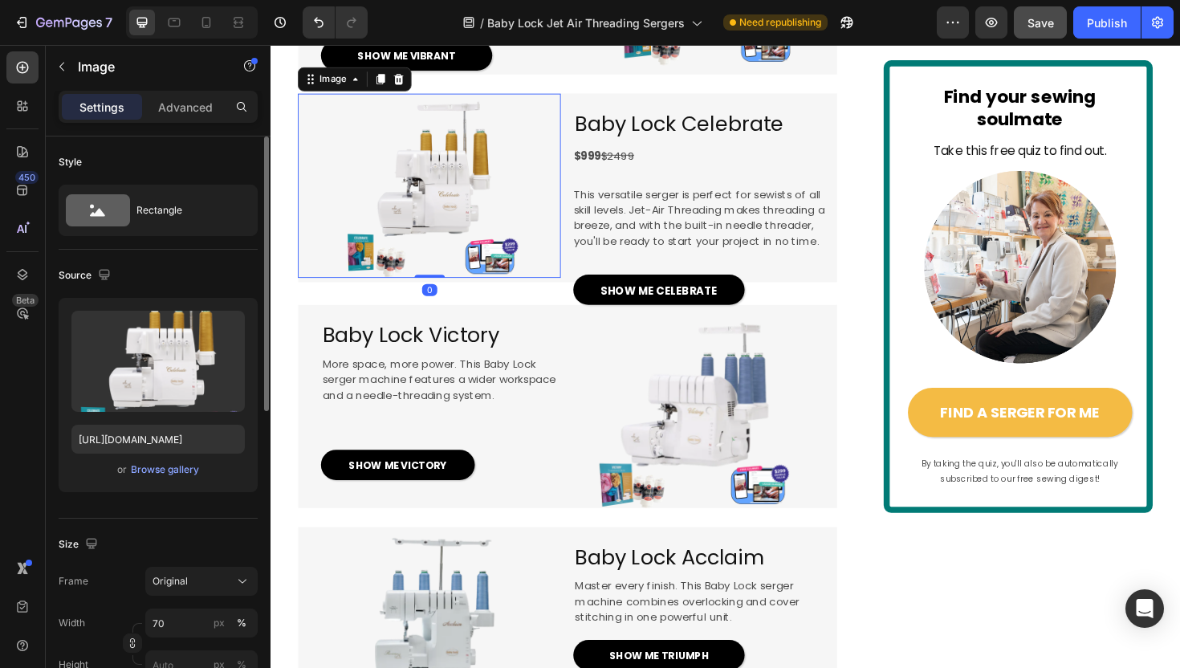
scroll to position [1594, 0]
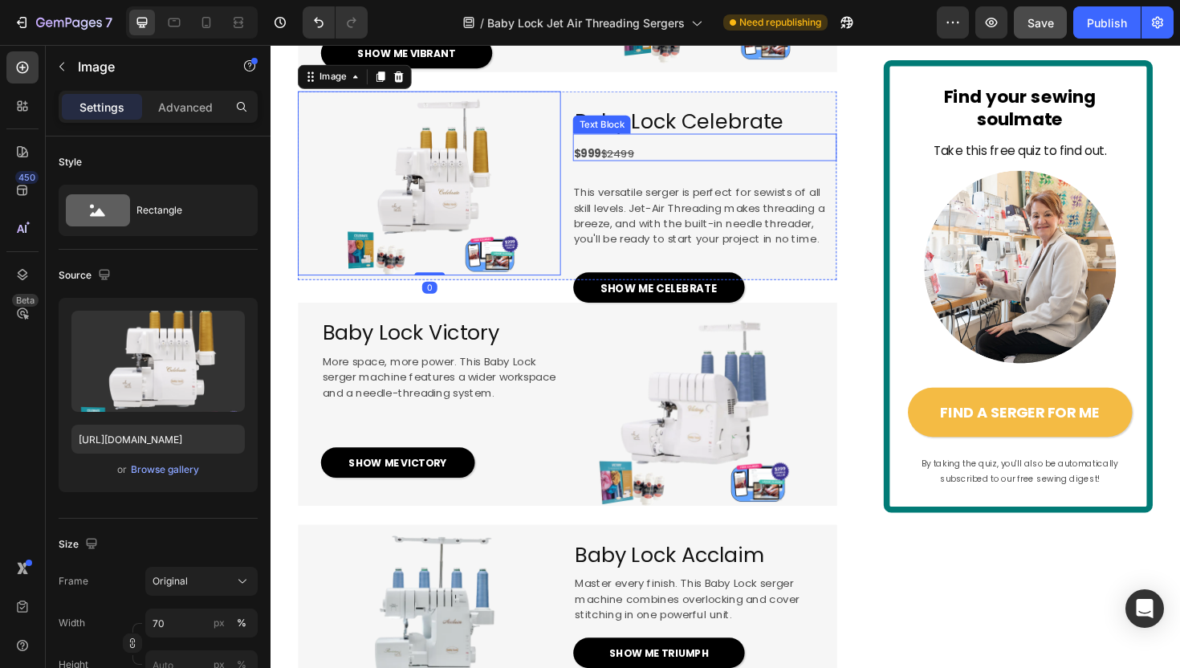
click at [675, 169] on p "$999 $2499" at bounding box center [724, 160] width 266 height 17
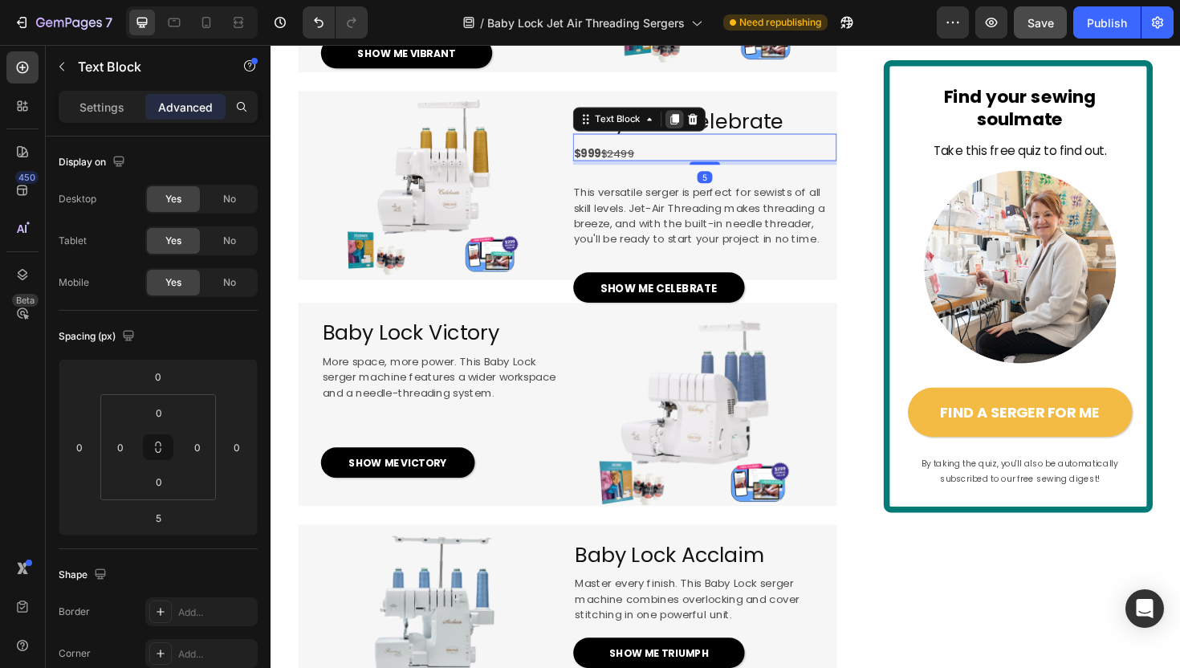
click at [692, 130] on icon at bounding box center [698, 123] width 13 height 13
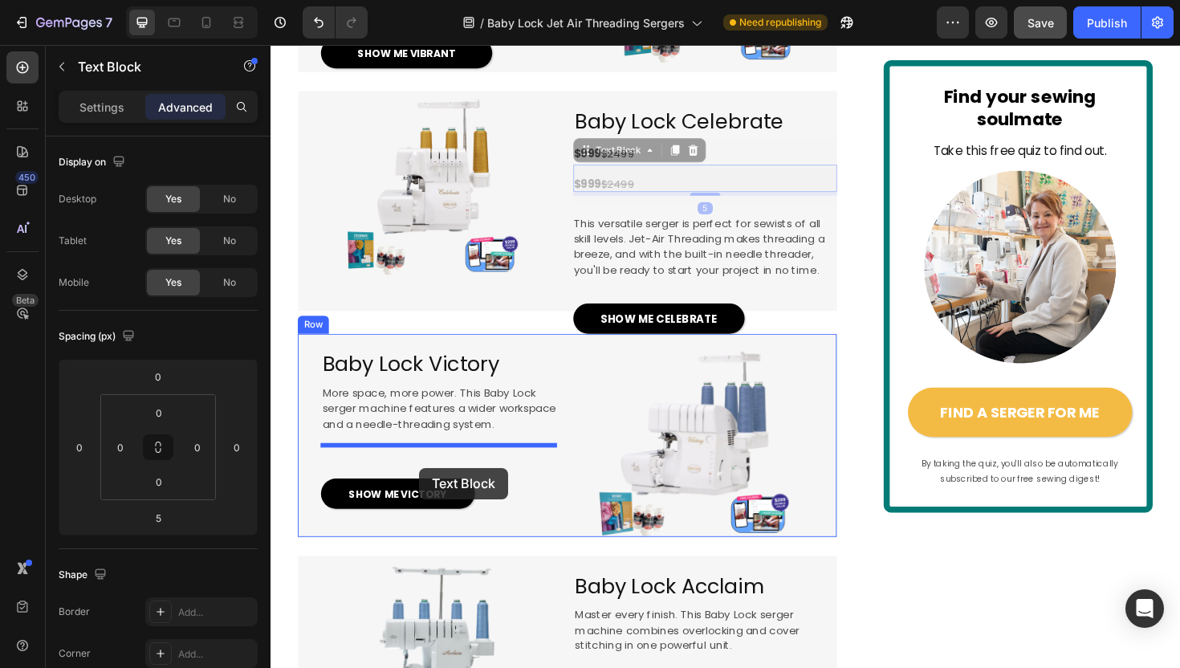
drag, startPoint x: 608, startPoint y: 225, endPoint x: 428, endPoint y: 491, distance: 321.8
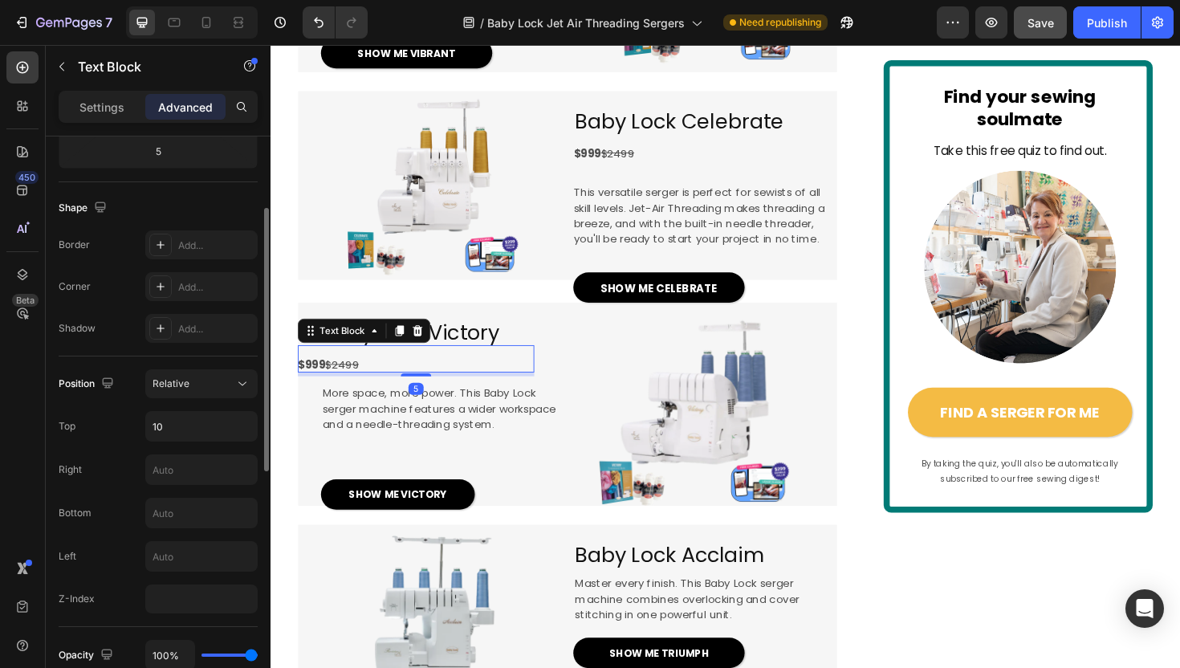
scroll to position [510, 0]
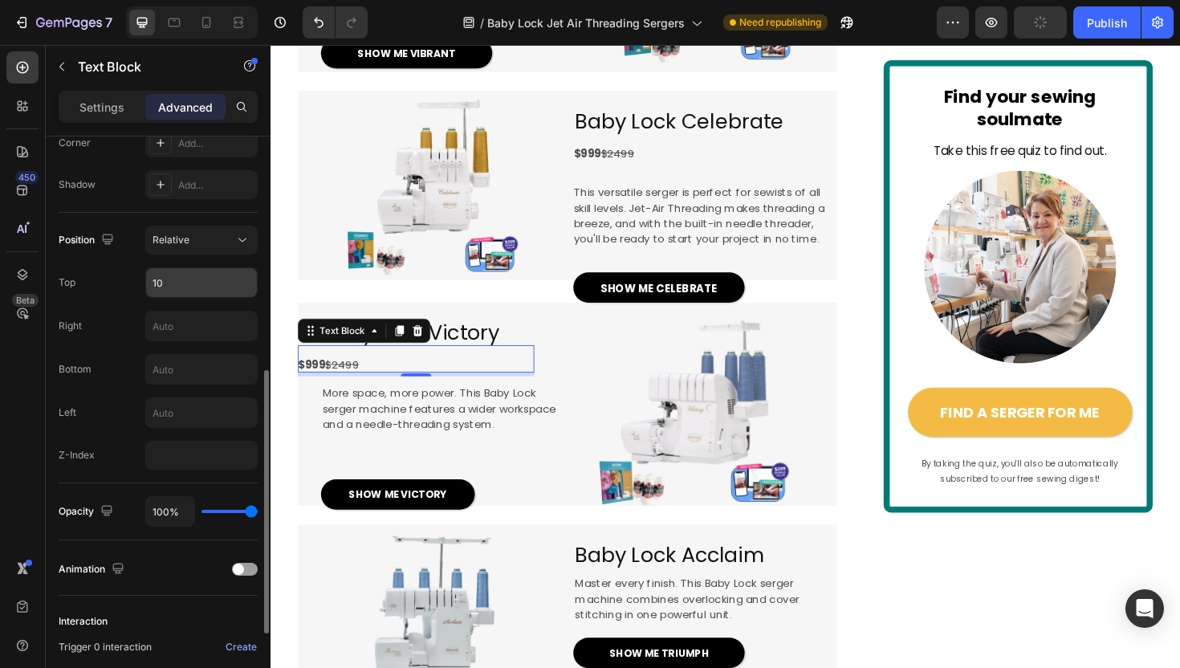
click at [176, 280] on input "10" at bounding box center [201, 282] width 111 height 29
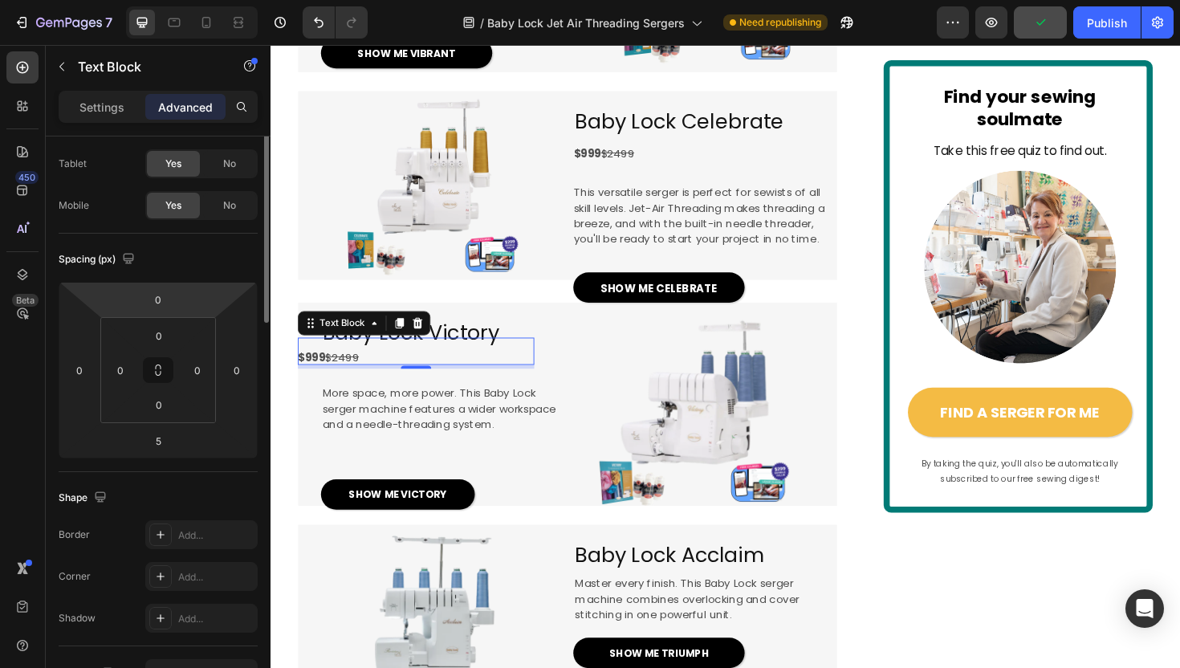
scroll to position [0, 0]
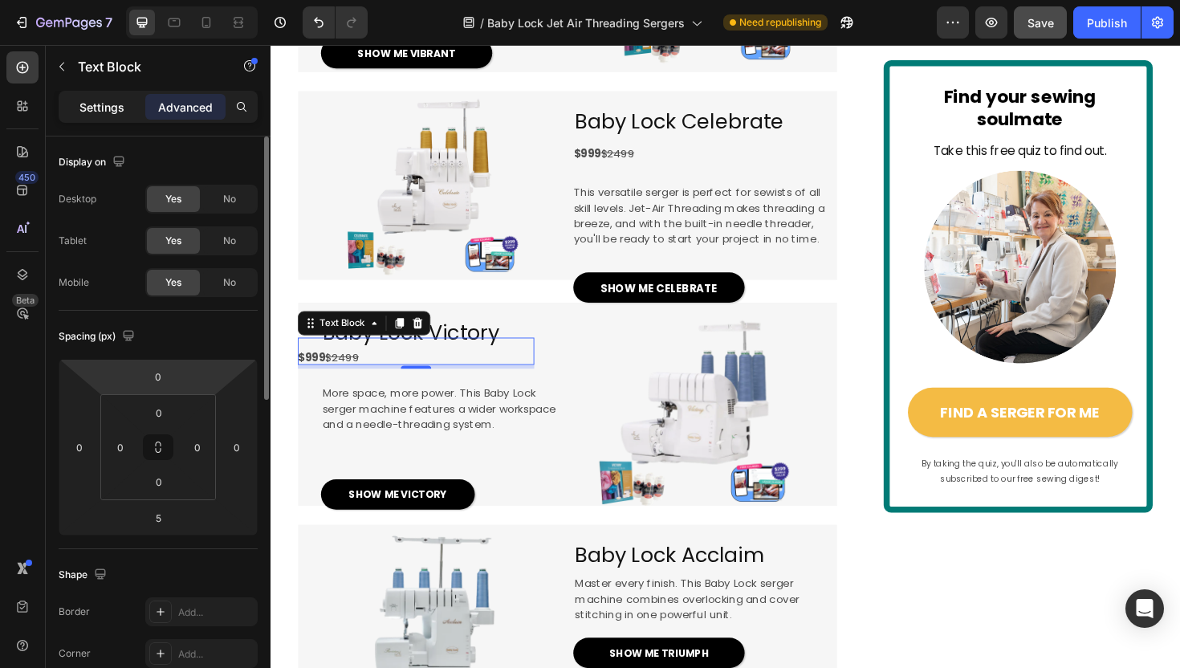
click at [103, 104] on p "Settings" at bounding box center [101, 107] width 45 height 17
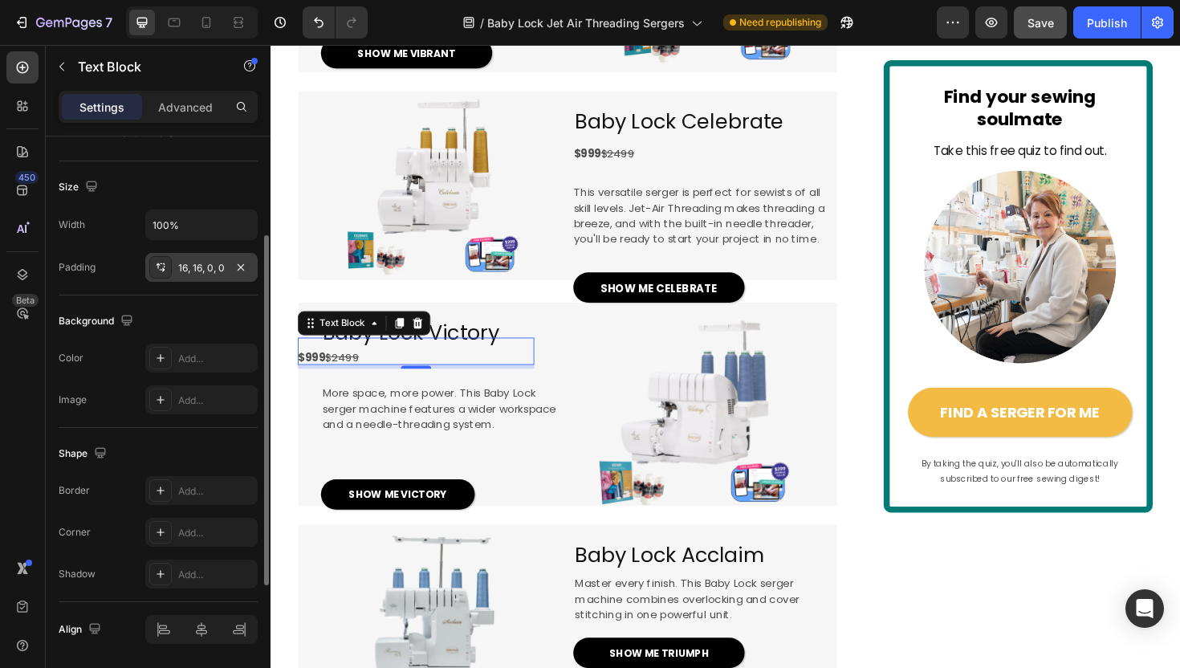
scroll to position [237, 0]
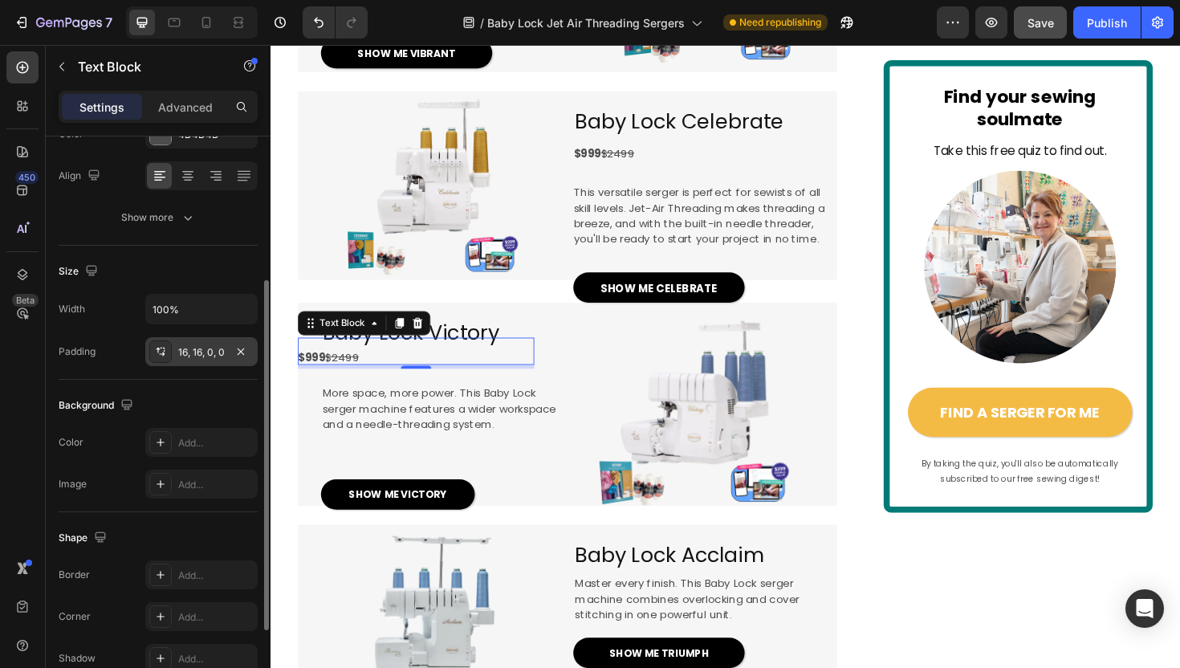
click at [181, 351] on div "16, 16, 0, 0" at bounding box center [201, 352] width 47 height 14
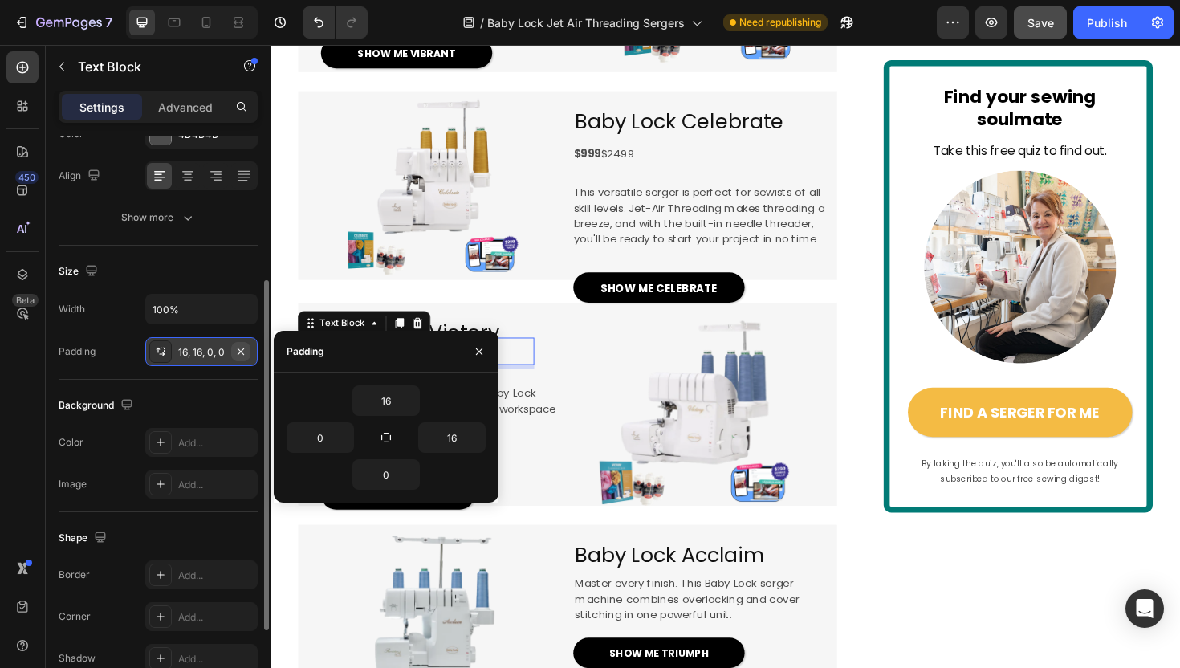
click at [239, 351] on icon "button" at bounding box center [240, 351] width 13 height 13
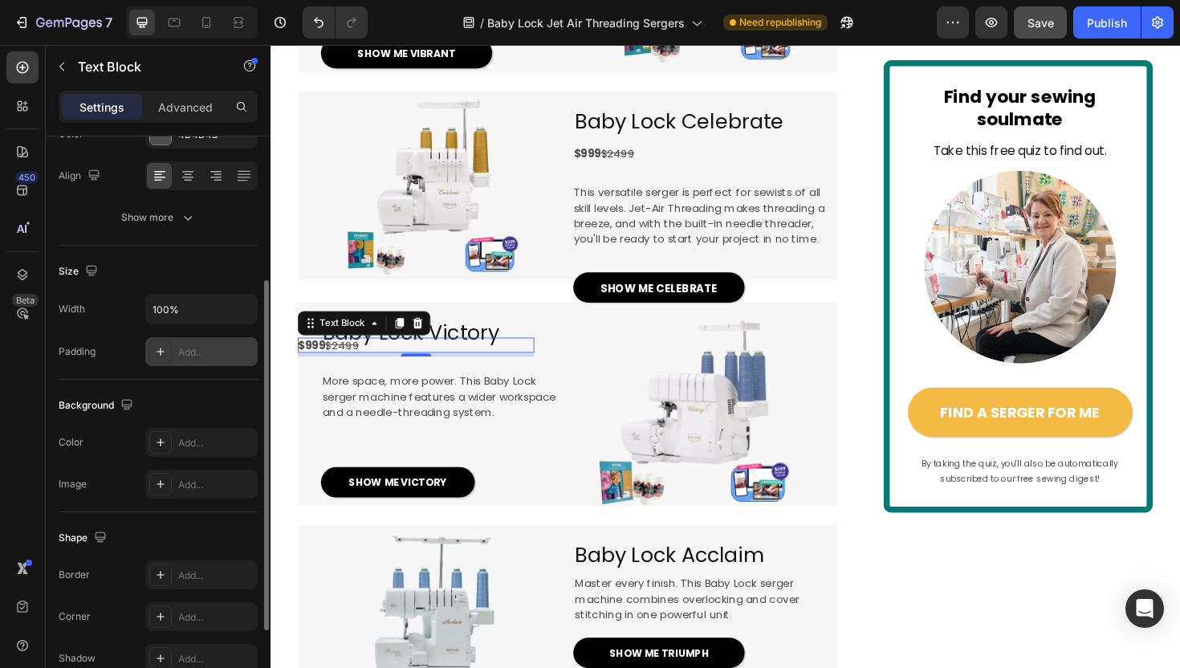
click at [217, 351] on div "Add..." at bounding box center [215, 352] width 75 height 14
type input "16"
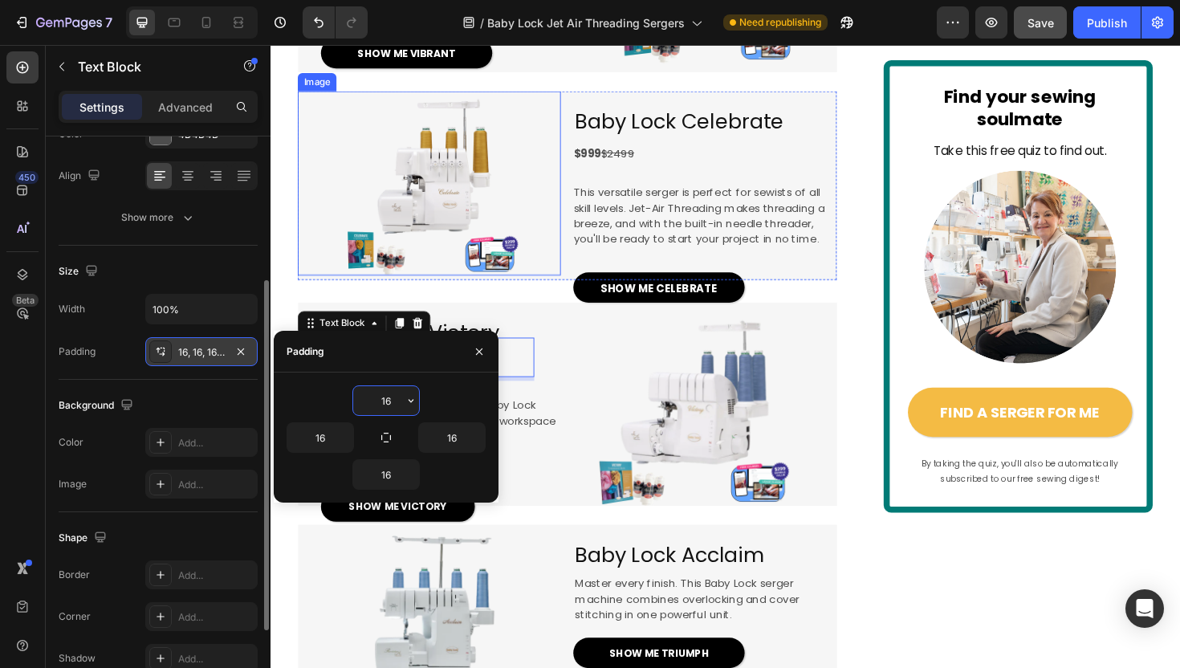
click at [373, 289] on img at bounding box center [438, 191] width 195 height 195
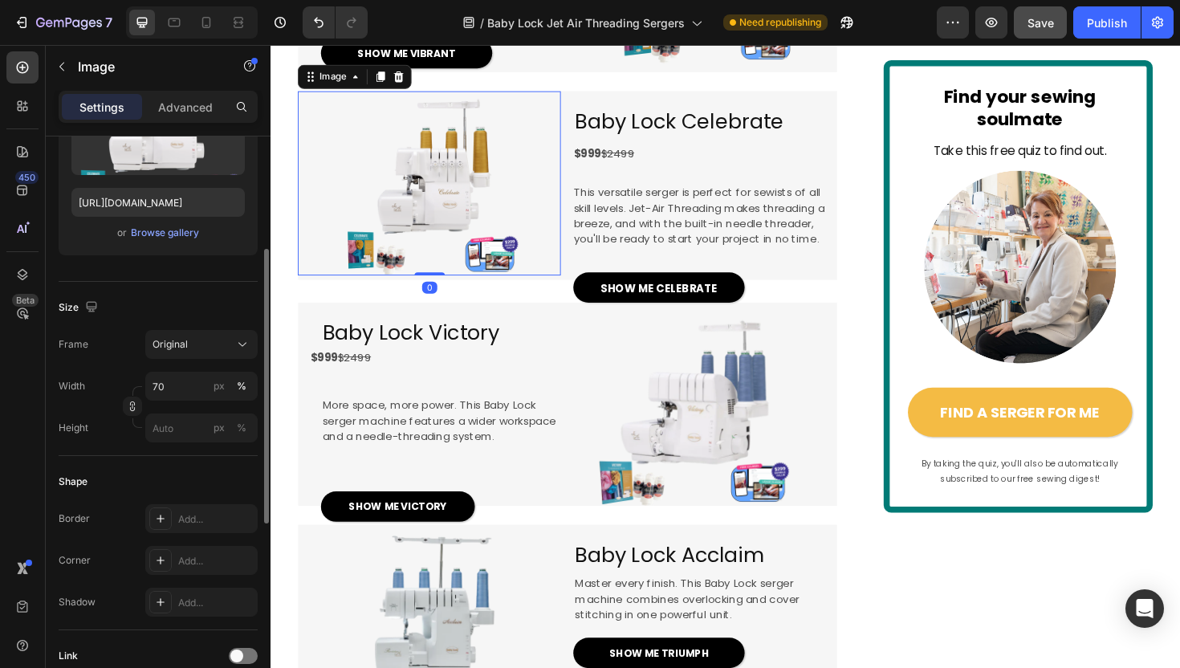
scroll to position [0, 0]
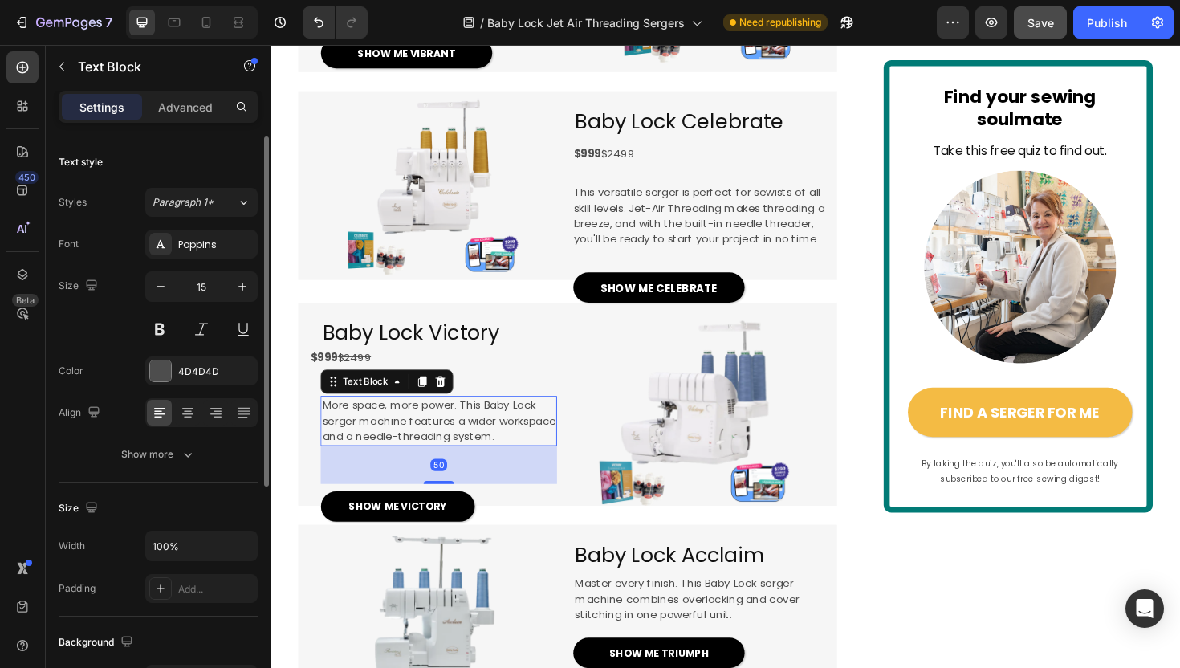
click at [376, 434] on span "More space, more power. This Baby Lock" at bounding box center [438, 426] width 226 height 16
click at [189, 118] on div "Advanced" at bounding box center [185, 107] width 80 height 26
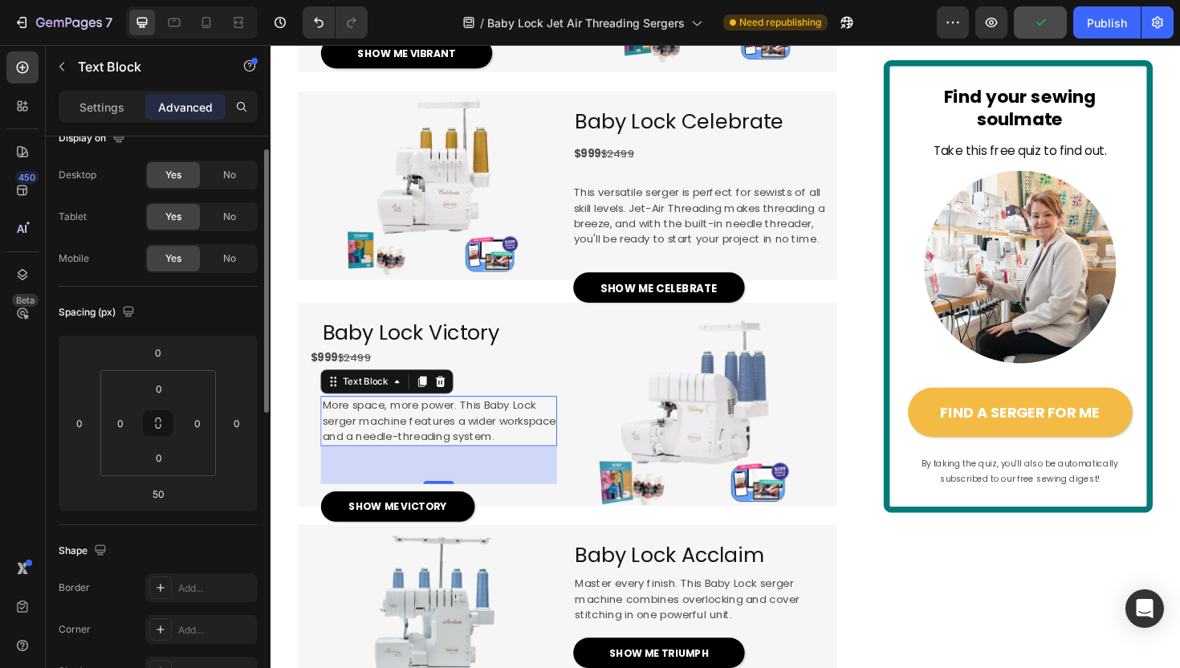
scroll to position [26, 0]
click at [160, 492] on input "50" at bounding box center [158, 492] width 32 height 24
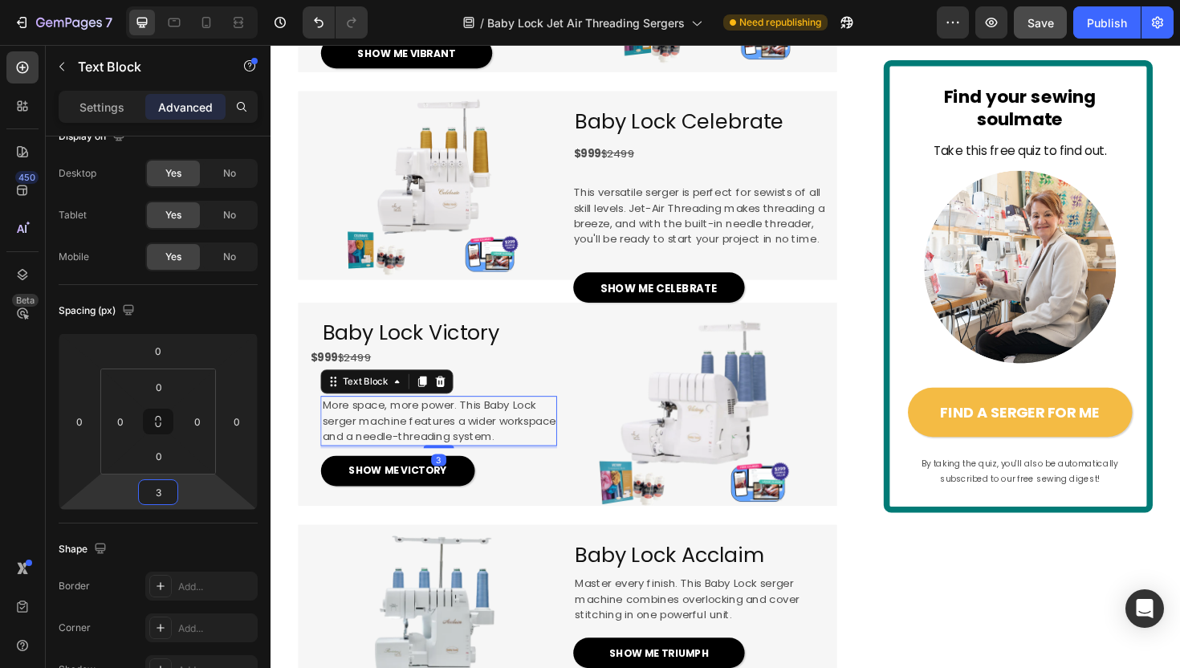
type input "30"
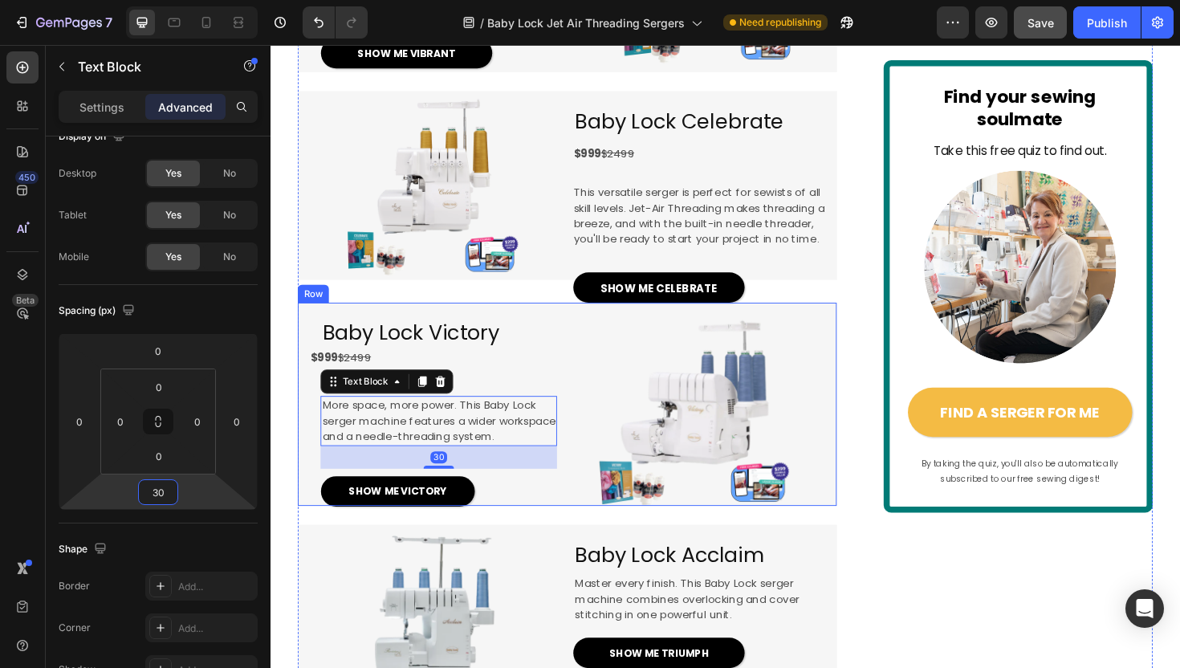
click at [508, 397] on div "$999 $2499" at bounding box center [424, 376] width 250 height 43
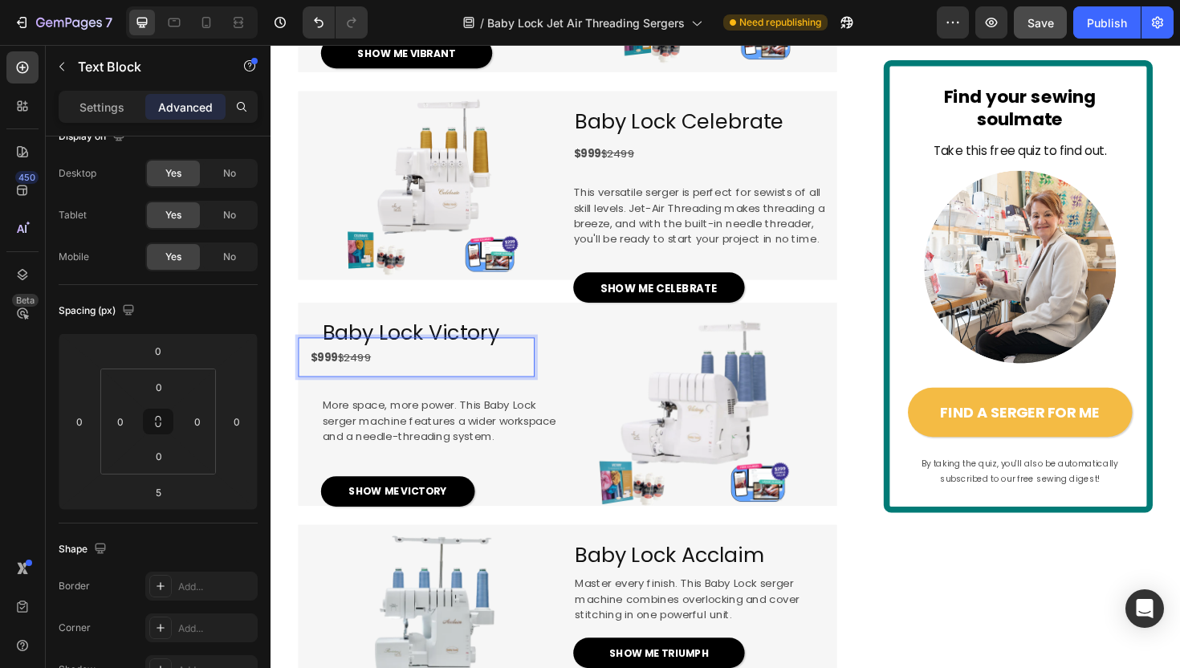
click at [465, 384] on p "$999 $2499" at bounding box center [424, 376] width 225 height 17
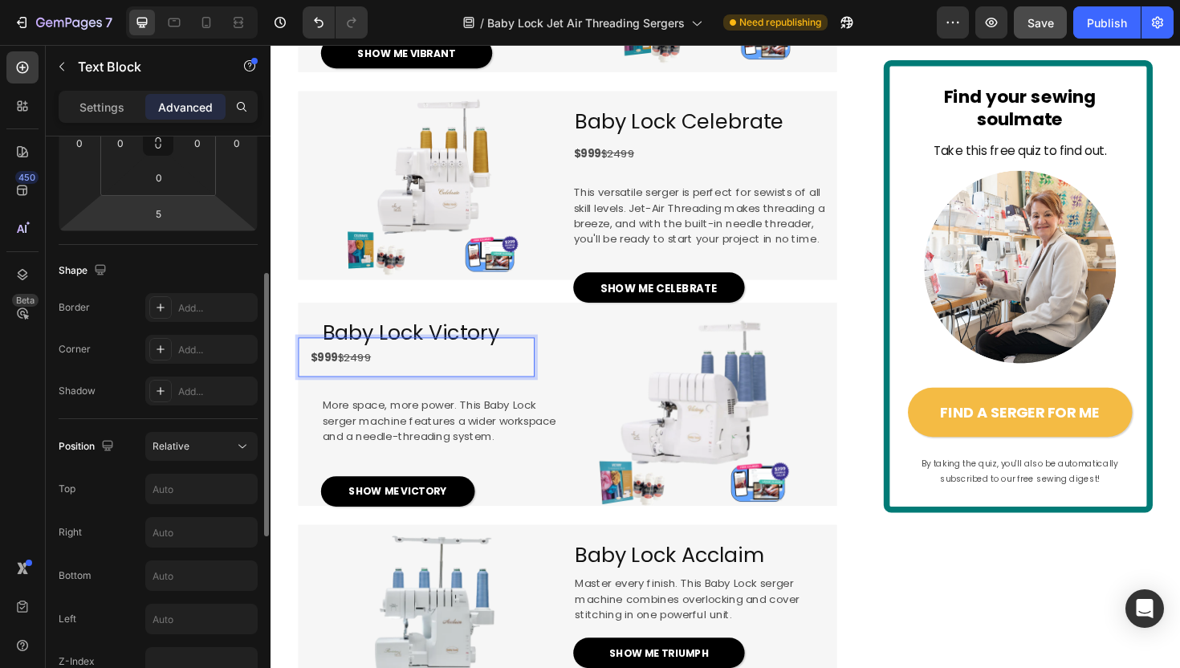
scroll to position [307, 0]
click at [181, 450] on span "Relative" at bounding box center [170, 444] width 37 height 14
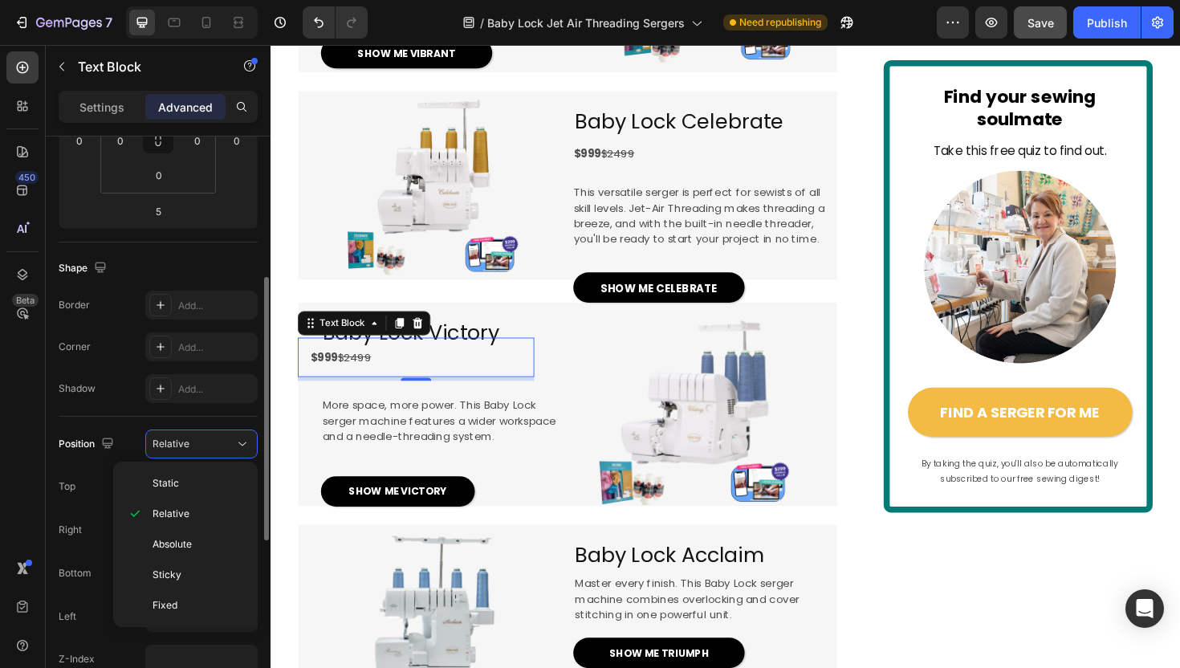
click at [192, 270] on div "Shape" at bounding box center [158, 268] width 199 height 26
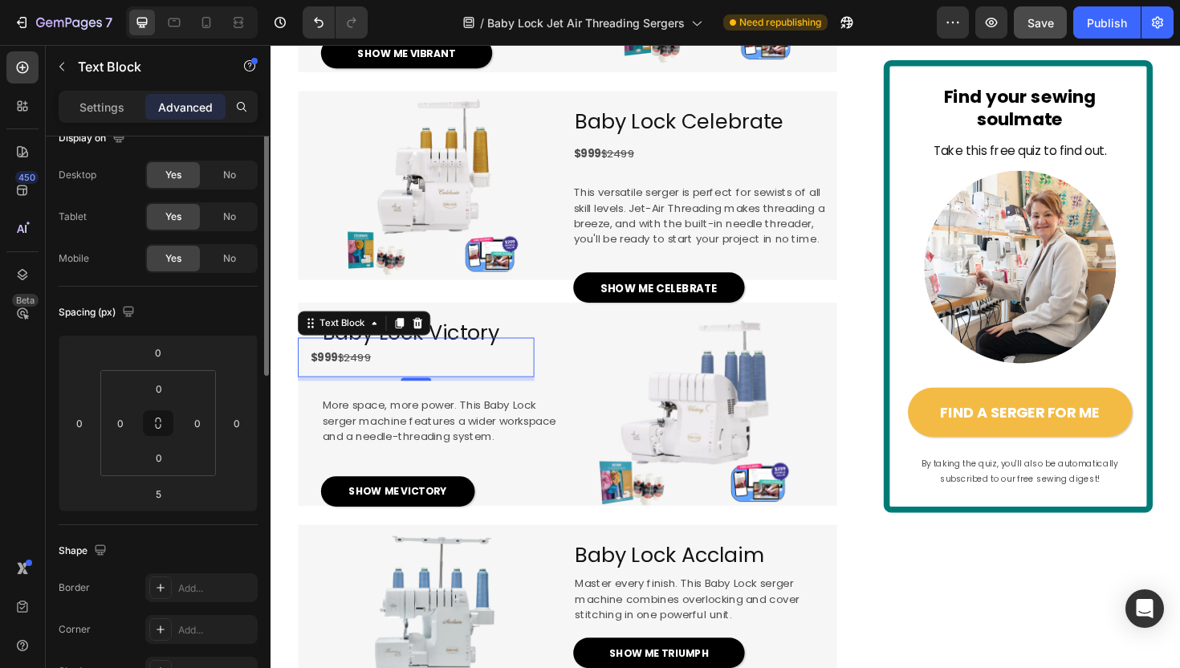
scroll to position [0, 0]
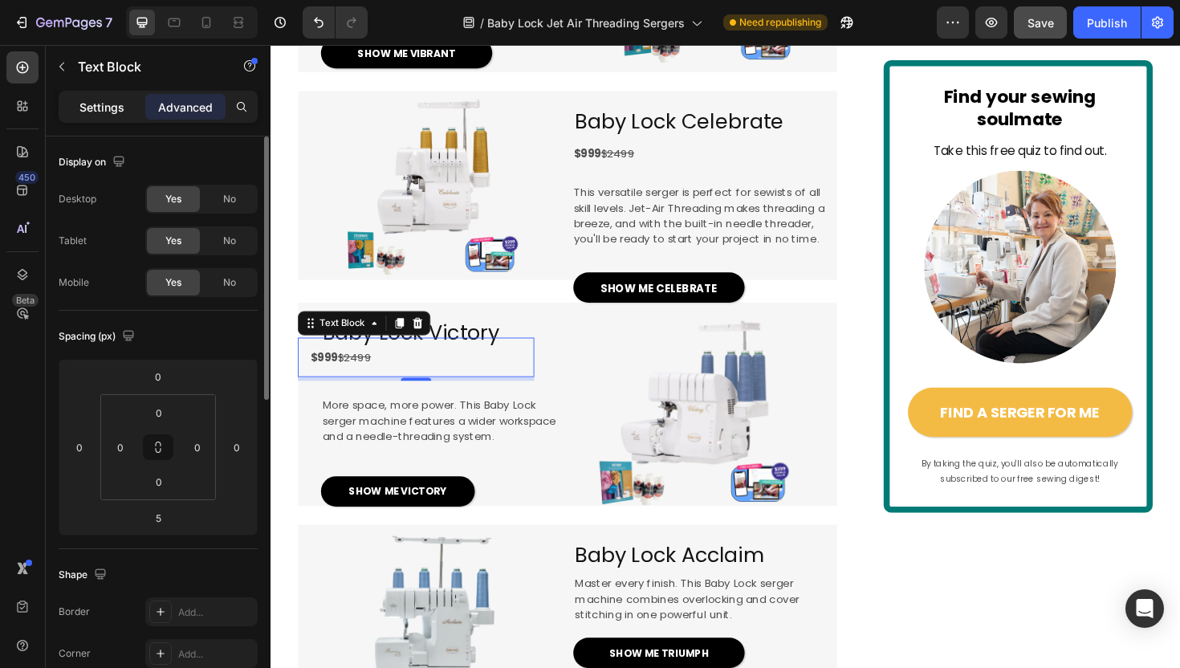
click at [117, 111] on p "Settings" at bounding box center [101, 107] width 45 height 17
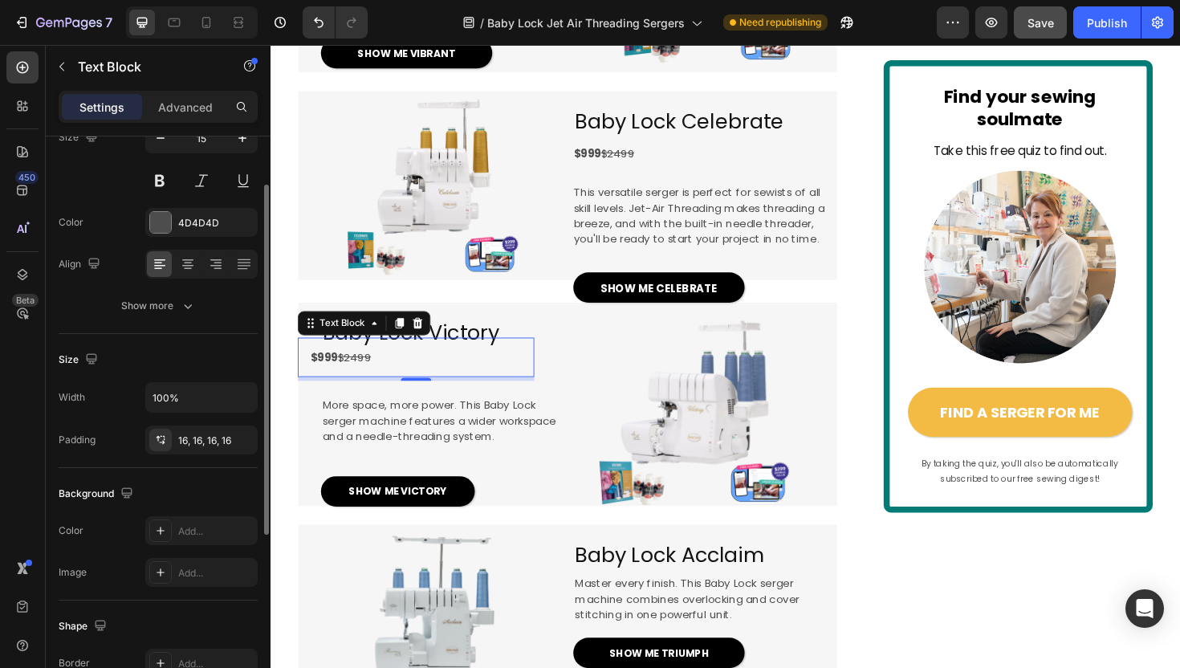
scroll to position [189, 0]
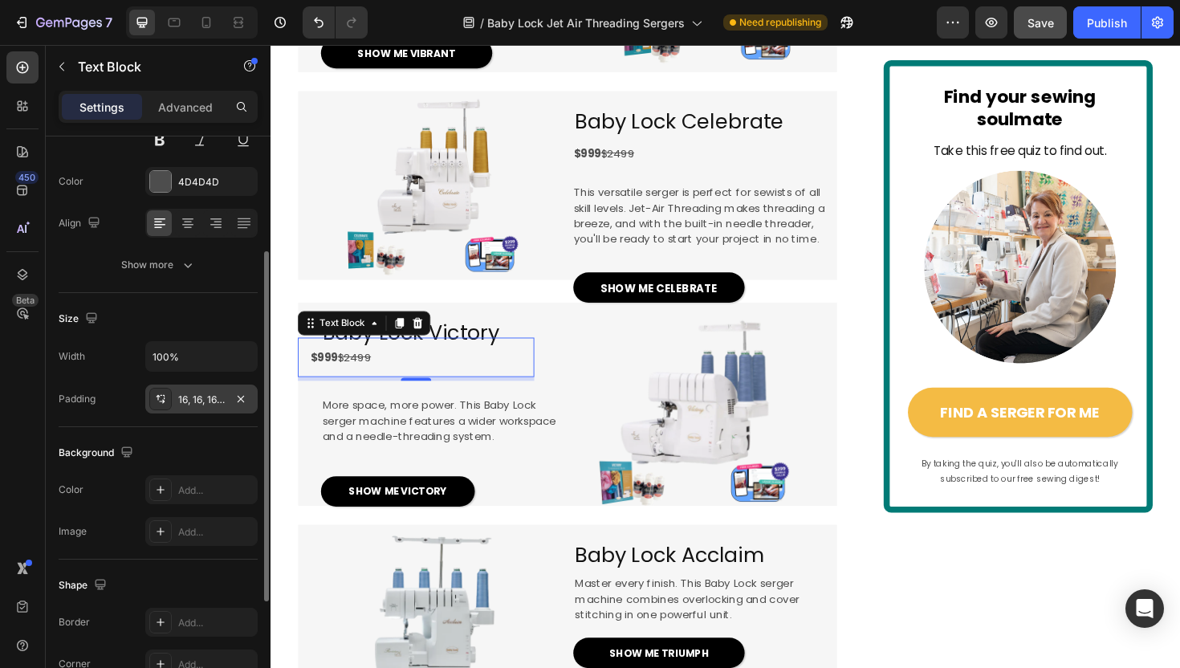
click at [185, 393] on div "16, 16, 16, 16" at bounding box center [201, 399] width 47 height 14
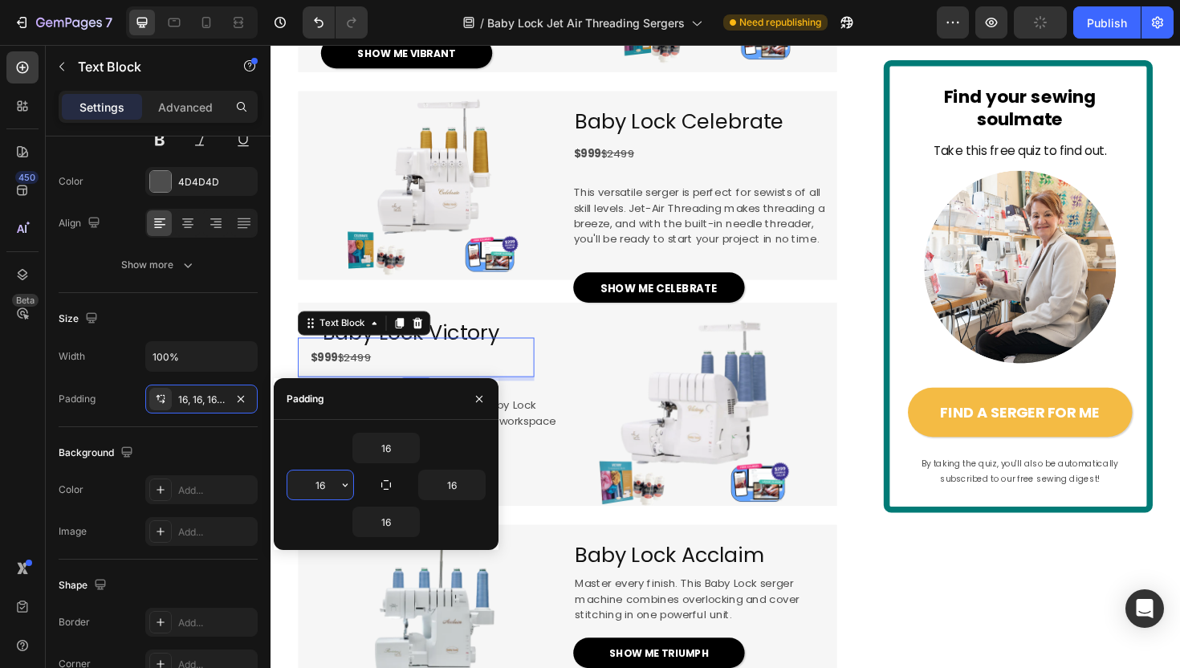
click at [307, 475] on input "16" at bounding box center [320, 484] width 66 height 29
click at [201, 455] on div "Background" at bounding box center [158, 453] width 199 height 26
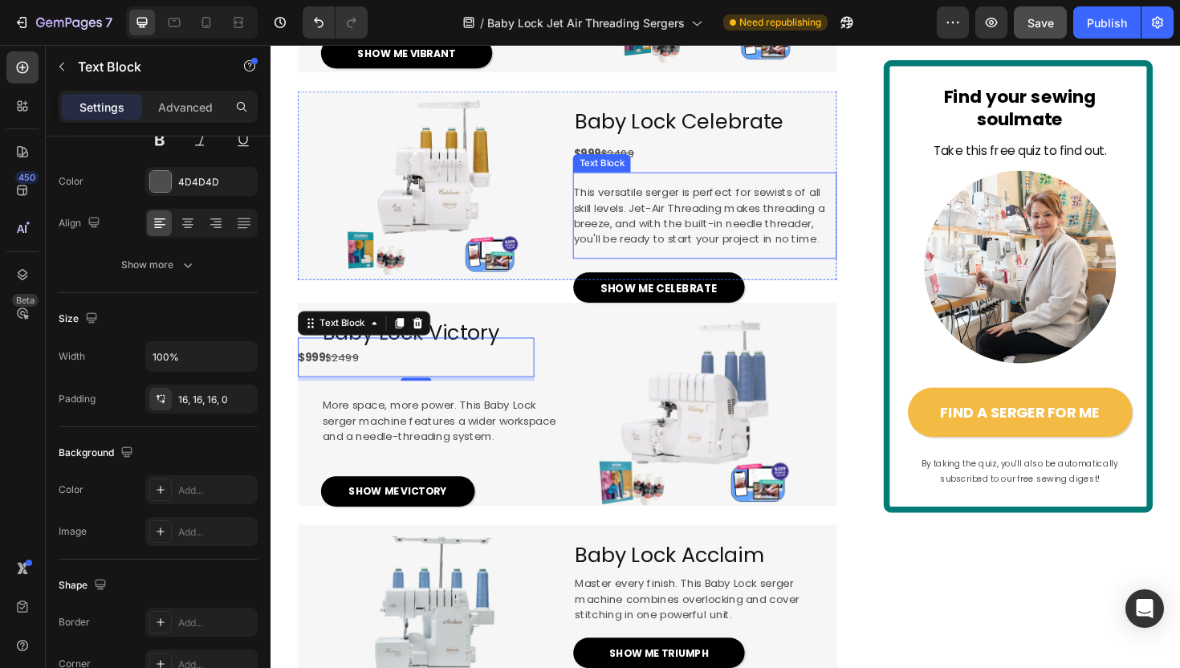
click at [641, 258] on span "This versatile serger is perfect for sewists of all skill levels. Jet-Air Threa…" at bounding box center [724, 226] width 266 height 66
click at [398, 384] on p "$999 $2499" at bounding box center [418, 376] width 238 height 17
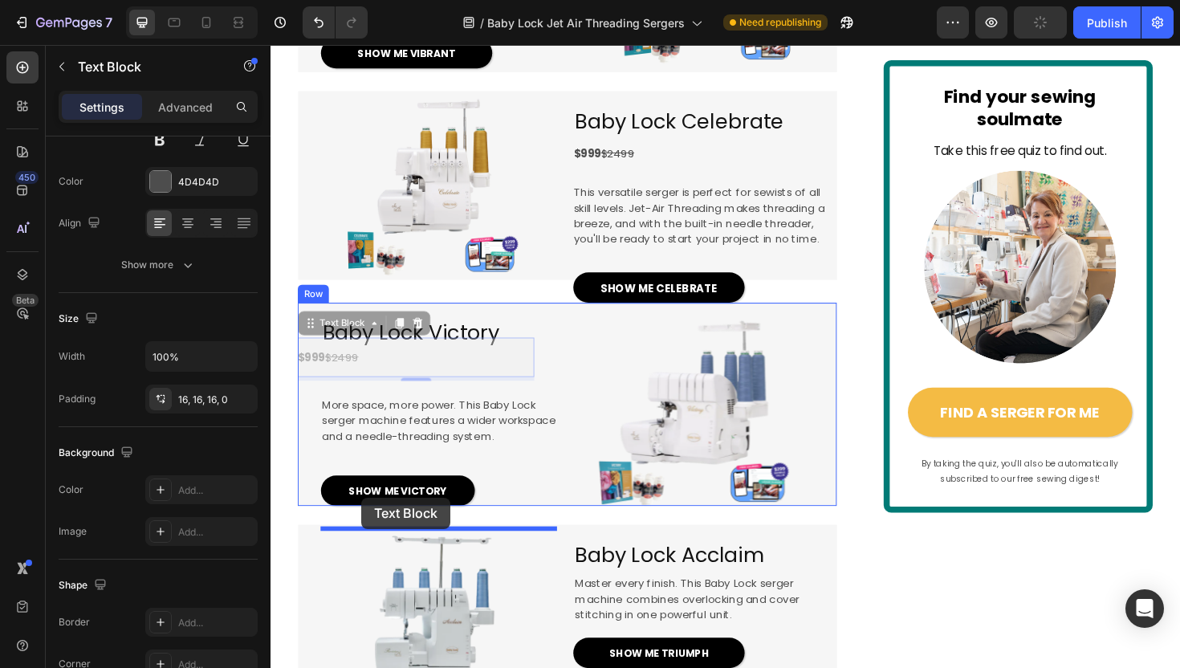
drag, startPoint x: 317, startPoint y: 403, endPoint x: 364, endPoint y: 519, distance: 125.6
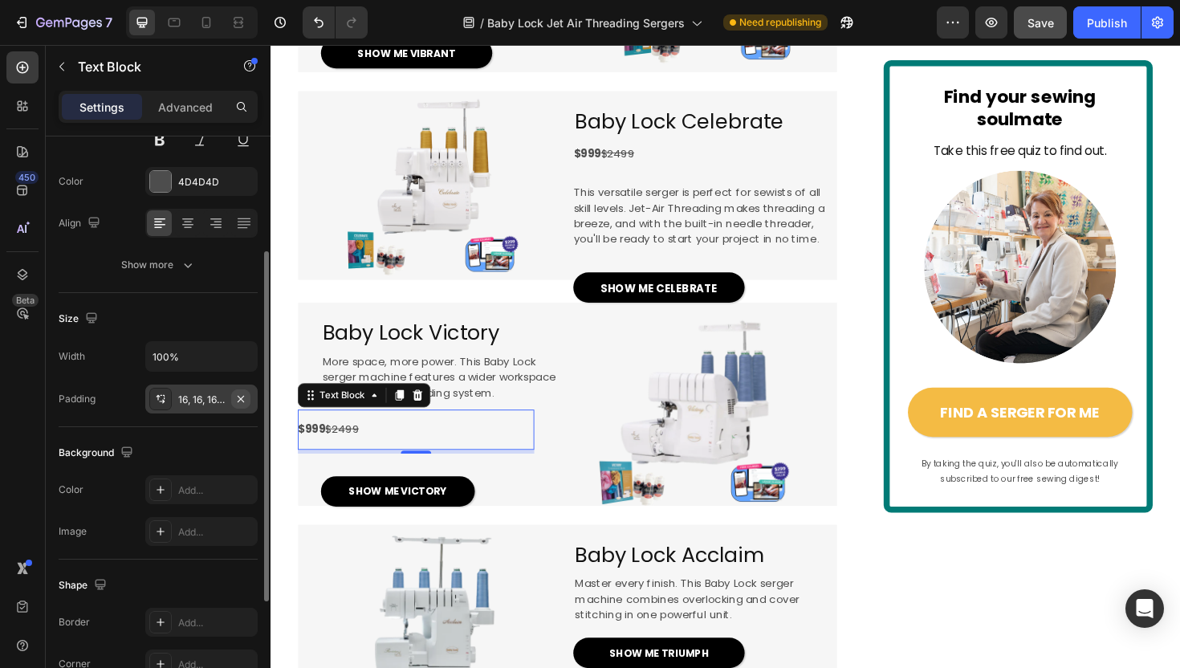
click at [238, 393] on icon "button" at bounding box center [240, 398] width 13 height 13
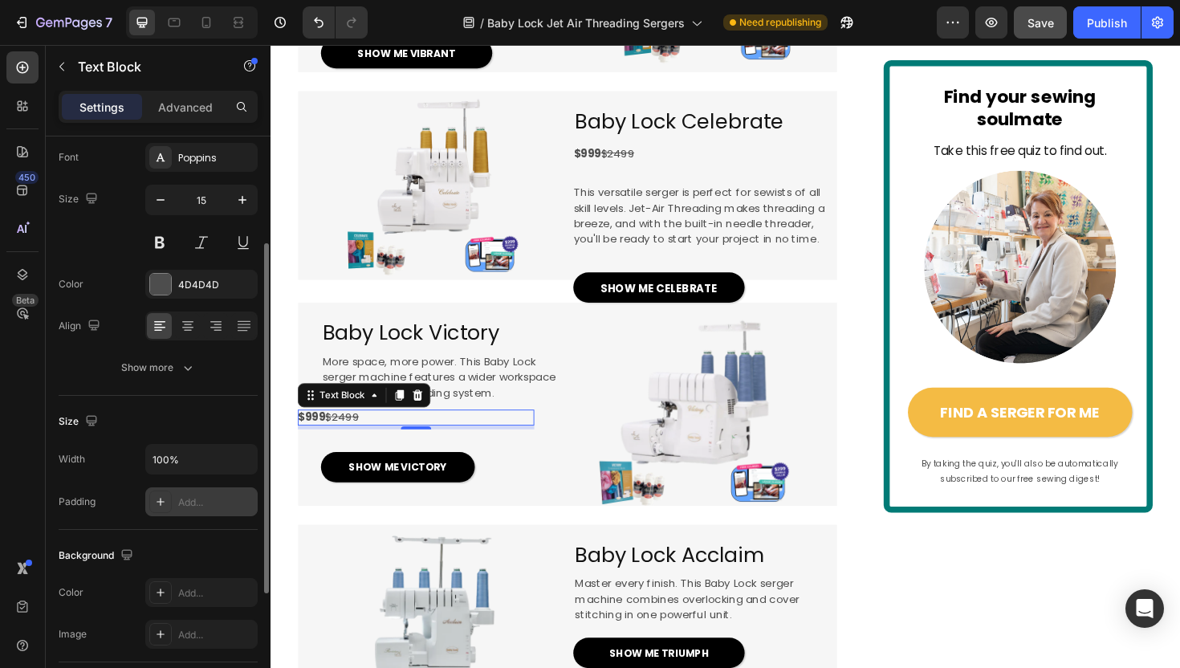
scroll to position [0, 0]
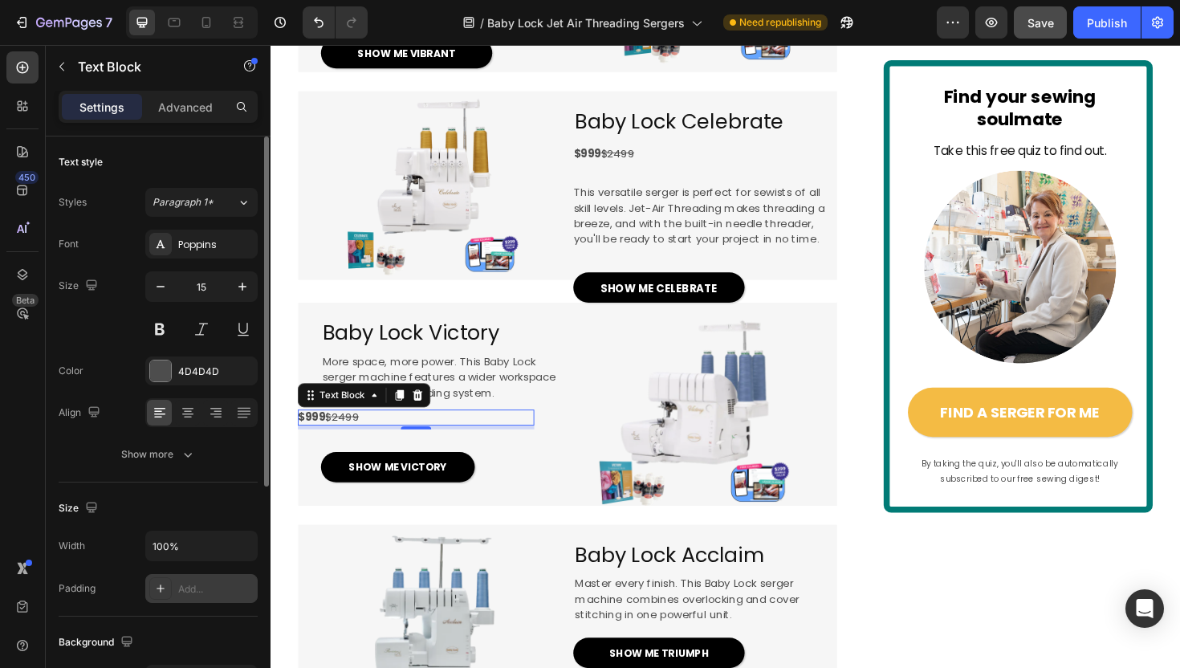
click at [178, 123] on div "Settings Advanced" at bounding box center [158, 114] width 225 height 46
click at [177, 115] on p "Advanced" at bounding box center [185, 107] width 55 height 17
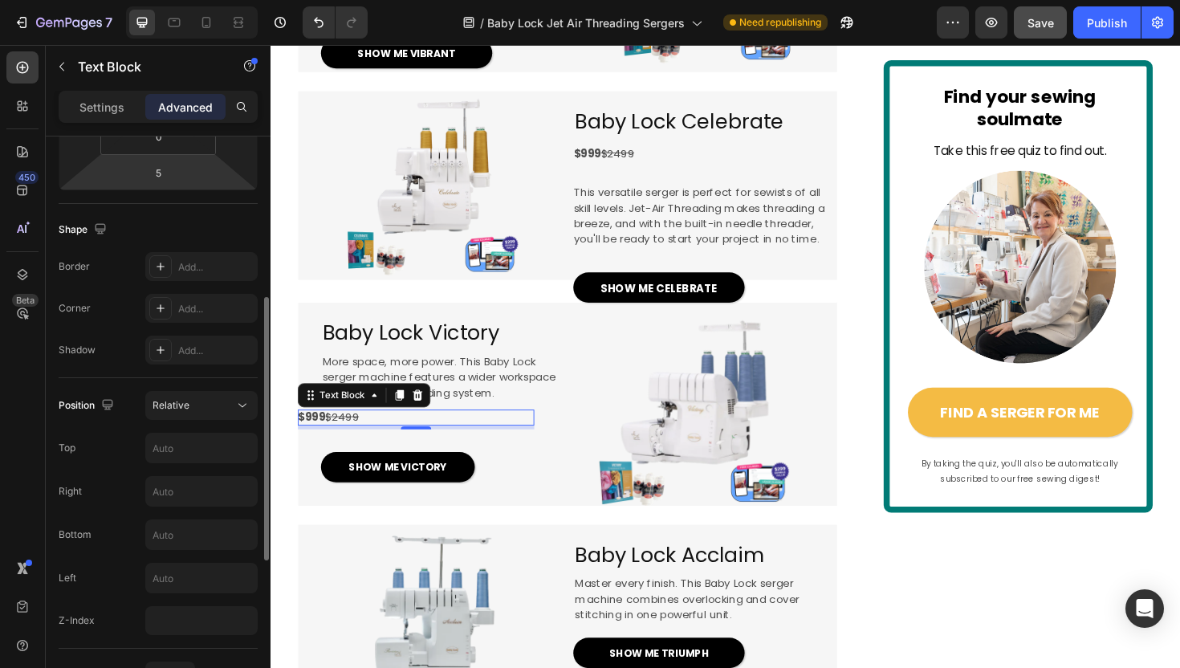
scroll to position [347, 0]
click at [165, 574] on input "text" at bounding box center [201, 575] width 111 height 29
type input "30"
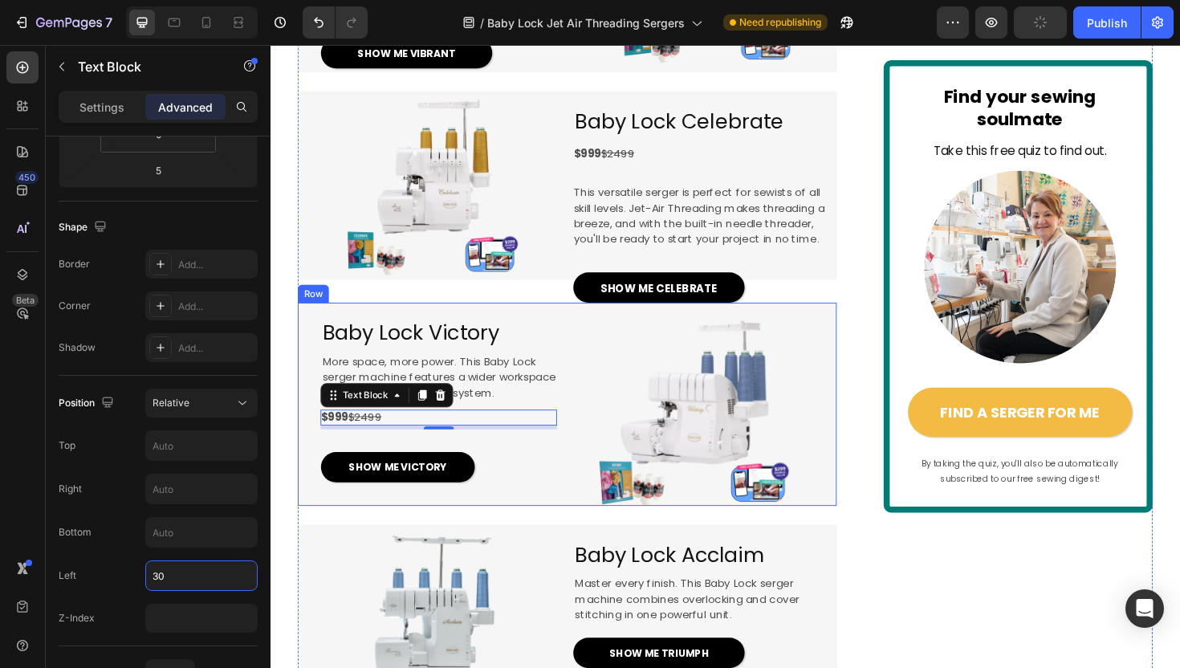
click at [374, 523] on div "Baby Lock Victory Heading More space, more power. This Baby Lock serger machine…" at bounding box center [424, 425] width 250 height 215
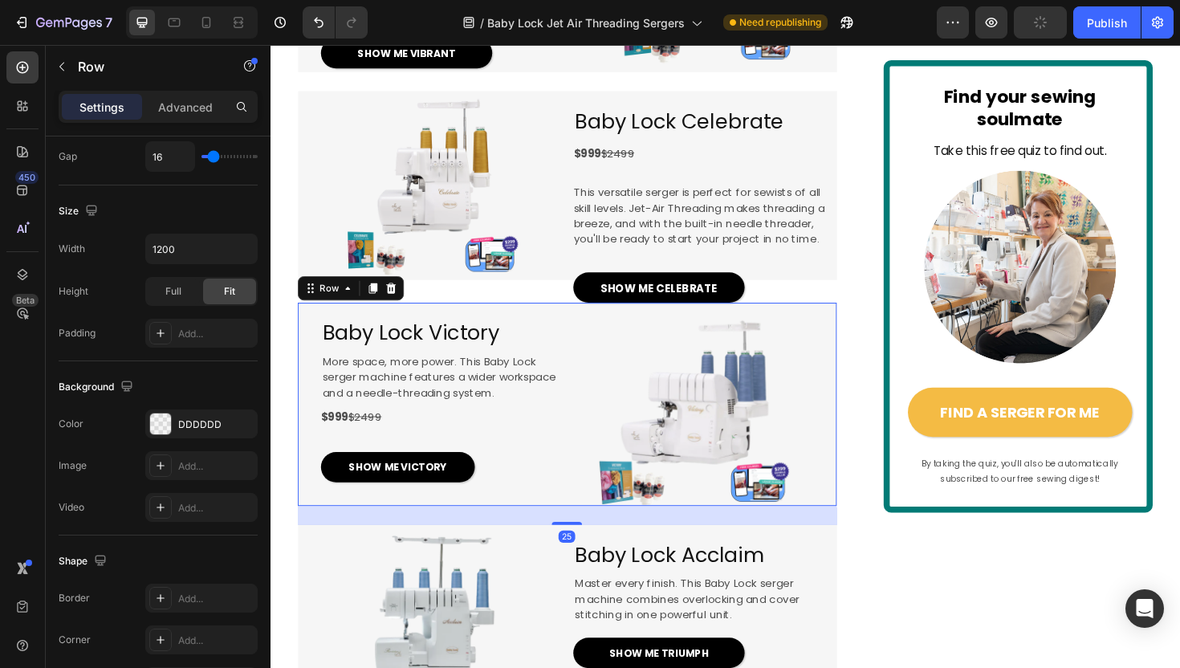
scroll to position [0, 0]
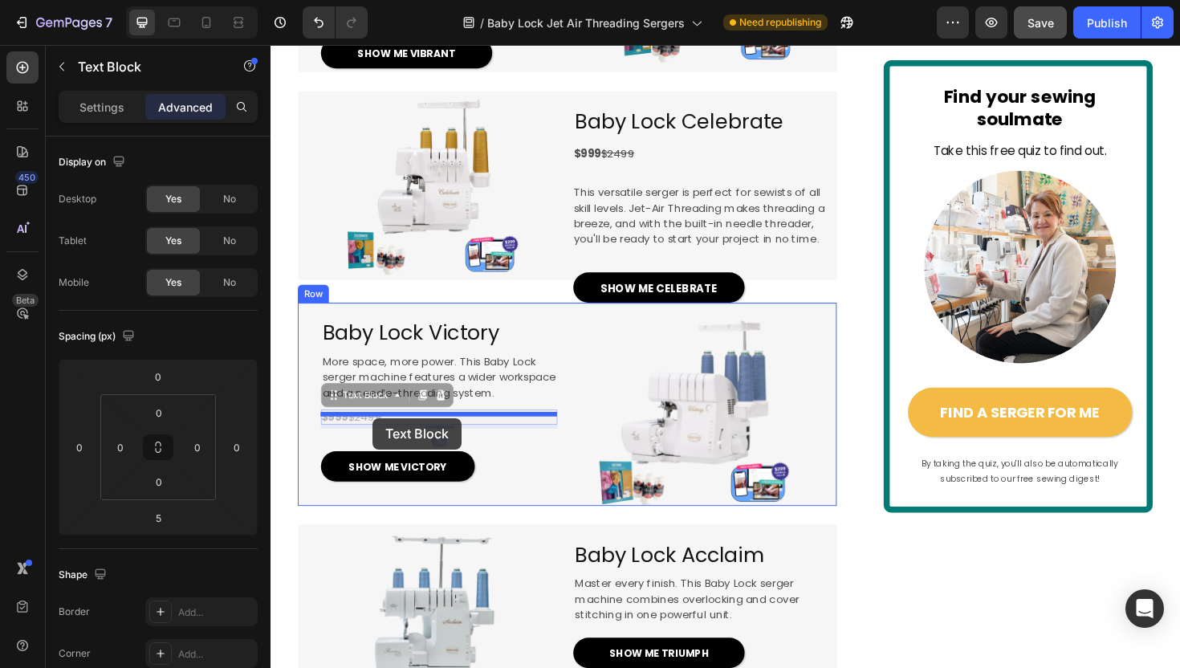
drag, startPoint x: 379, startPoint y: 500, endPoint x: 379, endPoint y: 441, distance: 58.6
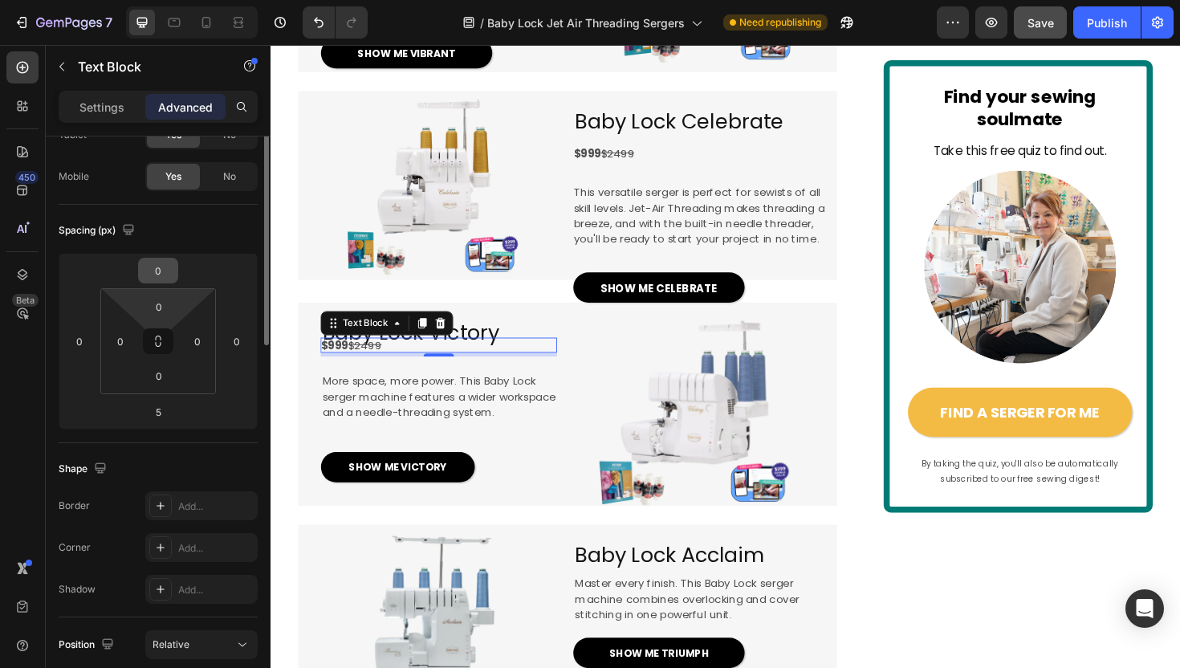
scroll to position [457, 0]
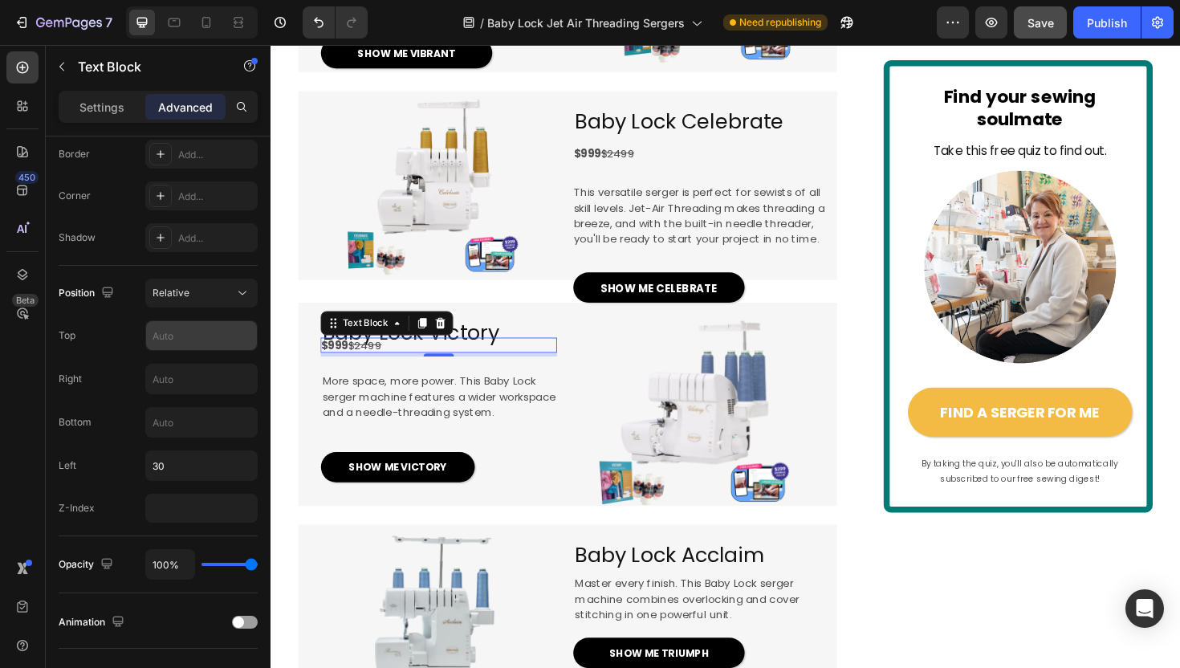
click at [167, 331] on input "text" at bounding box center [201, 335] width 111 height 29
type input "10"
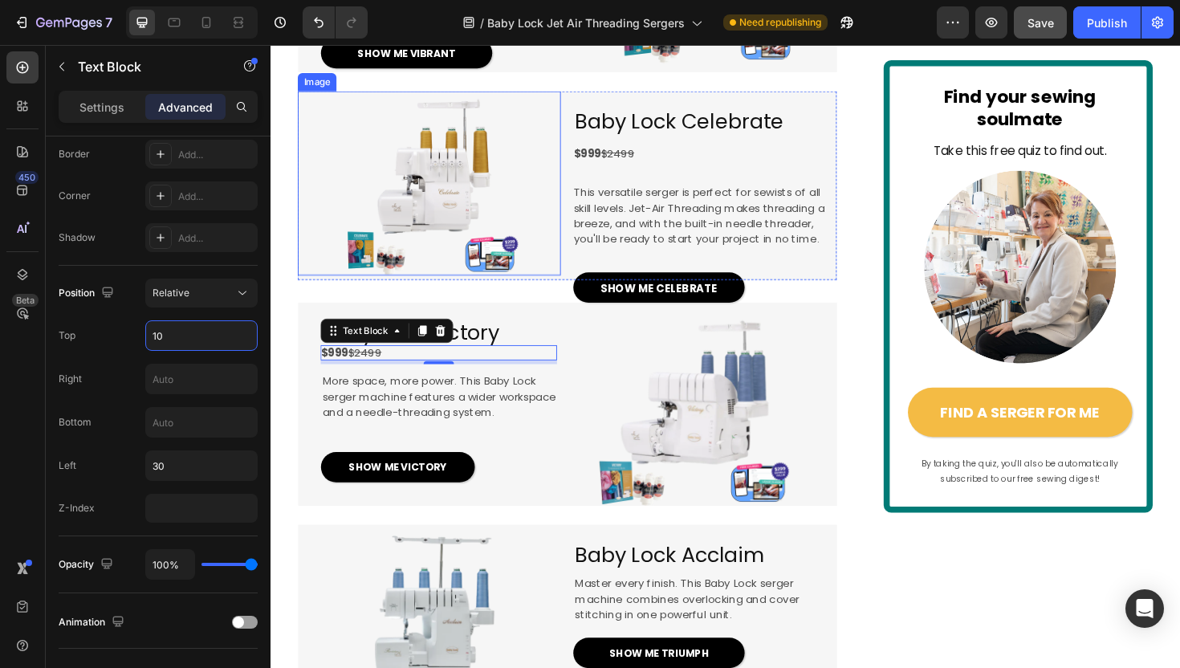
click at [426, 285] on img at bounding box center [438, 191] width 195 height 195
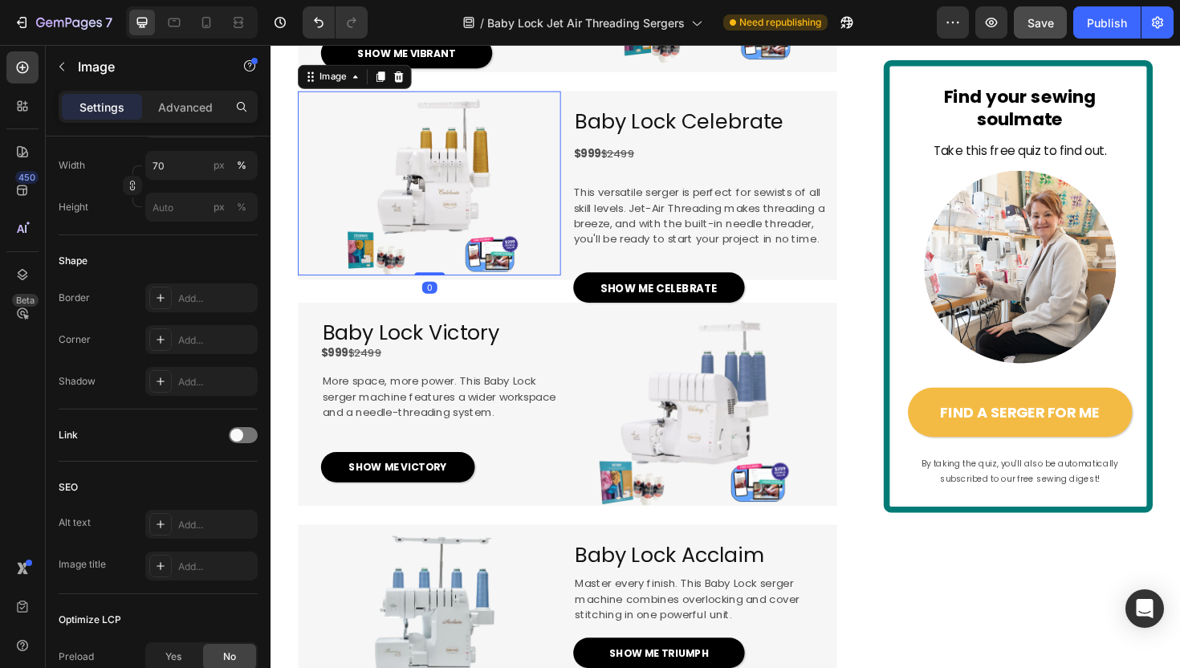
scroll to position [0, 0]
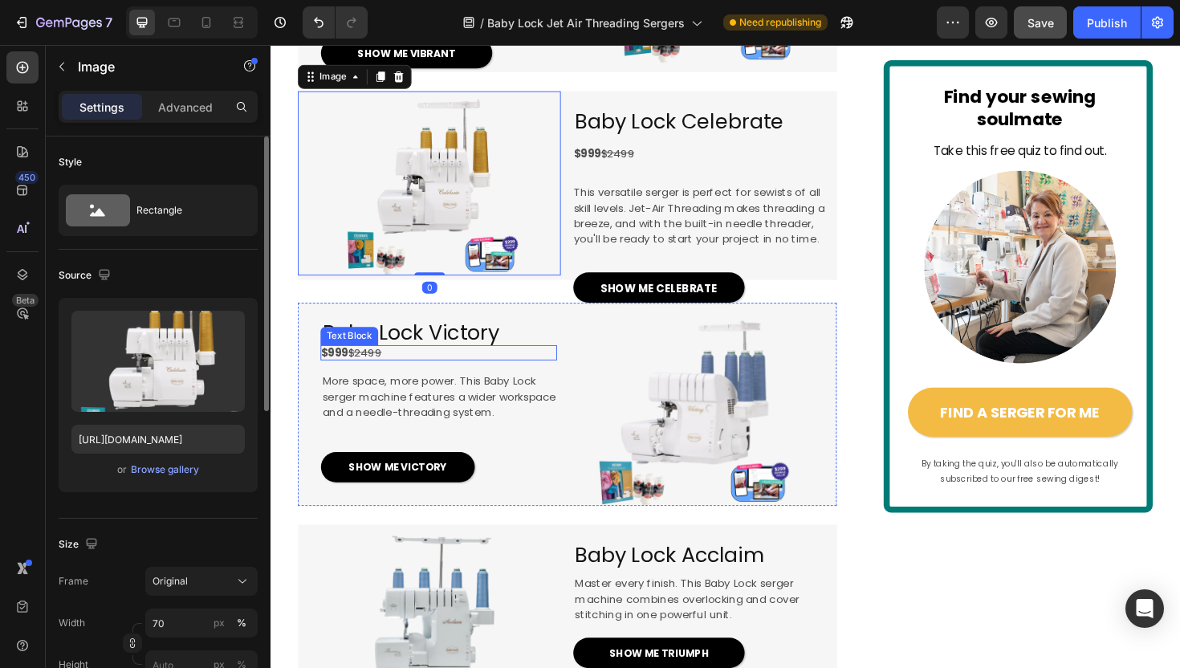
click at [364, 379] on s "$2499" at bounding box center [369, 371] width 35 height 16
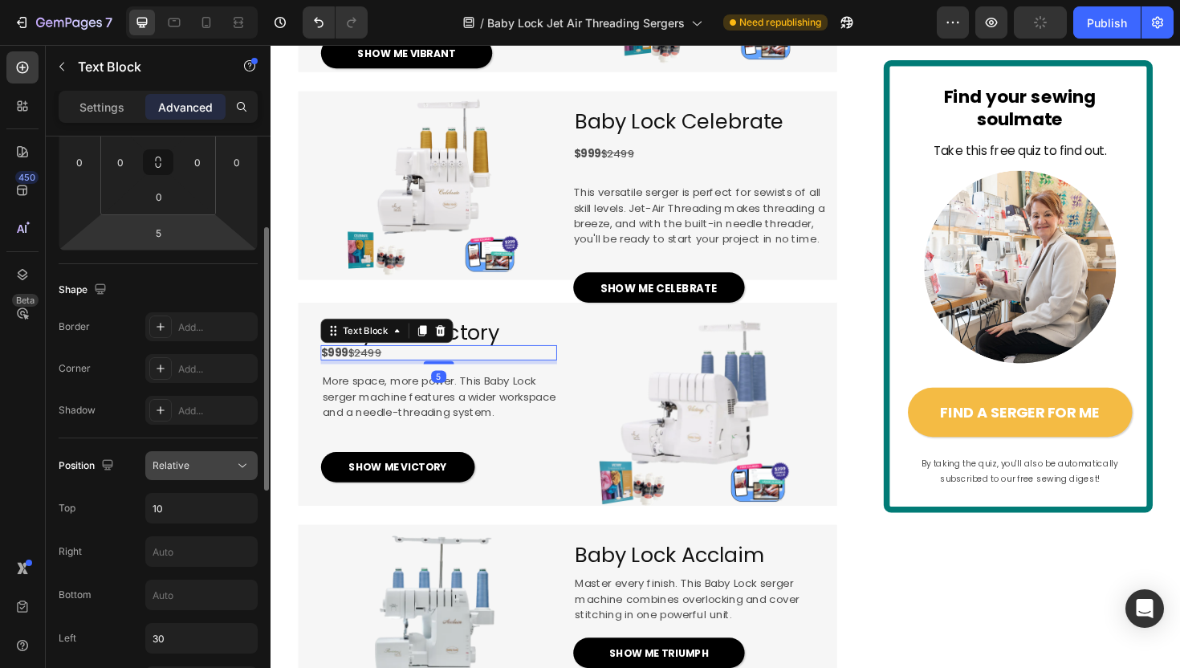
scroll to position [303, 0]
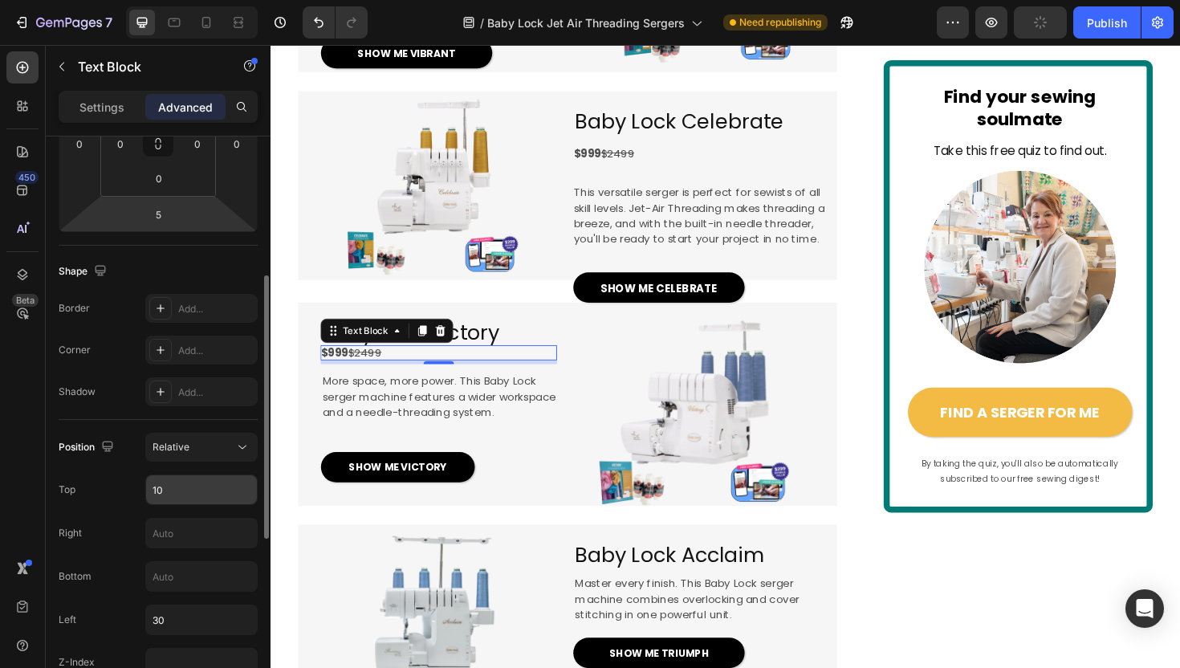
click at [162, 488] on input "10" at bounding box center [201, 489] width 111 height 29
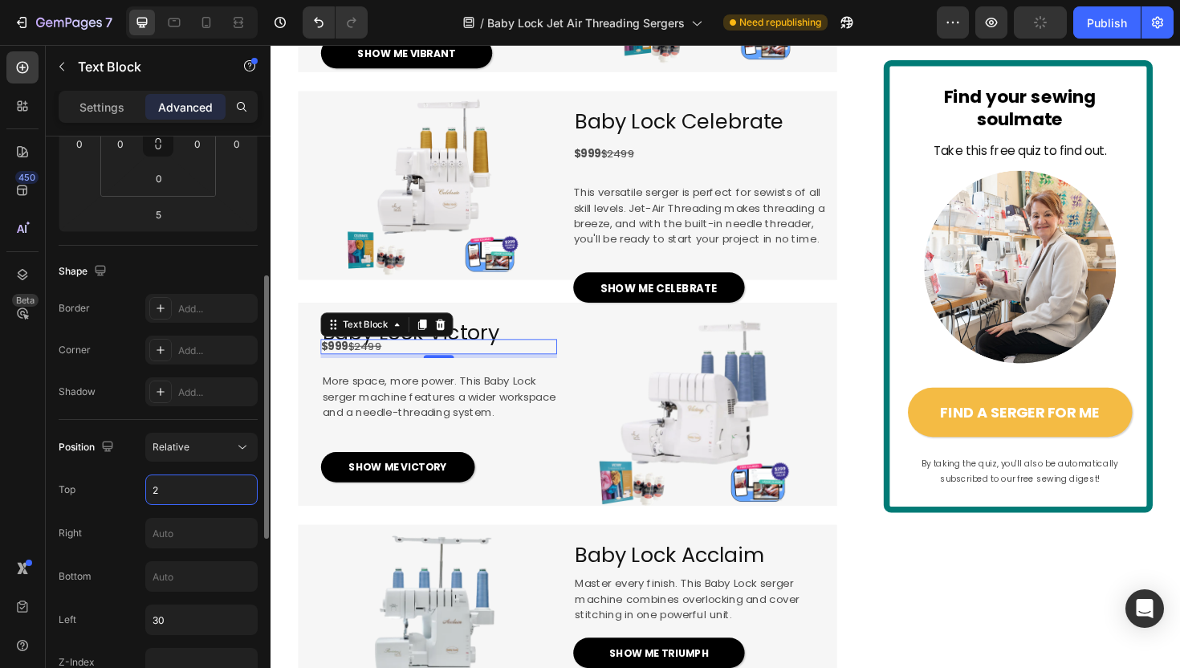
type input "20"
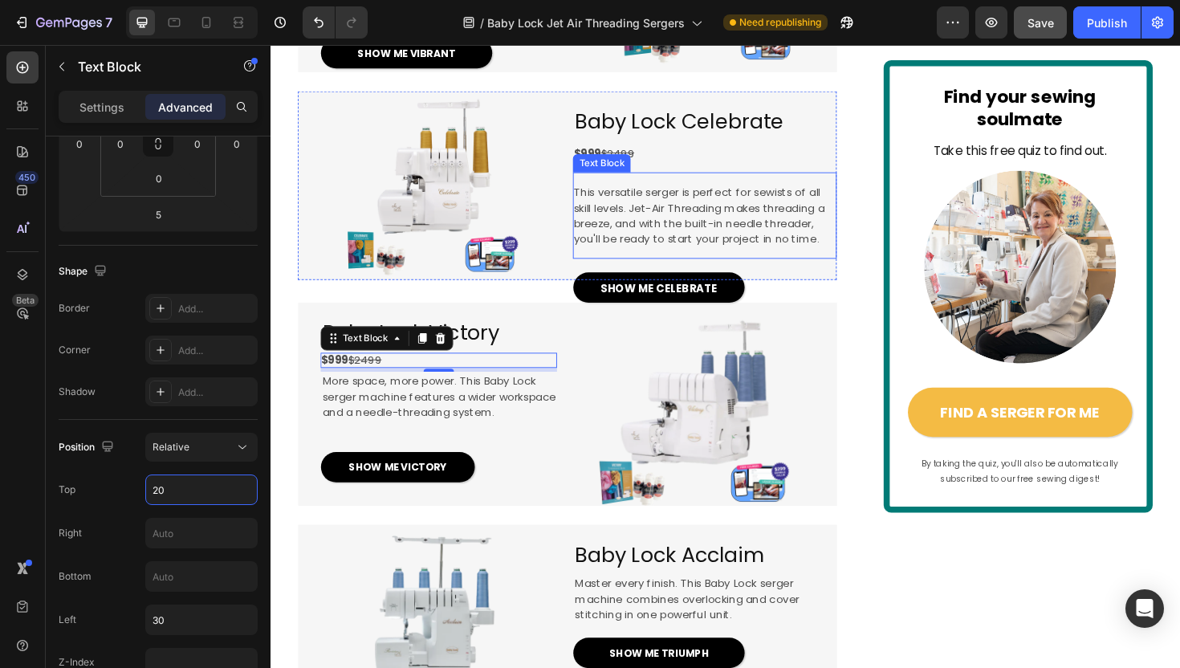
click at [619, 258] on span "This versatile serger is perfect for sewists of all skill levels. Jet-Air Threa…" at bounding box center [724, 226] width 266 height 66
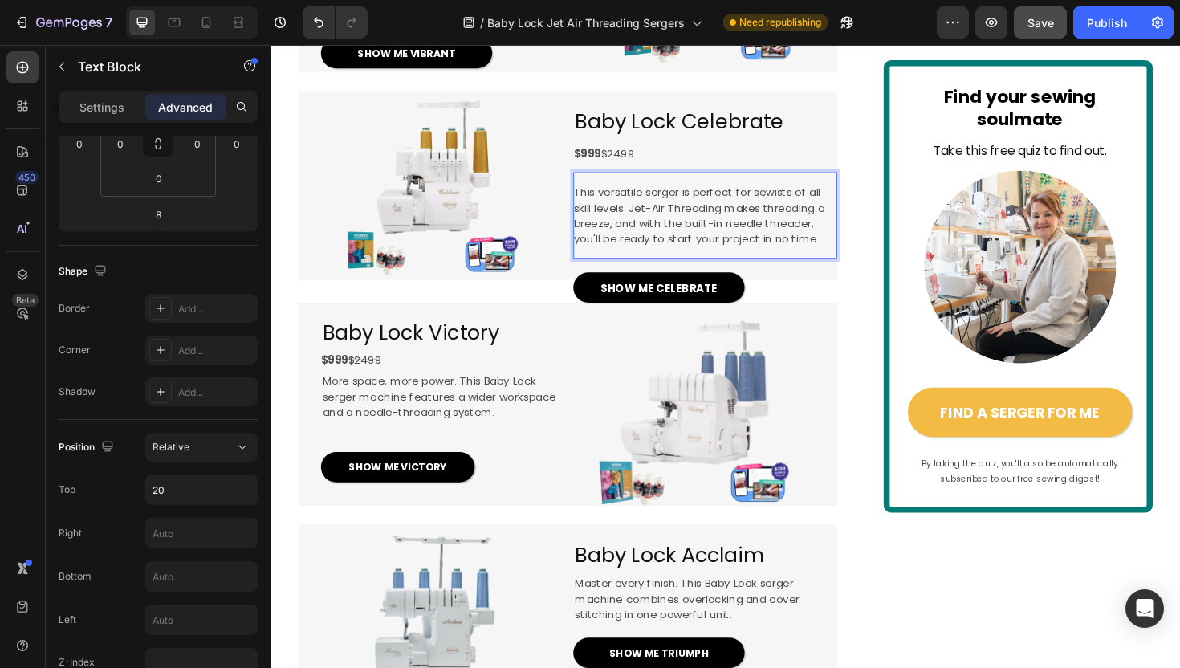
click at [595, 258] on span "This versatile serger is perfect for sewists of all skill levels. Jet-Air Threa…" at bounding box center [724, 226] width 266 height 66
click at [599, 258] on span "This versatile serger is perfect for sewists of all skill levels. Jet-Air Threa…" at bounding box center [724, 226] width 266 height 66
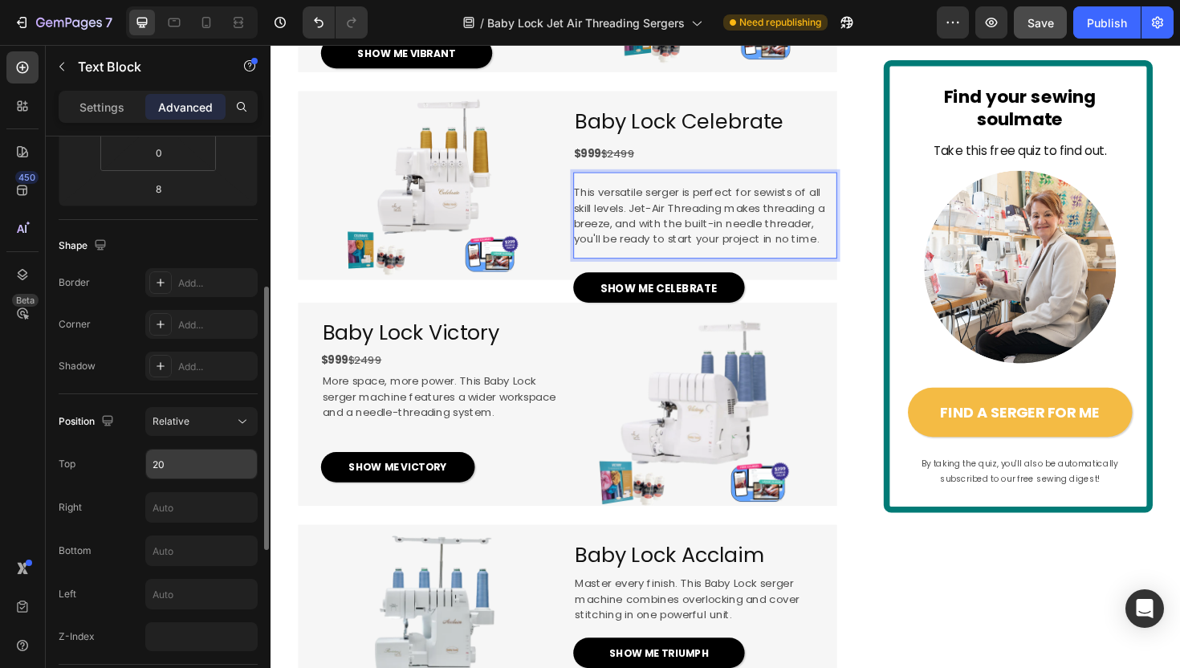
scroll to position [369, 0]
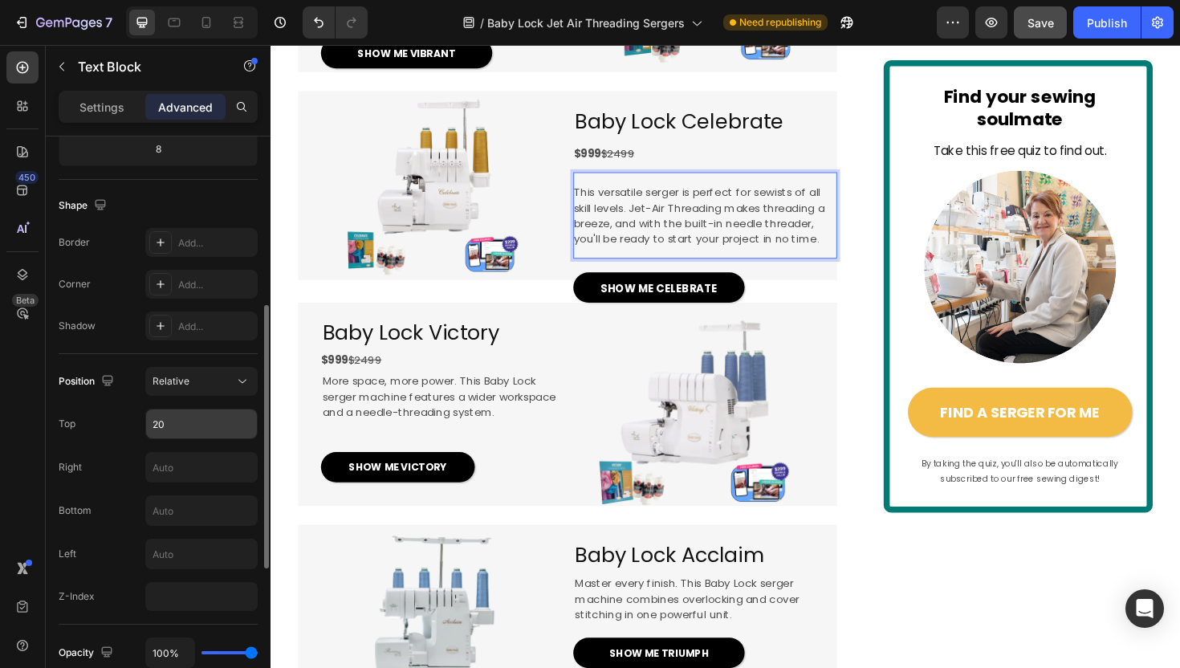
click at [157, 425] on input "20" at bounding box center [201, 423] width 111 height 29
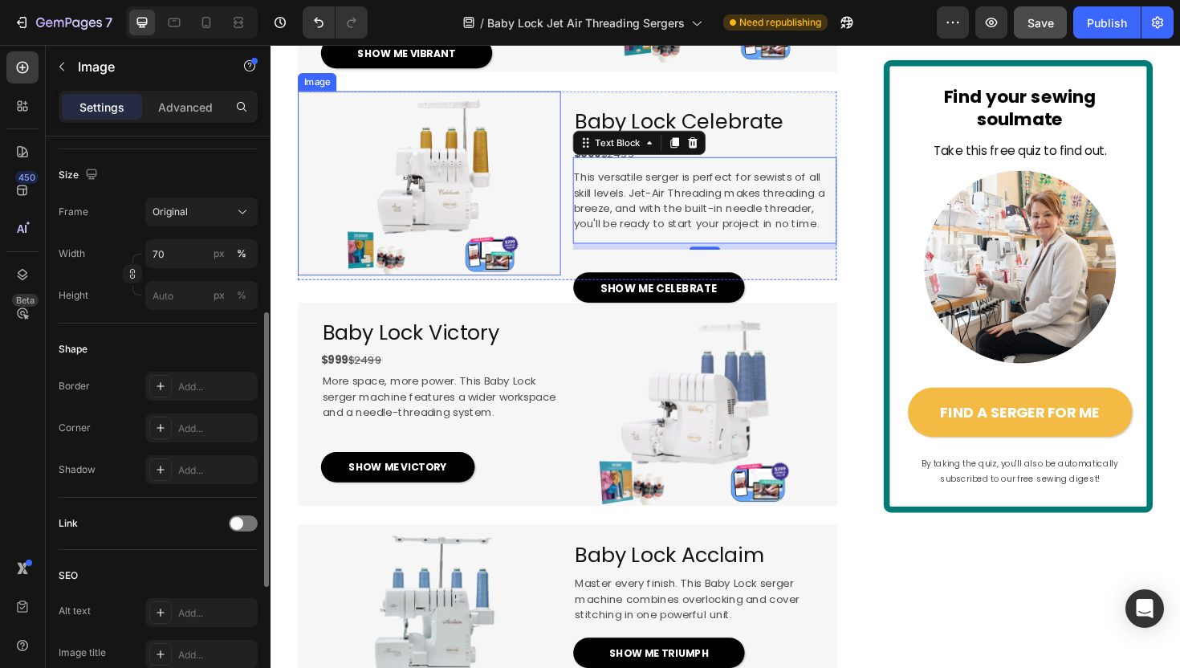
click at [500, 259] on img at bounding box center [438, 191] width 195 height 195
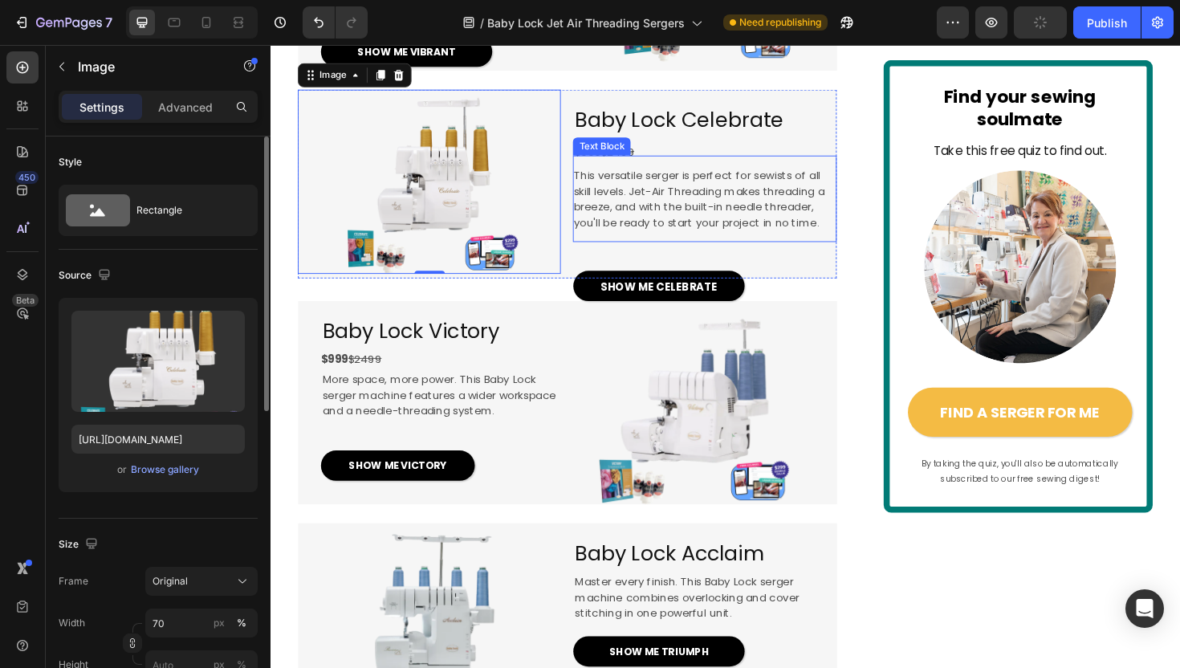
scroll to position [1602, 0]
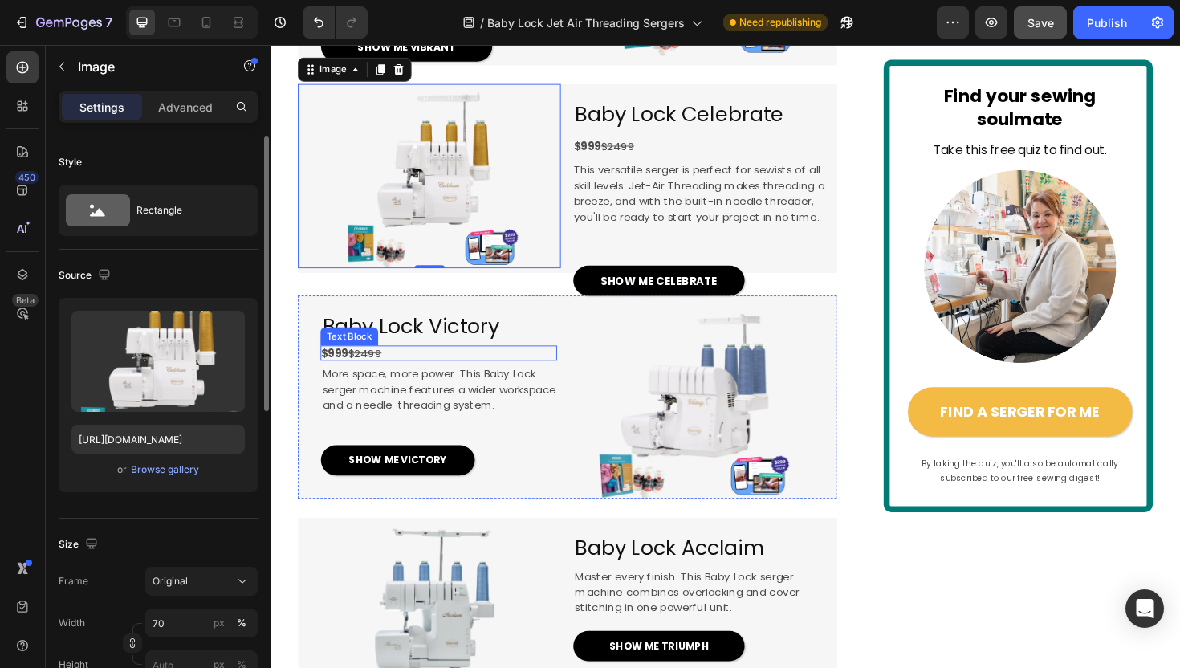
click at [357, 380] on s "$2499" at bounding box center [369, 372] width 35 height 16
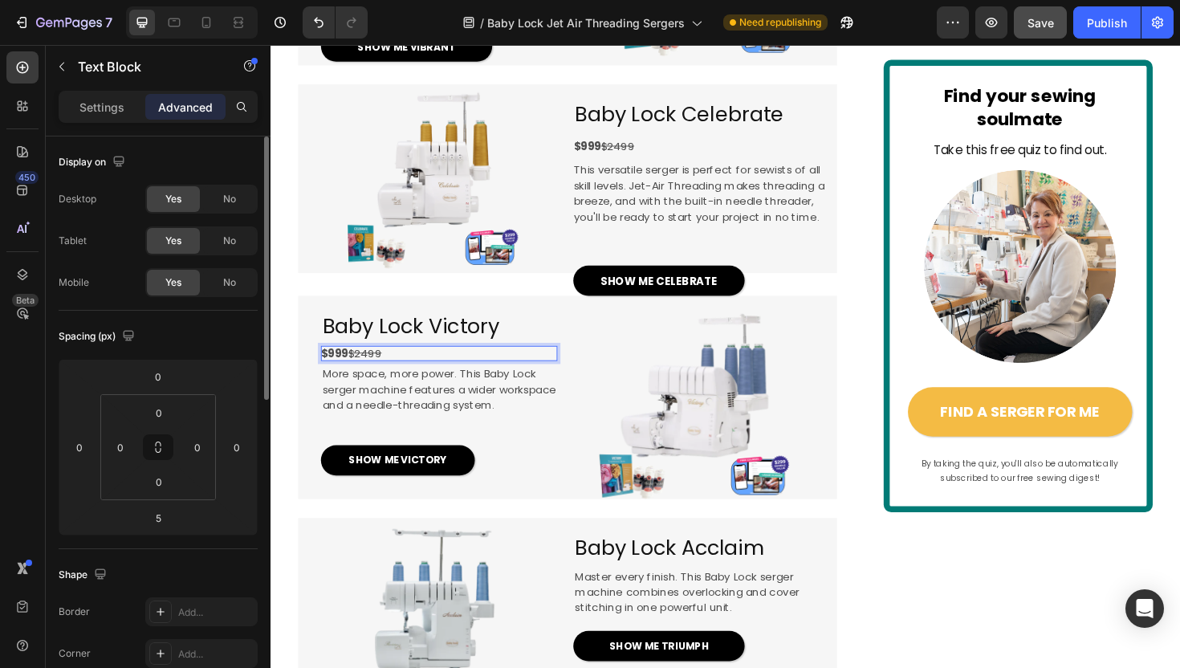
click at [335, 380] on strong "$999" at bounding box center [337, 372] width 29 height 16
click at [331, 380] on strong "$999" at bounding box center [337, 372] width 29 height 16
click at [477, 418] on span "serger machine features a wider workspace" at bounding box center [448, 410] width 247 height 16
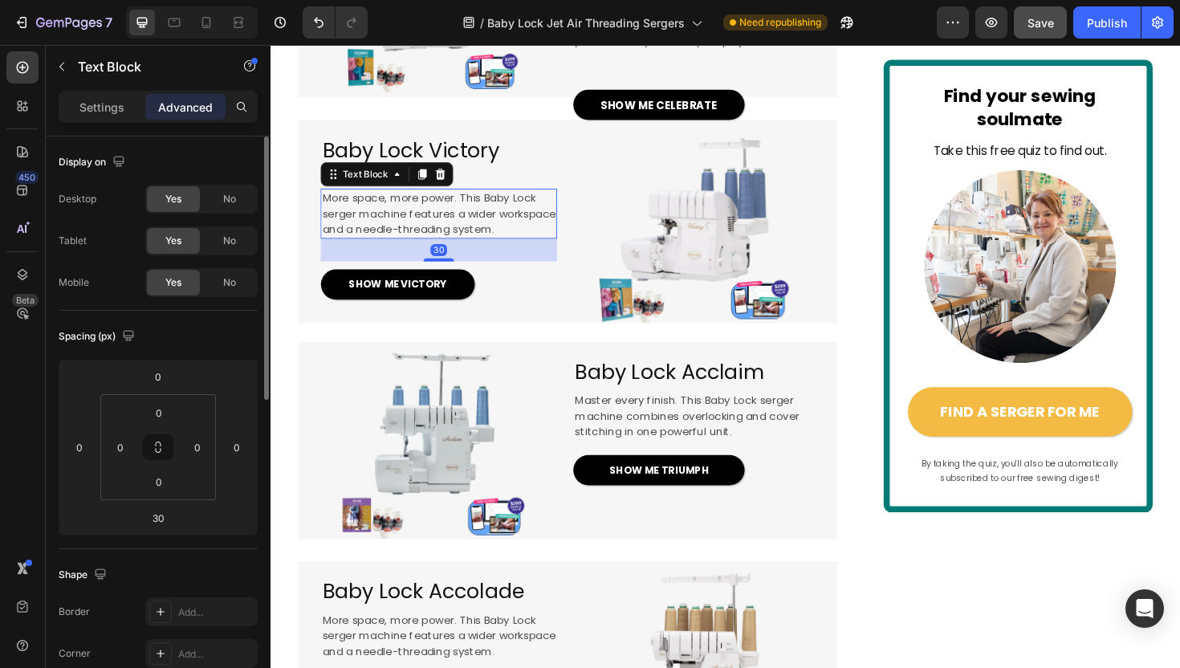
scroll to position [1789, 0]
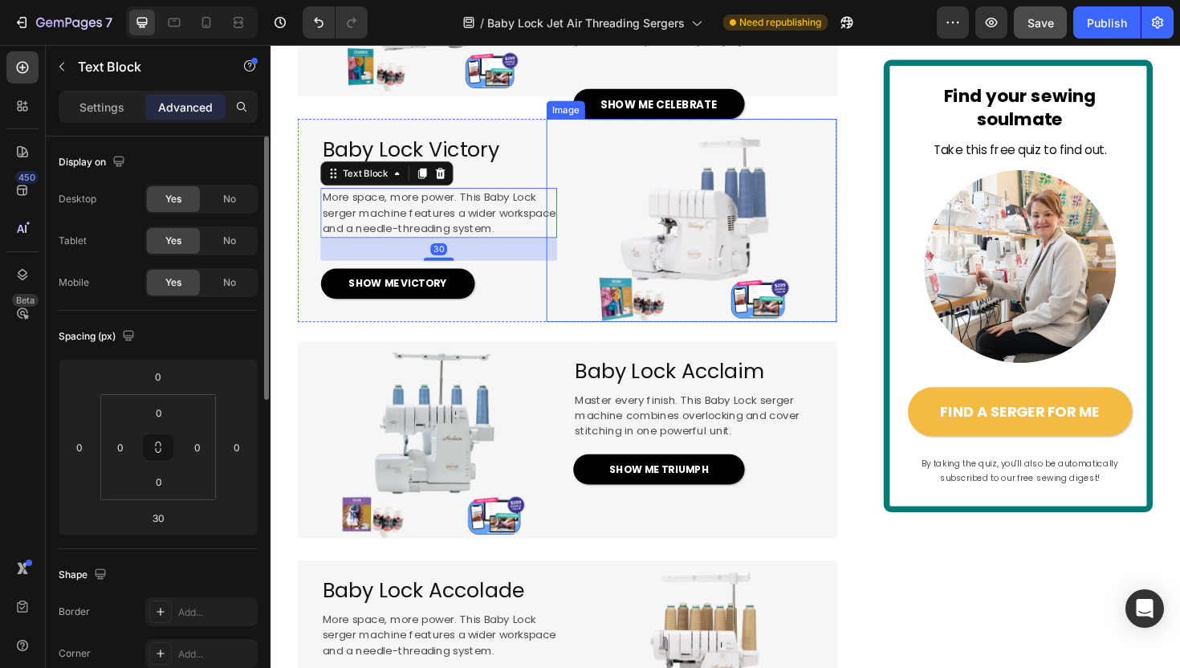
click at [621, 270] on img at bounding box center [715, 231] width 215 height 215
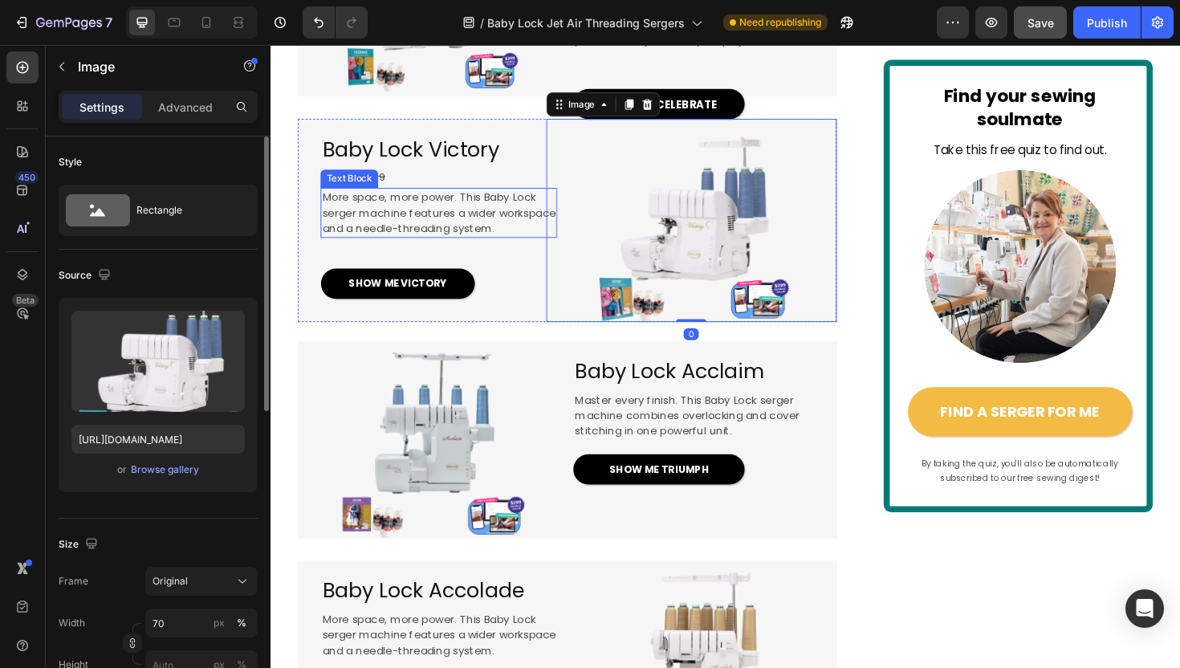
click at [468, 214] on span "More space, more power. This Baby Lock" at bounding box center [438, 206] width 226 height 16
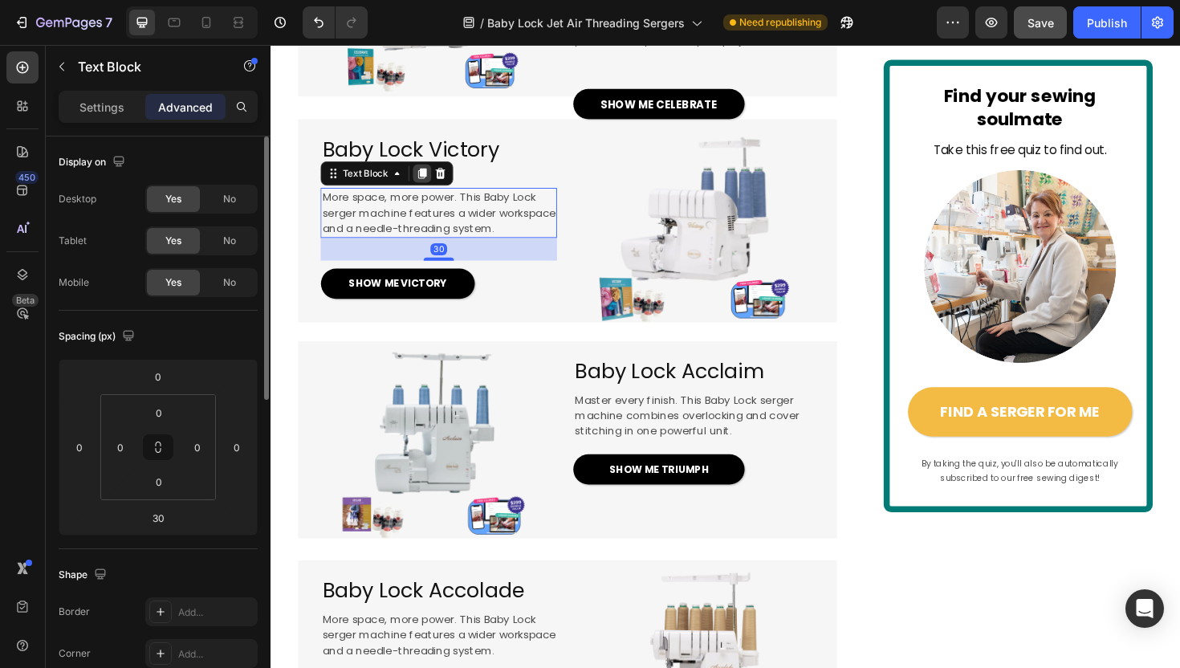
click at [433, 187] on icon at bounding box center [431, 181] width 9 height 11
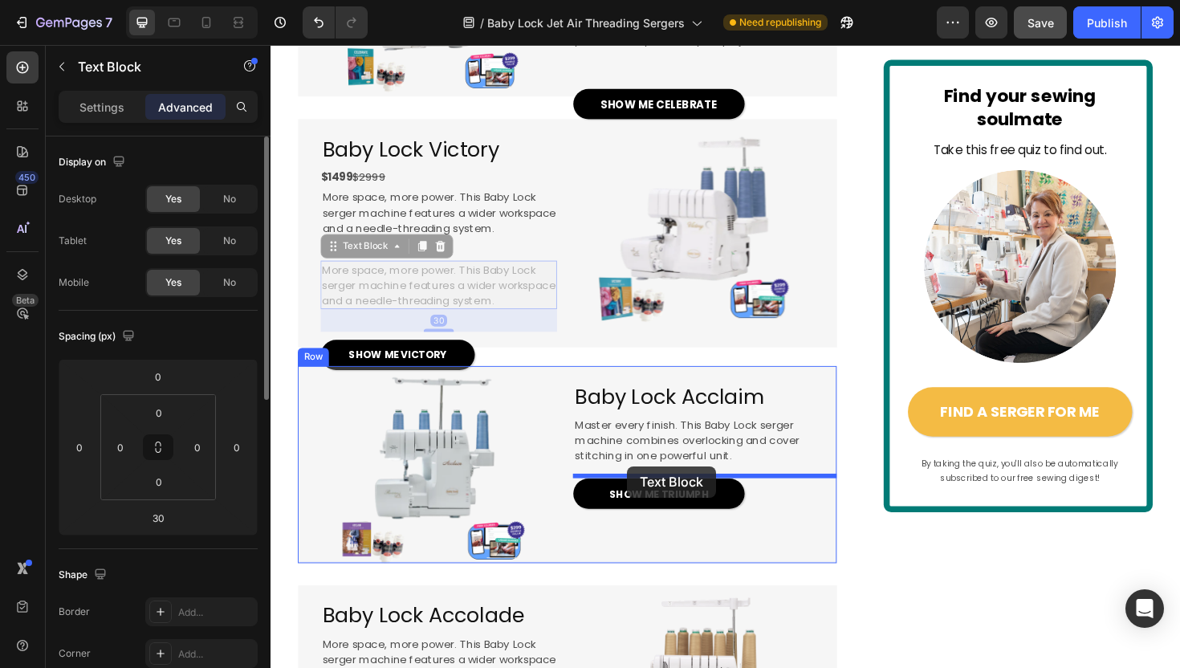
drag, startPoint x: 486, startPoint y: 339, endPoint x: 648, endPoint y: 491, distance: 221.4
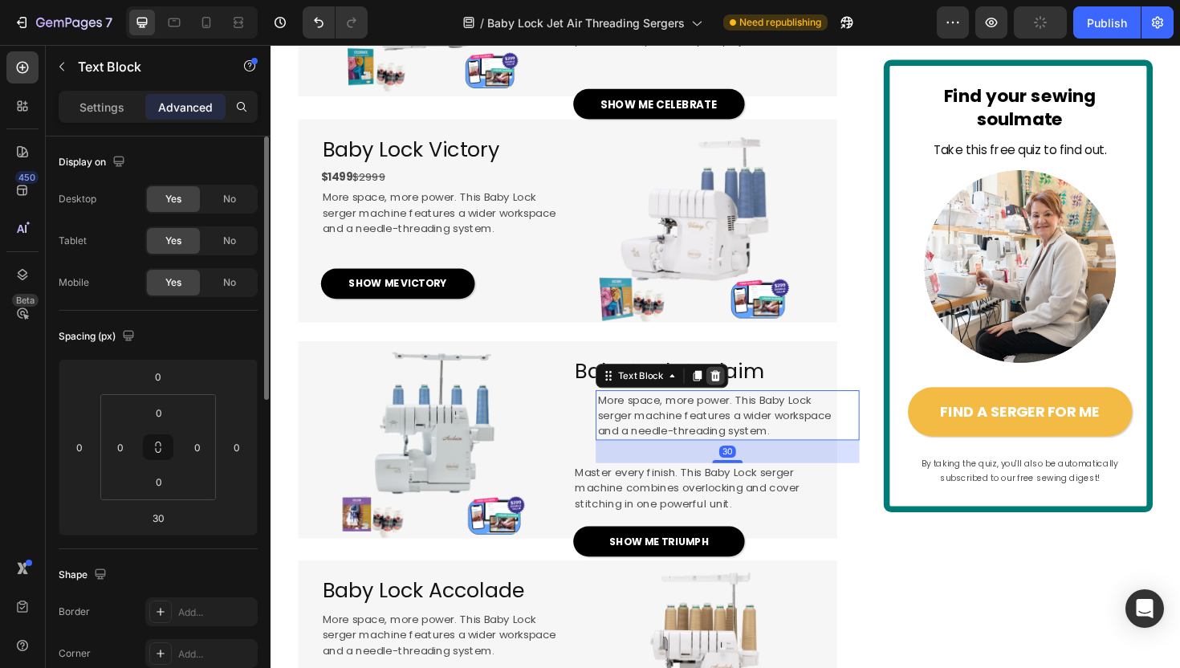
click at [749, 405] on div at bounding box center [741, 395] width 19 height 19
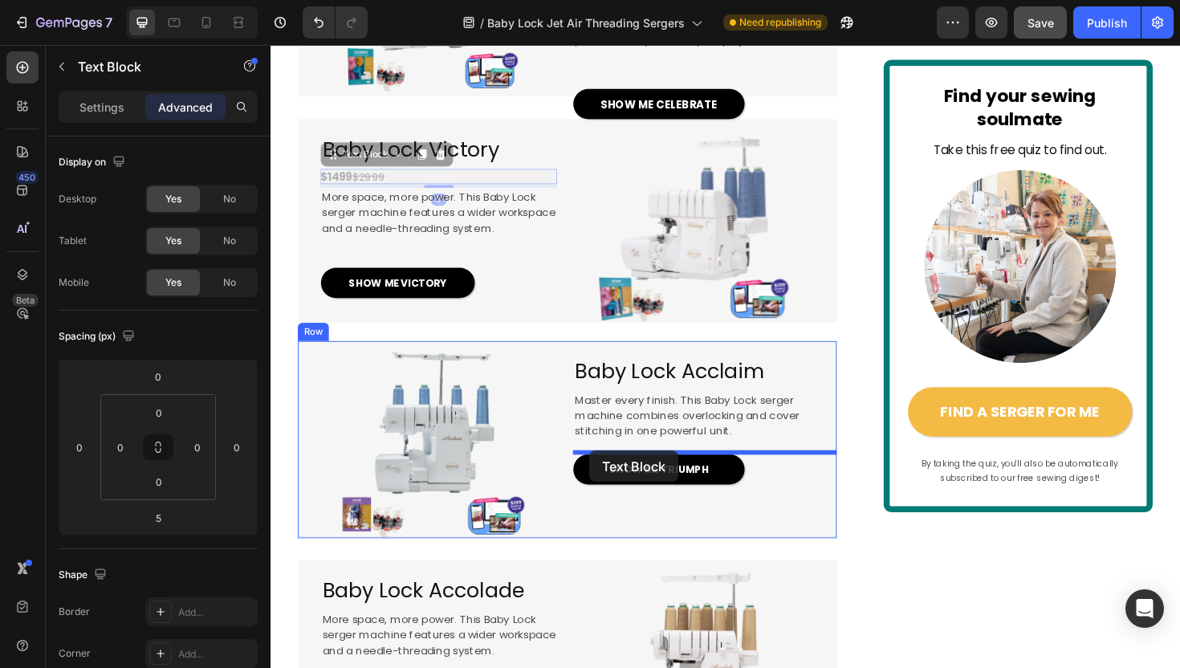
drag, startPoint x: 390, startPoint y: 251, endPoint x: 607, endPoint y: 474, distance: 311.5
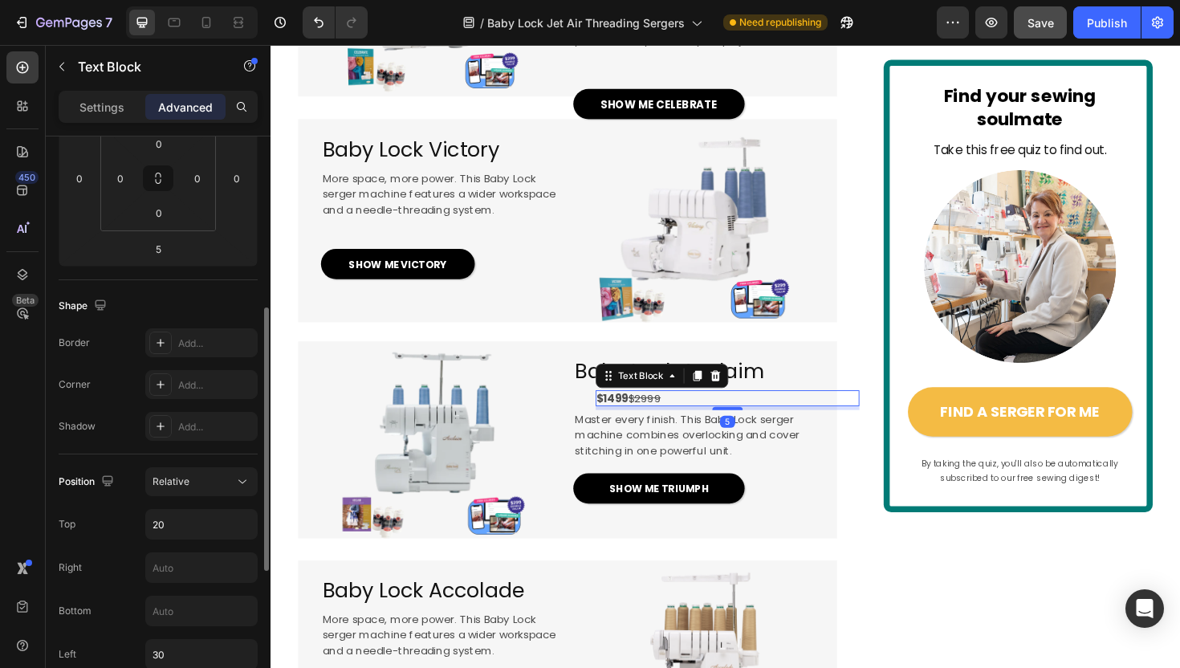
scroll to position [302, 0]
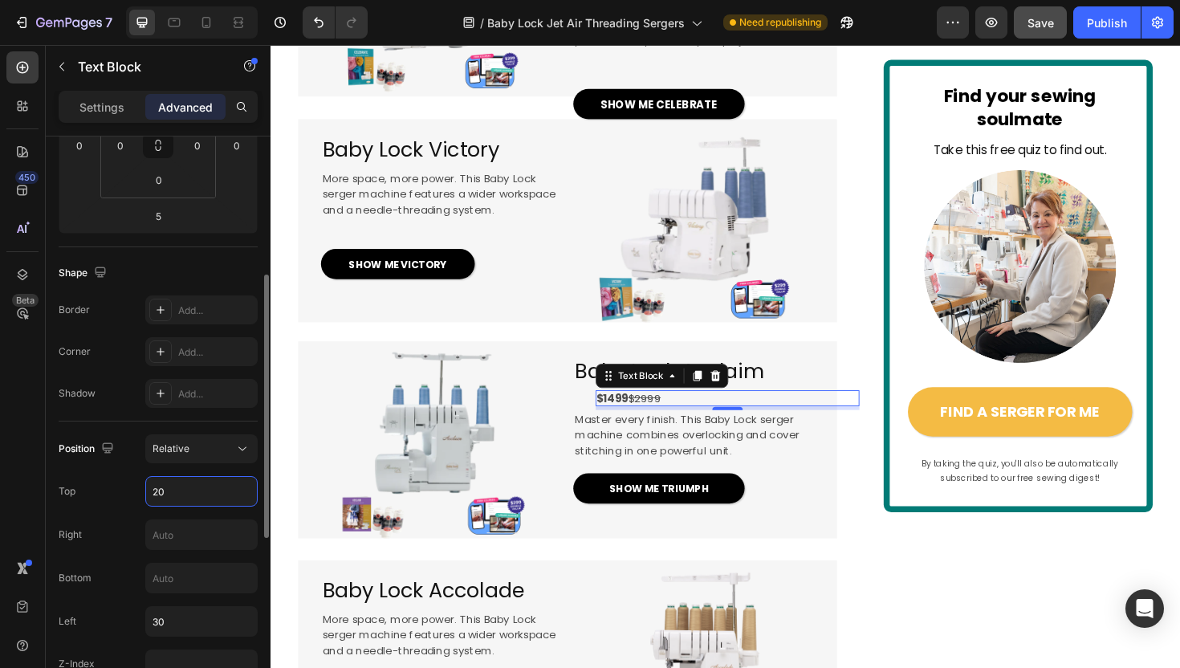
click at [169, 492] on input "20" at bounding box center [201, 491] width 111 height 29
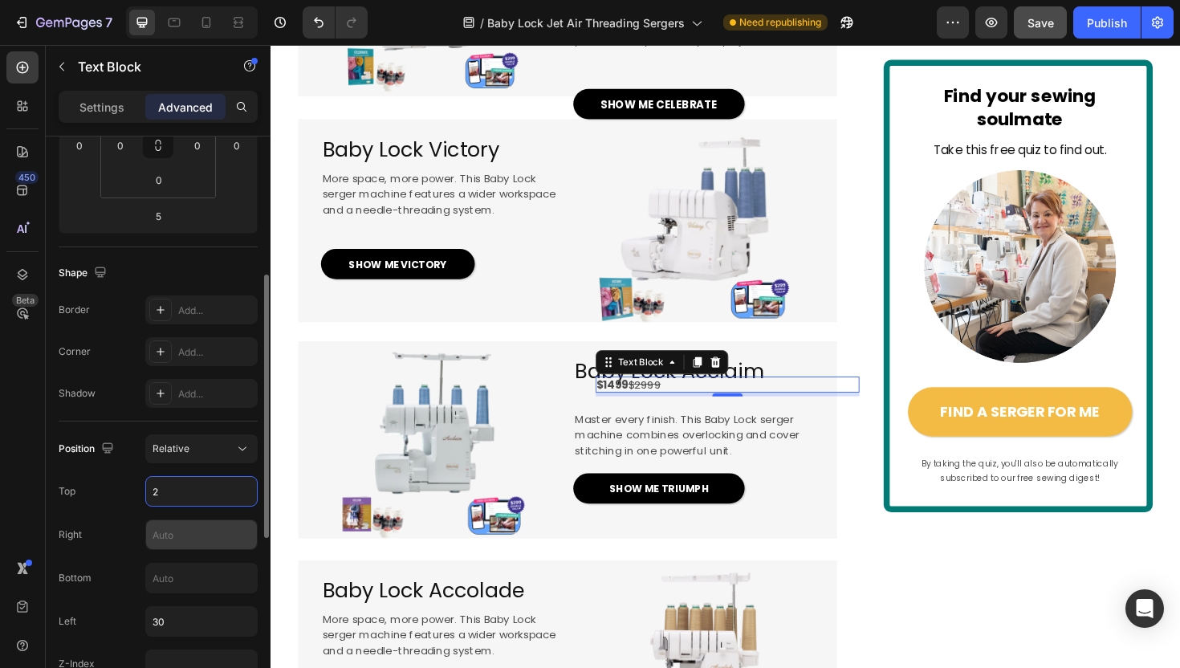
type input "20"
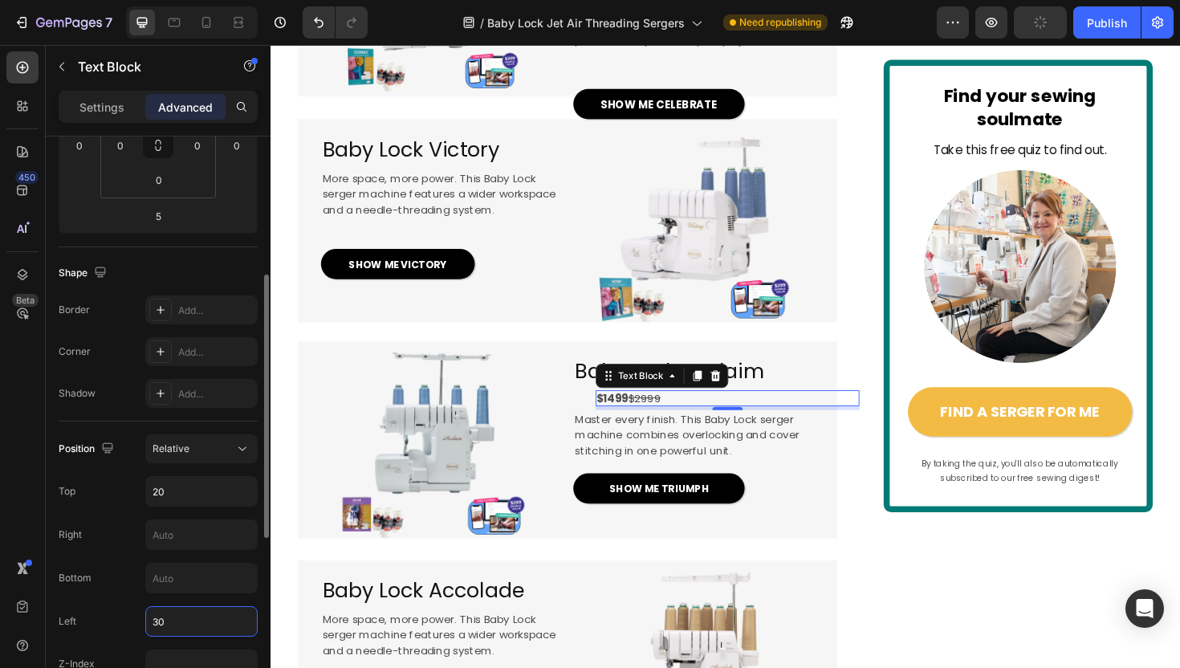
click at [160, 617] on input "30" at bounding box center [201, 621] width 111 height 29
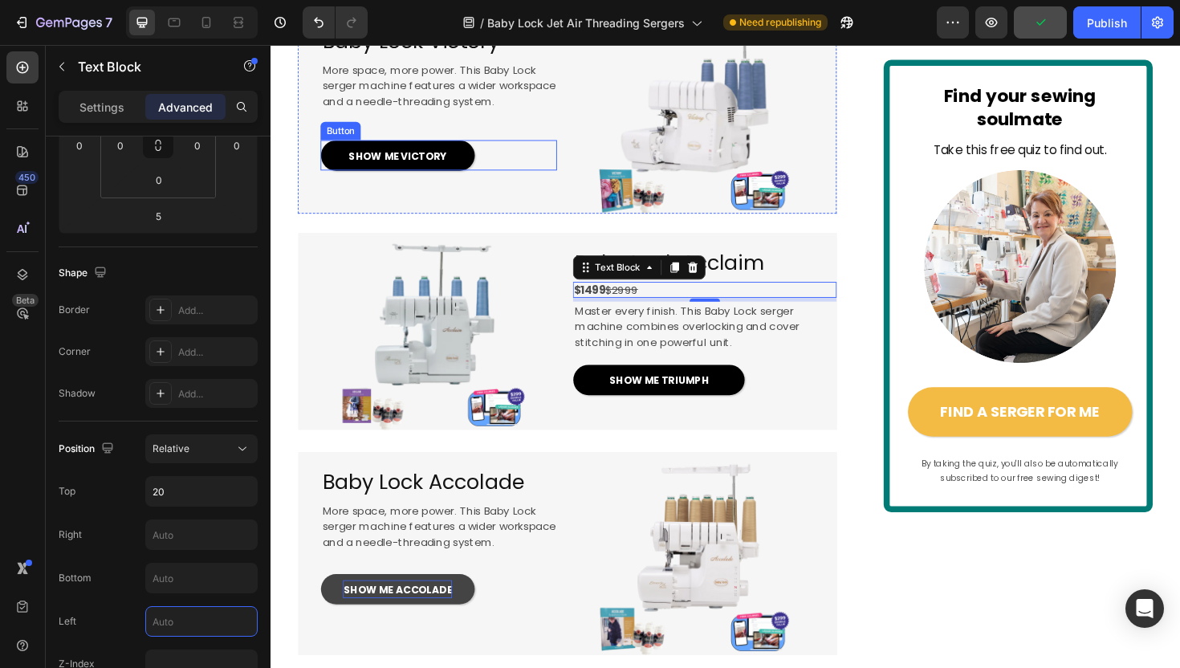
scroll to position [1915, 0]
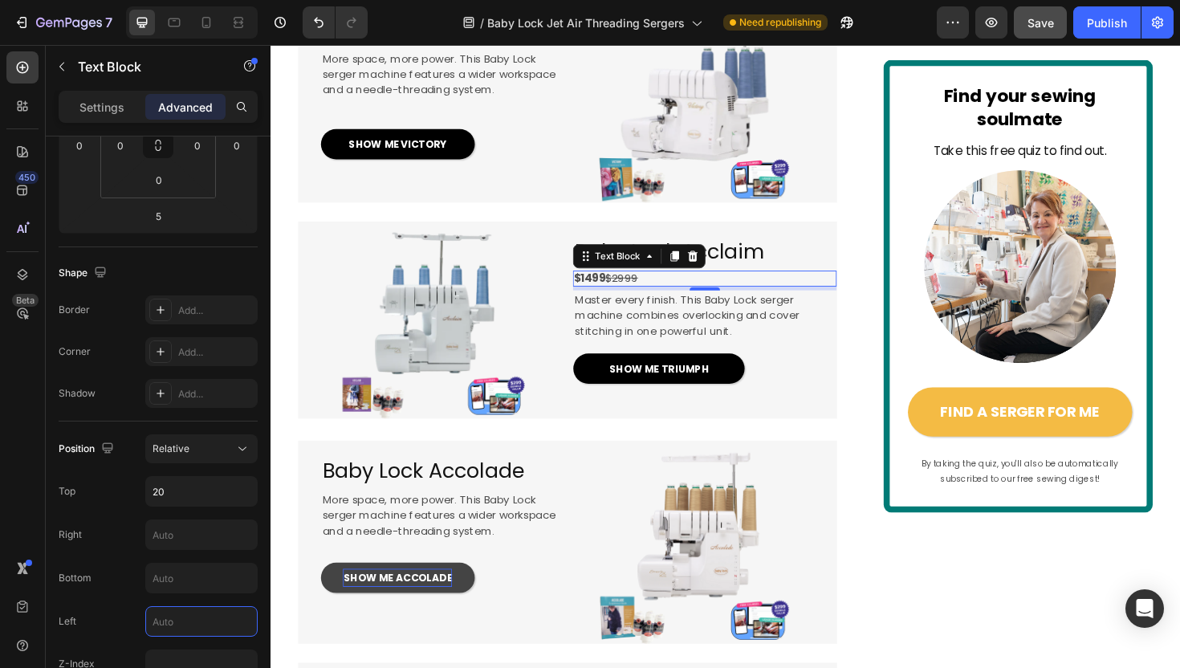
click at [609, 300] on strong "$1499" at bounding box center [608, 292] width 34 height 16
click at [602, 300] on strong "$1499" at bounding box center [608, 292] width 34 height 16
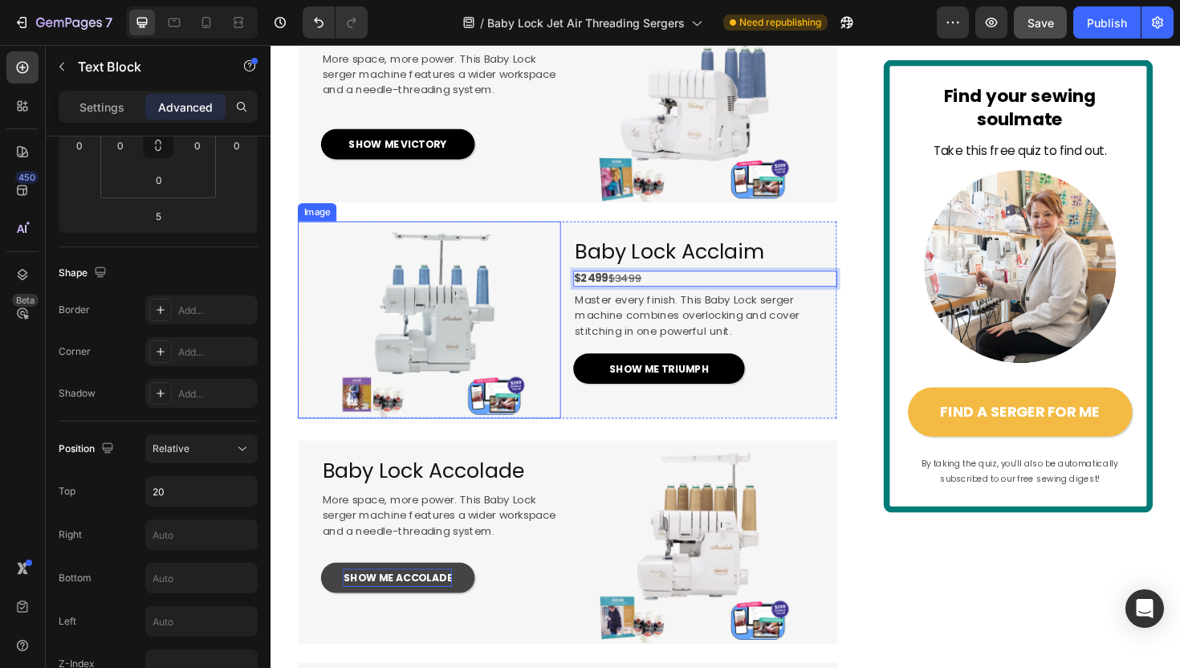
click at [514, 400] on img at bounding box center [438, 336] width 278 height 209
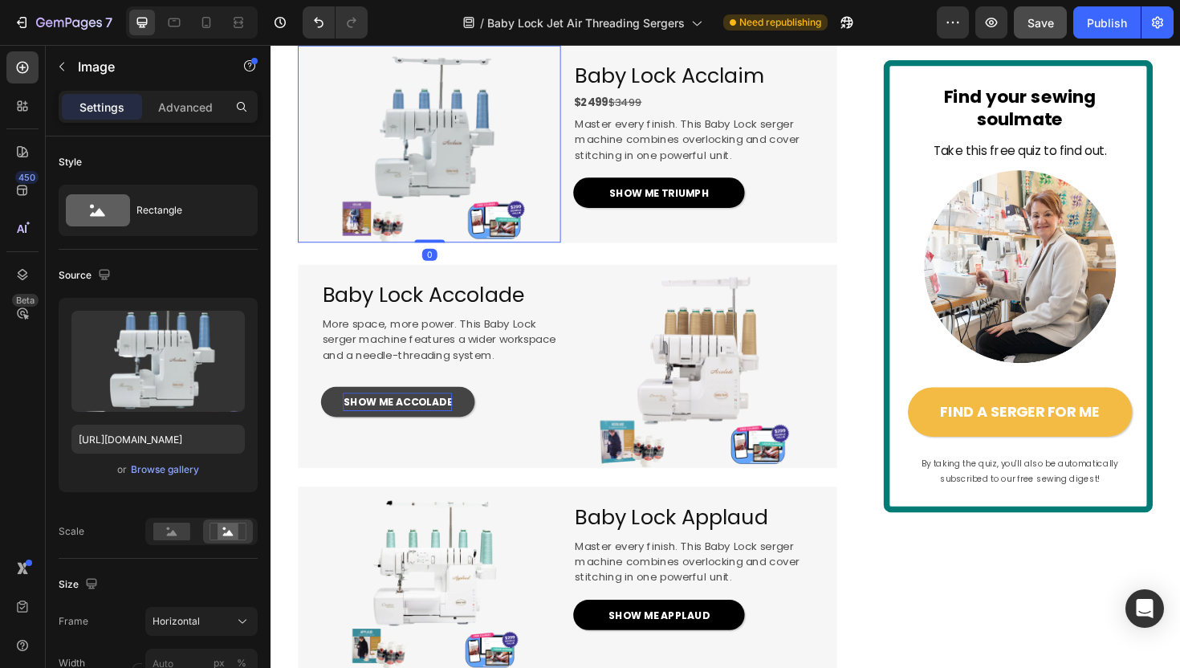
scroll to position [2096, 0]
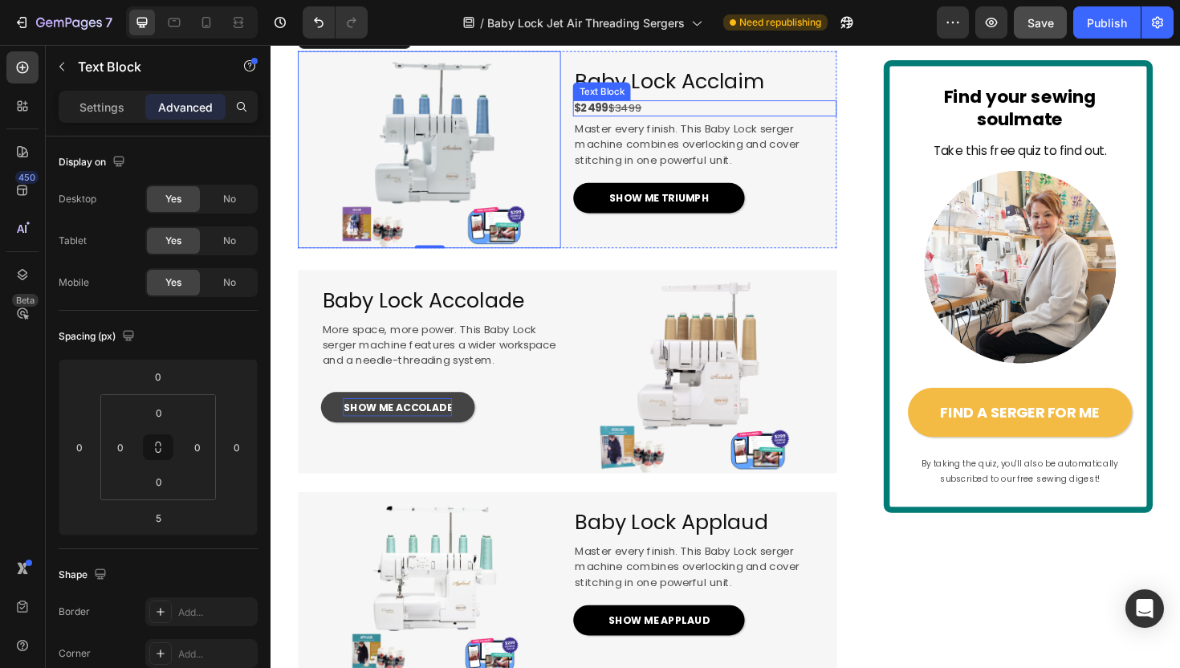
click at [674, 120] on p "$2499 $3499" at bounding box center [730, 112] width 278 height 17
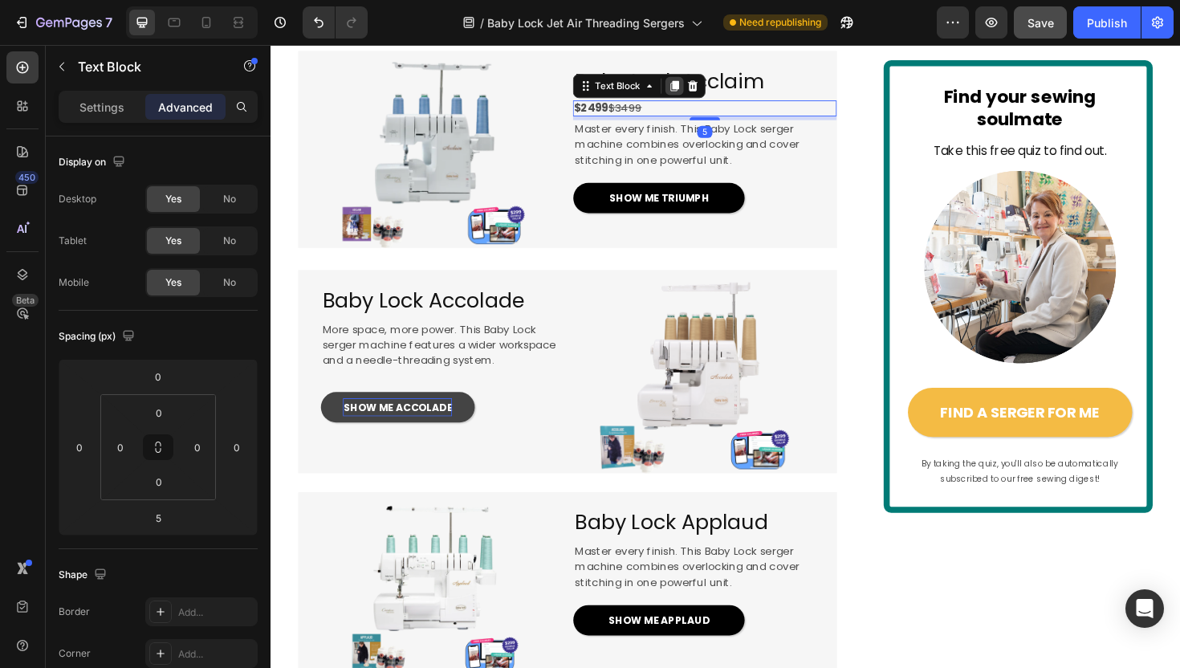
click at [693, 95] on icon at bounding box center [698, 88] width 13 height 13
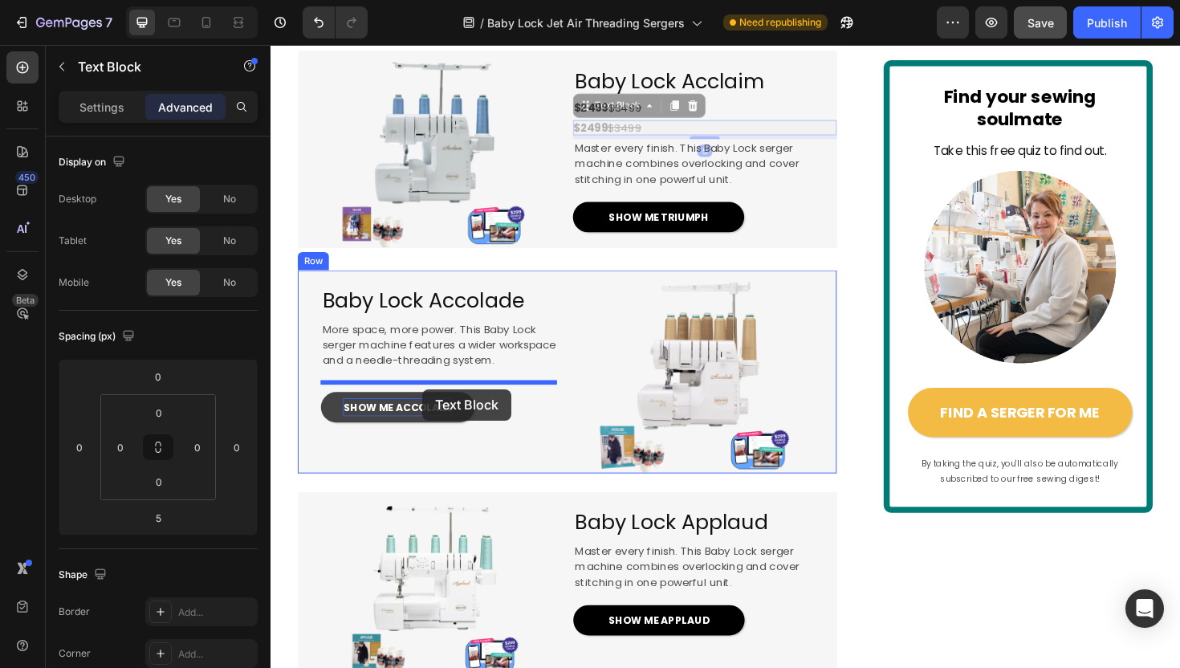
drag, startPoint x: 606, startPoint y: 174, endPoint x: 431, endPoint y: 408, distance: 291.8
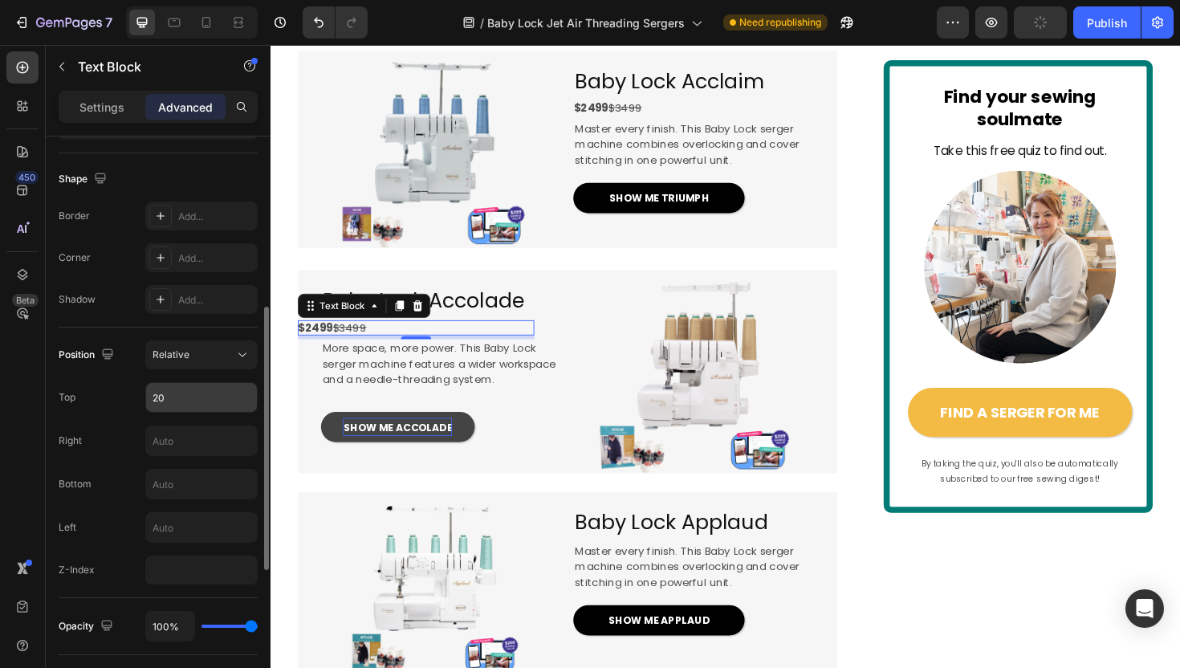
scroll to position [399, 0]
click at [161, 516] on input "text" at bounding box center [201, 524] width 111 height 29
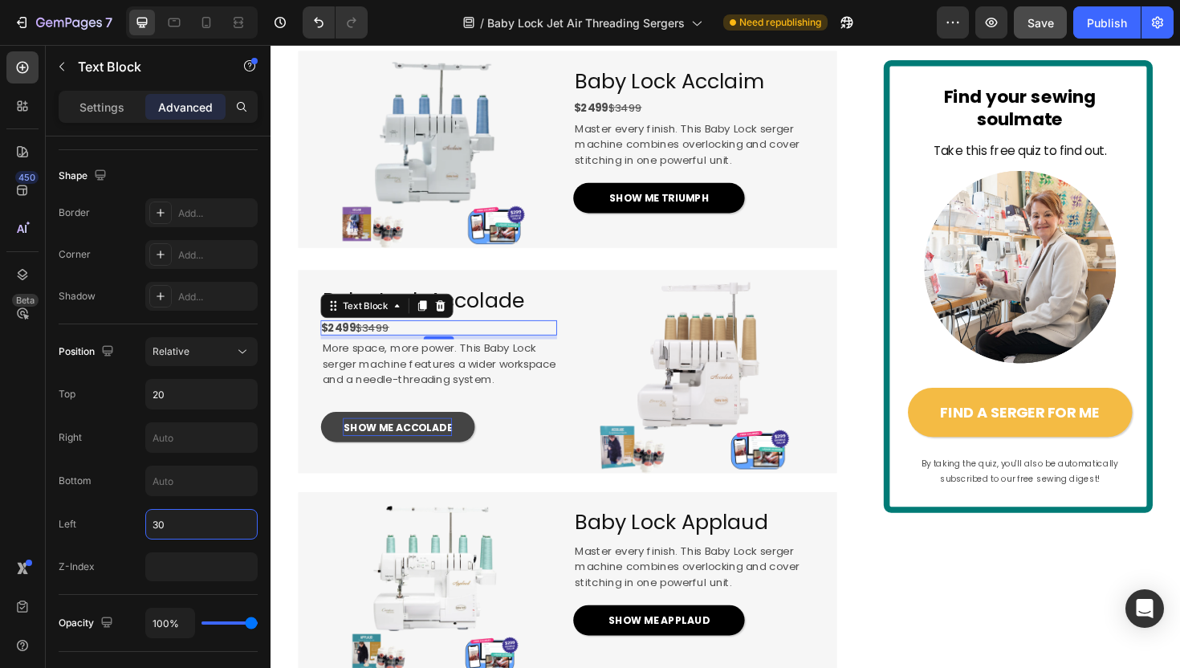
type input "30"
click at [332, 352] on strong "$2499" at bounding box center [341, 344] width 37 height 16
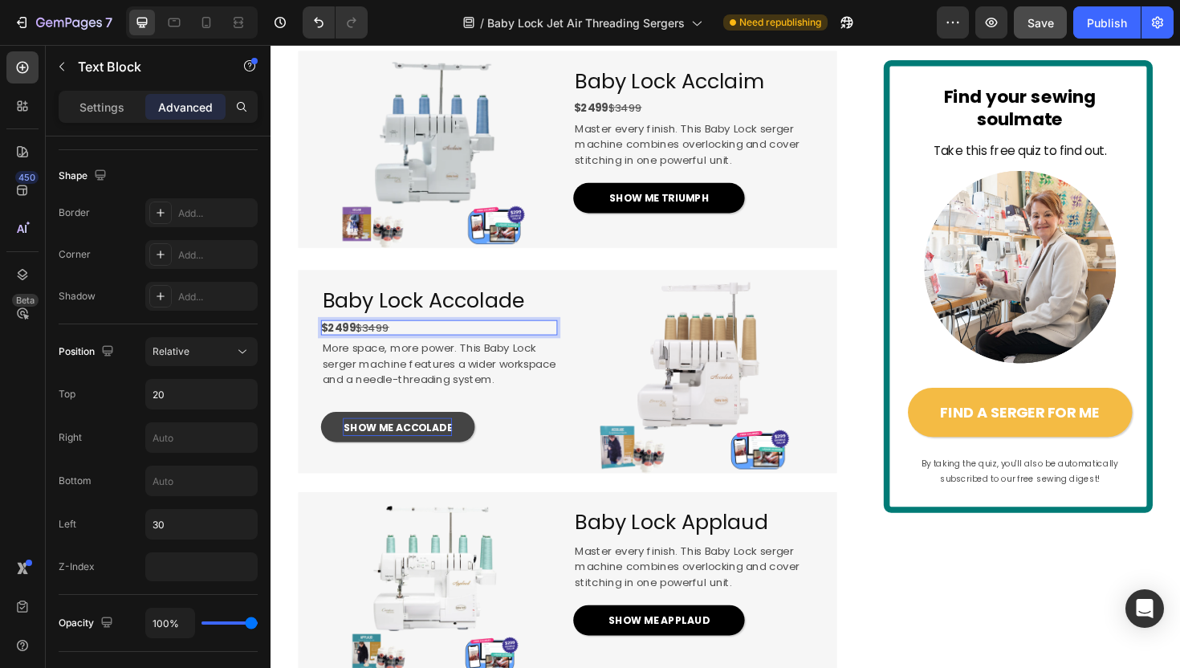
click at [335, 352] on strong "$2499" at bounding box center [341, 344] width 37 height 16
click at [561, 331] on h2 "Baby Lock Accolade" at bounding box center [448, 315] width 250 height 32
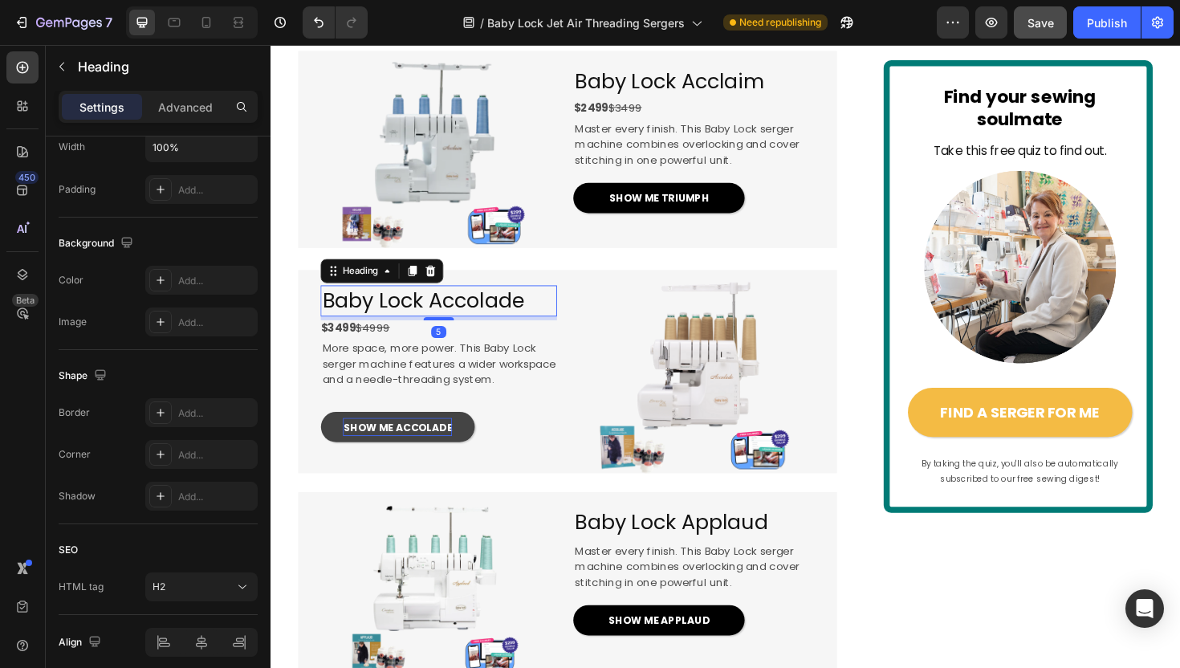
scroll to position [0, 0]
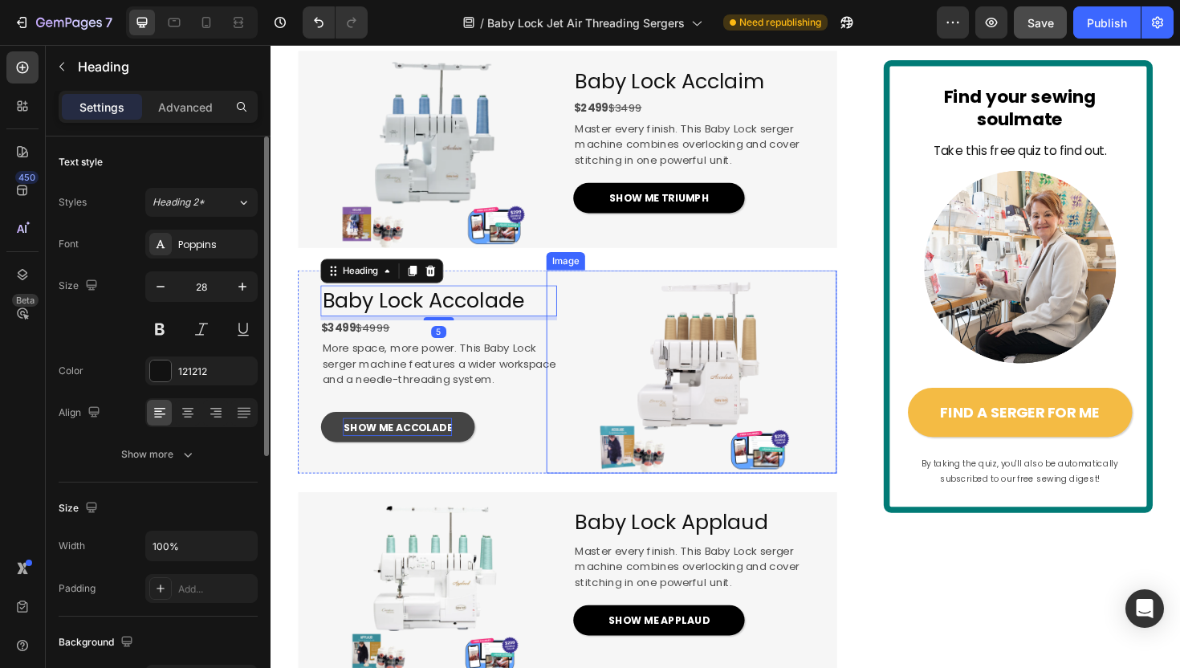
click at [599, 441] on div at bounding box center [716, 390] width 307 height 215
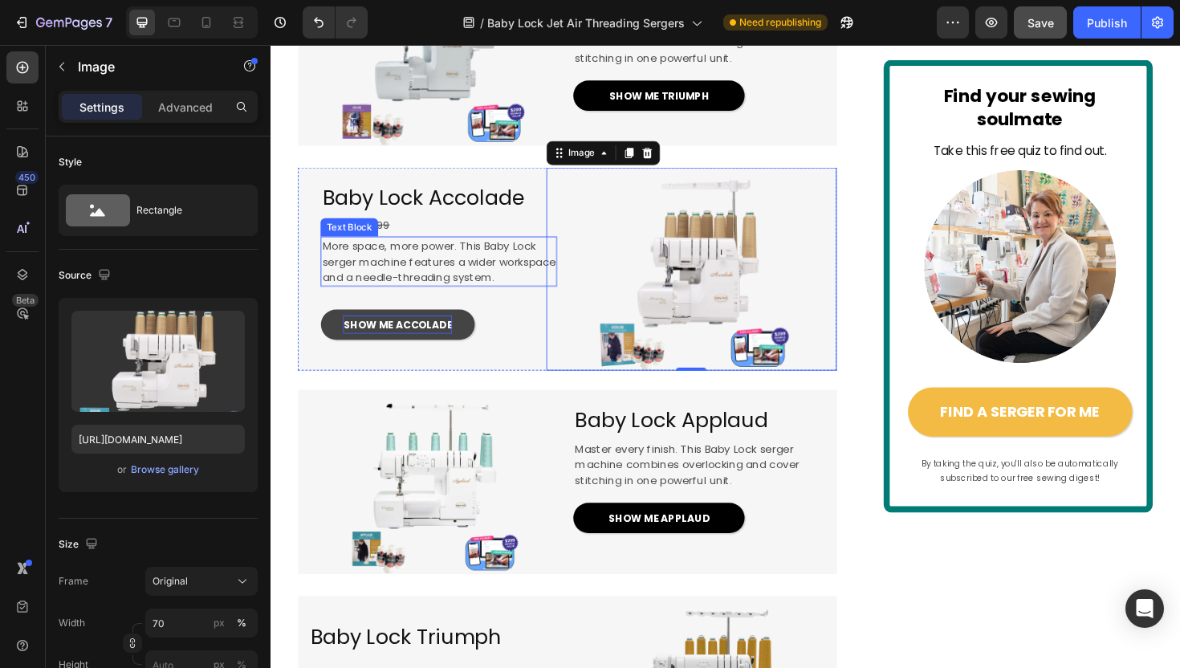
scroll to position [2206, 0]
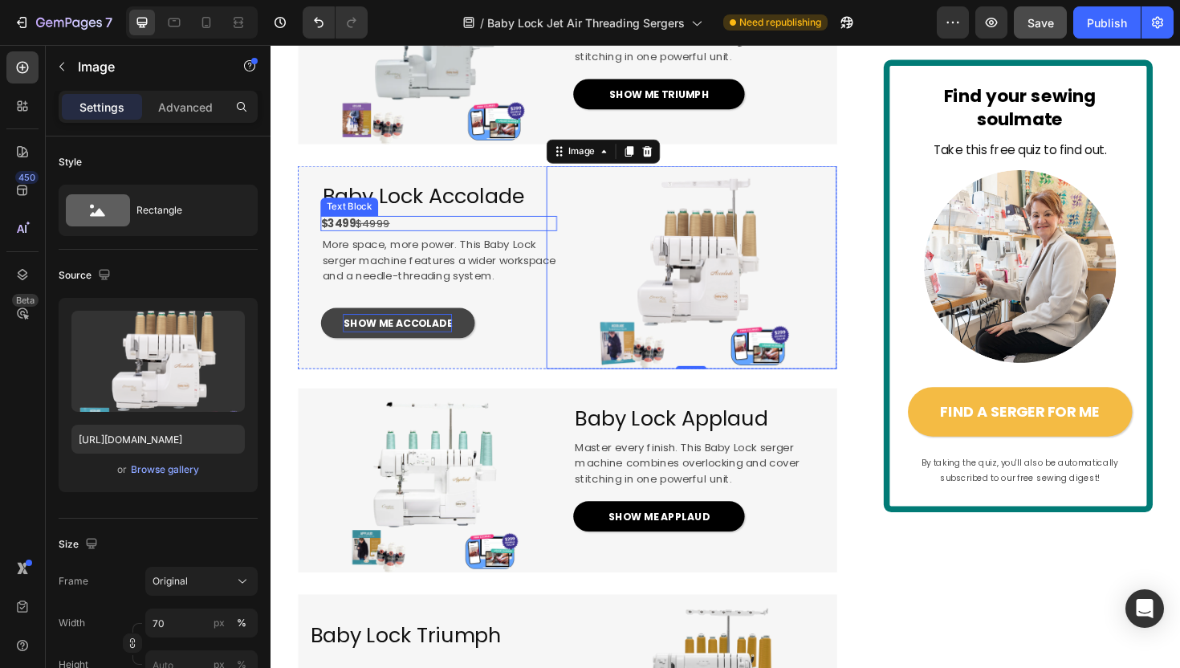
click at [488, 243] on p "$3499 $4999" at bounding box center [448, 234] width 250 height 17
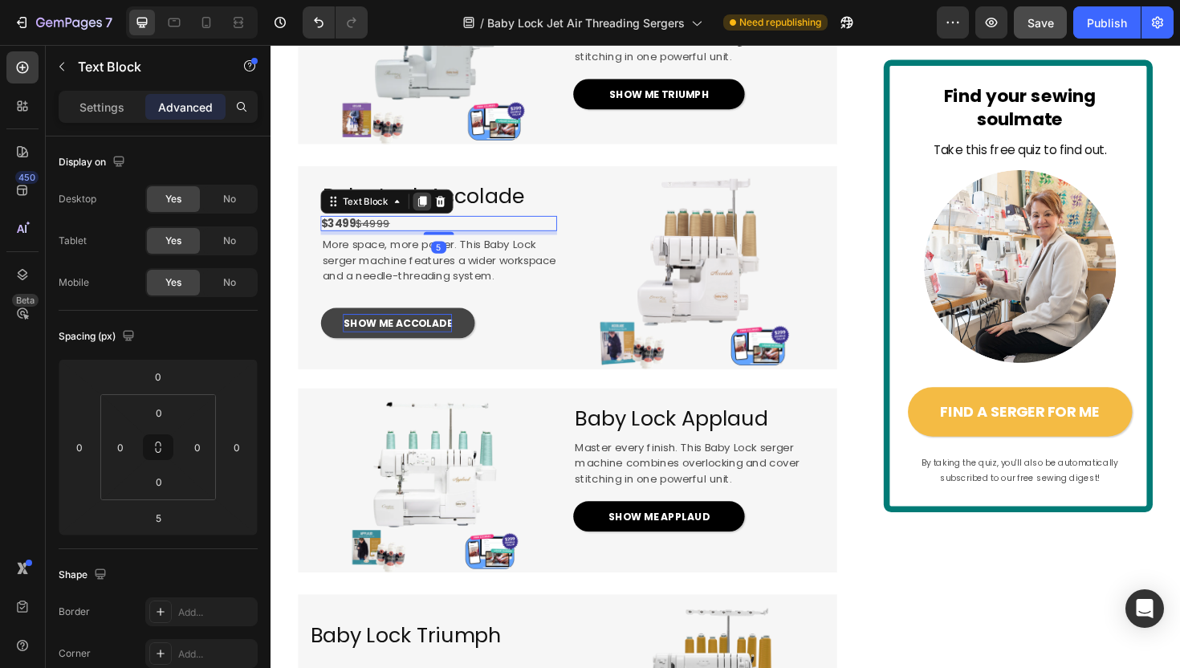
click at [430, 217] on icon at bounding box center [431, 210] width 9 height 11
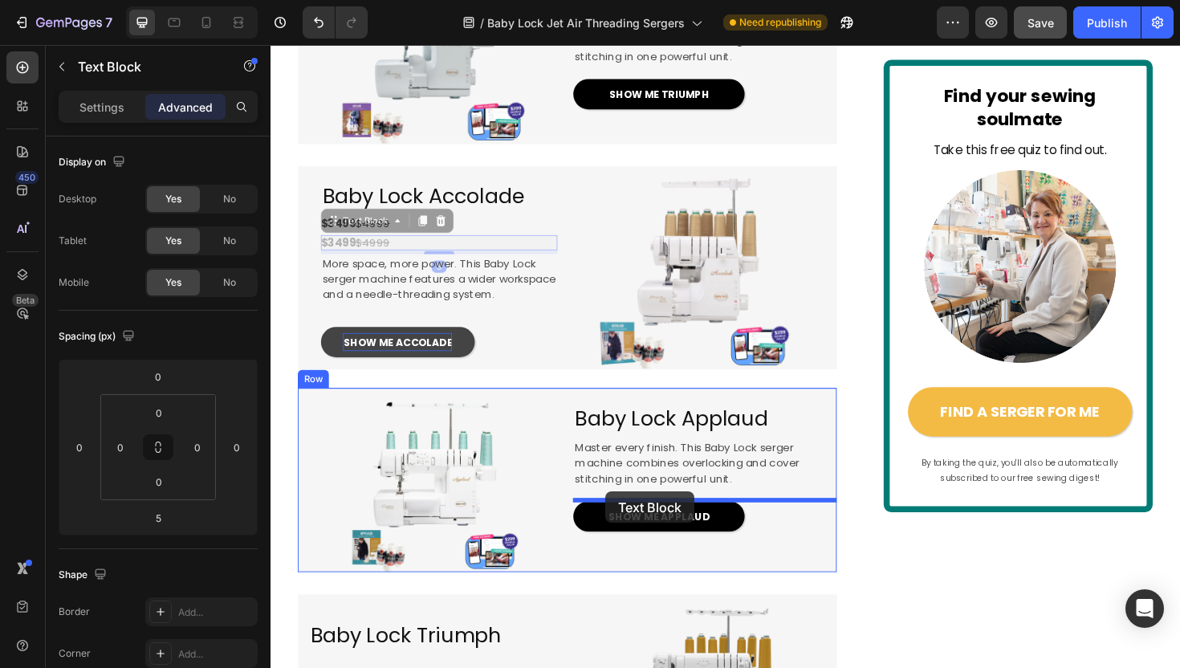
drag, startPoint x: 334, startPoint y: 299, endPoint x: 625, endPoint y: 516, distance: 363.5
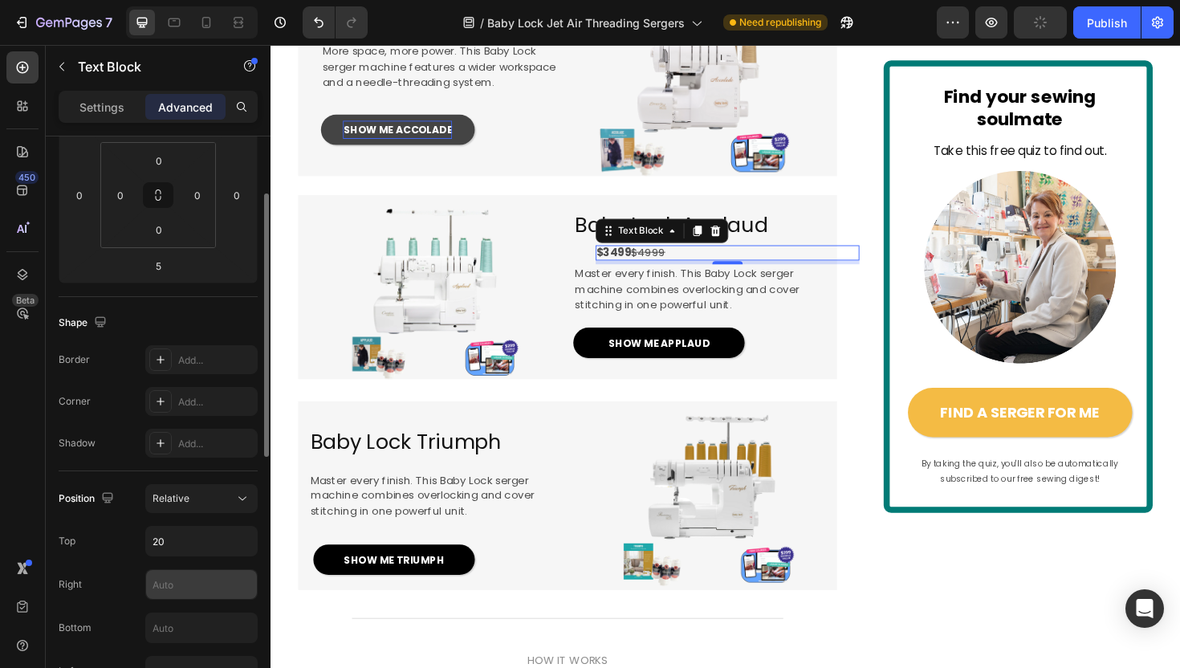
scroll to position [418, 0]
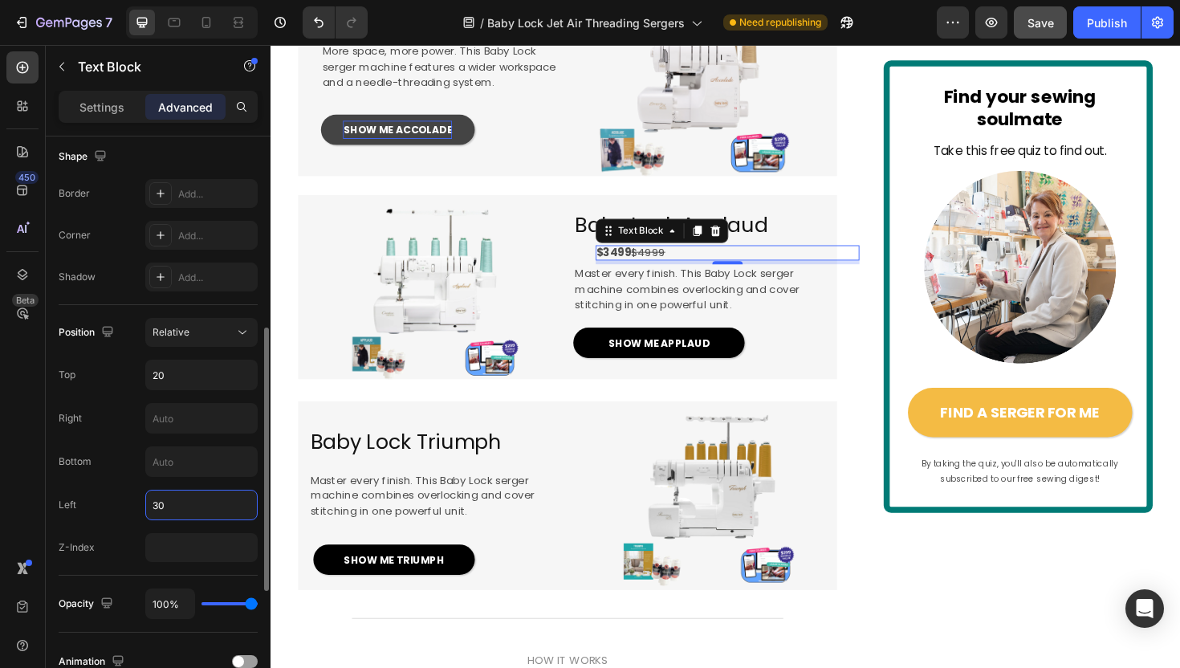
click at [165, 499] on input "30" at bounding box center [201, 504] width 111 height 29
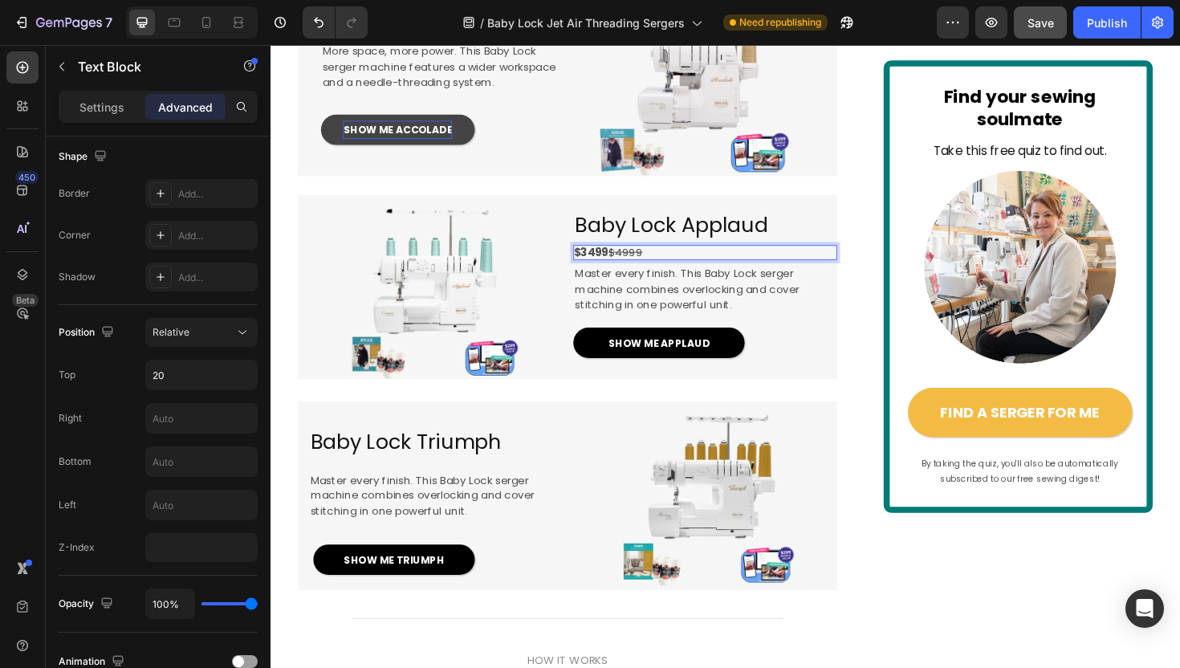
click at [603, 273] on strong "$3499" at bounding box center [609, 265] width 37 height 16
click at [644, 273] on s "$4999" at bounding box center [646, 265] width 36 height 16
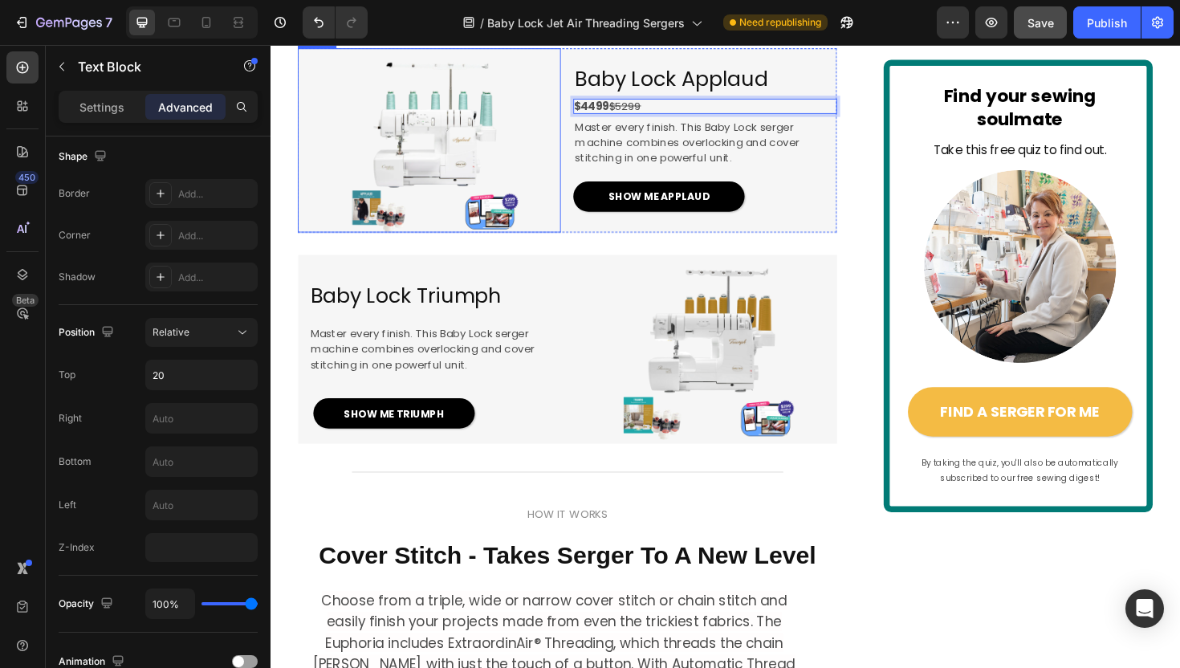
scroll to position [2567, 0]
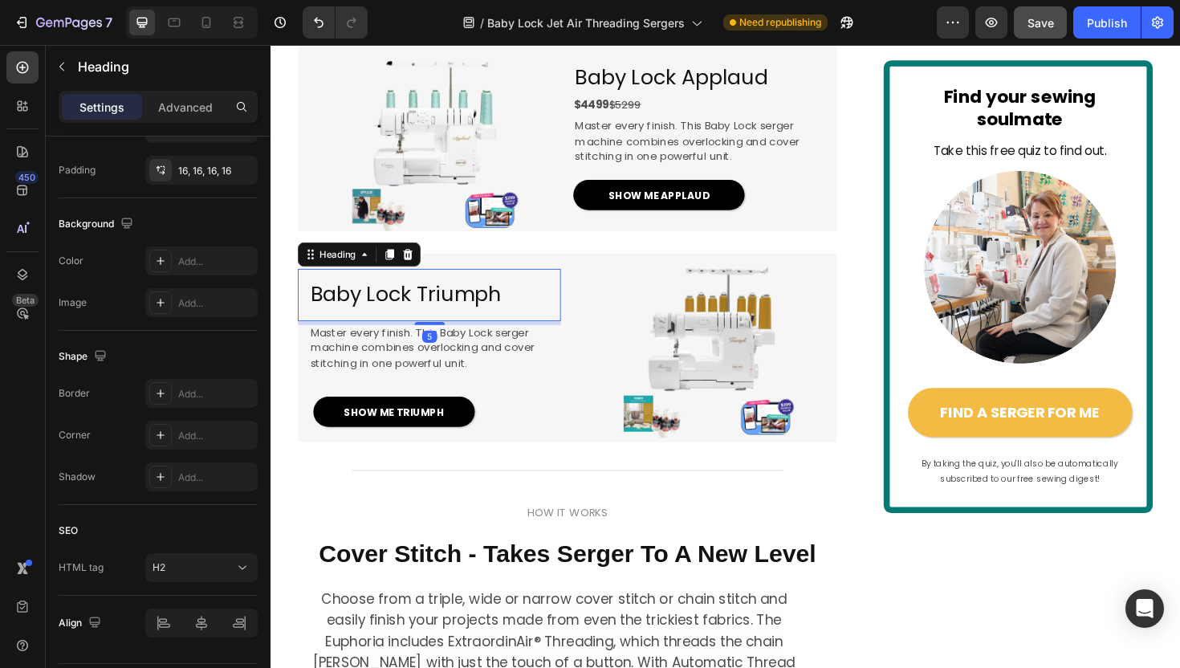
click at [555, 336] on h2 "Baby Lock Triumph" at bounding box center [438, 309] width 278 height 55
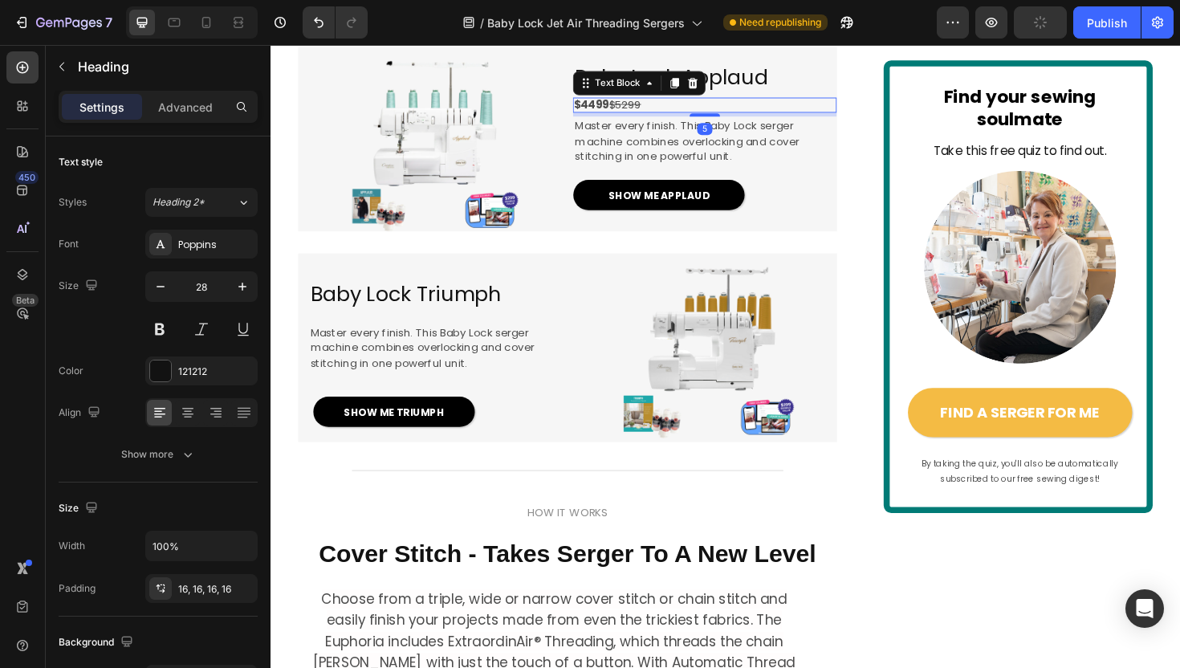
click at [730, 117] on p "$4499 $5299" at bounding box center [730, 108] width 278 height 17
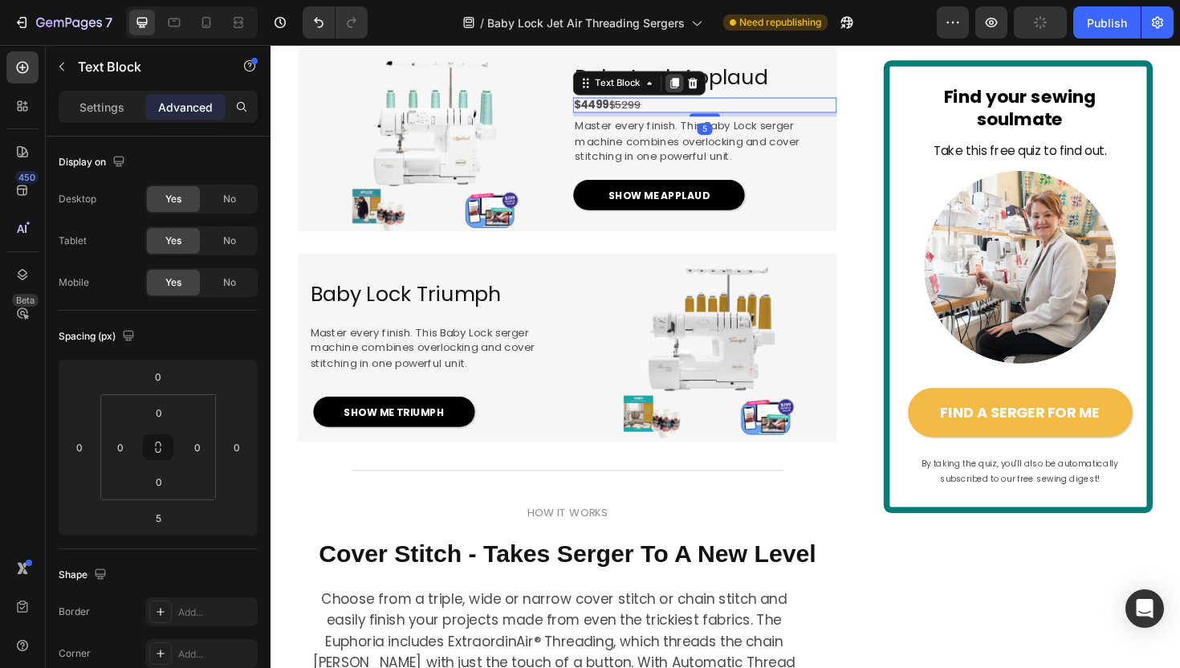
click at [698, 95] on div at bounding box center [698, 84] width 19 height 19
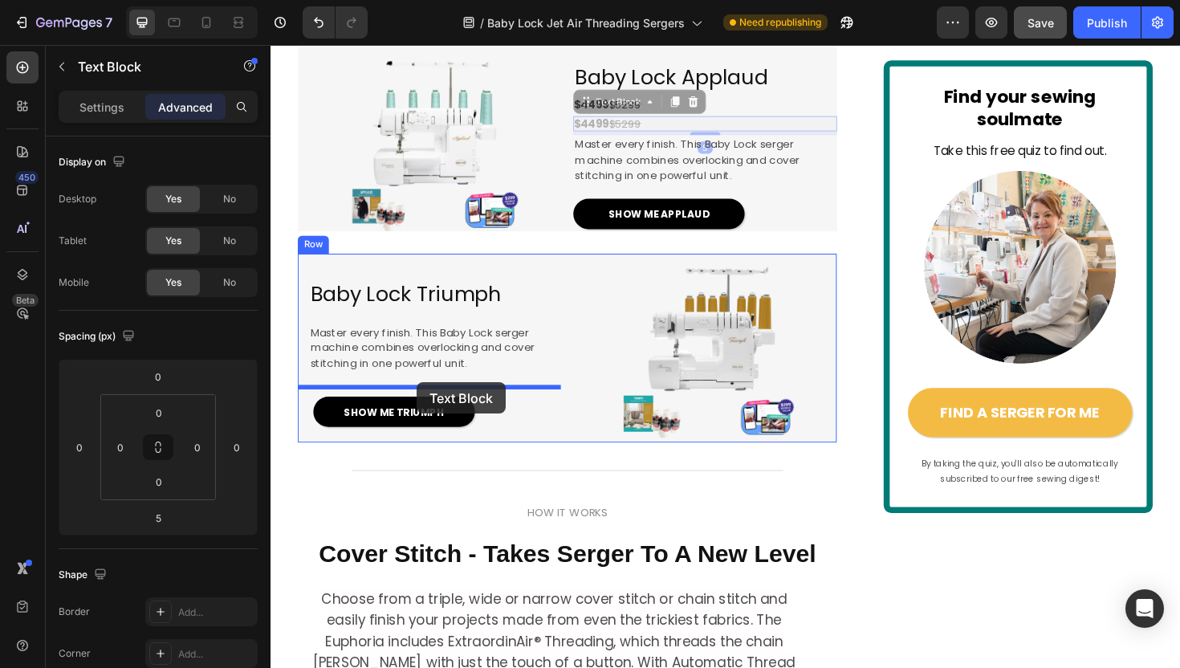
drag, startPoint x: 603, startPoint y: 173, endPoint x: 425, endPoint y: 400, distance: 288.6
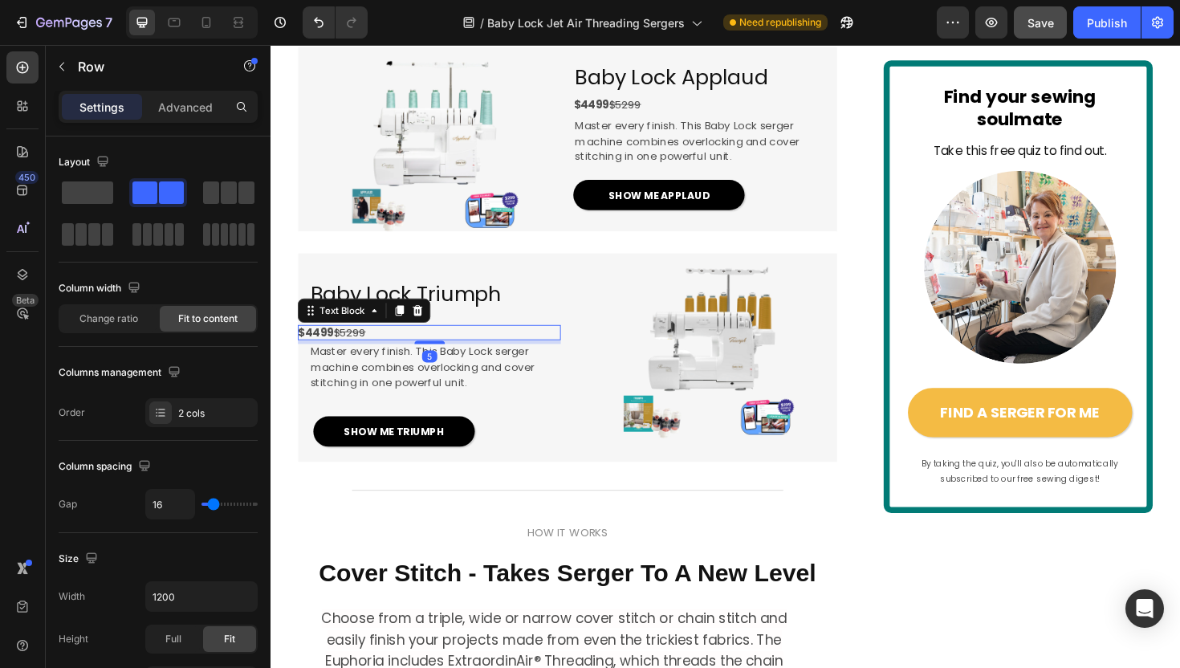
click at [408, 404] on div "Baby Lock Triumph Heading $4499 $5299 Text Block 5 Master every finish. This Ba…" at bounding box center [438, 376] width 278 height 220
click at [379, 358] on p "$4499 $5299" at bounding box center [438, 349] width 278 height 17
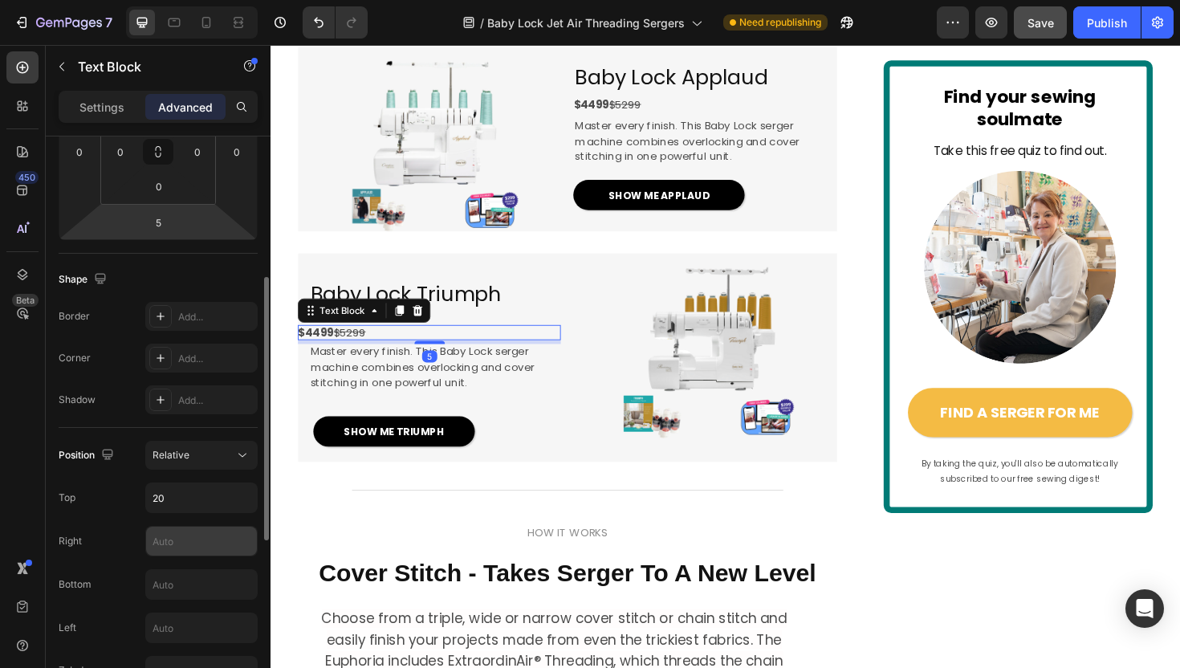
scroll to position [299, 0]
click at [165, 618] on input "text" at bounding box center [201, 623] width 111 height 29
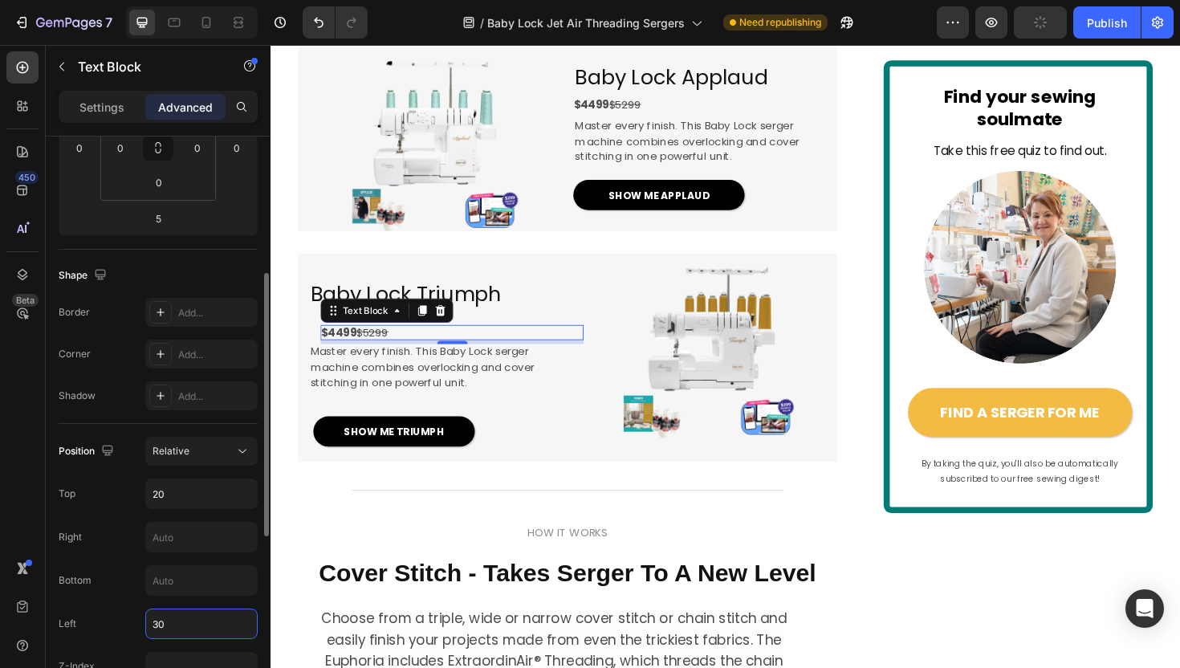
type input "3"
type input "2"
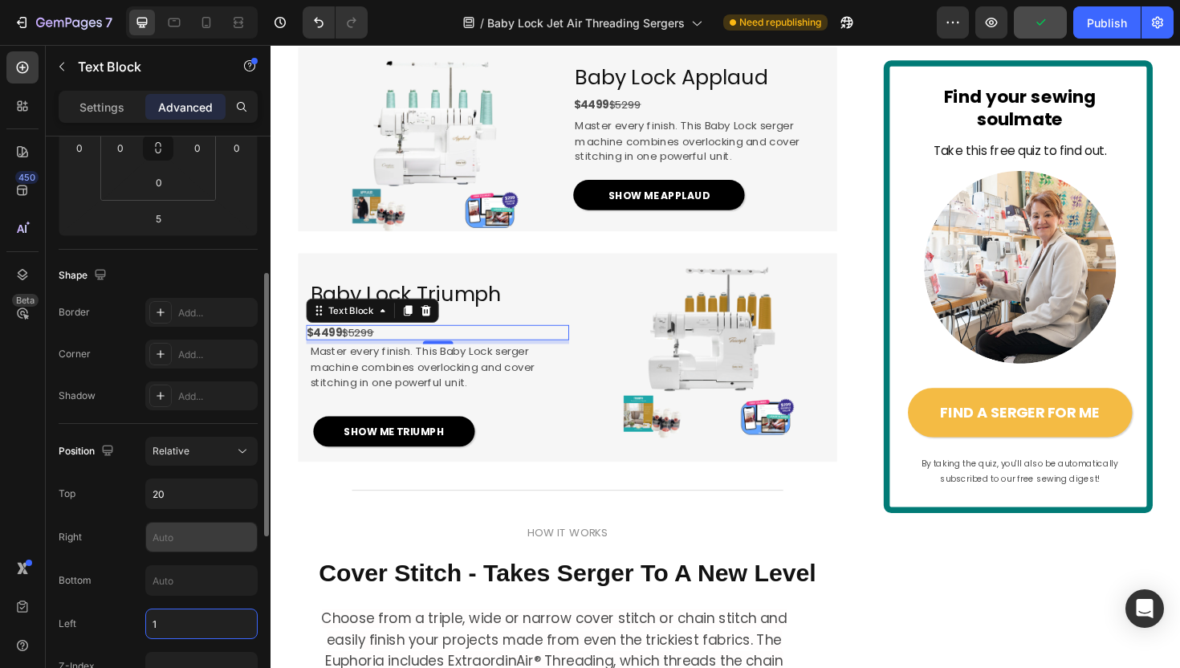
type input "12"
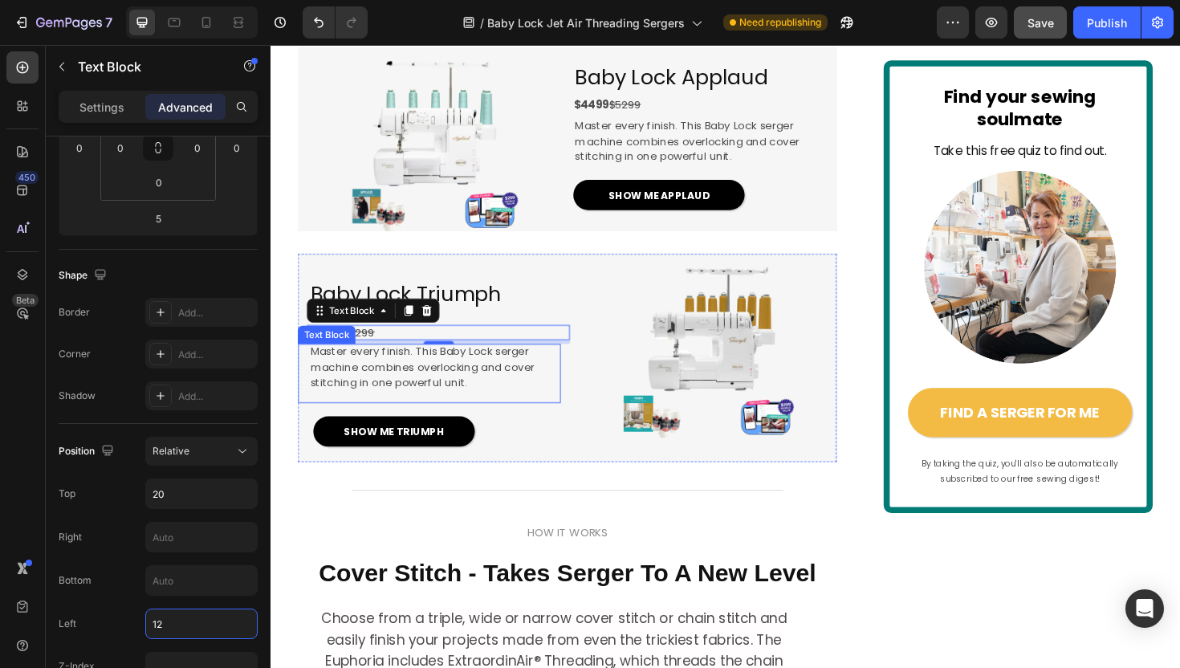
click at [526, 410] on span "Master every finish. This Baby Lock serger machine combines overlocking and cov…" at bounding box center [431, 385] width 238 height 49
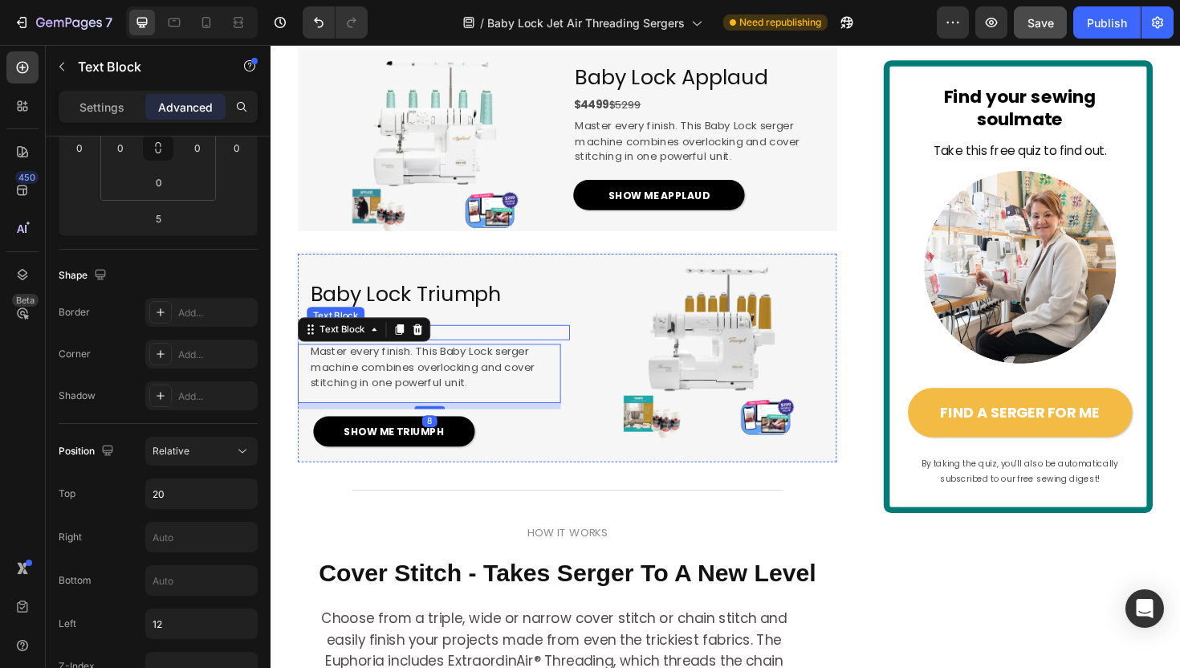
click at [542, 358] on p "$4499 $5299" at bounding box center [448, 349] width 278 height 17
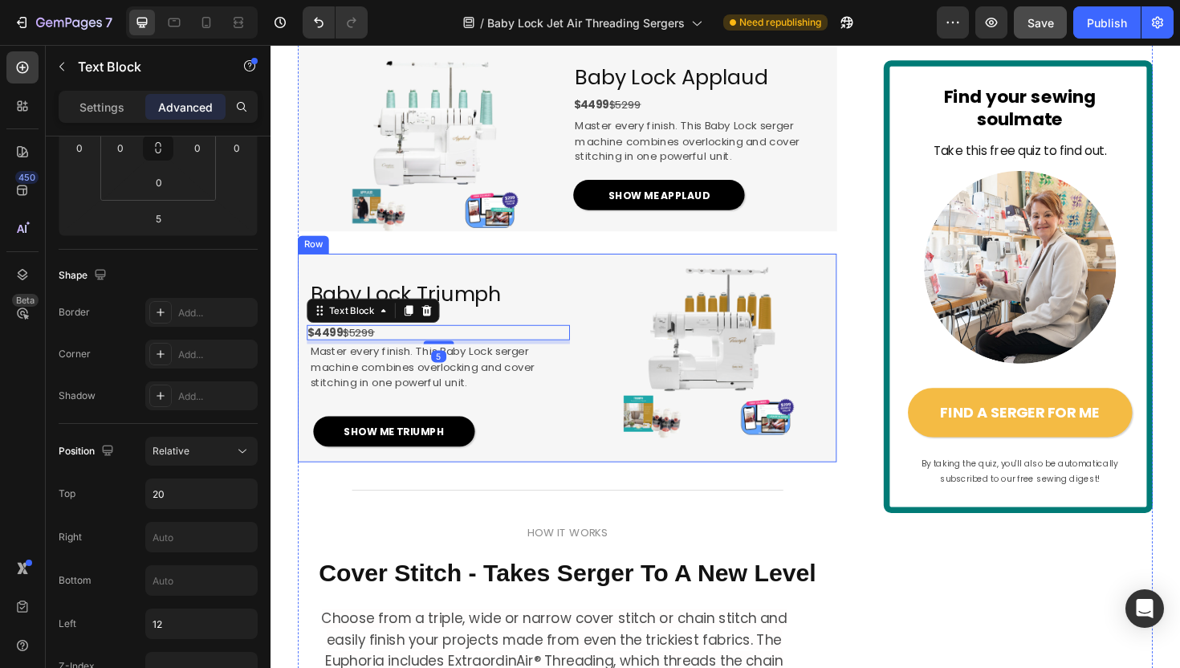
click at [590, 369] on div "Baby Lock Triumph Heading $4499 $5299 Text Block 5 Master every finish. This Ba…" at bounding box center [584, 376] width 571 height 220
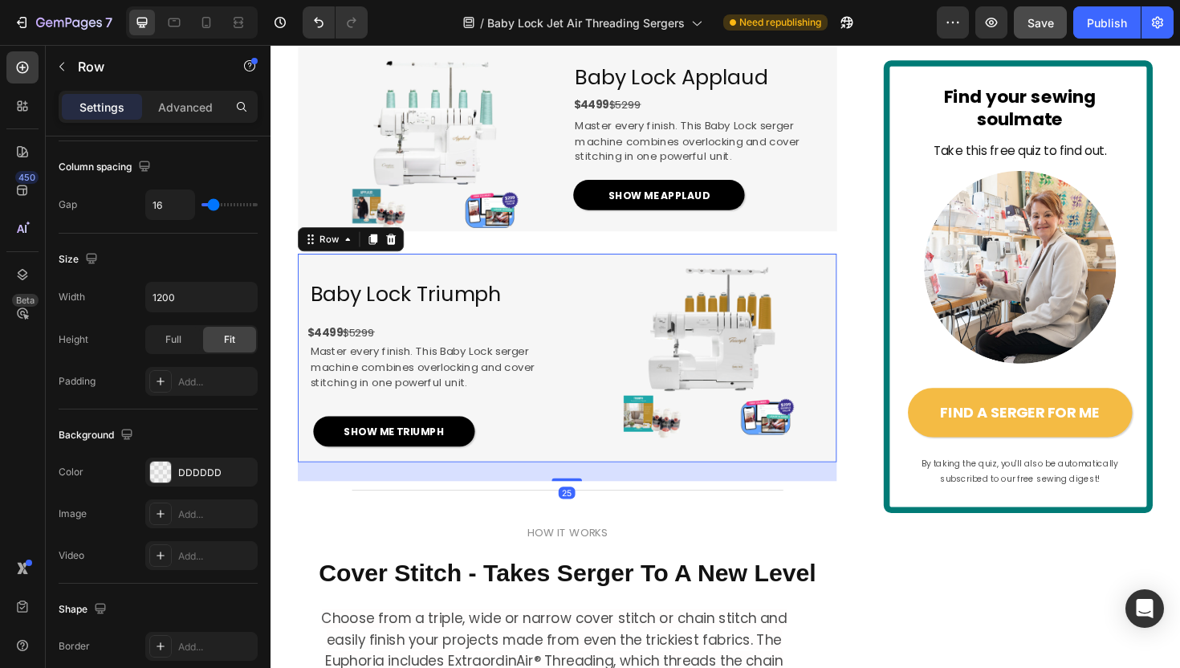
scroll to position [0, 0]
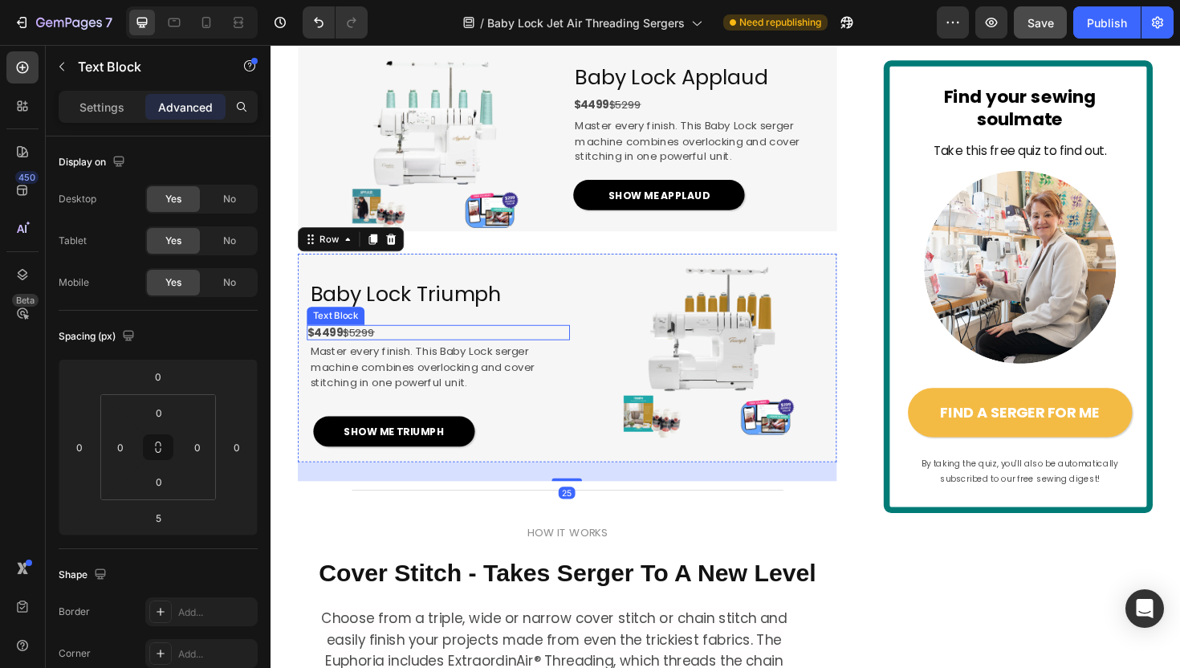
click at [533, 358] on p "$4499 $5299" at bounding box center [448, 349] width 278 height 17
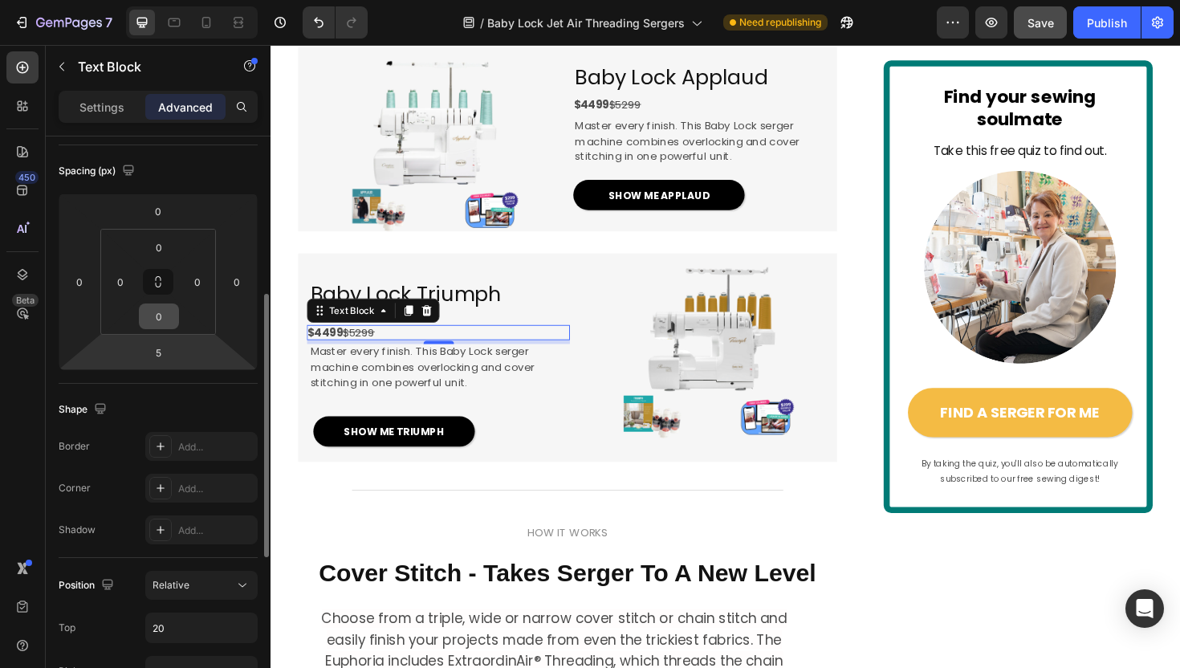
scroll to position [248, 0]
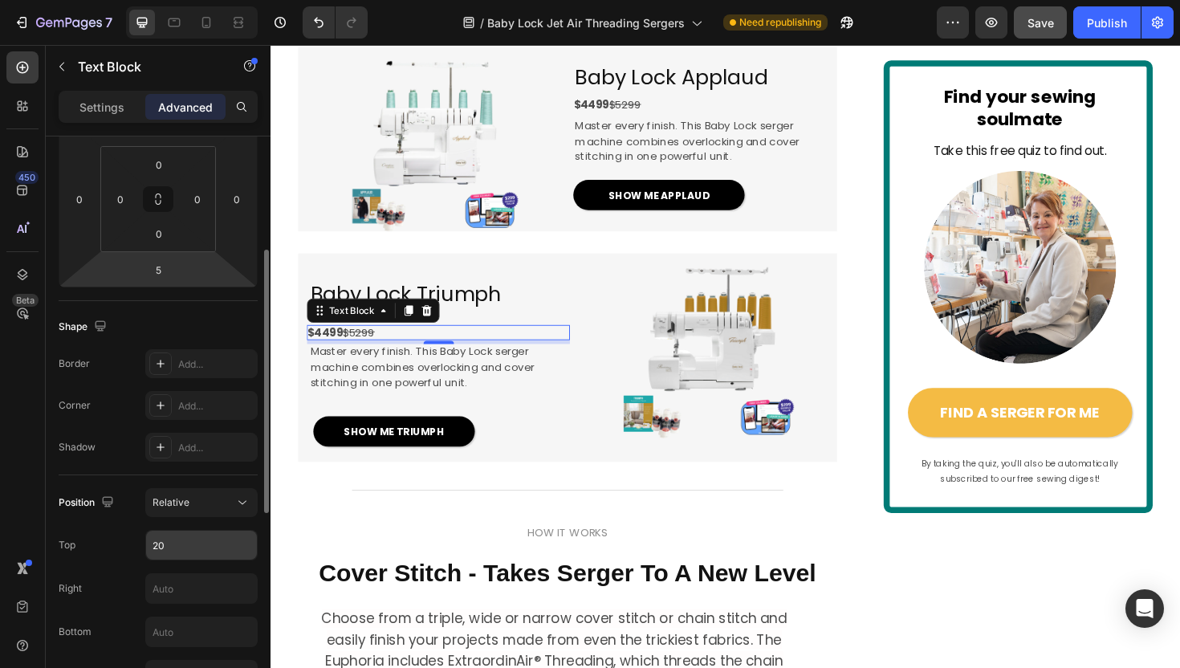
click at [165, 536] on input "20" at bounding box center [201, 544] width 111 height 29
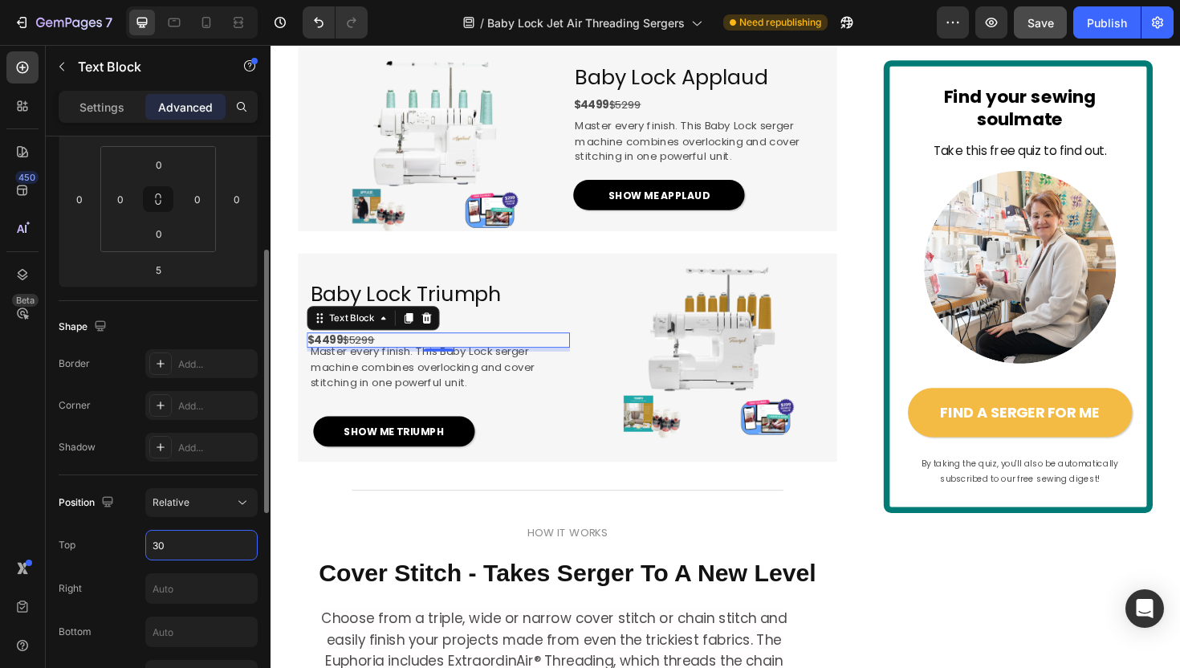
type input "3"
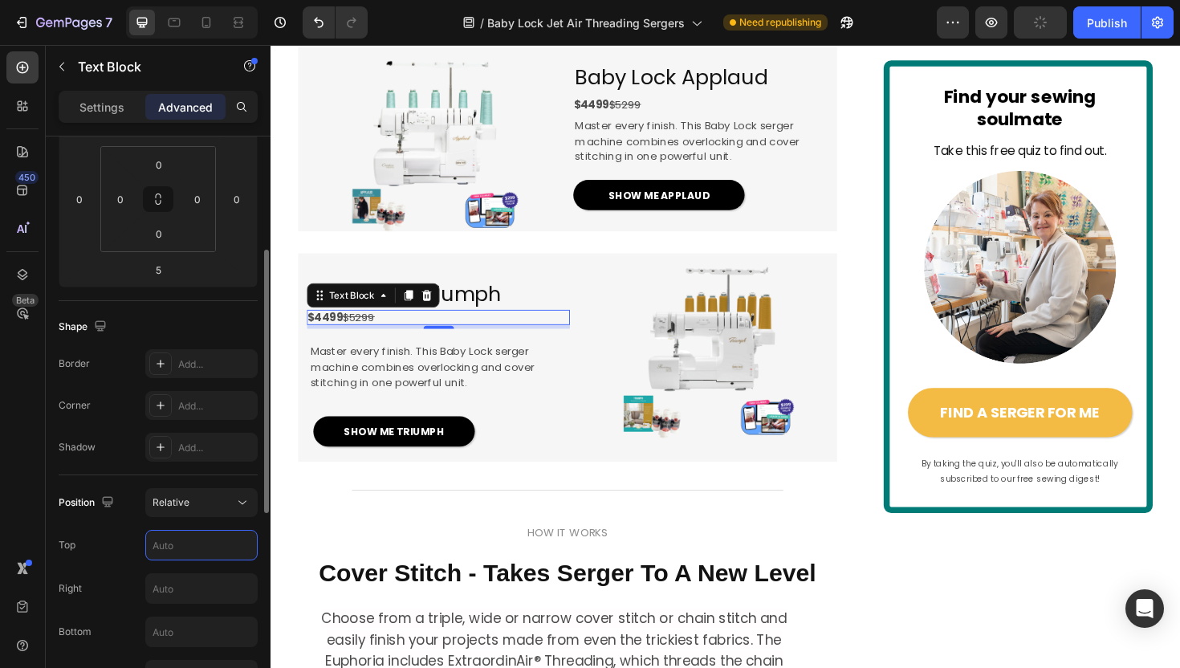
type input "2"
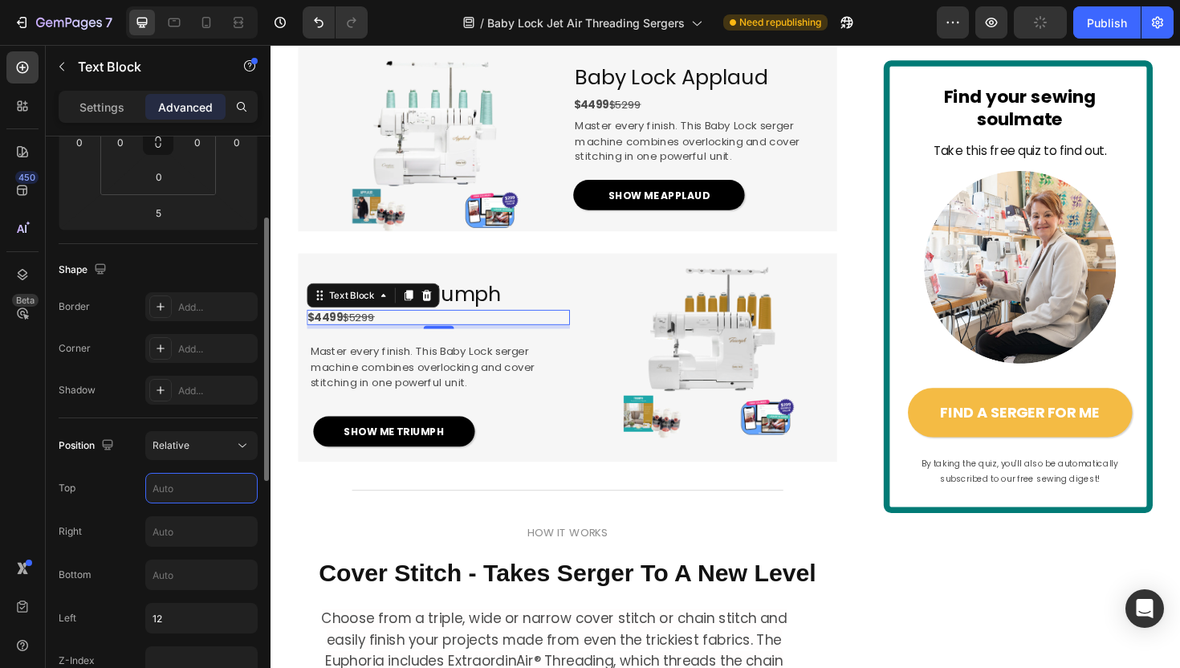
scroll to position [312, 0]
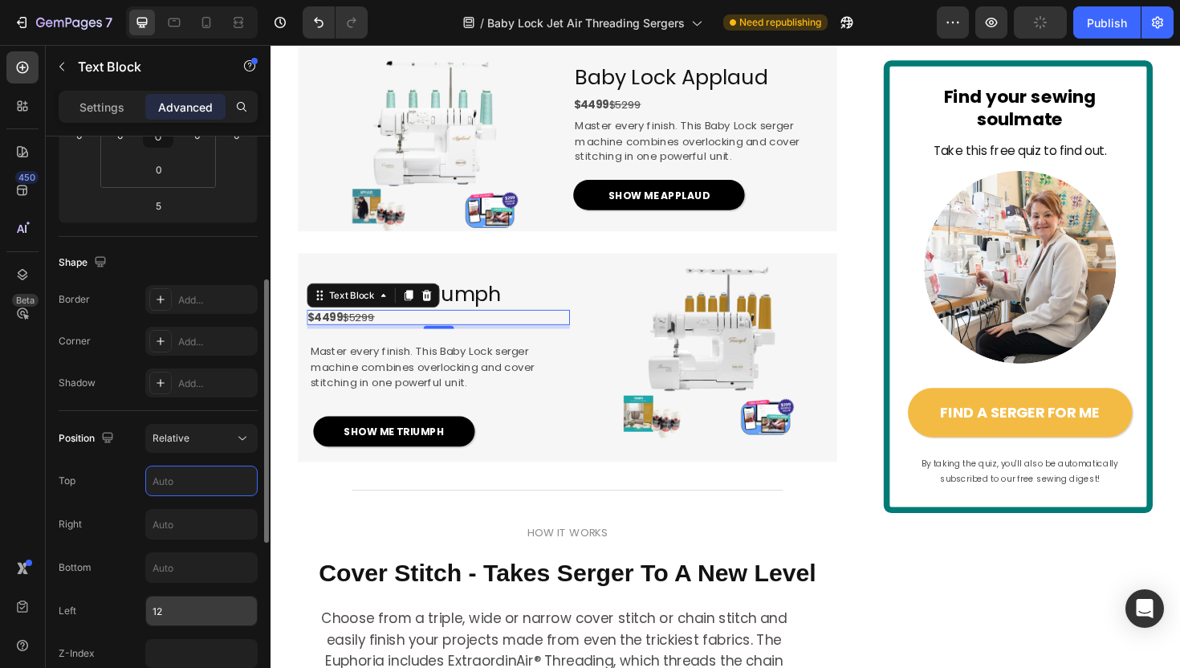
click at [156, 607] on input "12" at bounding box center [201, 610] width 111 height 29
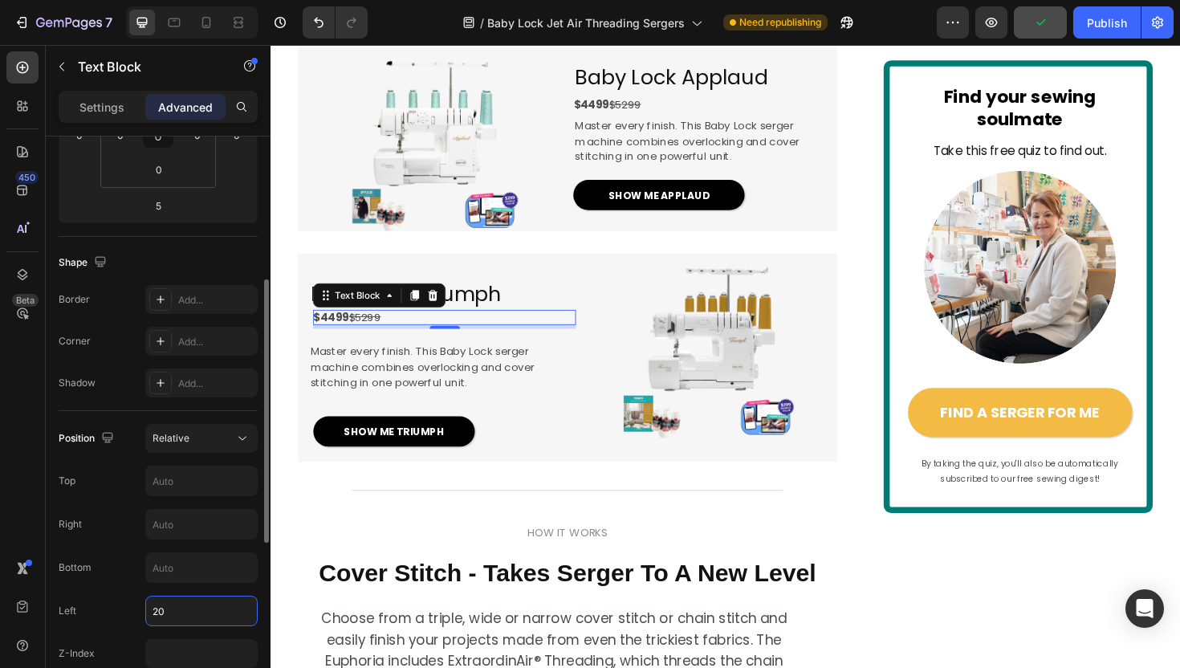
type input "2"
type input "15"
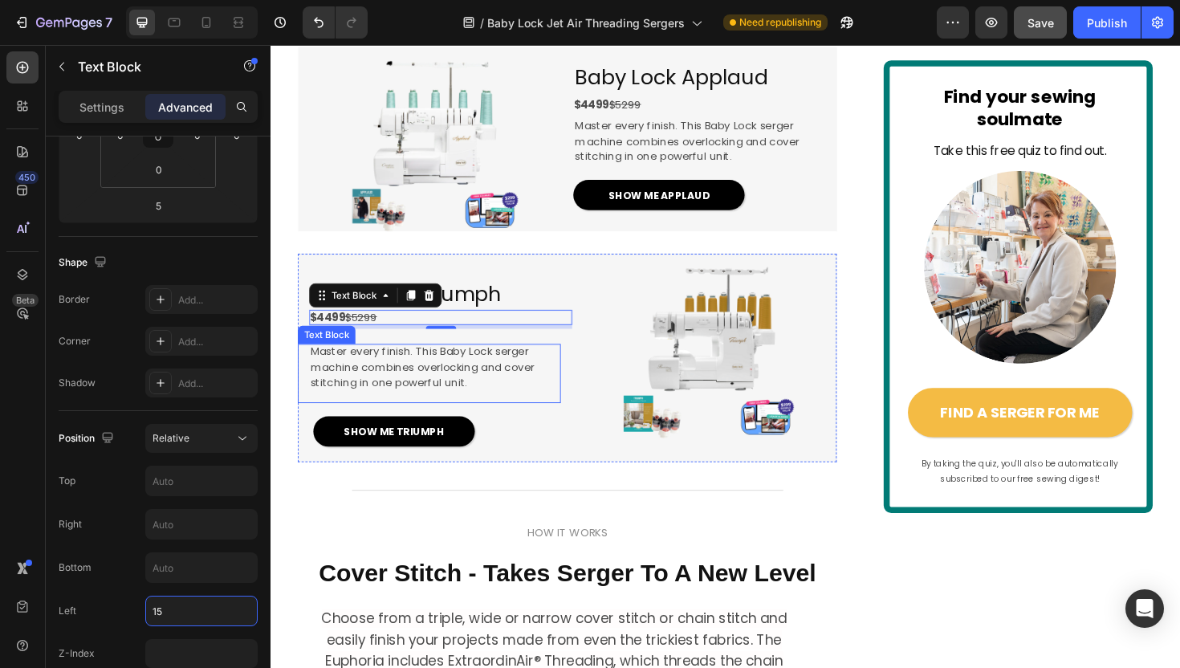
click at [401, 410] on span "Master every finish. This Baby Lock serger machine combines overlocking and cov…" at bounding box center [431, 385] width 238 height 49
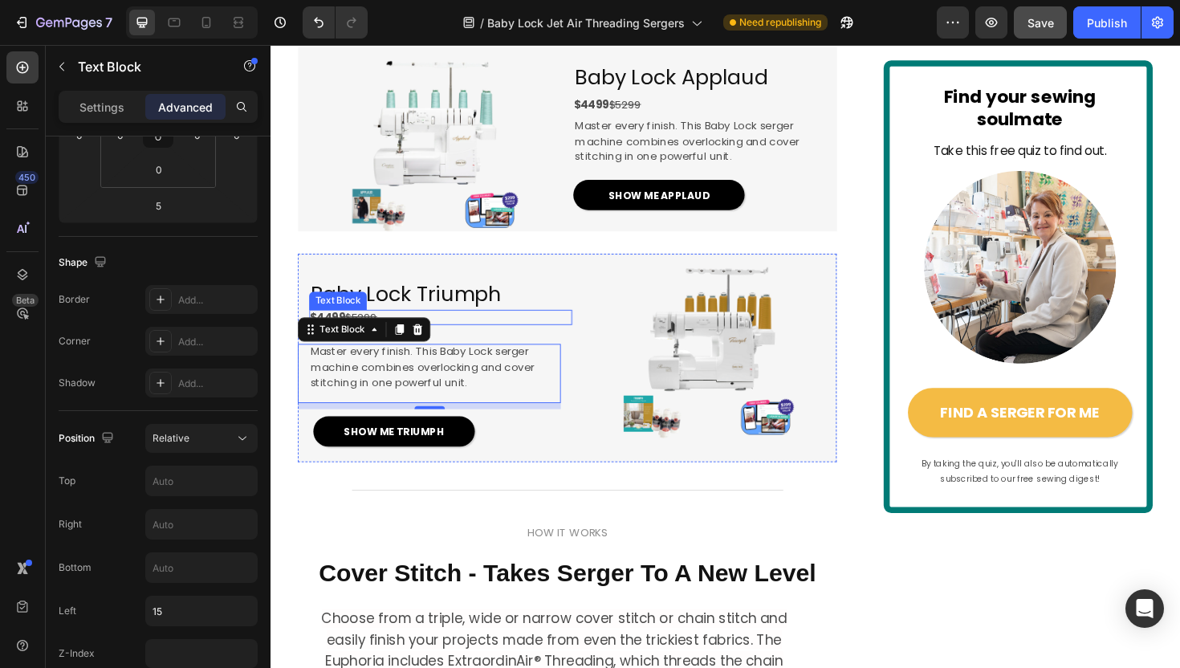
click at [520, 342] on p "$4499 $5299" at bounding box center [450, 333] width 278 height 17
click at [556, 411] on p "Master every finish. This Baby Lock serger machine combines overlocking and cov…" at bounding box center [438, 386] width 253 height 50
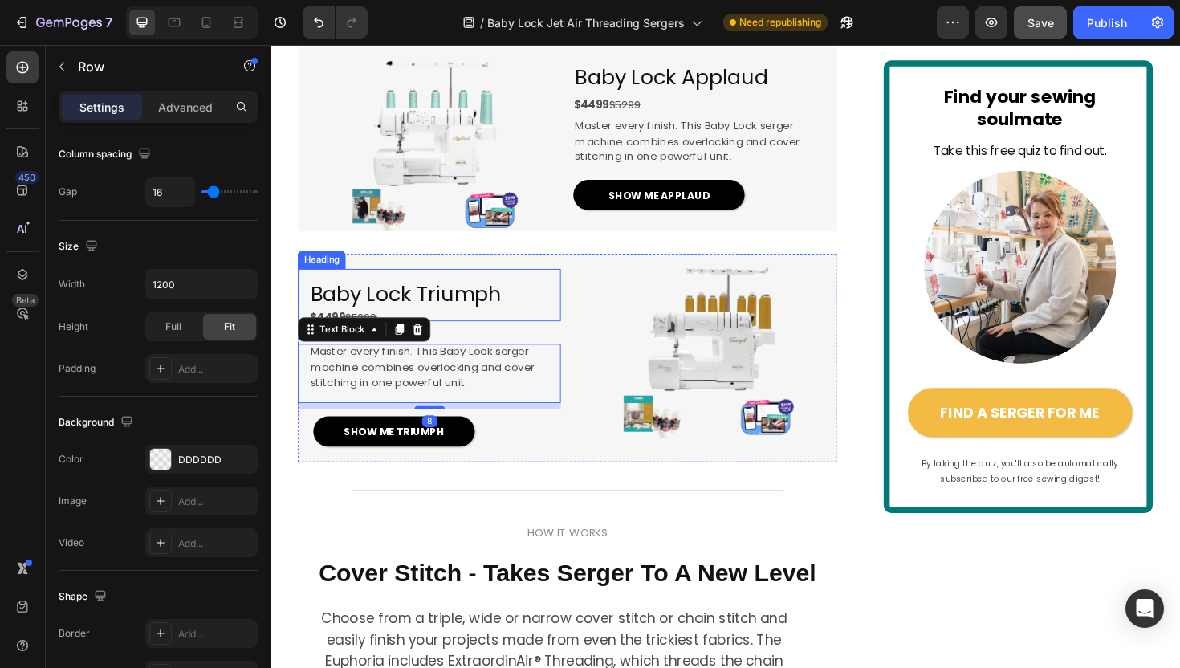
click at [585, 365] on div "Baby Lock Triumph Heading $4499 $5299 Text Block Master every finish. This Baby…" at bounding box center [584, 376] width 571 height 220
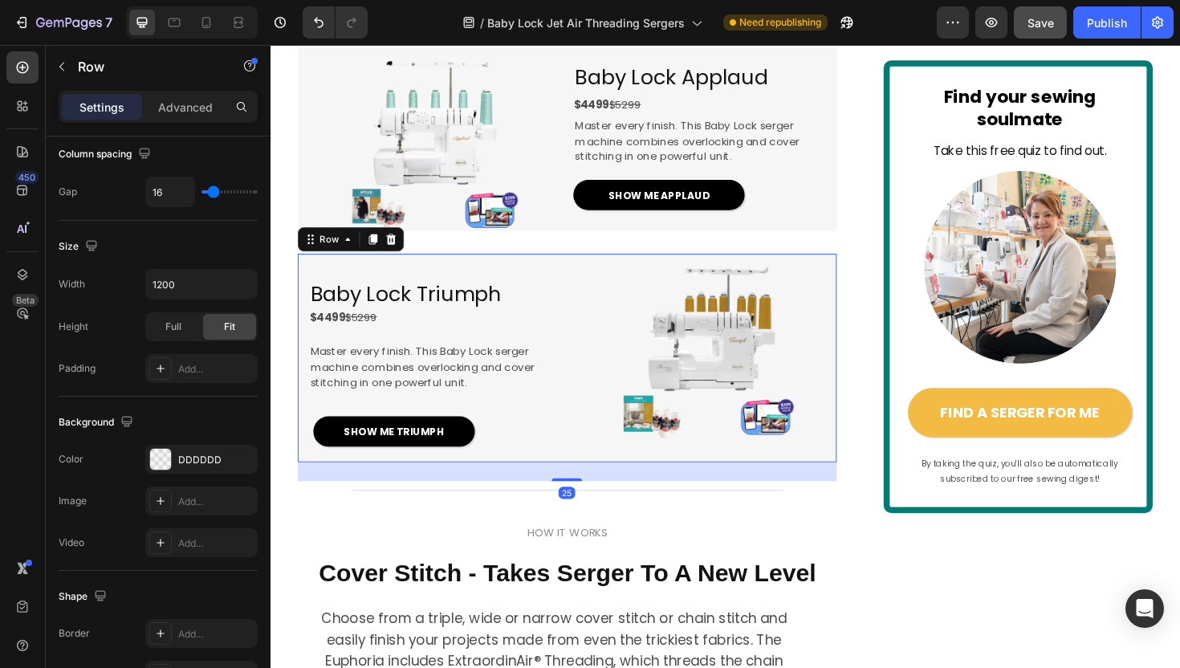
scroll to position [0, 0]
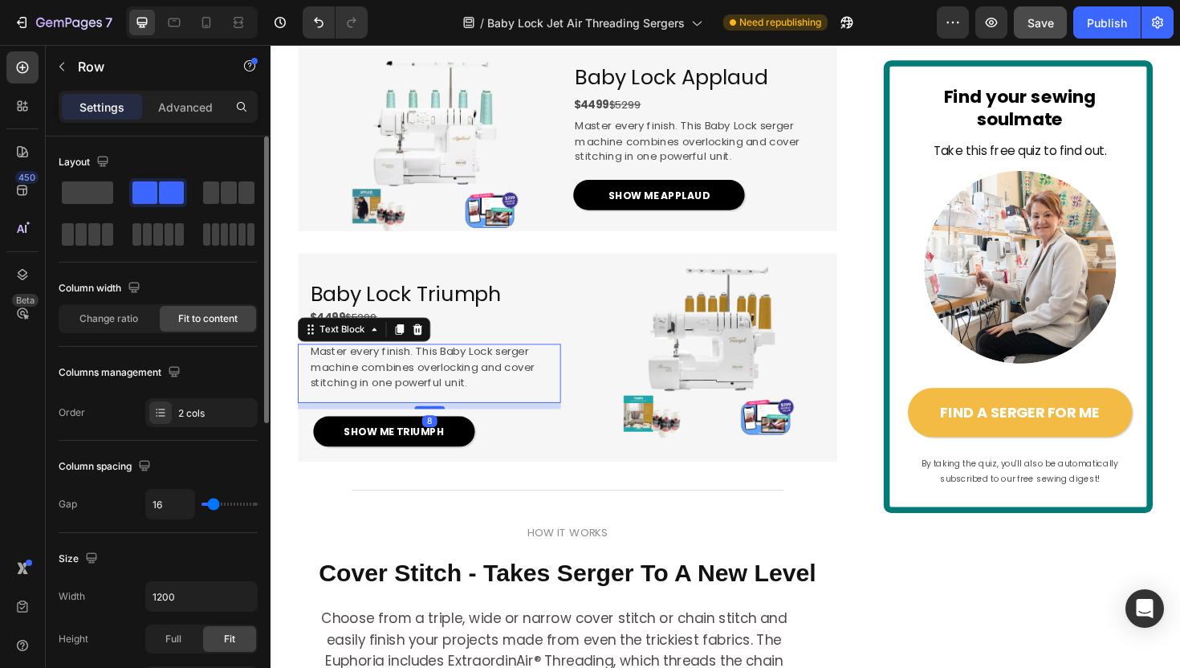
click at [494, 410] on span "Master every finish. This Baby Lock serger machine combines overlocking and cov…" at bounding box center [431, 385] width 238 height 49
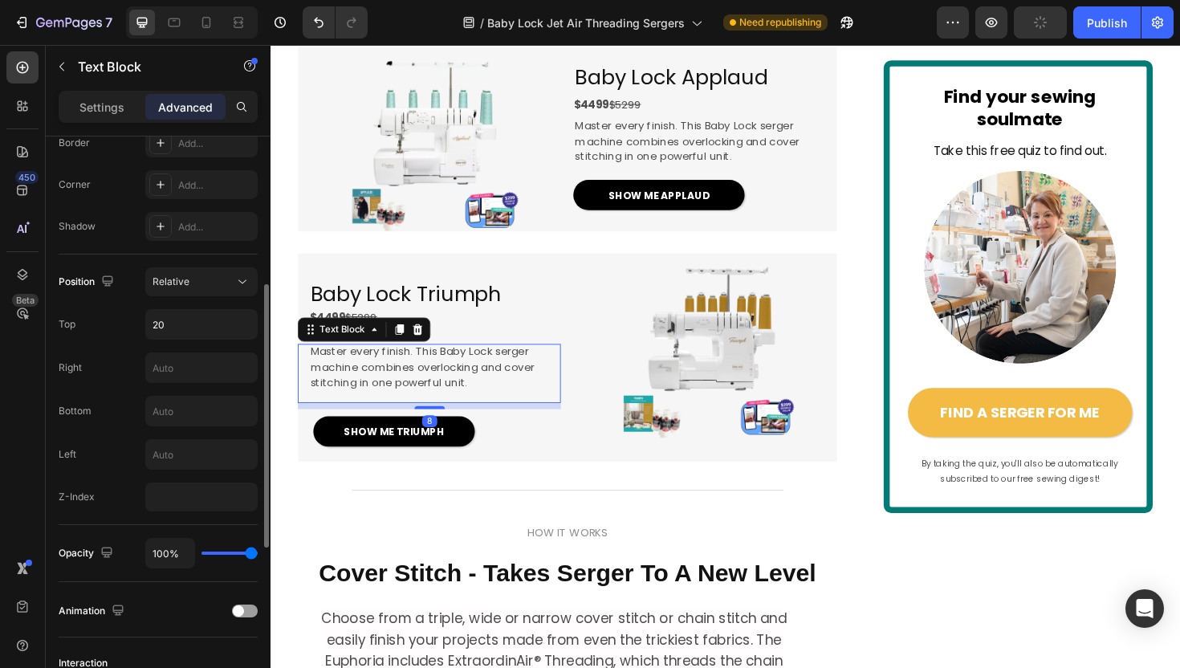
scroll to position [506, 0]
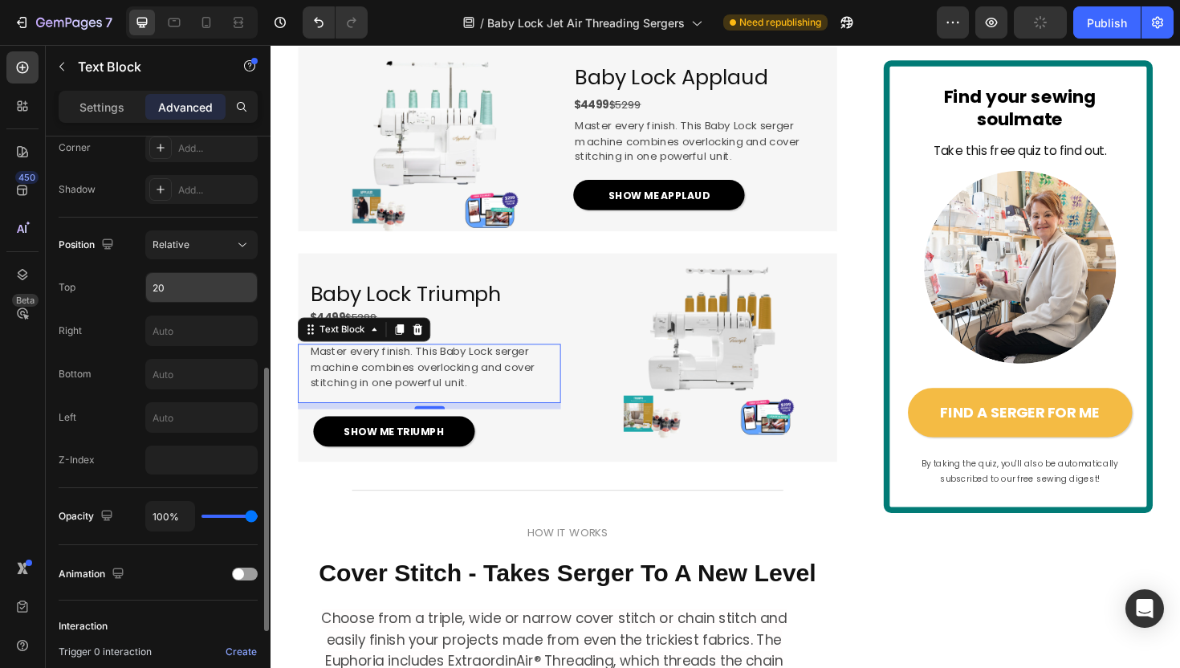
click at [160, 286] on input "20" at bounding box center [201, 287] width 111 height 29
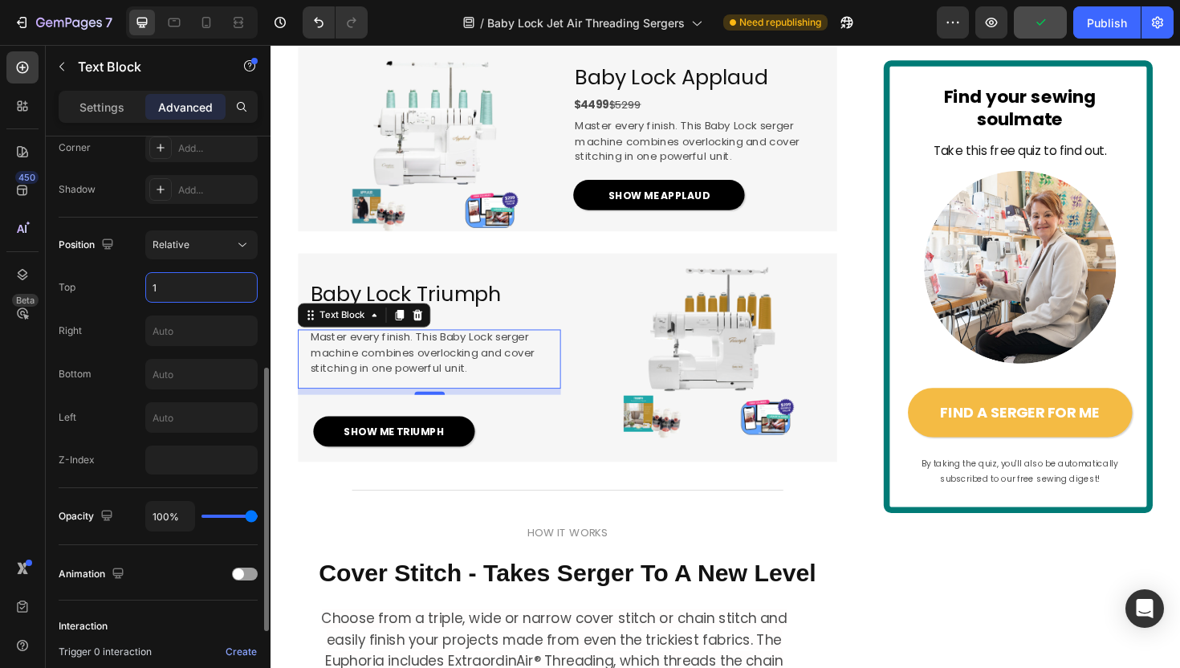
type input "10"
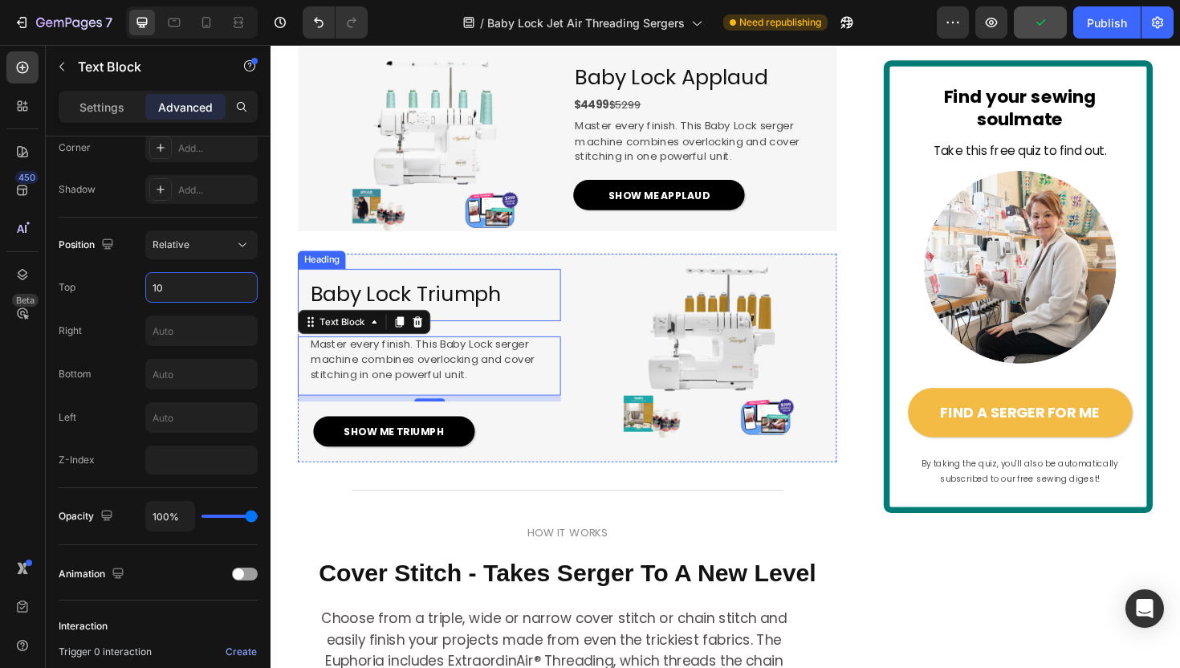
click at [546, 336] on h2 "Baby Lock Triumph" at bounding box center [438, 309] width 278 height 55
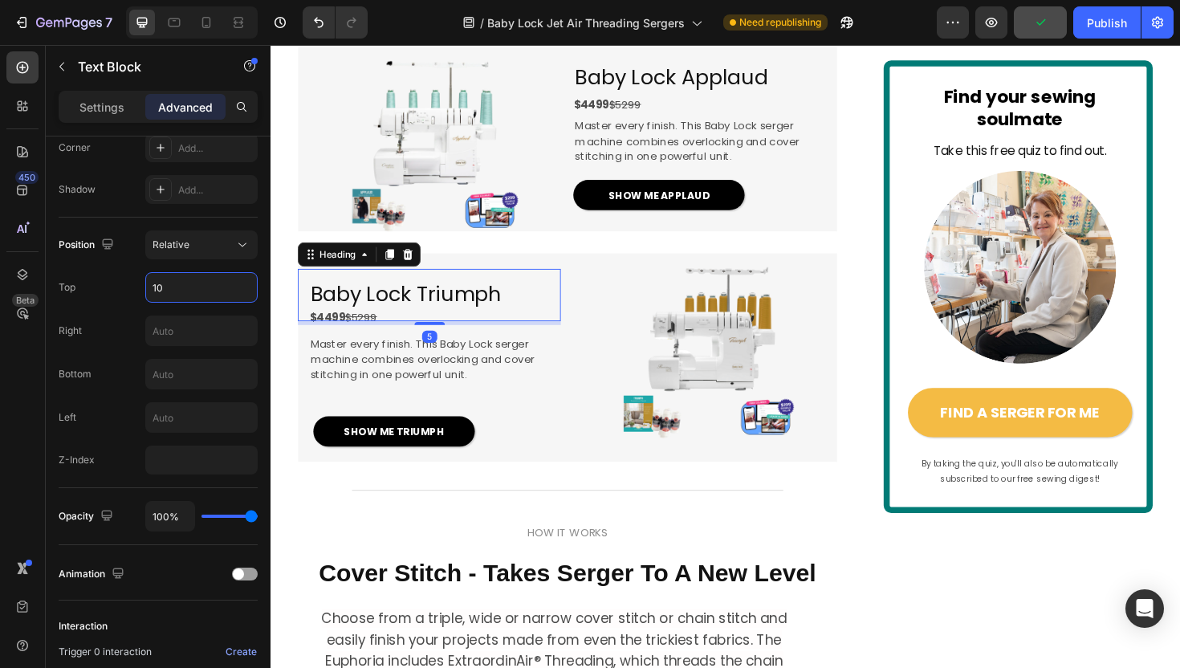
scroll to position [0, 0]
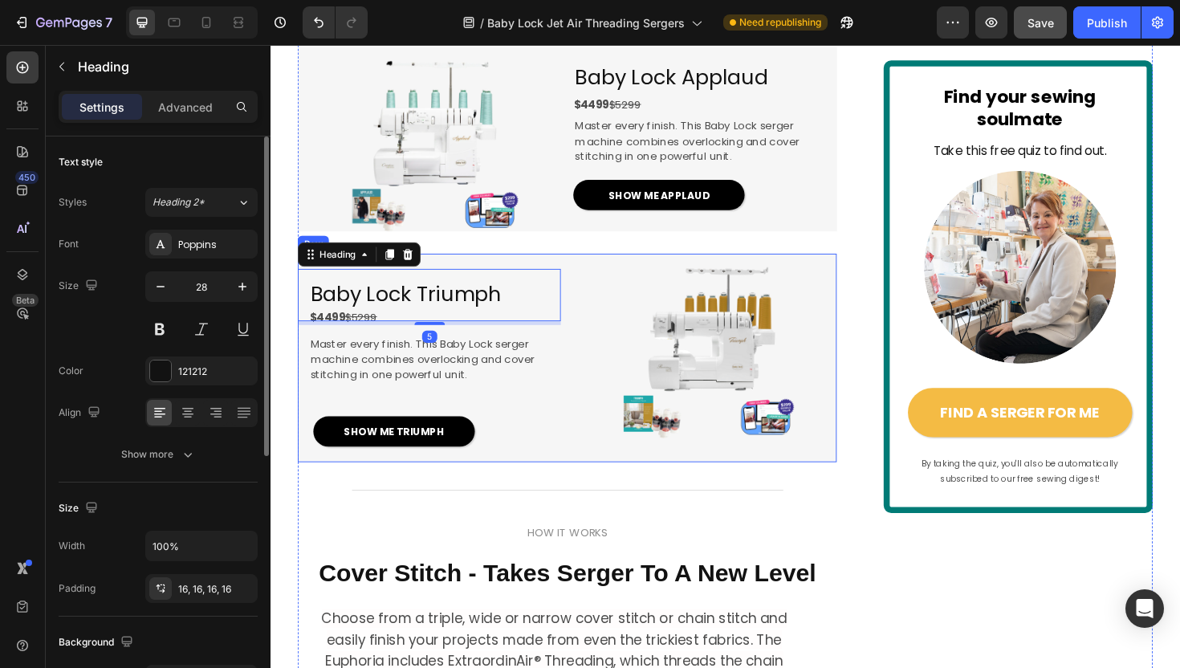
click at [587, 427] on div "Baby Lock Triumph Heading 5 $4499 $5299 Text Block Master every finish. This Ba…" at bounding box center [584, 376] width 571 height 220
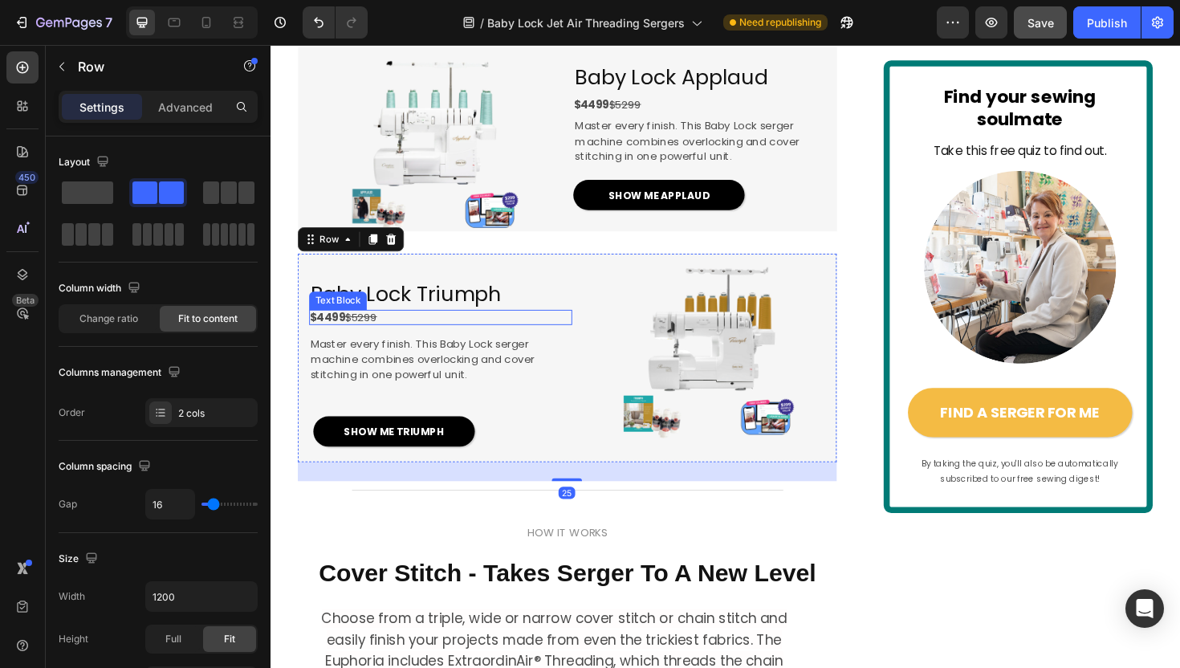
click at [481, 342] on p "$4499 $5299" at bounding box center [450, 333] width 278 height 17
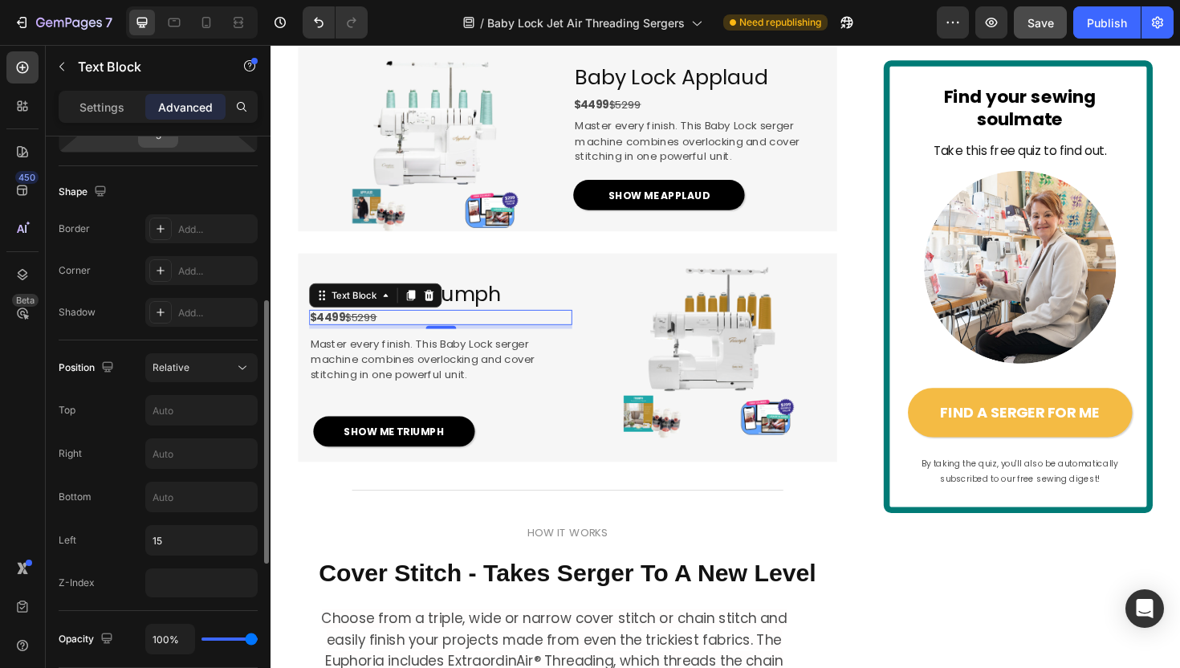
scroll to position [504, 0]
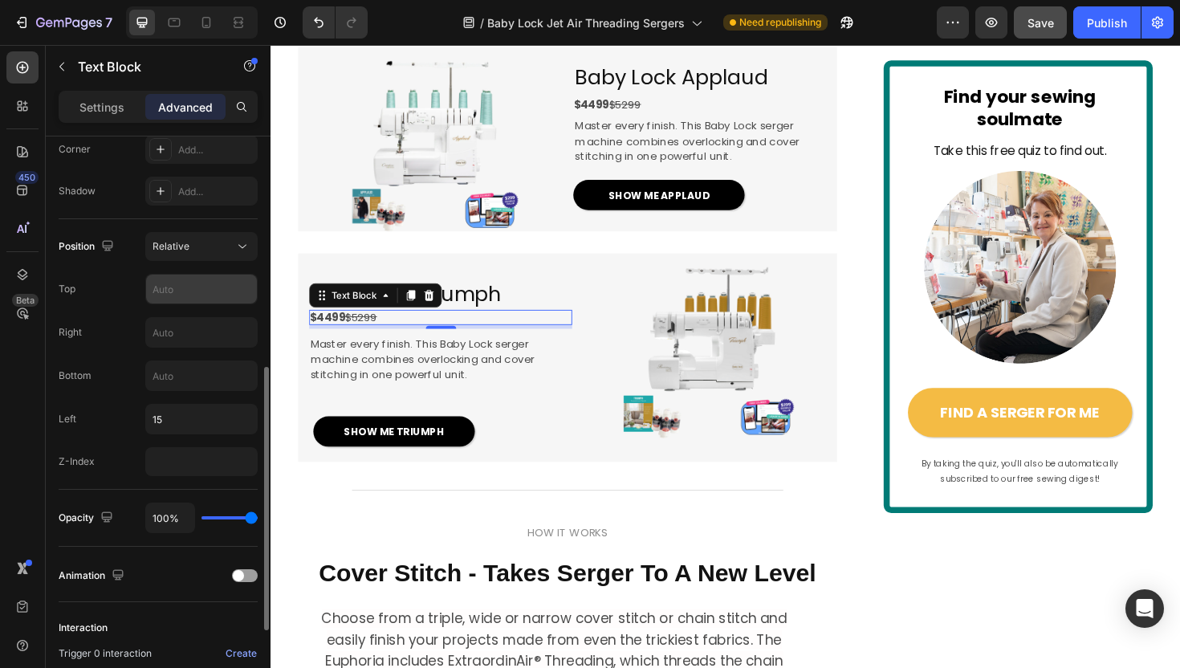
click at [171, 281] on input "text" at bounding box center [201, 288] width 111 height 29
type input "10"
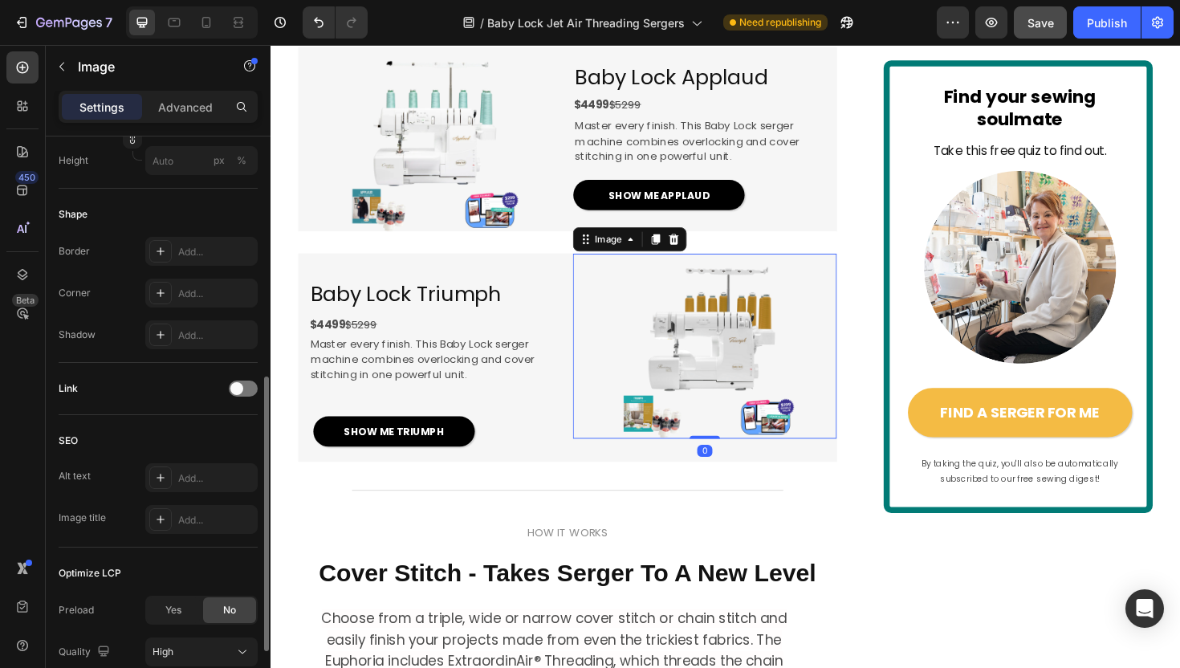
click at [598, 461] on div at bounding box center [730, 363] width 278 height 195
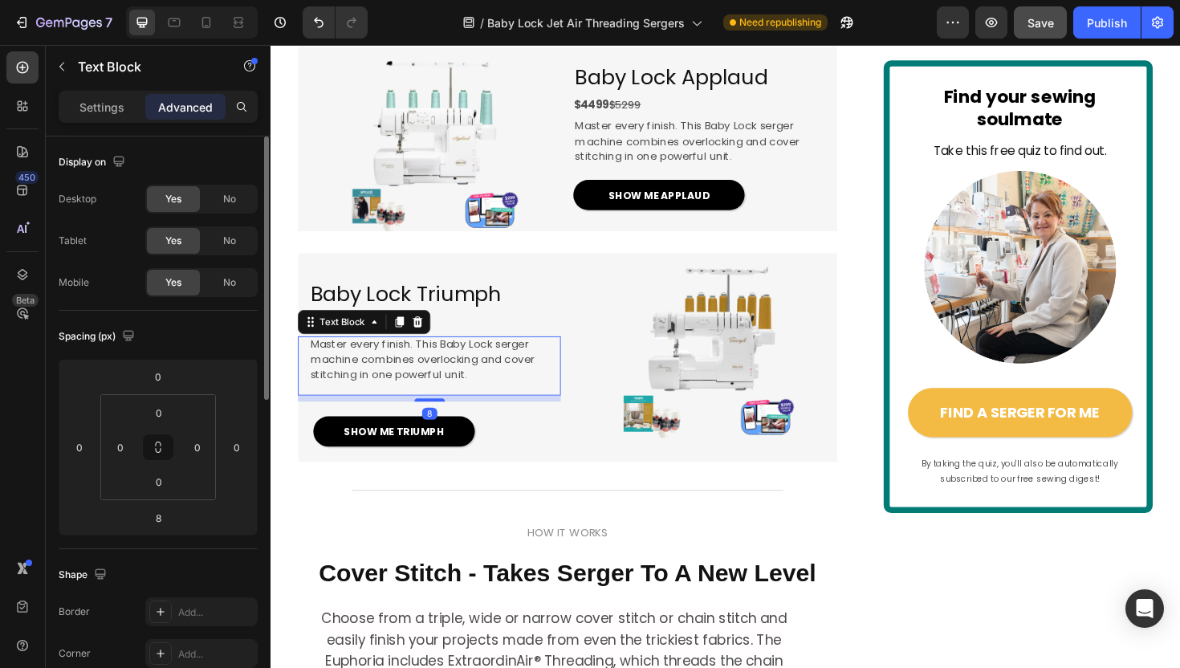
click at [498, 402] on span "Master every finish. This Baby Lock serger machine combines overlocking and cov…" at bounding box center [431, 377] width 238 height 49
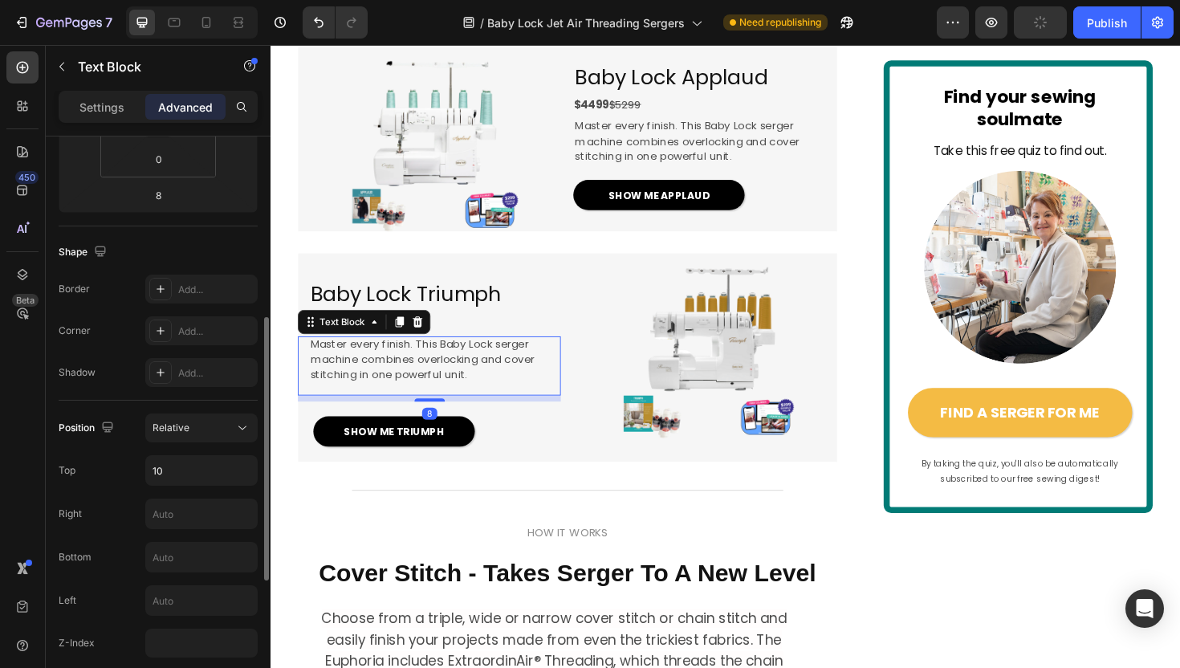
scroll to position [357, 0]
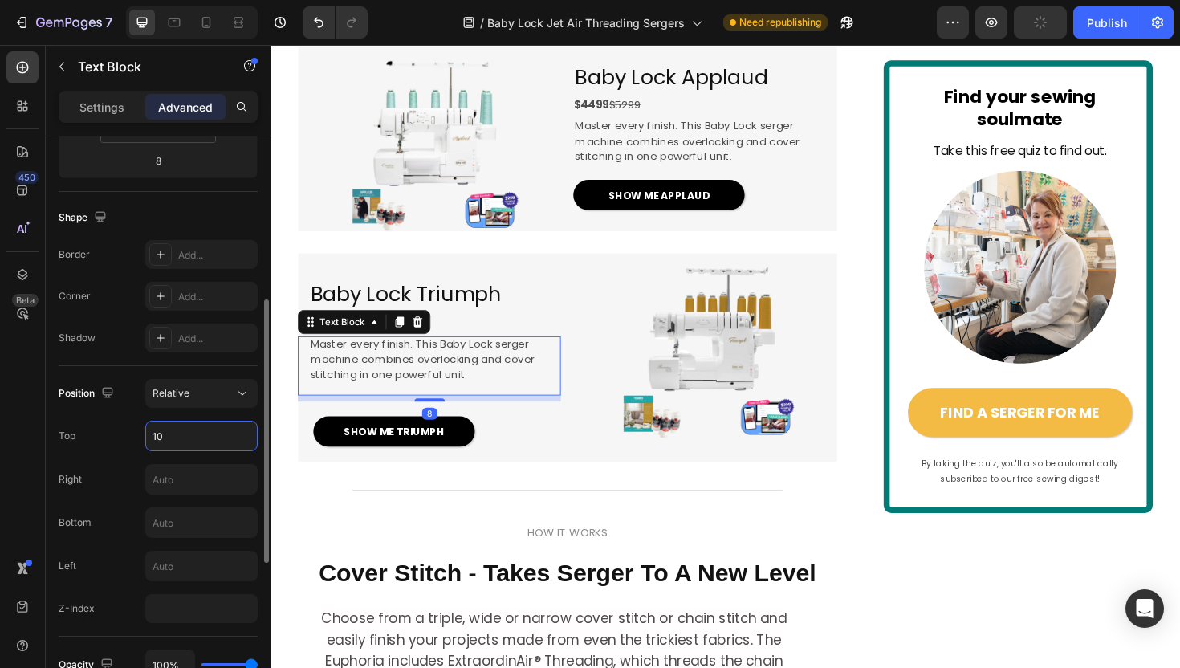
click at [156, 435] on input "10" at bounding box center [201, 435] width 111 height 29
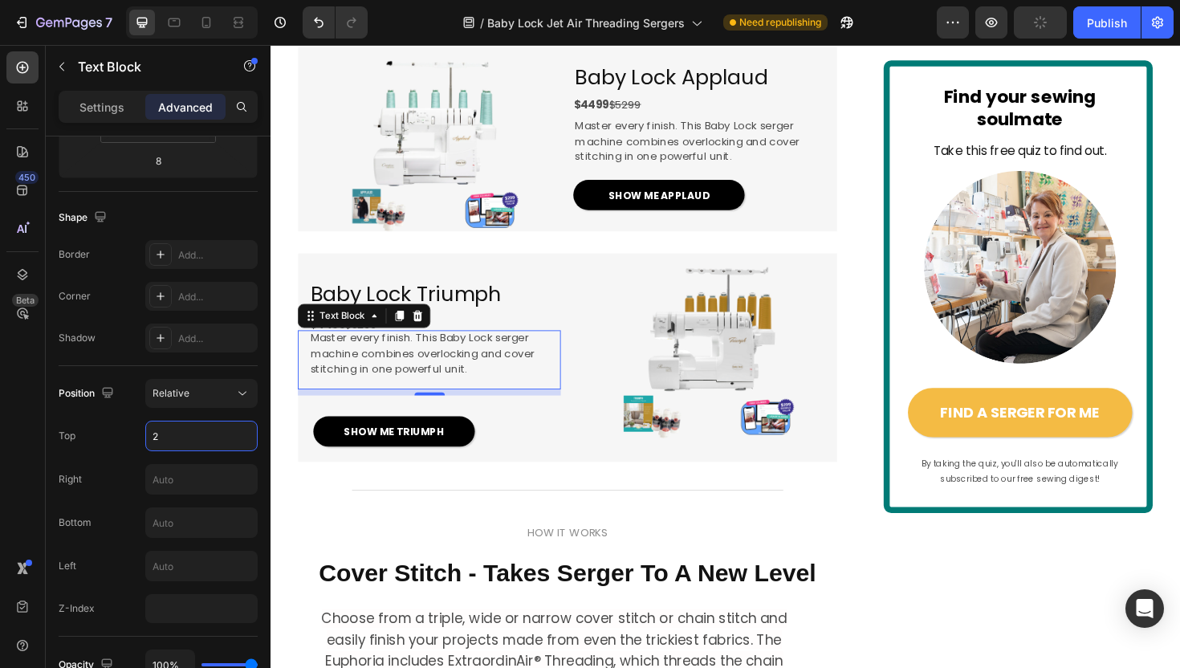
type input "20"
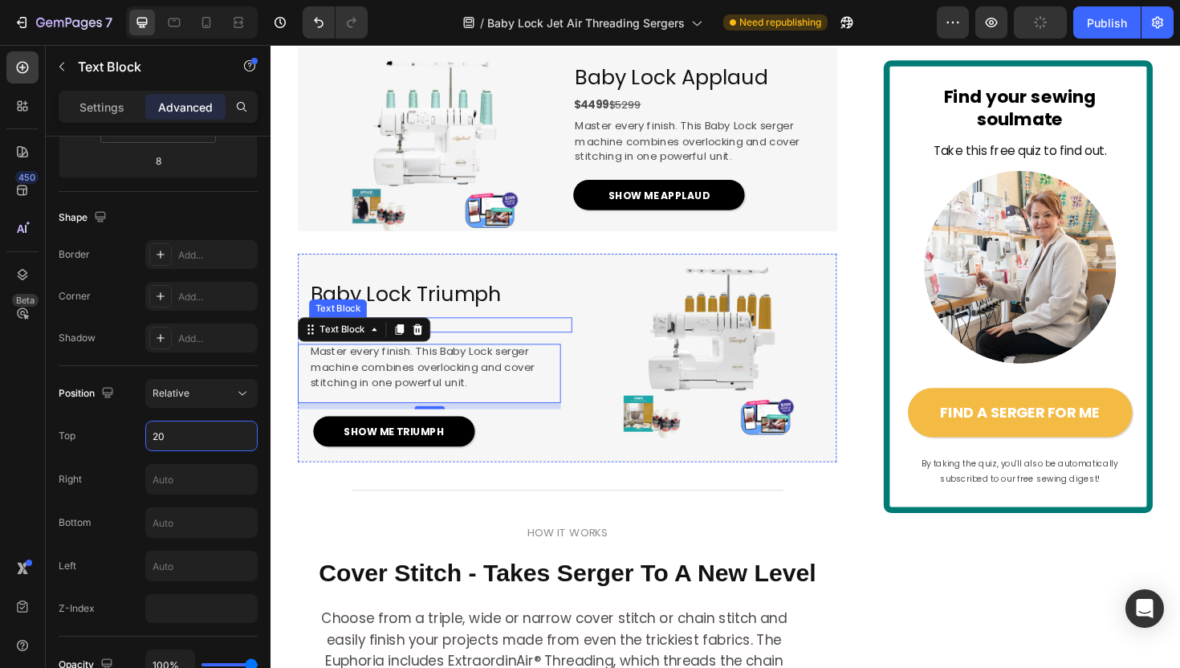
click at [559, 336] on h2 "Baby Lock Triumph" at bounding box center [438, 309] width 278 height 55
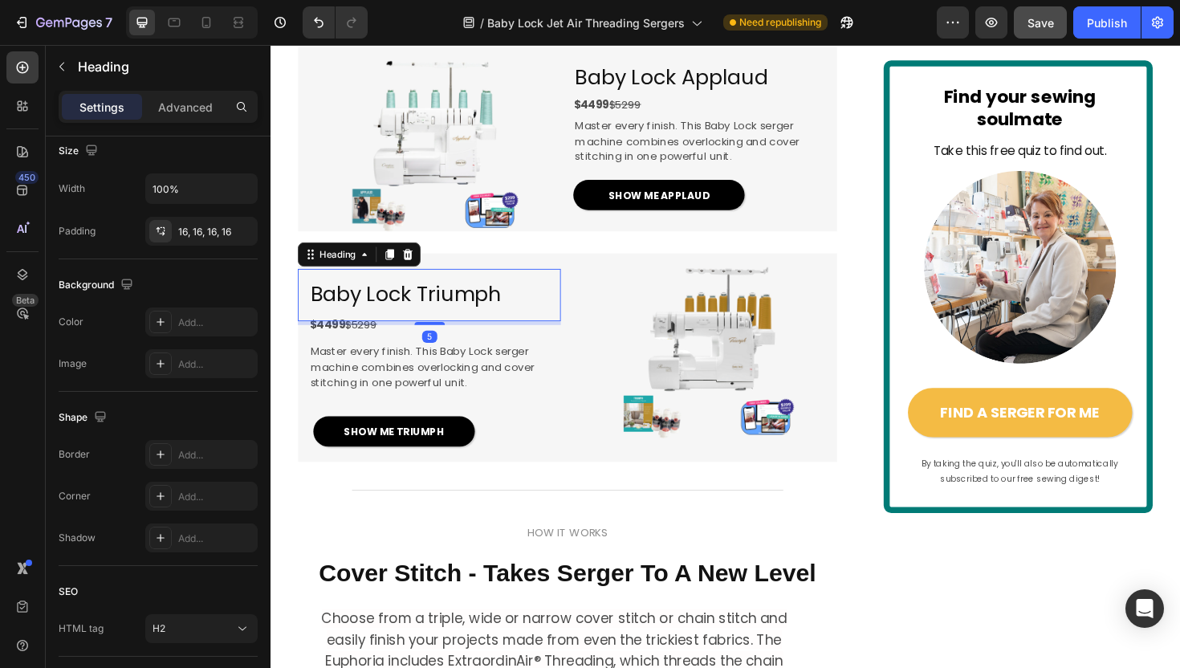
scroll to position [0, 0]
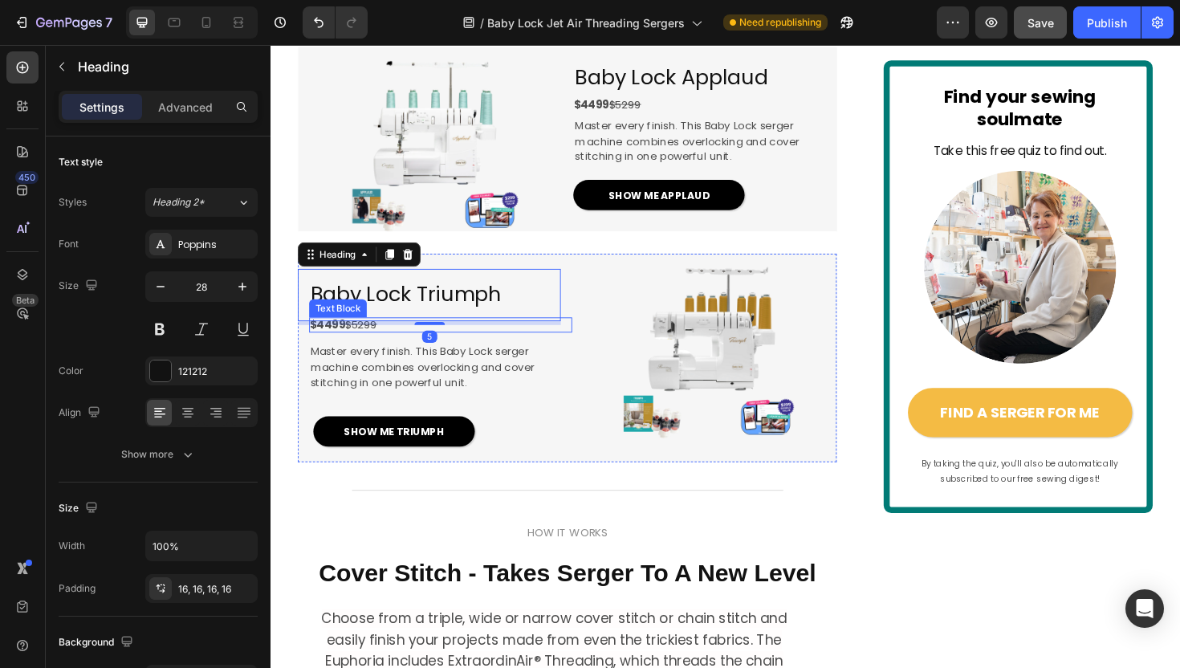
click at [521, 350] on p "$4499 $5299" at bounding box center [450, 341] width 278 height 17
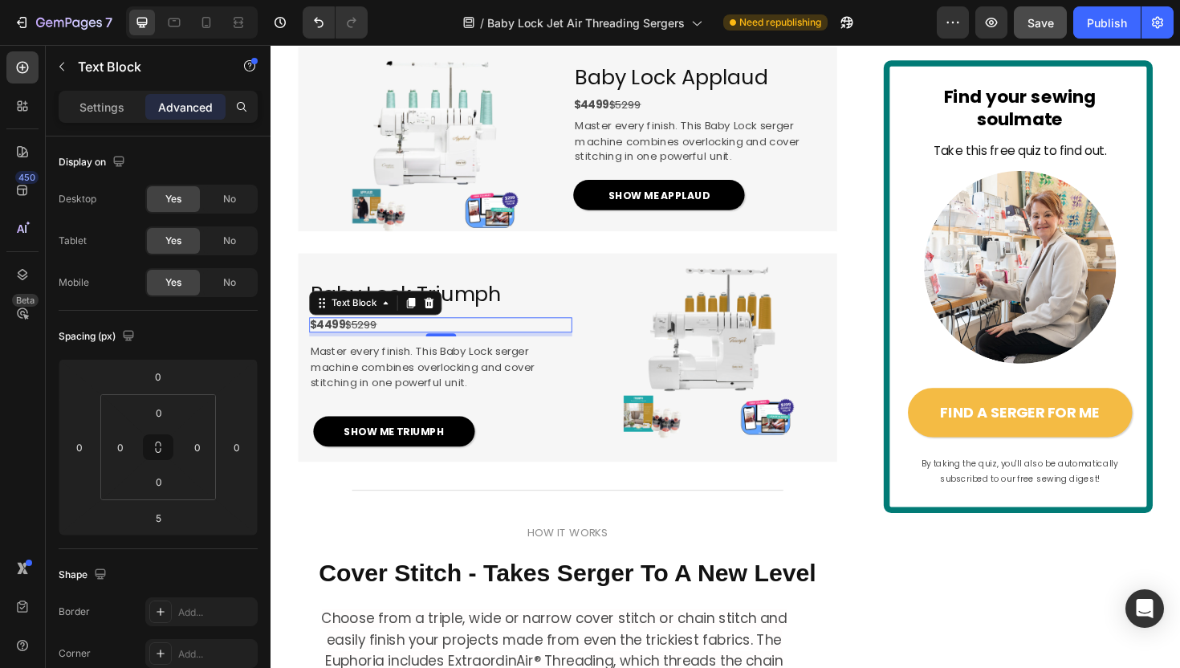
click at [329, 349] on strong "$4499" at bounding box center [330, 341] width 38 height 16
click at [331, 349] on strong "$4499" at bounding box center [330, 341] width 38 height 16
click at [366, 349] on s "$5299" at bounding box center [365, 341] width 34 height 16
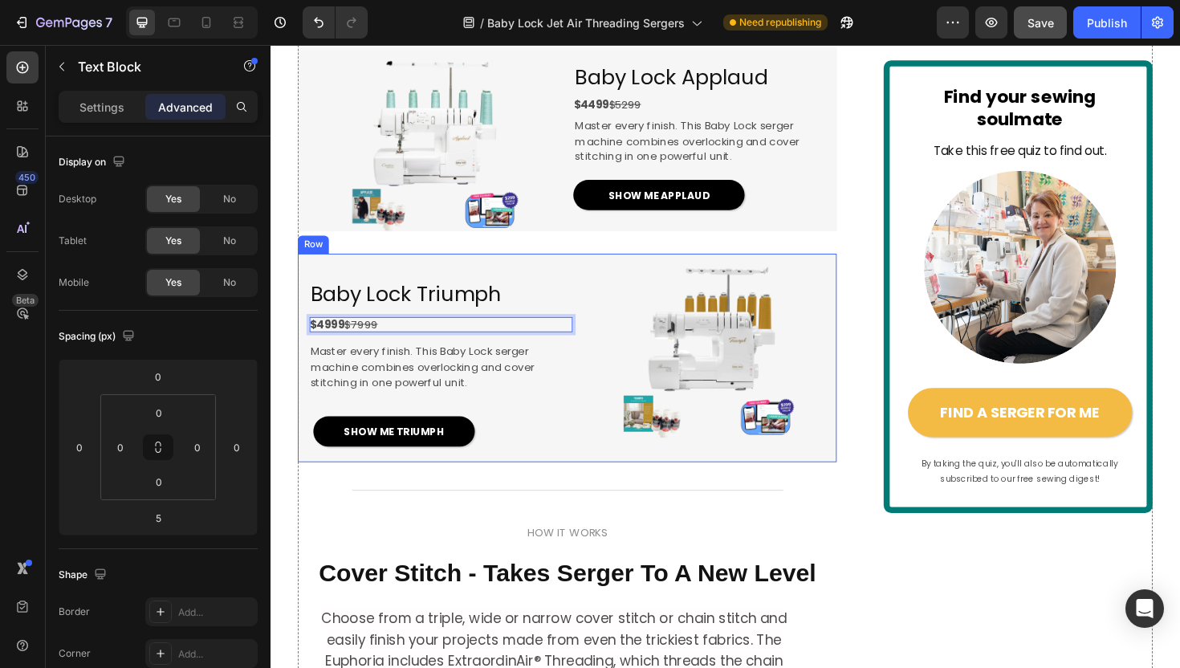
click at [602, 485] on div "Image" at bounding box center [730, 376] width 278 height 220
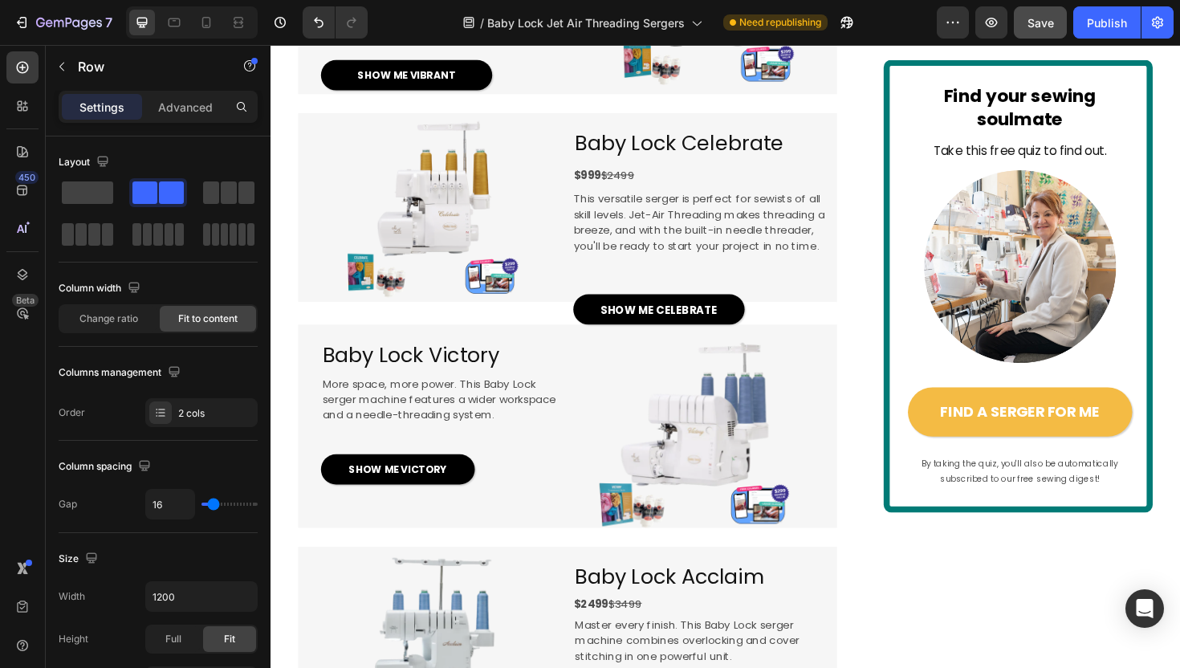
scroll to position [1144, 0]
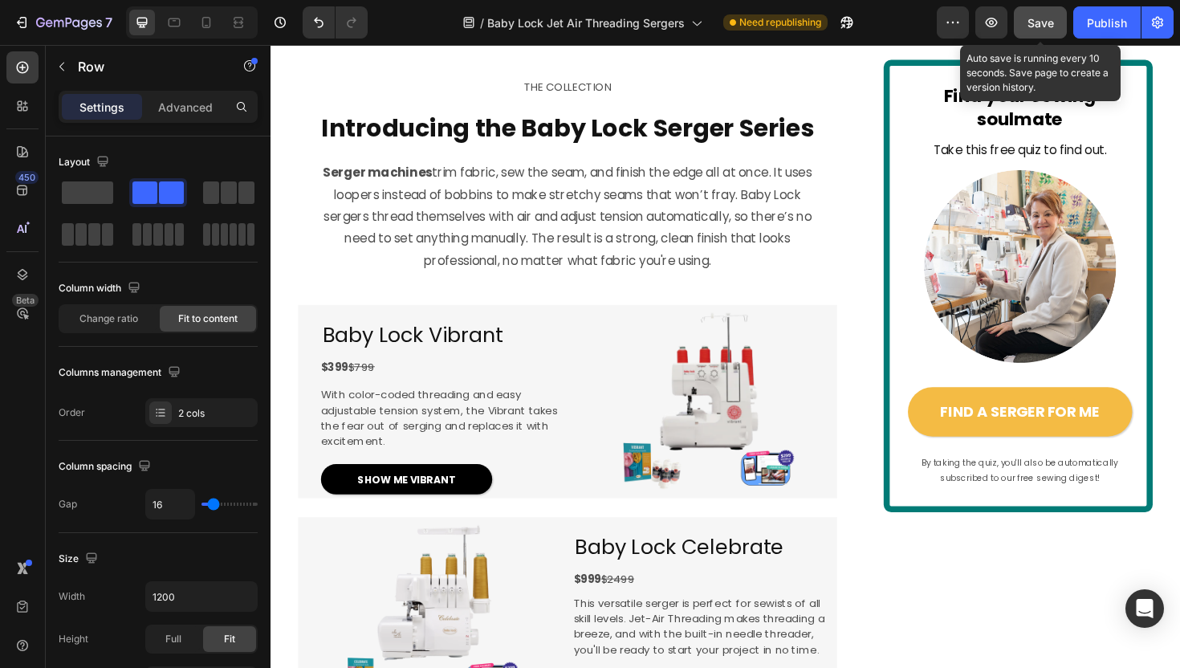
click at [1055, 22] on button "Save" at bounding box center [1040, 22] width 53 height 32
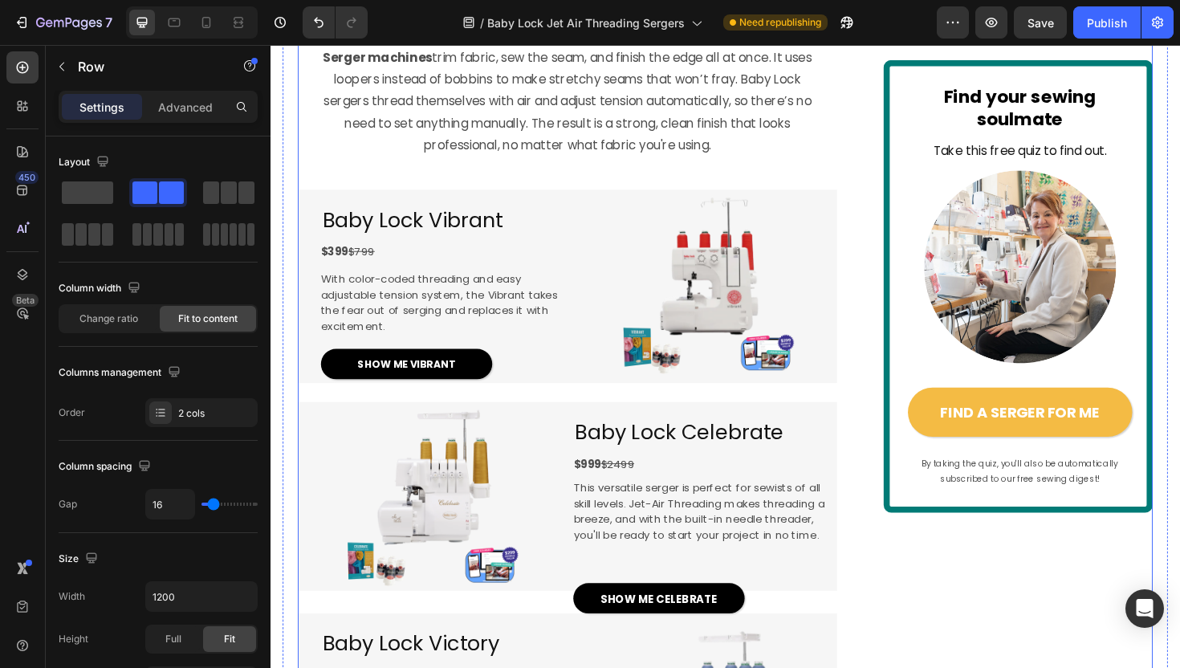
scroll to position [1489, 0]
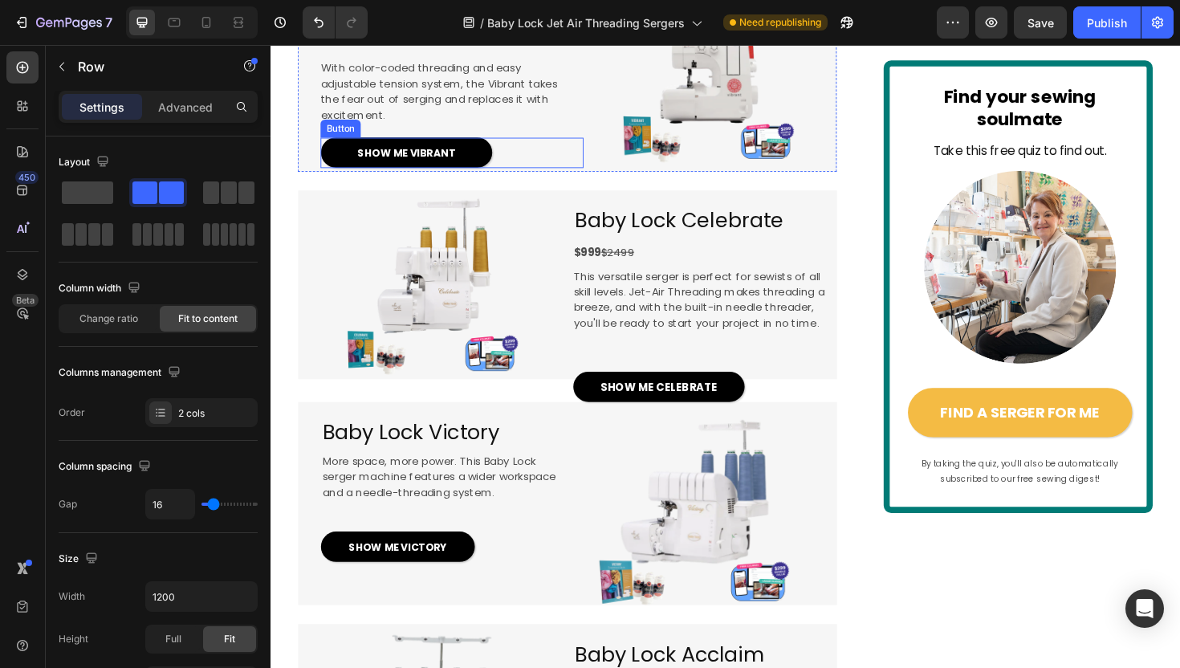
click at [513, 175] on div "SHOW ME VIBRANT Button" at bounding box center [462, 159] width 278 height 32
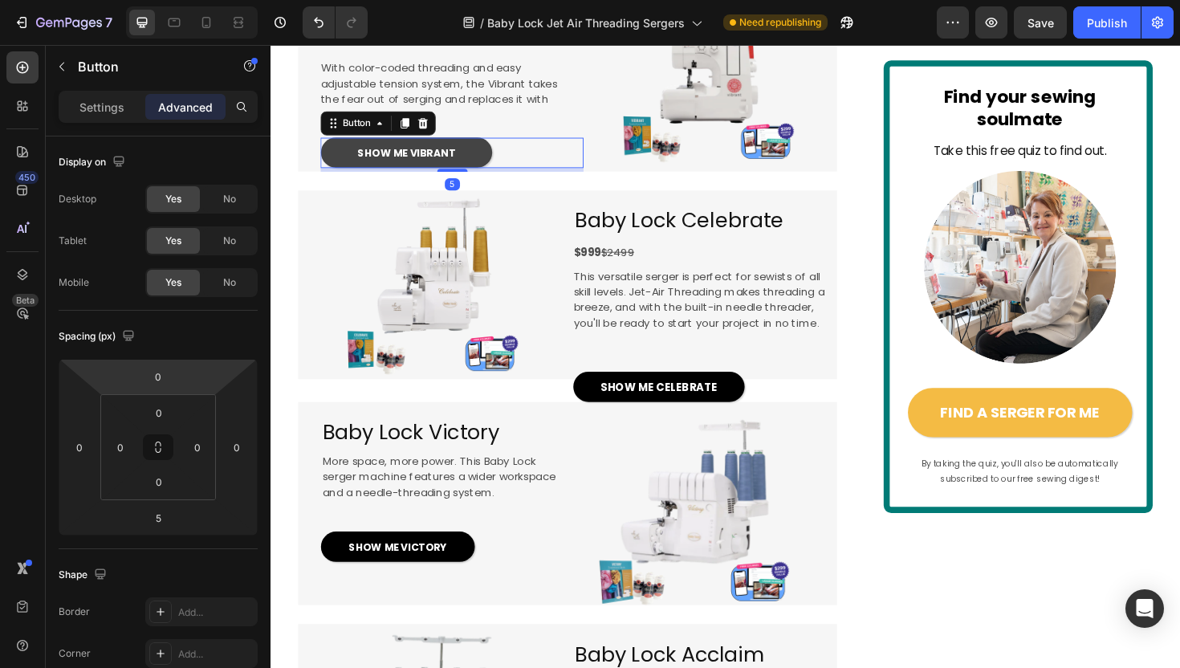
click at [354, 175] on link "SHOW ME VIBRANT" at bounding box center [413, 159] width 181 height 32
click at [91, 109] on p "Settings" at bounding box center [101, 107] width 45 height 17
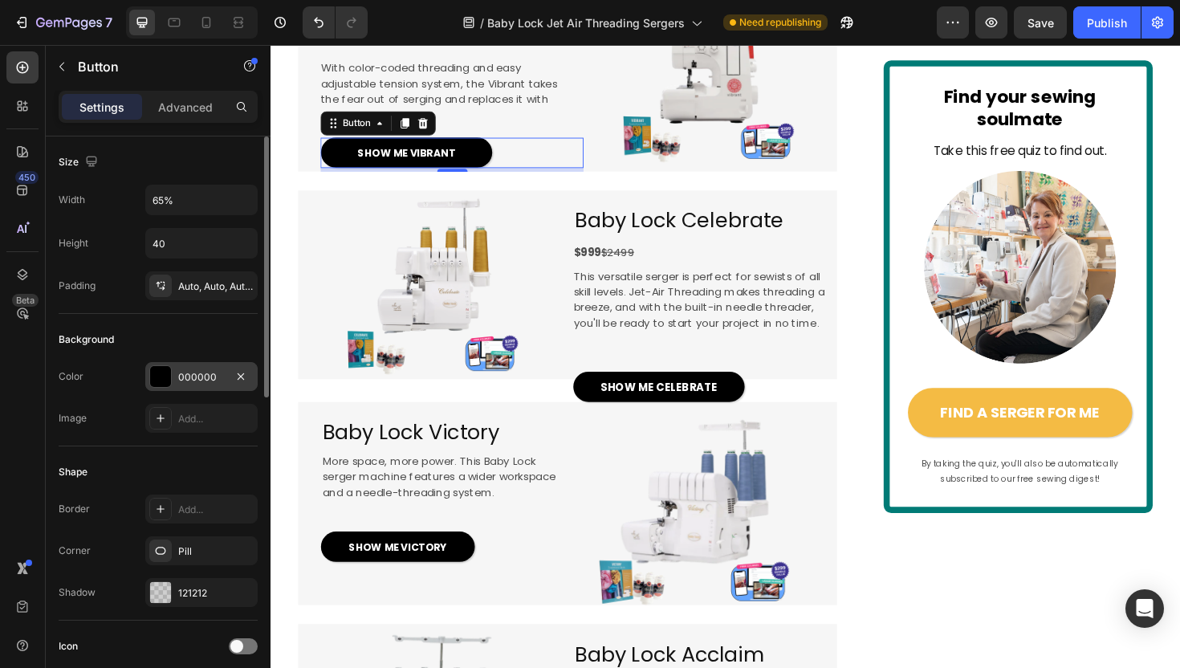
click at [197, 381] on div "000000" at bounding box center [201, 377] width 47 height 14
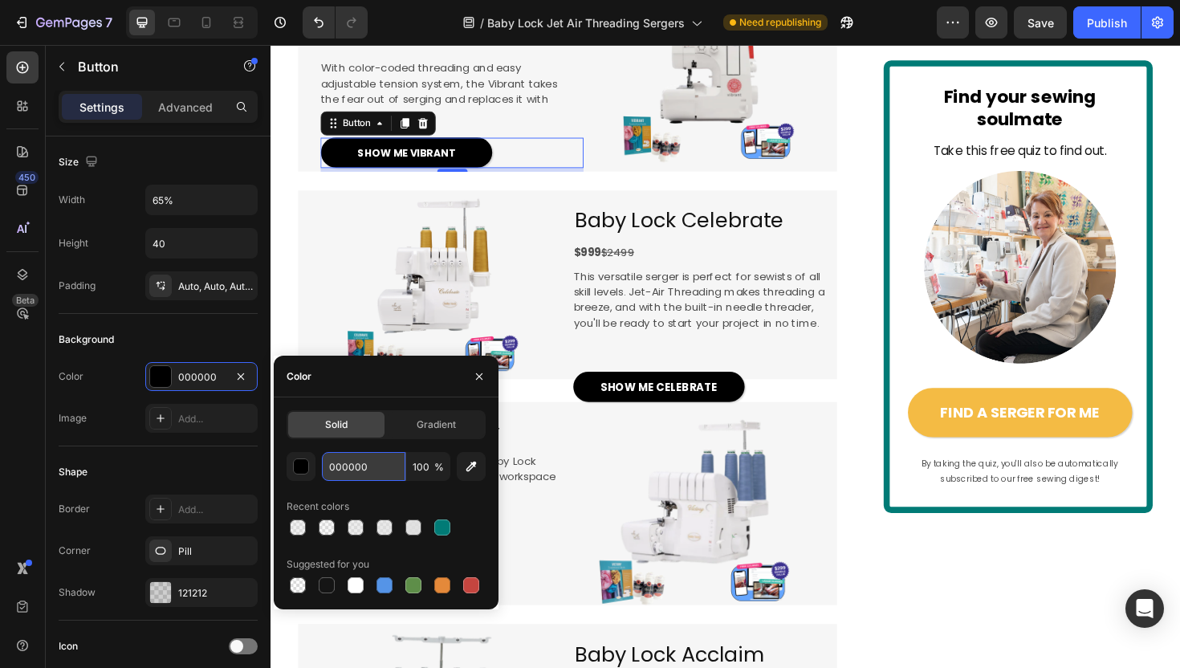
click at [371, 464] on input "000000" at bounding box center [363, 466] width 83 height 29
paste input "4CDED"
type input "04CDED"
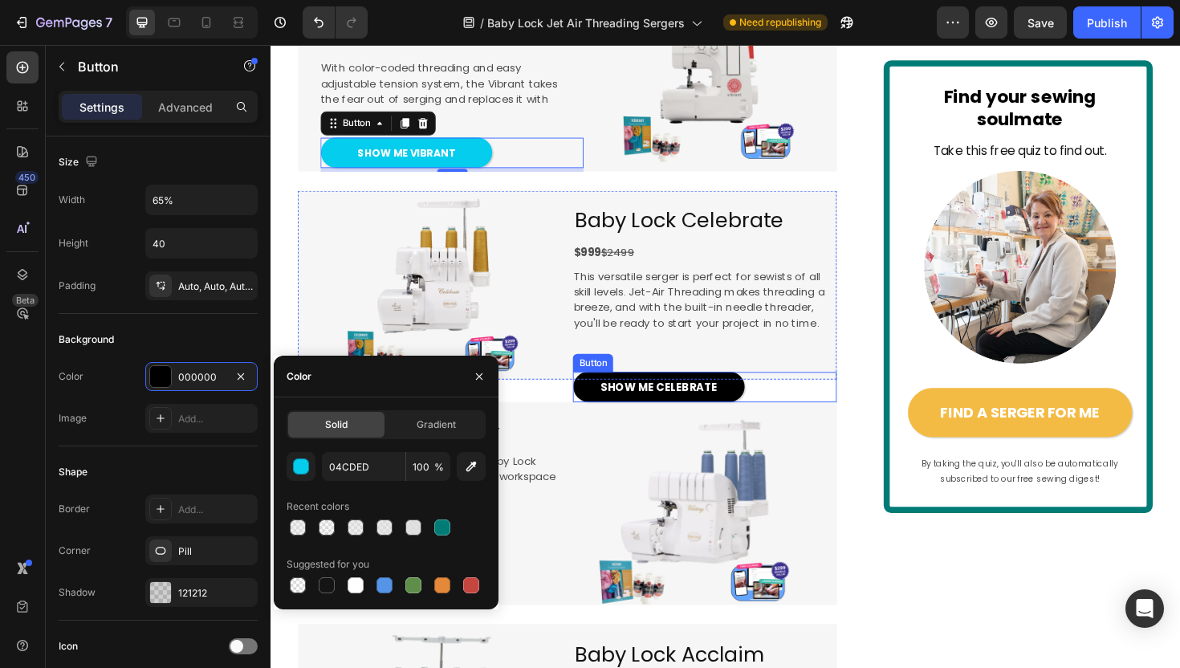
click at [773, 423] on div "SHOW ME CELEBRATE Button" at bounding box center [730, 407] width 278 height 32
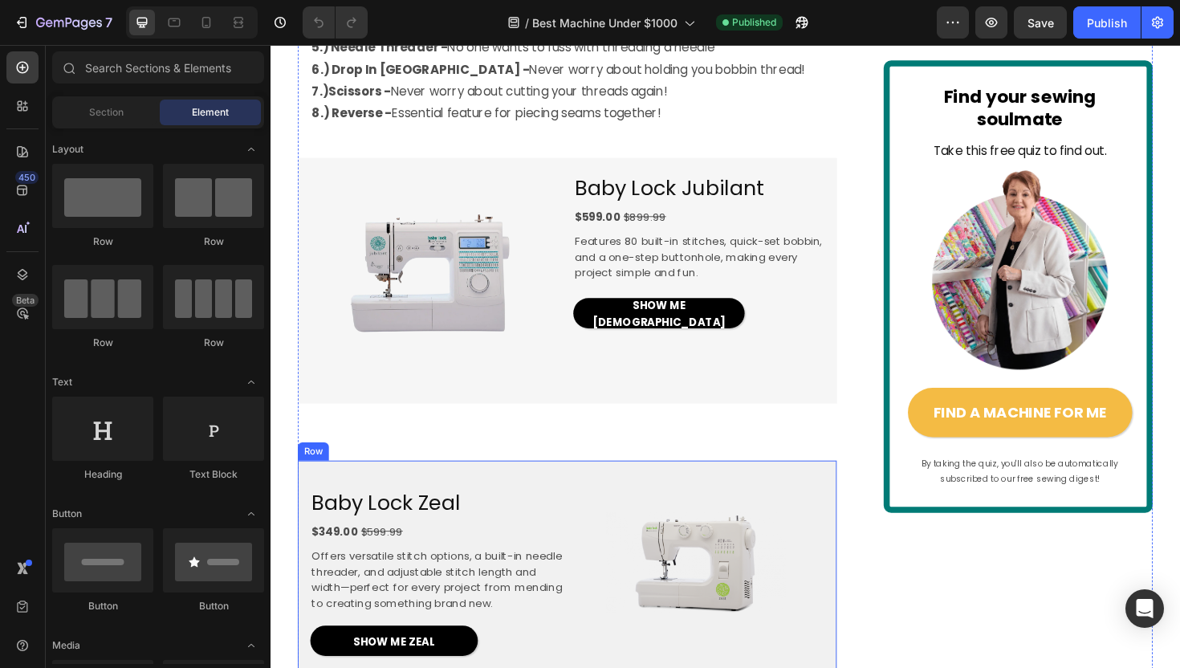
scroll to position [1299, 0]
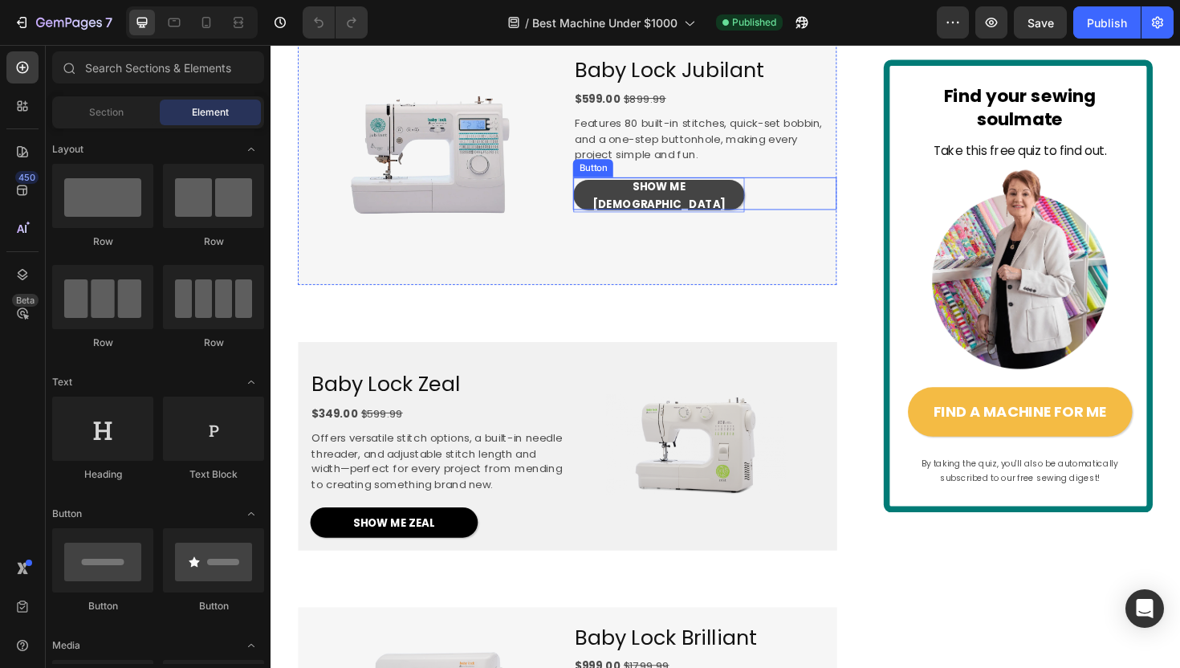
click at [668, 221] on span "SHOW ME JUBLIANT" at bounding box center [681, 204] width 140 height 35
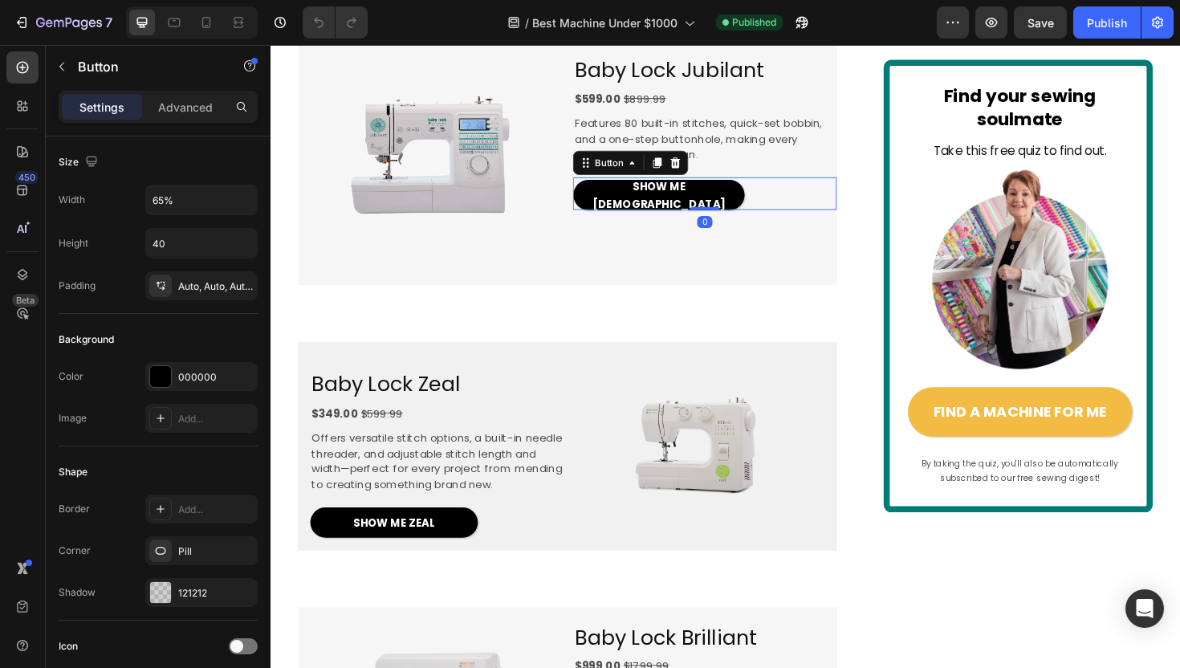
click at [786, 220] on div "SHOW ME JUBLIANT Button 0" at bounding box center [730, 202] width 278 height 35
click at [159, 380] on div at bounding box center [160, 376] width 21 height 21
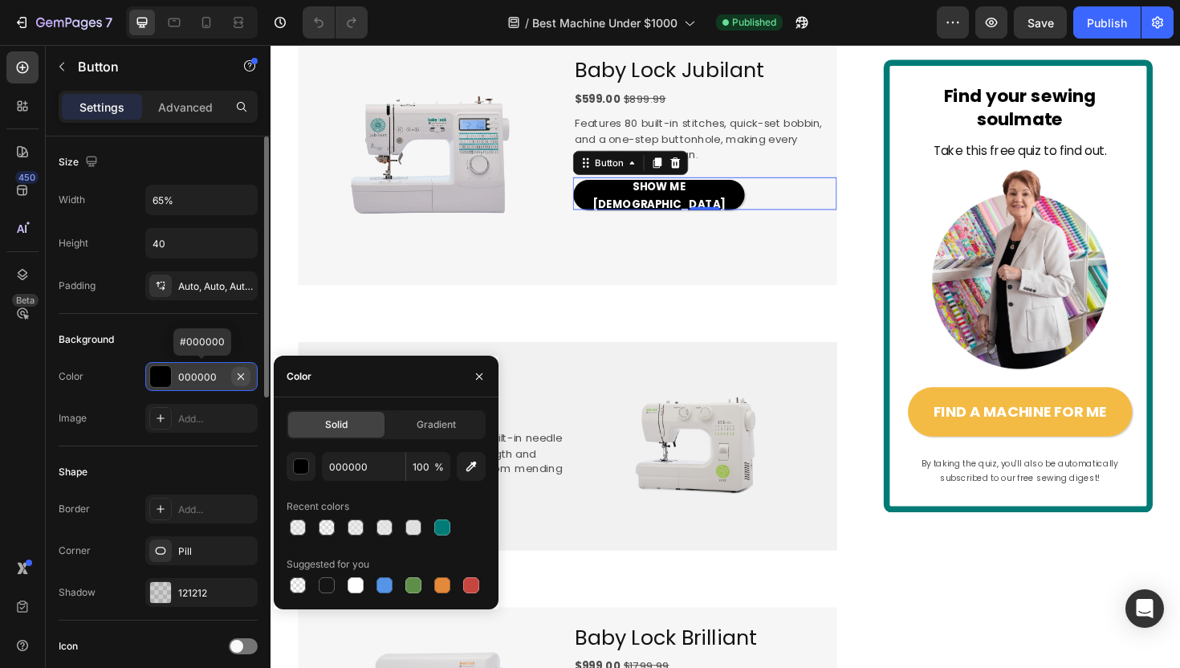
click at [241, 376] on icon "button" at bounding box center [241, 375] width 6 height 6
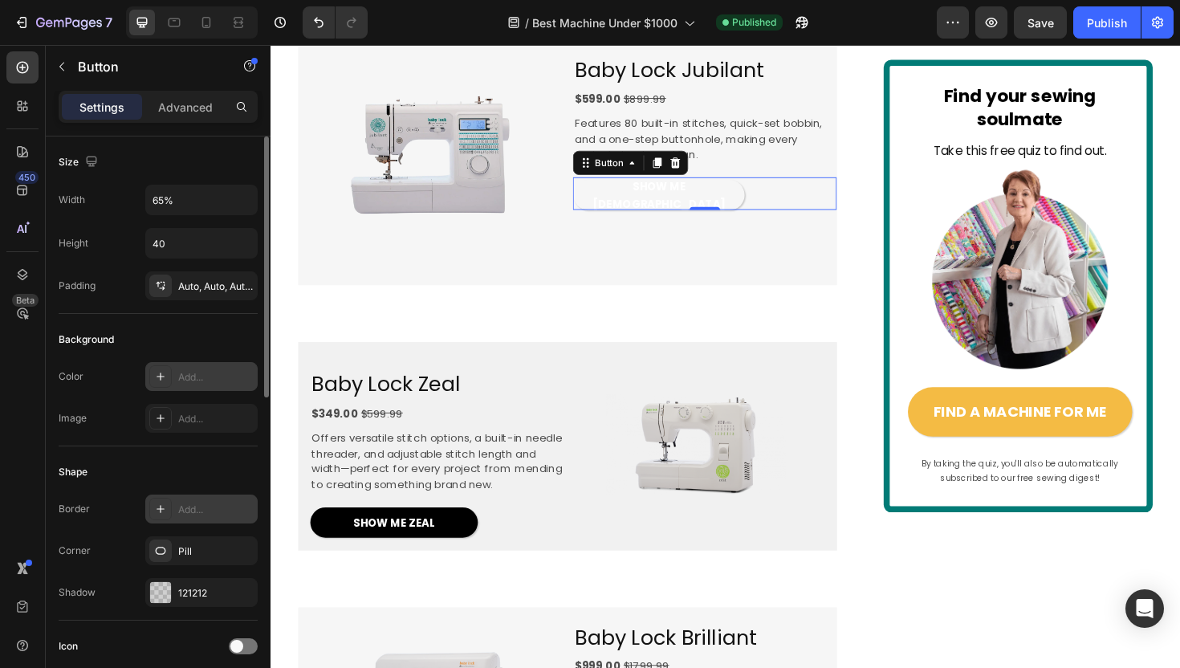
click at [154, 510] on icon at bounding box center [160, 508] width 13 height 13
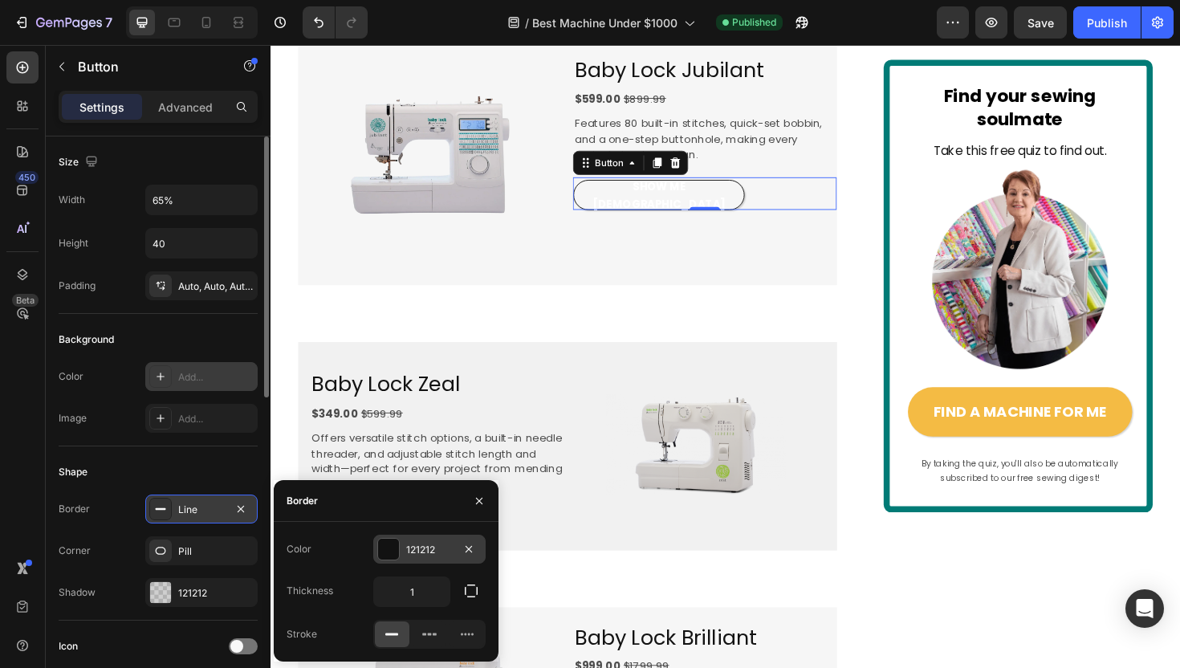
click at [379, 548] on div at bounding box center [388, 548] width 21 height 21
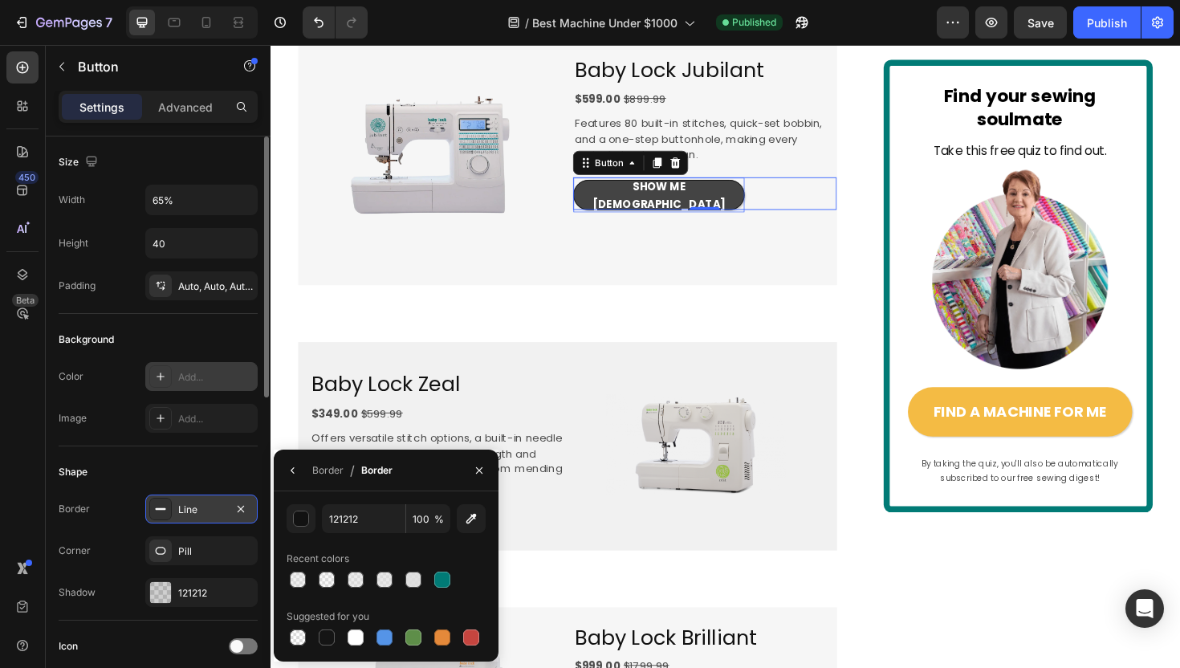
click at [645, 221] on span "SHOW ME JUBLIANT" at bounding box center [681, 204] width 140 height 35
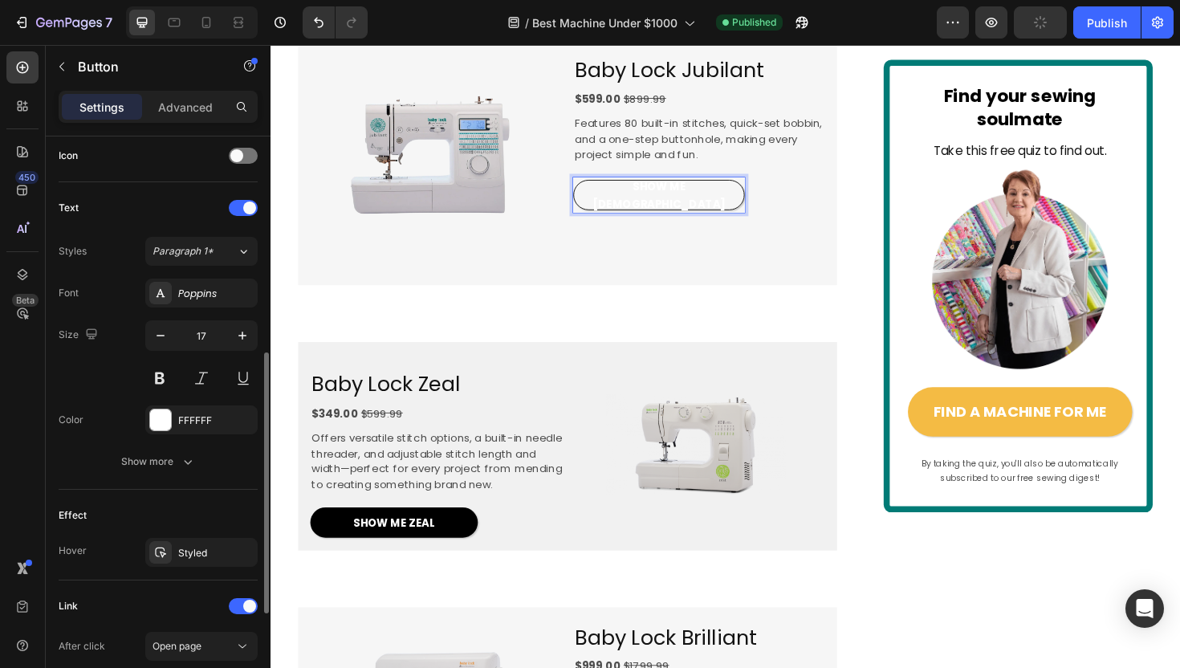
scroll to position [494, 0]
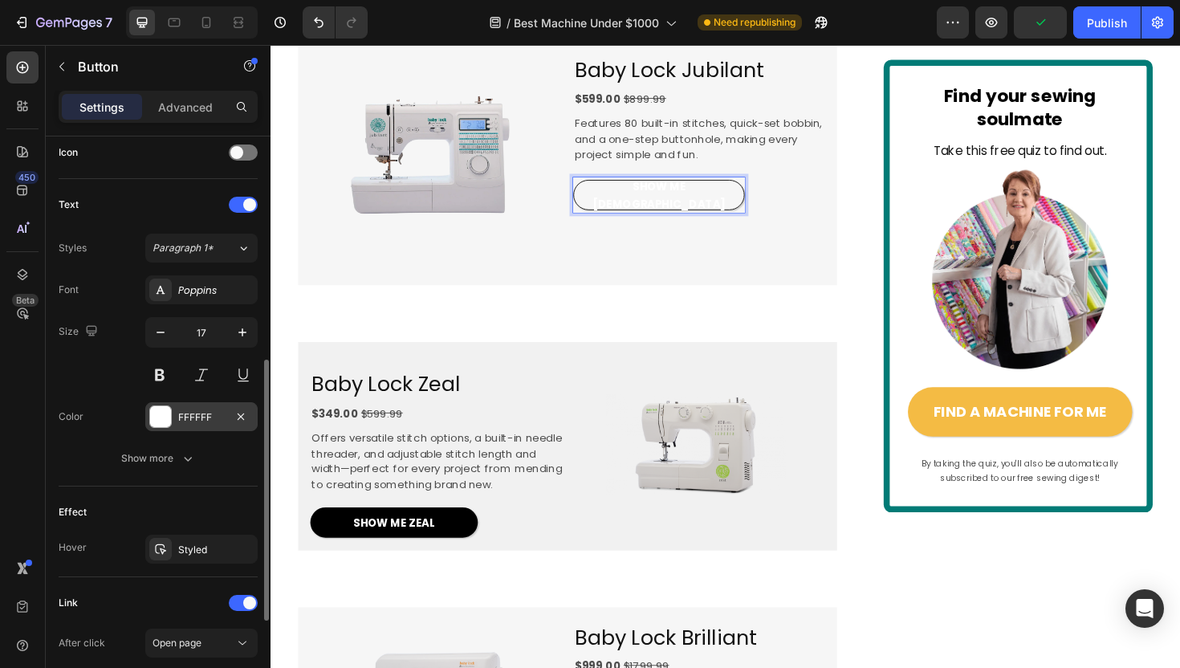
click at [156, 424] on div at bounding box center [160, 416] width 21 height 21
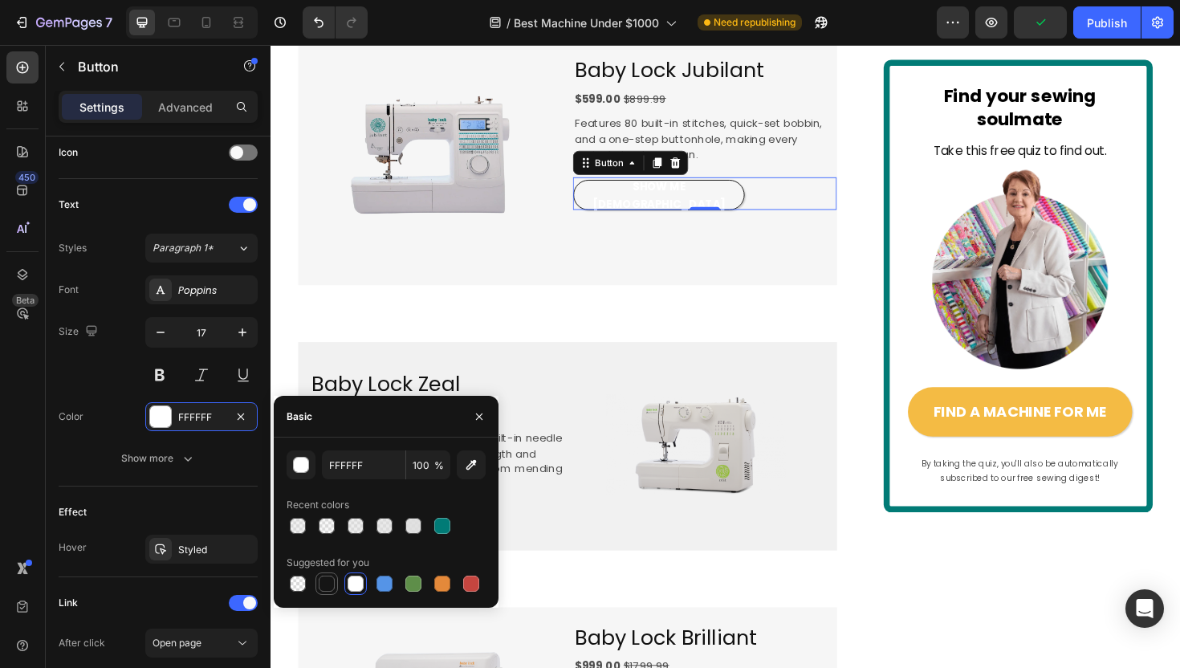
click at [329, 583] on div at bounding box center [327, 583] width 16 height 16
type input "151515"
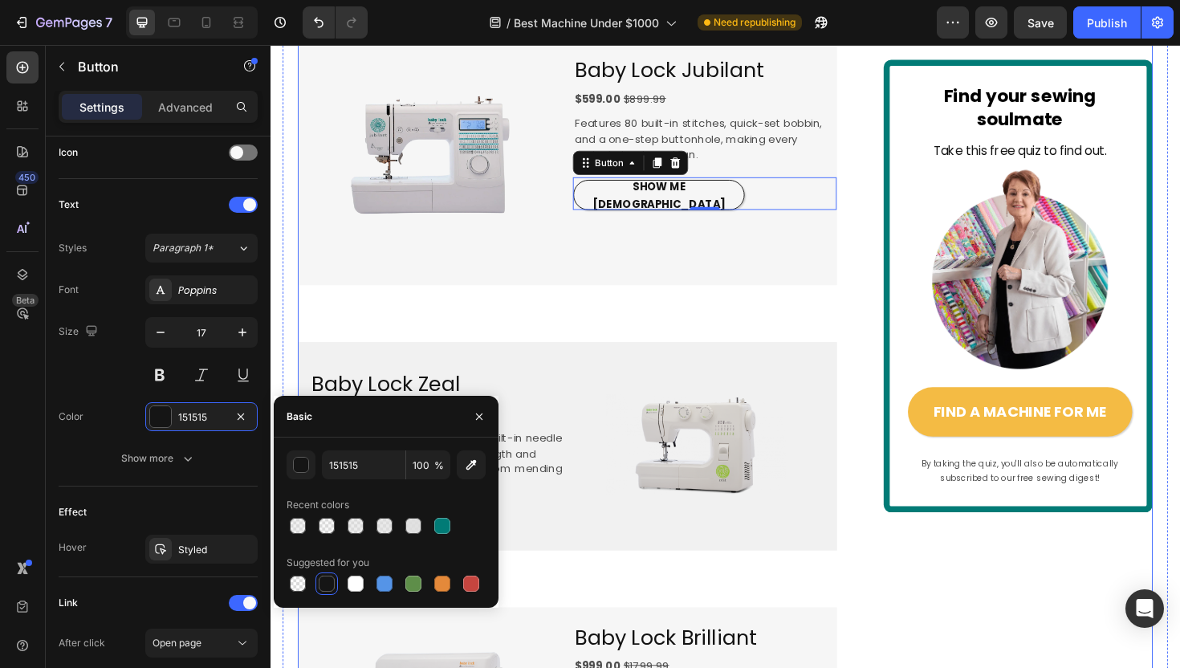
click at [473, 370] on div "EXCLUSIVE TO BABY LOCK Text Block Image 4.5 / 172 happy sewists (and counting!)…" at bounding box center [584, 58] width 571 height 2496
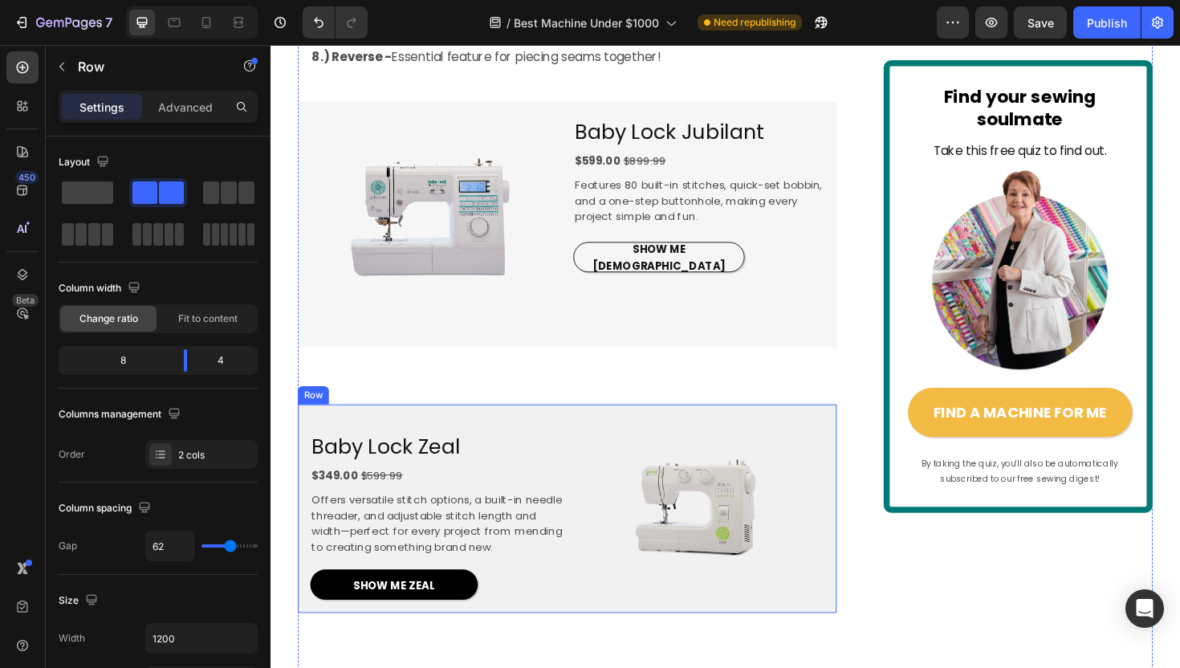
scroll to position [1230, 0]
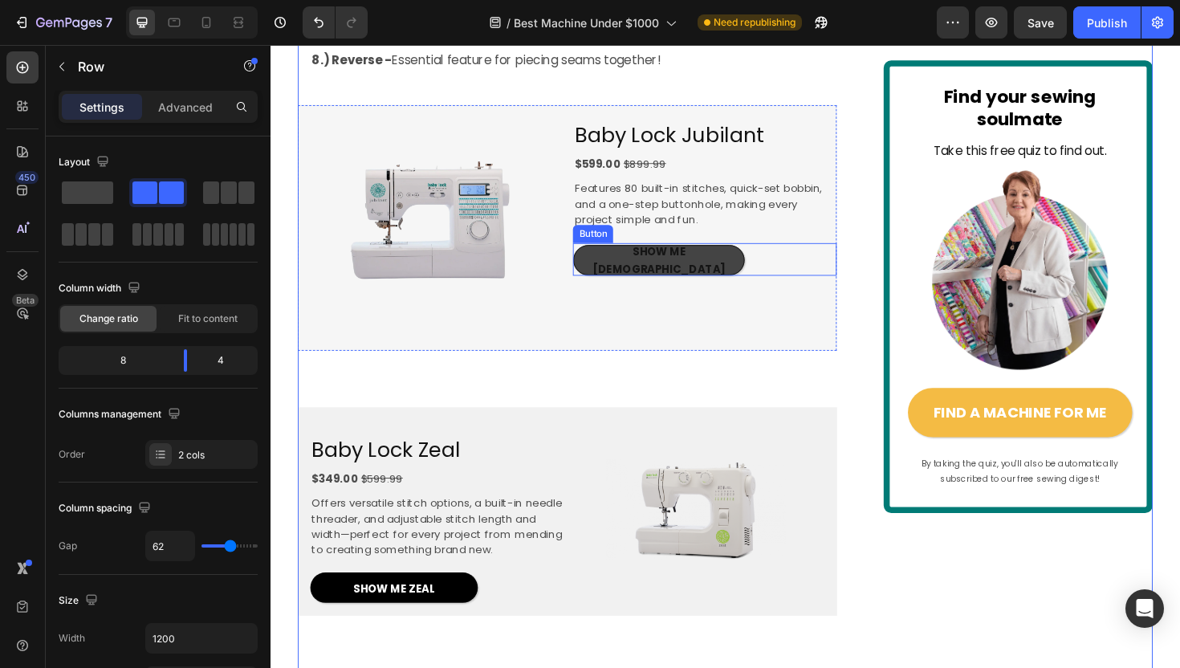
click at [610, 289] on link "SHOW ME JUBLIANT" at bounding box center [681, 273] width 181 height 32
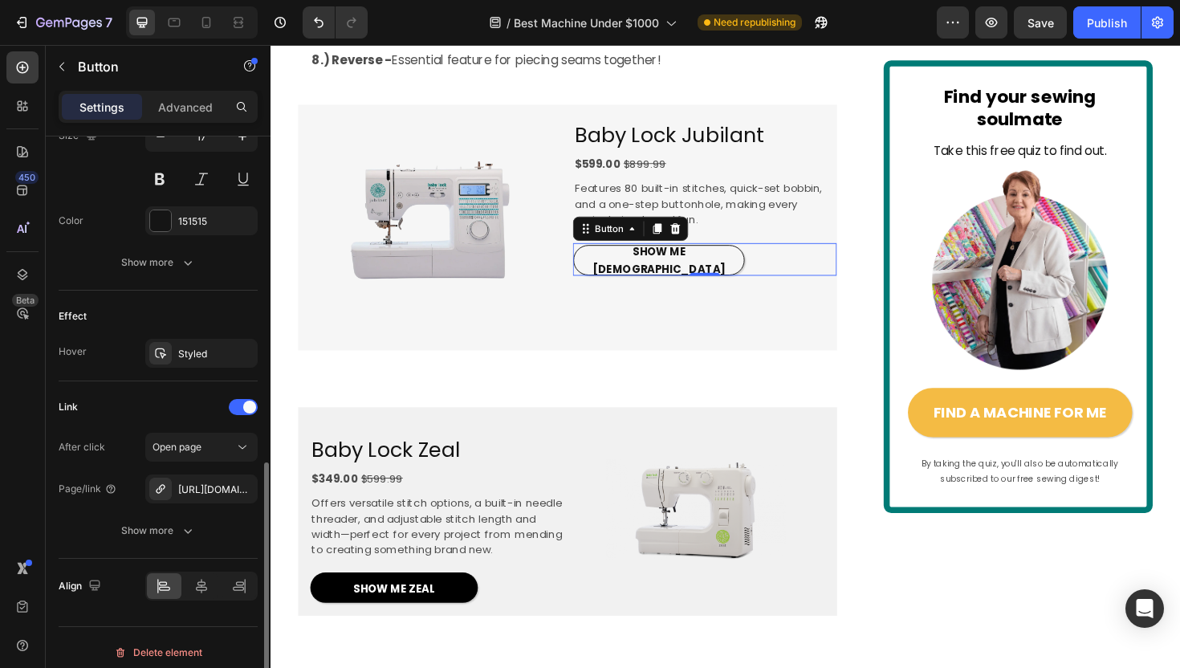
scroll to position [699, 0]
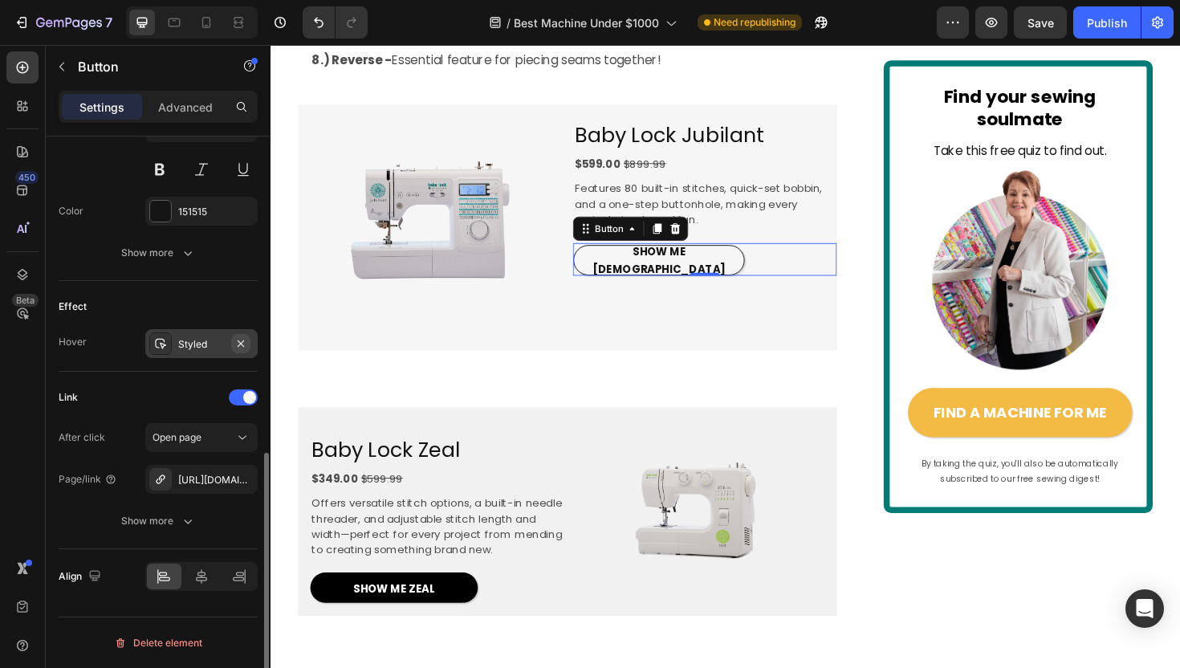
click at [240, 338] on icon "button" at bounding box center [240, 343] width 13 height 13
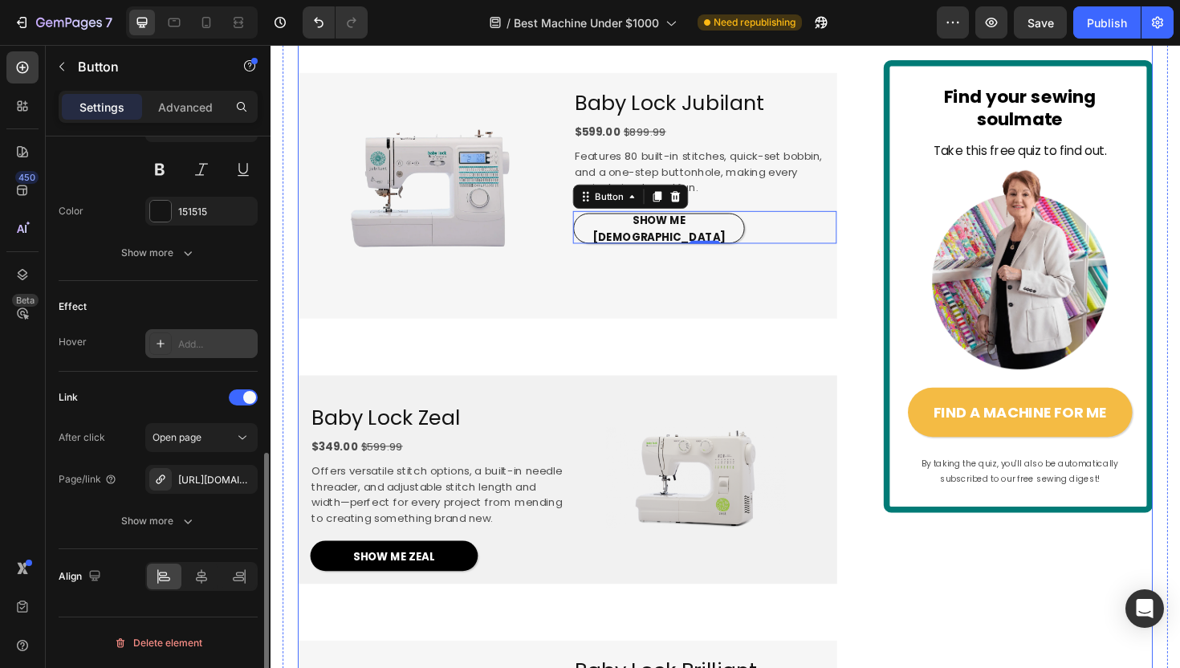
scroll to position [1295, 0]
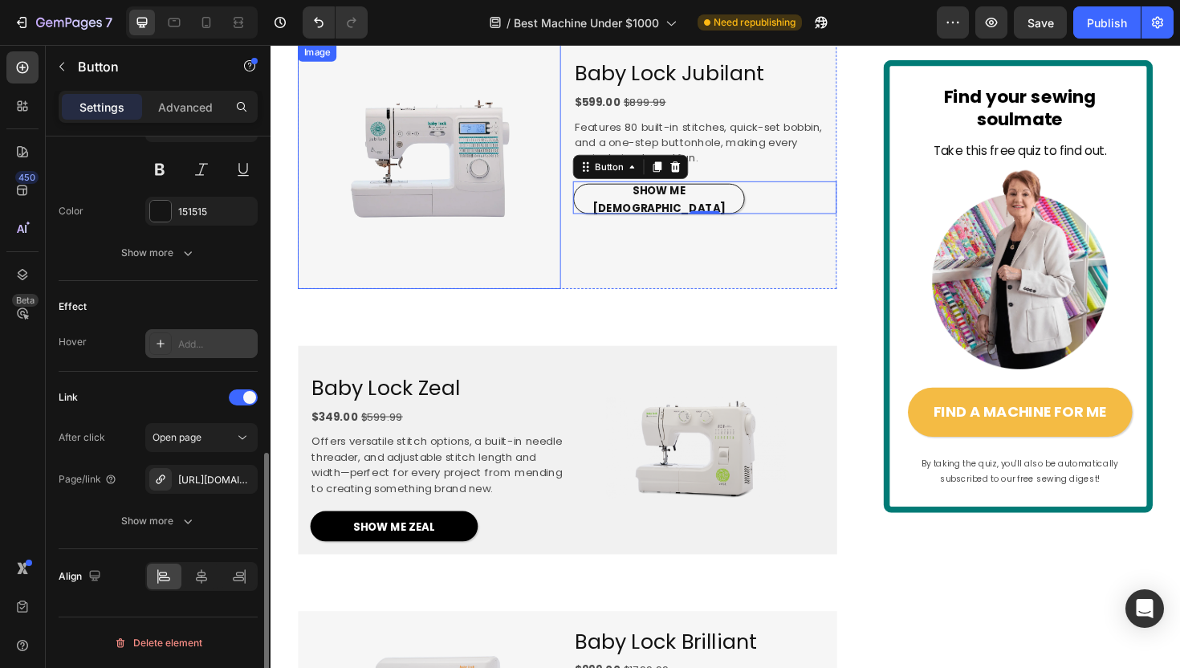
click at [510, 282] on img at bounding box center [438, 173] width 195 height 260
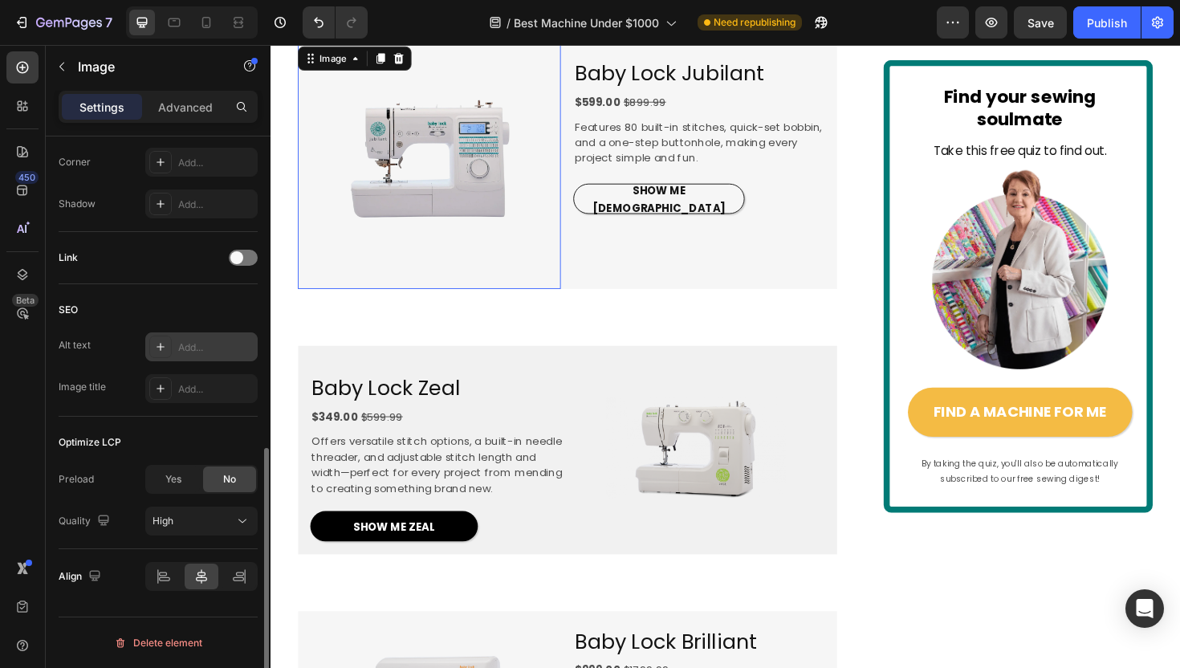
scroll to position [0, 0]
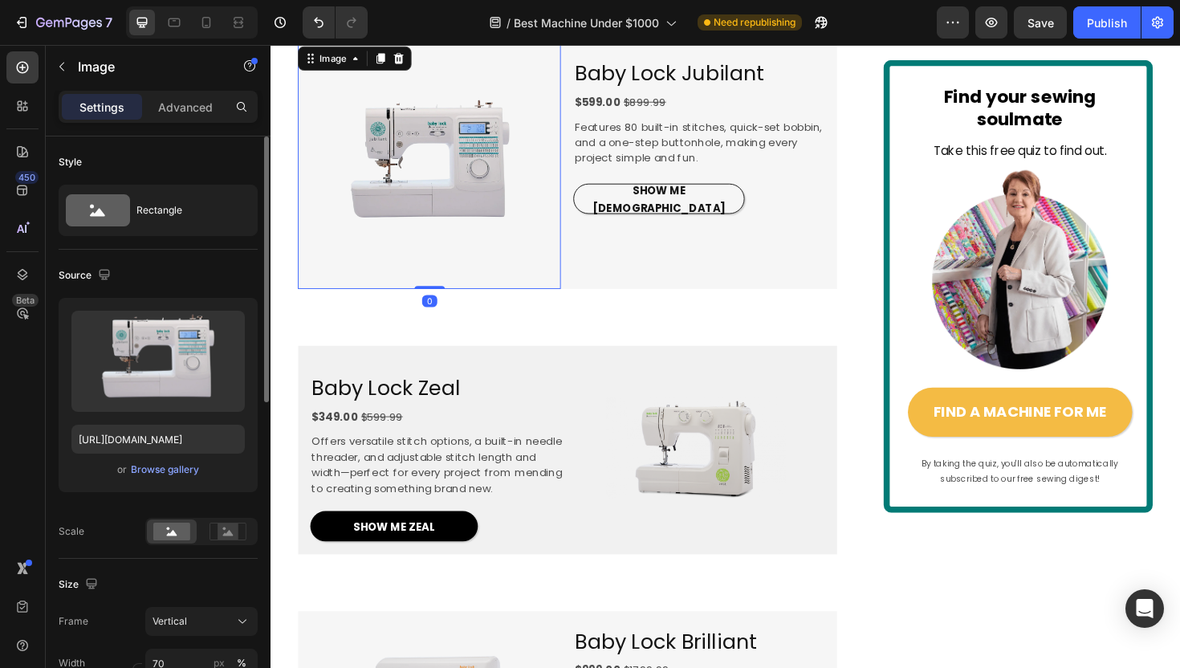
click at [573, 286] on div at bounding box center [438, 173] width 278 height 260
click at [588, 288] on div "Image 0 Baby Lock Jubilant Heading $599.00 $899.99 Text Block Features 80 built…" at bounding box center [584, 173] width 571 height 260
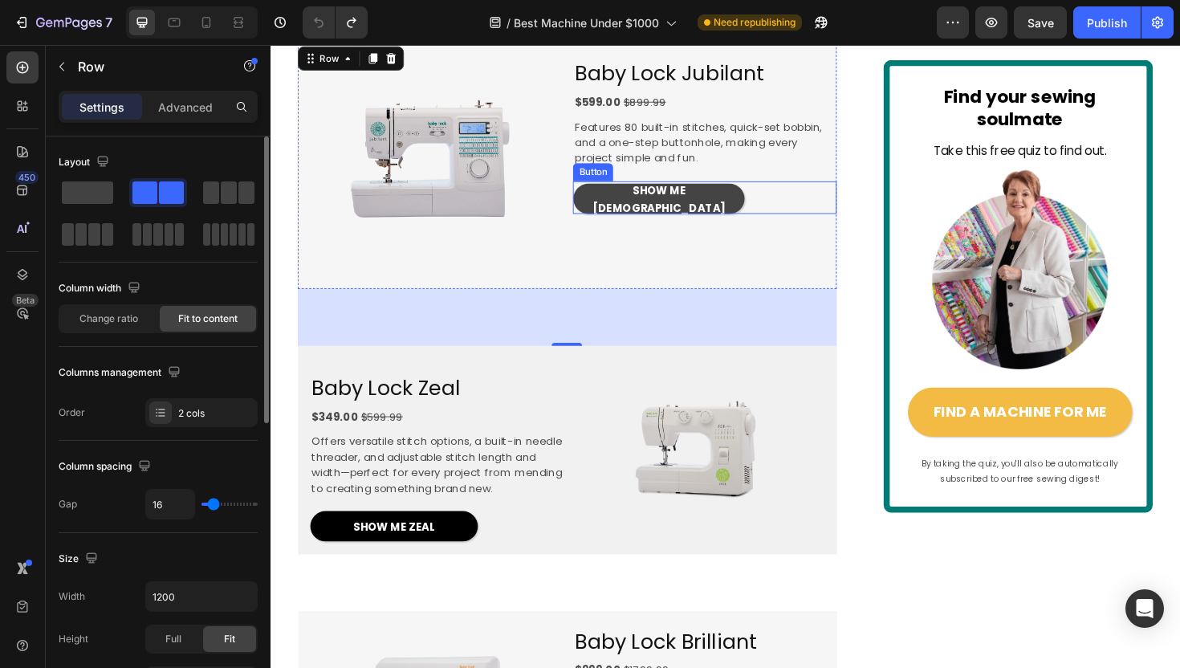
click at [628, 224] on link "SHOW ME JUBLIANT" at bounding box center [681, 208] width 181 height 32
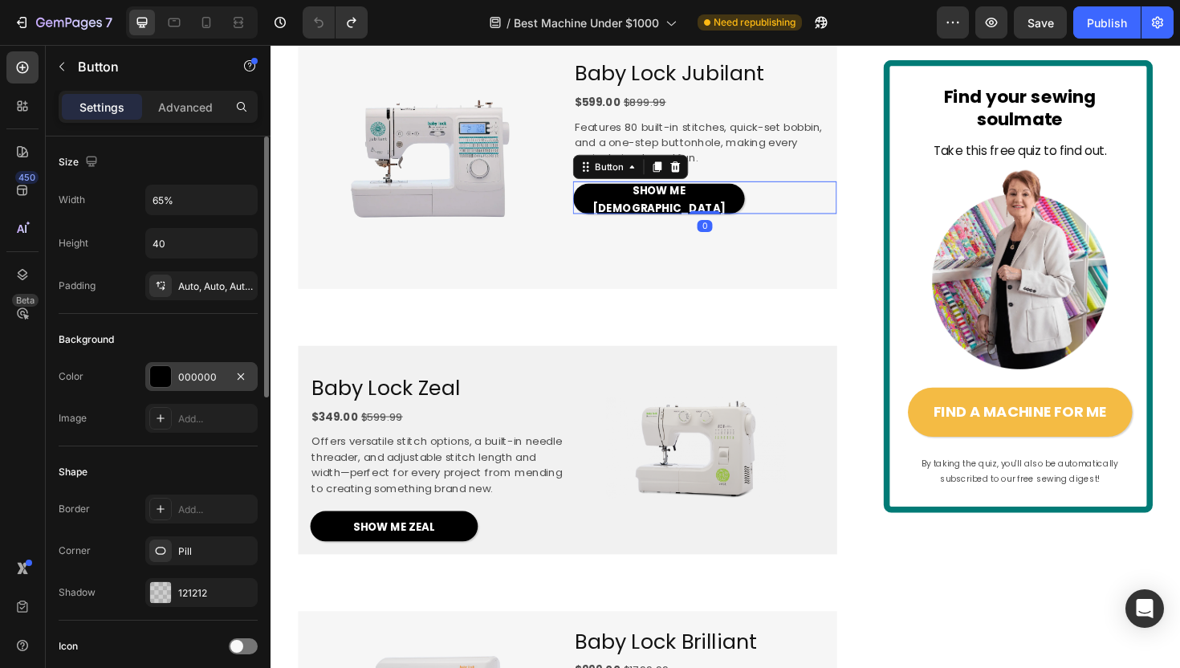
click at [202, 378] on div "000000" at bounding box center [201, 377] width 47 height 14
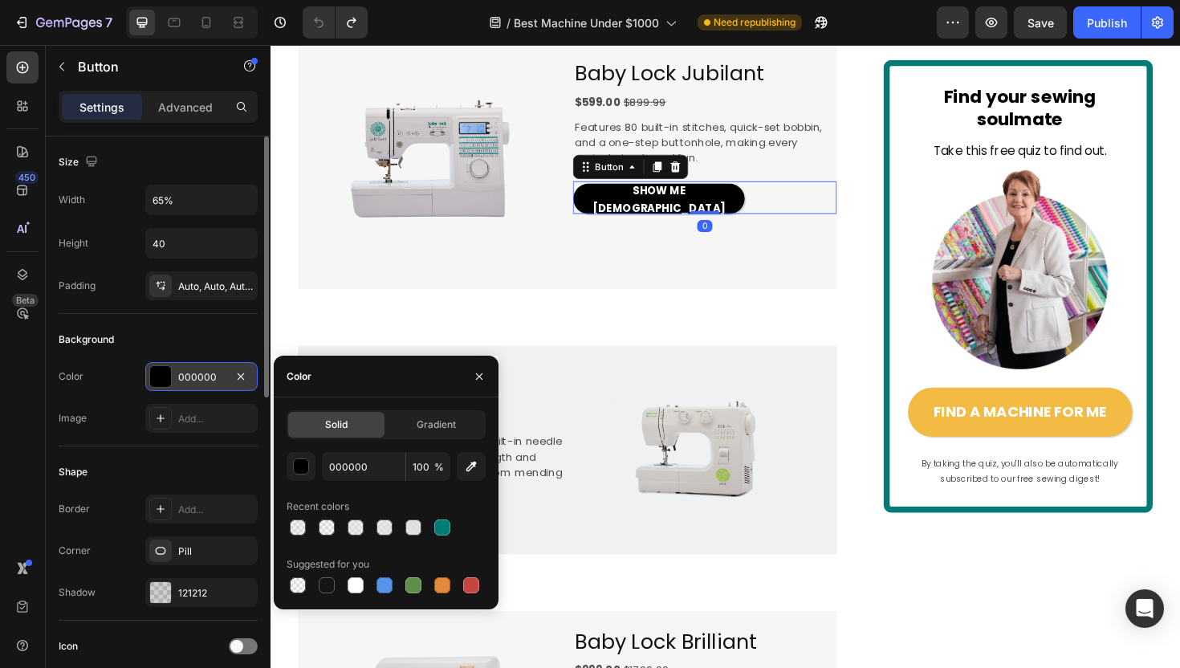
click at [202, 378] on div "000000" at bounding box center [201, 377] width 47 height 14
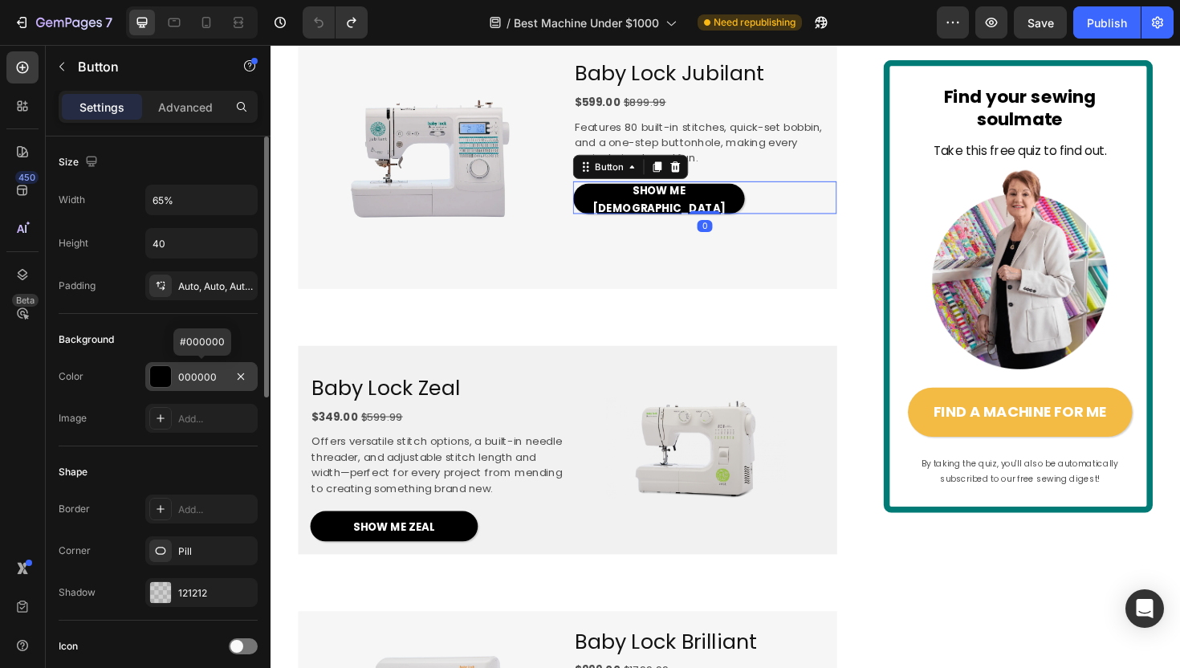
click at [202, 378] on div "000000" at bounding box center [201, 377] width 47 height 14
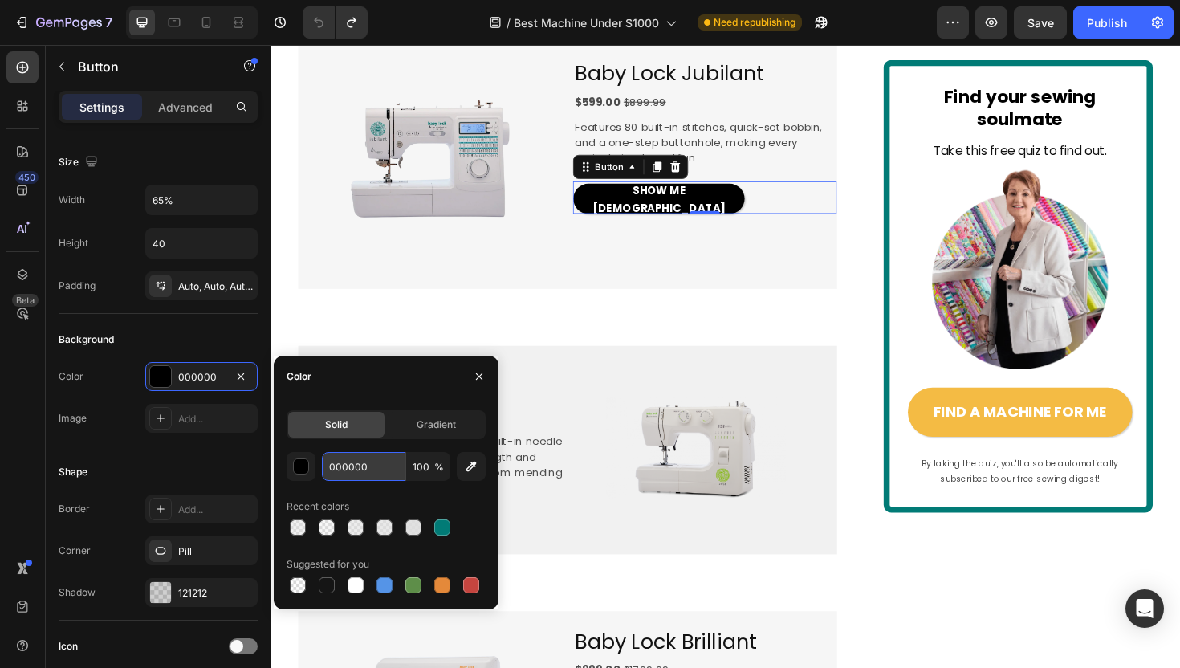
click at [334, 470] on input "000000" at bounding box center [363, 466] width 83 height 29
paste input "#068076"
type input "#068076"
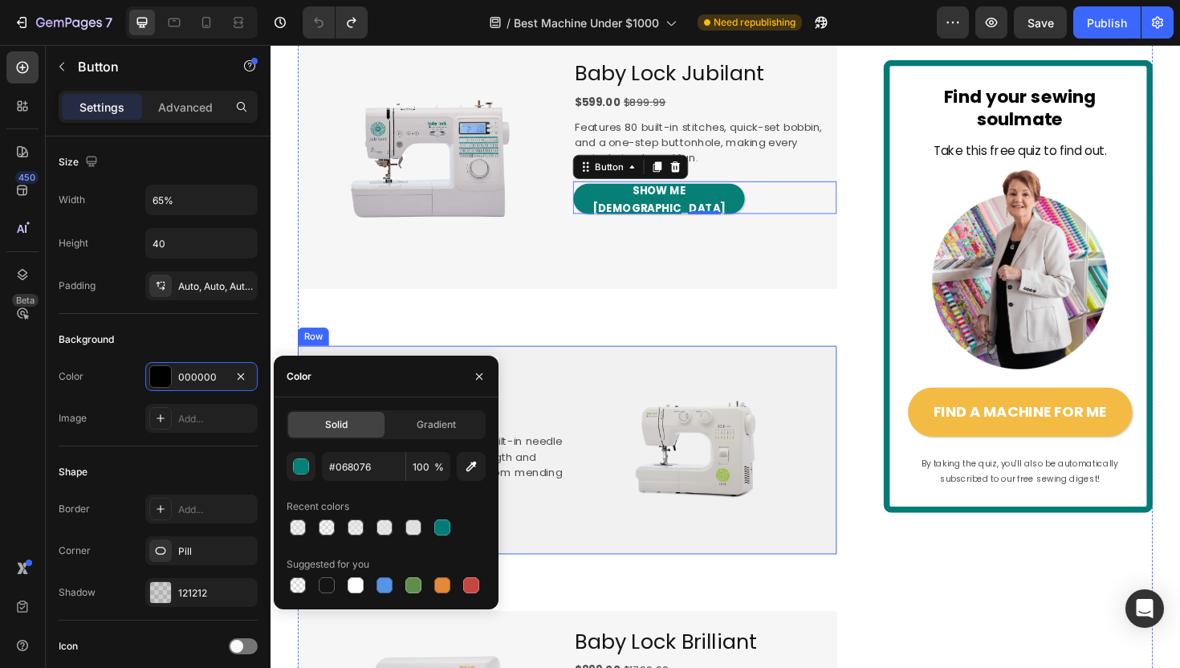
click at [554, 411] on div "Baby Lock Zeal Heading $349.00 $599.99 Text Block Offers versatile stitch optio…" at bounding box center [584, 474] width 571 height 221
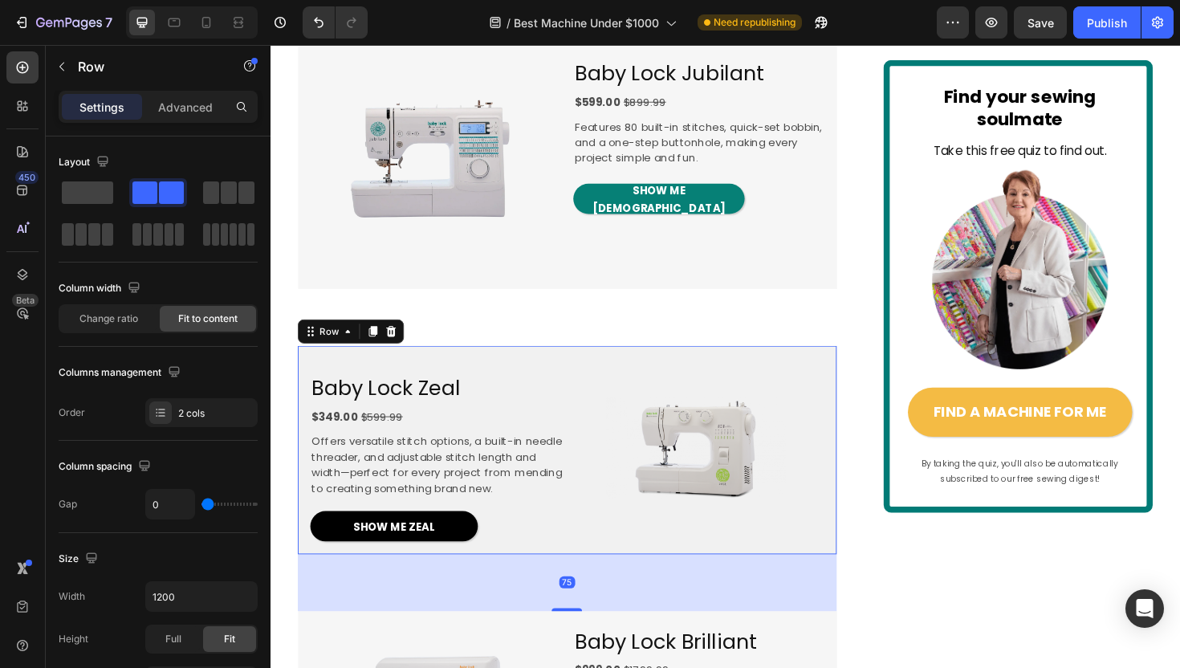
scroll to position [1278, 0]
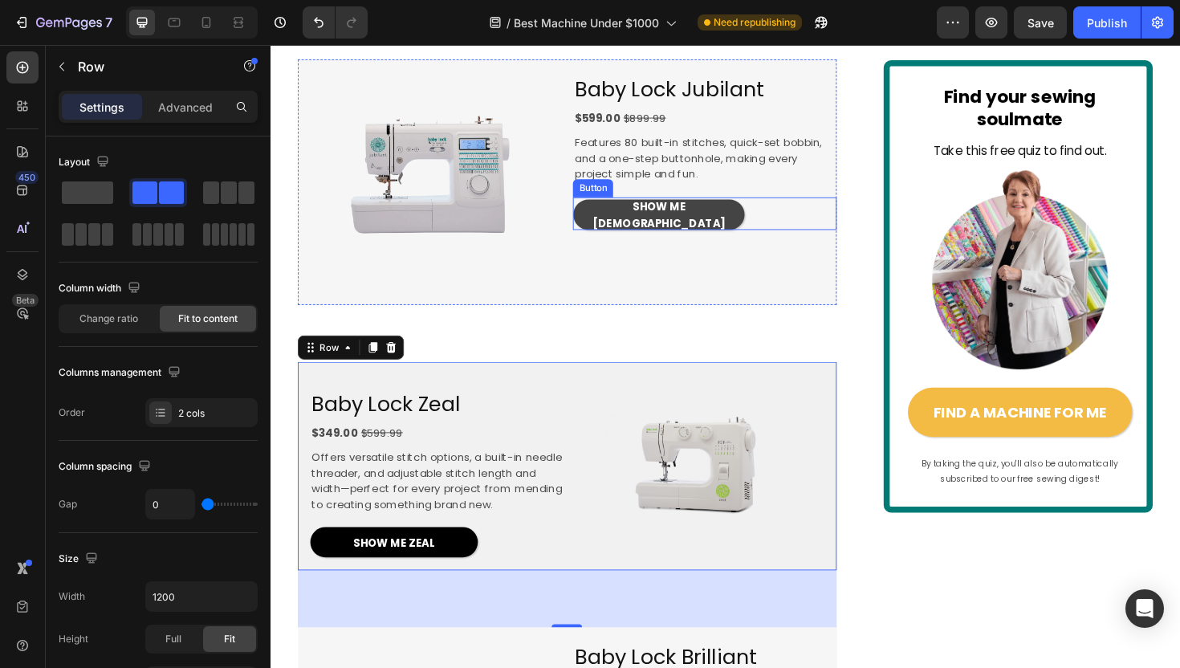
click at [615, 241] on link "SHOW ME JUBLIANT" at bounding box center [681, 225] width 181 height 32
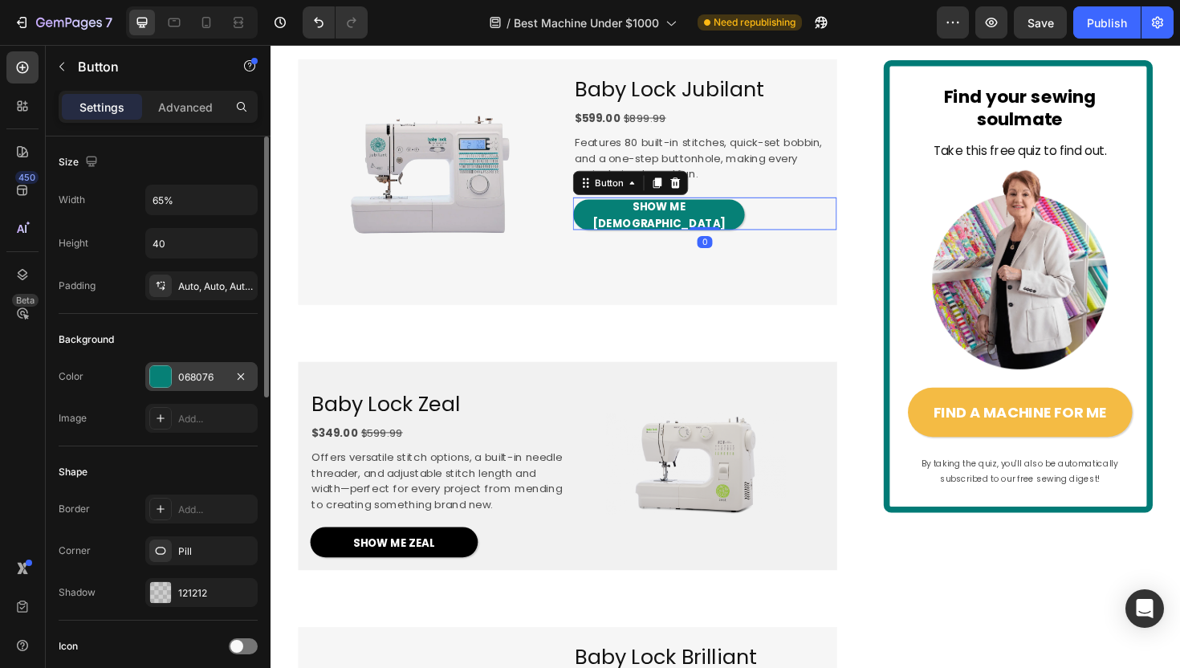
click at [193, 373] on div "068076" at bounding box center [201, 377] width 47 height 14
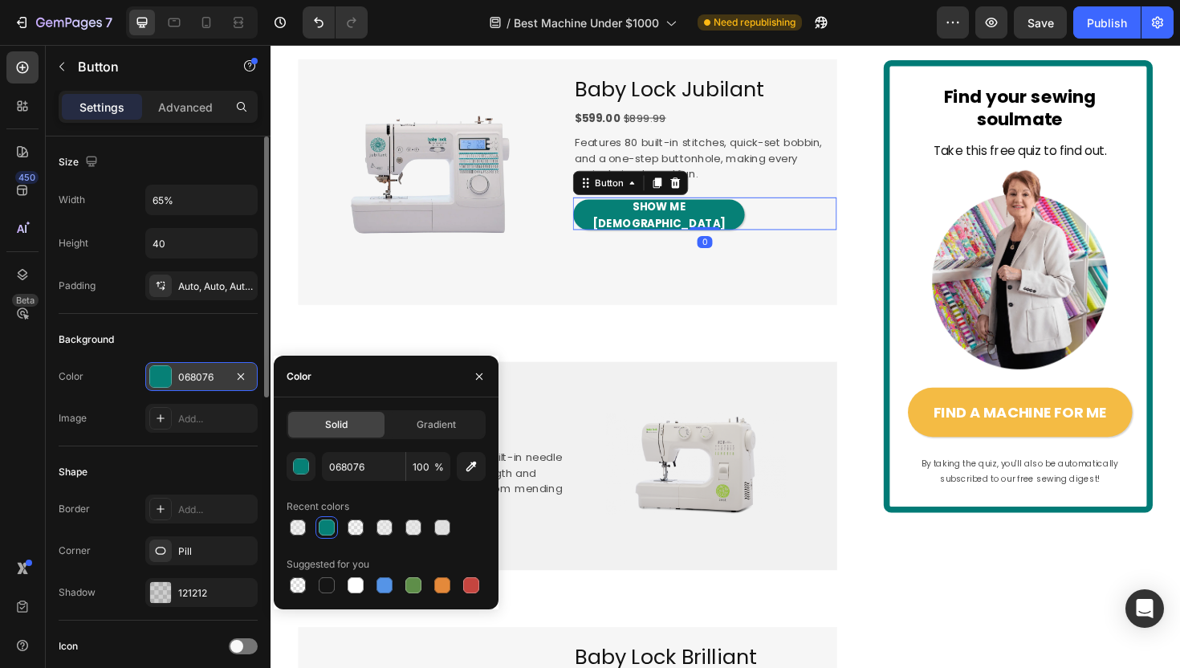
click at [193, 373] on div "068076" at bounding box center [201, 377] width 47 height 14
click at [354, 464] on input "068076" at bounding box center [363, 466] width 83 height 29
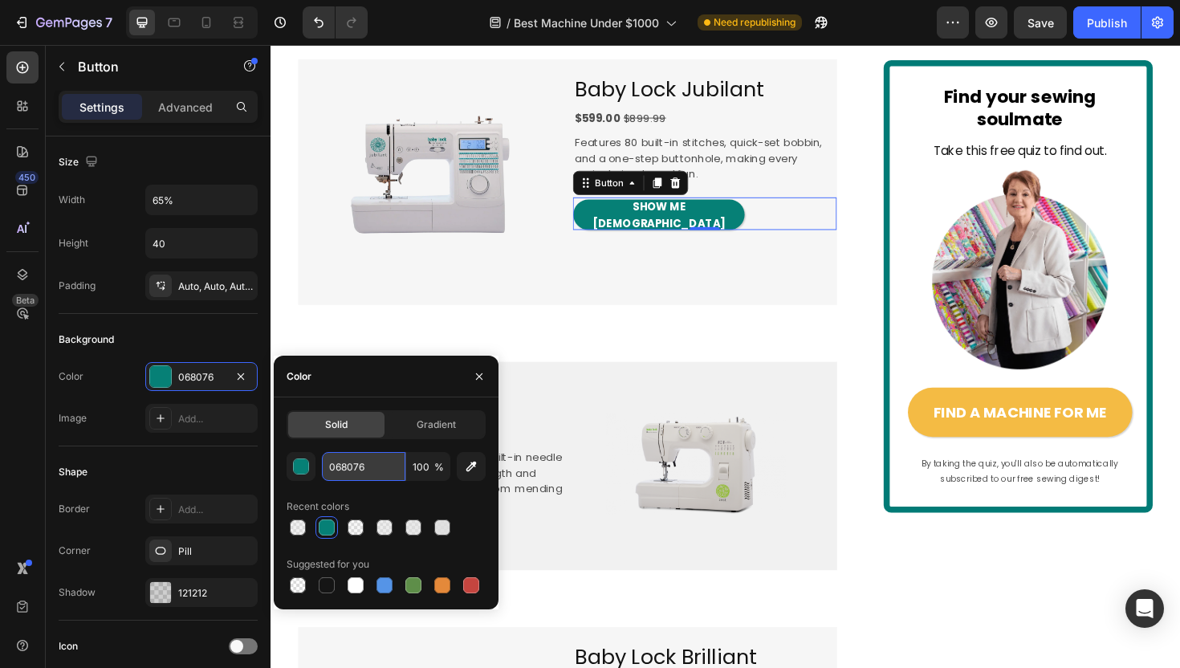
paste input "#04cded"
type input "#04cded"
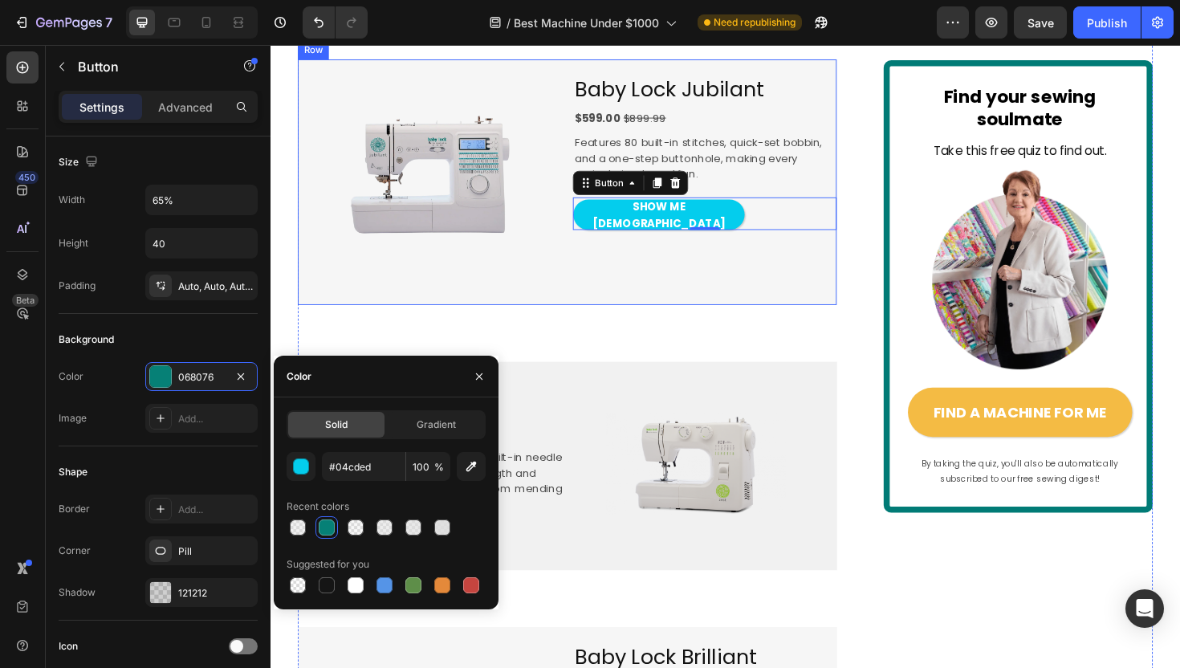
click at [629, 320] on div "Baby Lock Jubilant Heading $599.00 $899.99 Text Block Features 80 built-in stit…" at bounding box center [730, 190] width 278 height 260
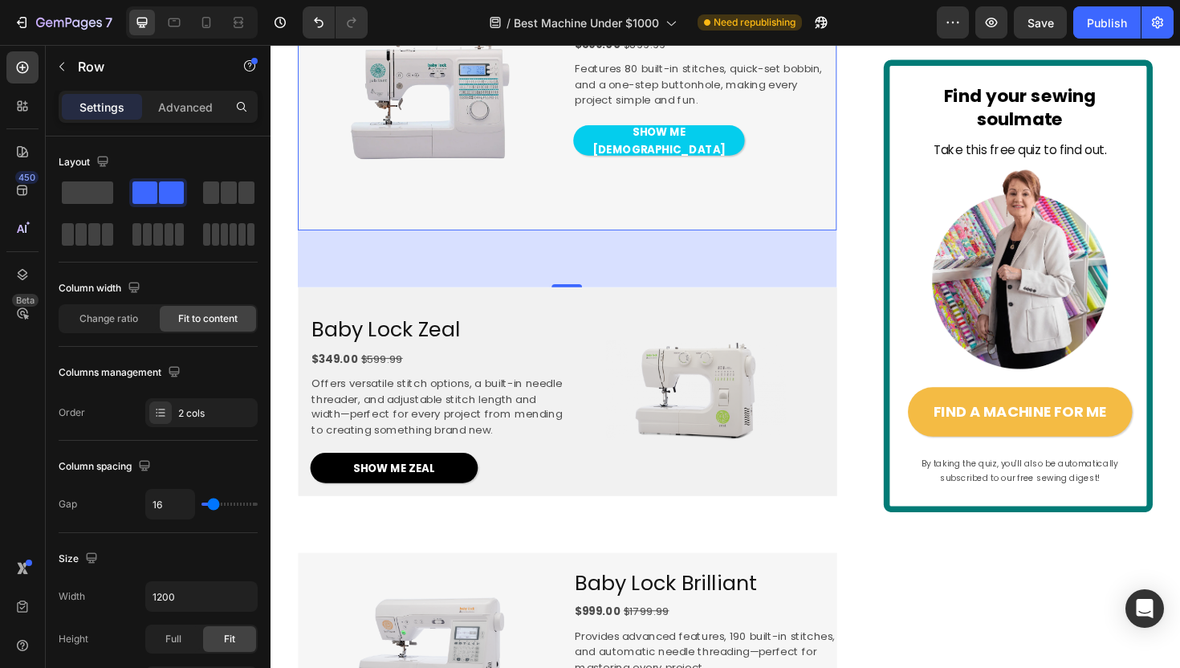
scroll to position [1360, 0]
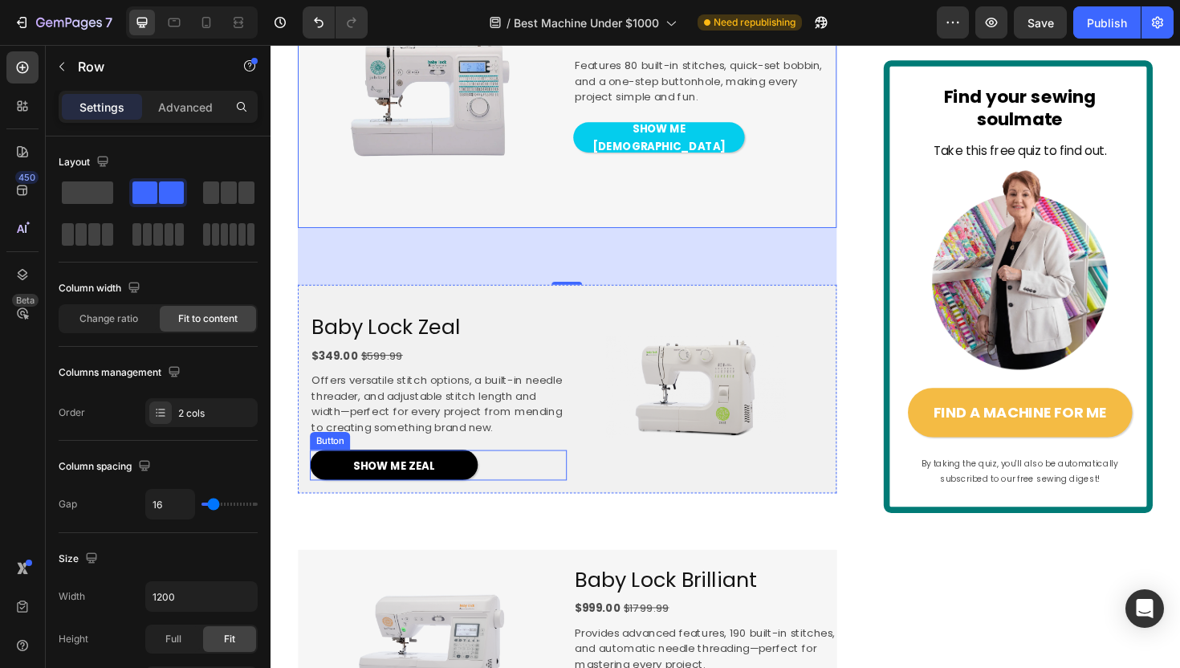
click at [498, 506] on div "SHOW ME ZEAL Button" at bounding box center [448, 489] width 272 height 32
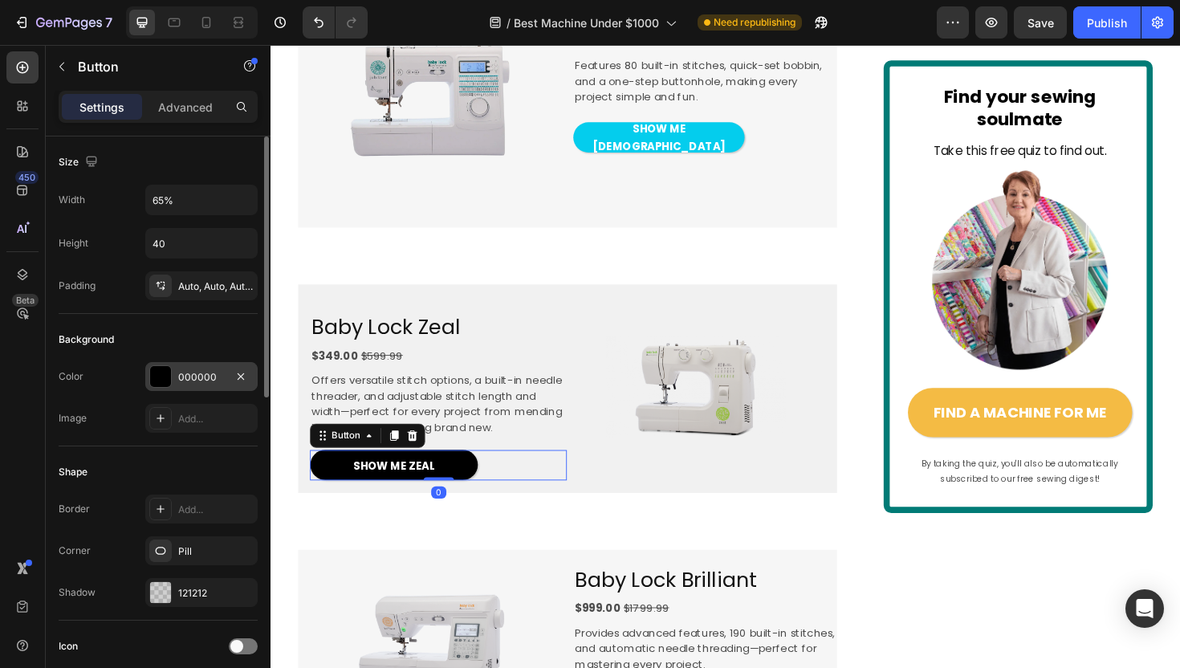
click at [207, 378] on div "000000" at bounding box center [201, 377] width 47 height 14
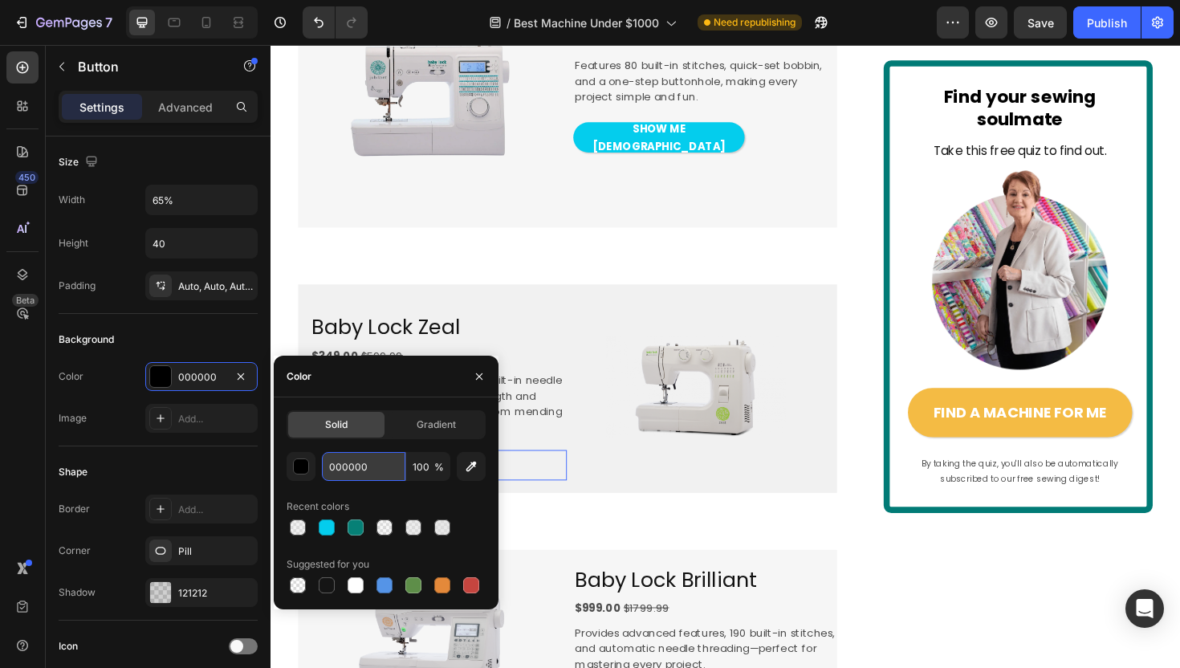
click at [350, 465] on input "000000" at bounding box center [363, 466] width 83 height 29
paste input "text"
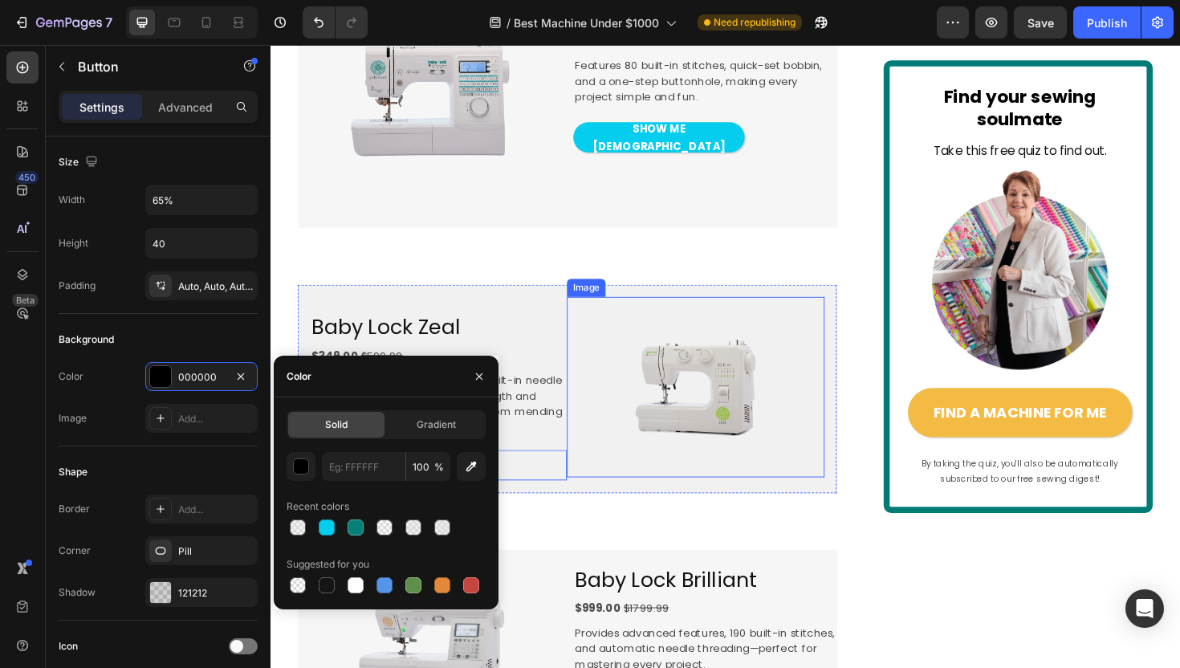
click at [590, 446] on div at bounding box center [720, 406] width 272 height 191
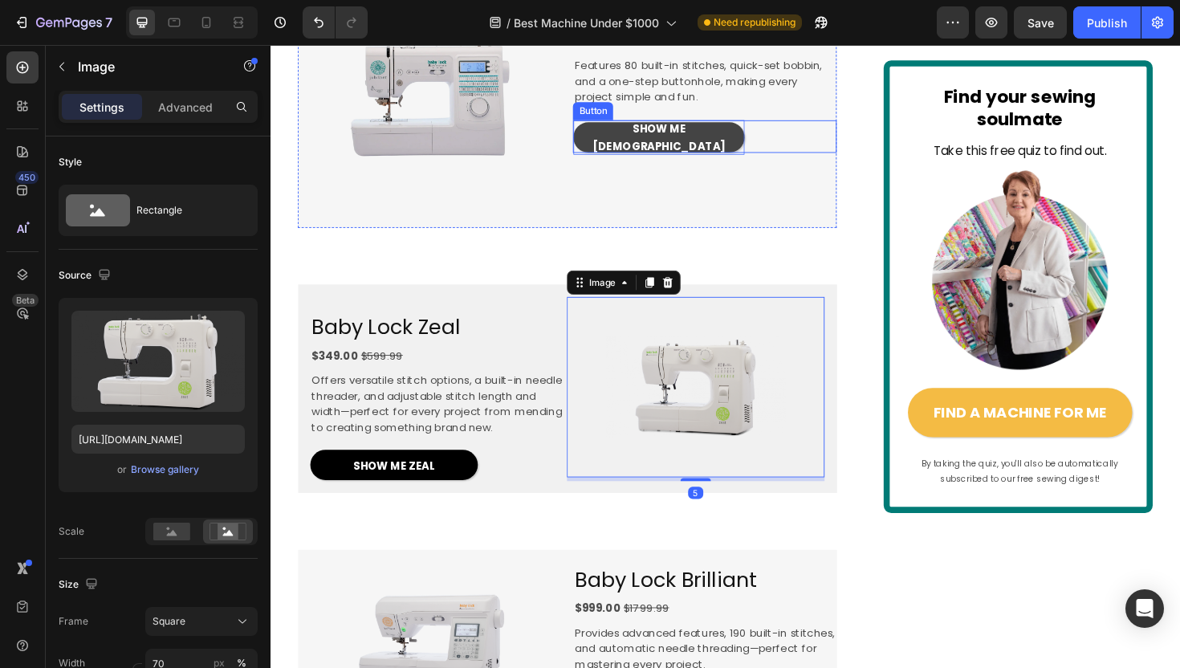
click at [659, 160] on span "SHOW ME JUBLIANT" at bounding box center [681, 143] width 140 height 35
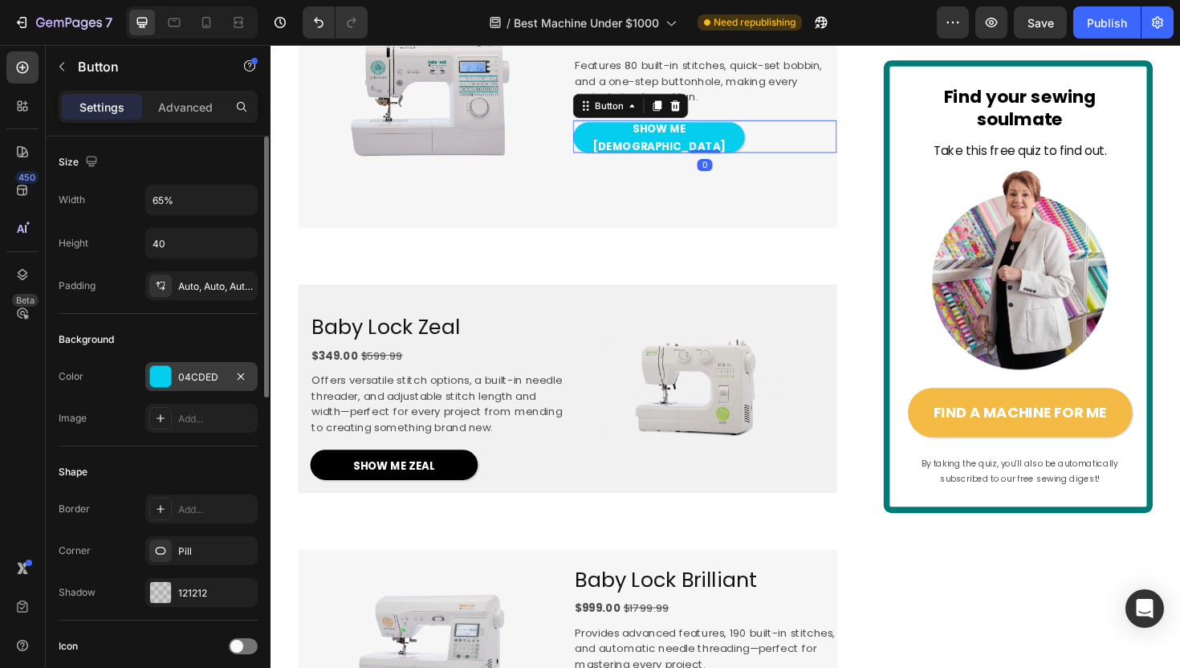
click at [205, 365] on div "04CDED" at bounding box center [201, 376] width 112 height 29
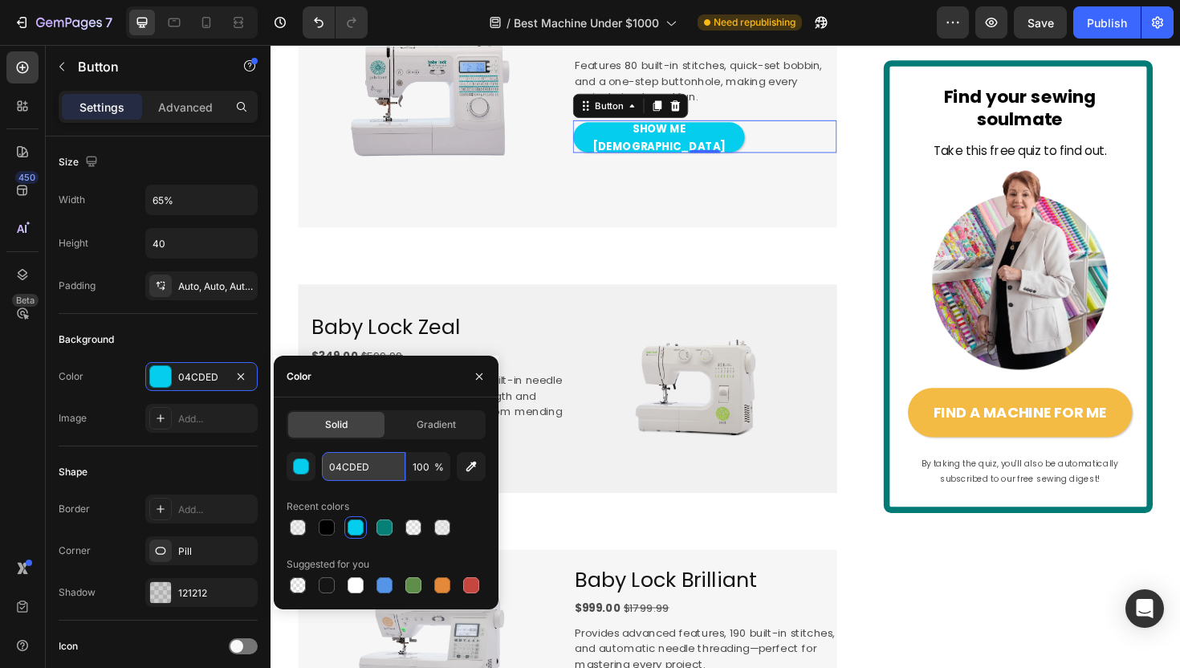
click at [356, 469] on input "04CDED" at bounding box center [363, 466] width 83 height 29
click at [185, 107] on p "Advanced" at bounding box center [185, 107] width 55 height 17
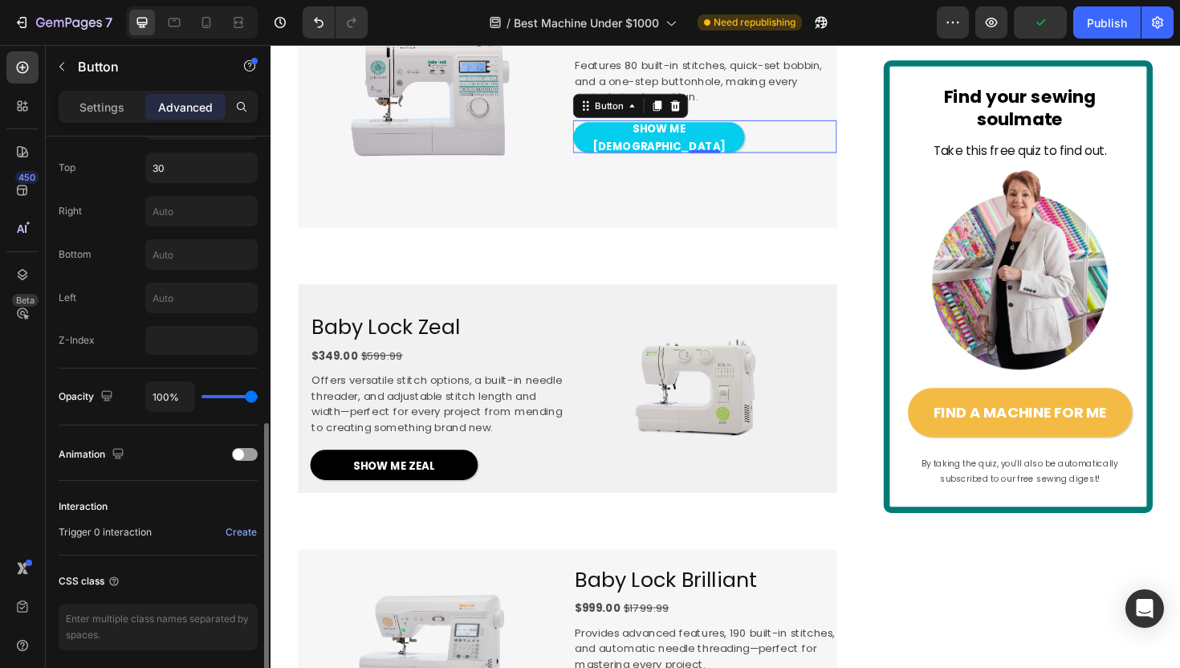
scroll to position [684, 0]
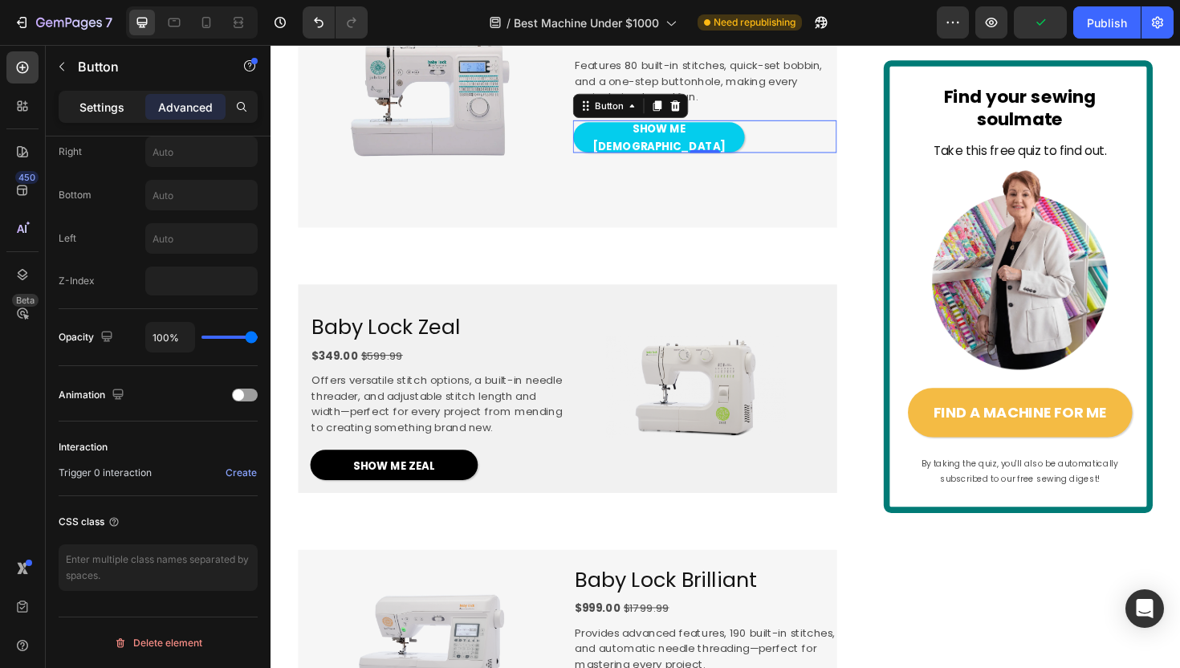
click at [104, 96] on div "Settings" at bounding box center [102, 107] width 80 height 26
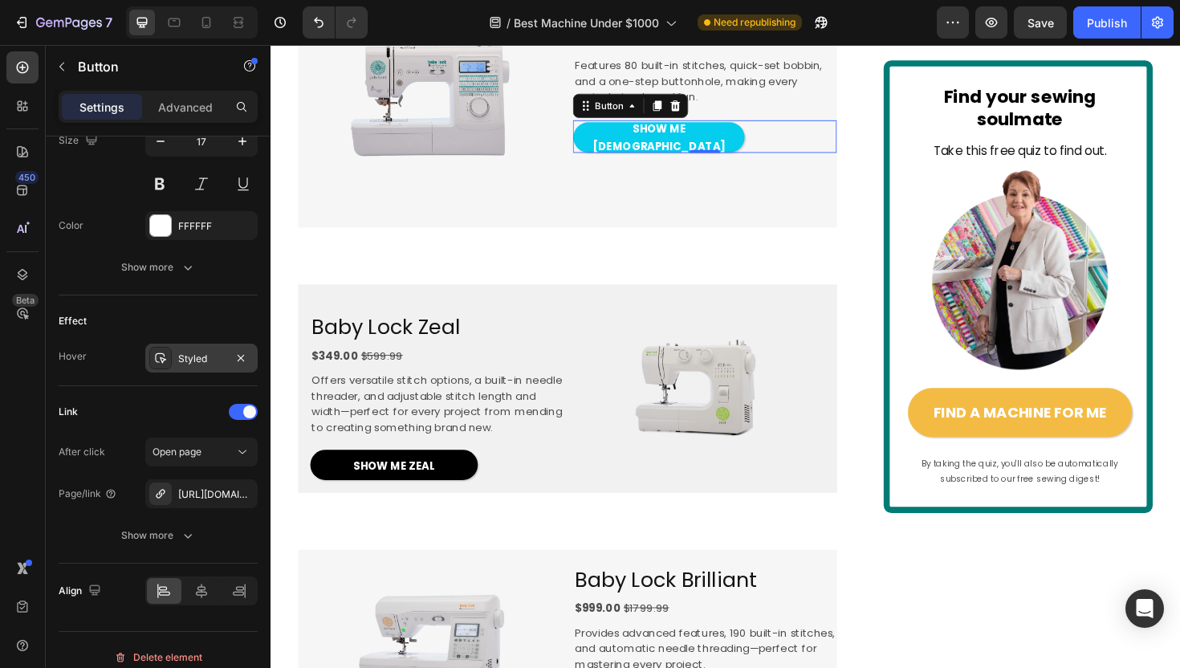
click at [204, 362] on div "Styled" at bounding box center [201, 358] width 47 height 14
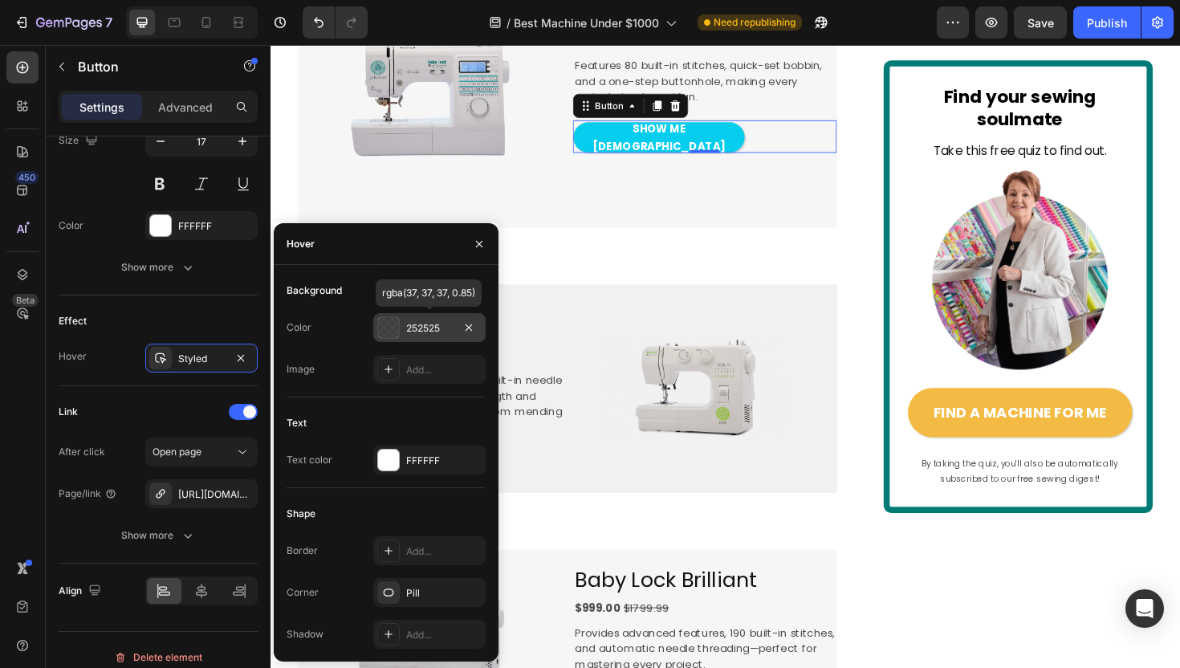
click at [416, 327] on div "252525" at bounding box center [429, 328] width 47 height 14
click at [425, 343] on div "Baby Lock Zeal Heading $349.00 $599.99 Text Block Offers versatile stitch optio…" at bounding box center [584, 409] width 571 height 221
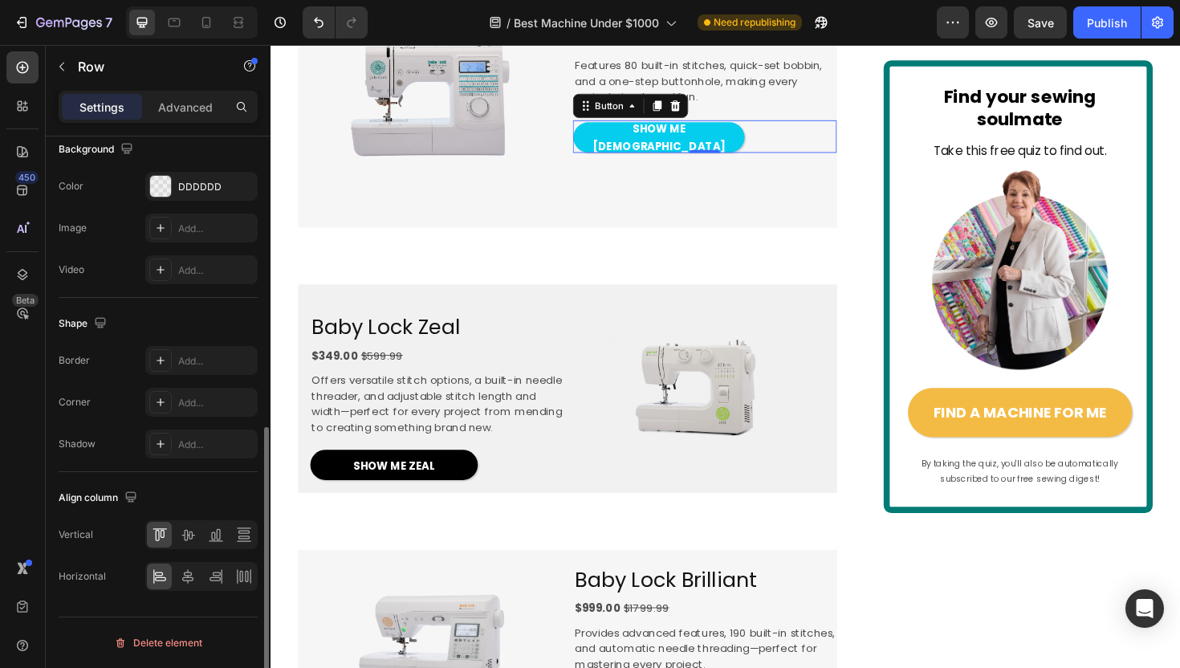
scroll to position [0, 0]
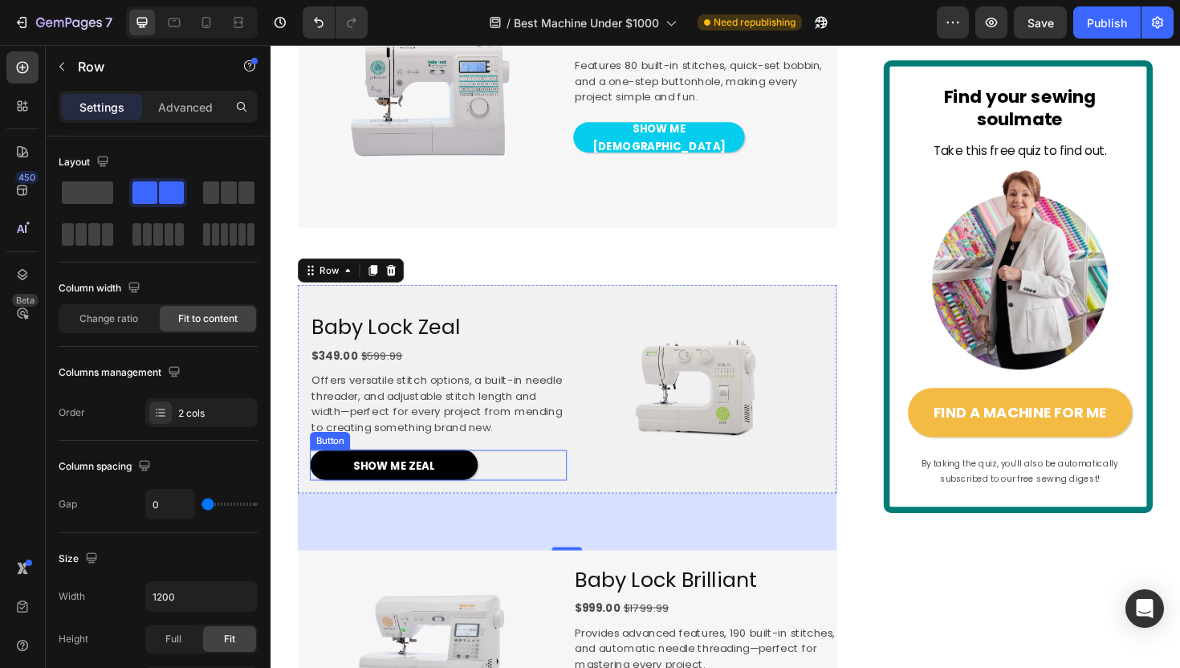
click at [498, 506] on div "SHOW ME ZEAL Button" at bounding box center [448, 489] width 272 height 32
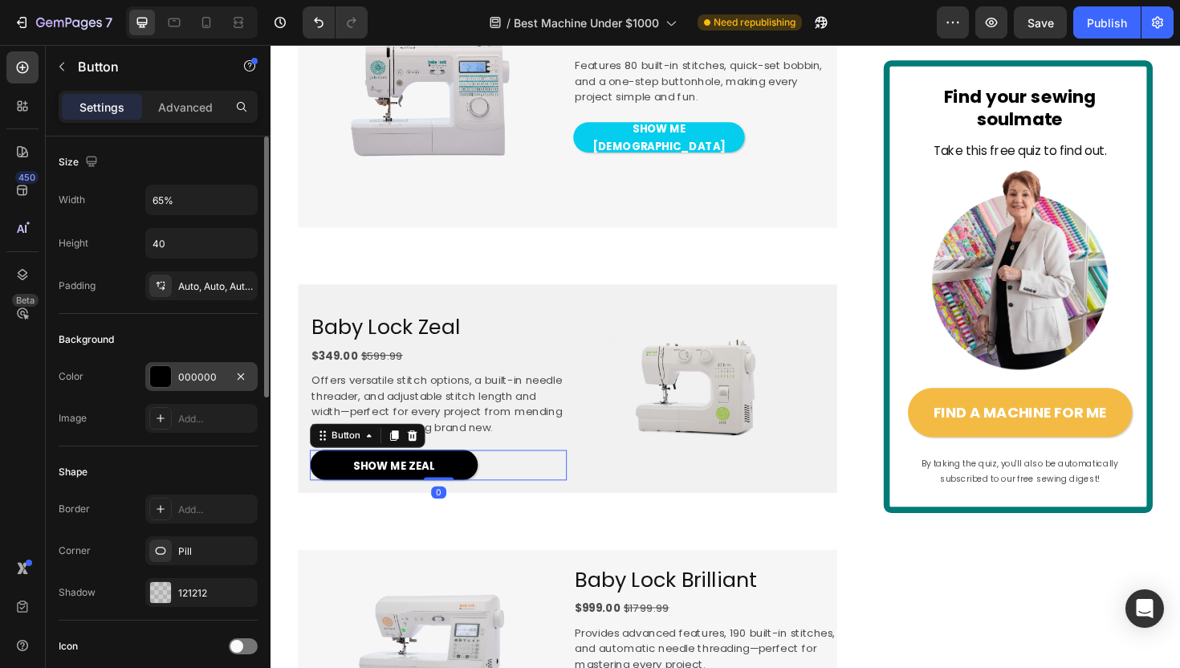
click at [205, 380] on div "000000" at bounding box center [201, 377] width 47 height 14
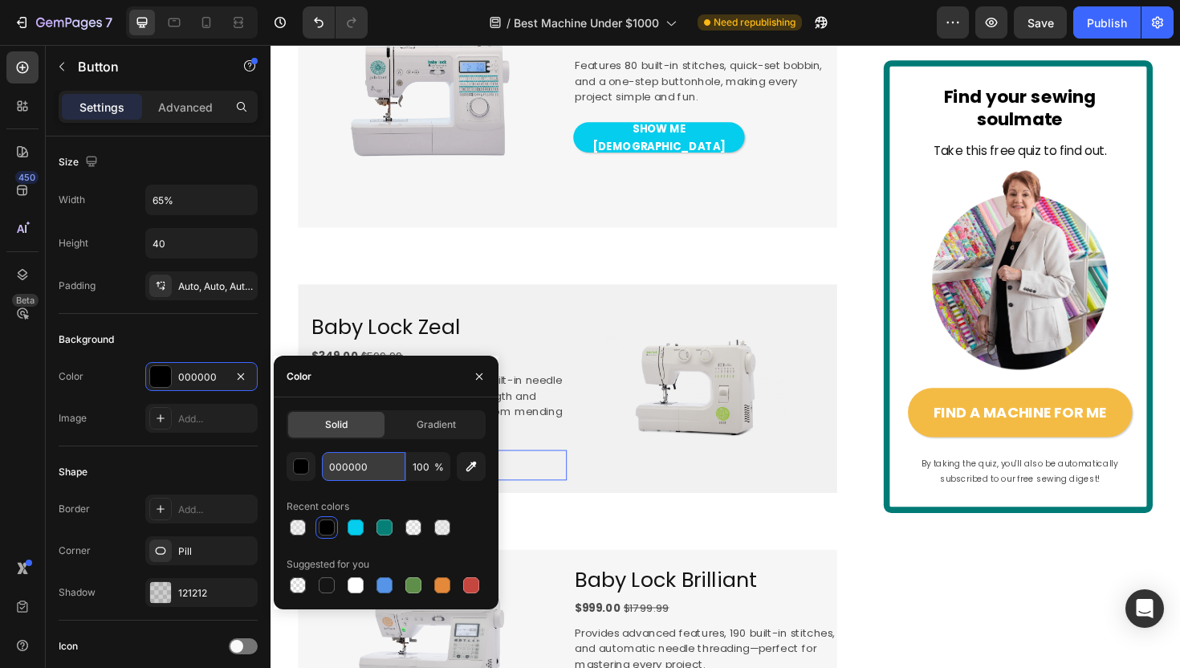
click at [377, 461] on input "000000" at bounding box center [363, 466] width 83 height 29
paste input "4CDED"
type input "04CDED"
click at [623, 502] on div at bounding box center [720, 406] width 272 height 191
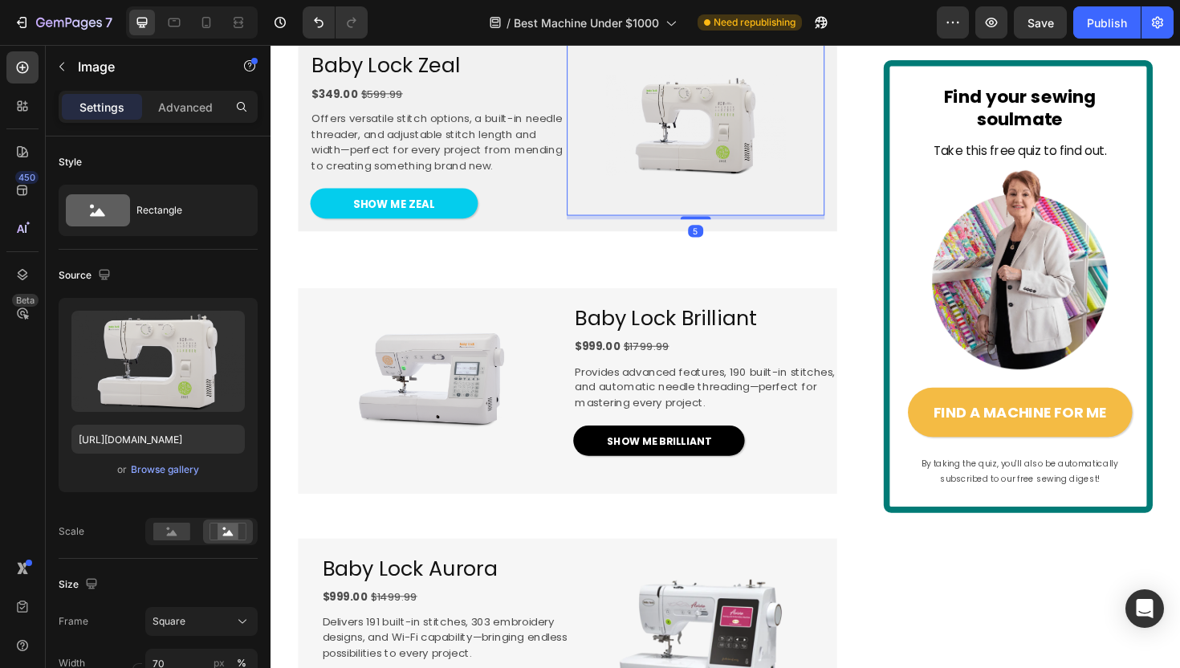
scroll to position [1655, 0]
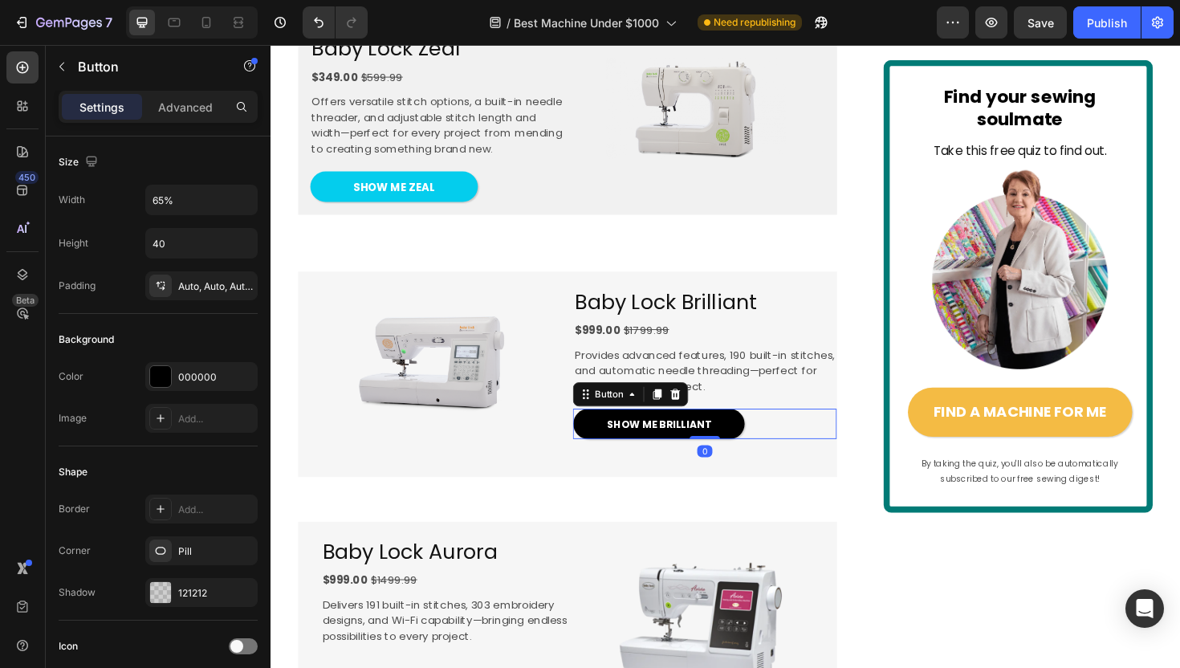
click at [779, 462] on div "SHOW ME BRILLIANT Button 0" at bounding box center [730, 446] width 278 height 32
click at [205, 374] on div "000000" at bounding box center [201, 377] width 47 height 14
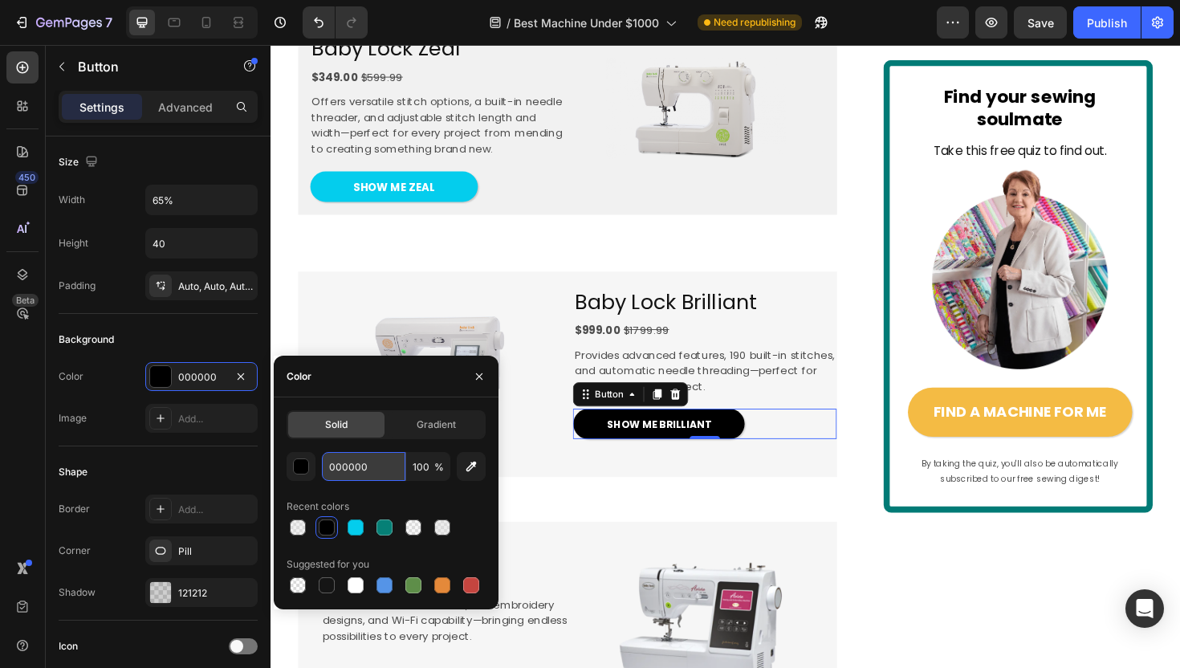
click at [365, 473] on input "000000" at bounding box center [363, 466] width 83 height 29
paste input "4CDED"
type input "04CDED"
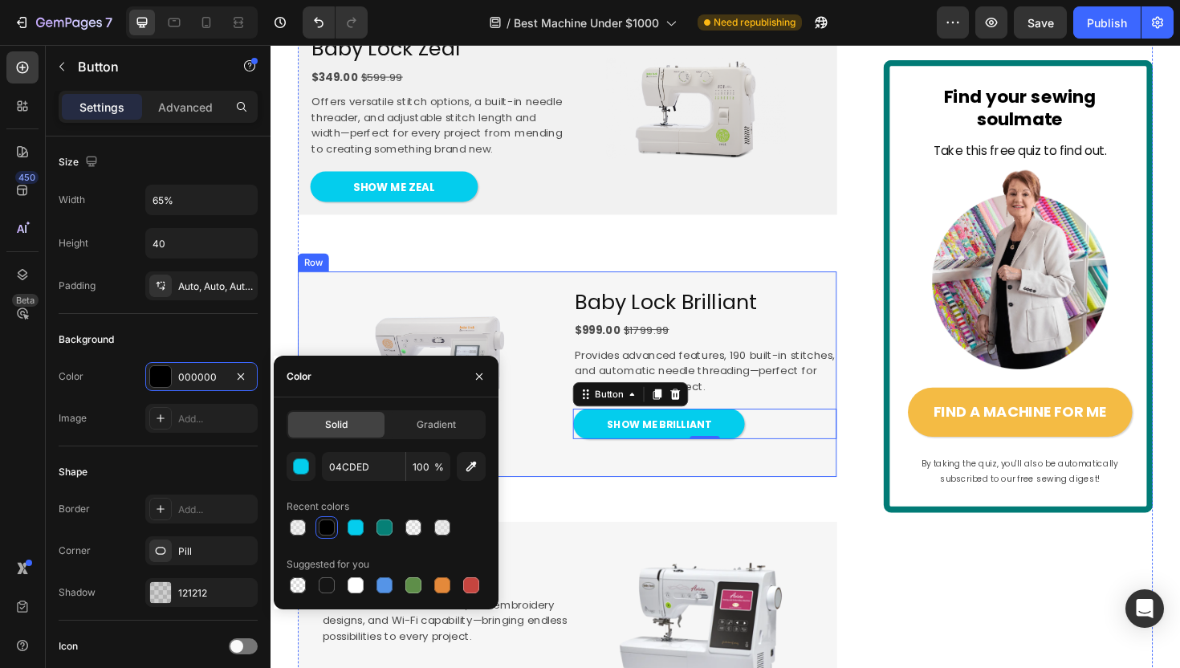
click at [576, 502] on div "Image" at bounding box center [438, 393] width 278 height 217
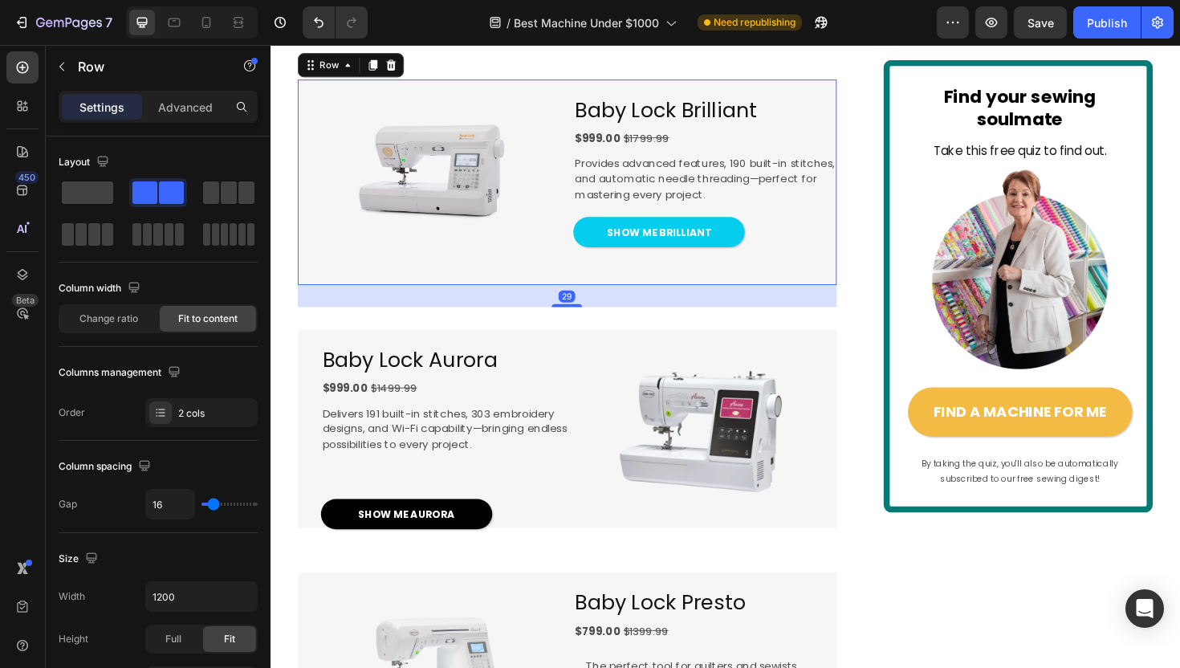
scroll to position [1887, 0]
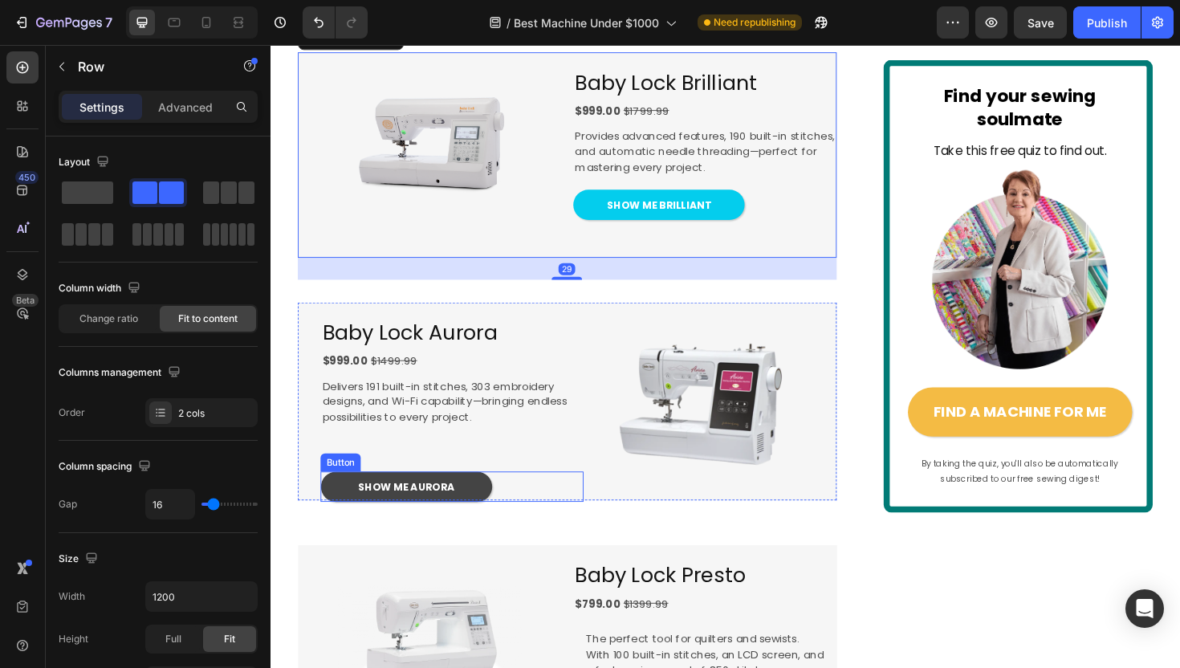
click at [498, 529] on link "SHOW ME AURORA" at bounding box center [413, 513] width 181 height 32
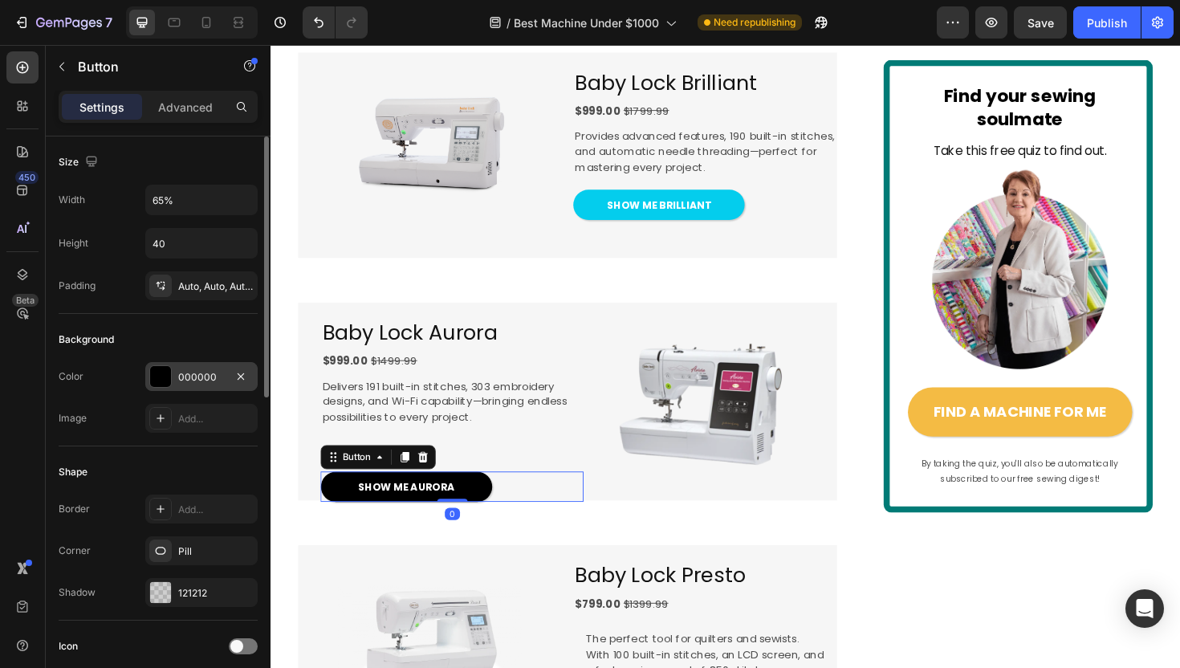
click at [201, 368] on div "000000" at bounding box center [201, 376] width 112 height 29
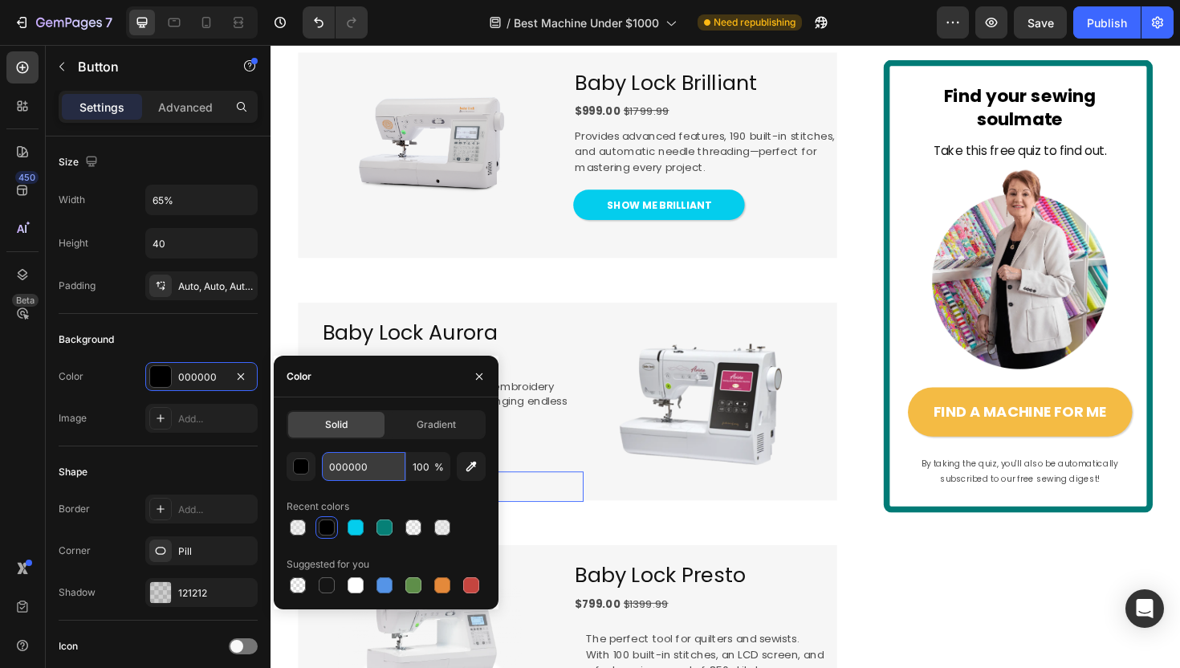
click at [381, 457] on input "000000" at bounding box center [363, 466] width 83 height 29
paste input "4CDED"
type input "04CDED"
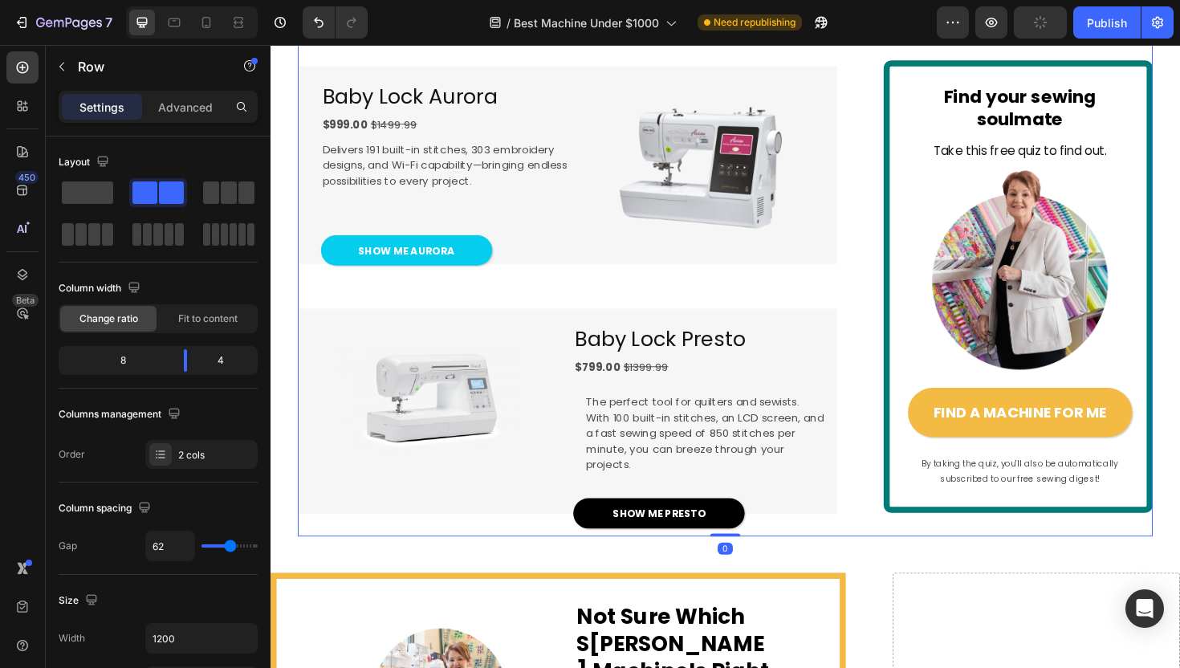
scroll to position [2163, 0]
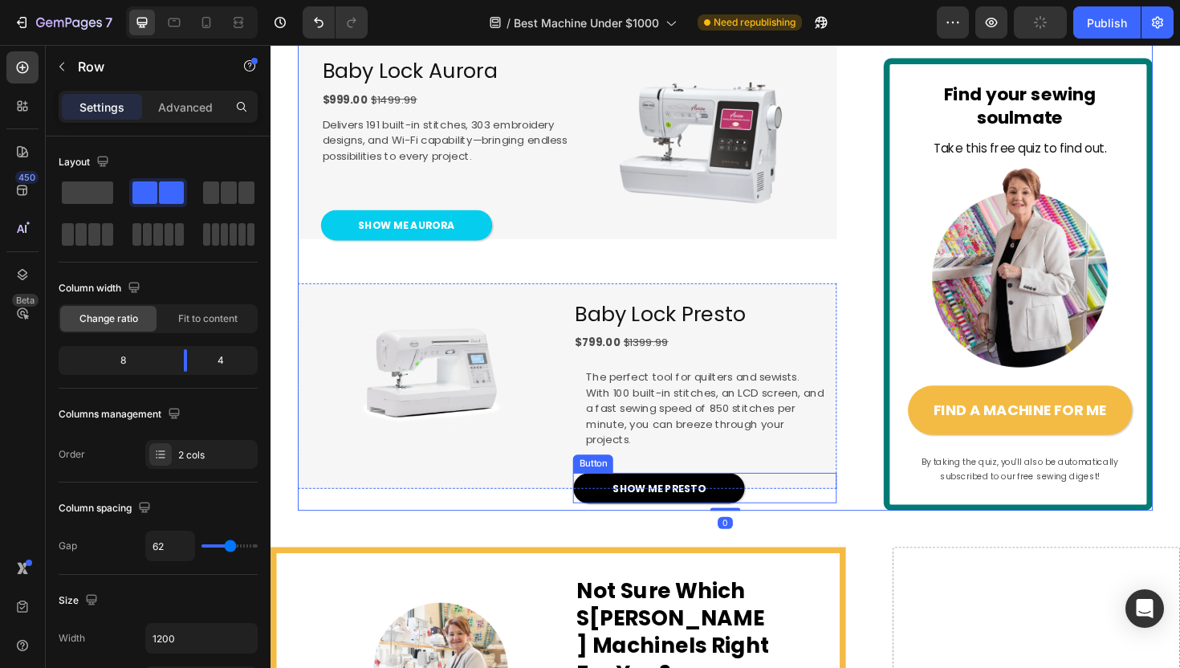
click at [776, 530] on div "SHOW ME PRESTO Button" at bounding box center [730, 514] width 278 height 32
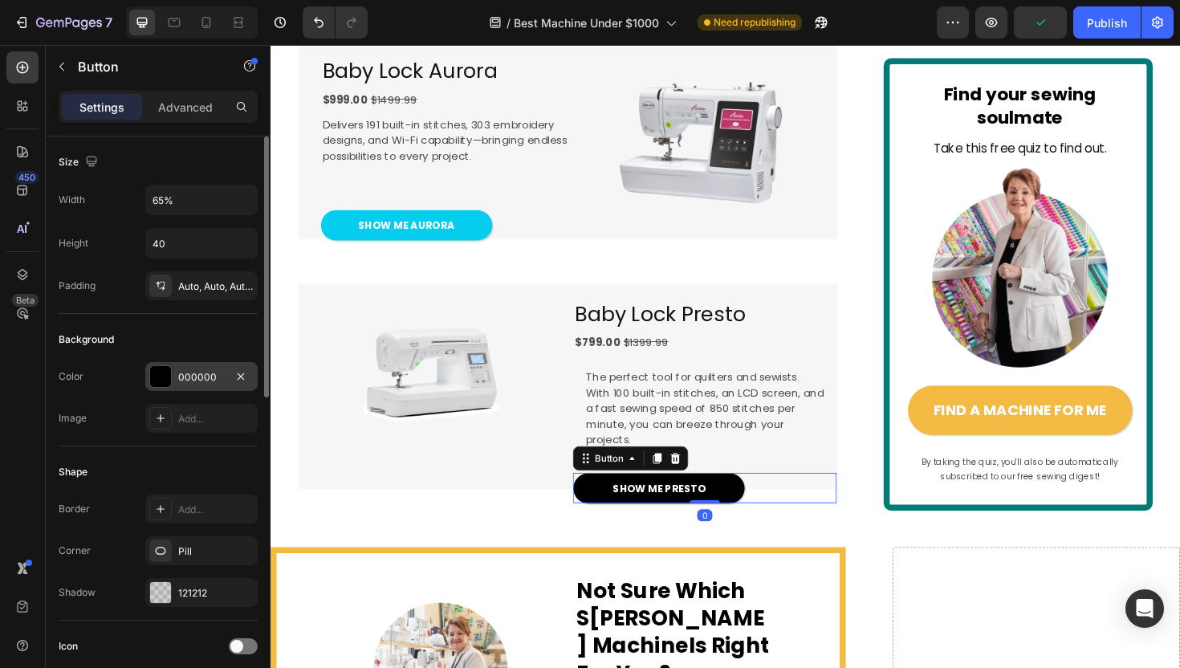
click at [202, 370] on div "000000" at bounding box center [201, 377] width 47 height 14
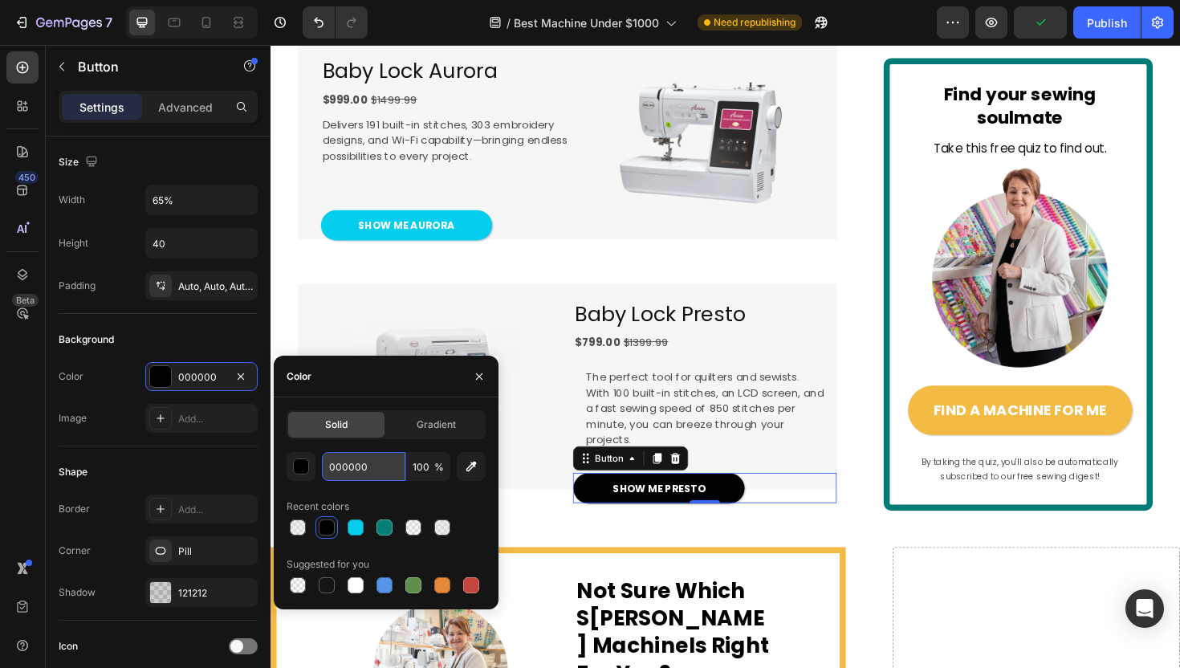
click at [358, 466] on input "000000" at bounding box center [363, 466] width 83 height 29
paste input "4CDED"
type input "04CDED"
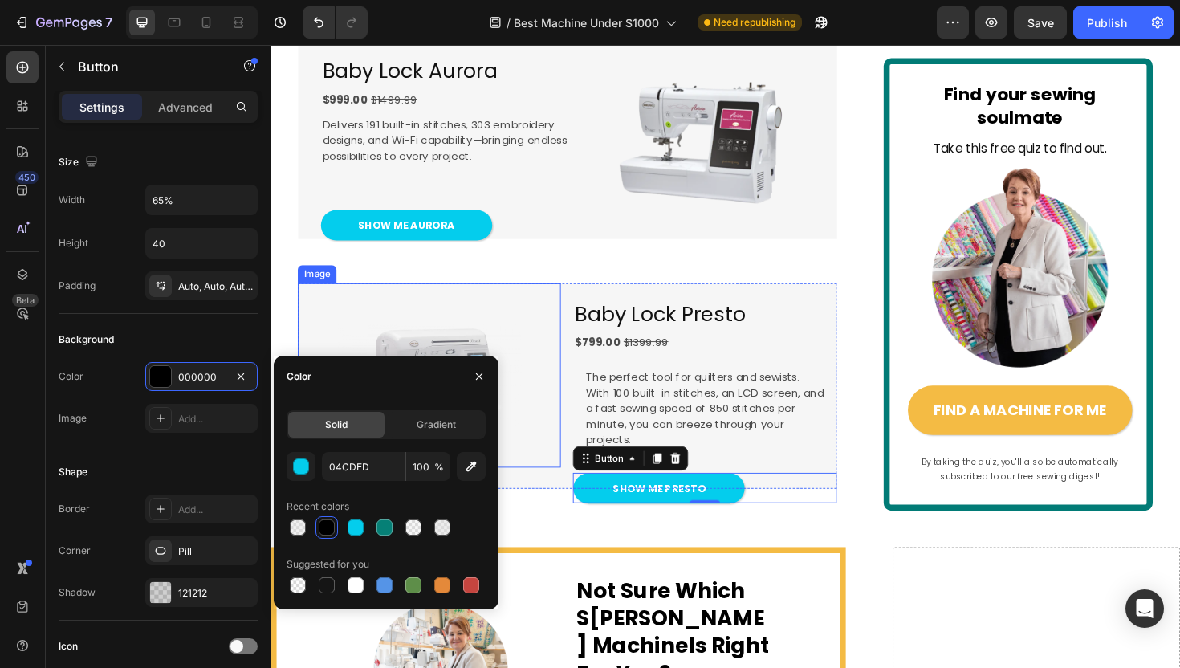
click at [551, 446] on div at bounding box center [438, 395] width 278 height 195
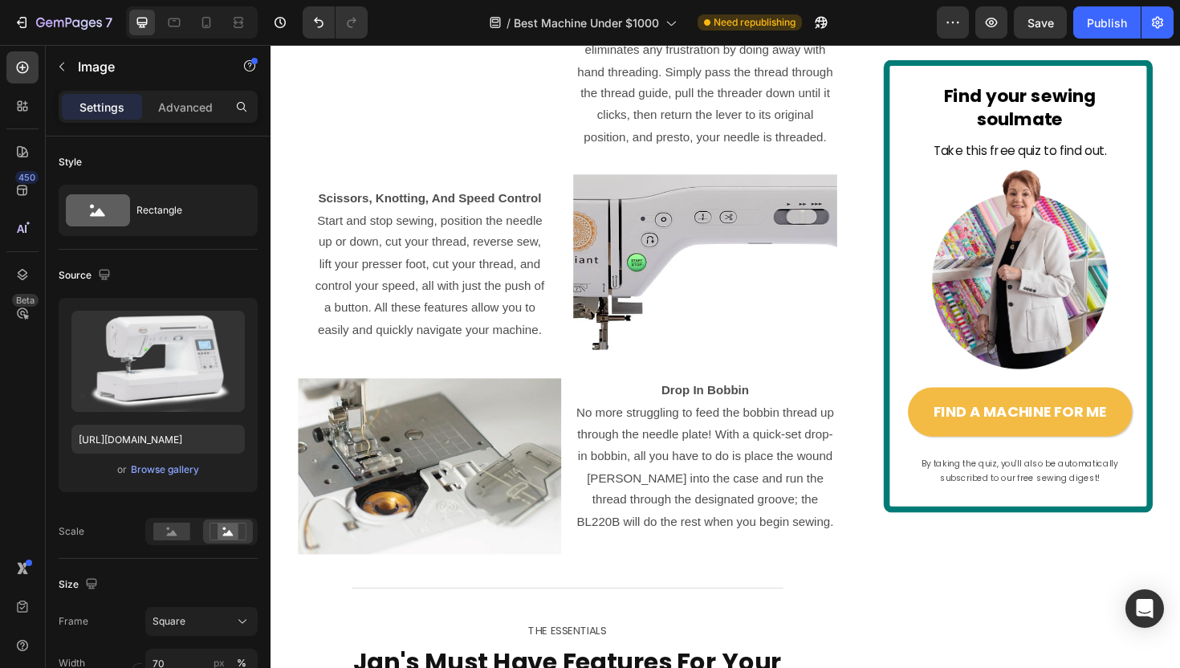
scroll to position [0, 0]
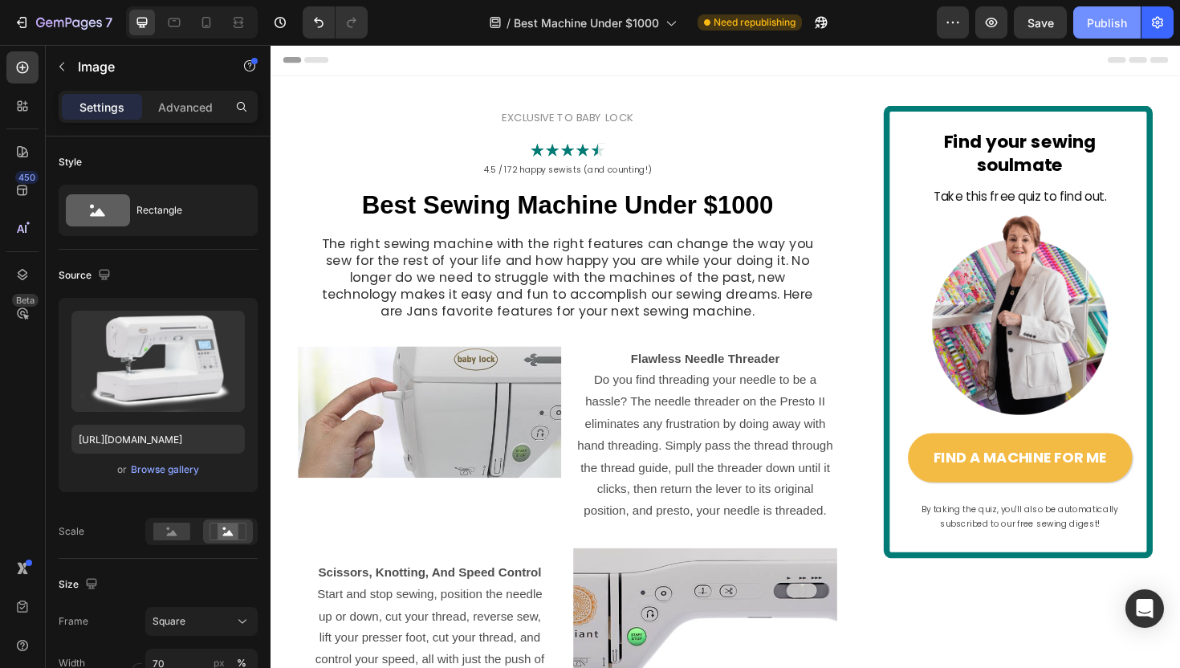
click at [1102, 31] on button "Publish" at bounding box center [1106, 22] width 67 height 32
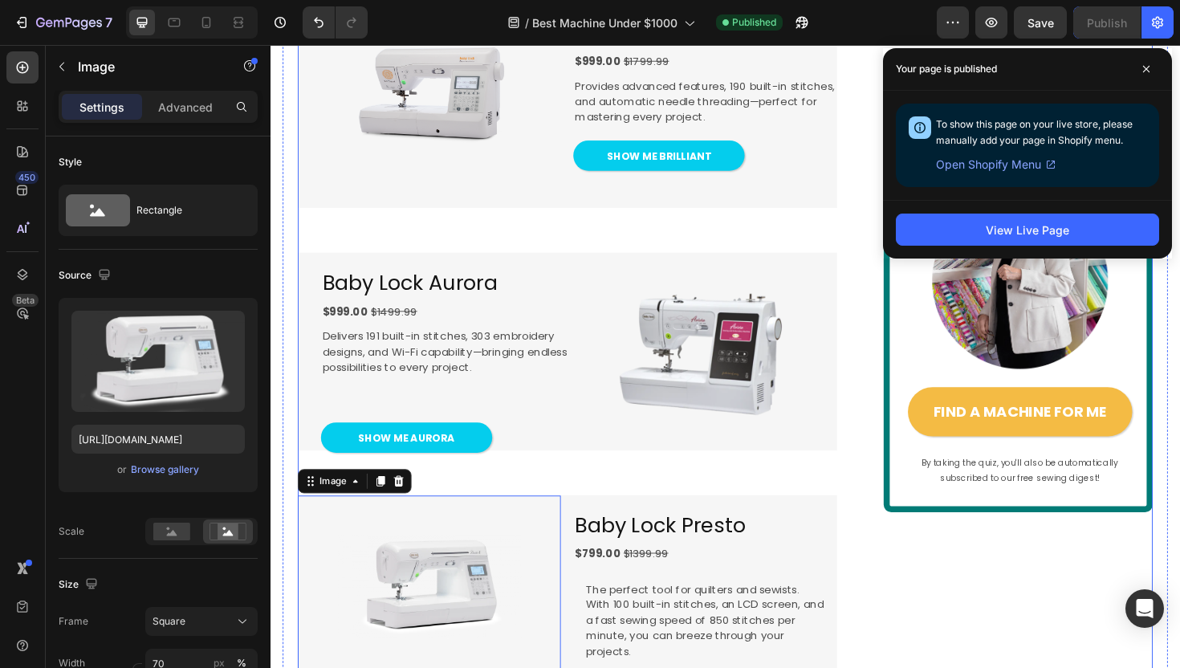
scroll to position [2230, 0]
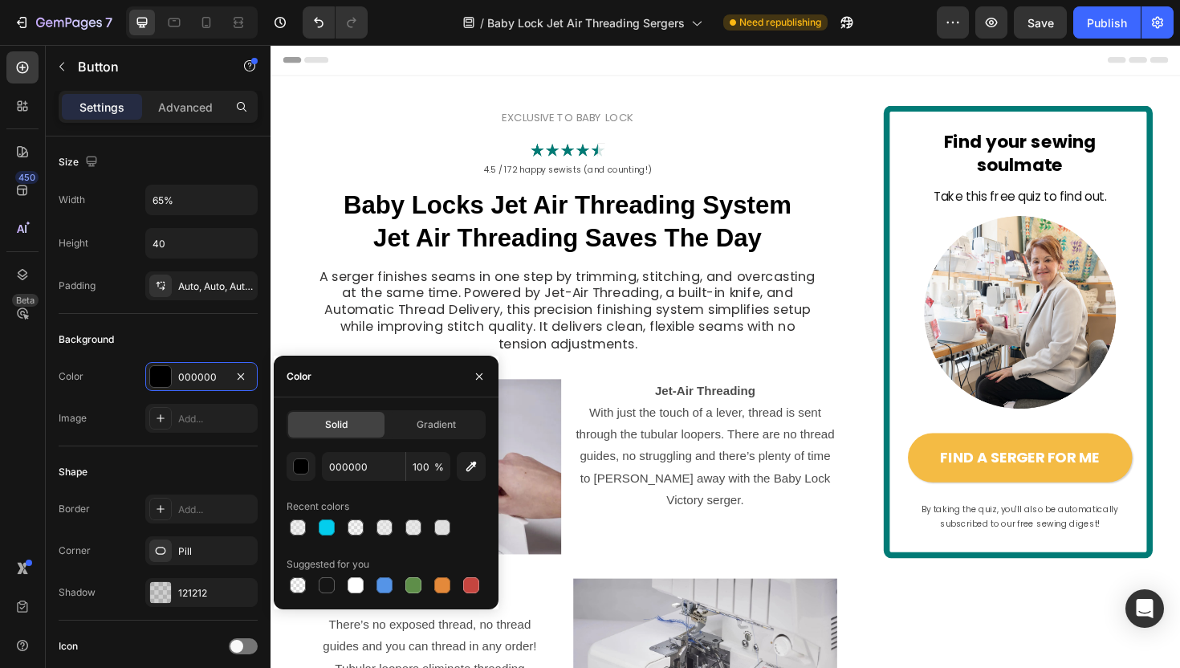
scroll to position [1489, 0]
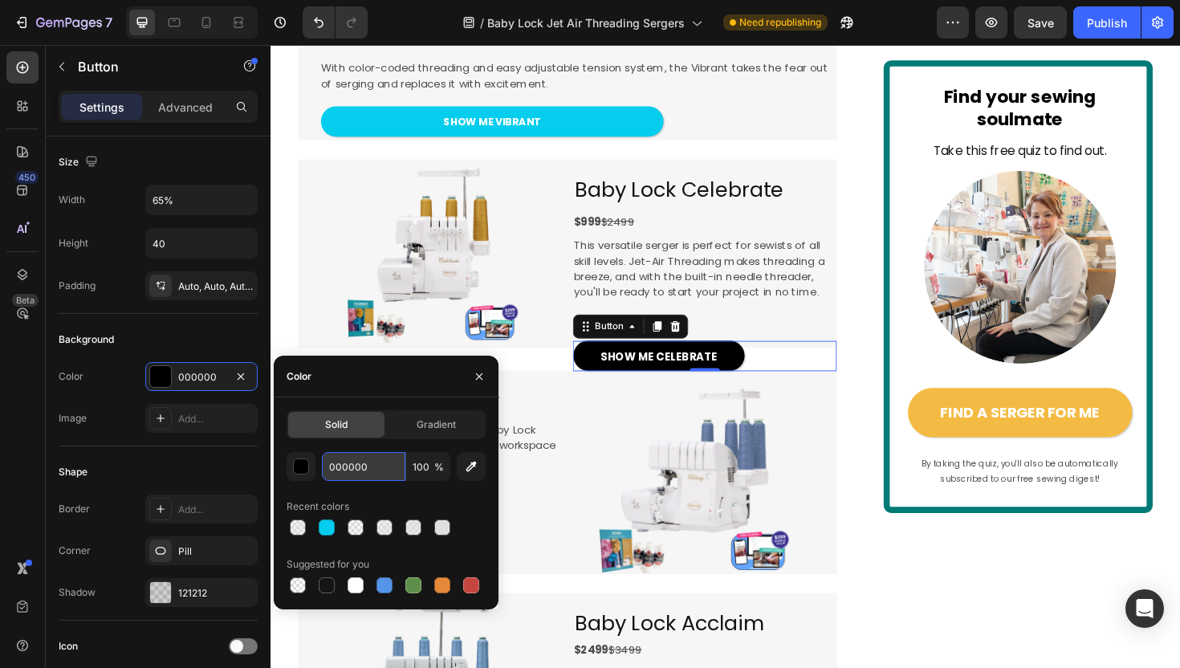
click at [372, 465] on input "000000" at bounding box center [363, 466] width 83 height 29
paste input "4CDED"
type input "04CDED"
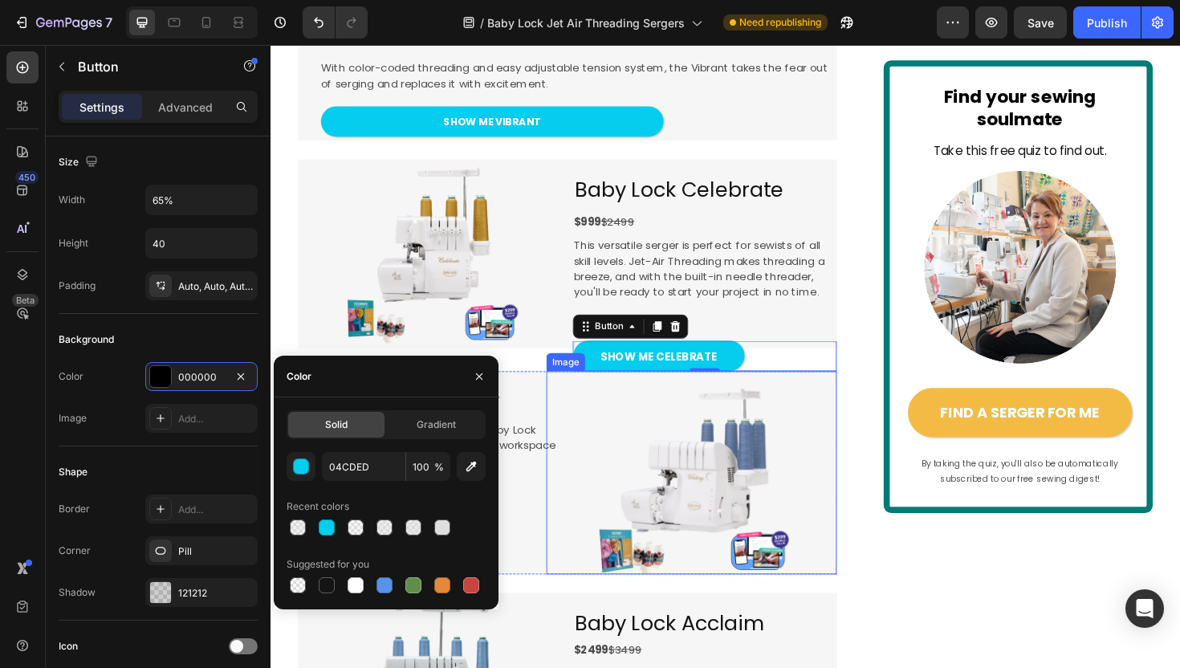
click at [836, 490] on div at bounding box center [716, 497] width 307 height 215
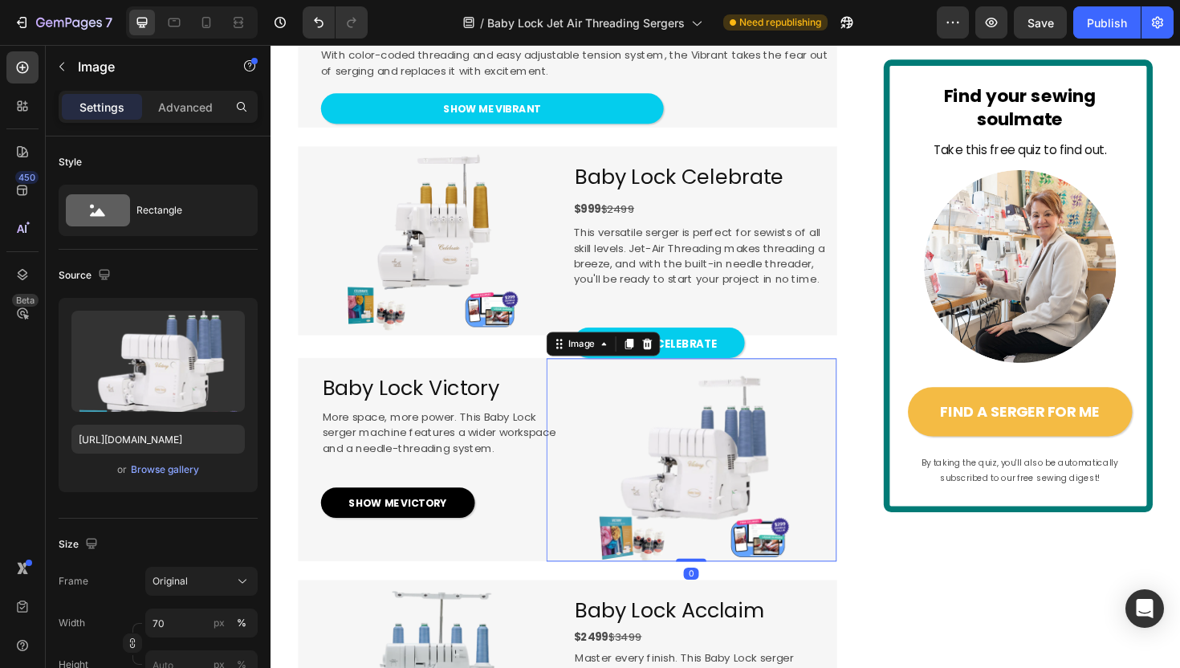
scroll to position [1511, 0]
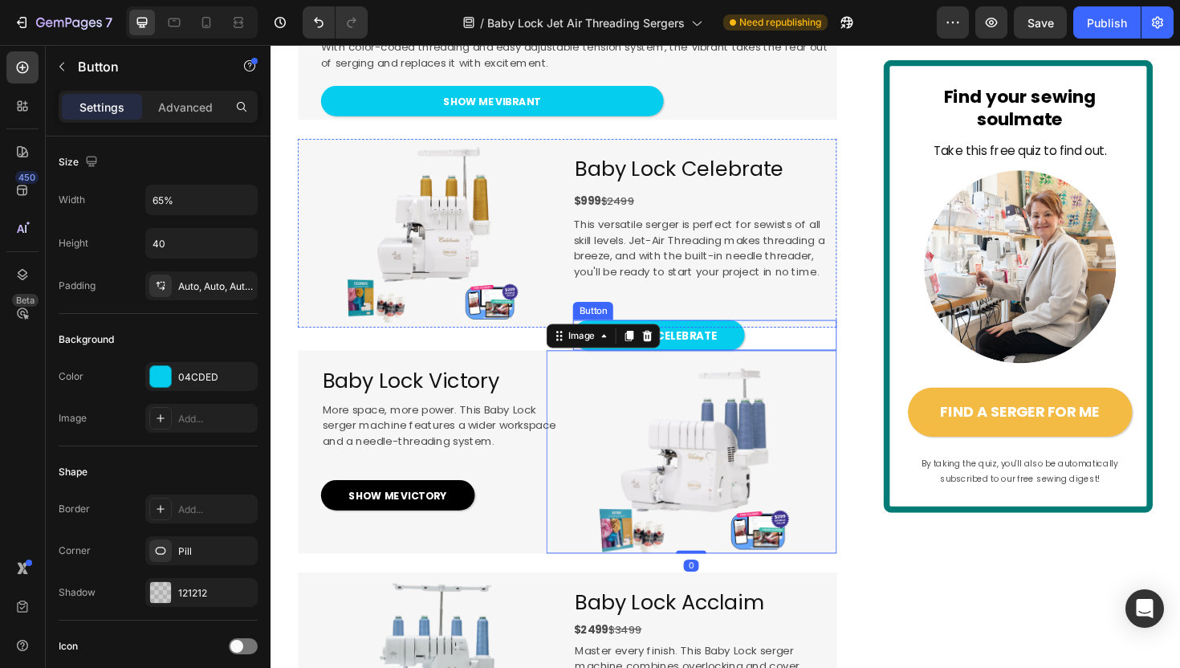
click at [778, 368] on div "SHOW ME CELEBRATE Button" at bounding box center [730, 352] width 278 height 32
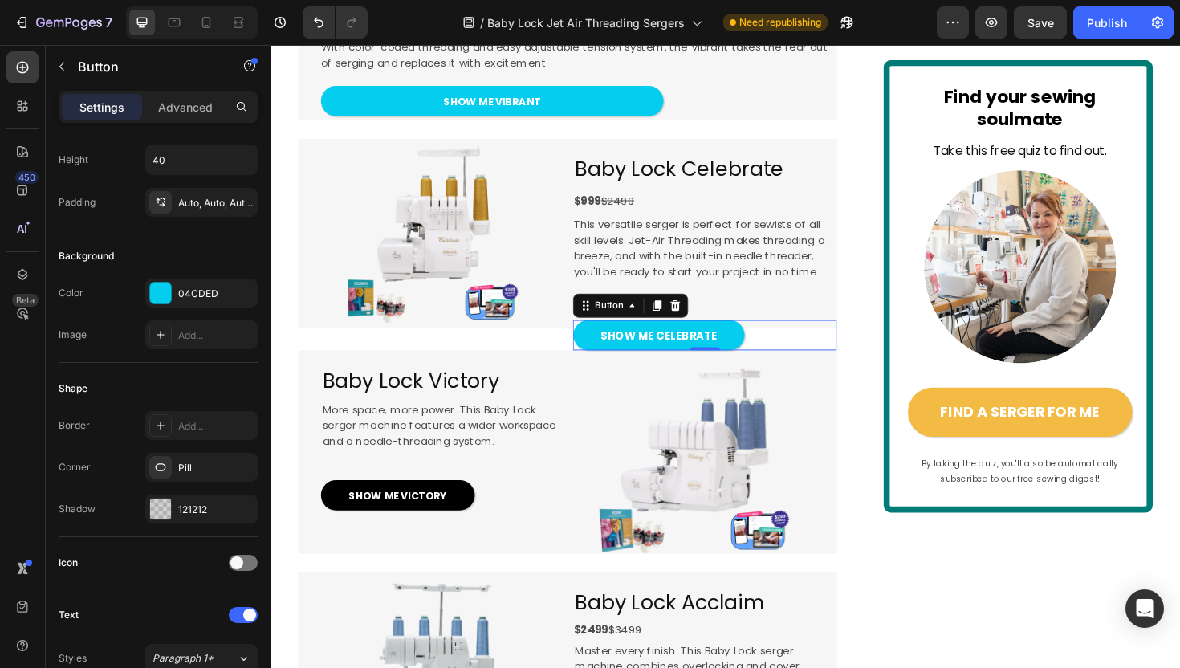
scroll to position [0, 0]
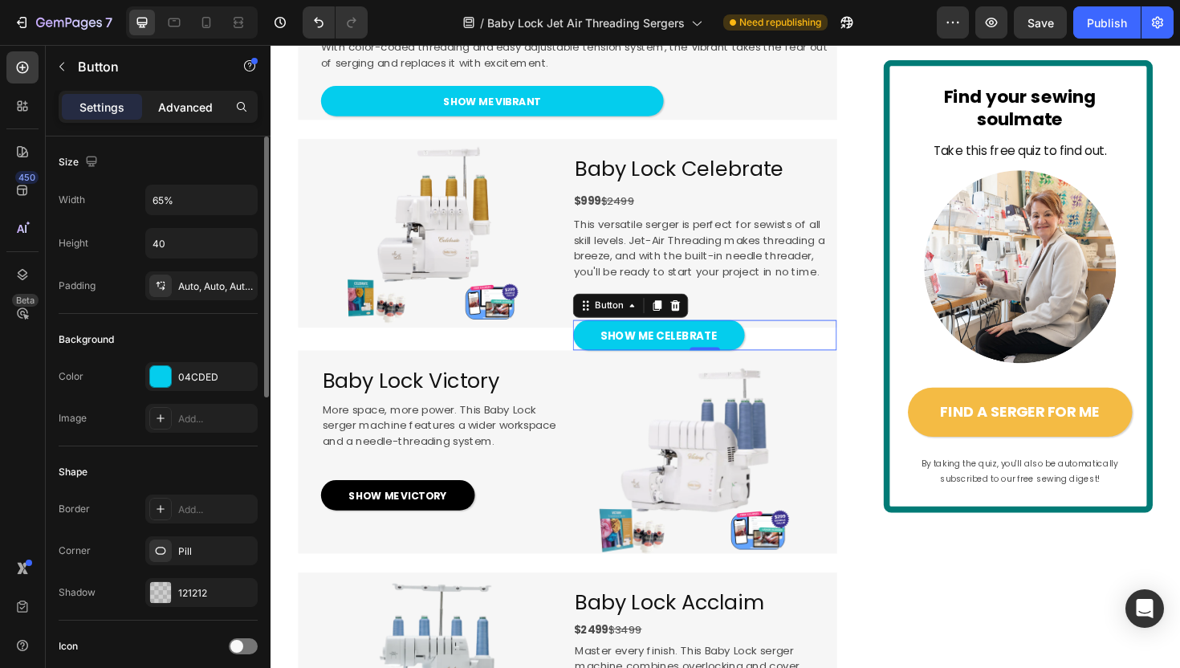
click at [188, 104] on p "Advanced" at bounding box center [185, 107] width 55 height 17
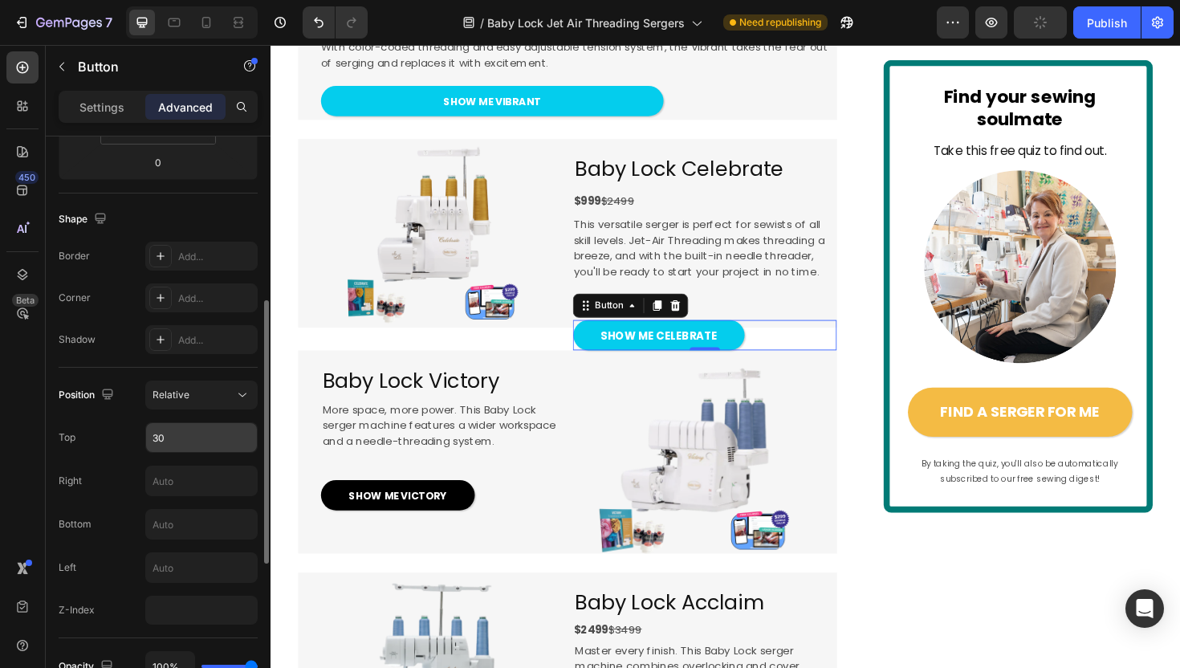
scroll to position [356, 0]
click at [160, 440] on input "30" at bounding box center [201, 436] width 111 height 29
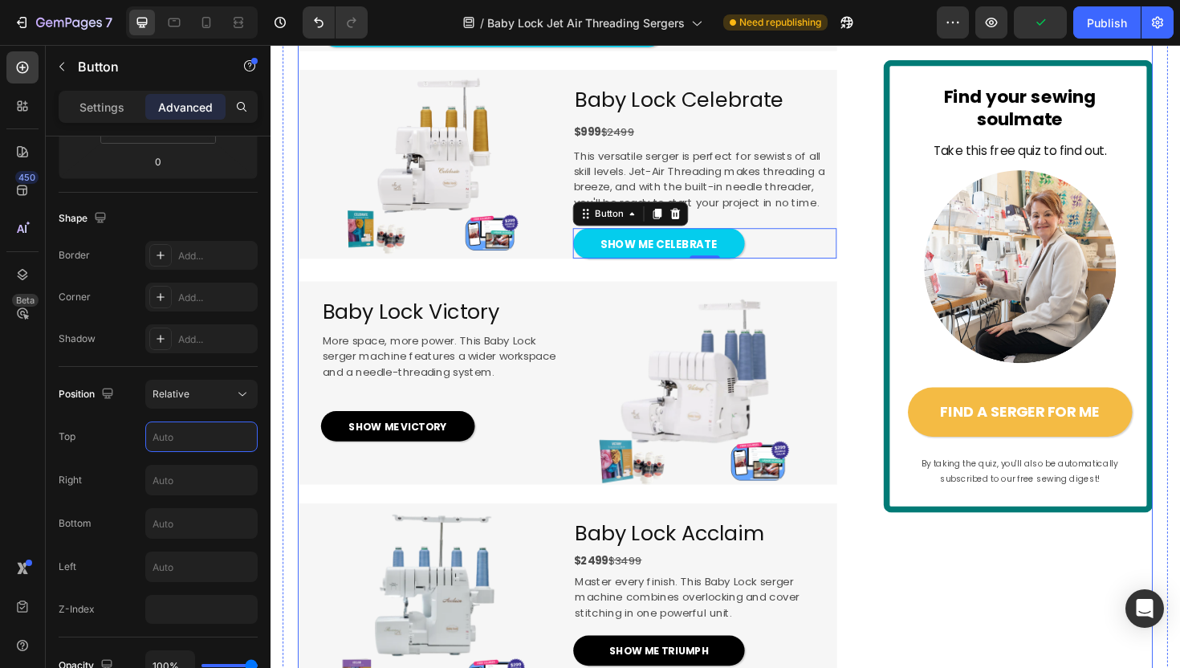
scroll to position [1620, 0]
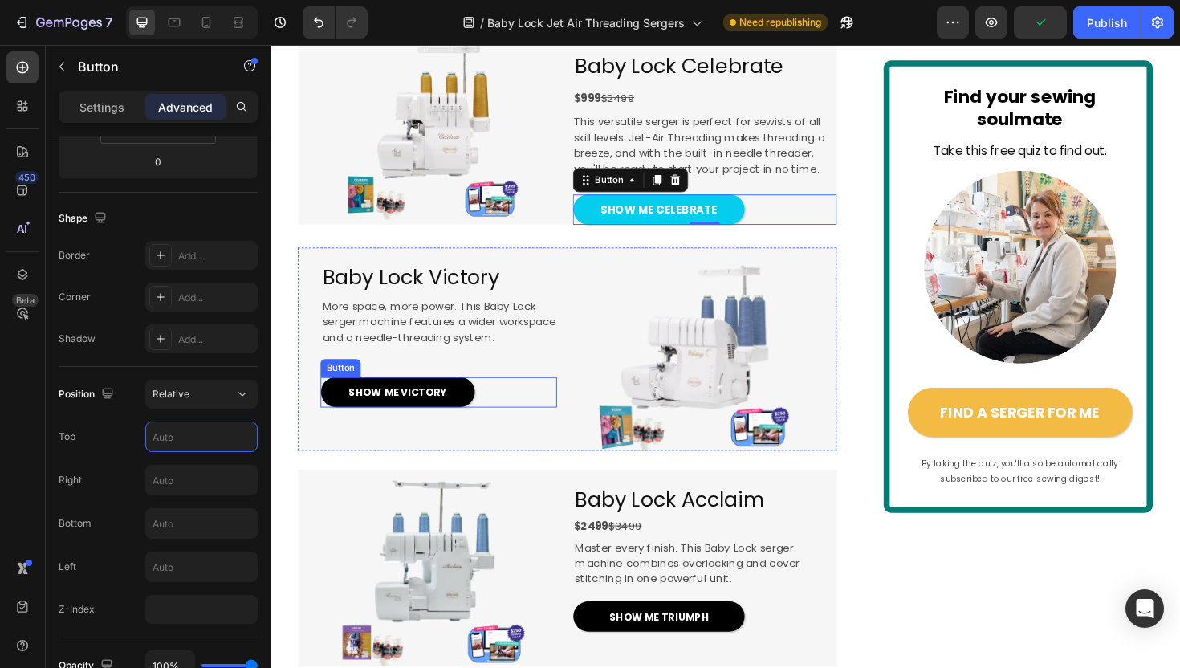
click at [494, 429] on div "SHOW ME VICTORY Button" at bounding box center [448, 412] width 250 height 32
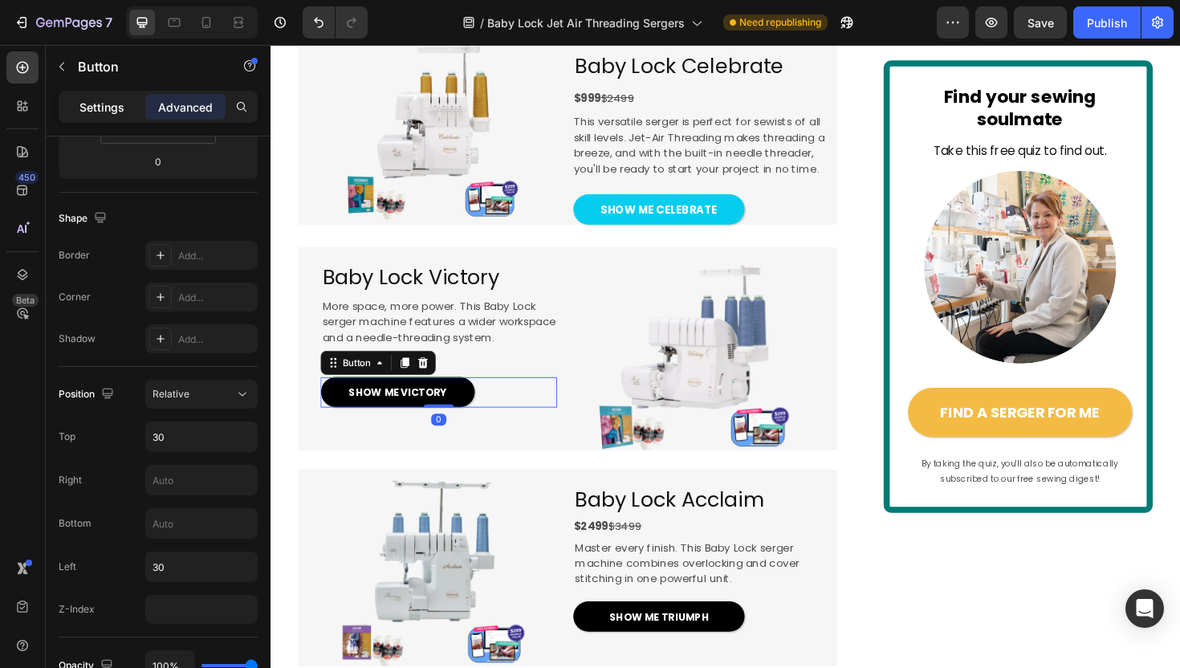
click at [106, 100] on p "Settings" at bounding box center [101, 107] width 45 height 17
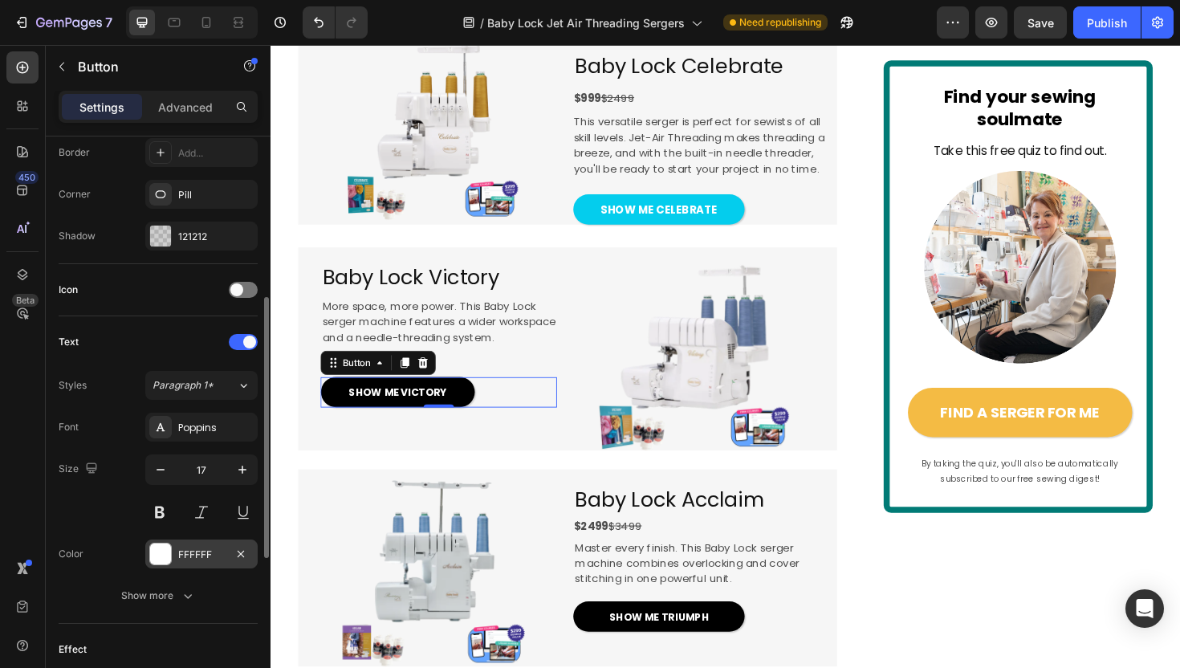
click at [185, 551] on div "FFFFFF" at bounding box center [201, 554] width 47 height 14
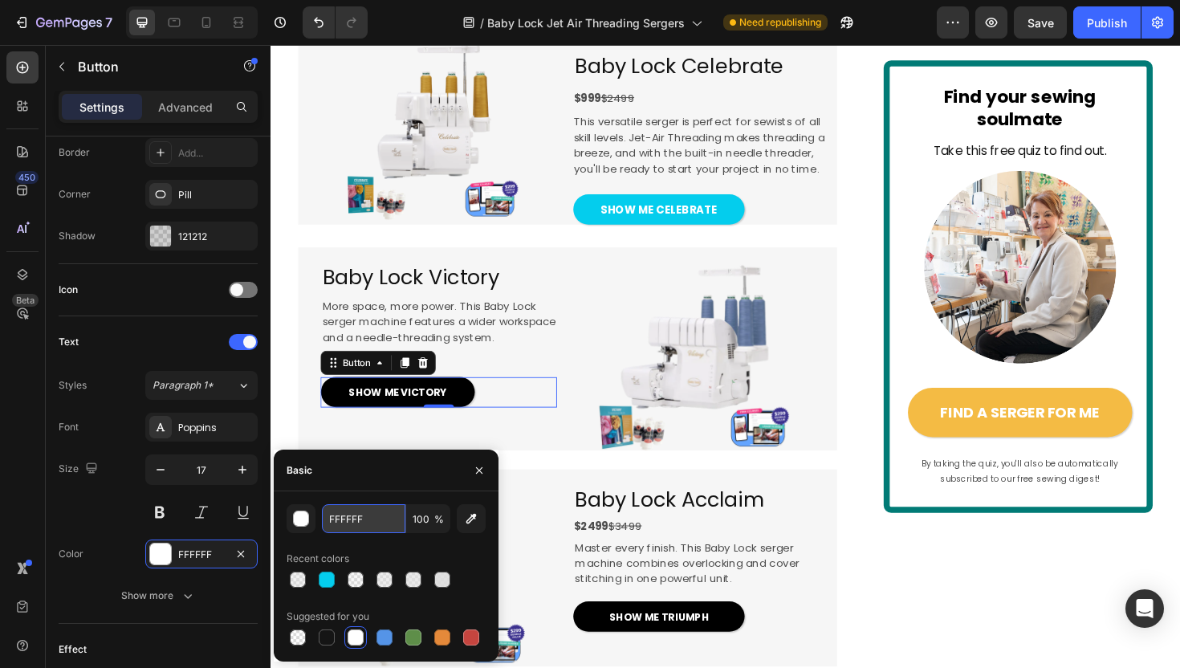
click at [372, 514] on input "FFFFFF" at bounding box center [363, 518] width 83 height 29
paste input "04CDED"
type input "04CDED"
click at [582, 474] on div at bounding box center [716, 366] width 307 height 215
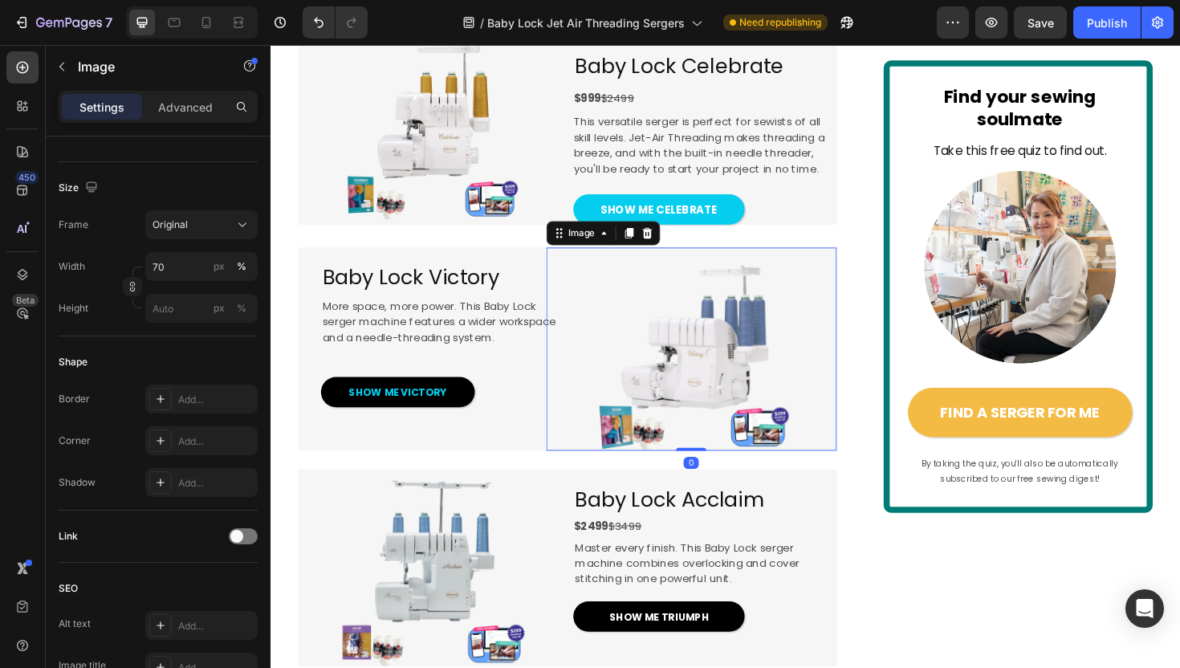
scroll to position [0, 0]
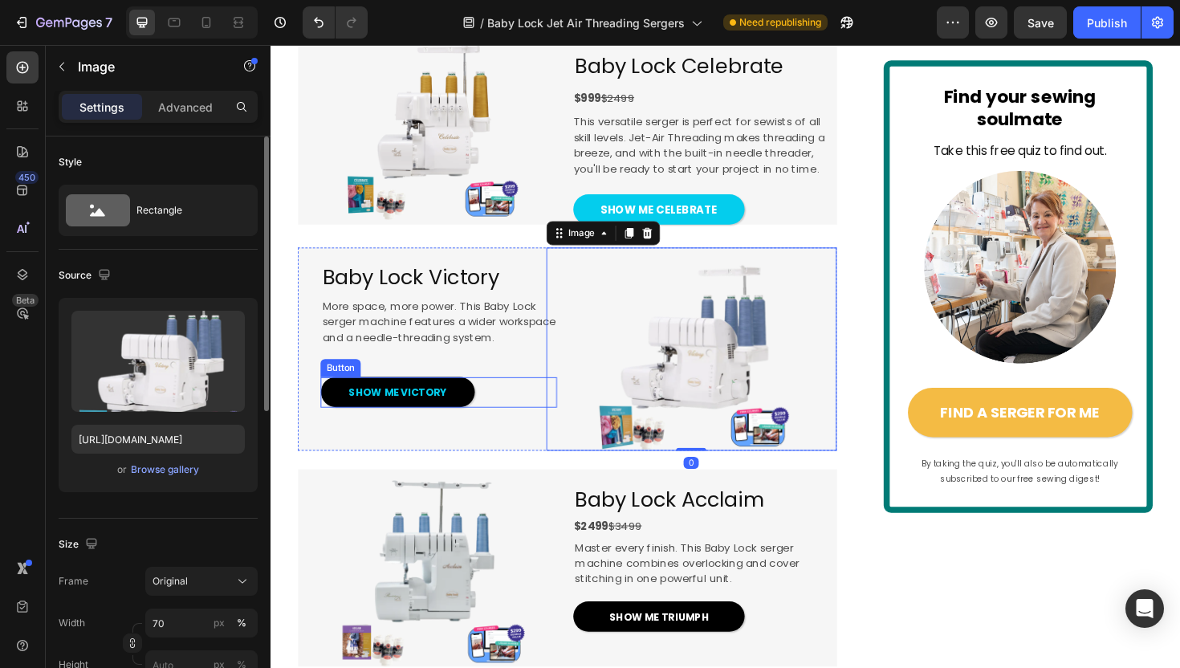
click at [502, 429] on div "SHOW ME VICTORY Button" at bounding box center [448, 412] width 250 height 32
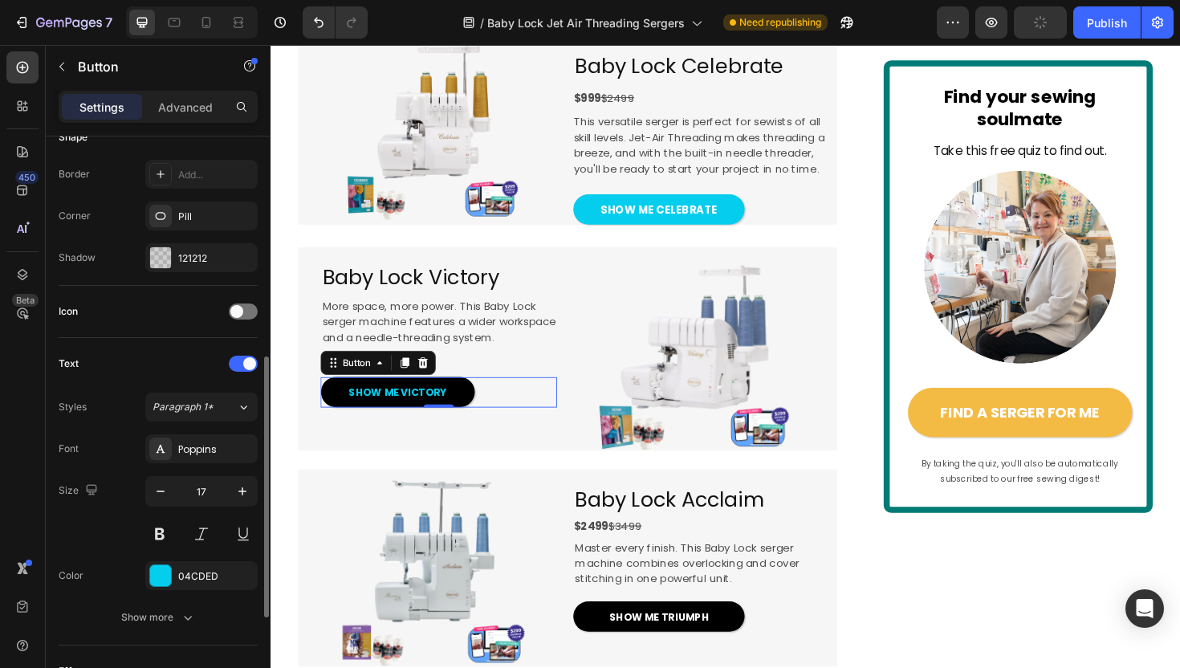
scroll to position [382, 0]
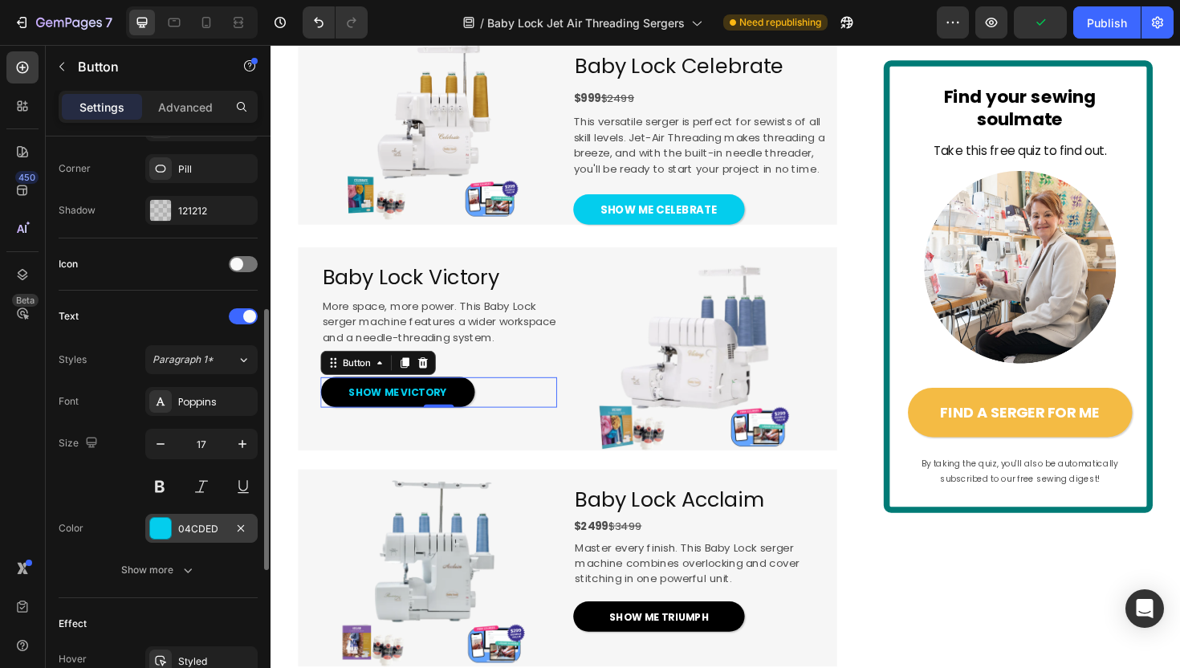
click at [168, 522] on div at bounding box center [160, 528] width 21 height 21
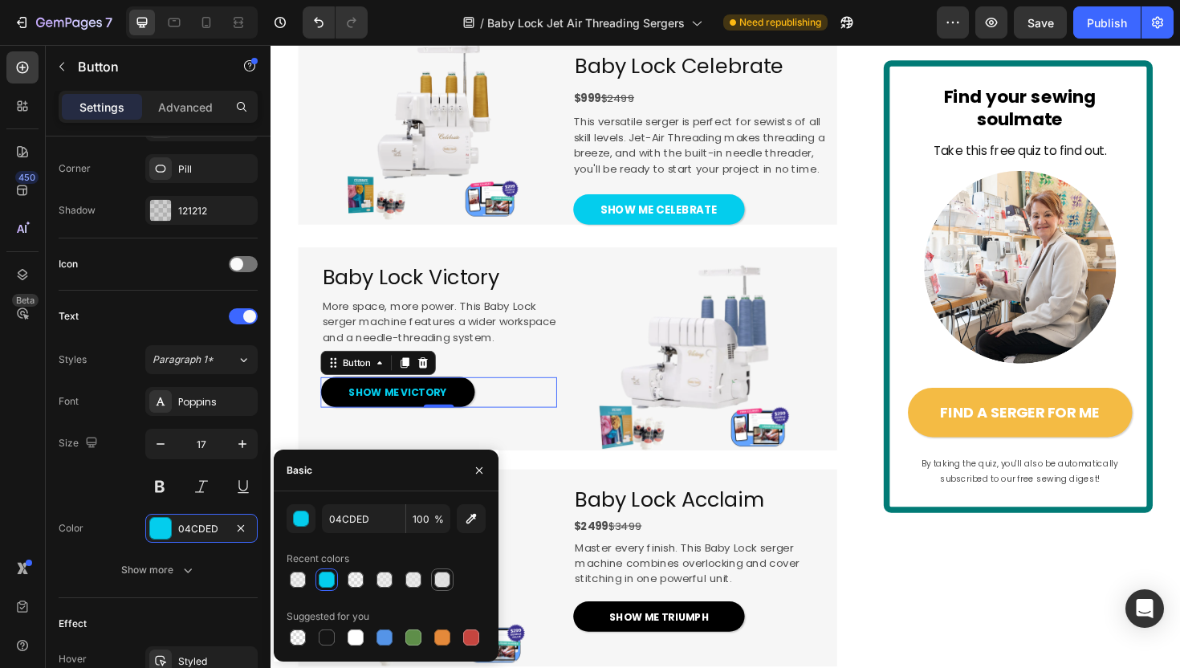
click at [450, 575] on div at bounding box center [442, 579] width 19 height 19
type input "DDDDDD"
click at [129, 502] on div "Font Poppins Size 17 Color DDDDDD Show more" at bounding box center [158, 485] width 199 height 197
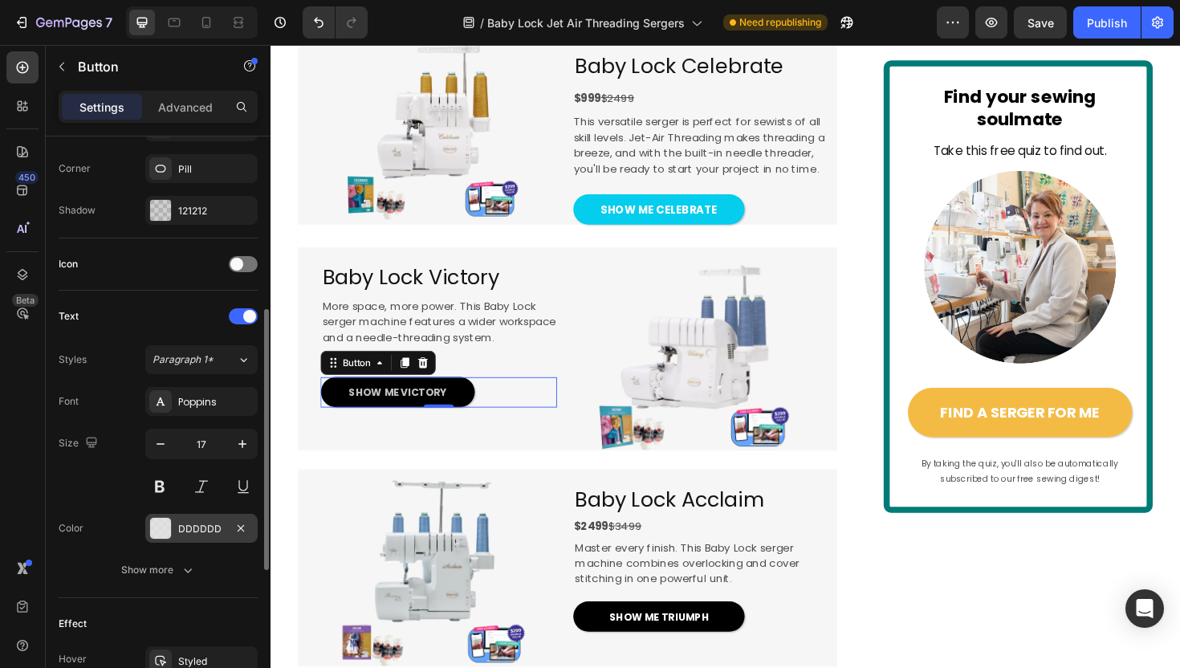
click at [175, 530] on div "DDDDDD" at bounding box center [201, 528] width 112 height 29
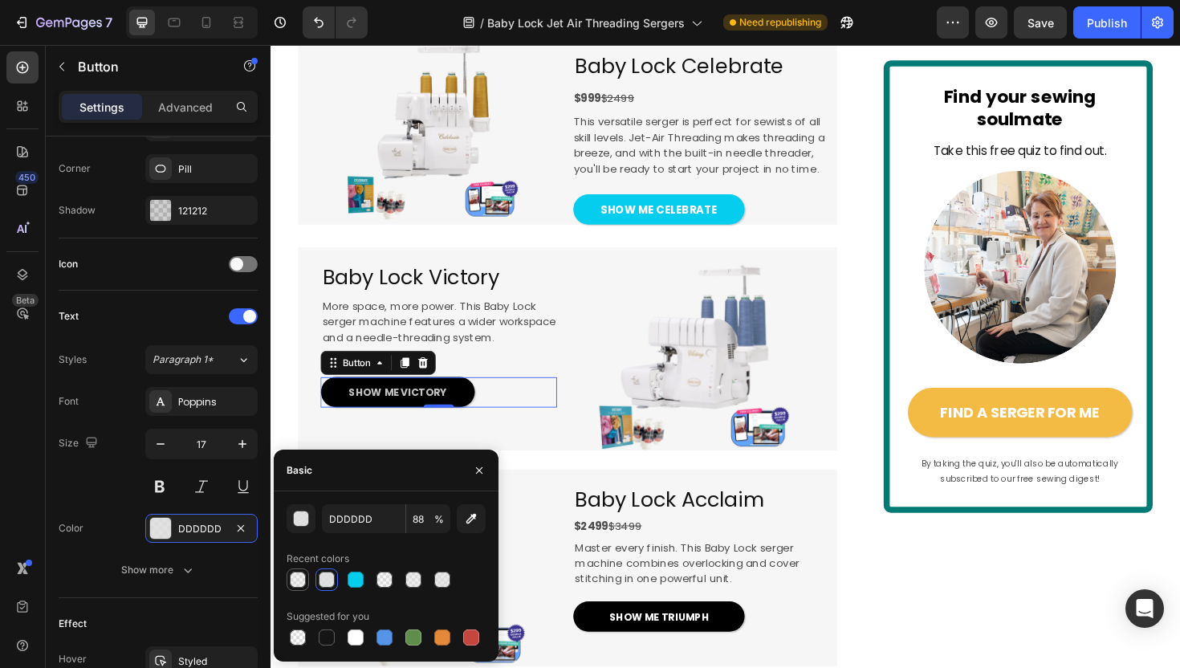
click at [299, 574] on div at bounding box center [298, 579] width 16 height 16
type input "40"
click at [357, 640] on div at bounding box center [355, 637] width 16 height 16
type input "FFFFFF"
type input "100"
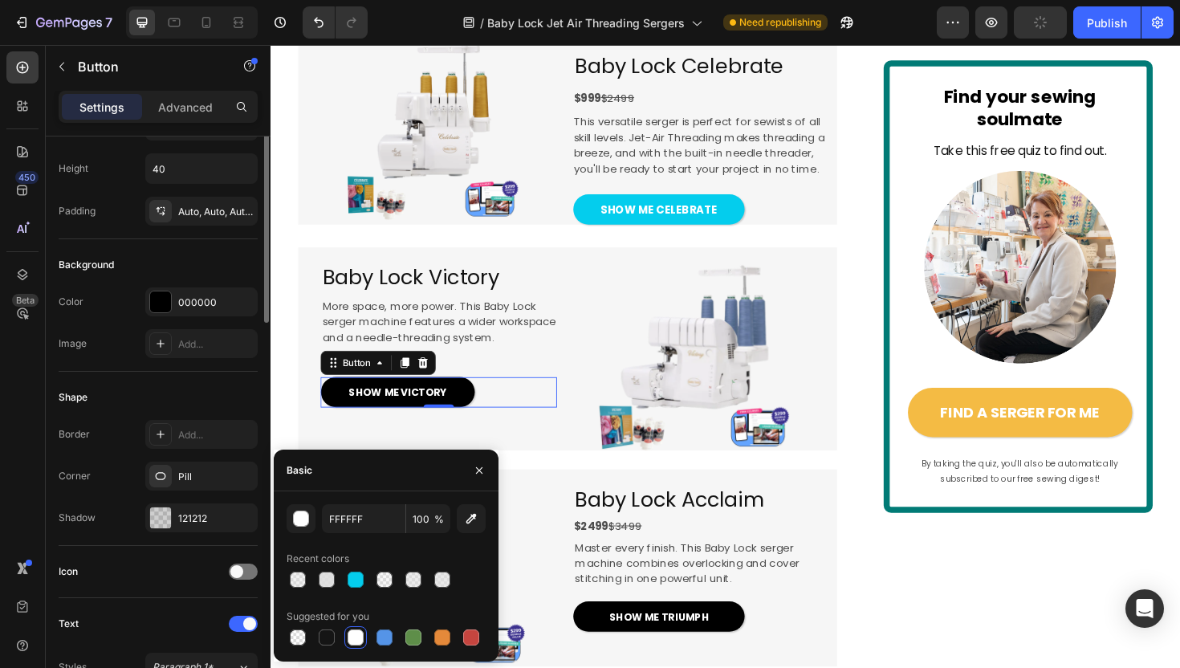
scroll to position [0, 0]
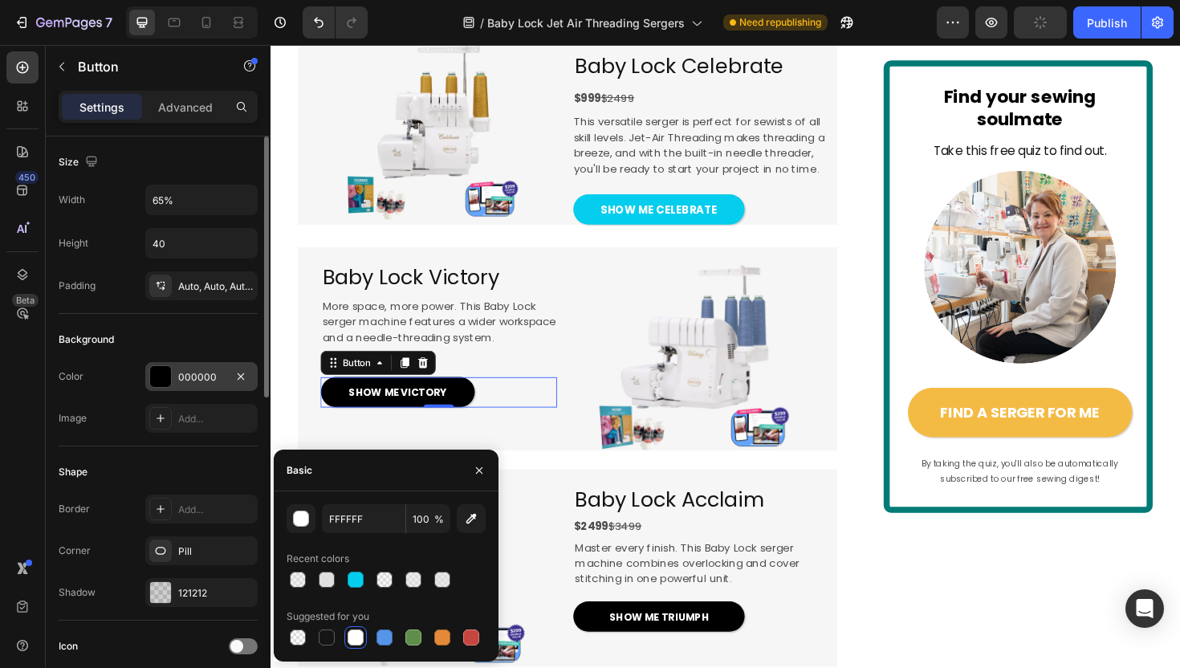
click at [169, 376] on div at bounding box center [160, 376] width 21 height 21
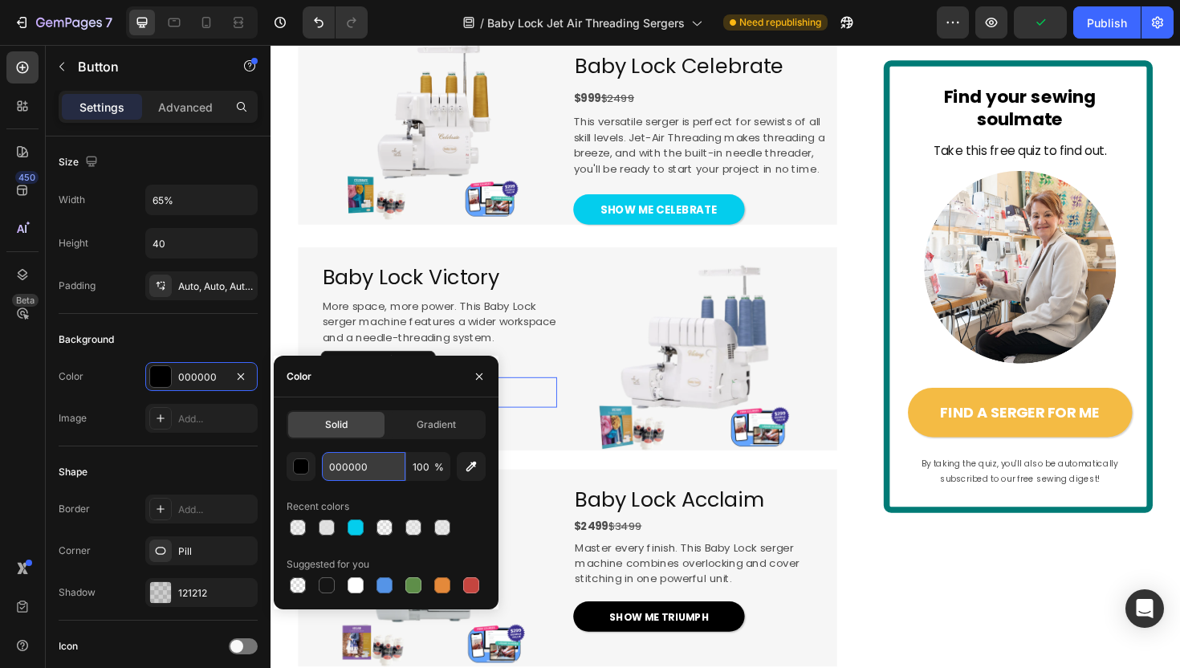
click at [361, 467] on input "000000" at bounding box center [363, 466] width 83 height 29
paste input "4CDED"
type input "04CDED0"
click at [591, 420] on div at bounding box center [716, 366] width 307 height 215
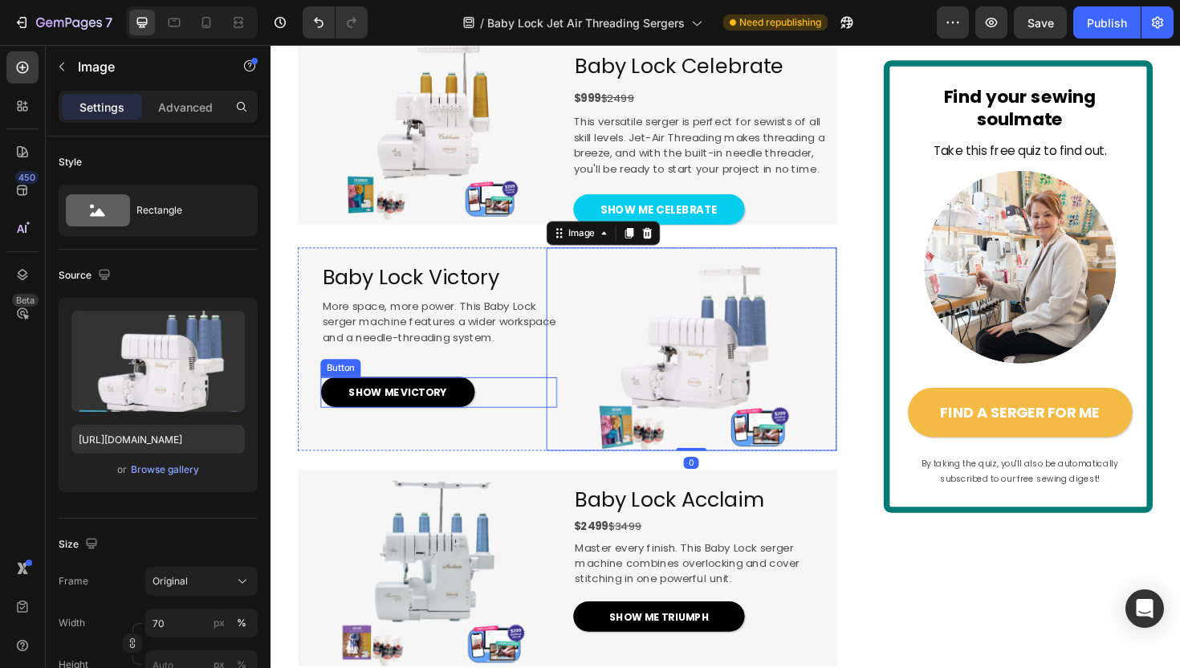
click at [499, 429] on div "SHOW ME VICTORY Button" at bounding box center [448, 412] width 250 height 32
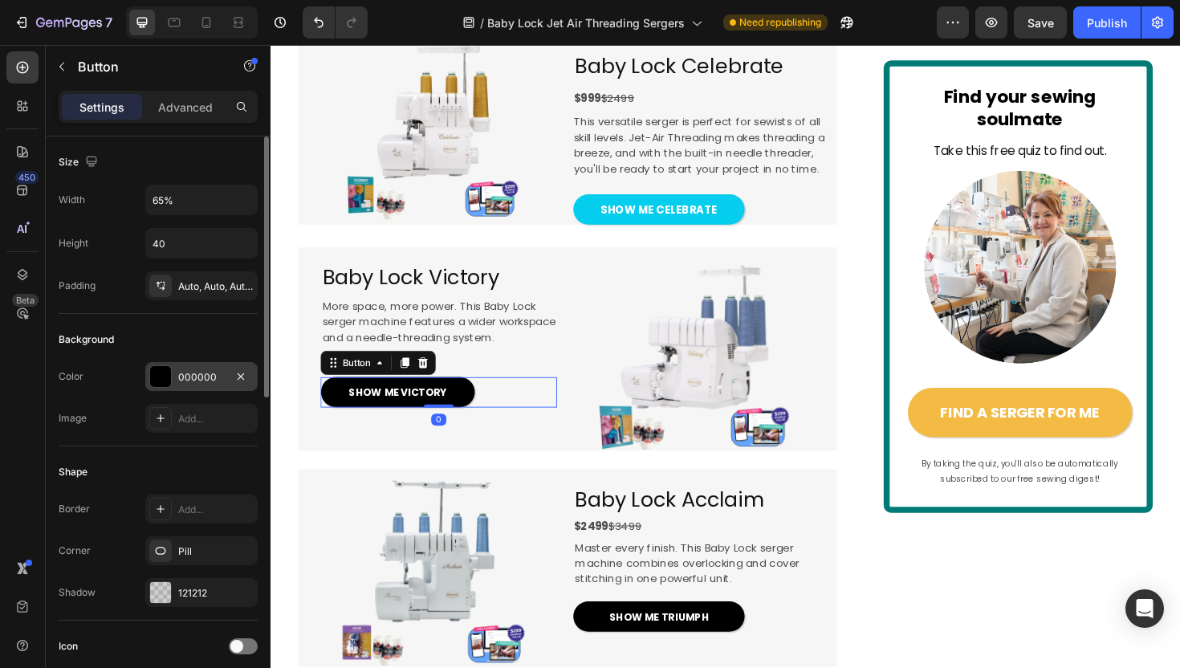
click at [196, 373] on div "000000" at bounding box center [201, 377] width 47 height 14
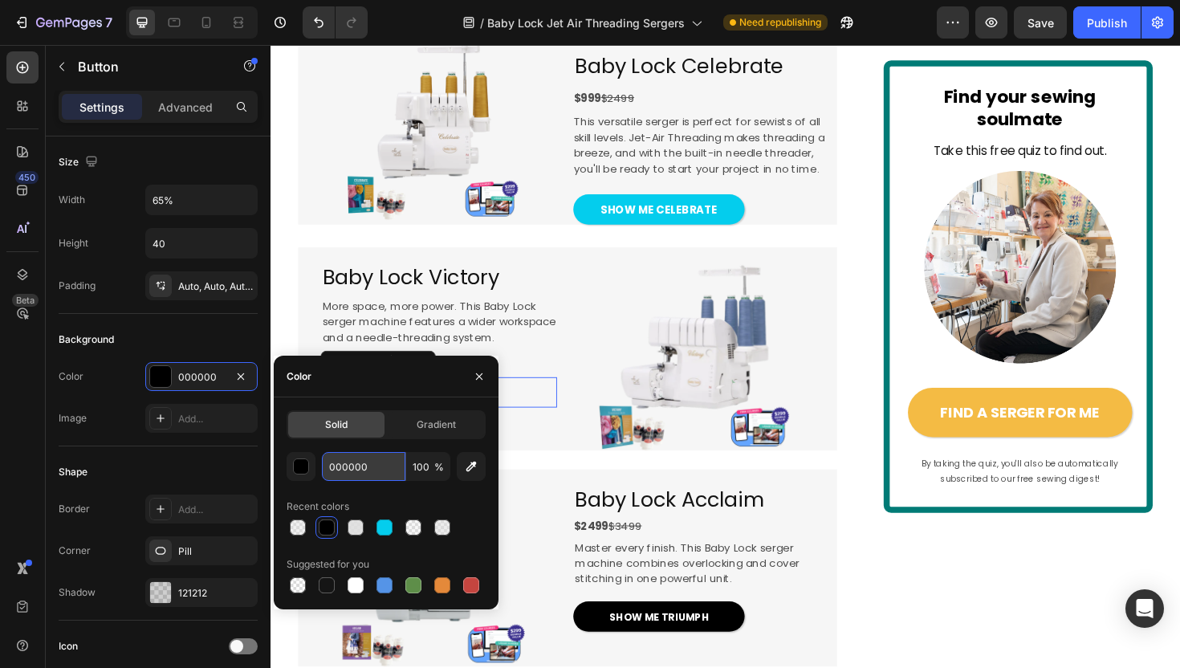
click at [360, 465] on input "000000" at bounding box center [363, 466] width 83 height 29
paste input "4CDED"
paste input "text"
type input "04CDED"
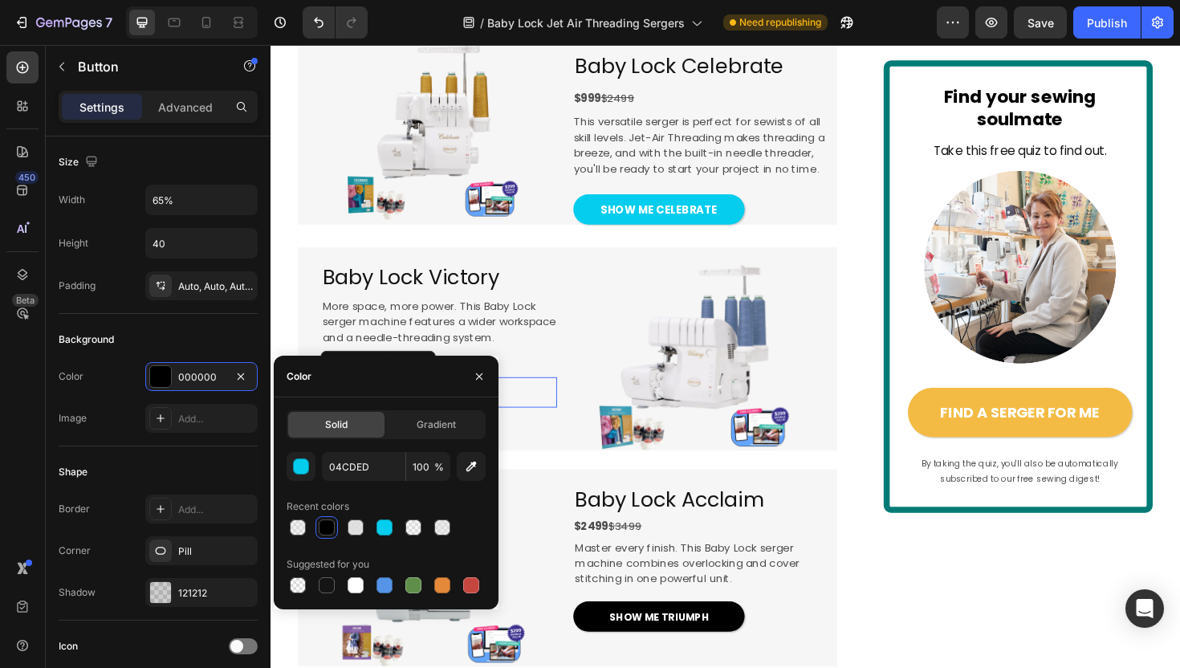
click at [595, 474] on div at bounding box center [716, 366] width 307 height 215
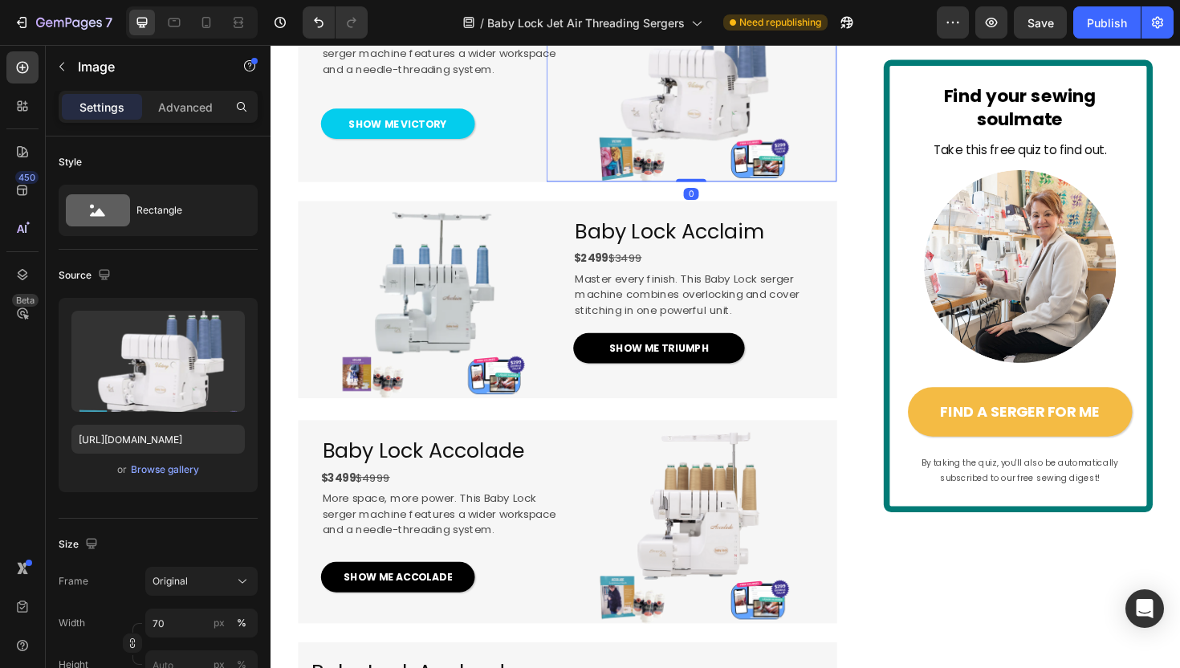
scroll to position [1920, 0]
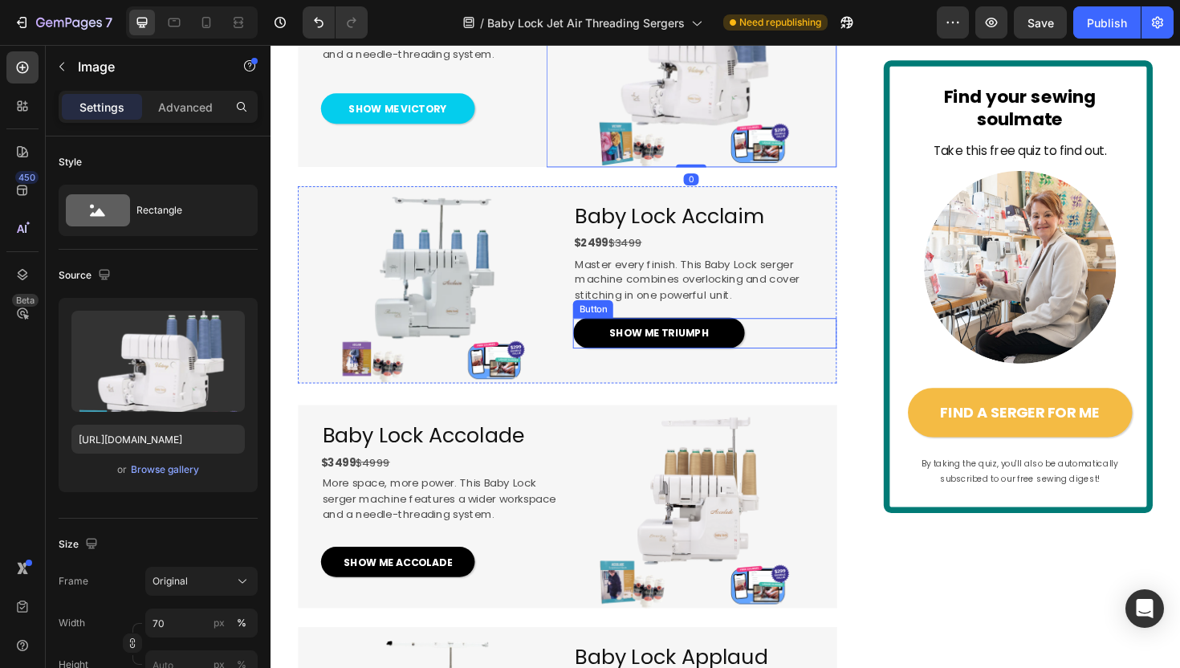
click at [774, 366] on div "SHOW ME TRIUMPH Button" at bounding box center [730, 350] width 278 height 32
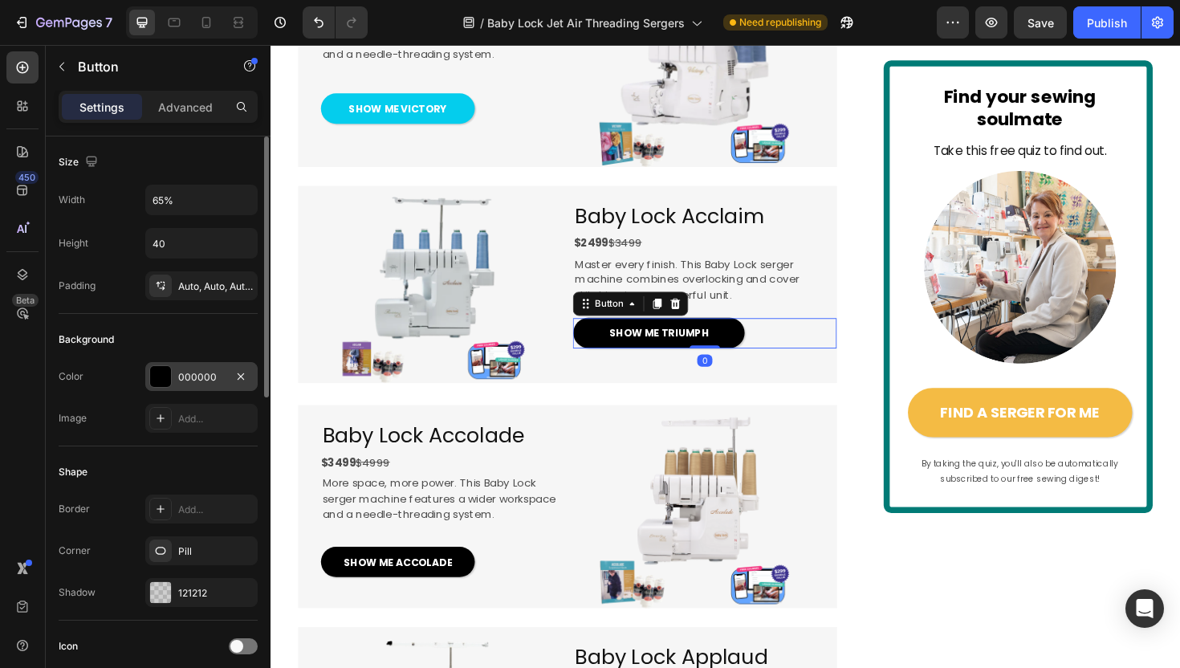
click at [201, 374] on div "000000" at bounding box center [201, 377] width 47 height 14
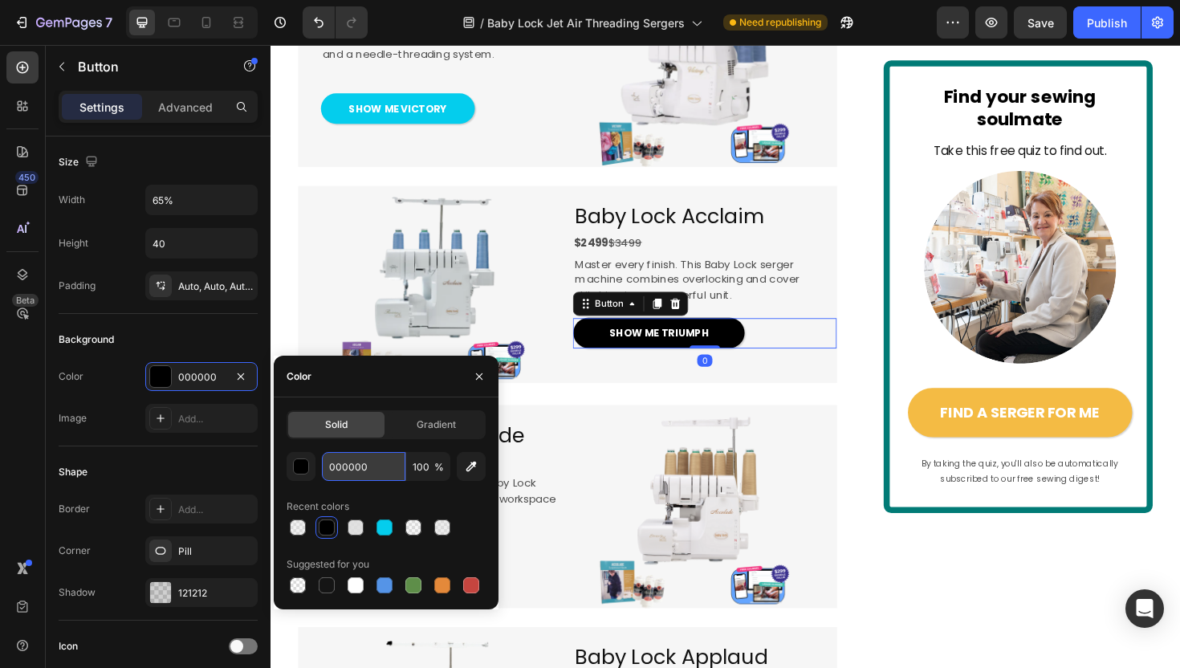
click at [369, 465] on input "000000" at bounding box center [363, 466] width 83 height 29
paste input "4CDED"
type input "04CDED"
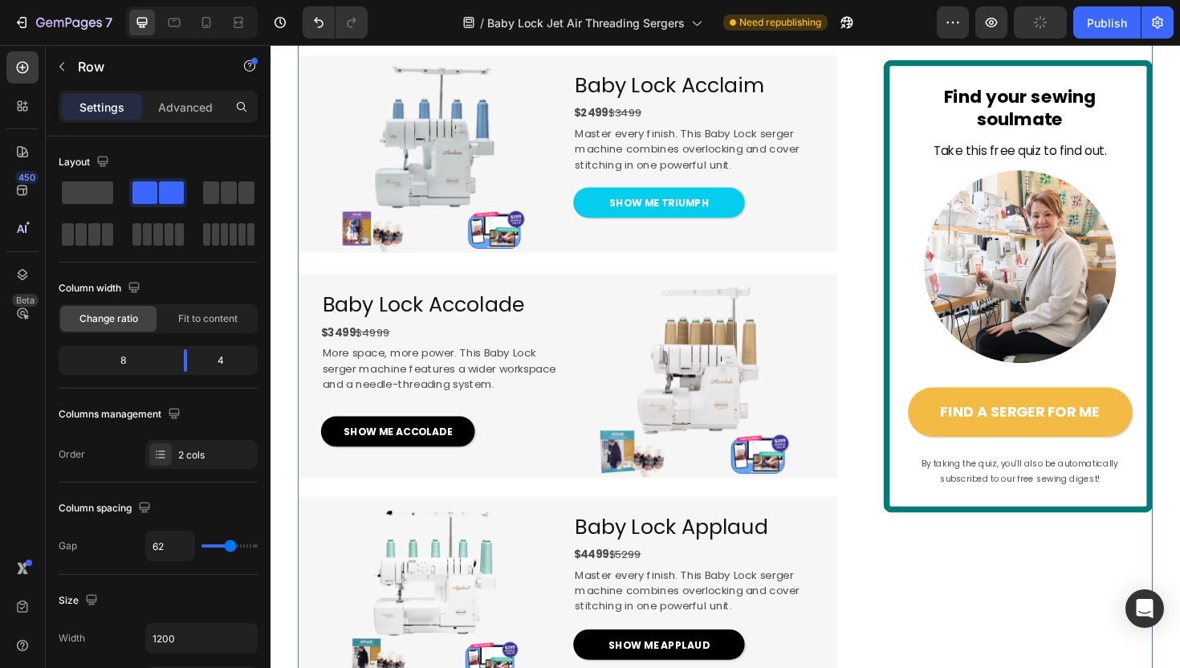
scroll to position [2069, 0]
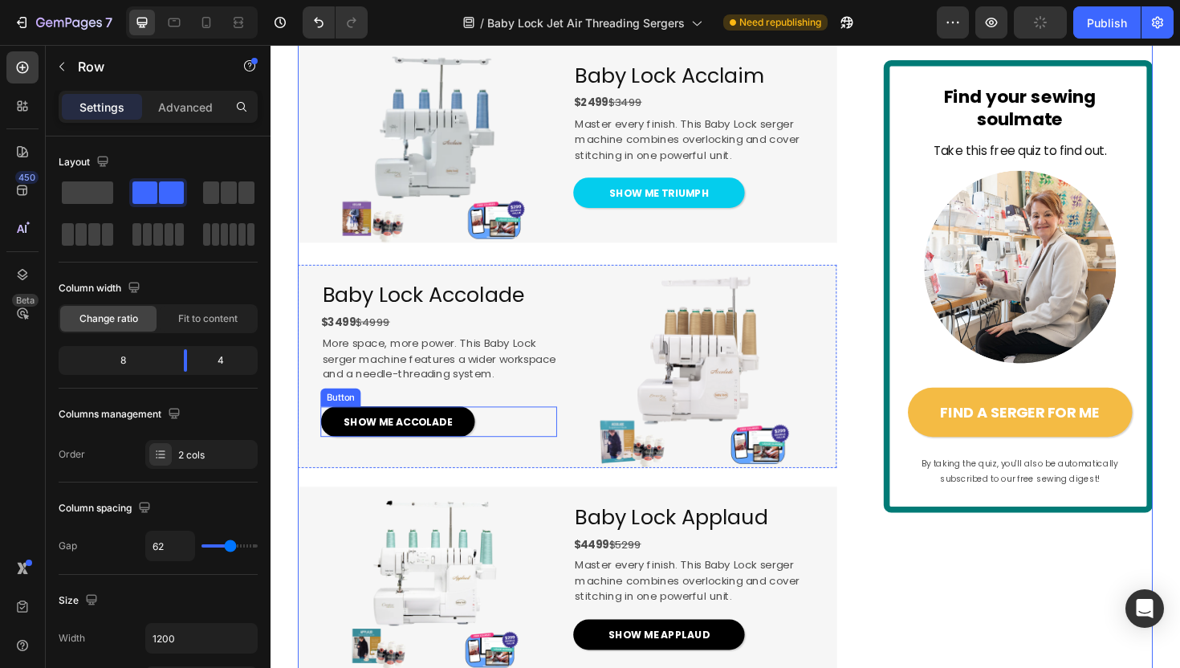
click at [490, 460] on div "SHOW ME ACCOLADE Button" at bounding box center [448, 444] width 250 height 32
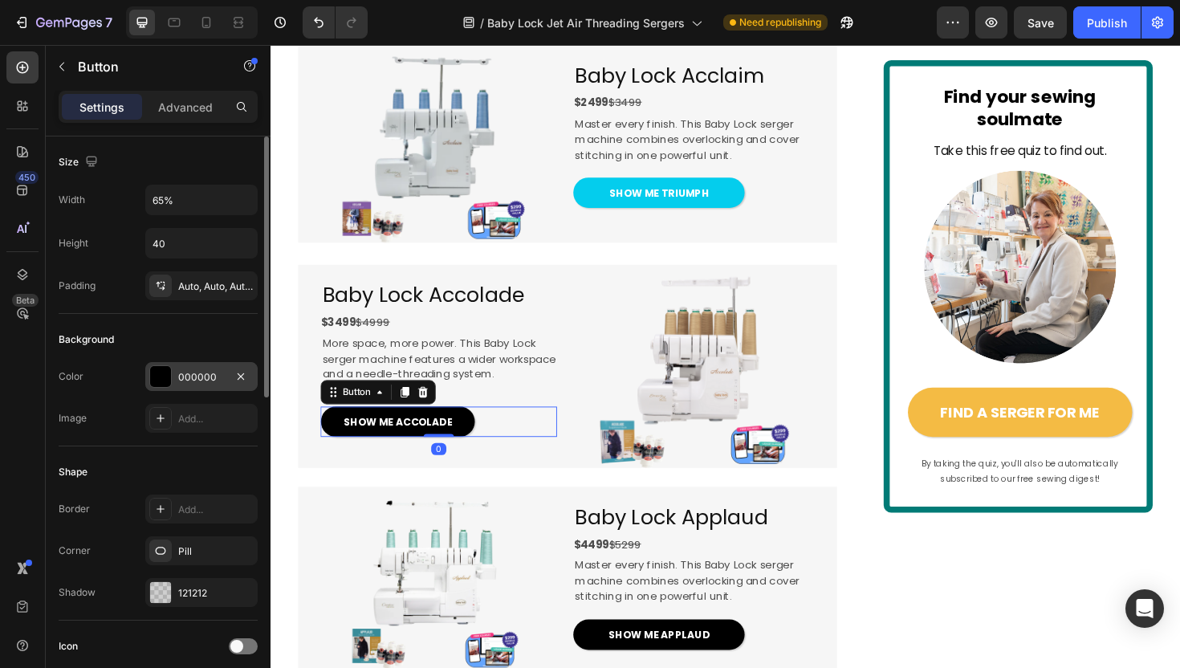
click at [197, 364] on div "000000" at bounding box center [201, 376] width 112 height 29
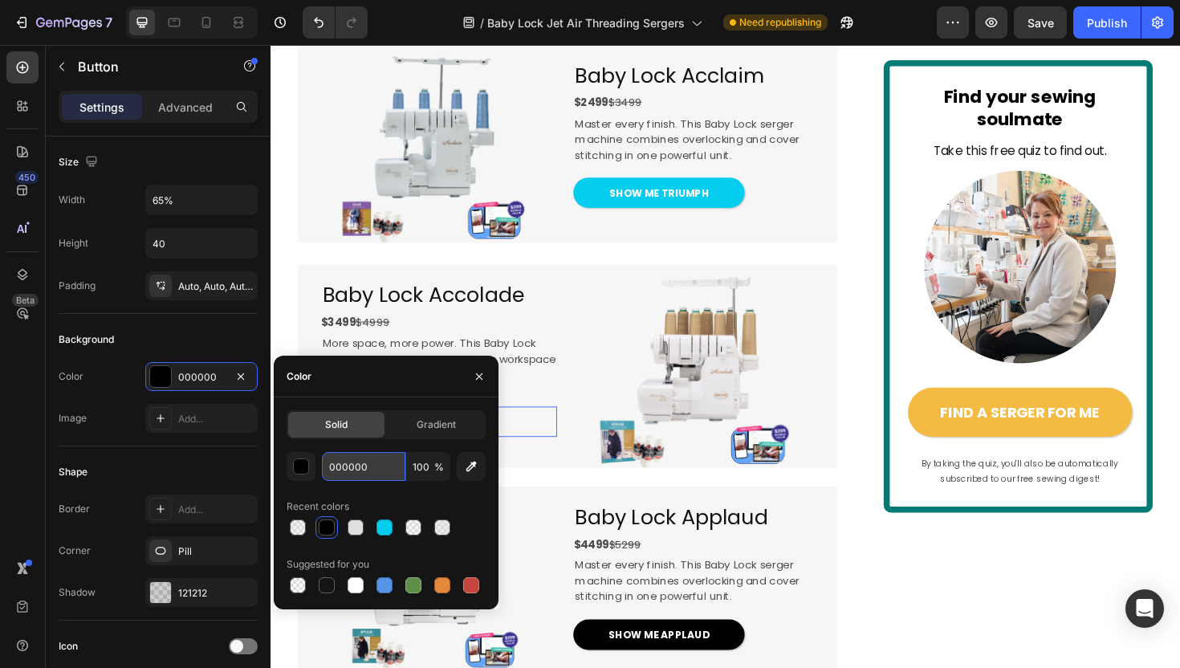
click at [369, 470] on input "000000" at bounding box center [363, 466] width 83 height 29
paste input "4CDED"
type input "04CDED"
click at [575, 493] on div at bounding box center [716, 385] width 307 height 215
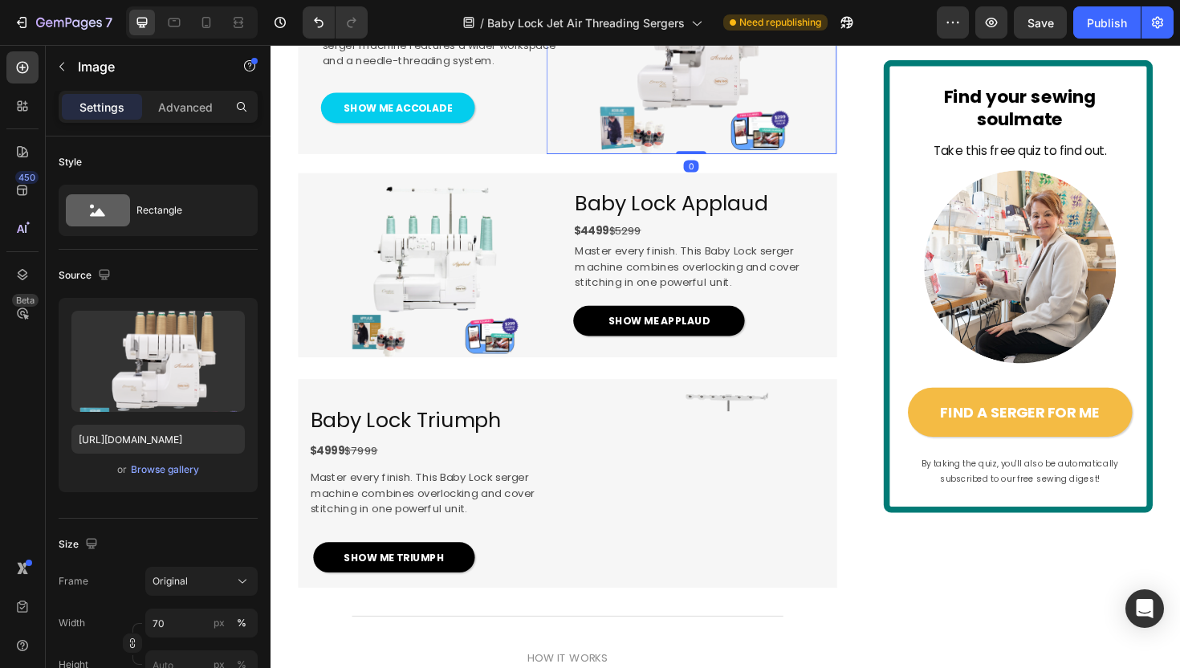
scroll to position [2410, 0]
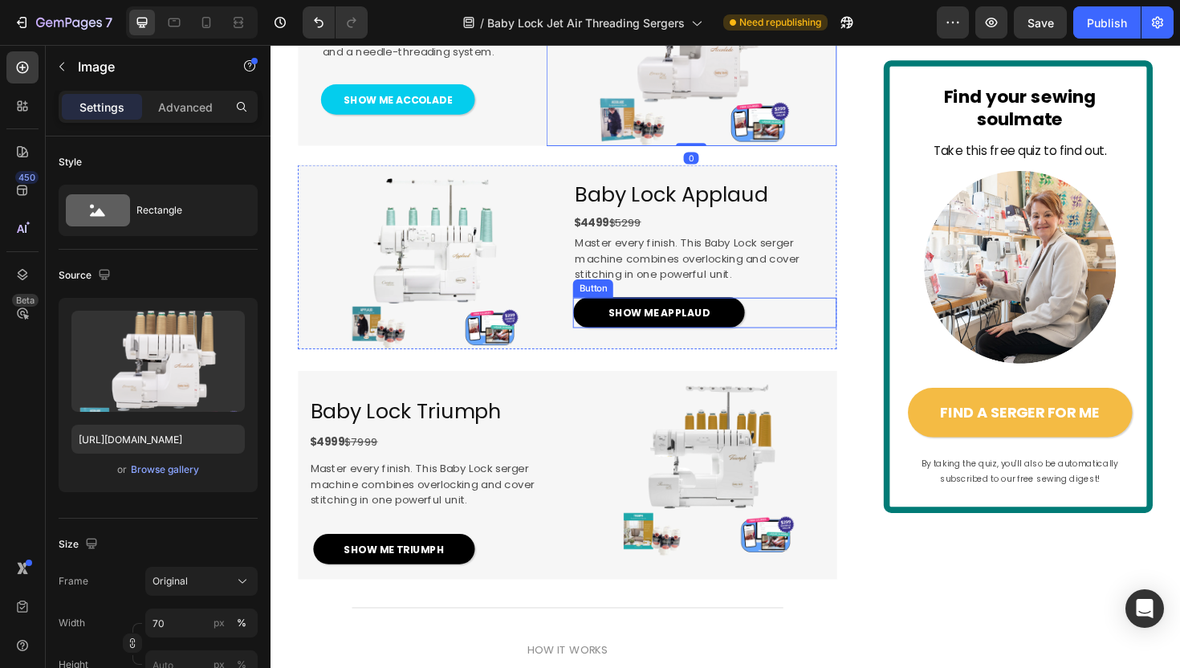
click at [823, 344] on div "SHOW ME APPLAUD Button" at bounding box center [730, 328] width 278 height 32
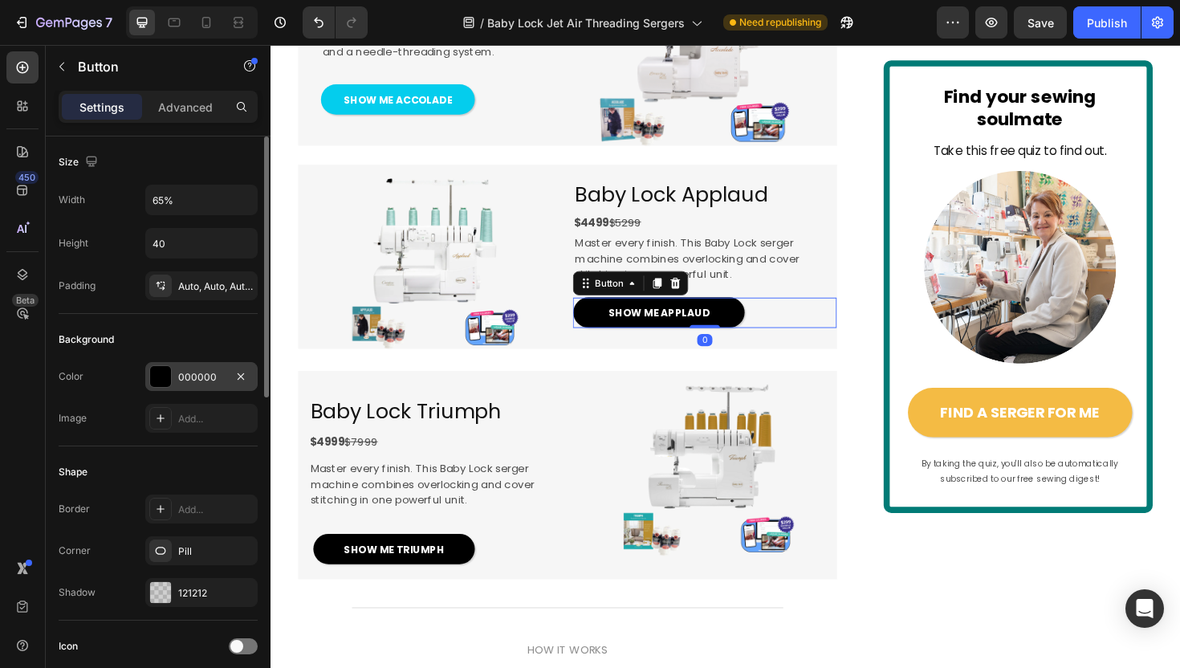
click at [181, 383] on div "000000" at bounding box center [201, 377] width 47 height 14
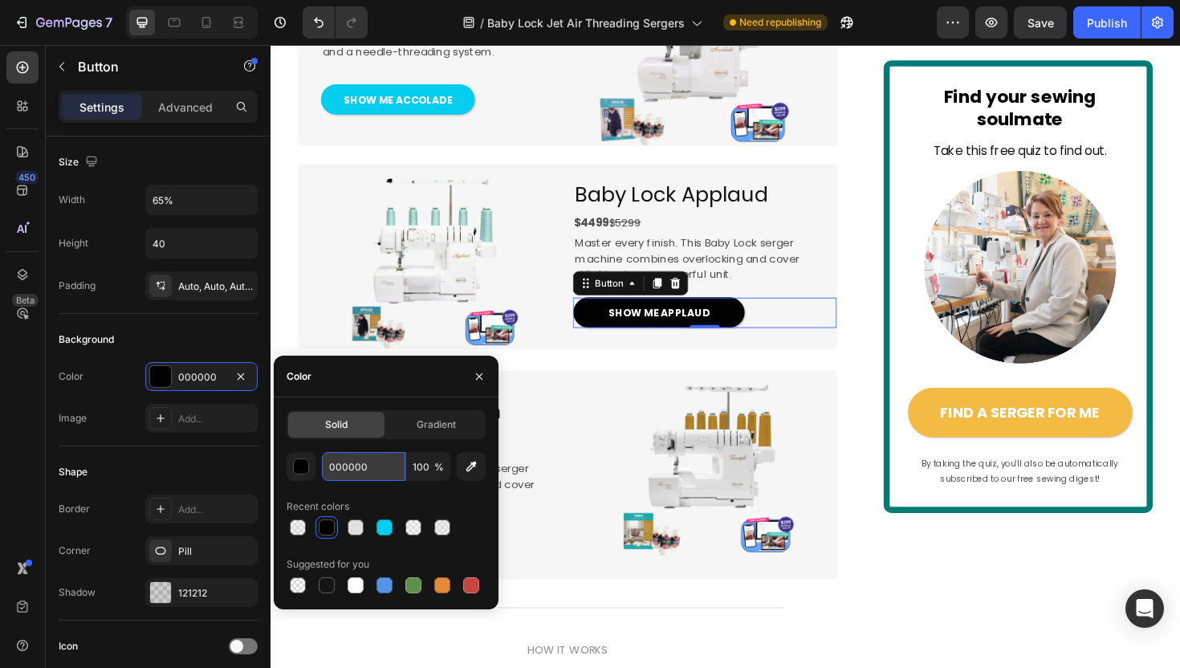
click at [362, 461] on input "000000" at bounding box center [363, 466] width 83 height 29
paste input "4CDED"
type input "04CDED"
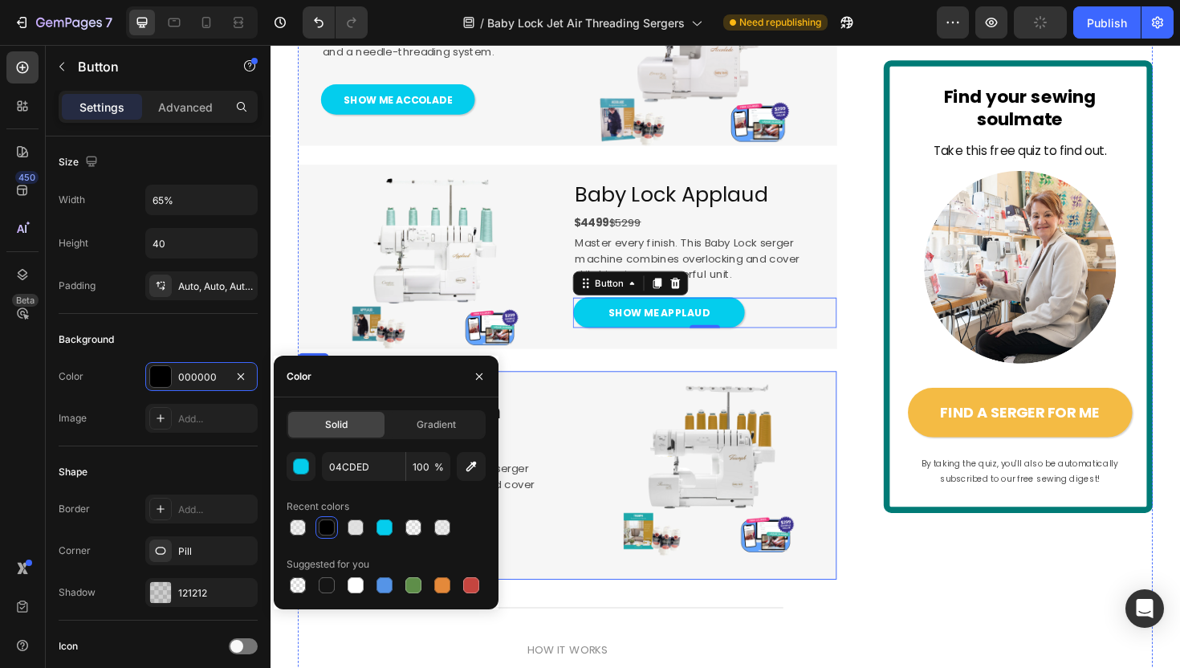
click at [559, 498] on div "Baby Lock Triumph Heading $4999 $7999 Text Block Master every finish. This Baby…" at bounding box center [438, 500] width 278 height 220
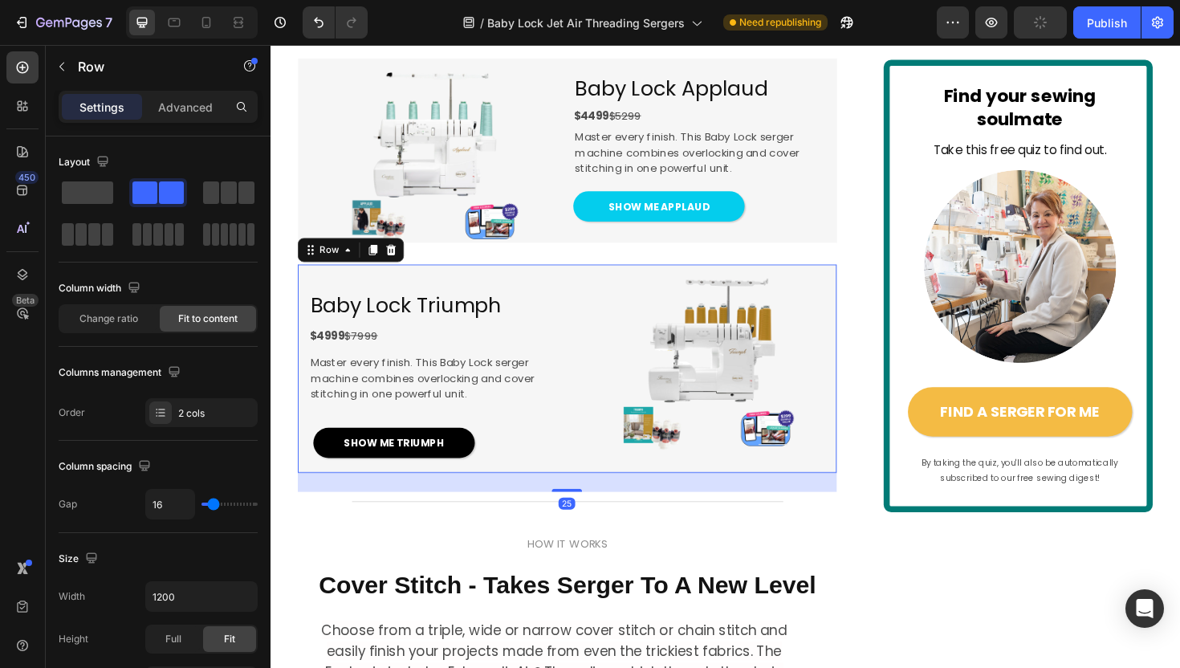
scroll to position [2545, 0]
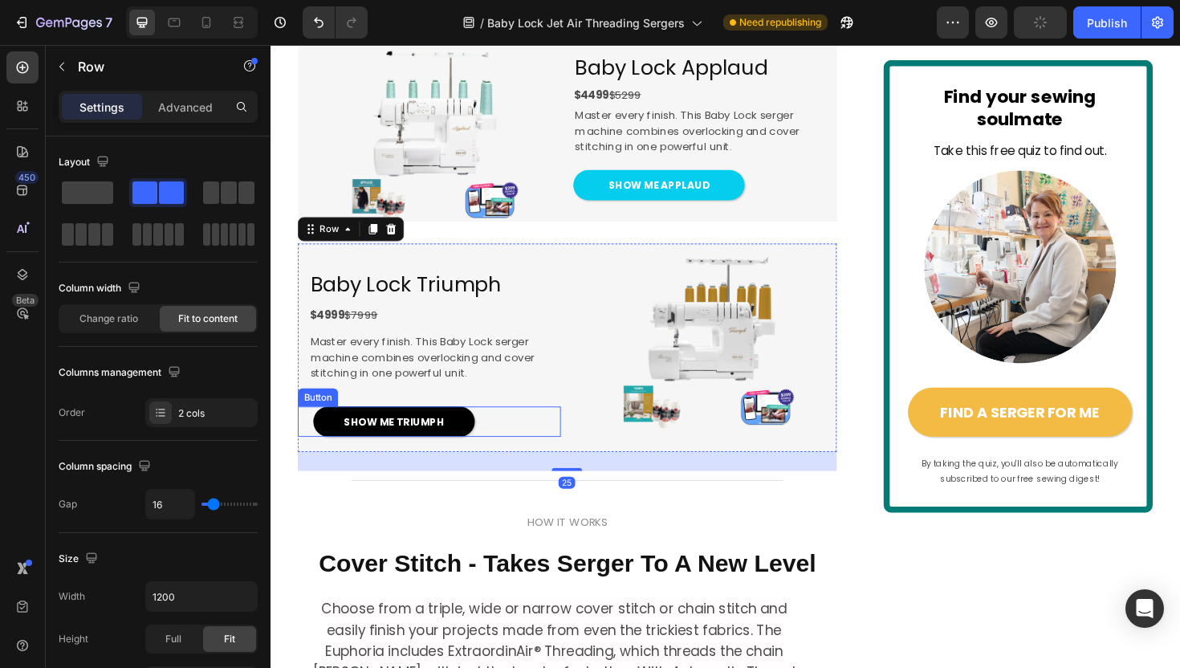
click at [495, 460] on div "SHOW ME TRIUMPH Button" at bounding box center [438, 444] width 278 height 32
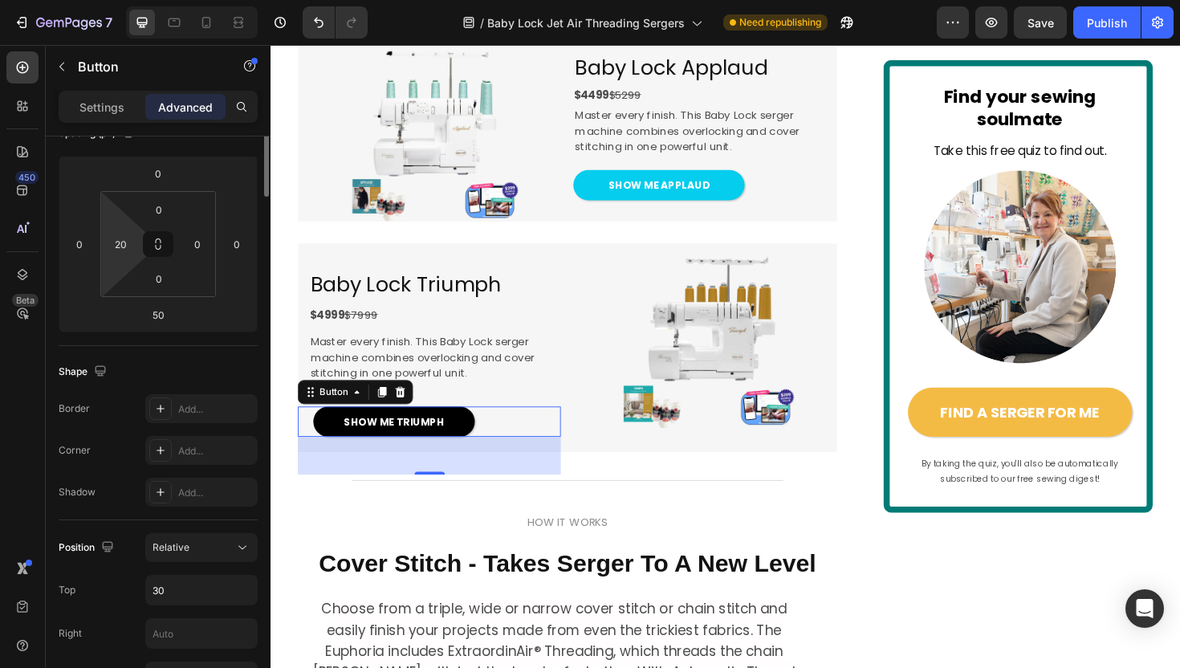
scroll to position [0, 0]
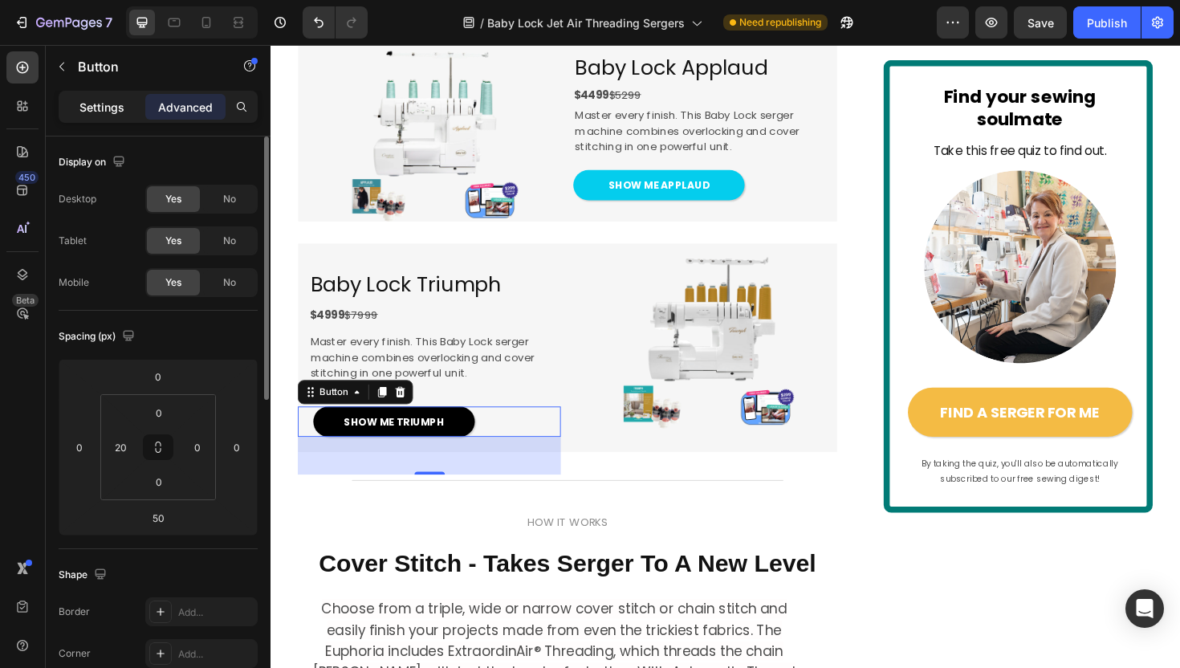
click at [109, 108] on p "Settings" at bounding box center [101, 107] width 45 height 17
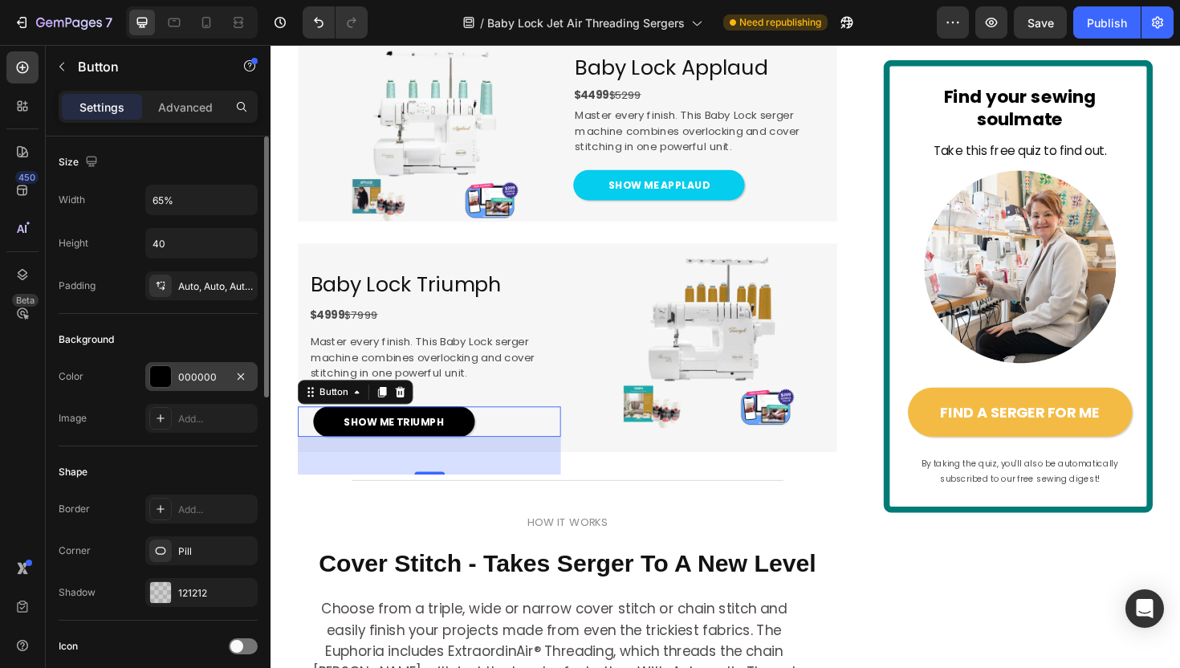
click at [183, 379] on div "000000" at bounding box center [201, 377] width 47 height 14
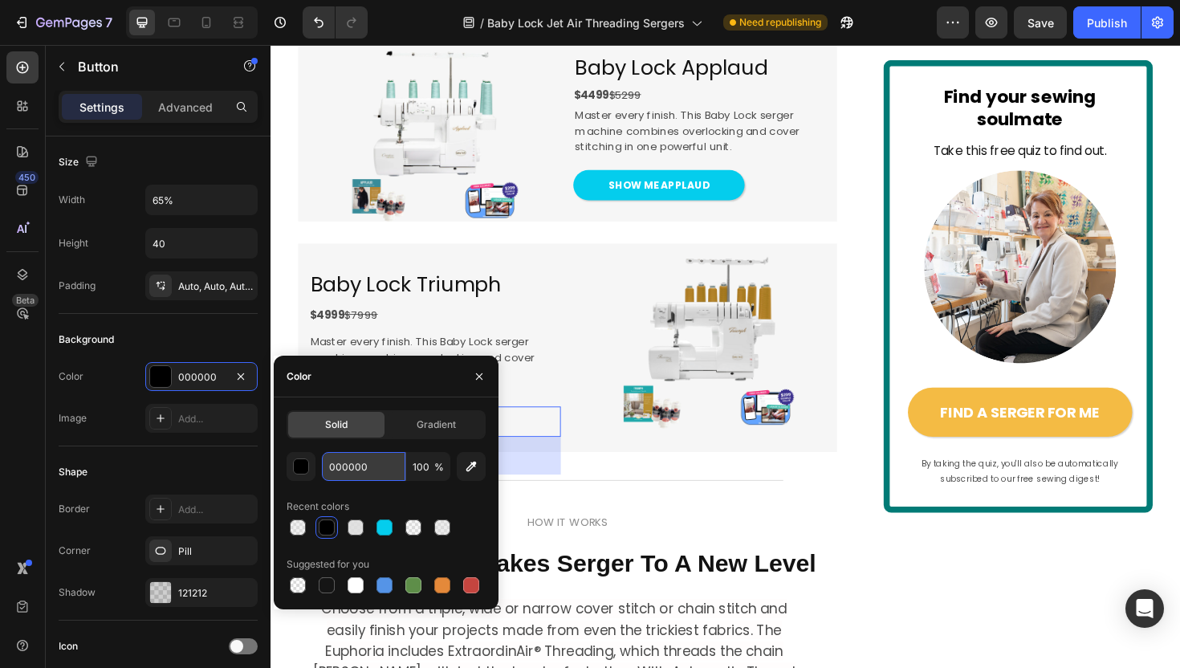
click at [377, 466] on input "000000" at bounding box center [363, 466] width 83 height 29
paste input "4CDED"
type input "04CDED"
click at [559, 400] on p "Master every finish. This Baby Lock serger machine combines overlocking and cov…" at bounding box center [438, 376] width 253 height 50
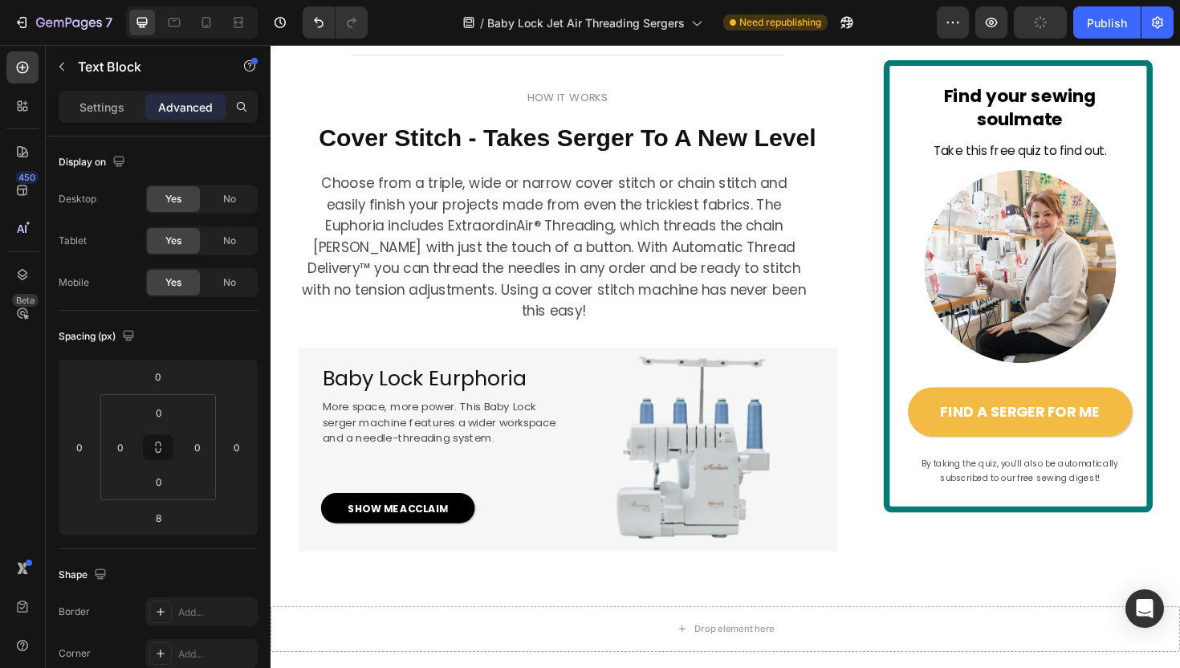
scroll to position [3033, 0]
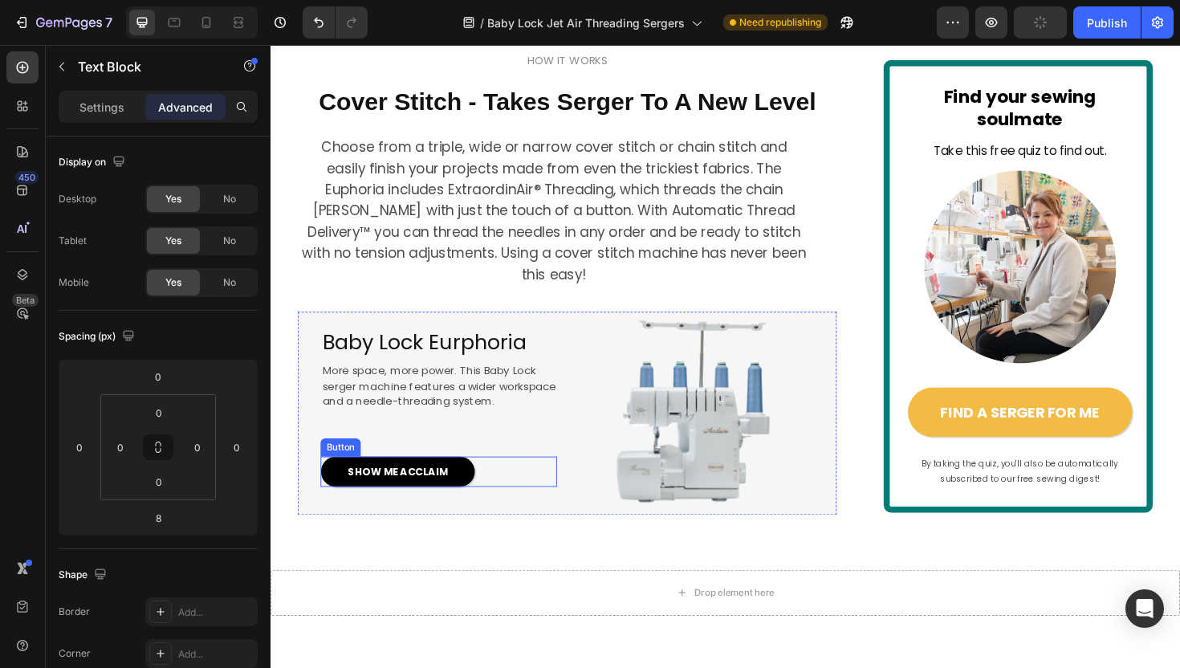
click at [501, 513] on div "SHOW ME ACCLAIM Button" at bounding box center [448, 497] width 250 height 32
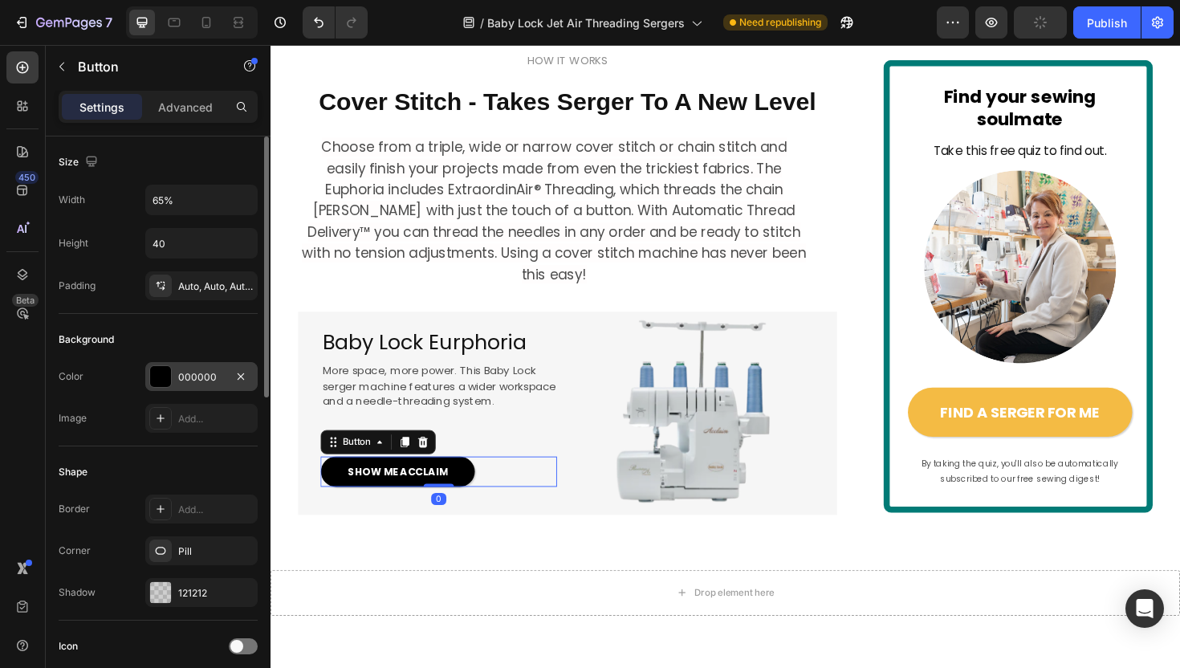
click at [212, 373] on div "000000" at bounding box center [201, 377] width 47 height 14
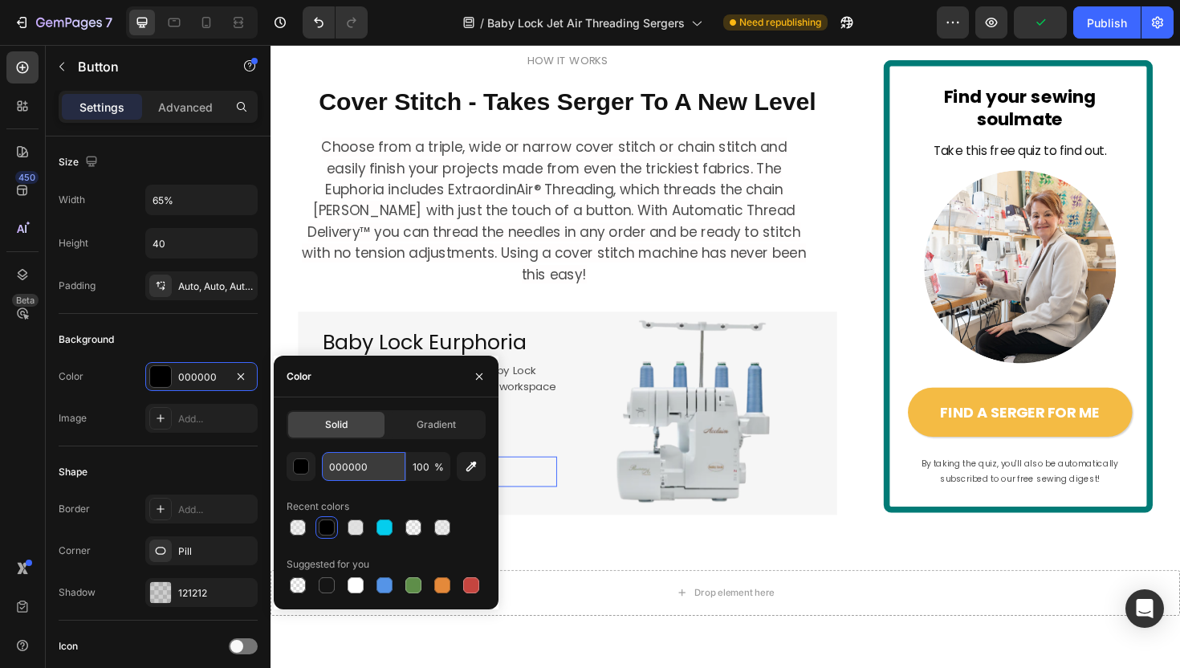
click at [351, 463] on input "000000" at bounding box center [363, 466] width 83 height 29
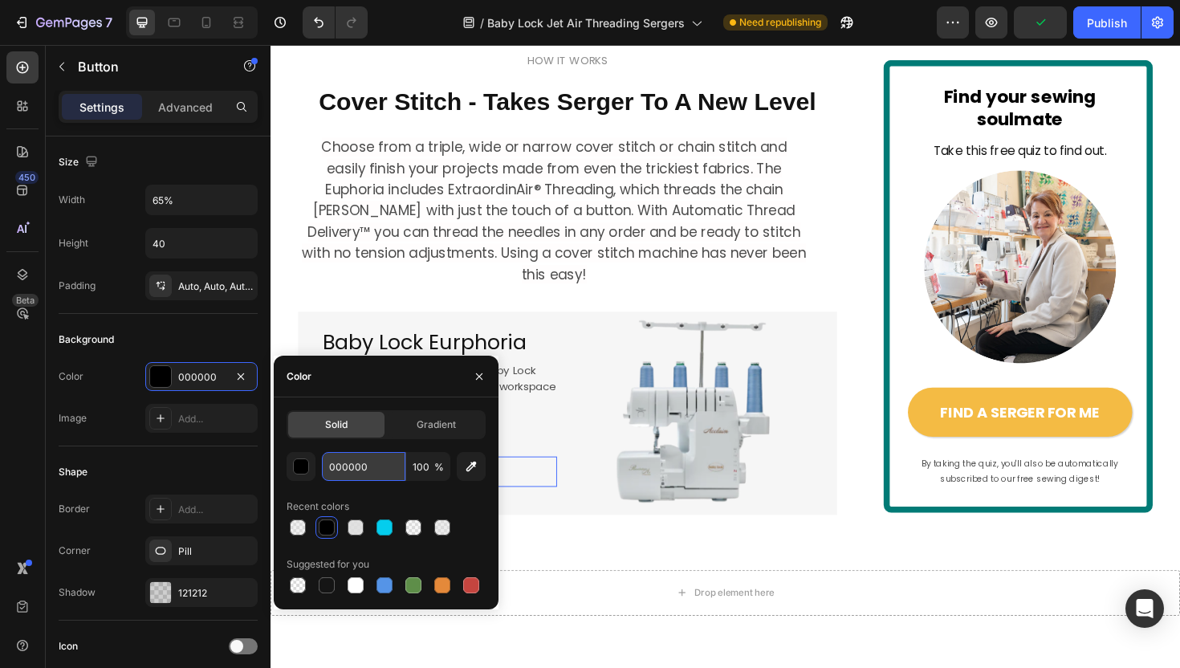
paste input "4CDED"
type input "04CDED"
click at [544, 414] on span "serger machine features a wider workspace" at bounding box center [448, 406] width 247 height 16
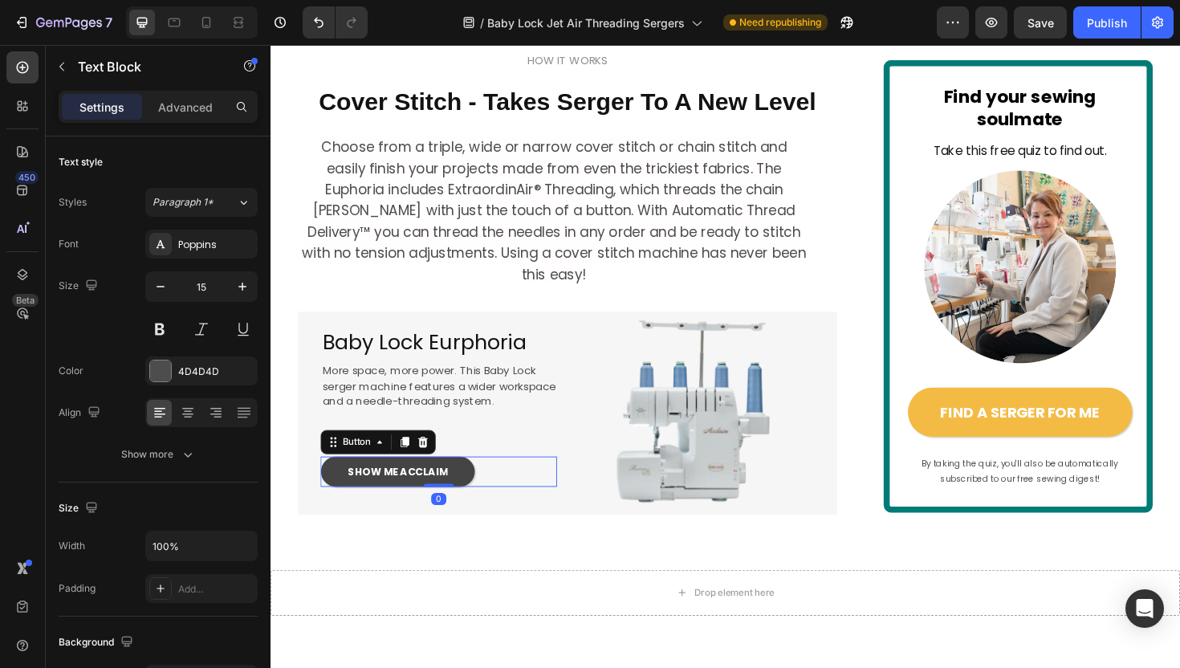
click at [454, 513] on link "SHOW ME ACCLAIM" at bounding box center [404, 497] width 163 height 32
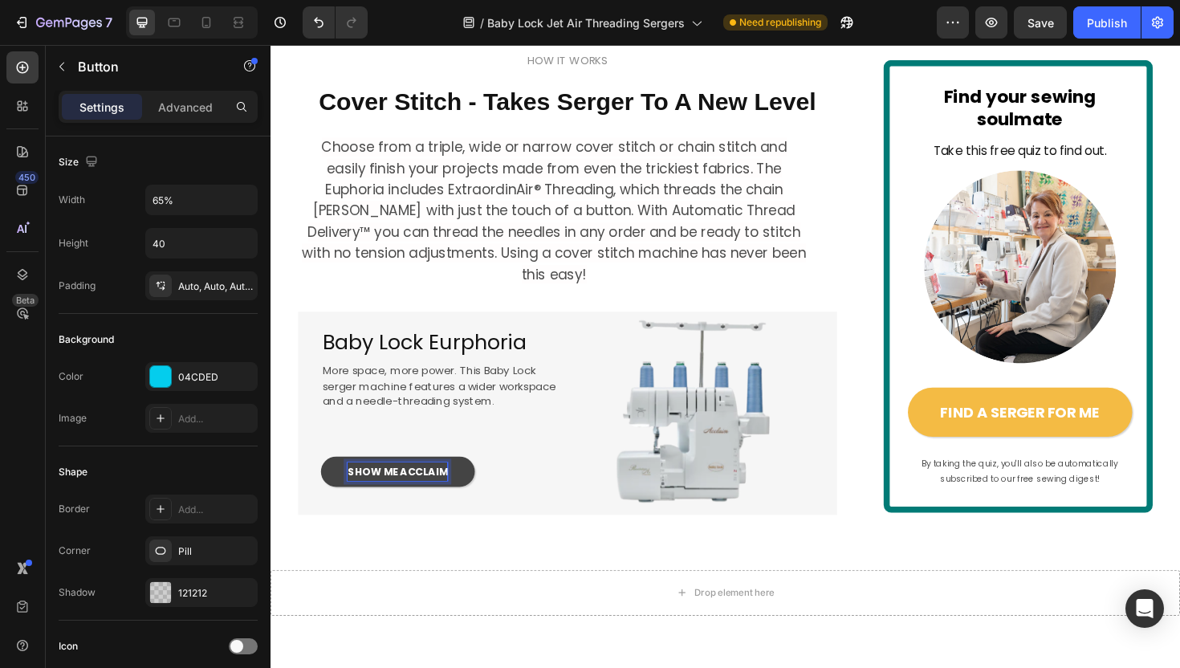
click at [449, 505] on span "SHOW ME ACCLAIM" at bounding box center [404, 497] width 106 height 15
click at [530, 513] on div "SHOW ME EUPHORIA Button 0" at bounding box center [448, 497] width 250 height 32
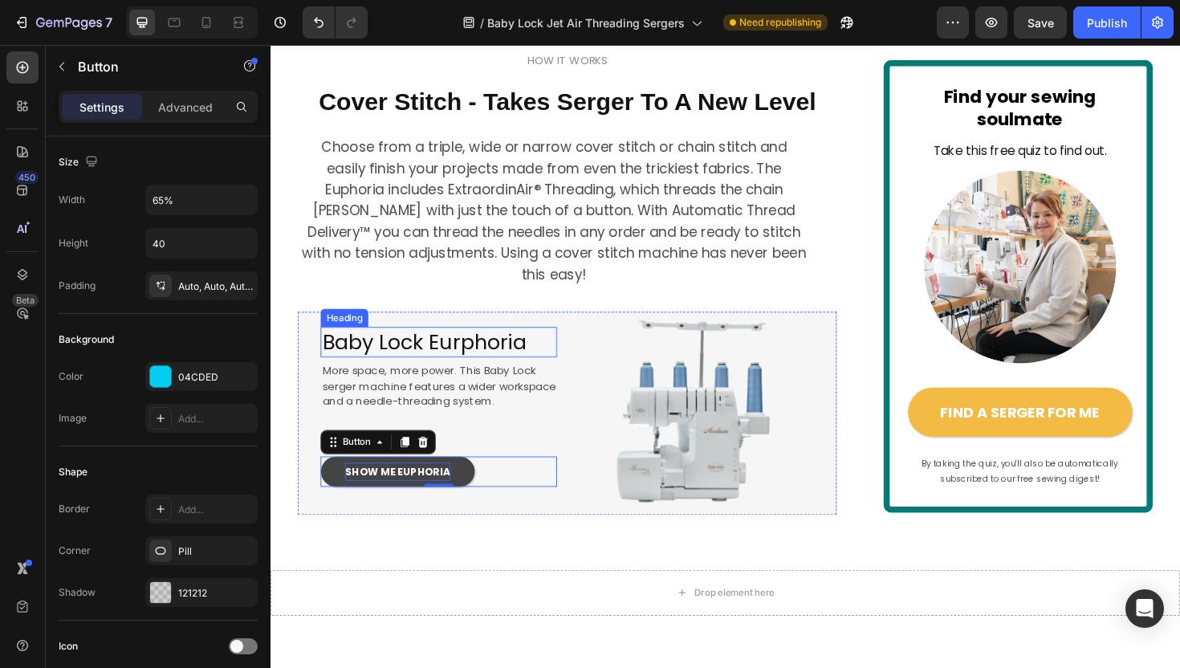
click at [490, 374] on span "Baby Lock Eurphoria" at bounding box center [433, 359] width 216 height 30
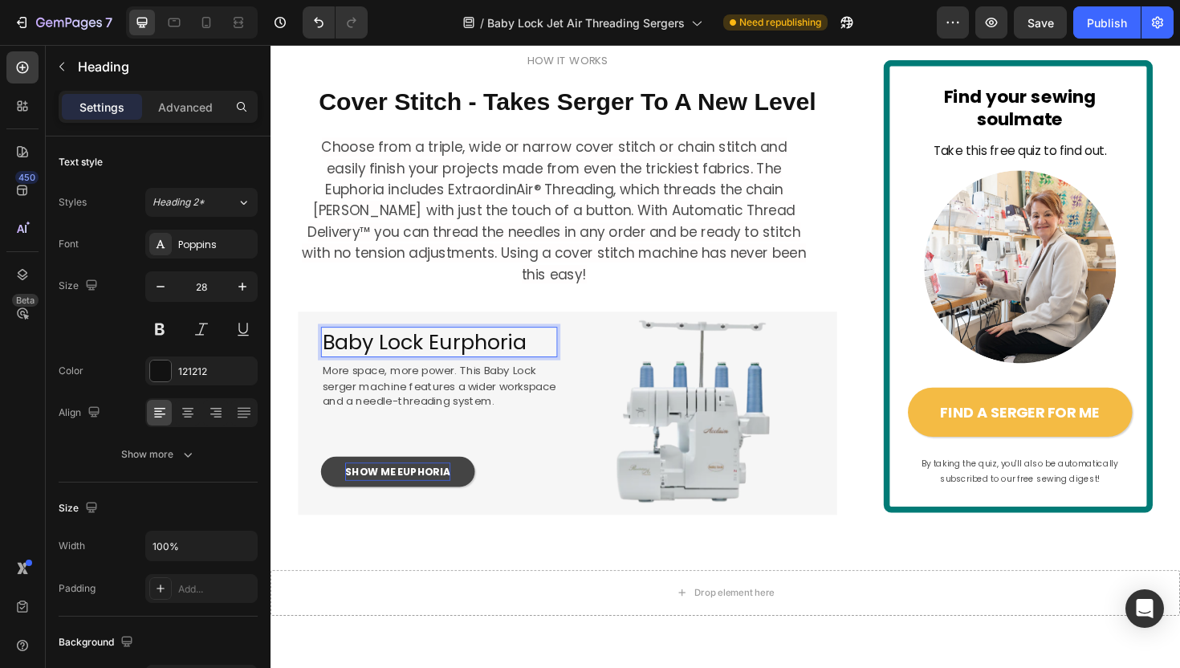
click at [466, 374] on span "Baby Lock Eurphoria" at bounding box center [433, 359] width 216 height 30
click at [472, 374] on span "Baby Lock Eurphoria" at bounding box center [433, 359] width 216 height 30
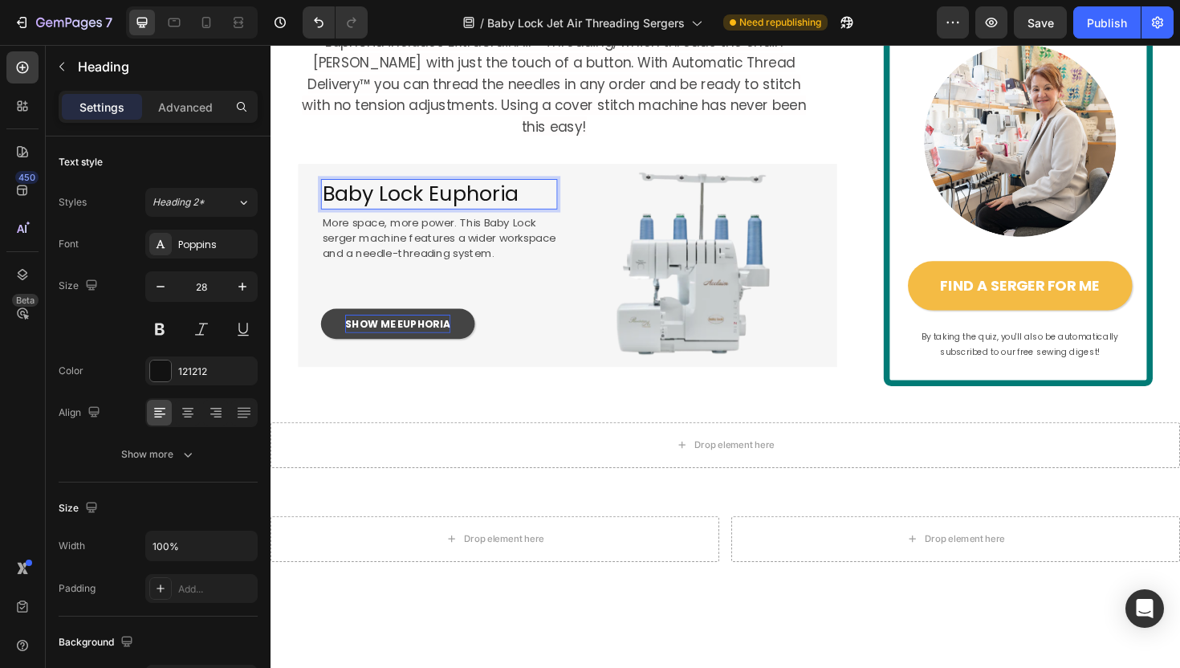
scroll to position [3194, 0]
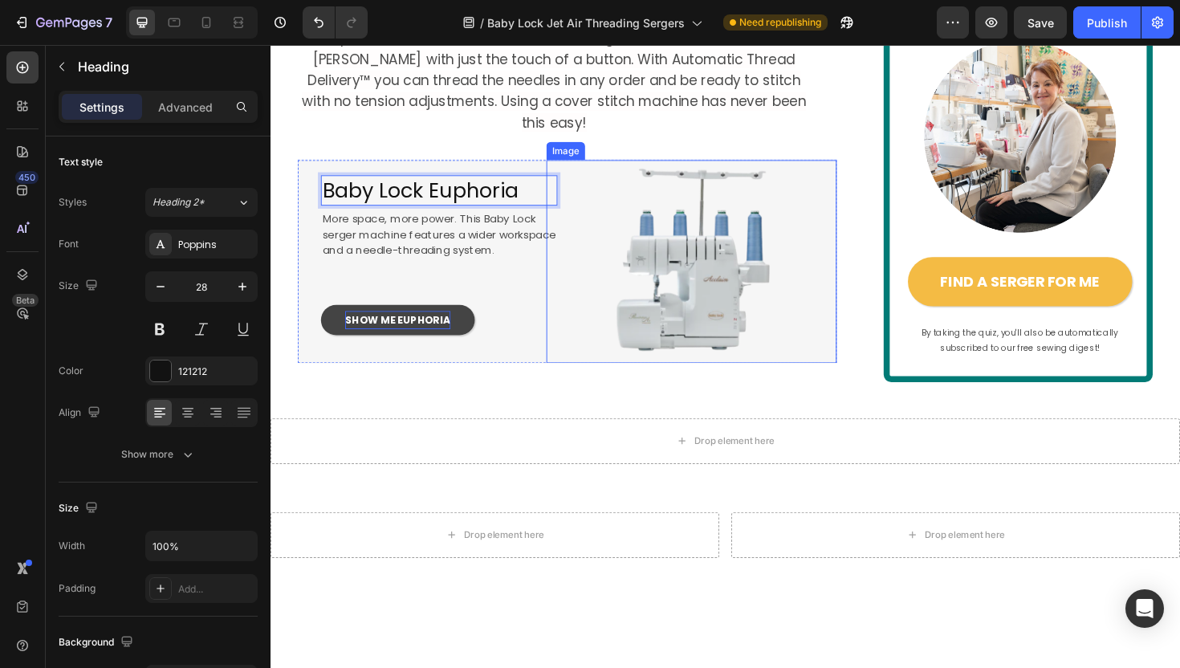
click at [663, 335] on img at bounding box center [715, 274] width 215 height 215
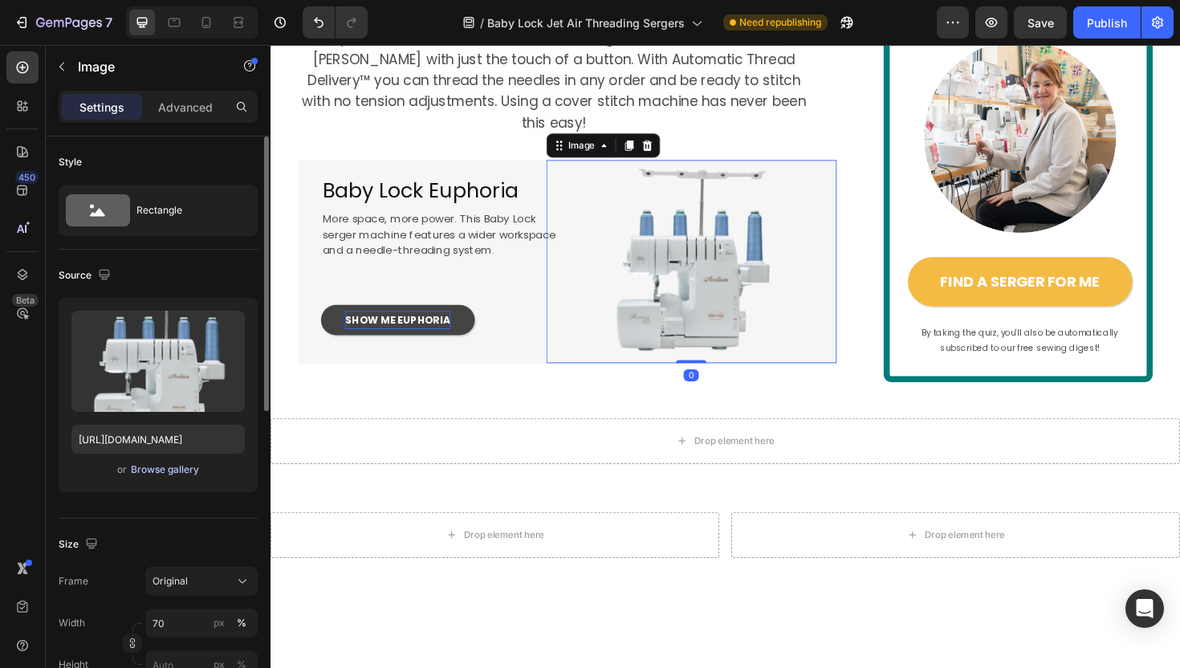
click at [185, 465] on div "Browse gallery" at bounding box center [165, 469] width 68 height 14
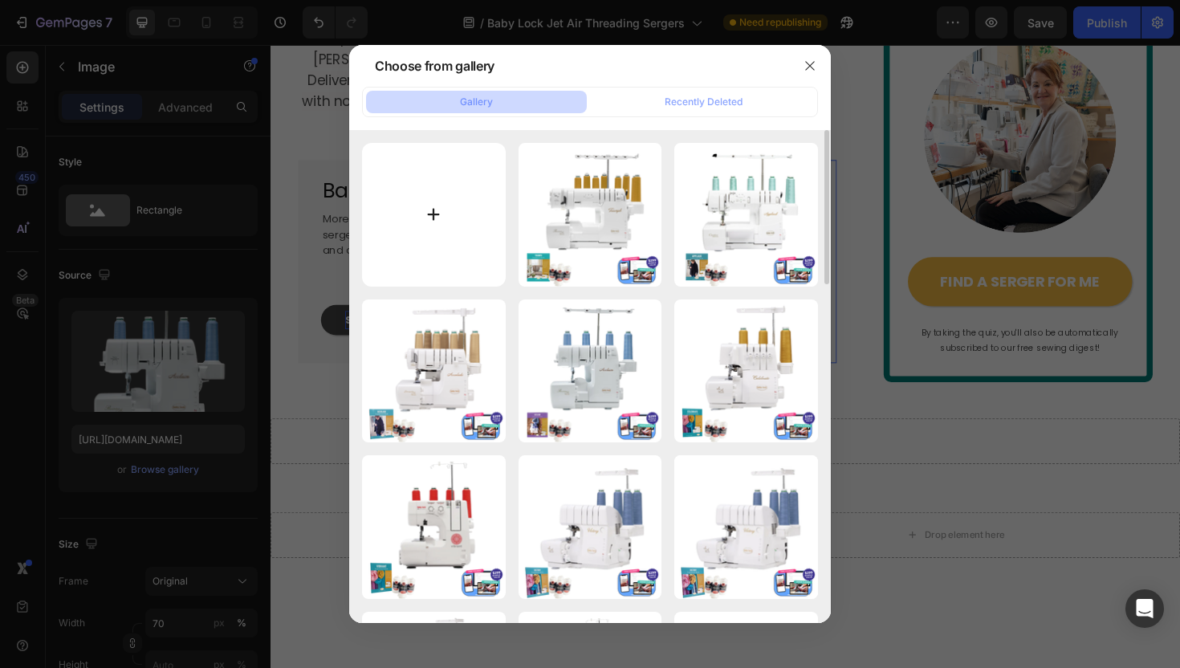
click at [460, 252] on input "file" at bounding box center [434, 215] width 144 height 144
type input "C:\fakepath\BONUS INCLUDED (25).png"
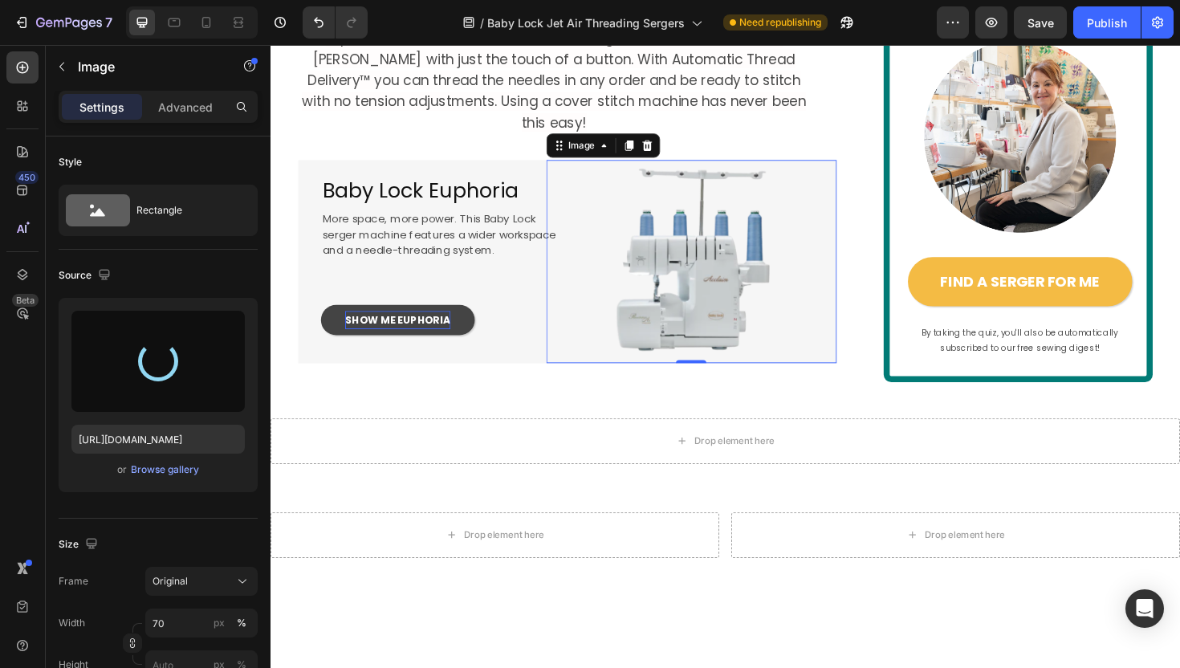
type input "[URL][DOMAIN_NAME]"
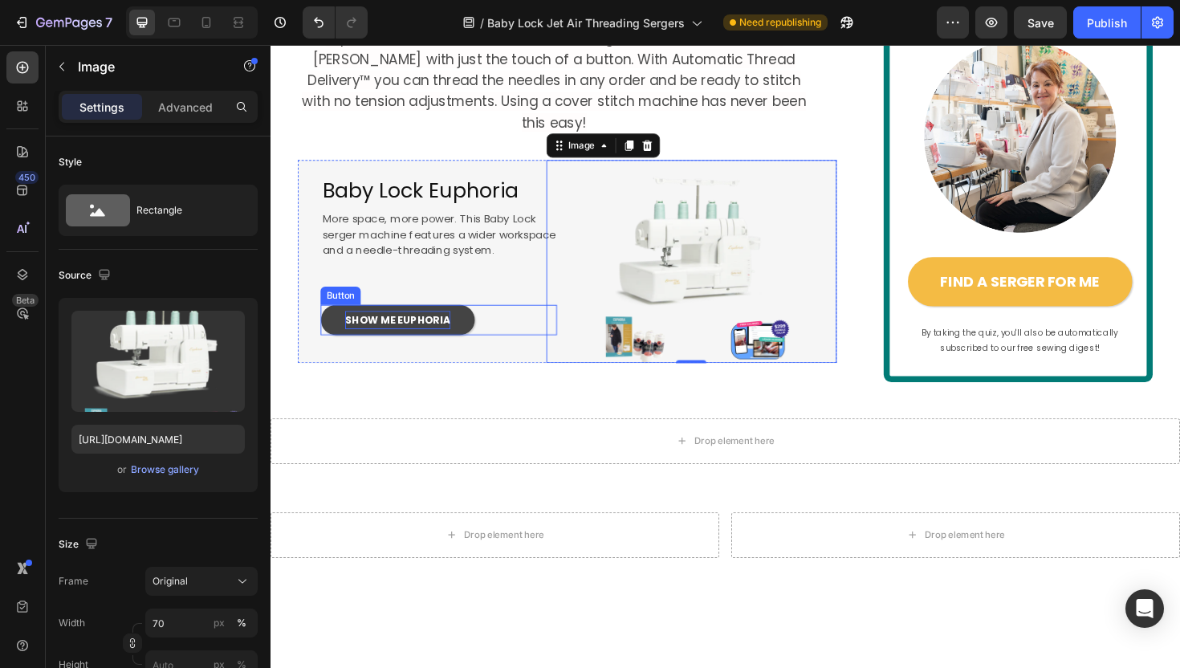
click at [480, 352] on link "SHOW ME EUPHORIA" at bounding box center [404, 336] width 163 height 32
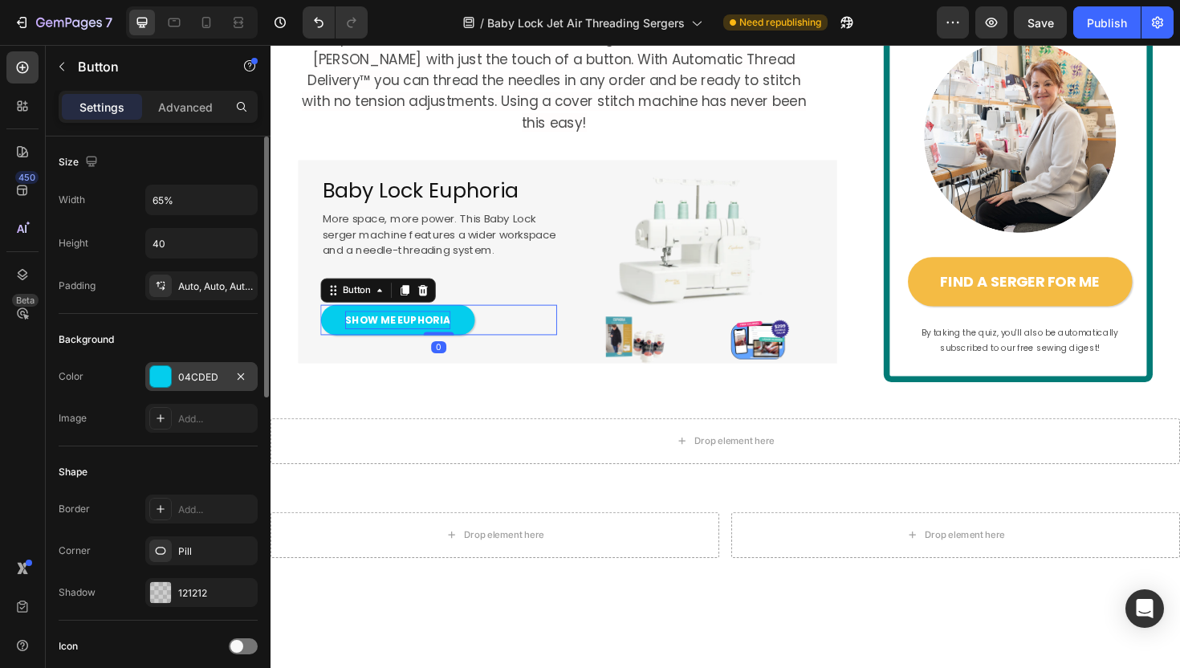
click at [196, 383] on div "04CDED" at bounding box center [201, 377] width 47 height 14
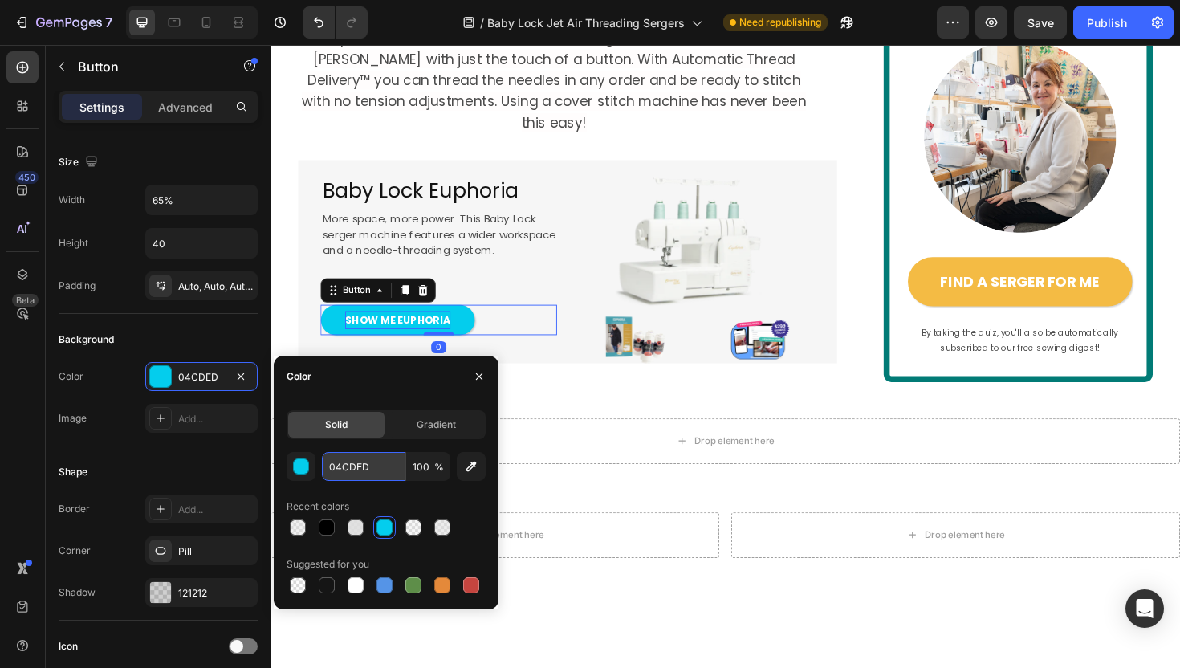
click at [360, 468] on input "04CDED" at bounding box center [363, 466] width 83 height 29
paste input "#068076"
type input "#068076"
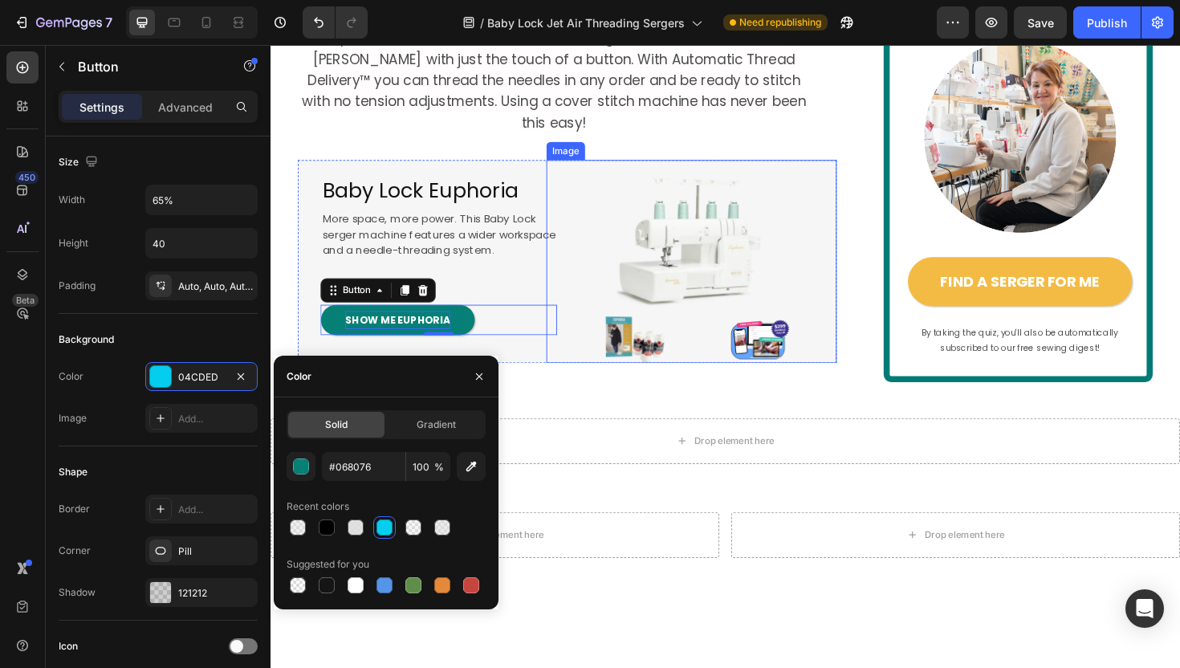
click at [581, 303] on div at bounding box center [716, 274] width 307 height 215
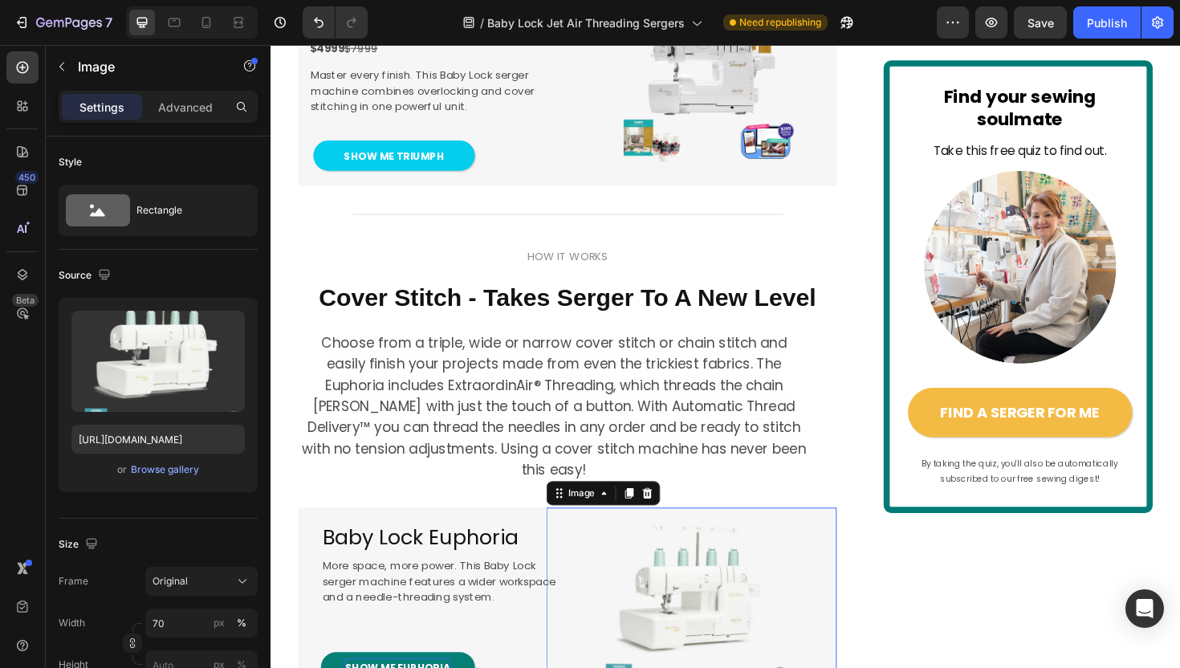
scroll to position [2825, 0]
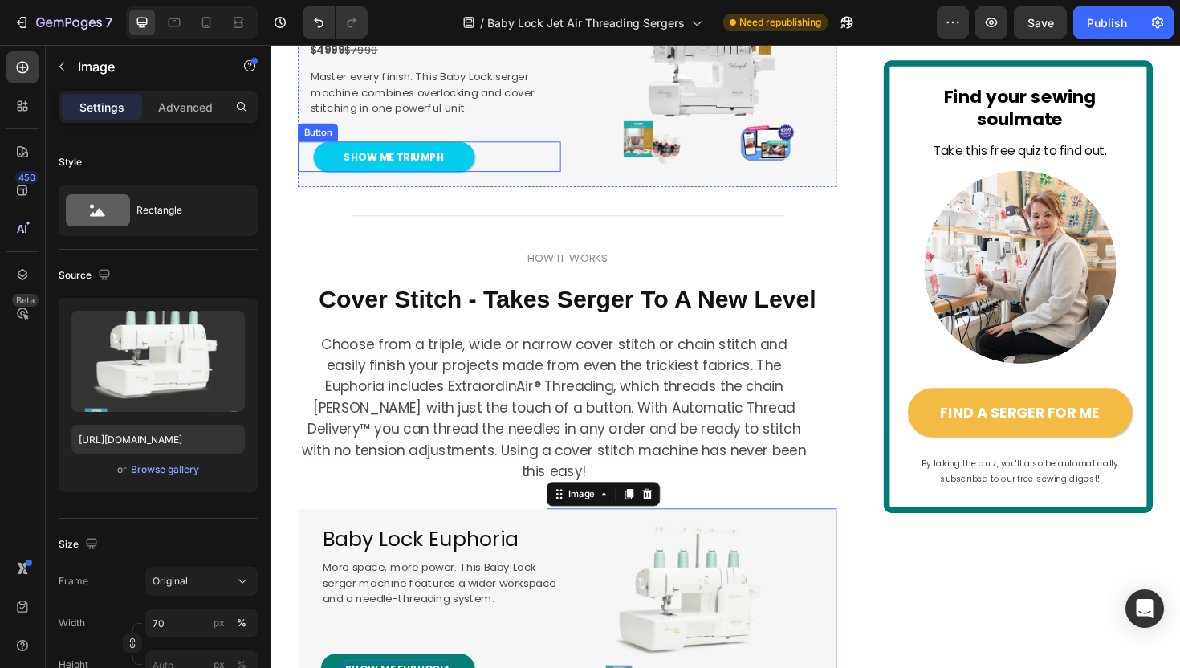
click at [494, 180] on div "SHOW ME TRIUMPH Button" at bounding box center [438, 164] width 278 height 32
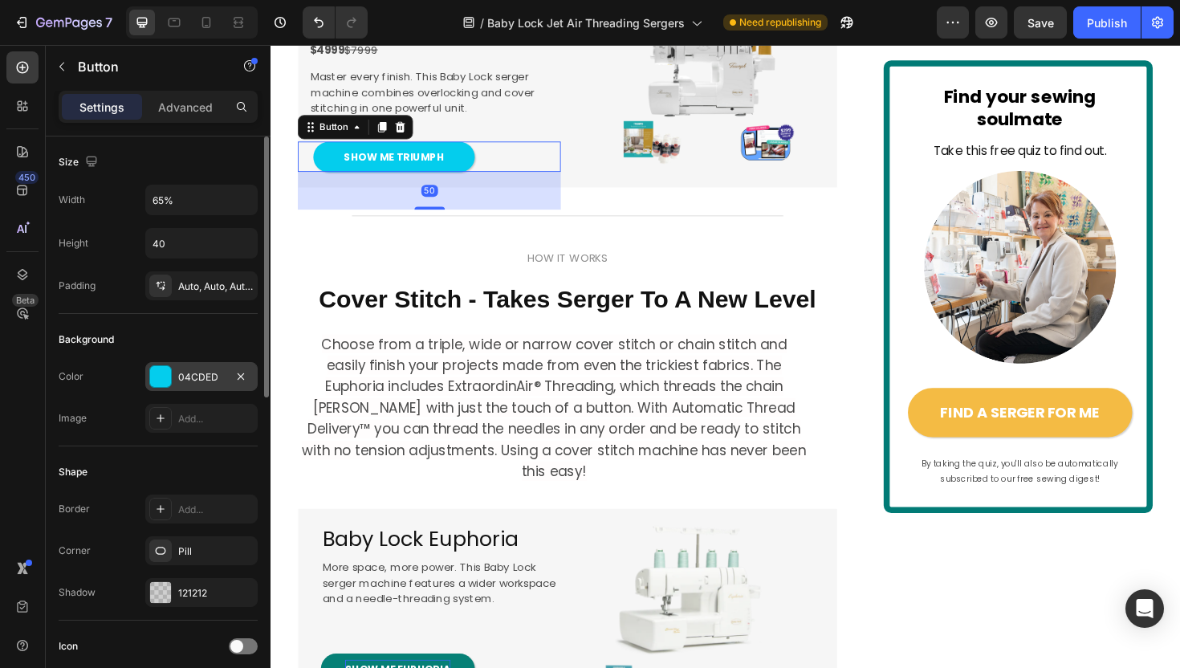
click at [215, 375] on div "04CDED" at bounding box center [201, 377] width 47 height 14
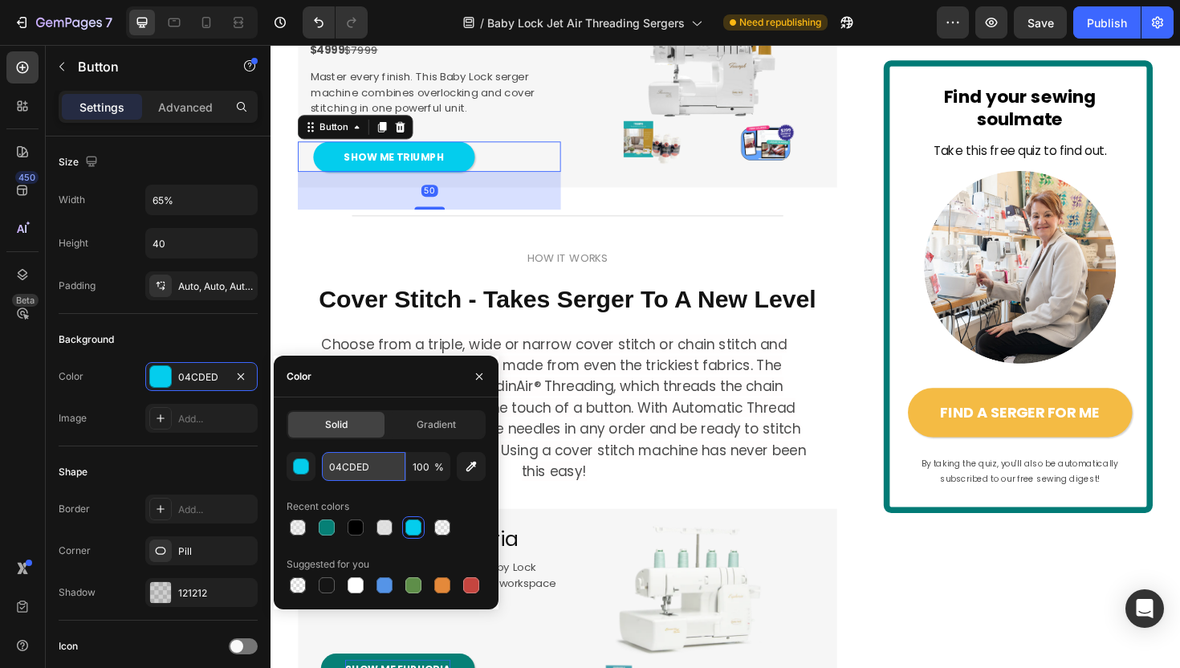
click at [352, 461] on input "04CDED" at bounding box center [363, 466] width 83 height 29
paste input "#068076"
type input "#068076"
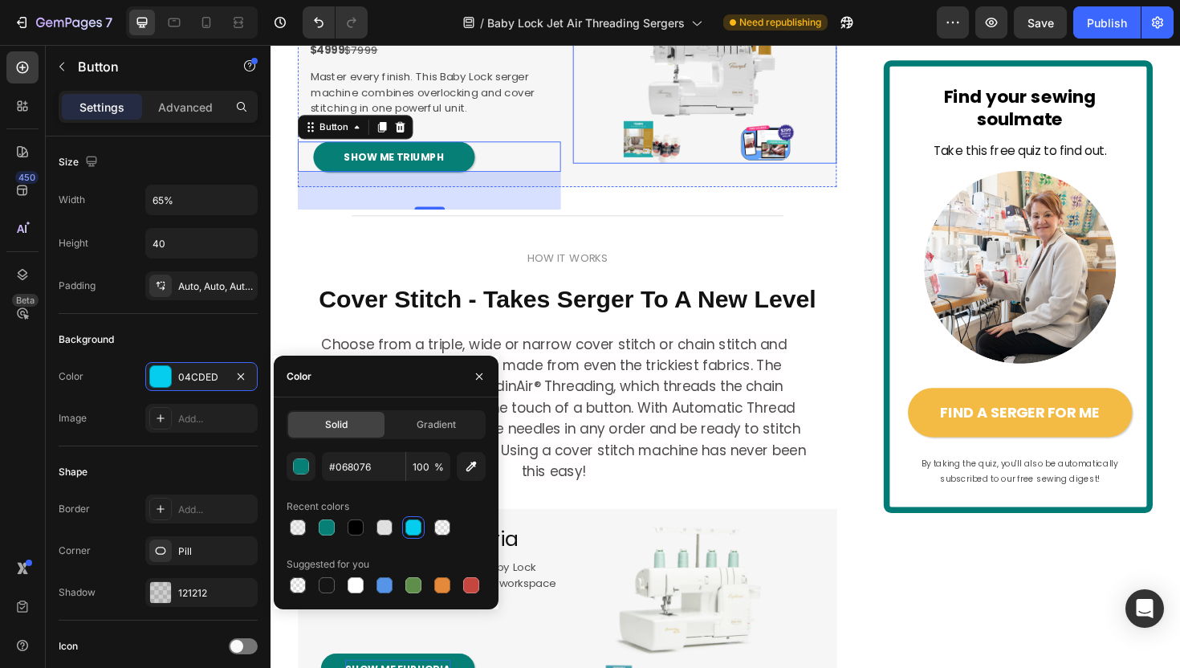
click at [625, 170] on div at bounding box center [730, 72] width 278 height 195
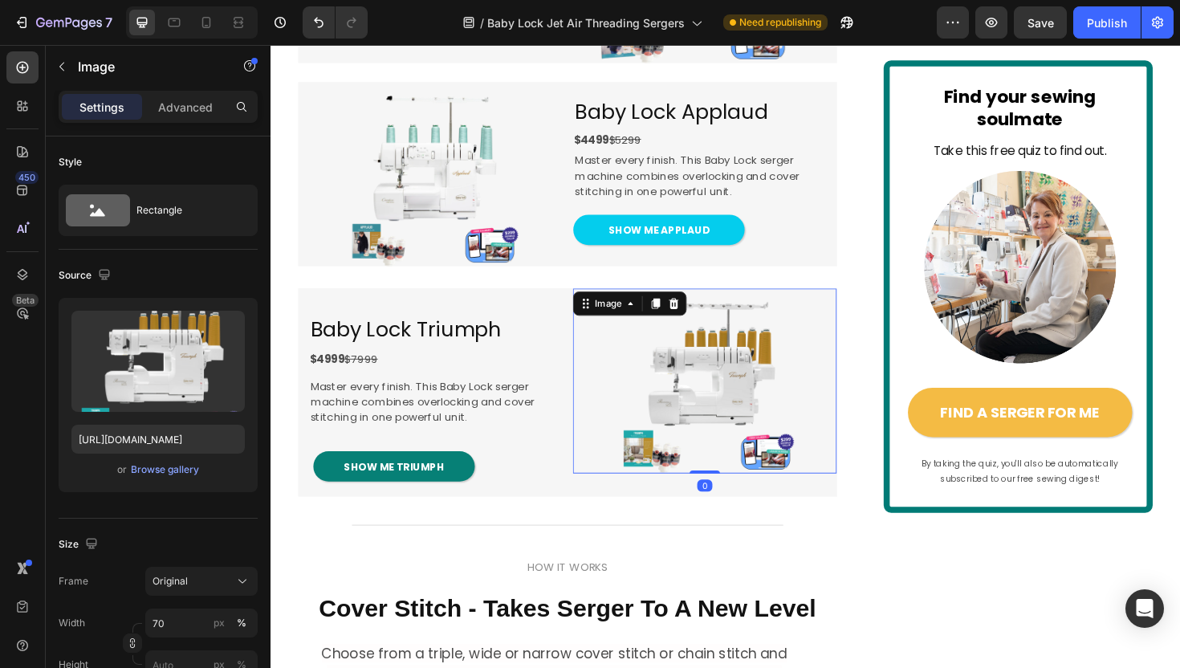
scroll to position [2477, 0]
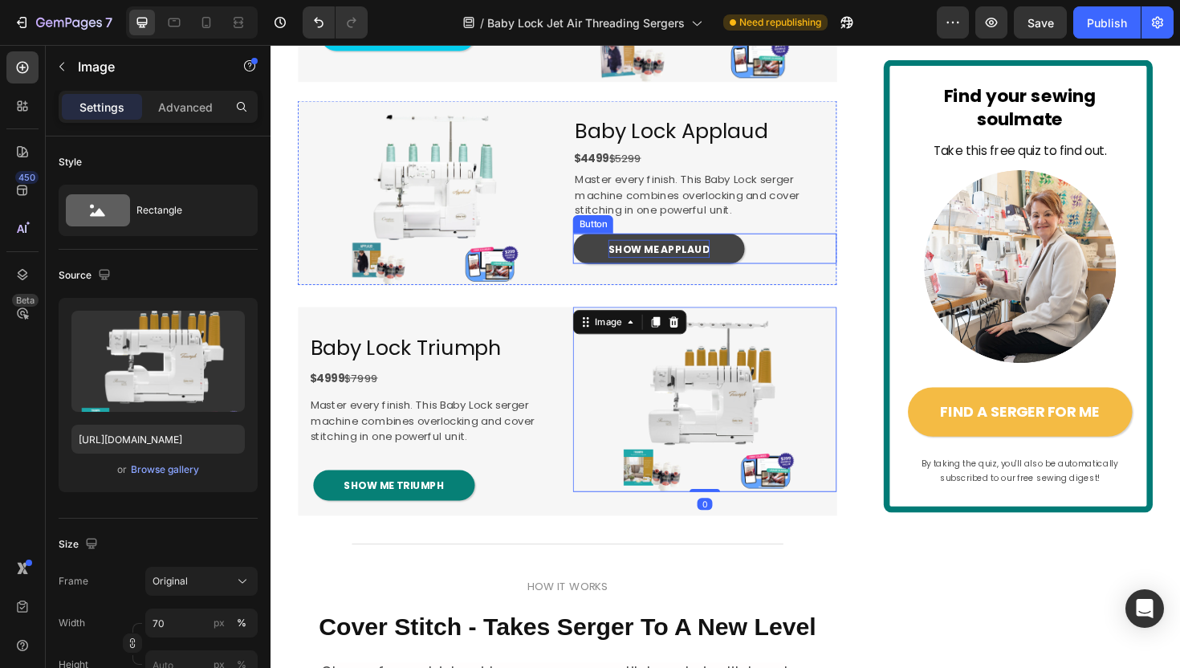
click at [679, 270] on p "SHOW ME APPLAUD" at bounding box center [682, 260] width 108 height 19
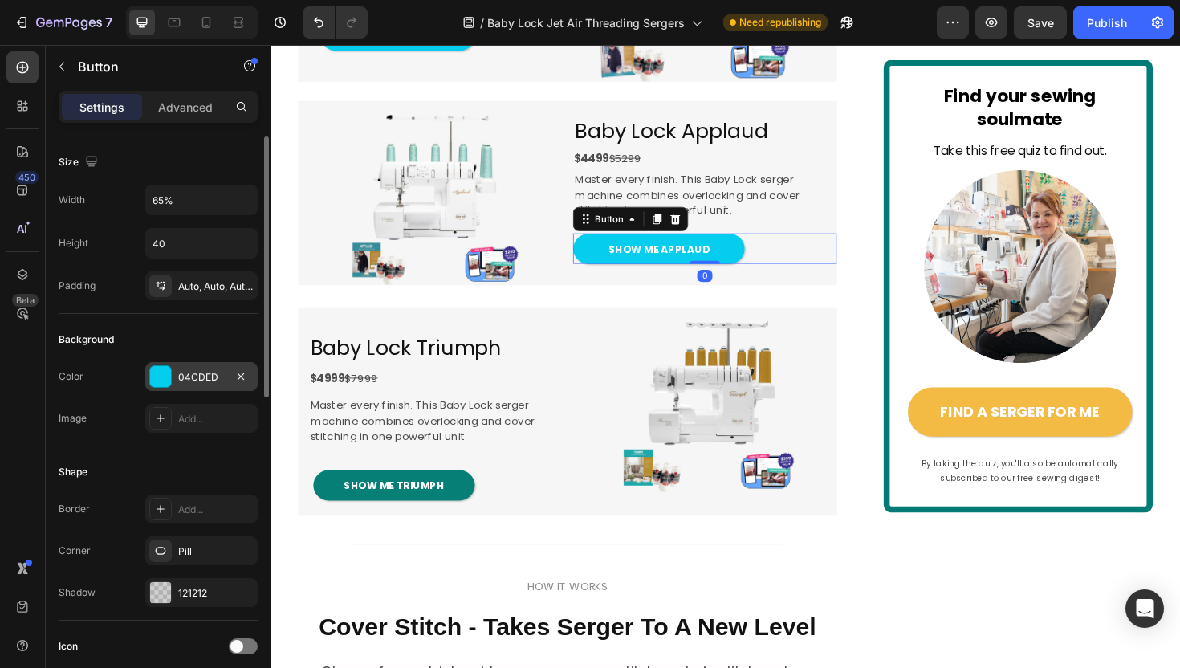
click at [191, 377] on div "04CDED" at bounding box center [201, 377] width 47 height 14
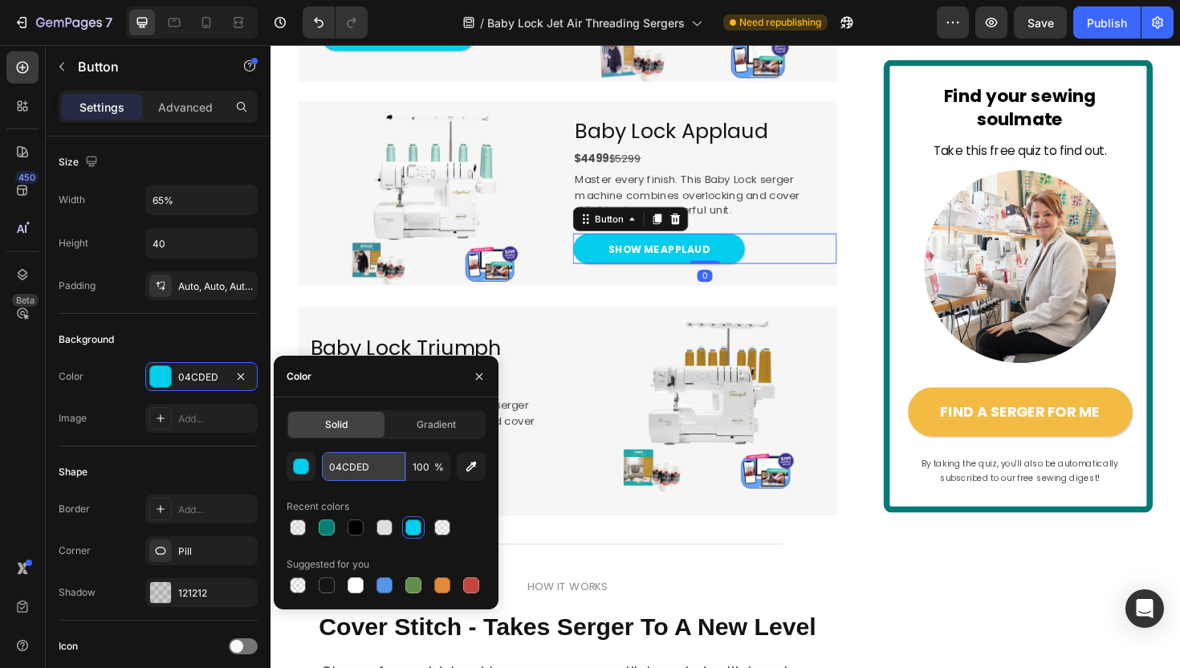
click at [360, 465] on input "04CDED" at bounding box center [363, 466] width 83 height 29
paste input "#068076"
type input "#068076"
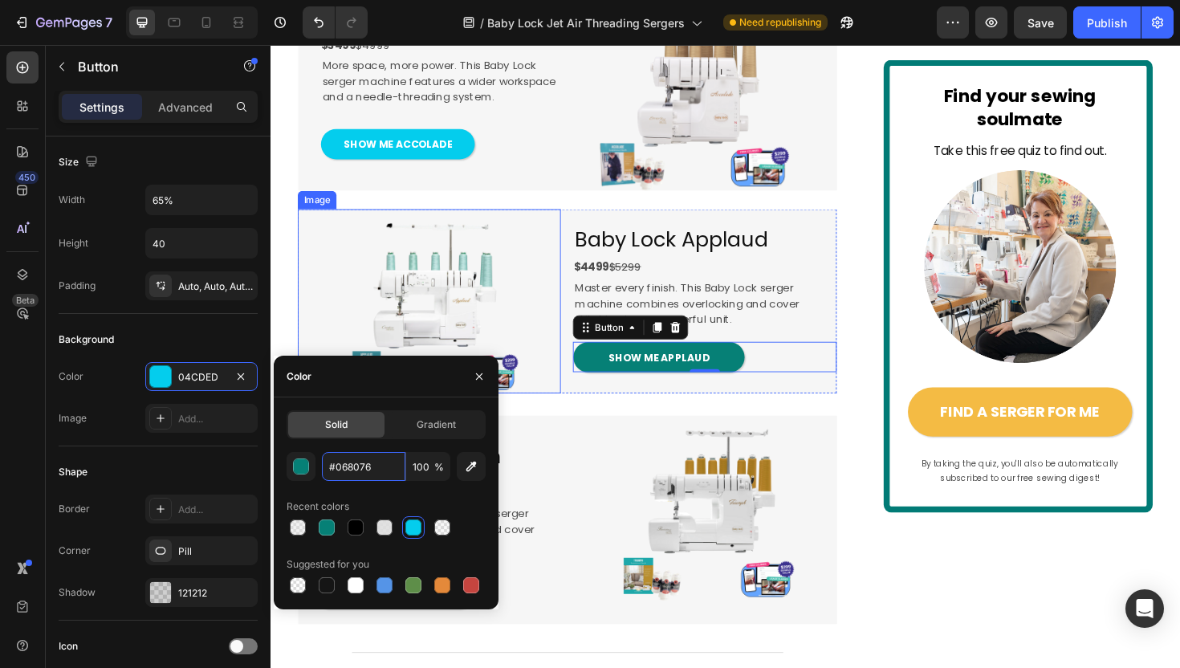
scroll to position [2315, 0]
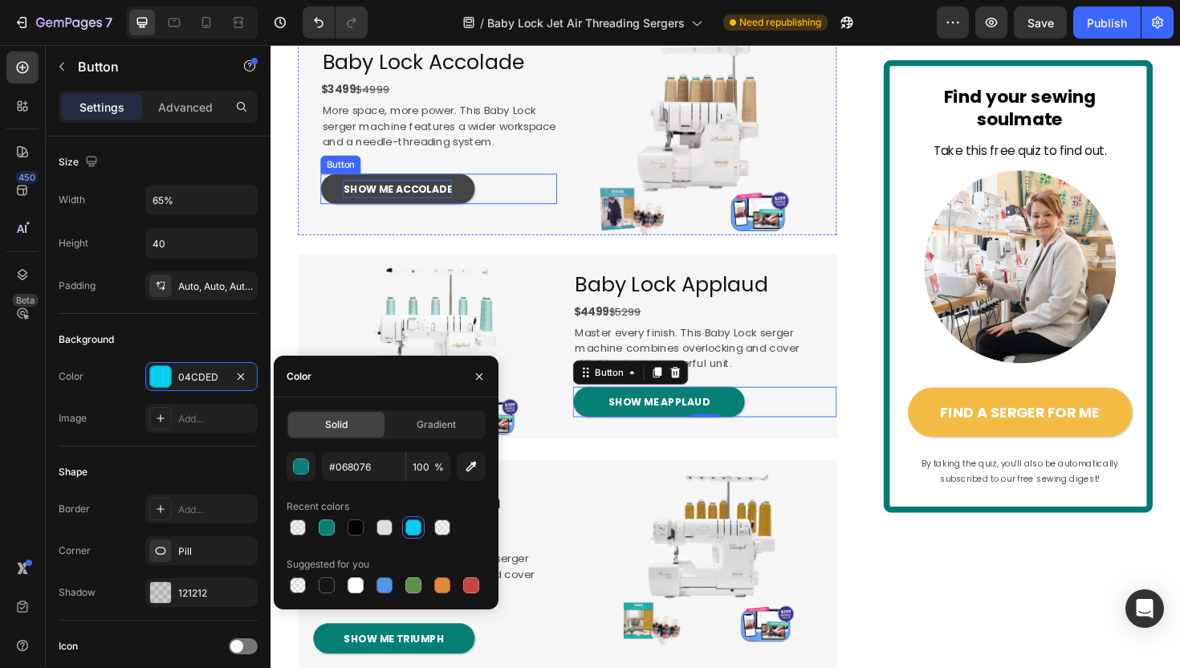
click at [449, 205] on span "SHOW ME ACCOLADE" at bounding box center [405, 197] width 116 height 15
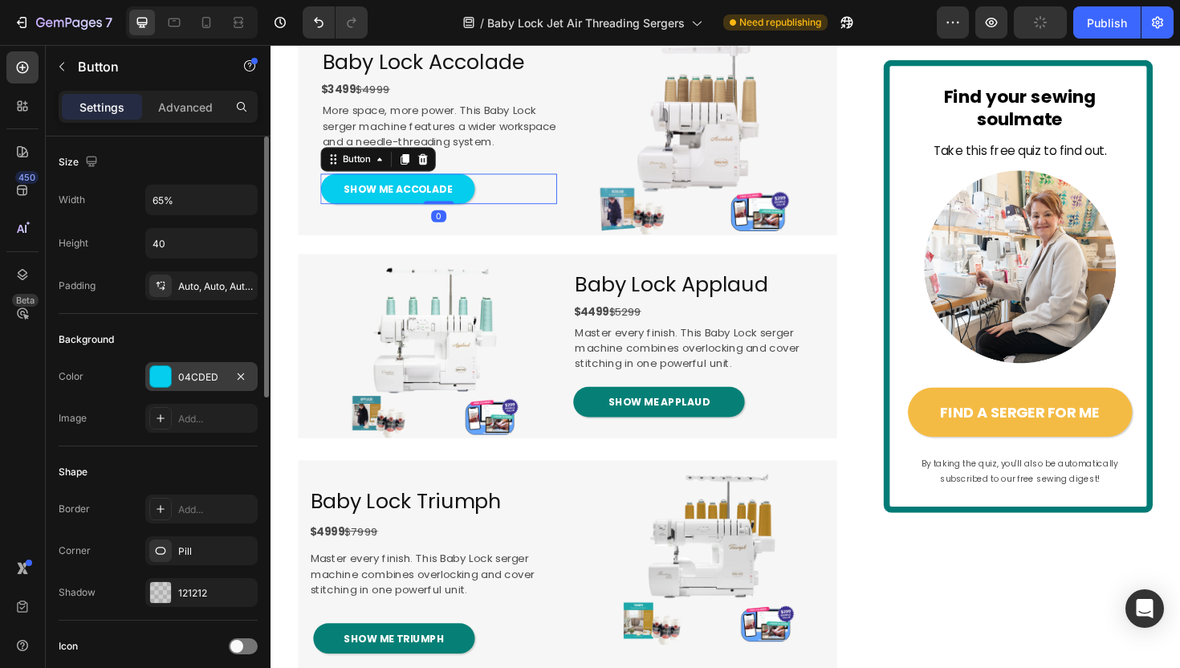
click at [206, 372] on div "04CDED" at bounding box center [201, 377] width 47 height 14
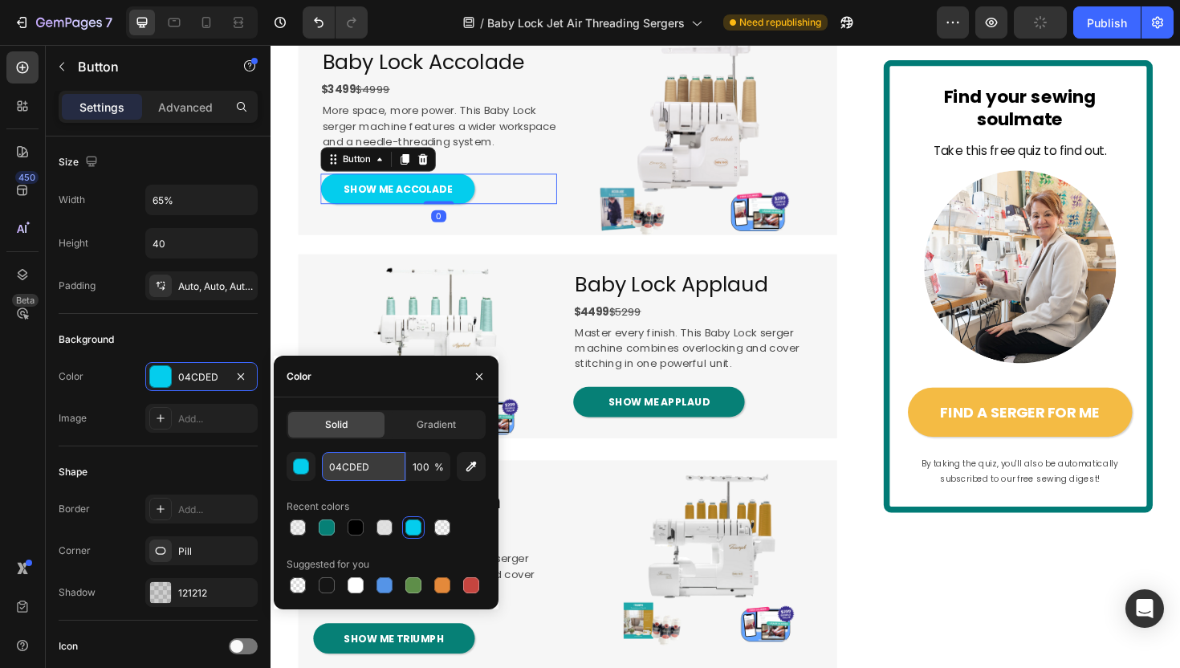
click at [345, 460] on input "04CDED" at bounding box center [363, 466] width 83 height 29
paste input "#068076"
type input "#068076"
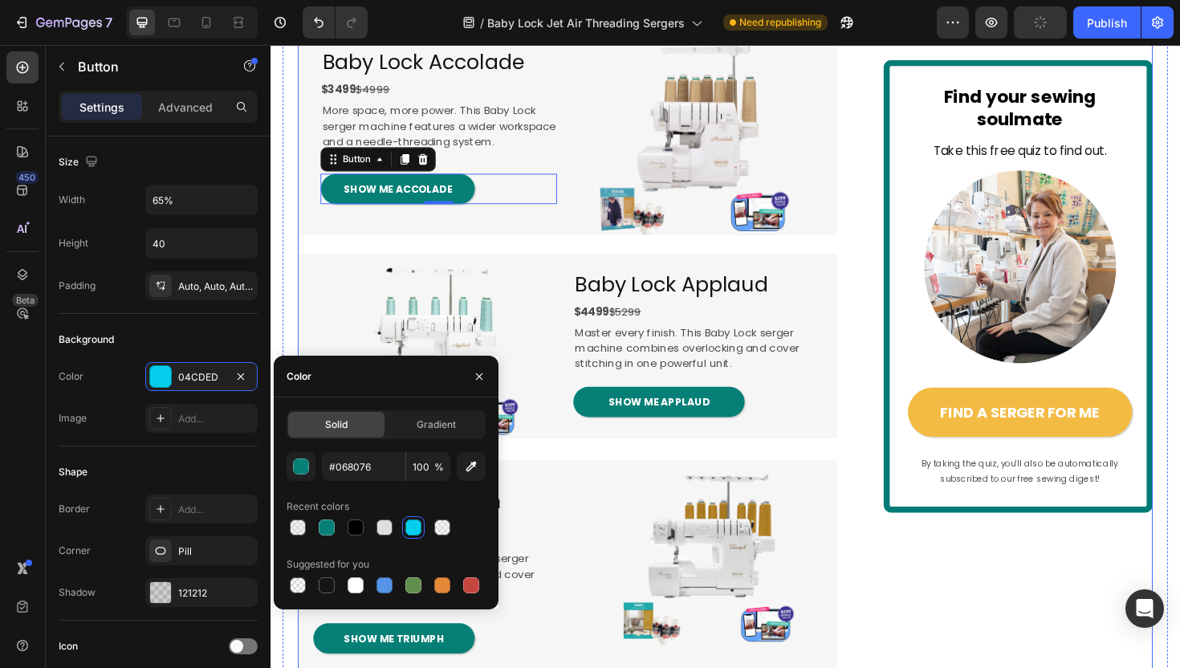
click at [553, 213] on div "SHOW ME ACCOLADE Button 0" at bounding box center [448, 197] width 250 height 32
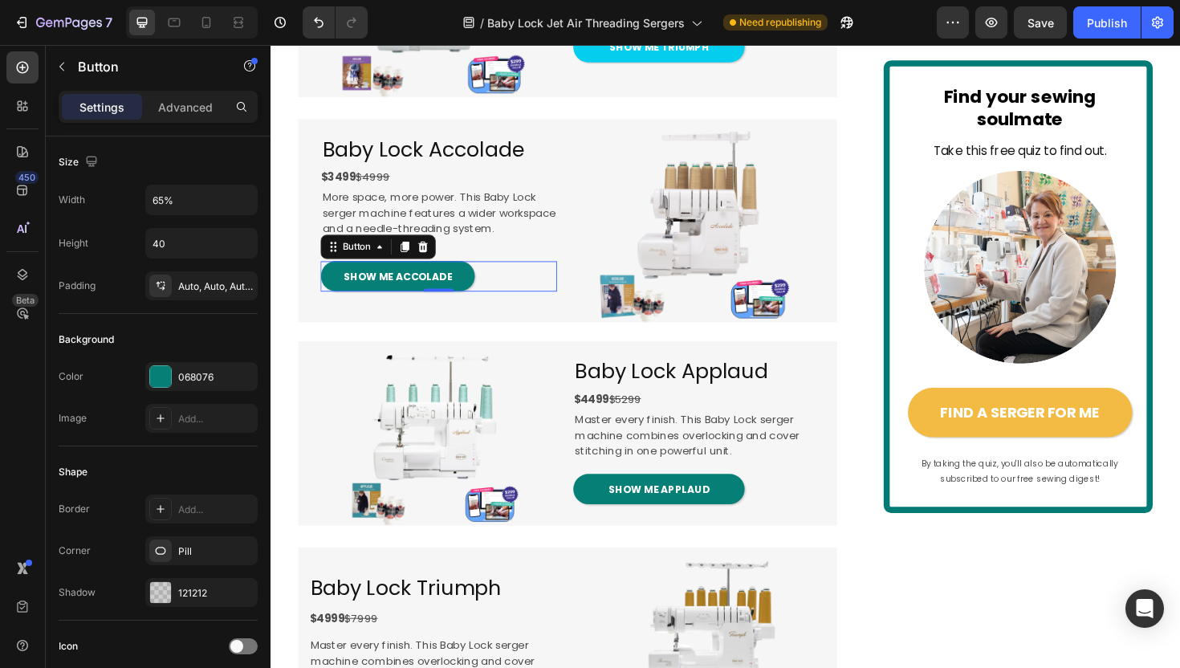
scroll to position [2042, 0]
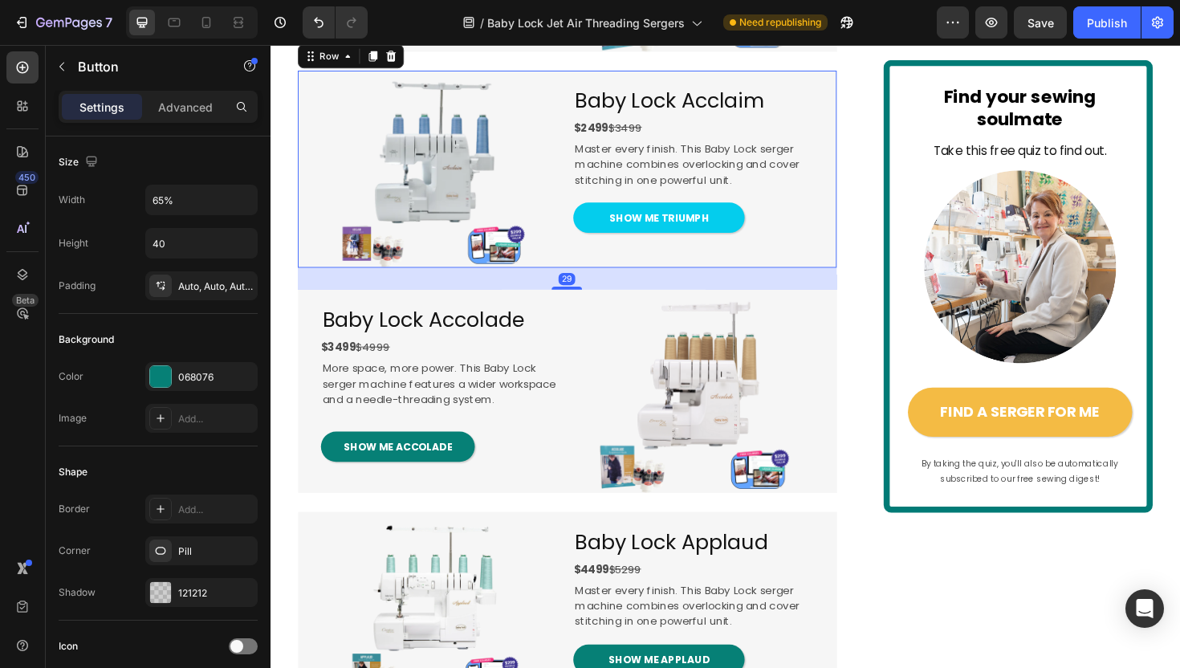
click at [650, 281] on div "Baby Lock Acclaim Heading $2499 $3499 Text Block Master every finish. This Baby…" at bounding box center [730, 176] width 278 height 209
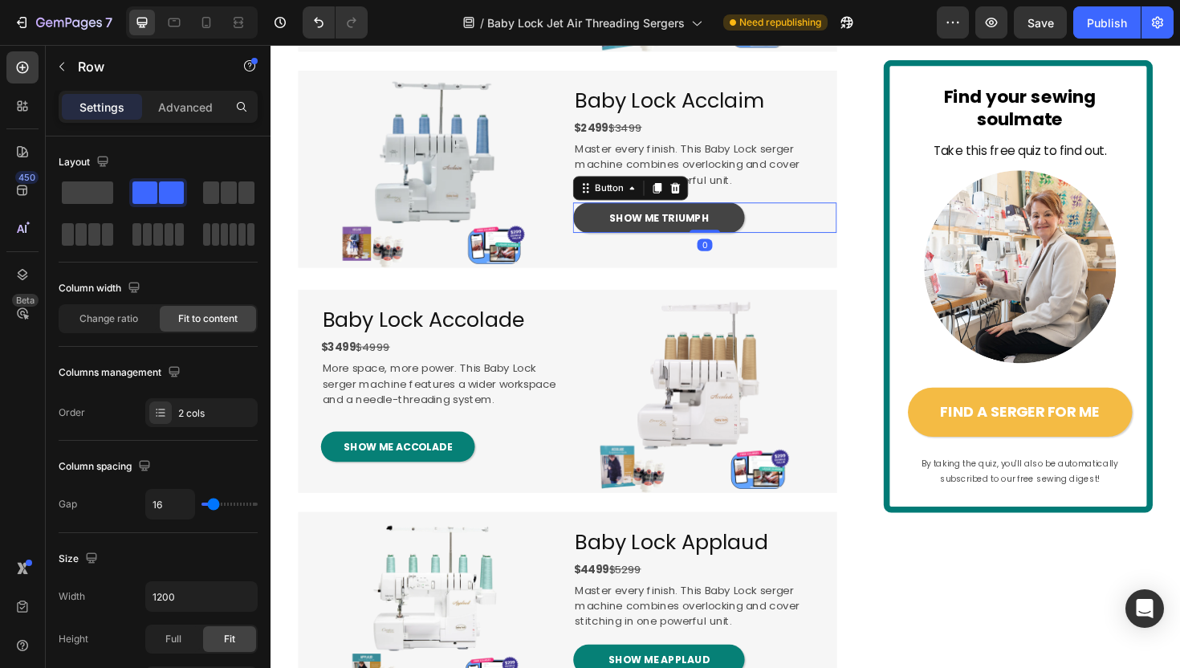
click at [650, 244] on link "SHOW ME TRIUMPH" at bounding box center [681, 228] width 181 height 32
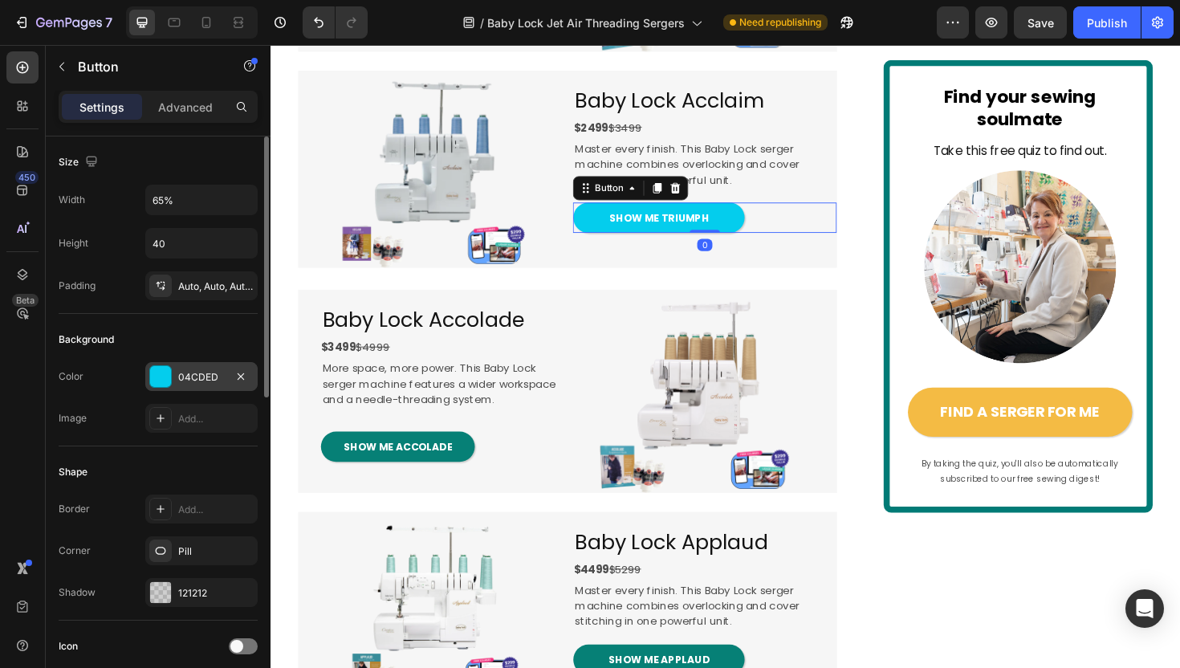
click at [183, 376] on div "04CDED" at bounding box center [201, 377] width 47 height 14
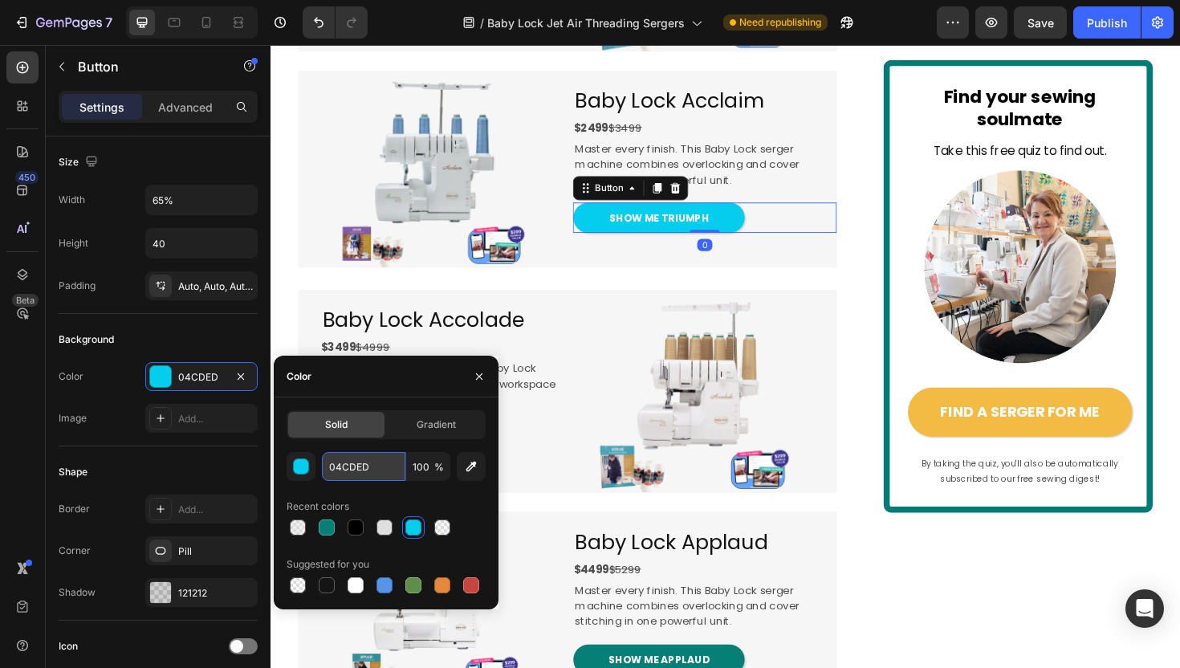
click at [343, 463] on input "04CDED" at bounding box center [363, 466] width 83 height 29
paste input "#068076"
type input "#068076"
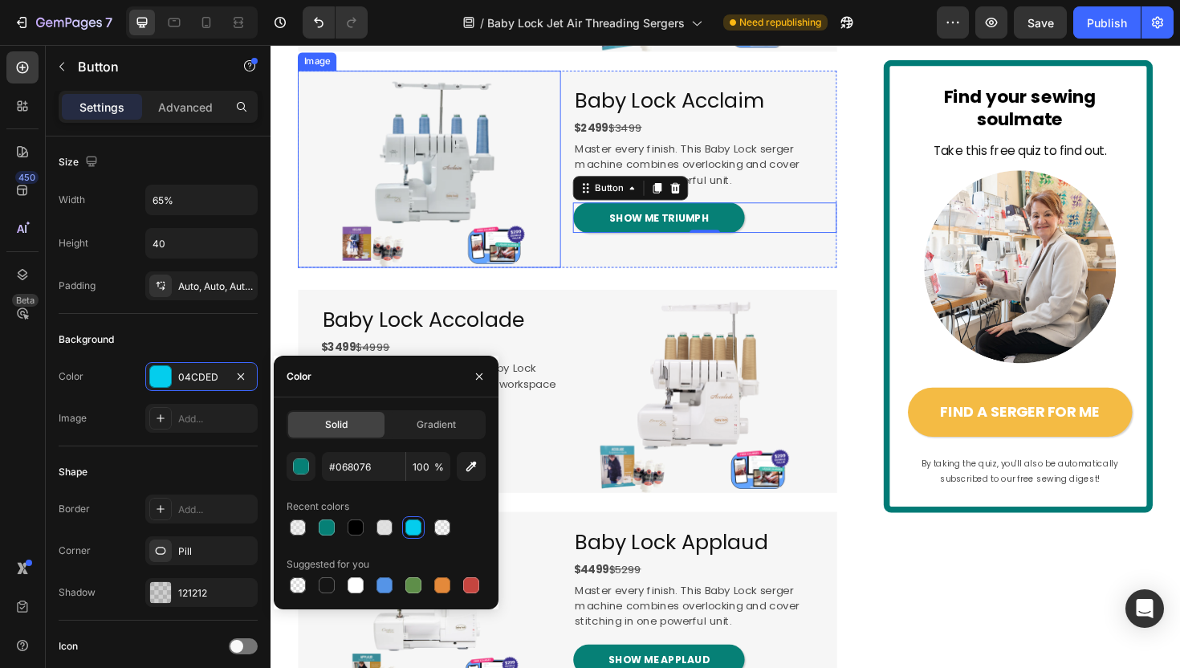
click at [526, 266] on img at bounding box center [438, 176] width 278 height 209
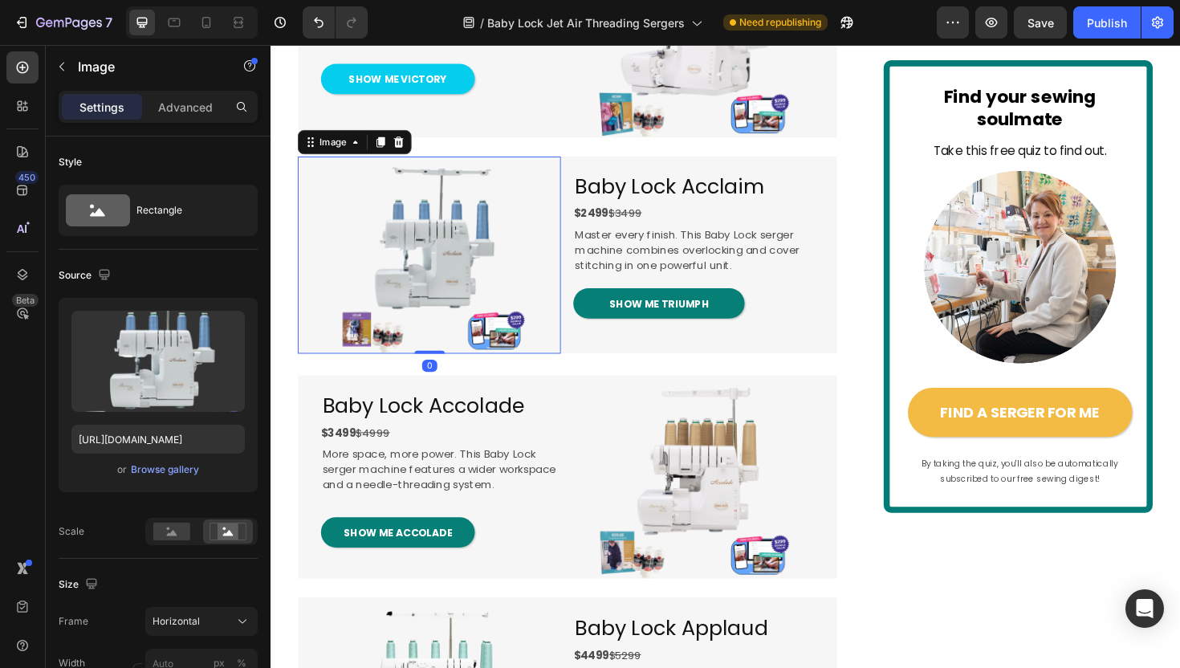
scroll to position [1818, 0]
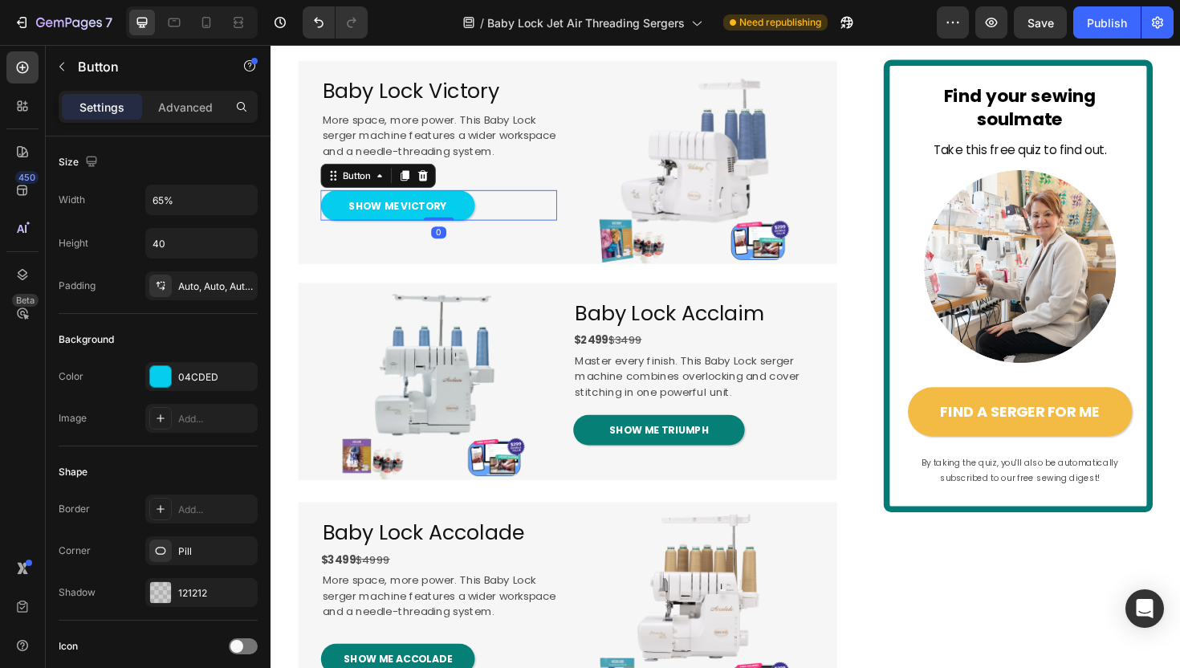
click at [485, 231] on div "SHOW ME VICTORY Button 0" at bounding box center [448, 215] width 250 height 32
click at [217, 378] on div "04CDED" at bounding box center [201, 377] width 47 height 14
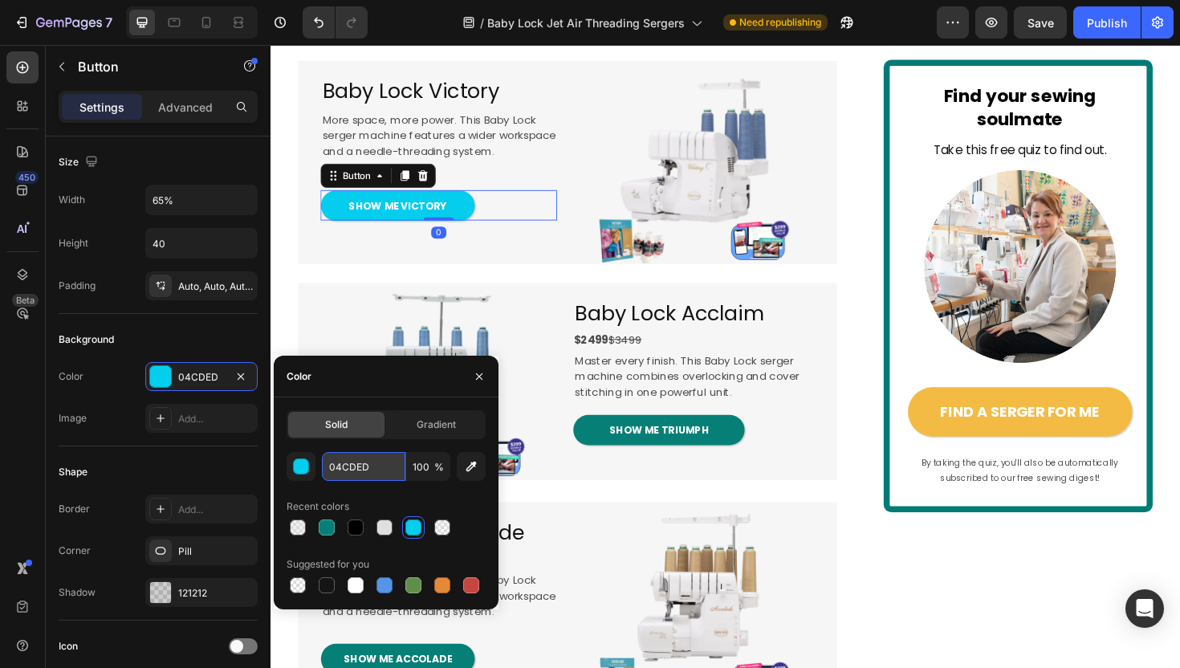
click at [357, 457] on input "04CDED" at bounding box center [363, 466] width 83 height 29
paste input "#068076"
type input "#068076"
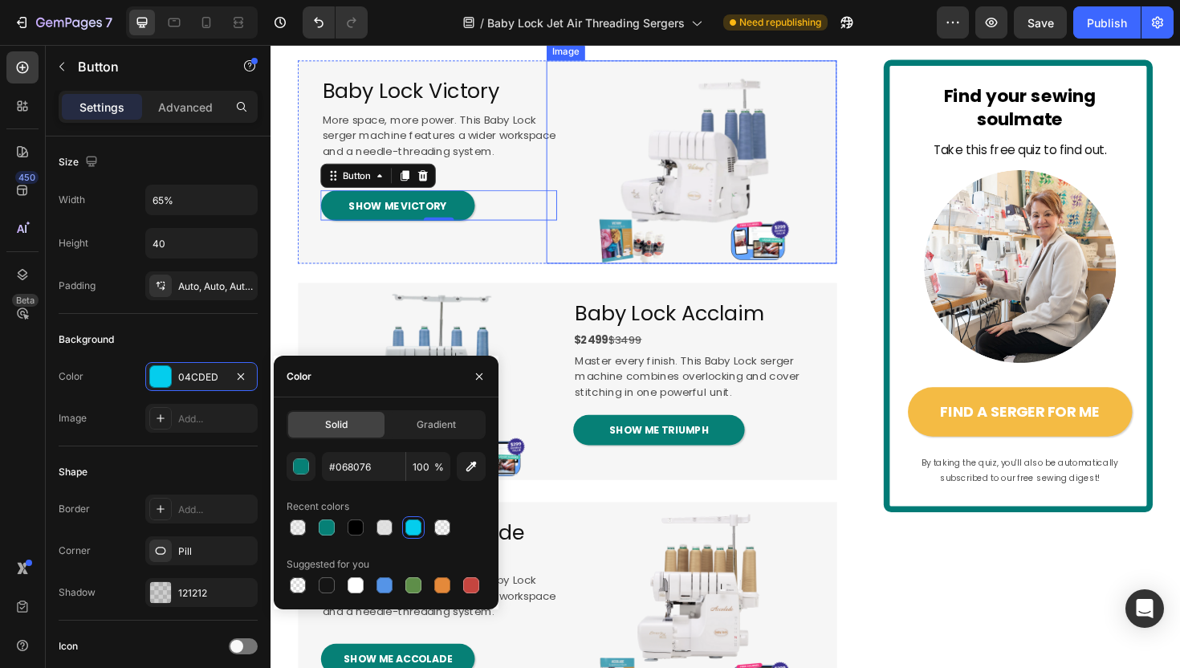
click at [667, 30] on span "SHOW ME CELEBRATE" at bounding box center [681, 22] width 124 height 16
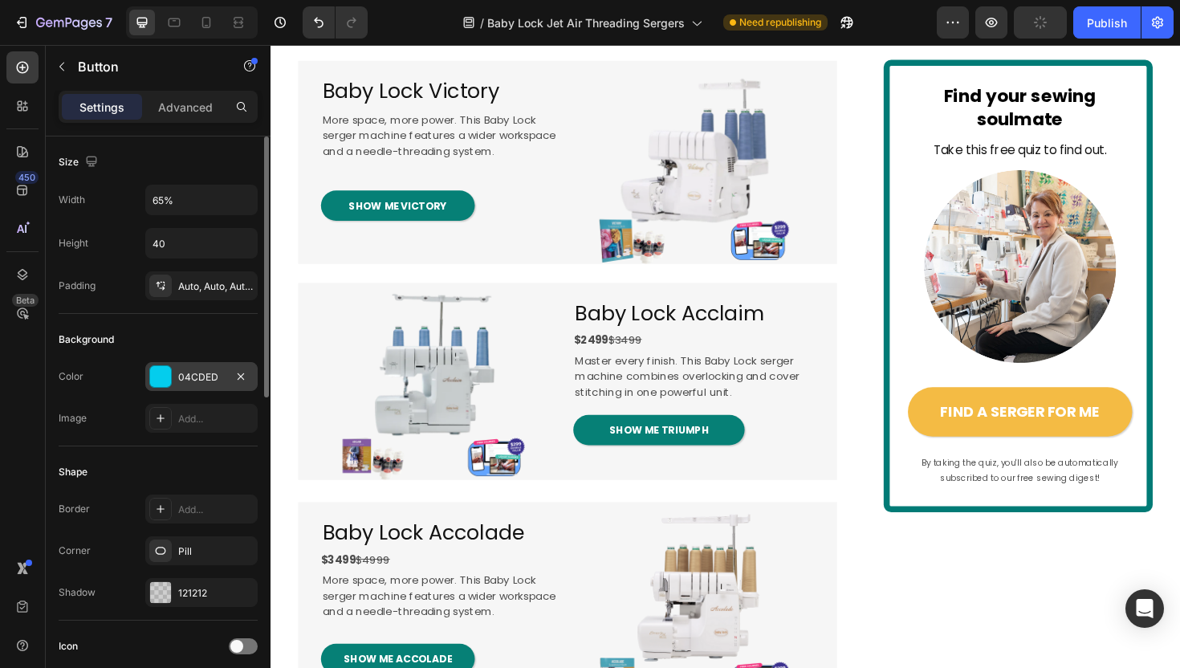
click at [204, 378] on div "04CDED" at bounding box center [201, 377] width 47 height 14
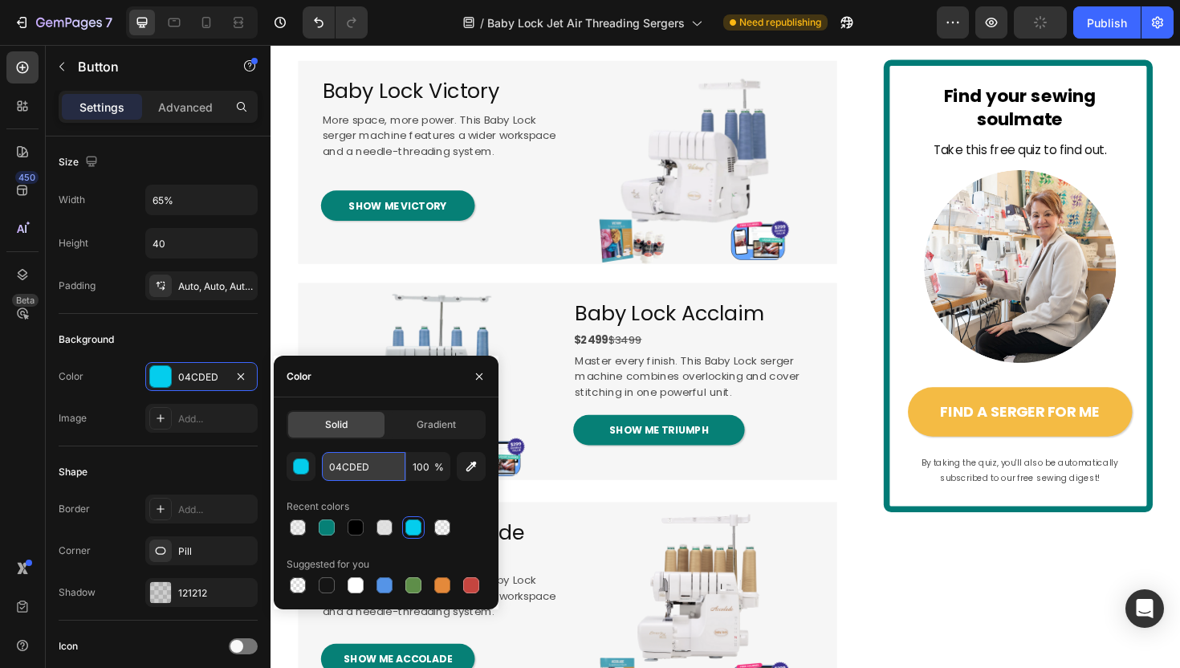
click at [364, 469] on input "04CDED" at bounding box center [363, 466] width 83 height 29
click at [363, 469] on input "04CDED" at bounding box center [363, 466] width 83 height 29
paste input "#068076"
type input "#068076"
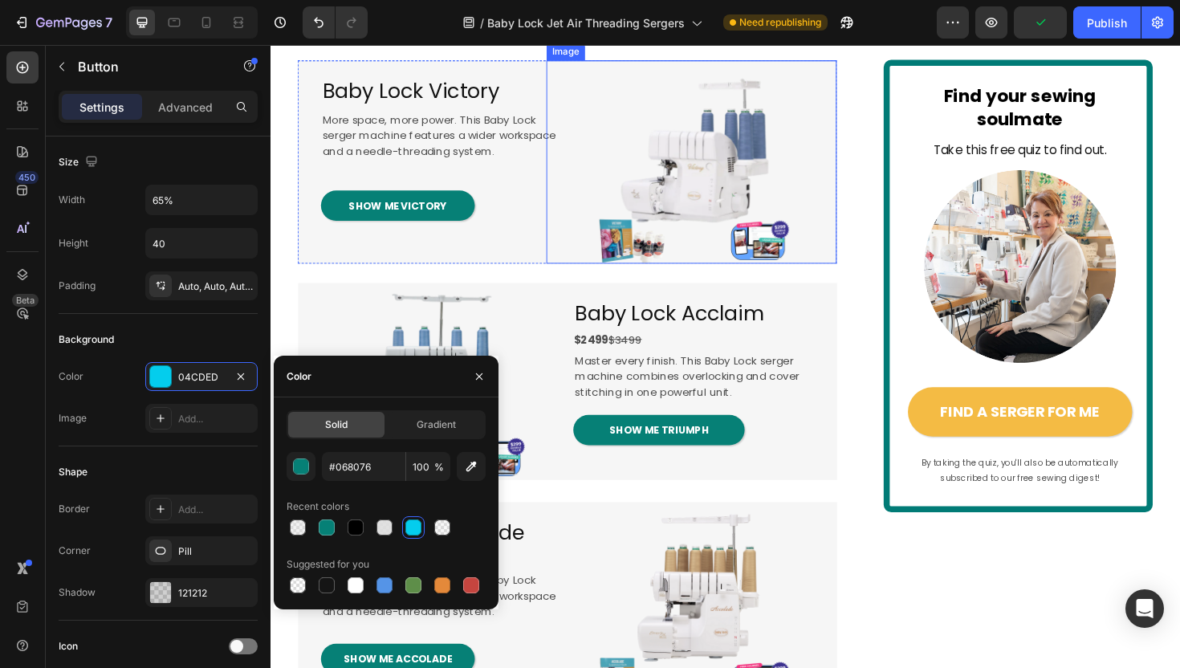
click at [652, 251] on img at bounding box center [715, 169] width 215 height 215
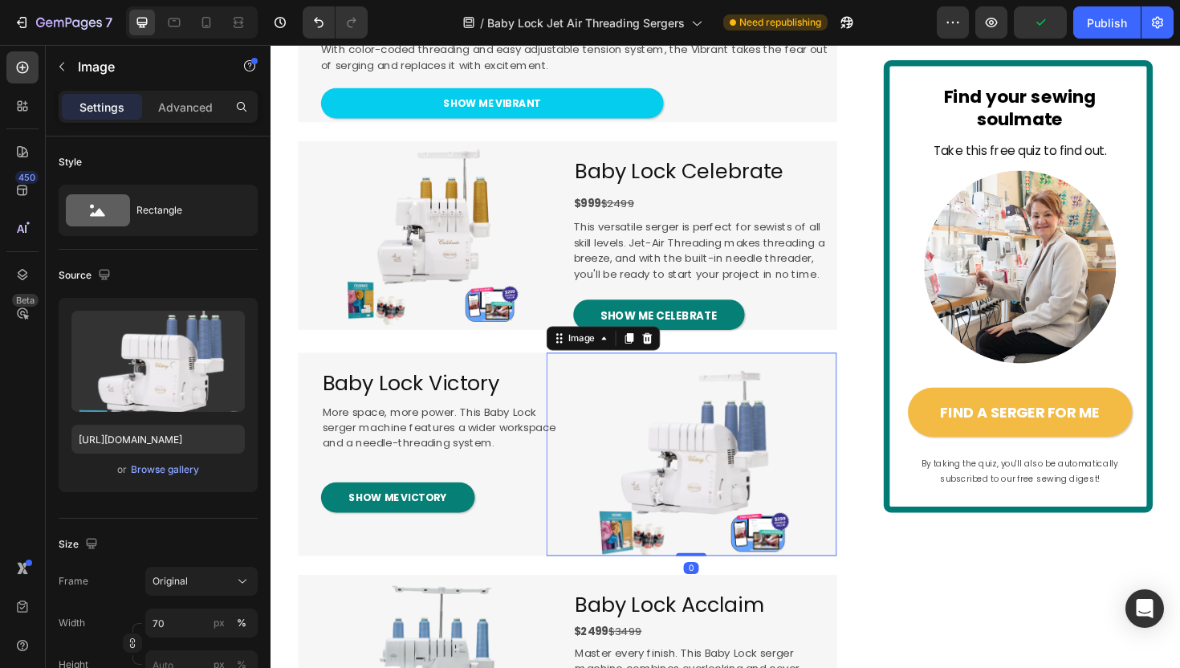
scroll to position [1498, 0]
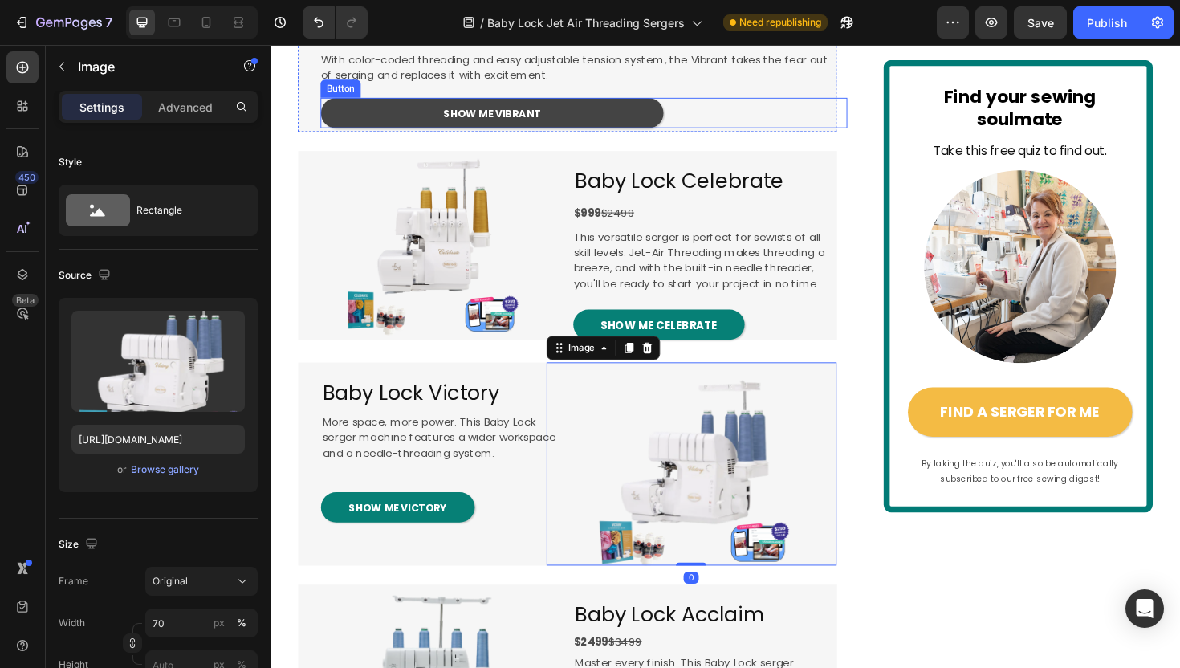
click at [499, 133] on link "SHOW ME VIBRANT" at bounding box center [504, 117] width 363 height 32
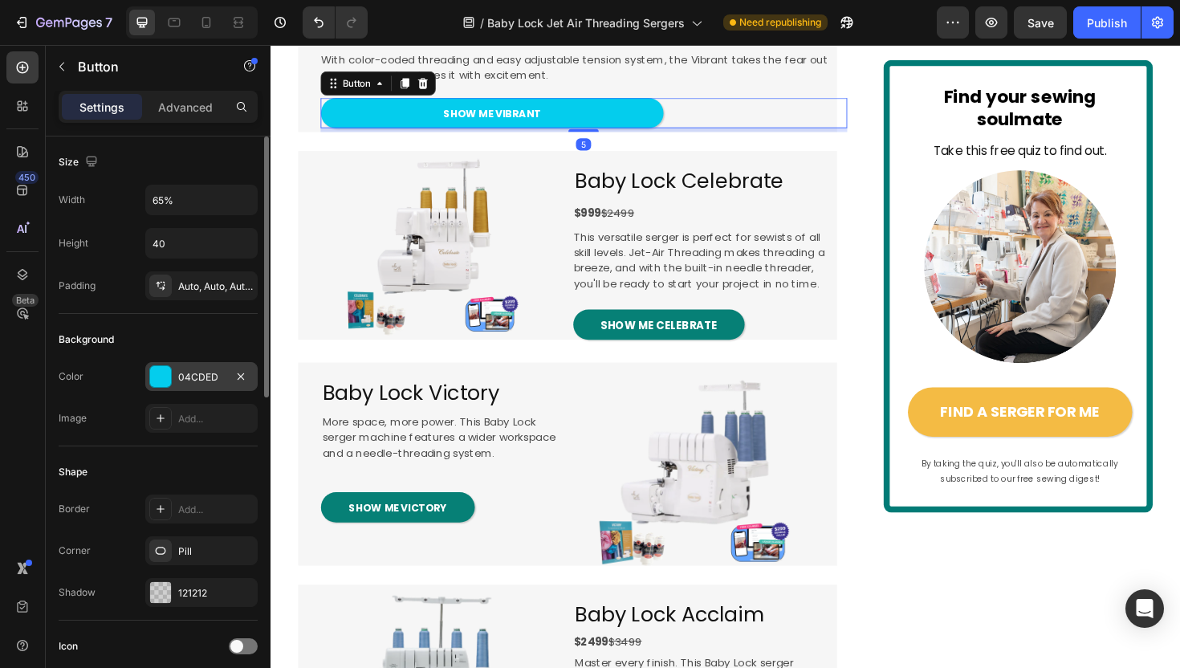
click at [191, 373] on div "04CDED" at bounding box center [201, 377] width 47 height 14
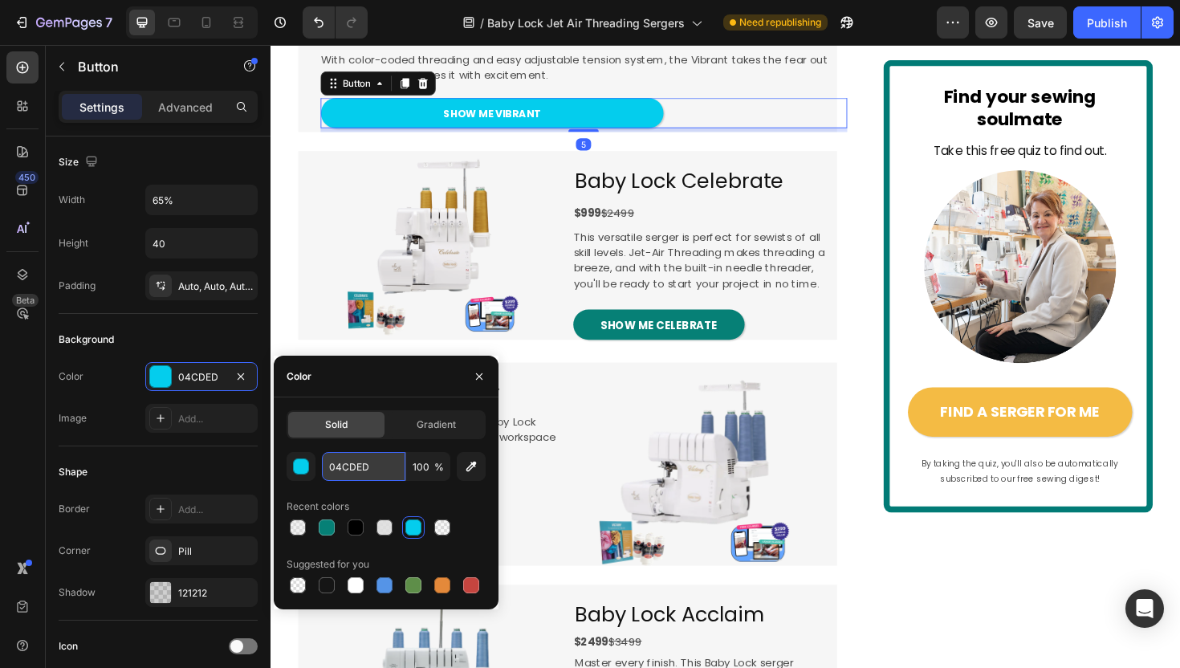
click at [355, 469] on input "04CDED" at bounding box center [363, 466] width 83 height 29
paste input "#068076"
type input "#068076"
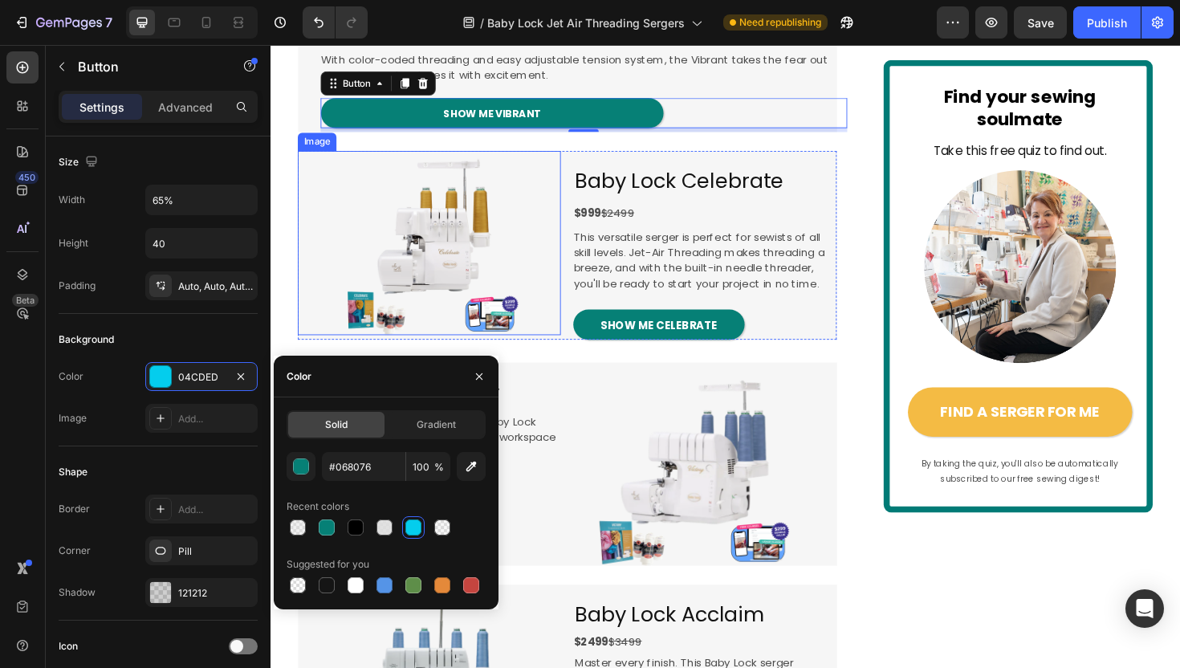
click at [566, 301] on div at bounding box center [438, 254] width 278 height 195
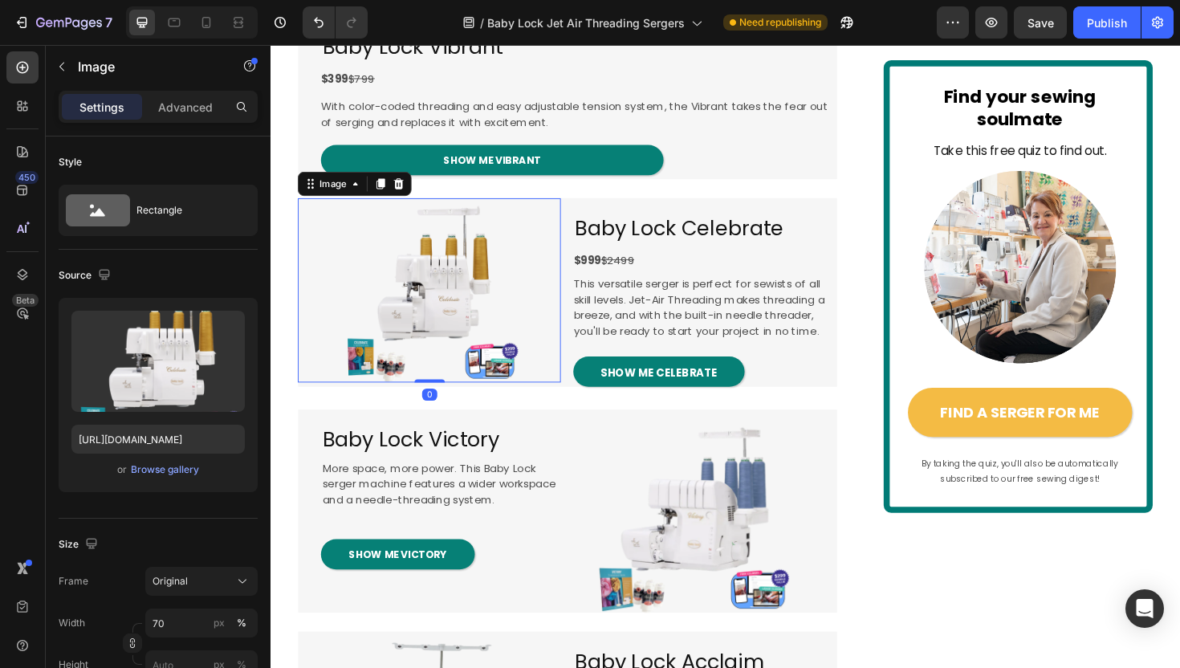
scroll to position [1462, 0]
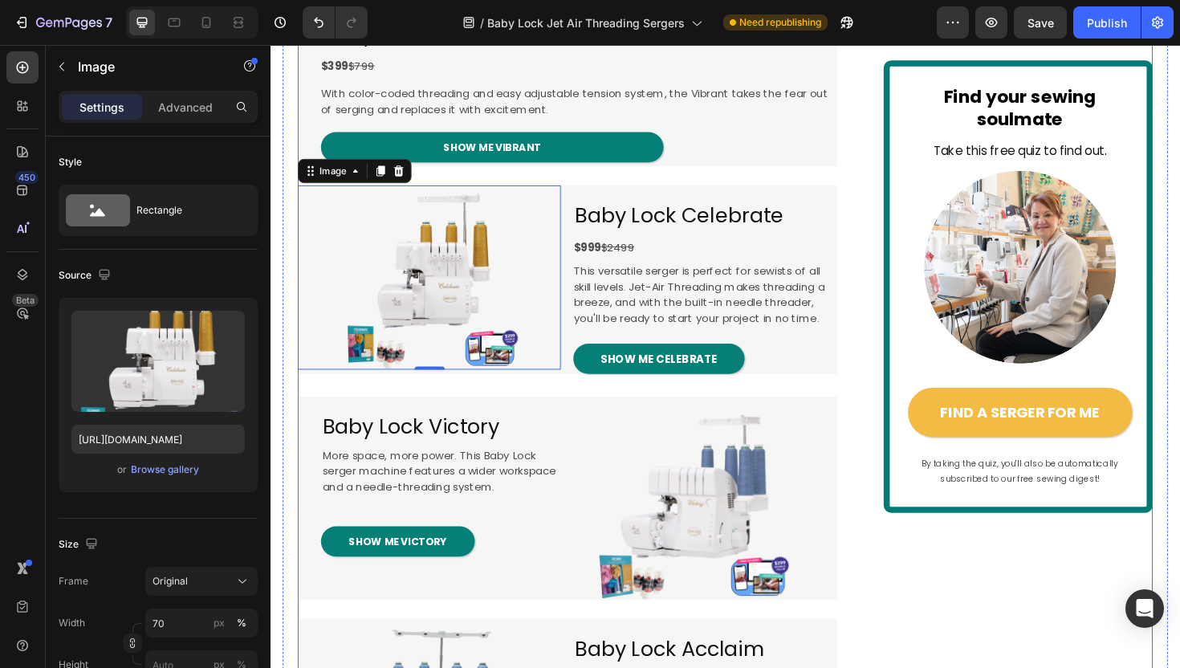
click at [885, 201] on div "EXCLUSIVE TO BABY LOCK Text Block Image 4.5 / 172 happy sewists (and counting!)…" at bounding box center [751, 390] width 905 height 3487
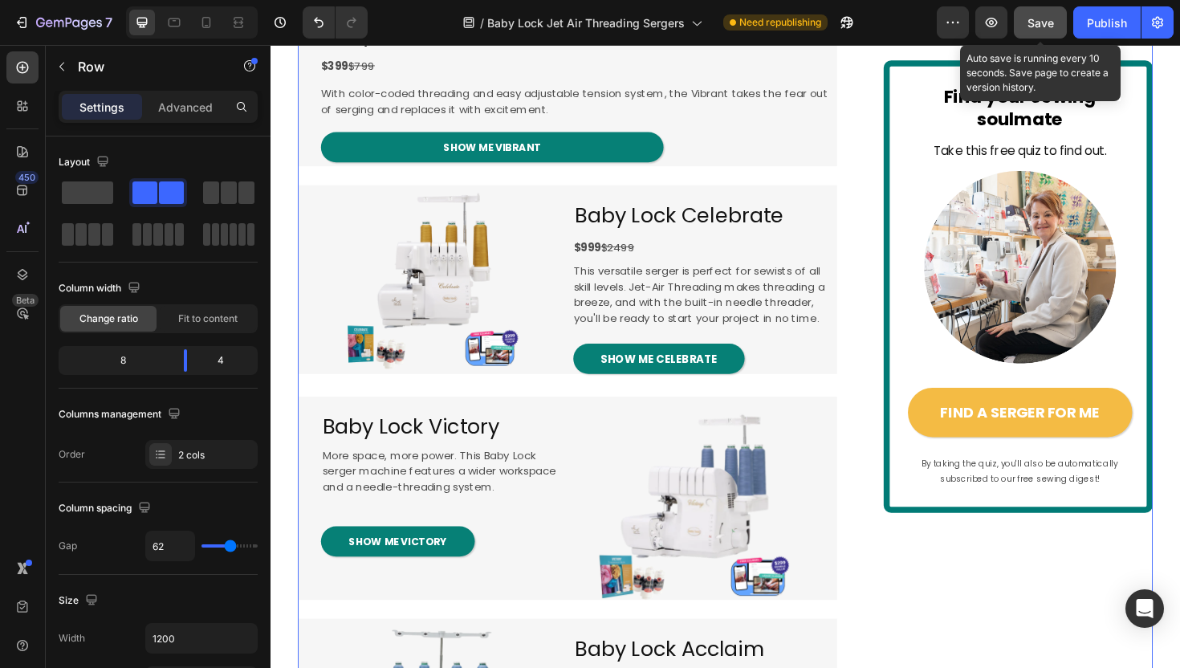
click at [1048, 27] on span "Save" at bounding box center [1040, 23] width 26 height 14
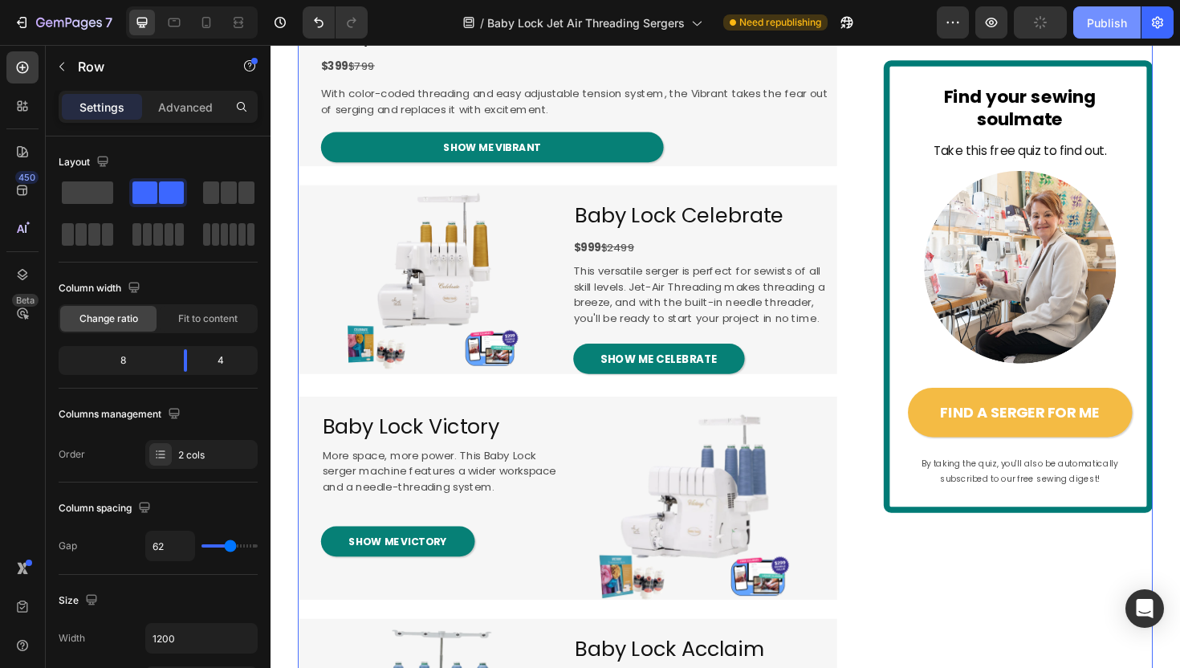
click at [1105, 22] on div "Publish" at bounding box center [1107, 22] width 40 height 17
